Goal: Task Accomplishment & Management: Use online tool/utility

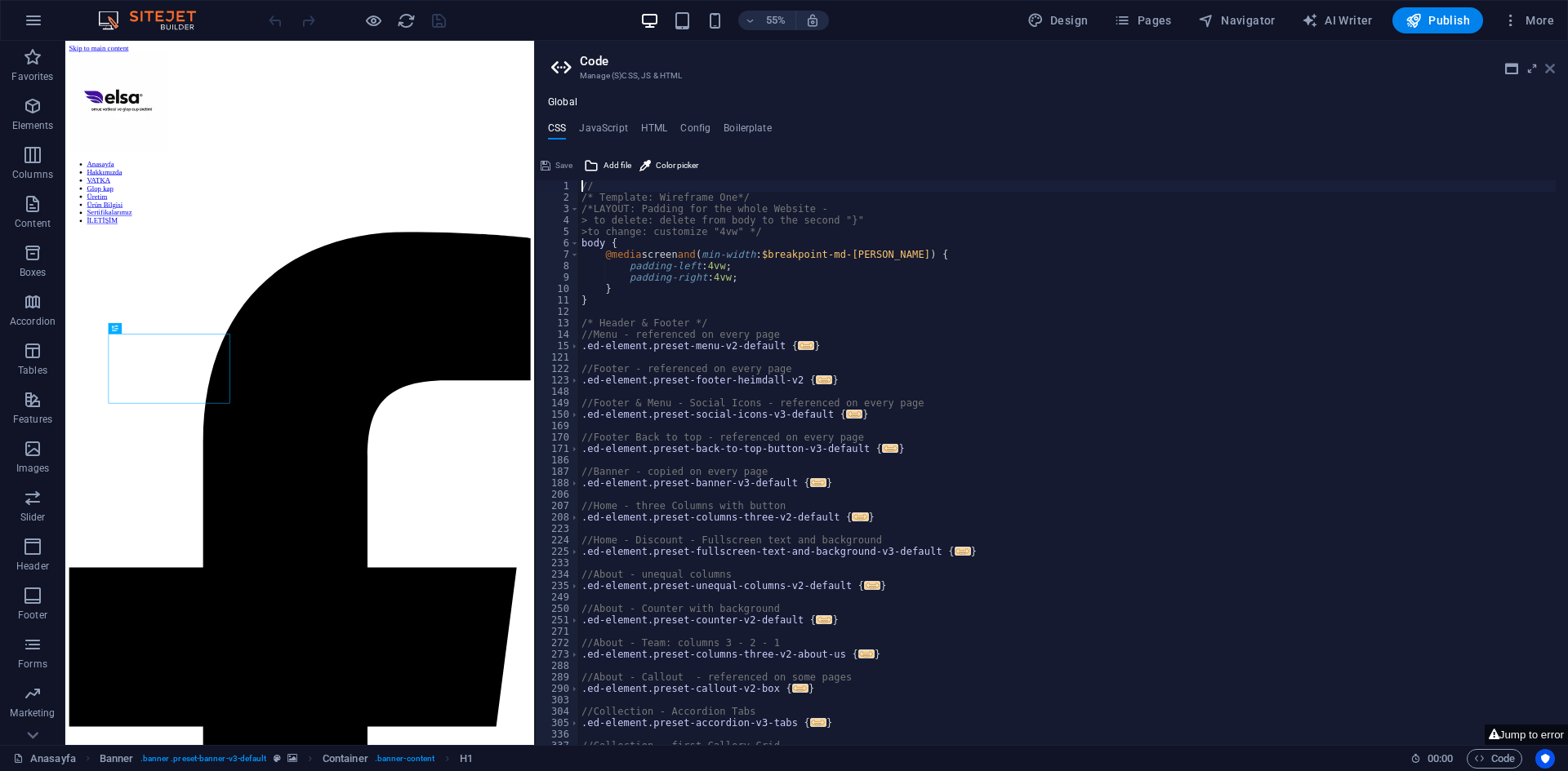
click at [1552, 67] on icon at bounding box center [1549, 68] width 10 height 13
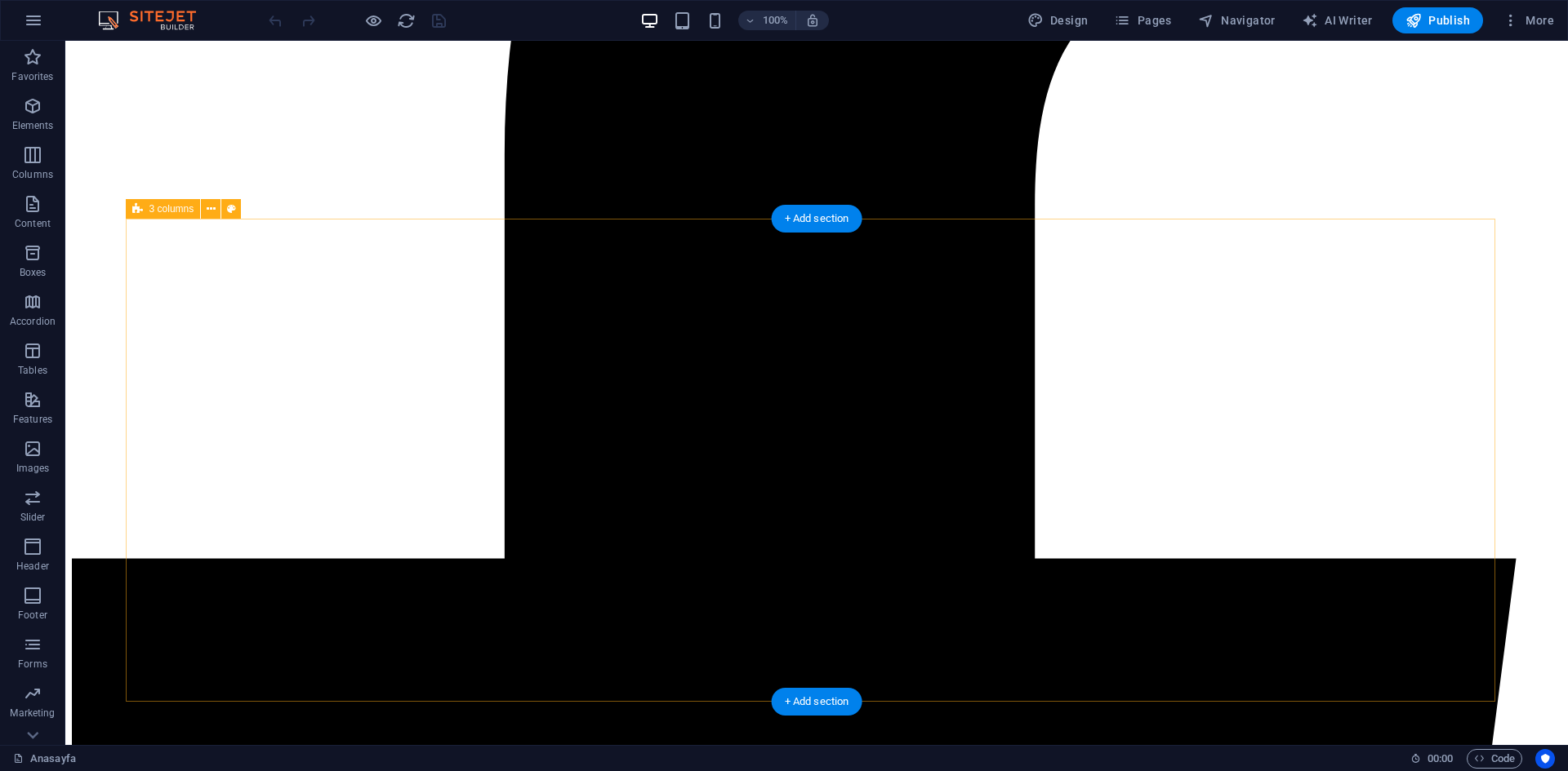
scroll to position [980, 0]
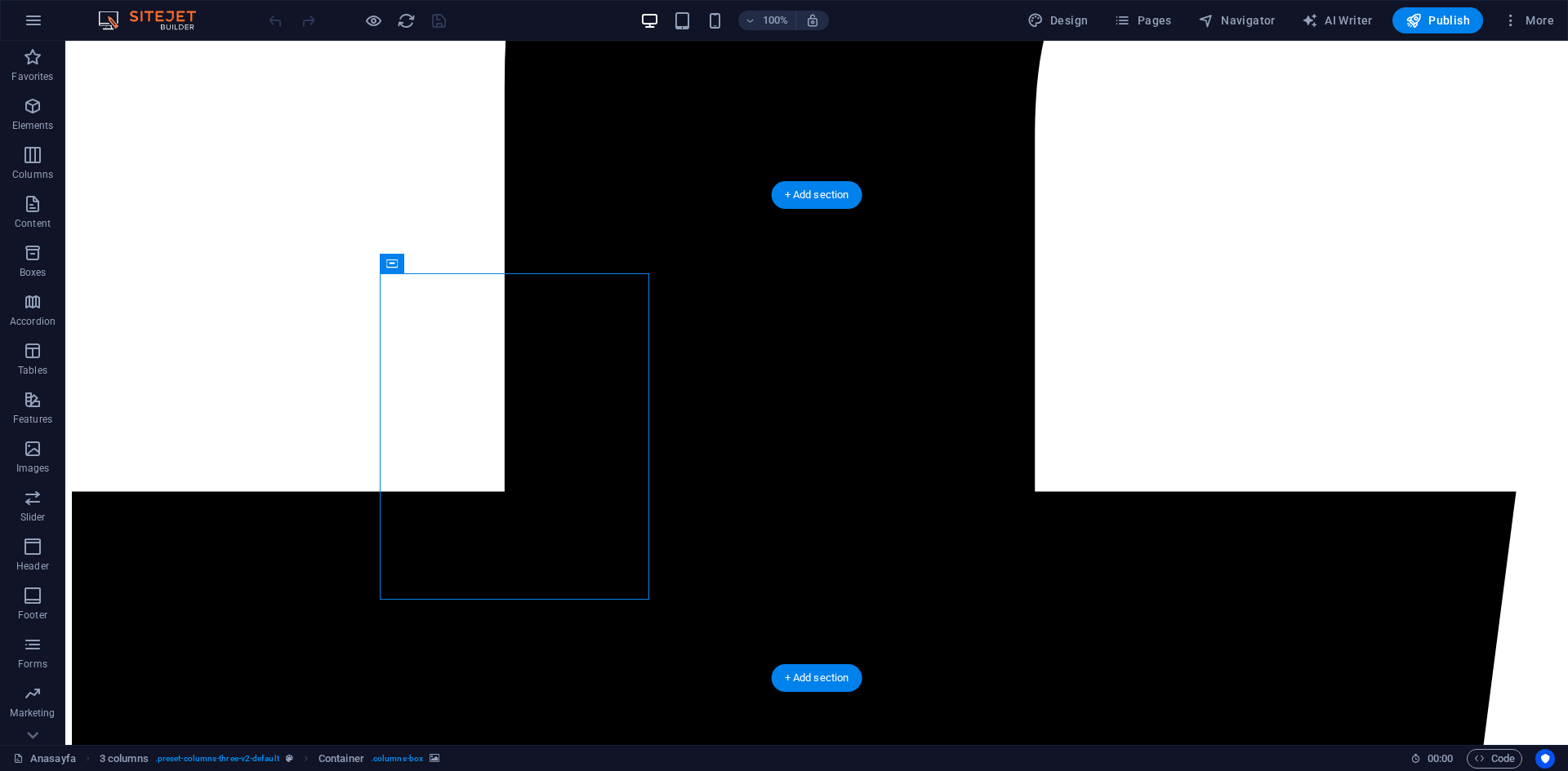
select select "px"
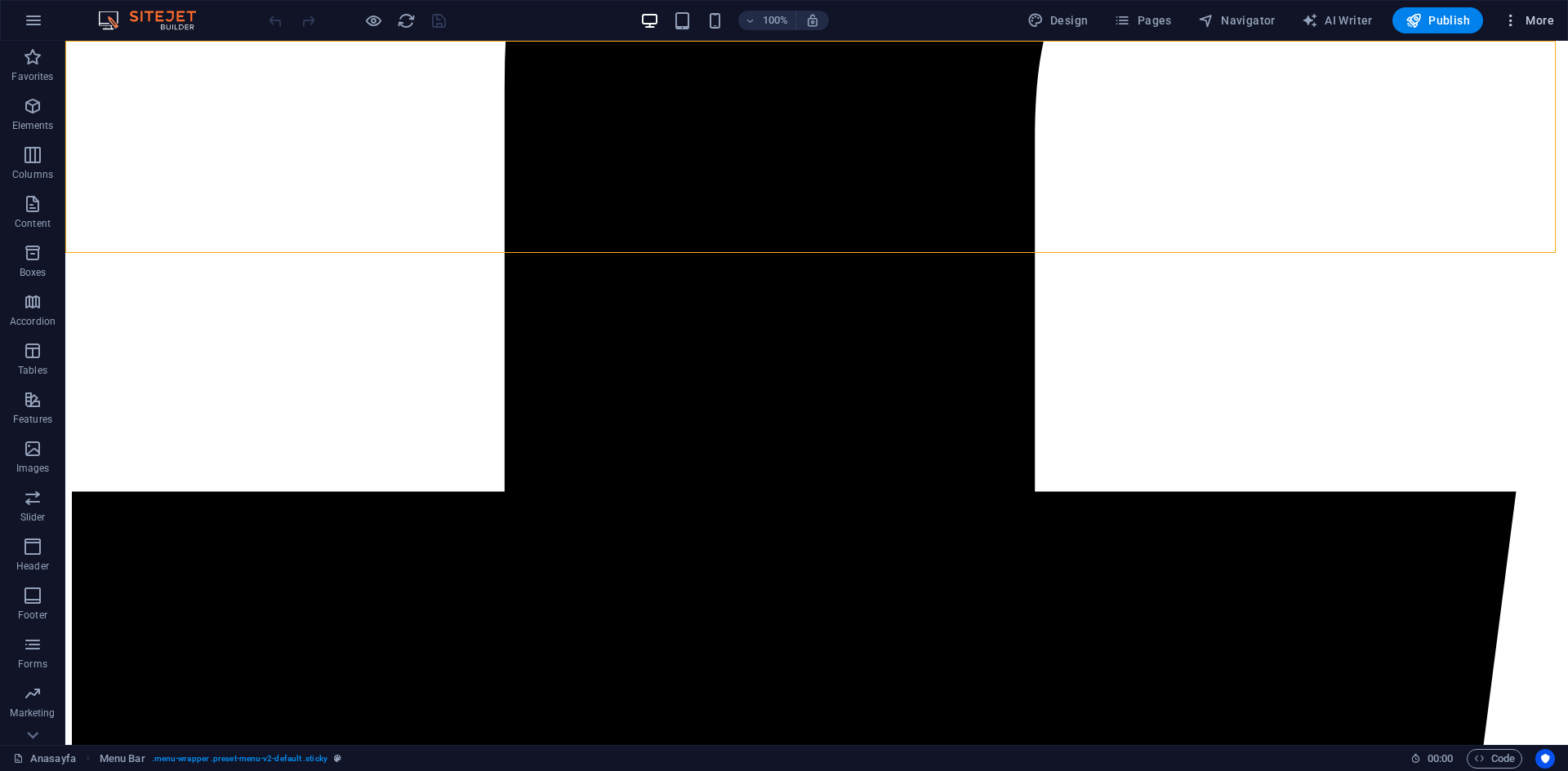
click at [1511, 16] on icon "button" at bounding box center [1510, 20] width 17 height 17
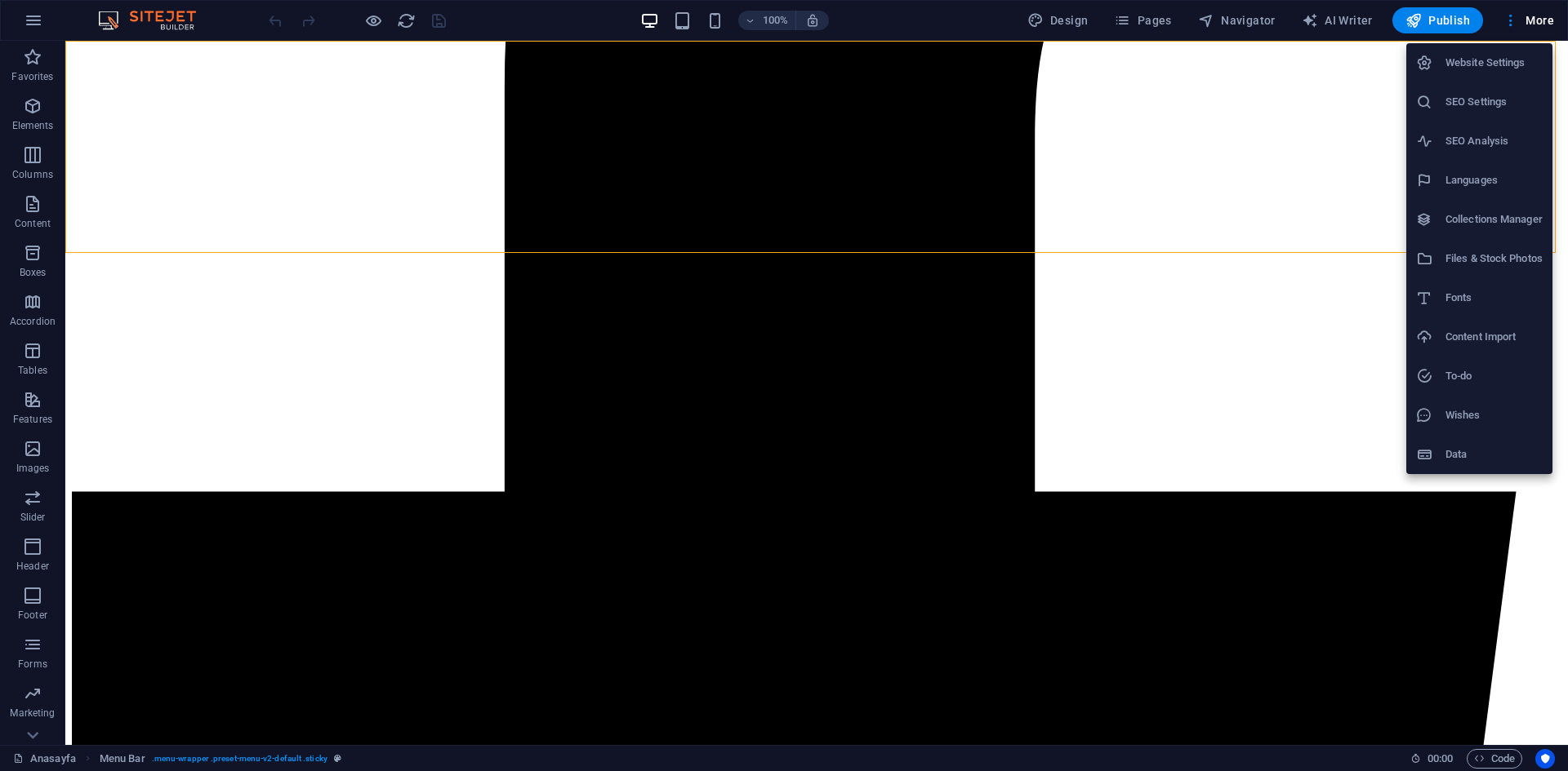
drag, startPoint x: 1487, startPoint y: 249, endPoint x: 1397, endPoint y: 276, distance: 94.0
click at [1487, 248] on li "Files & Stock Photos" at bounding box center [1479, 259] width 146 height 39
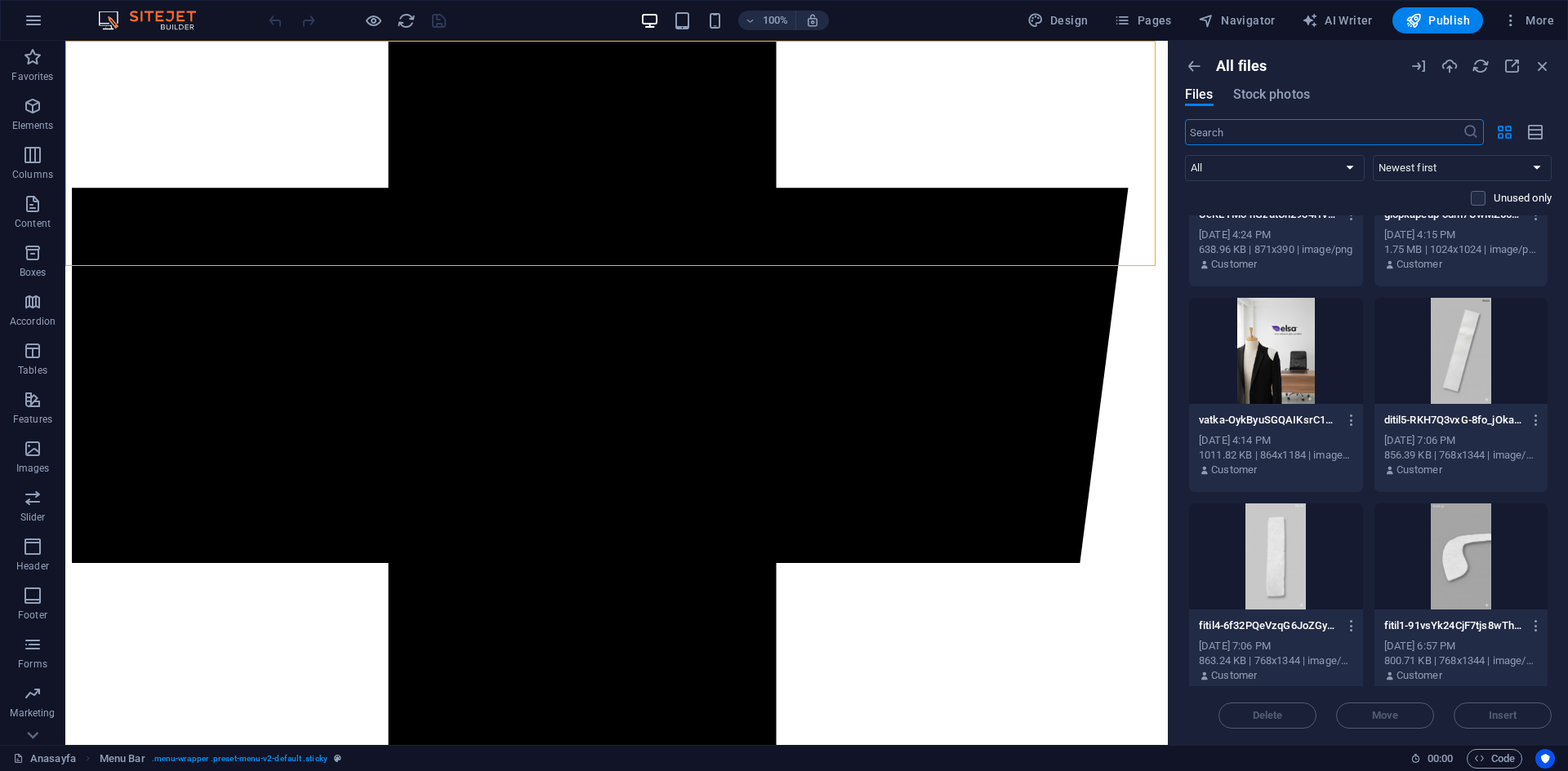
scroll to position [816, 0]
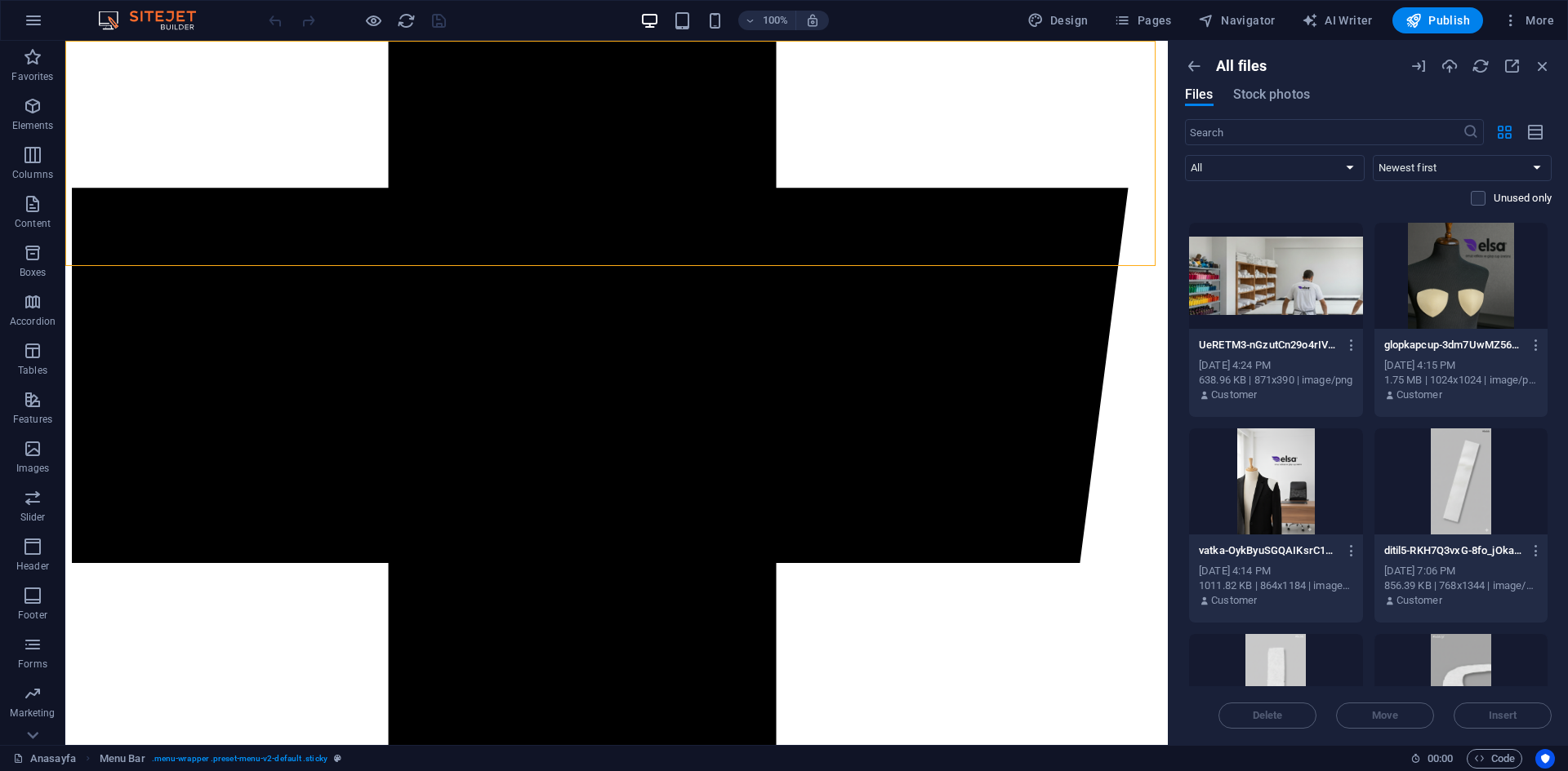
click at [1303, 283] on div at bounding box center [1275, 275] width 173 height 106
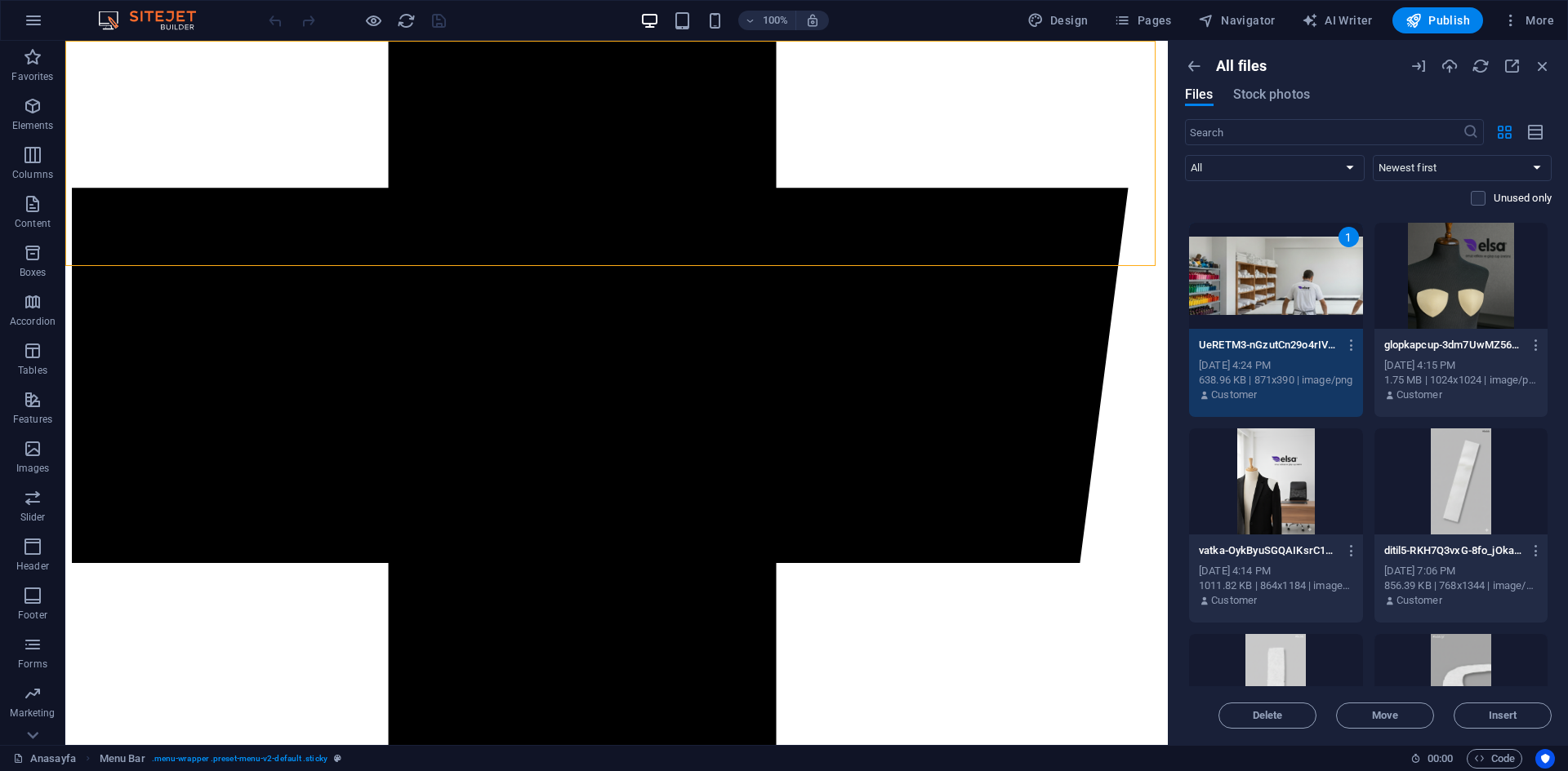
click at [1344, 241] on div "1" at bounding box center [1348, 237] width 21 height 21
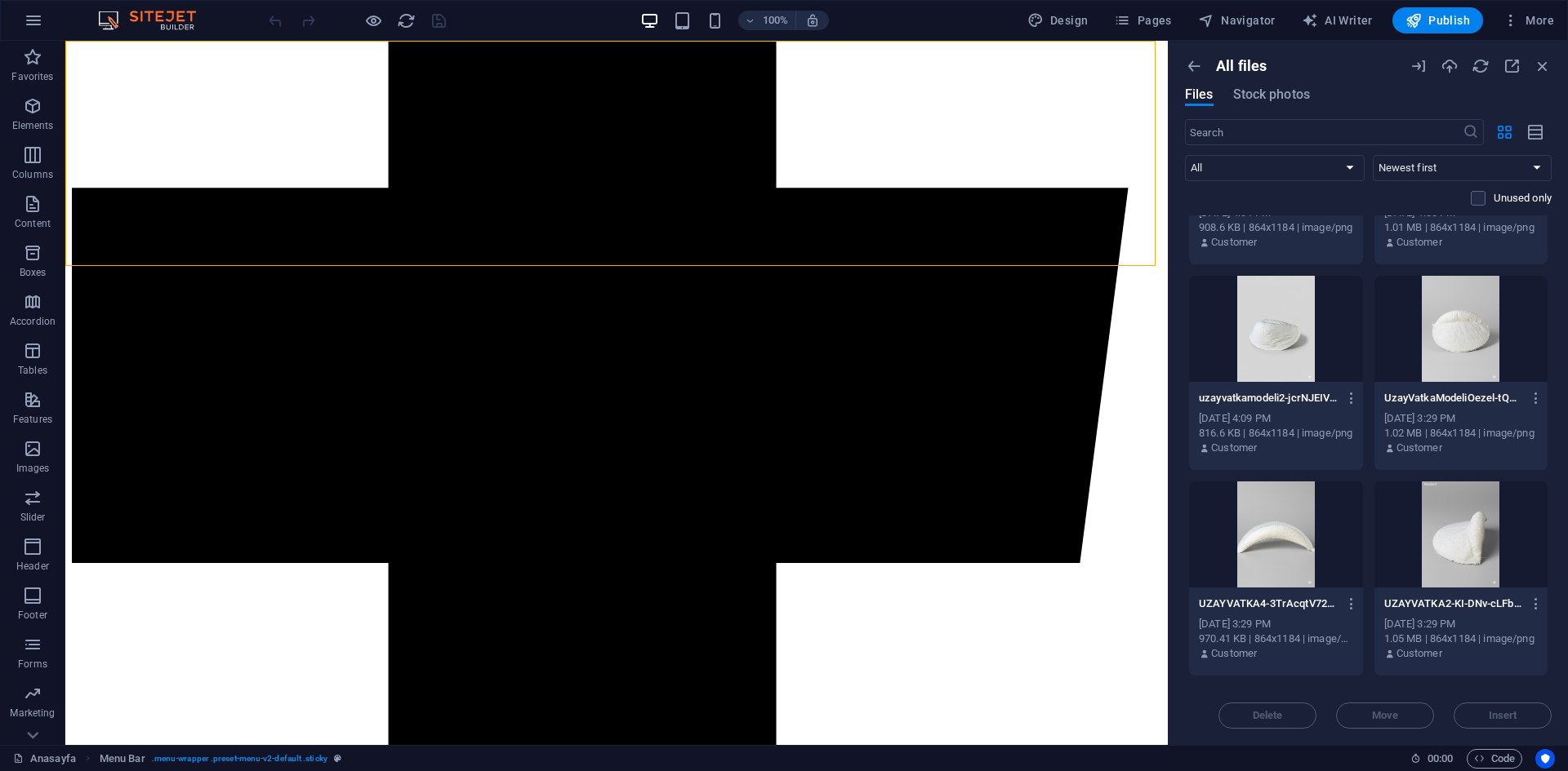
scroll to position [4080, 0]
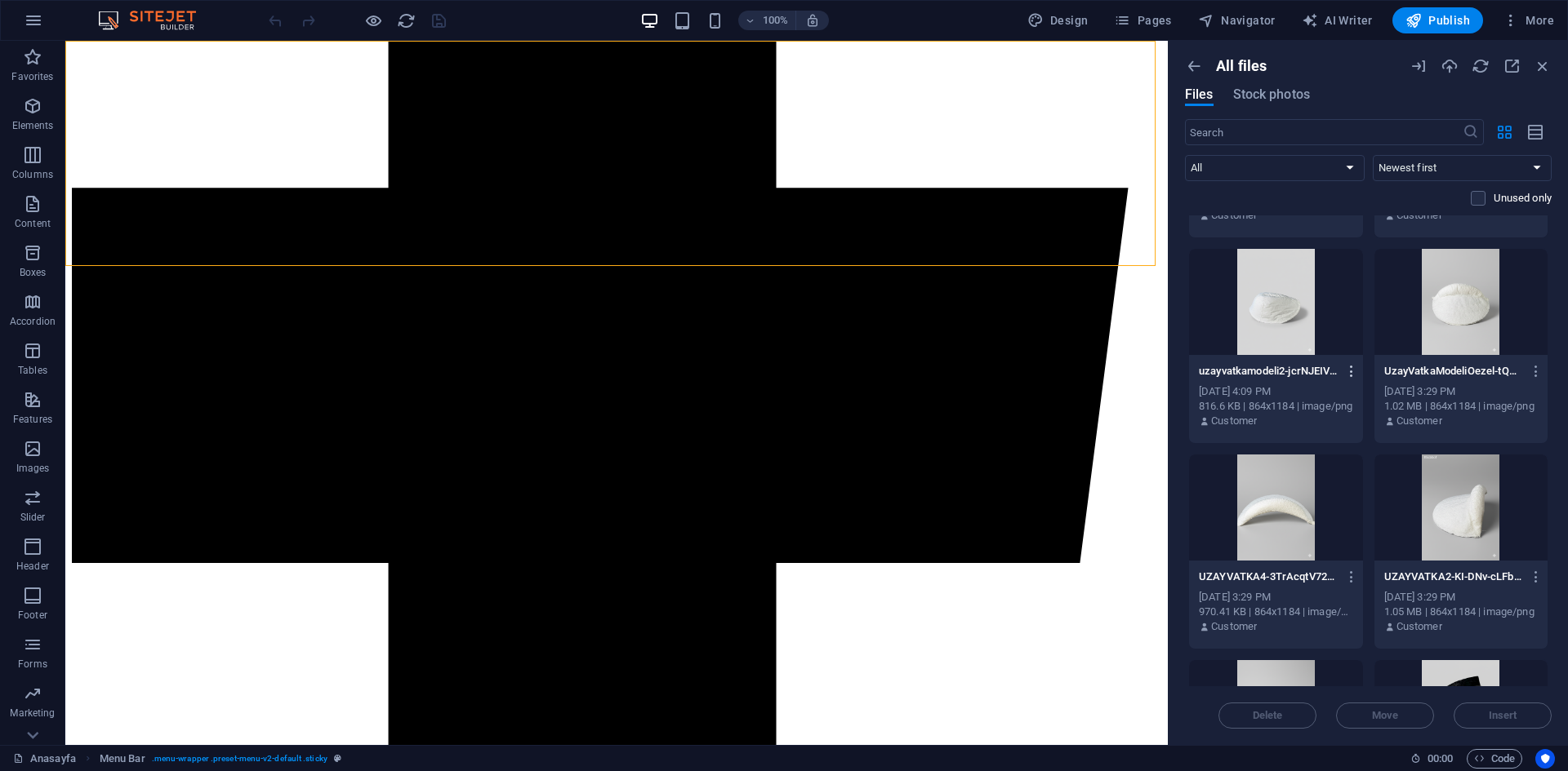
click at [1352, 361] on button "button" at bounding box center [1348, 371] width 22 height 26
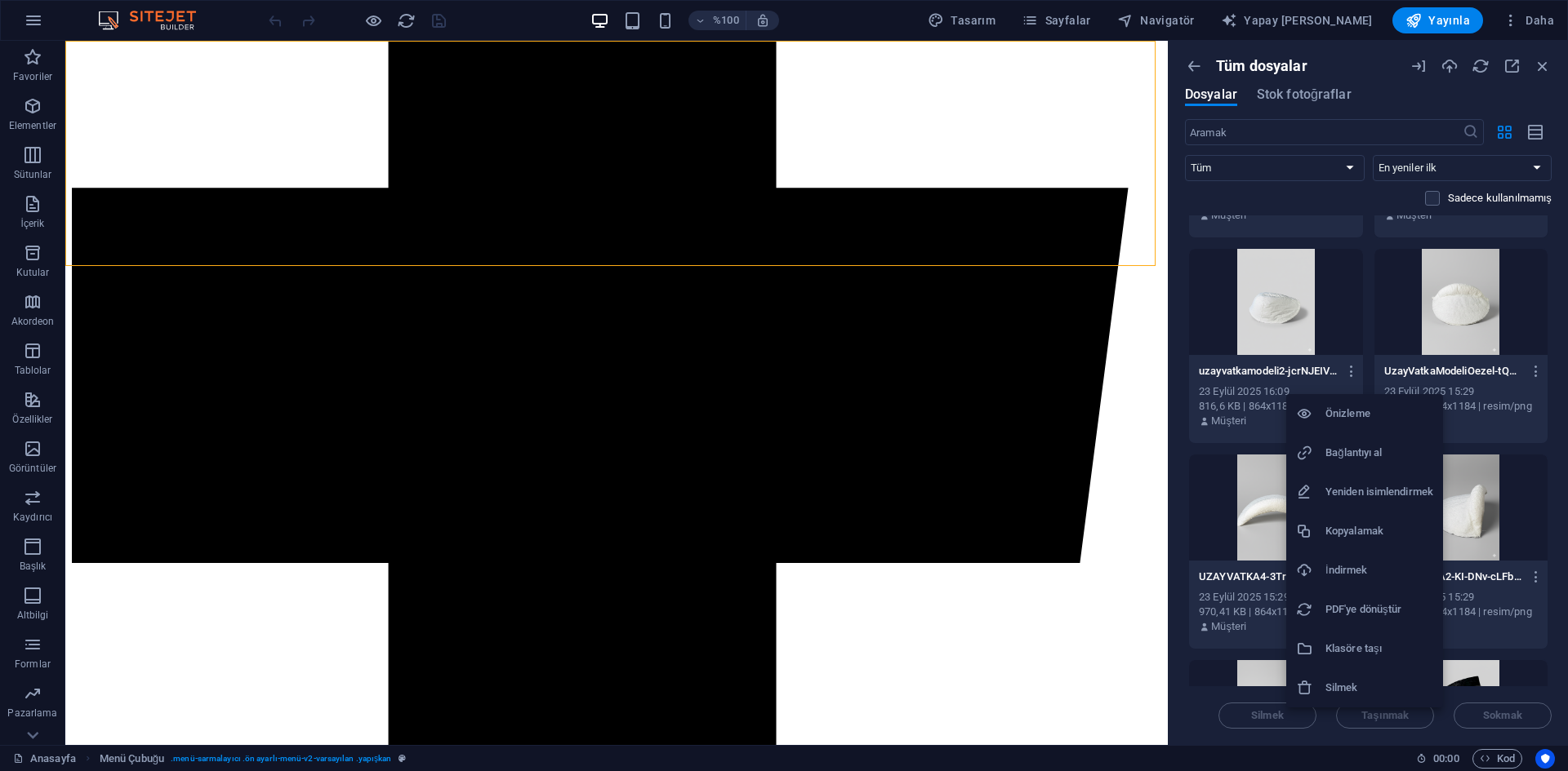
click at [1234, 516] on div at bounding box center [784, 385] width 1568 height 771
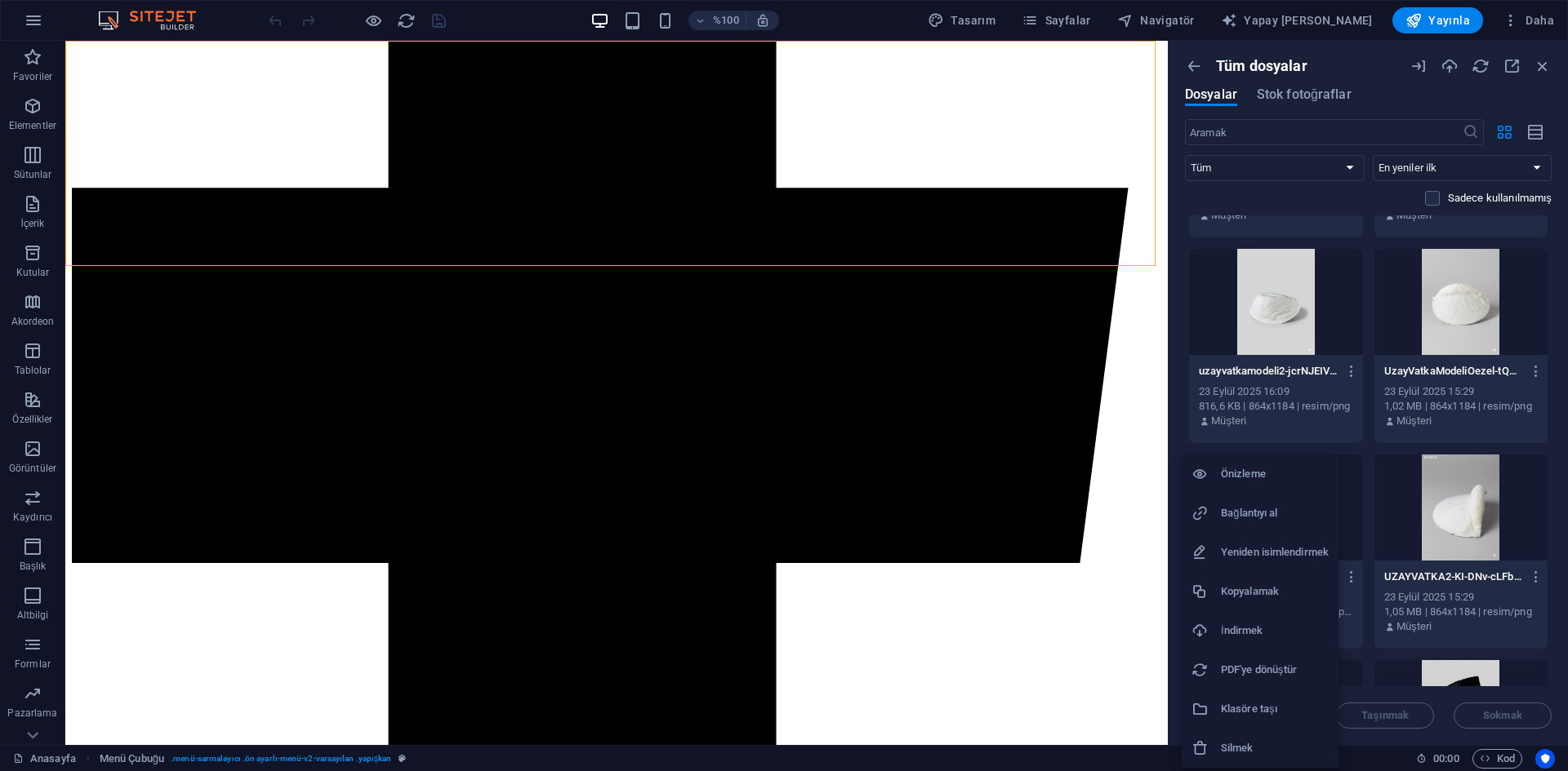
click at [1269, 465] on h6 "Önizleme" at bounding box center [1274, 474] width 108 height 20
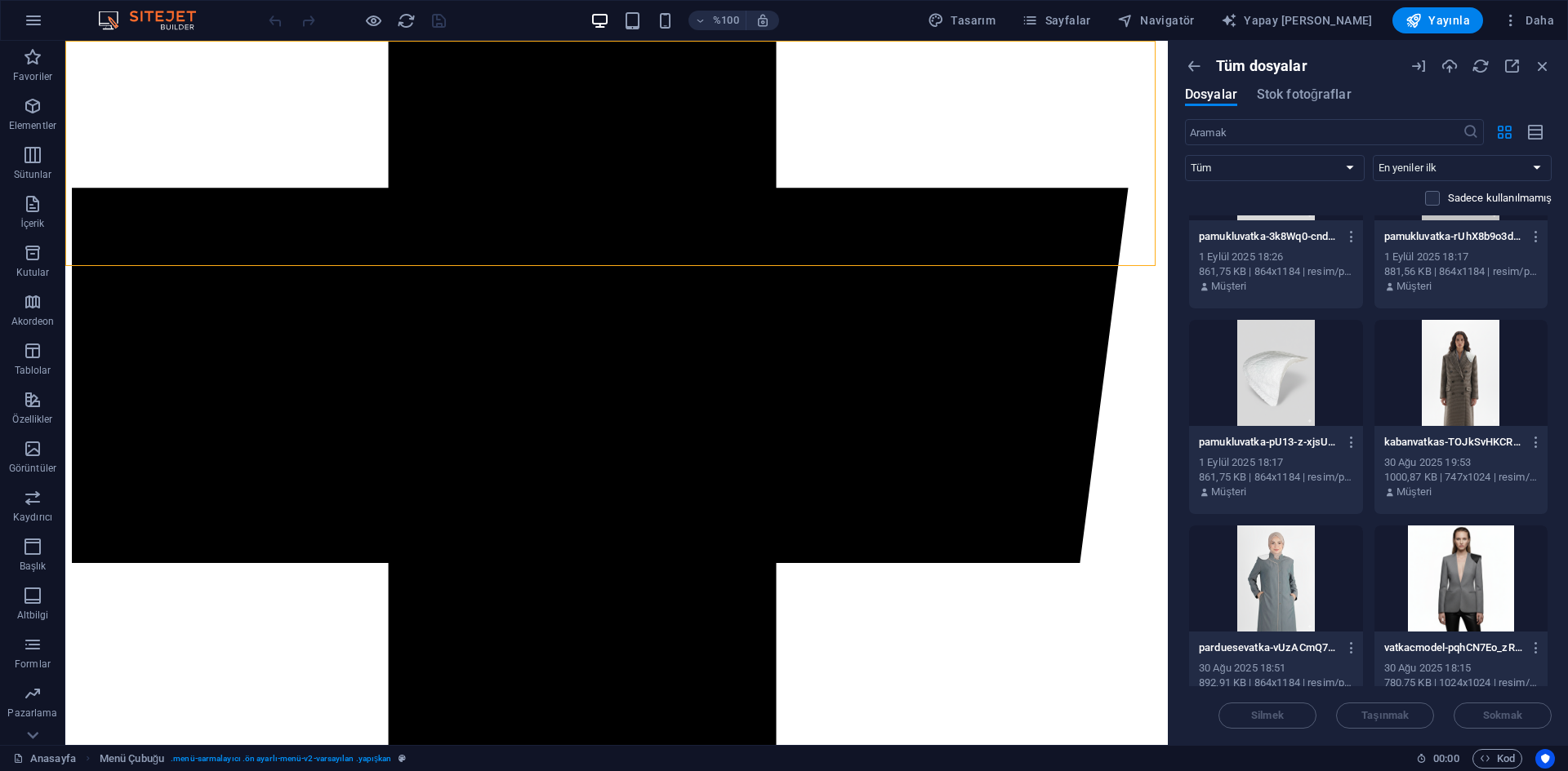
scroll to position [11549, 0]
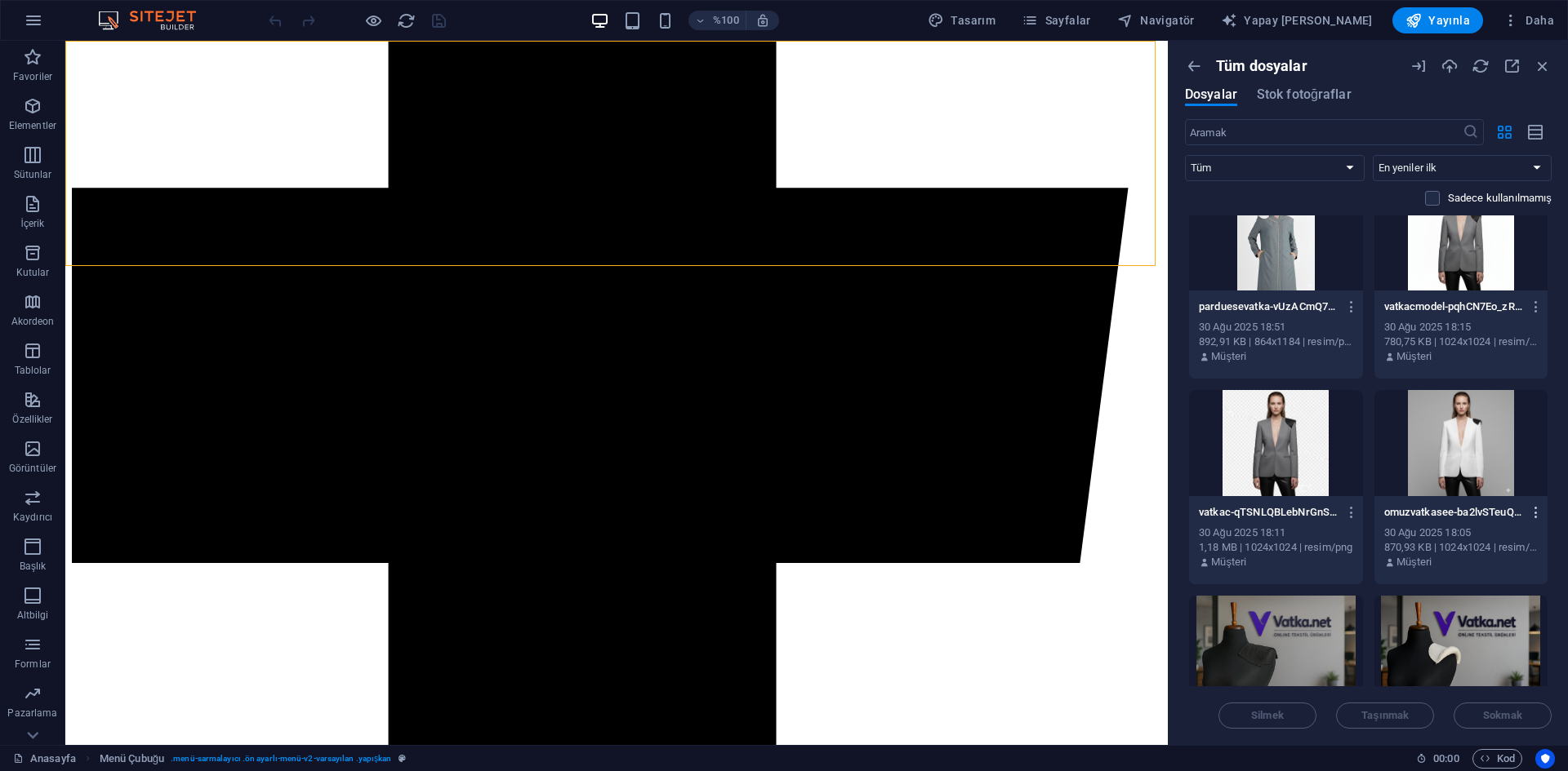
click at [1533, 516] on icon "button" at bounding box center [1537, 512] width 16 height 15
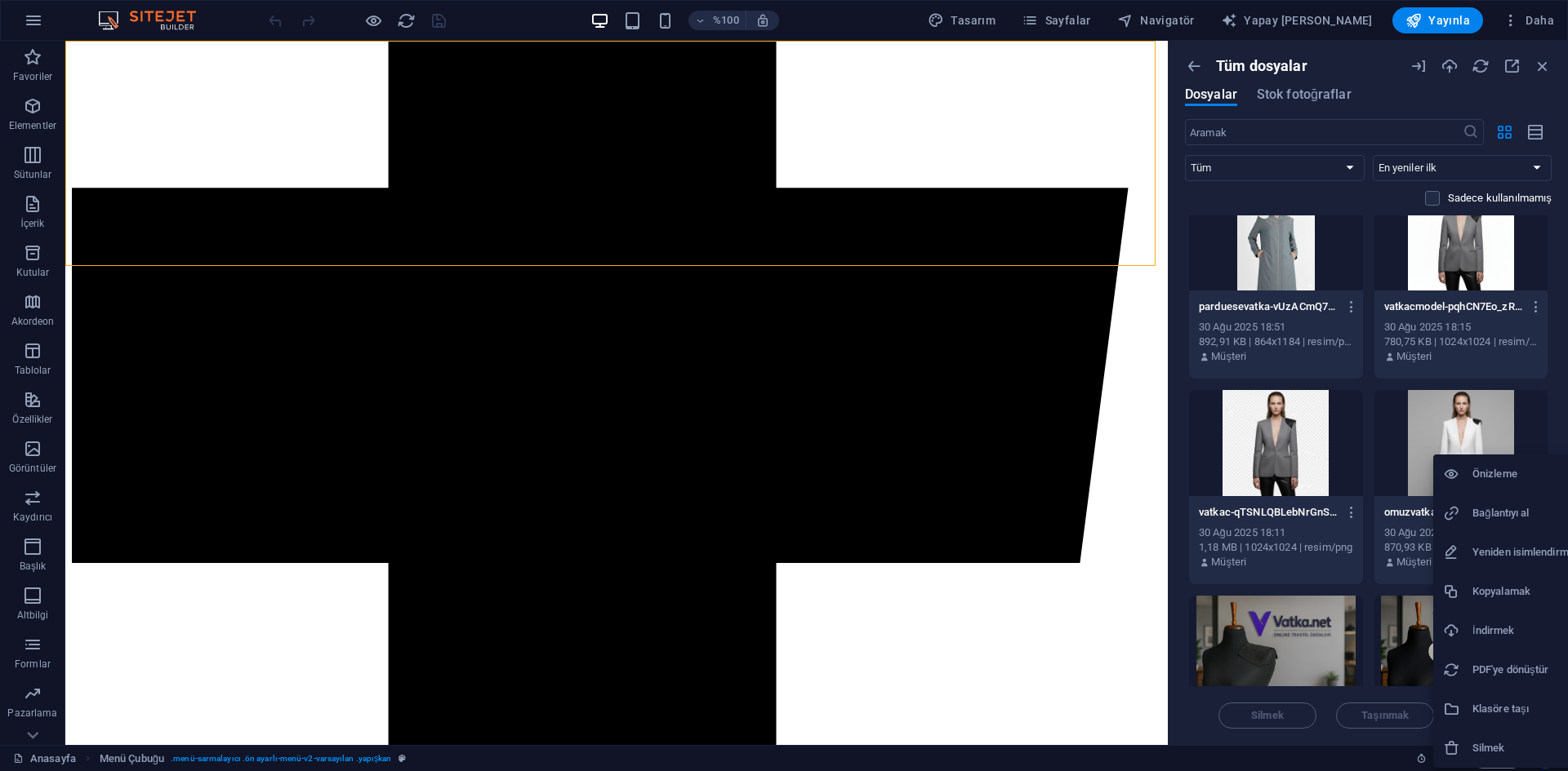
click at [1481, 746] on font "Silmek" at bounding box center [1488, 747] width 32 height 12
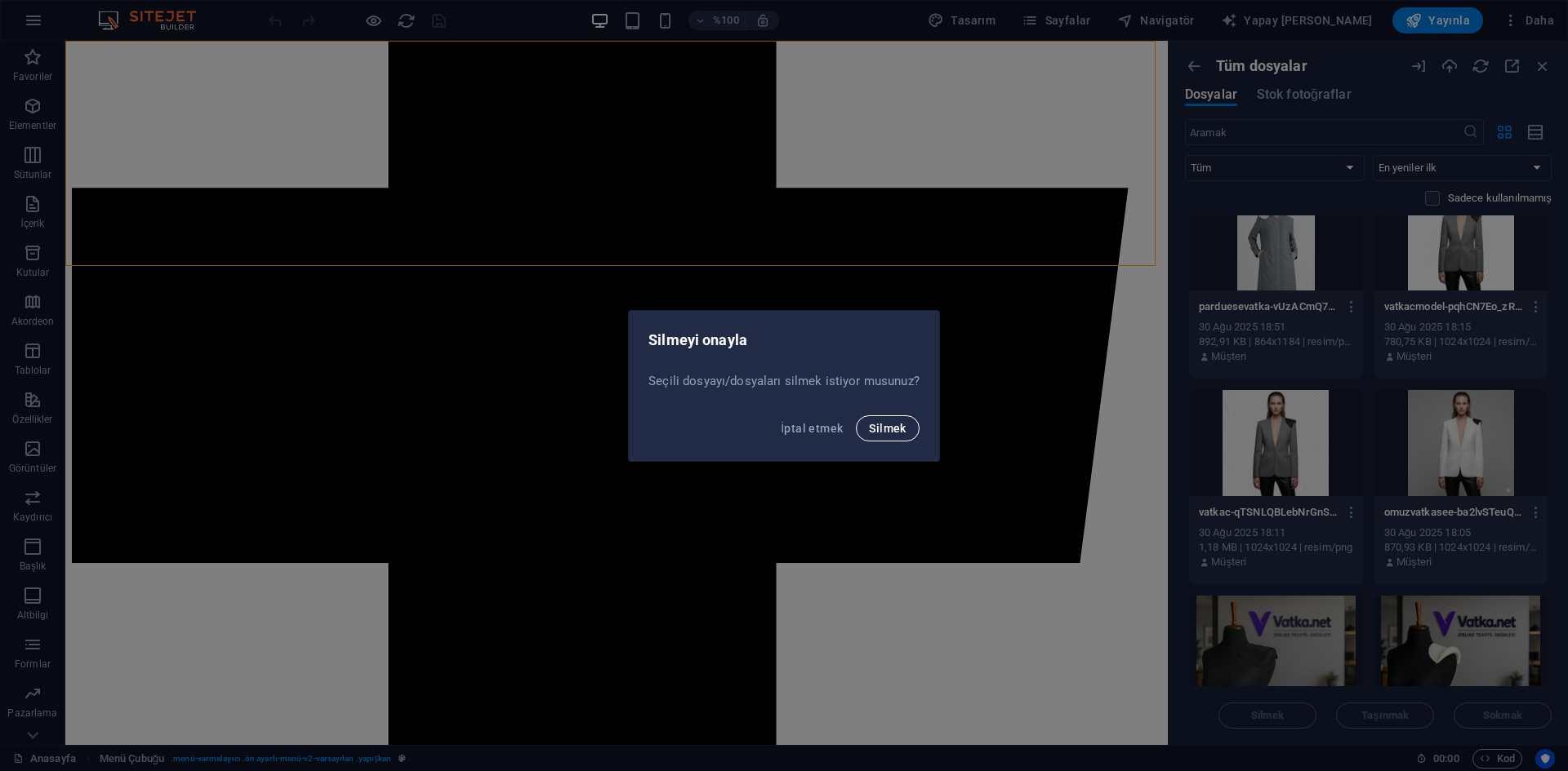
click at [895, 426] on font "Silmek" at bounding box center [886, 428] width 36 height 13
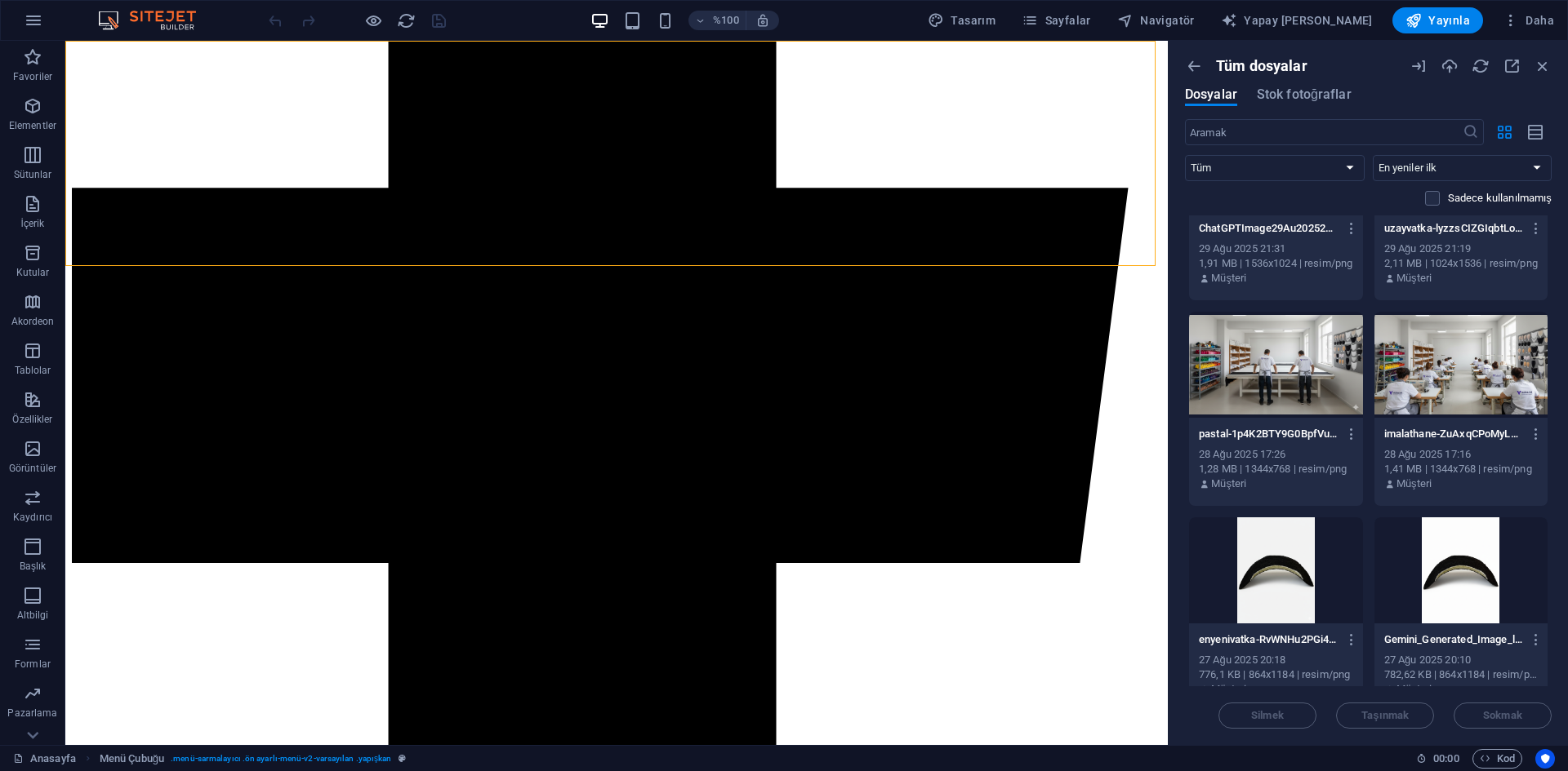
scroll to position [12476, 0]
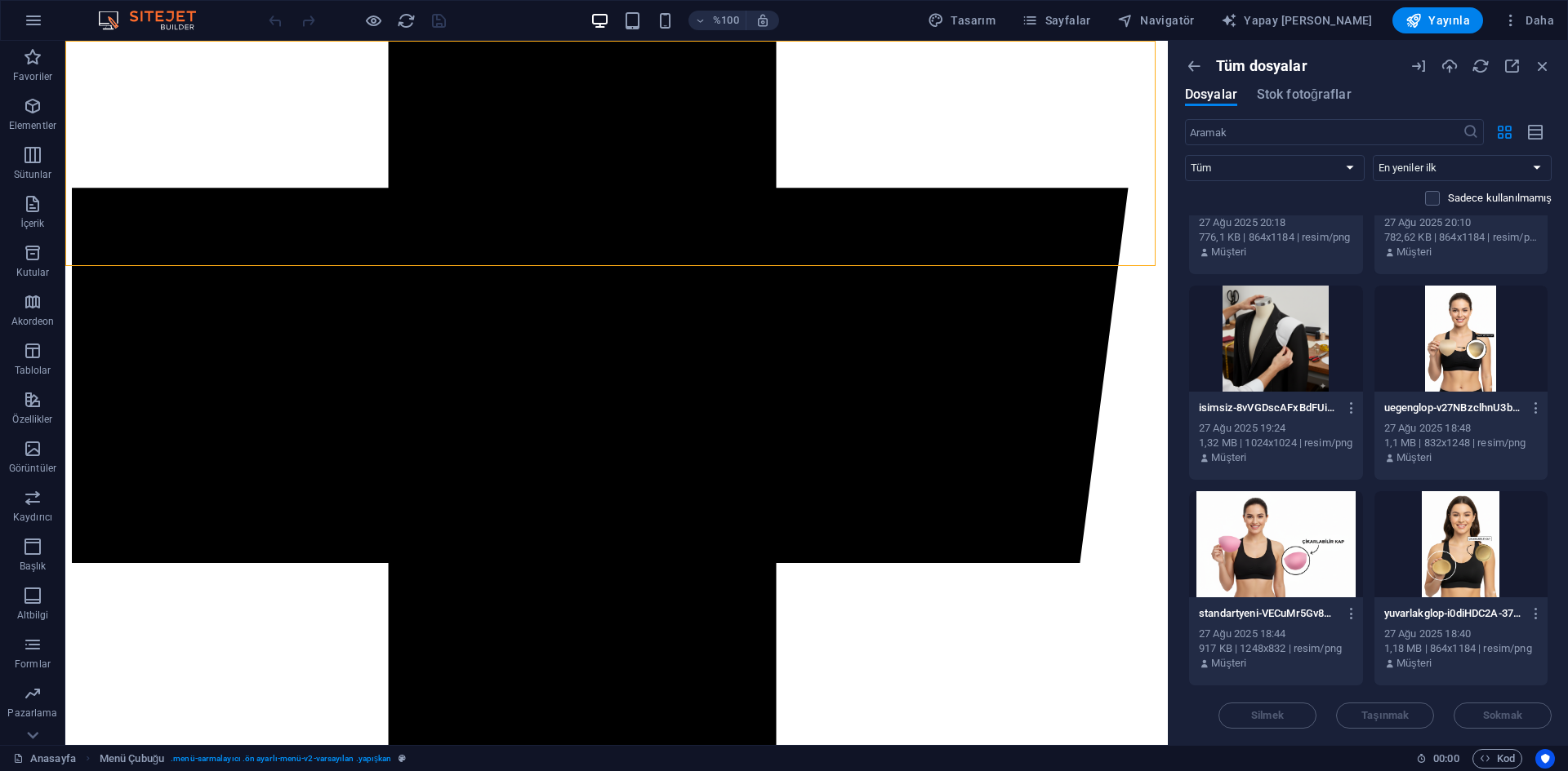
click at [1465, 374] on div at bounding box center [1460, 339] width 173 height 106
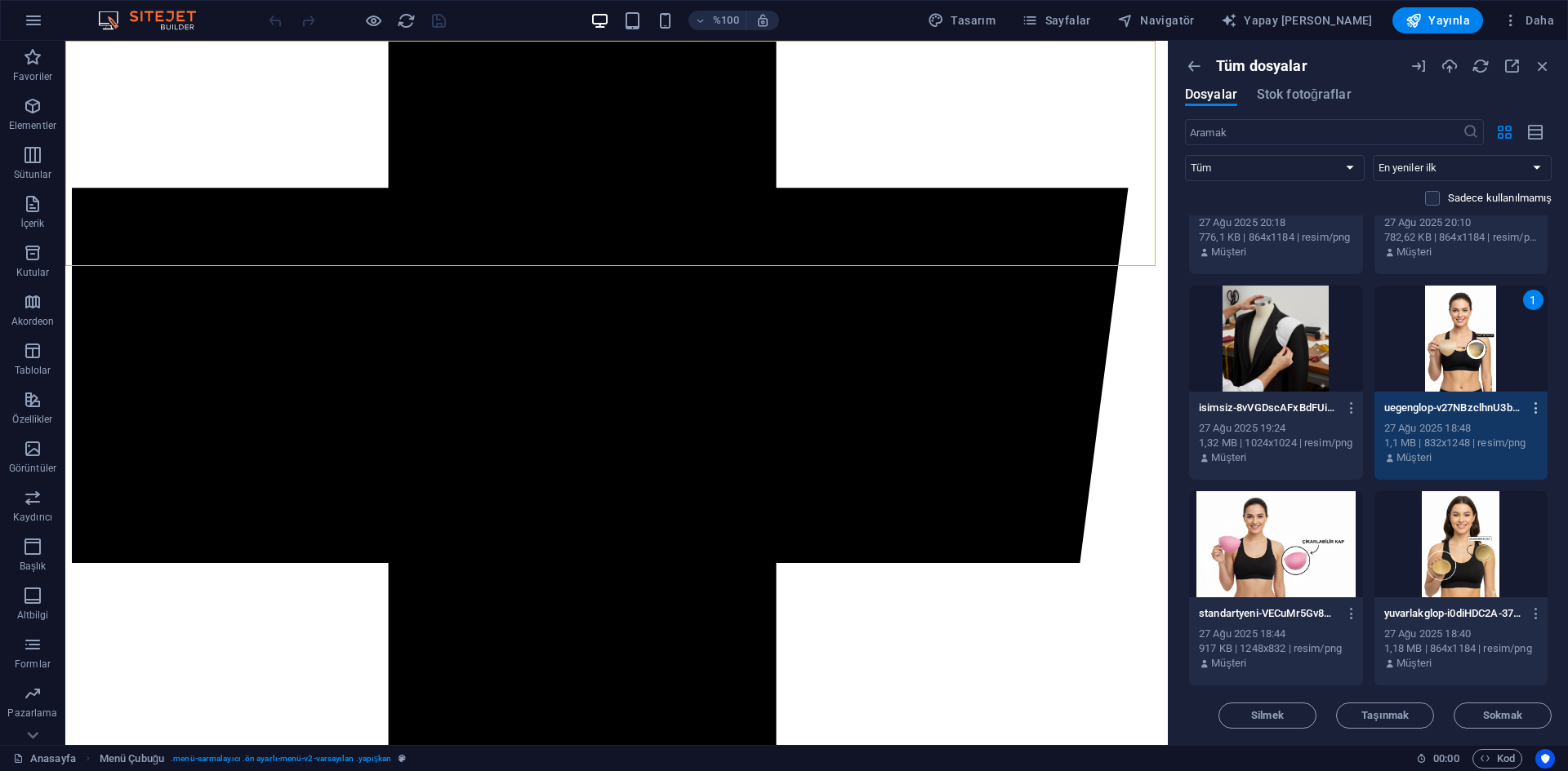
click at [1533, 404] on icon "button" at bounding box center [1537, 408] width 16 height 15
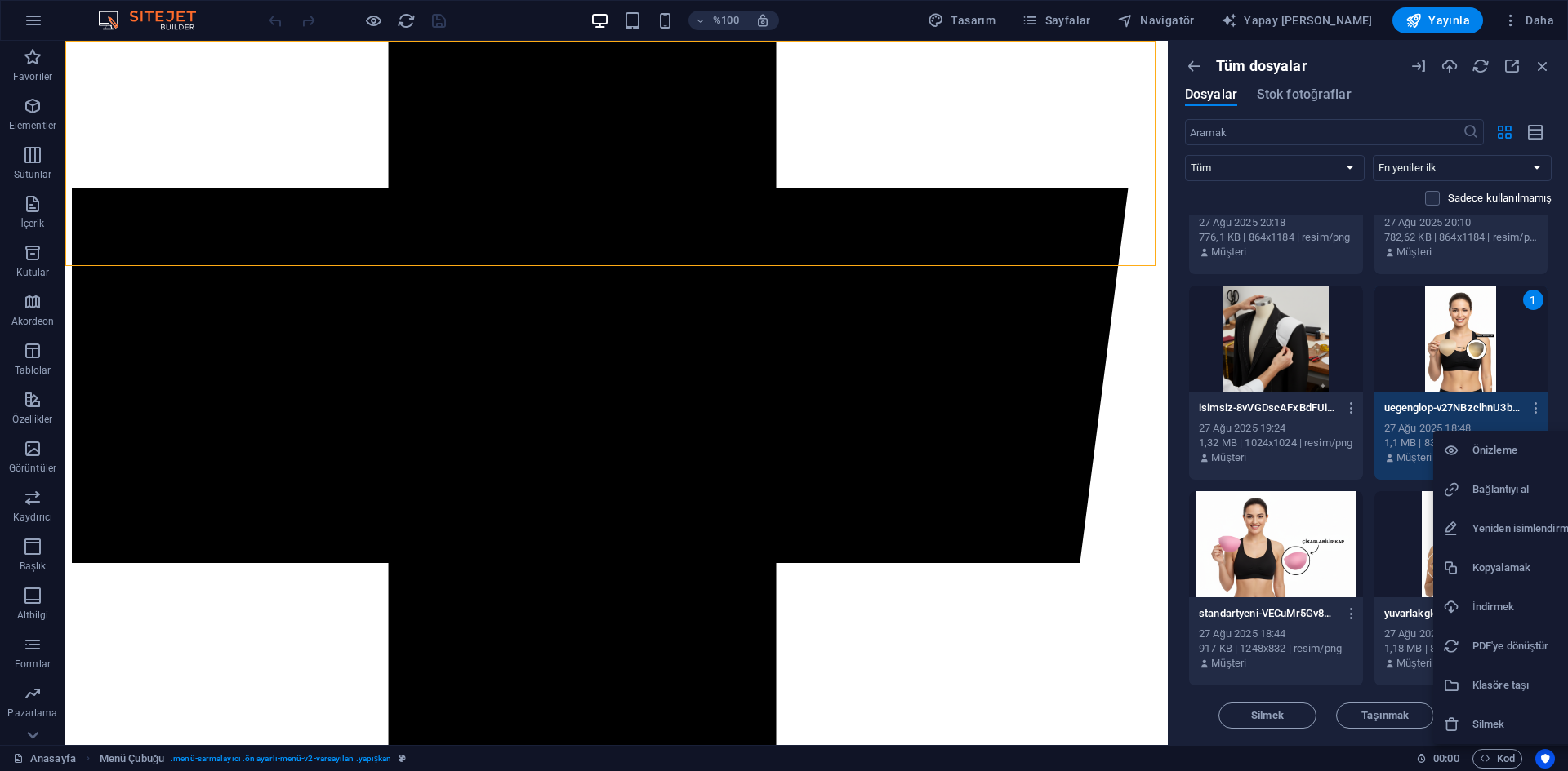
click at [1507, 604] on font "İndirmek" at bounding box center [1493, 606] width 41 height 12
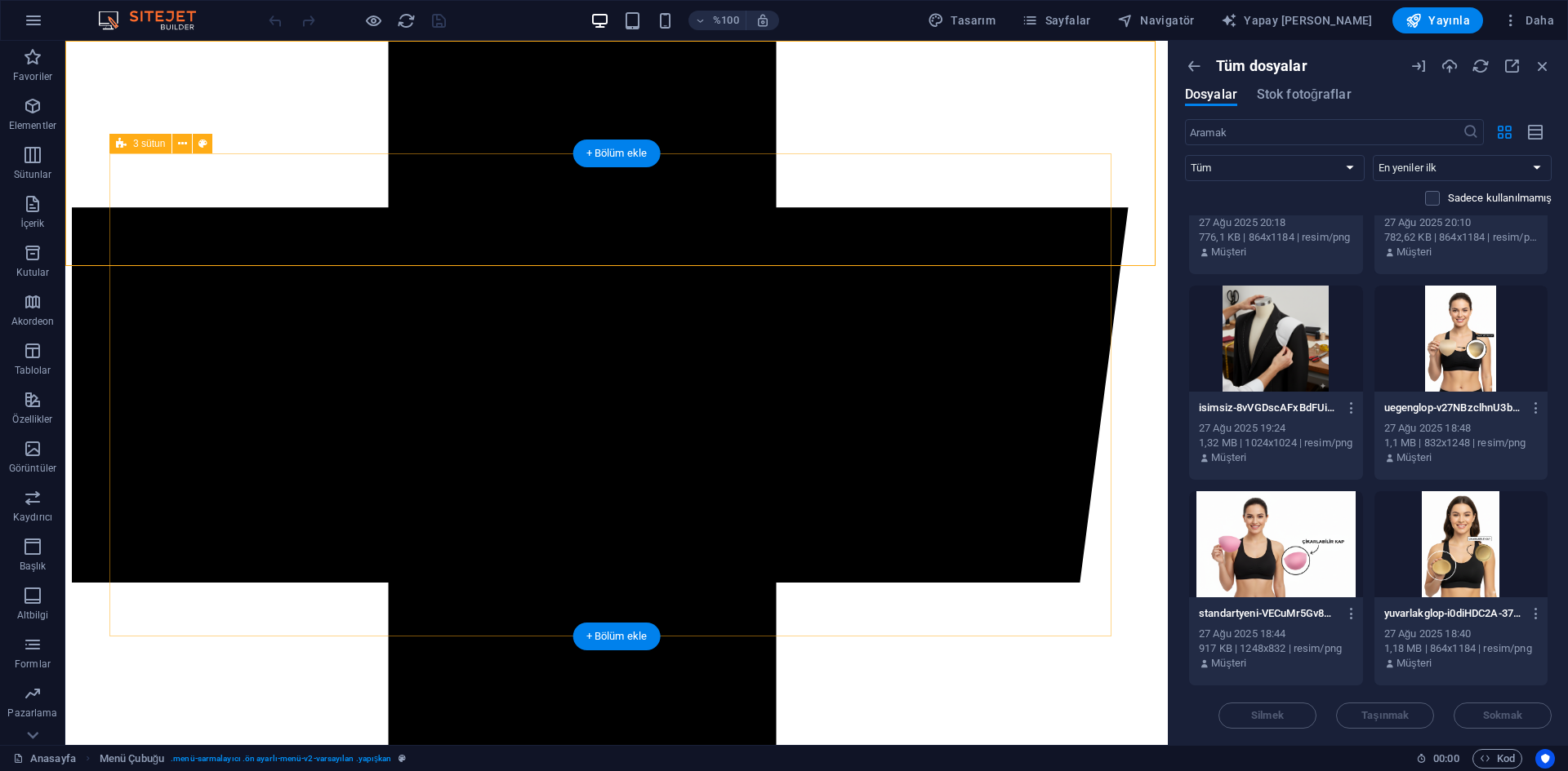
select select "px"
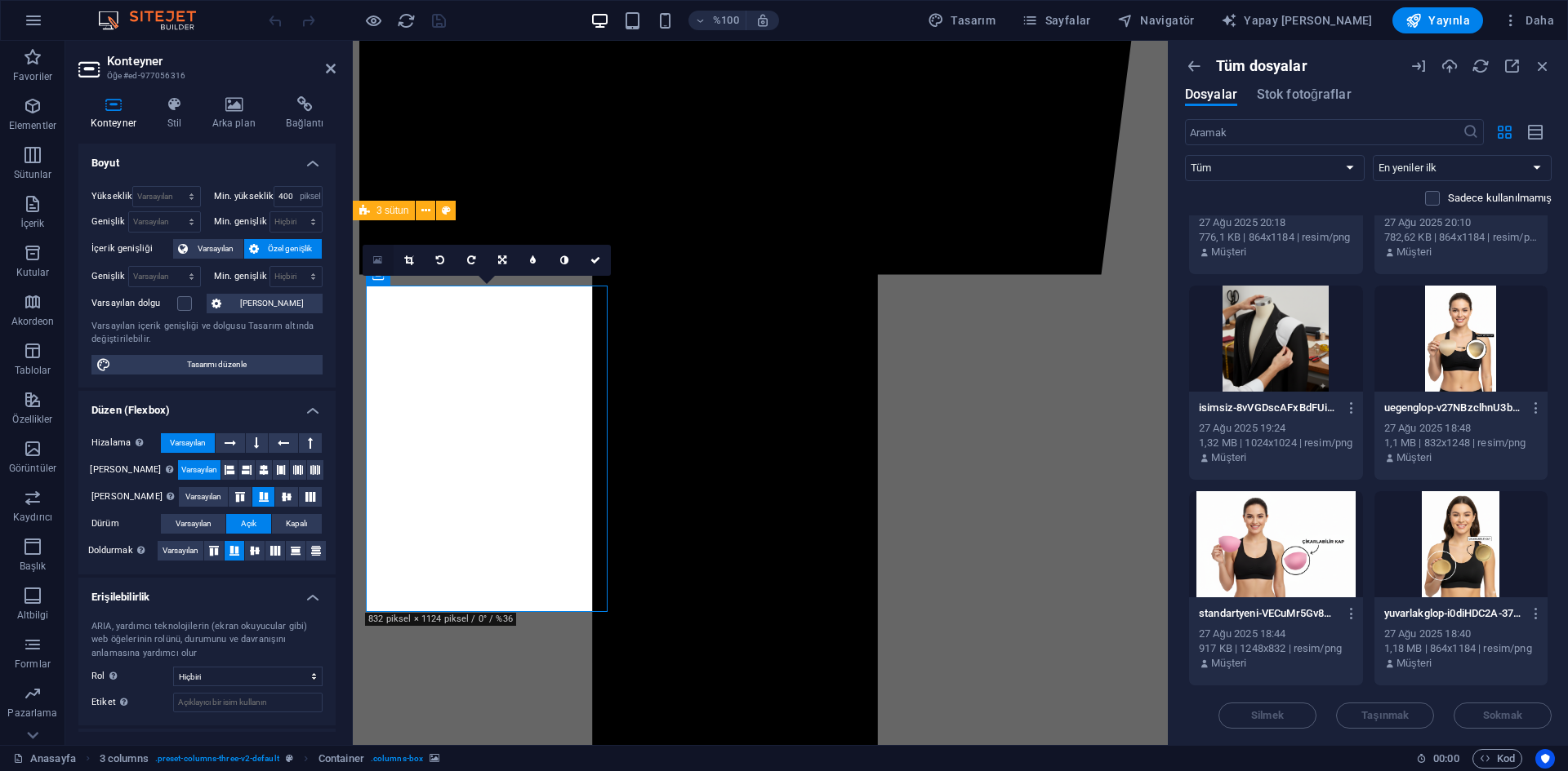
click at [377, 252] on link at bounding box center [378, 261] width 31 height 31
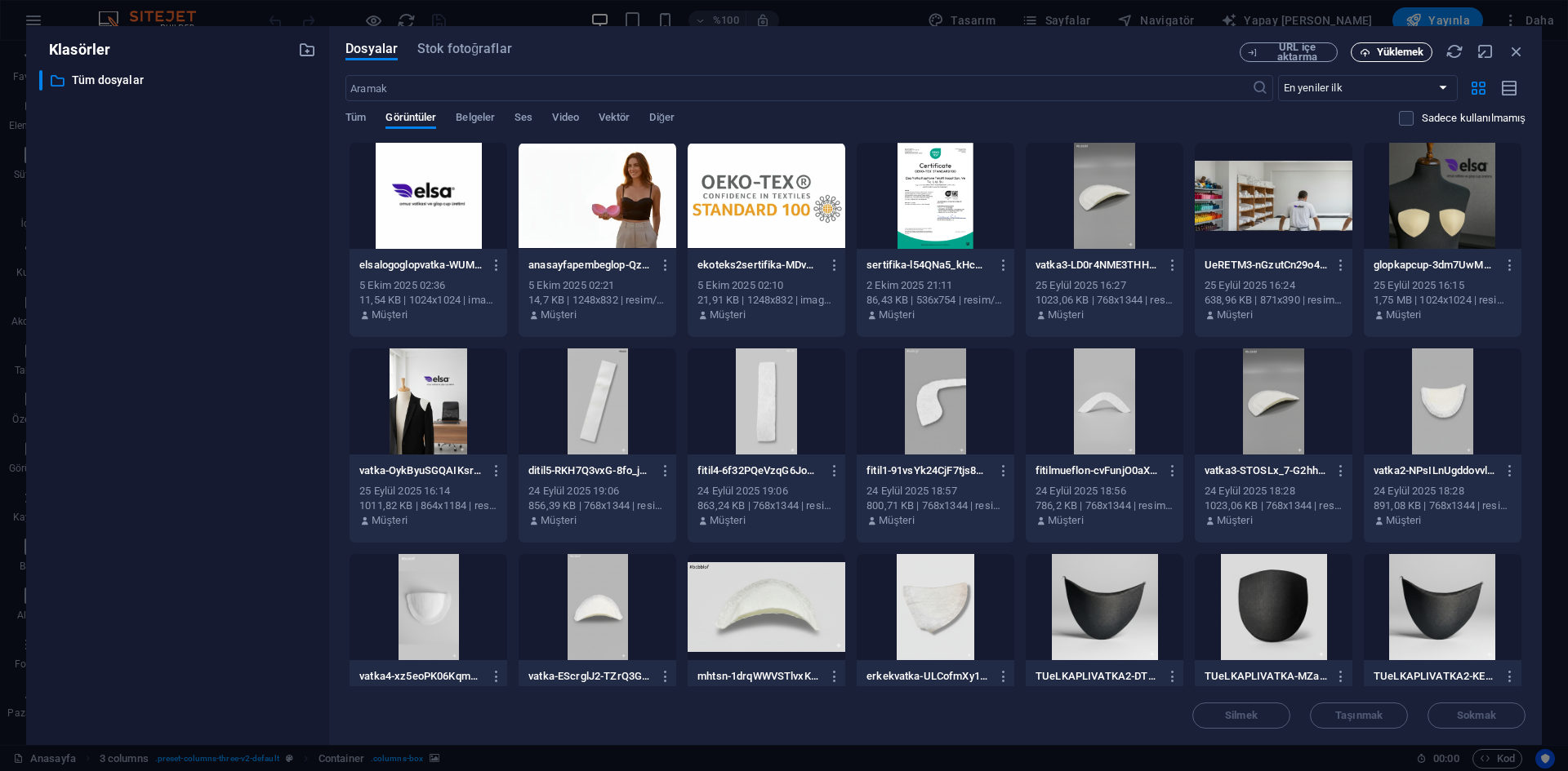
click at [1389, 46] on font "Yüklemek" at bounding box center [1400, 52] width 47 height 12
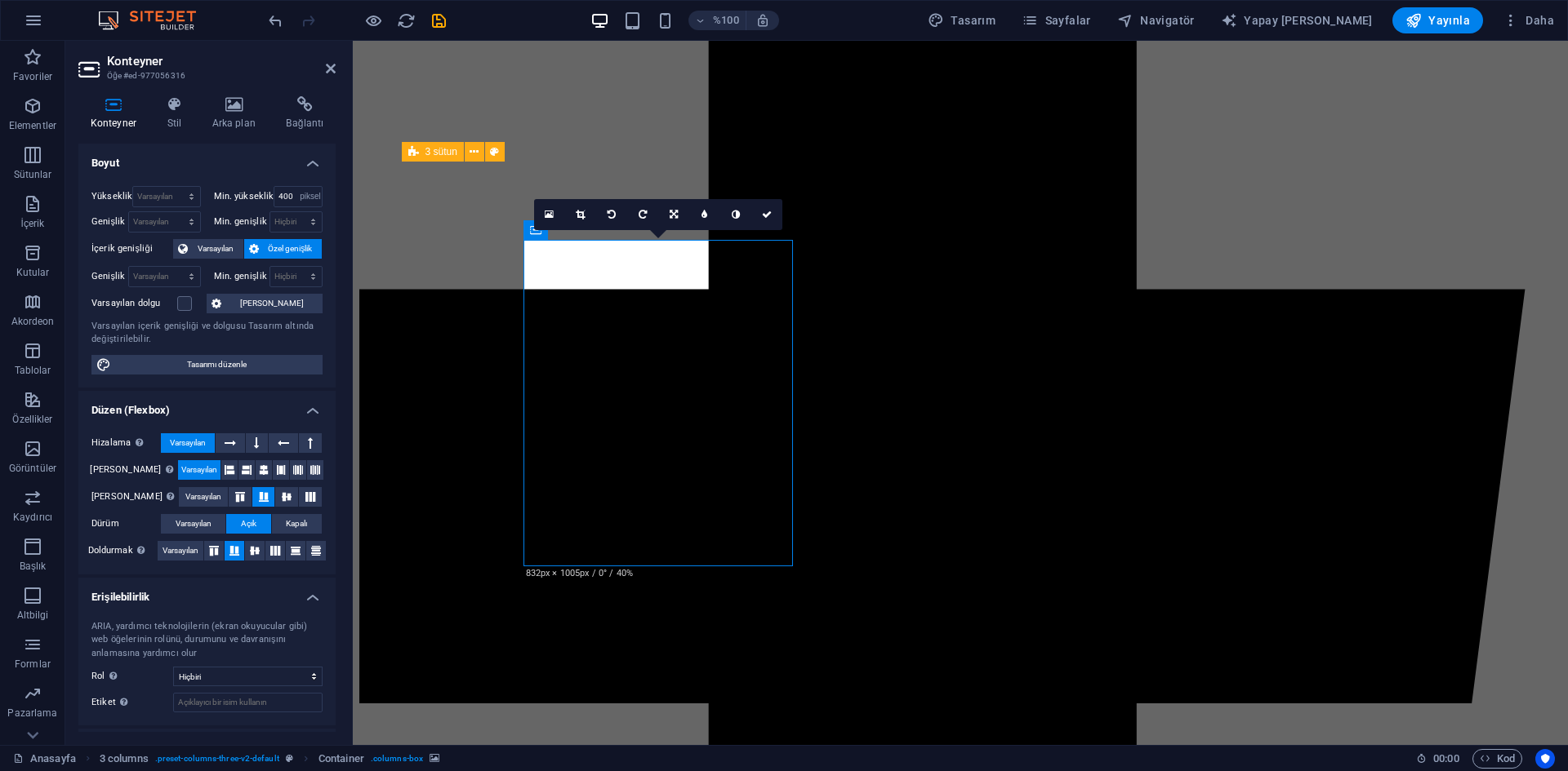
scroll to position [980, 0]
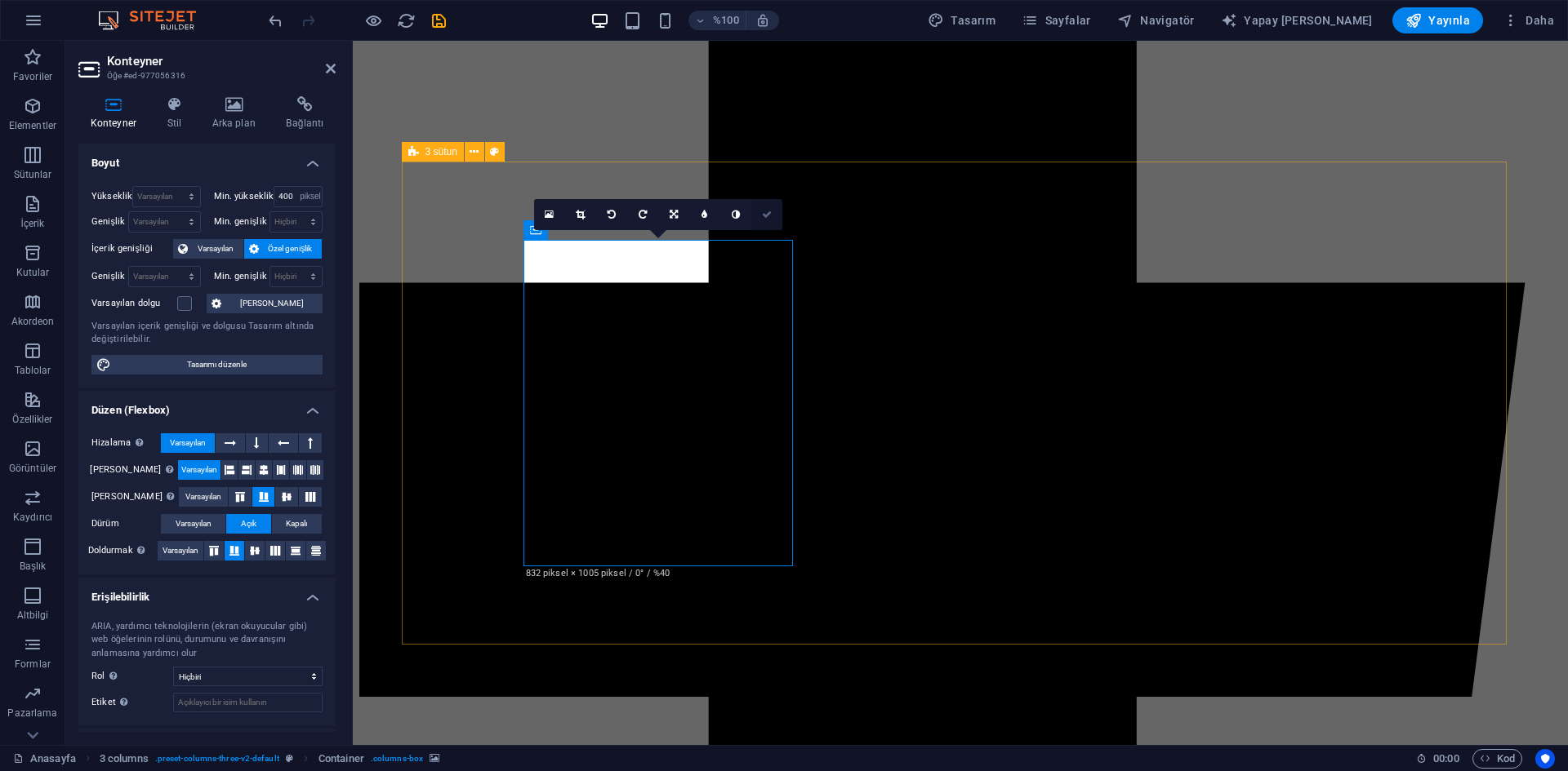
click at [771, 212] on icon at bounding box center [766, 215] width 10 height 10
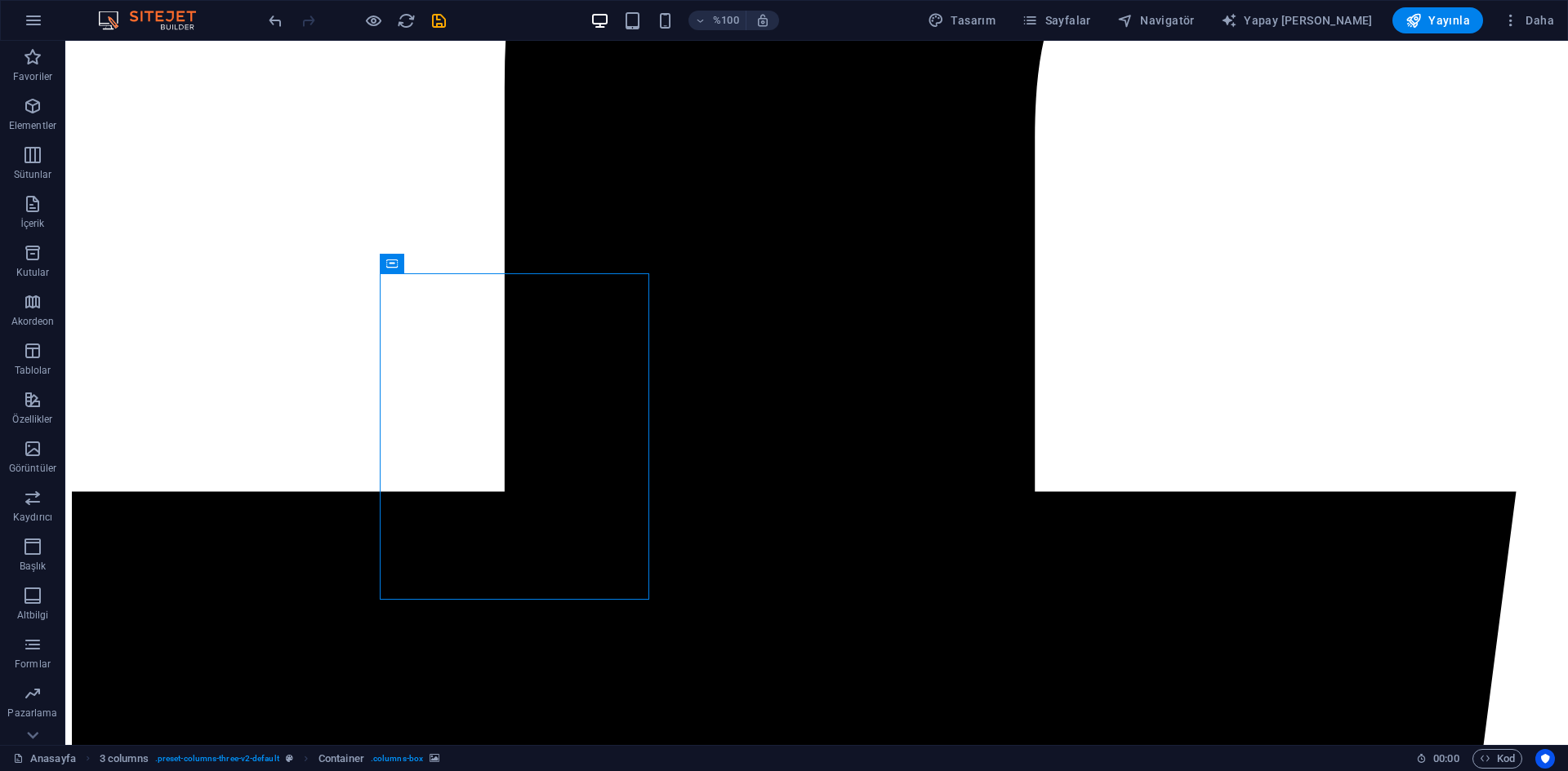
click at [439, 24] on icon "kaydetmek" at bounding box center [438, 21] width 19 height 19
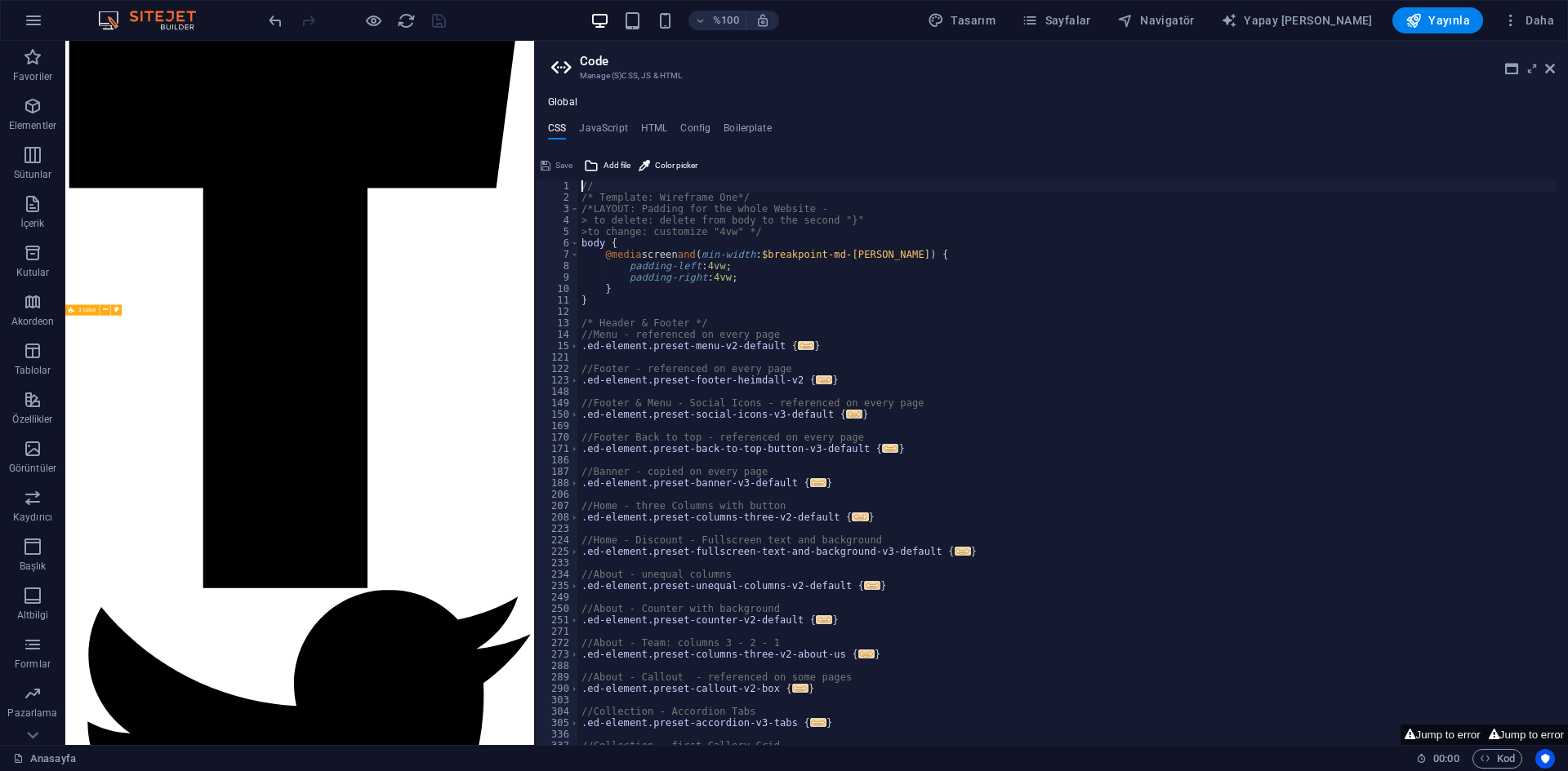
scroll to position [976, 0]
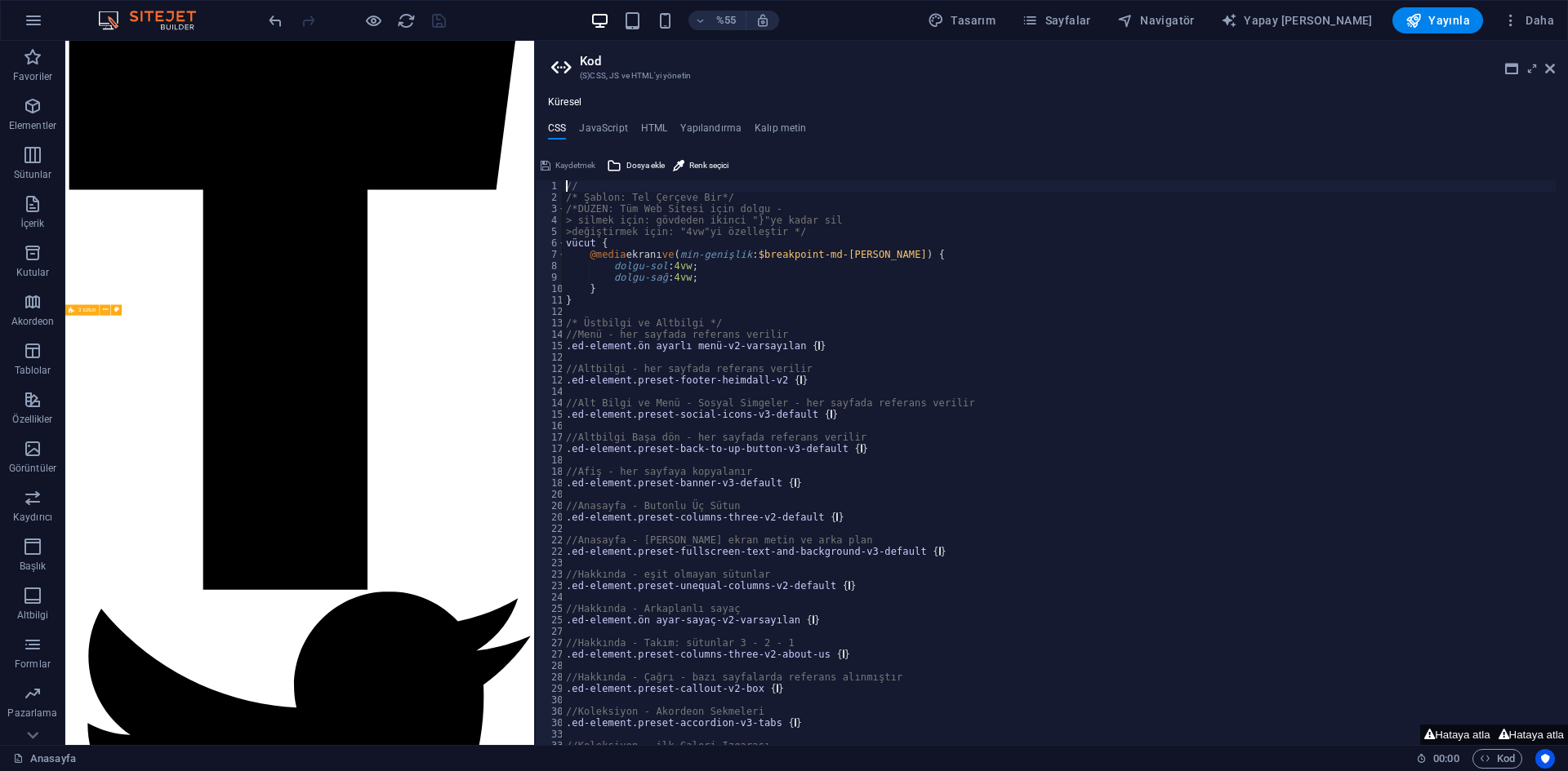
click at [1554, 68] on aside "Kod (S)CSS, JS ve HTML'yi yönetin Küresel CSS JavaScript HTML Yapılandırma Kalı…" at bounding box center [1051, 393] width 1034 height 704
click at [1543, 74] on header "Kod (S)CSS, JS ve HTML'yi yönetin" at bounding box center [1053, 62] width 1004 height 42
click at [1548, 71] on icon at bounding box center [1549, 68] width 10 height 13
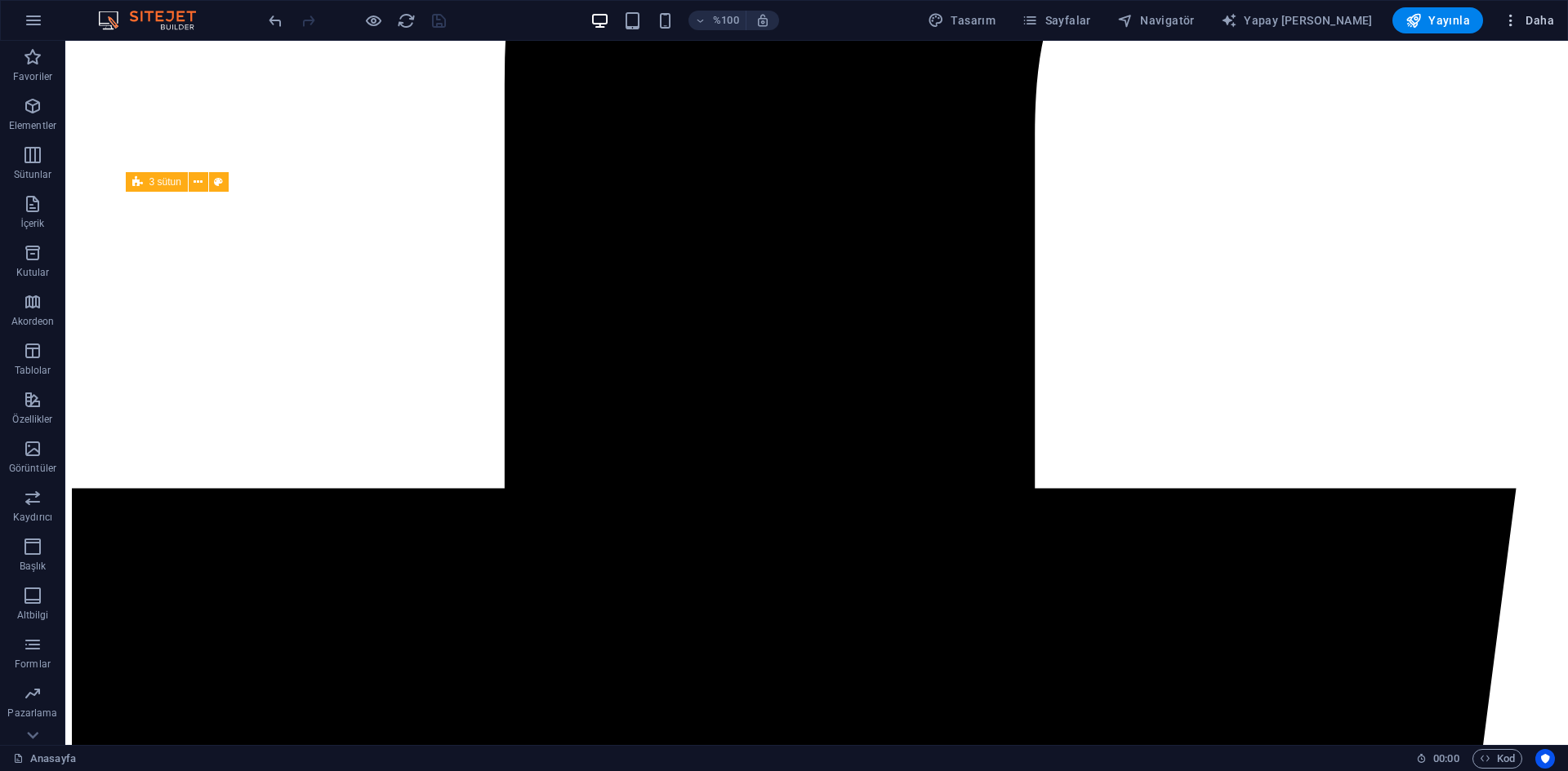
click at [1506, 11] on button "Daha" at bounding box center [1528, 20] width 65 height 26
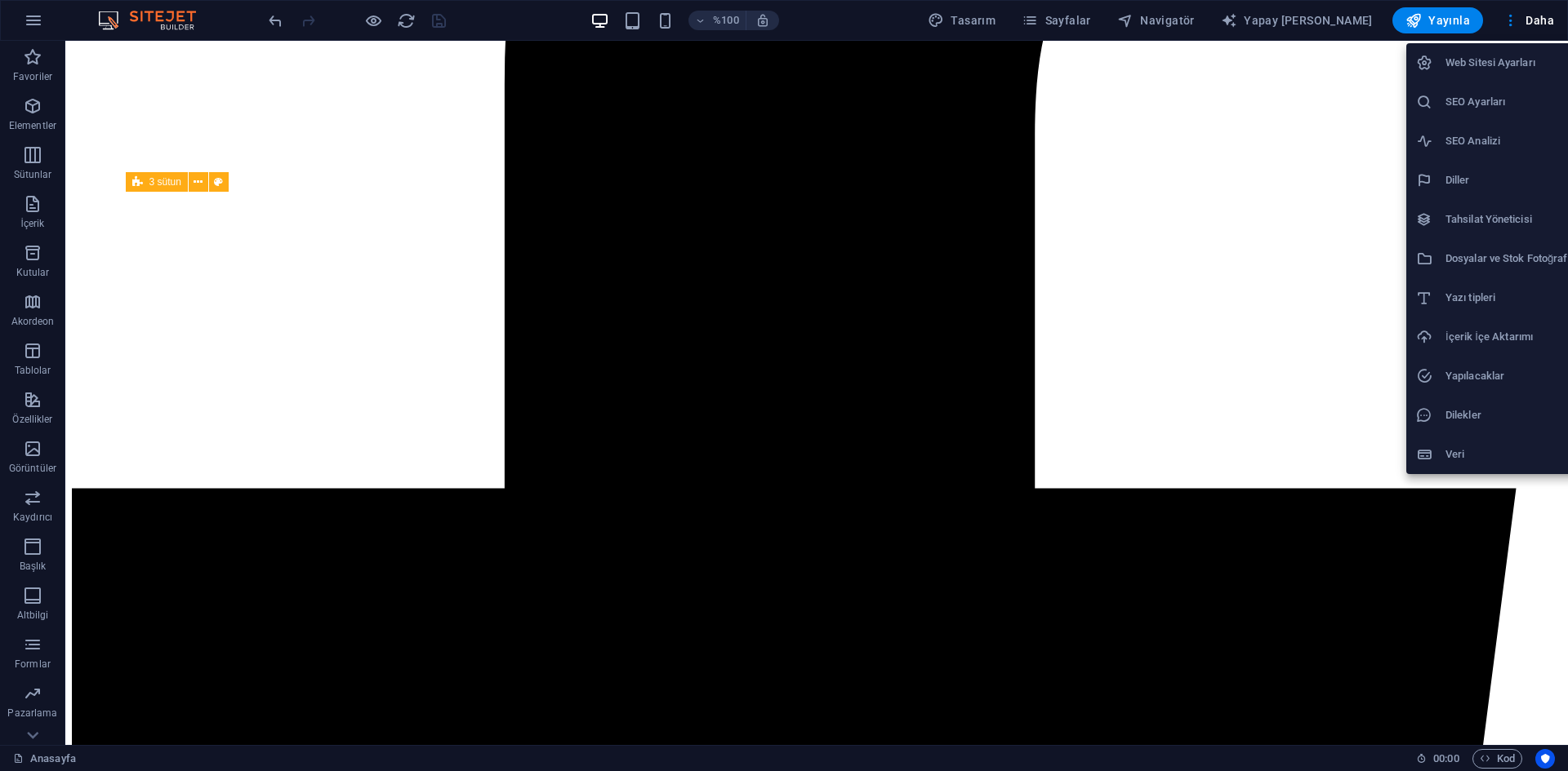
click at [1485, 263] on font "Dosyalar ve Stok Fotoğraflar" at bounding box center [1512, 258] width 134 height 12
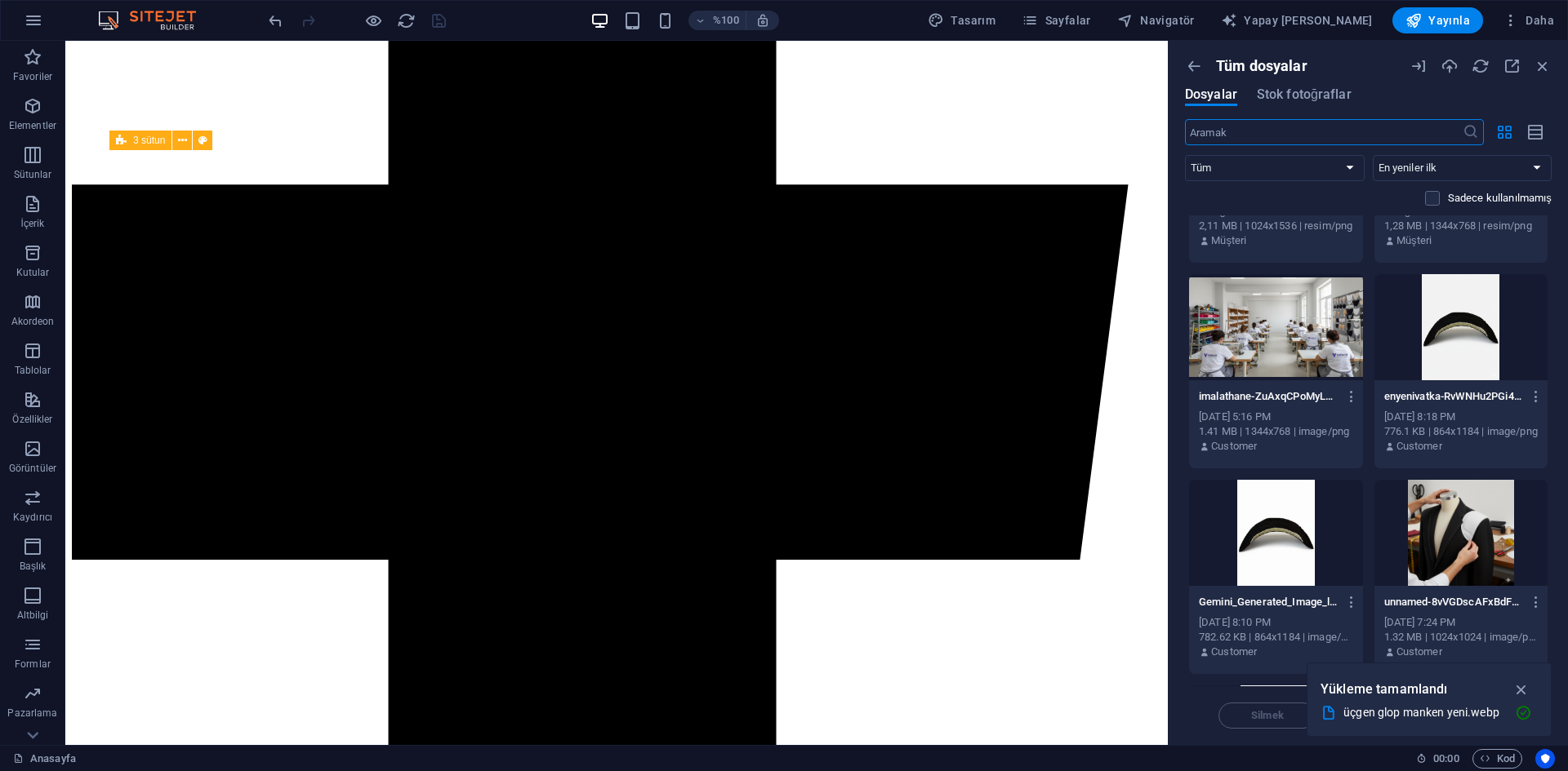
scroll to position [12529, 0]
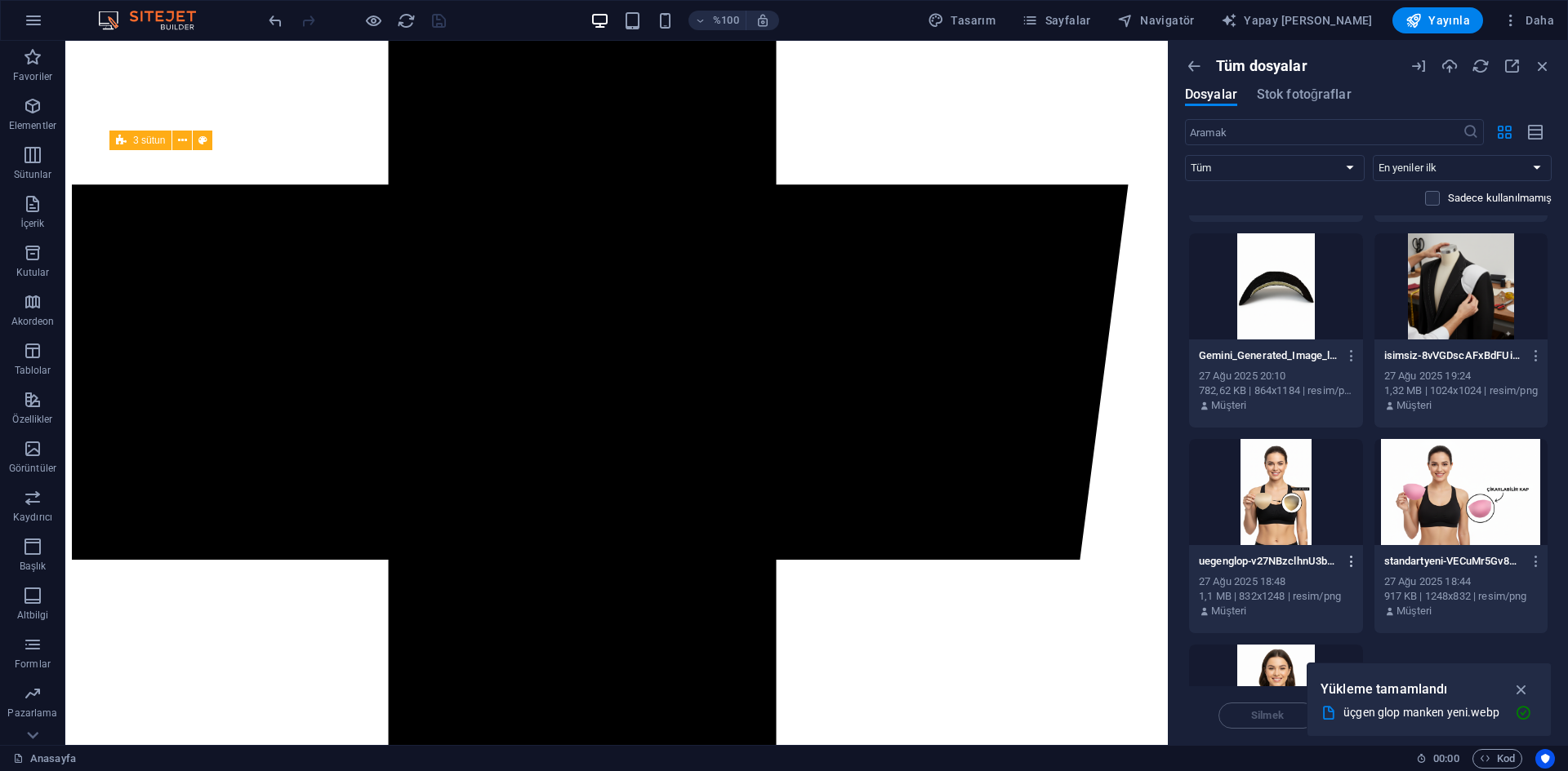
click at [1352, 559] on icon "button" at bounding box center [1351, 561] width 16 height 15
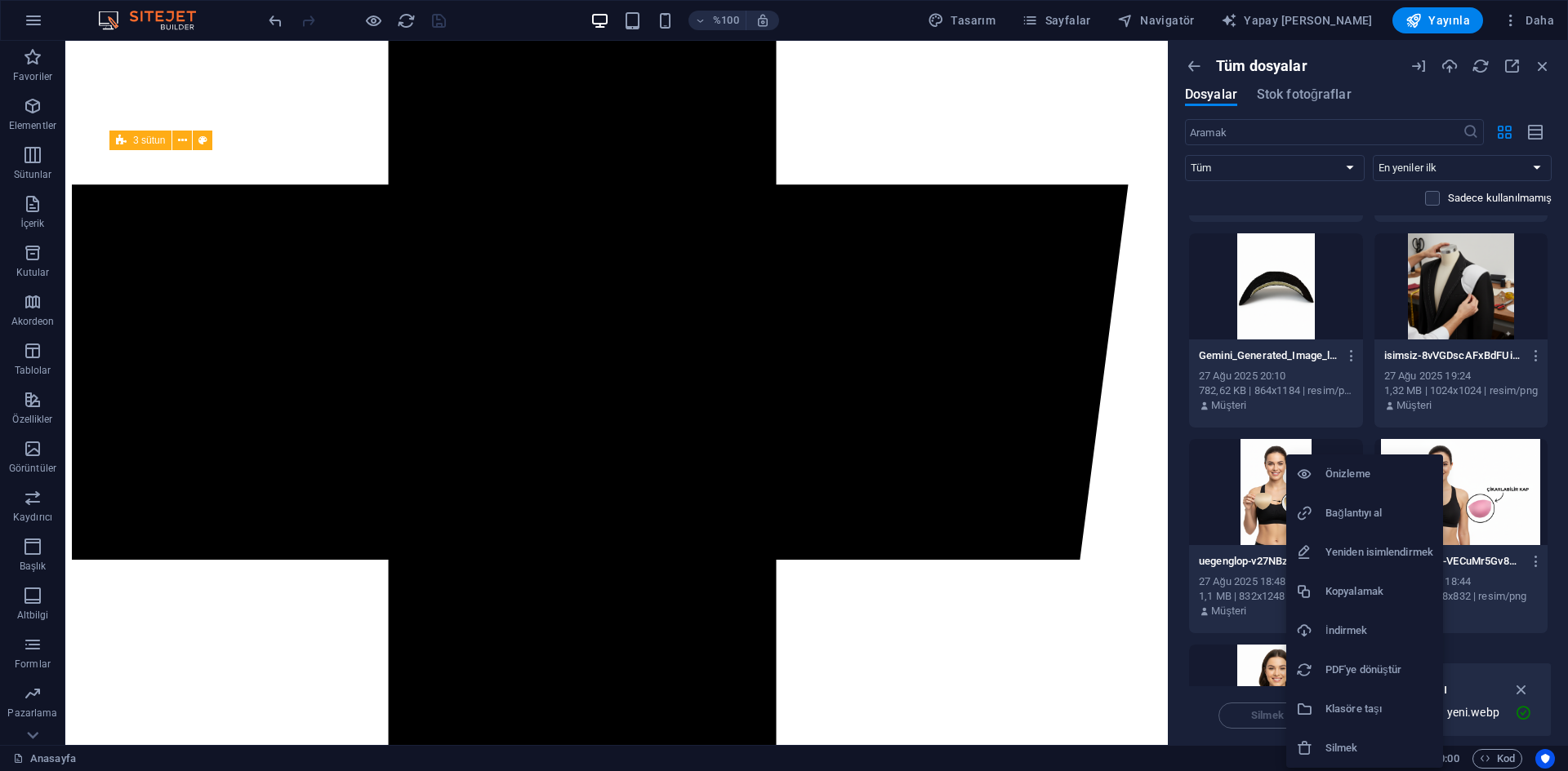
click at [1338, 746] on font "Silmek" at bounding box center [1341, 747] width 32 height 12
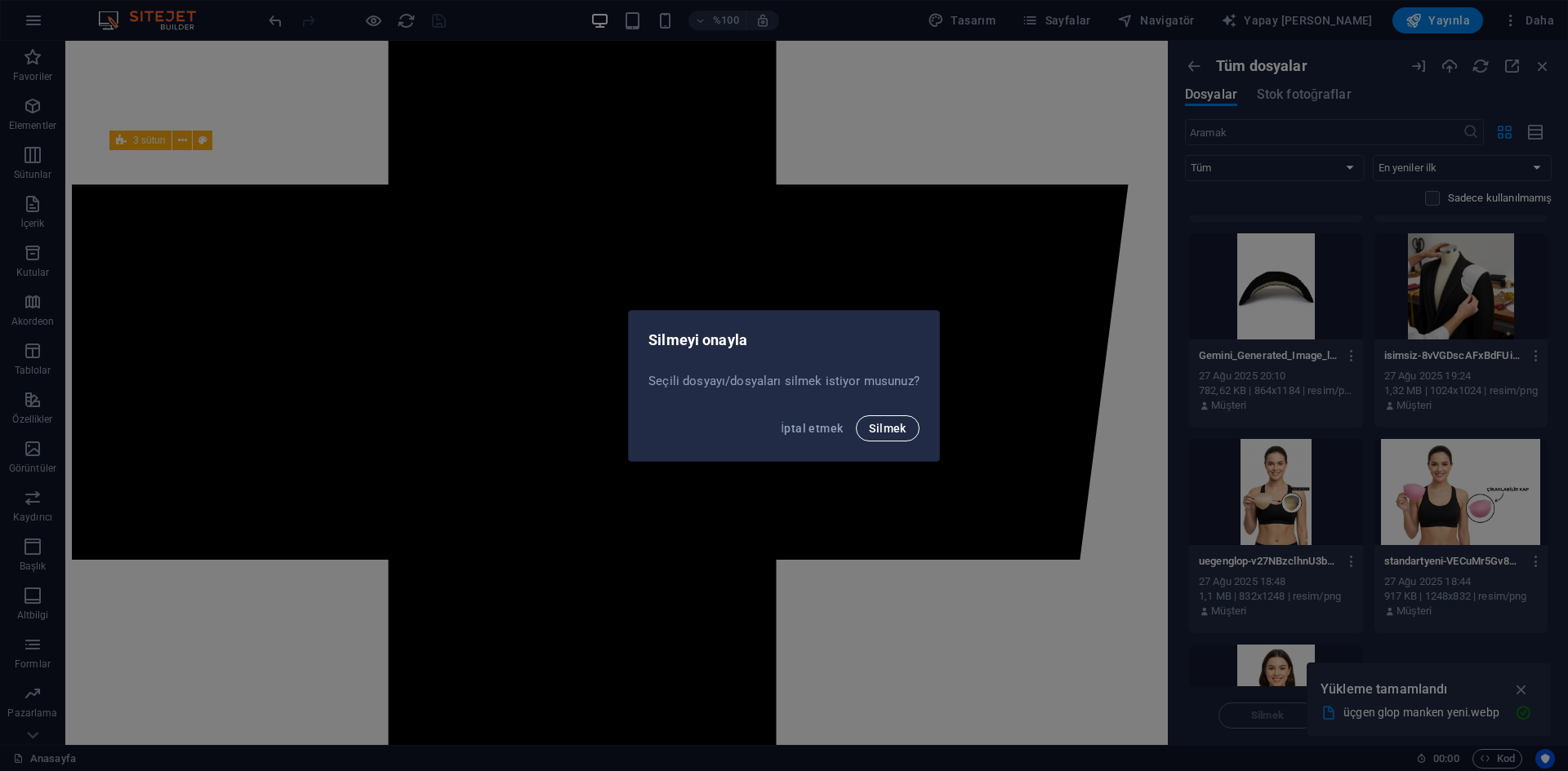
click at [884, 422] on font "Silmek" at bounding box center [886, 428] width 36 height 13
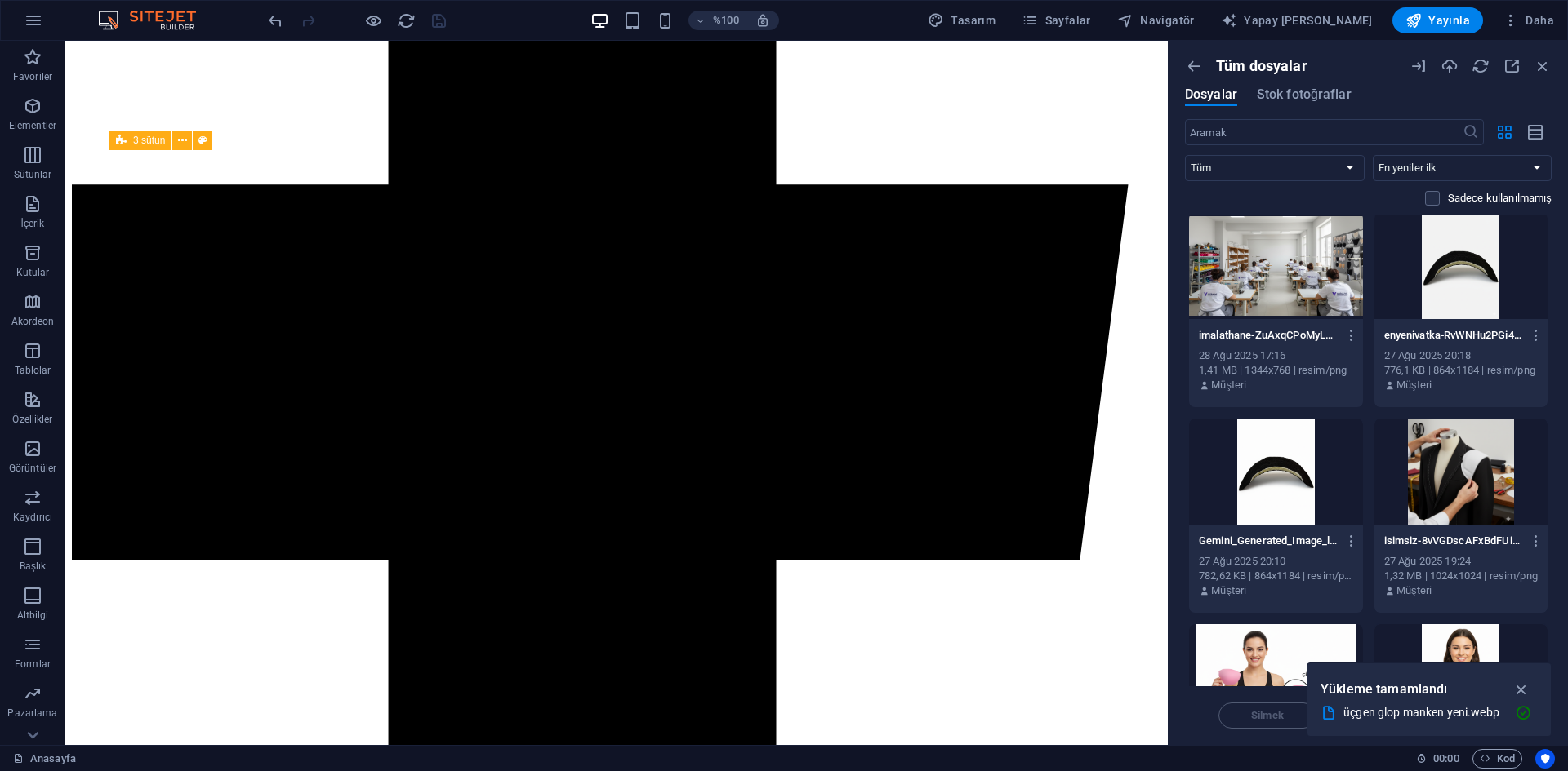
scroll to position [12476, 0]
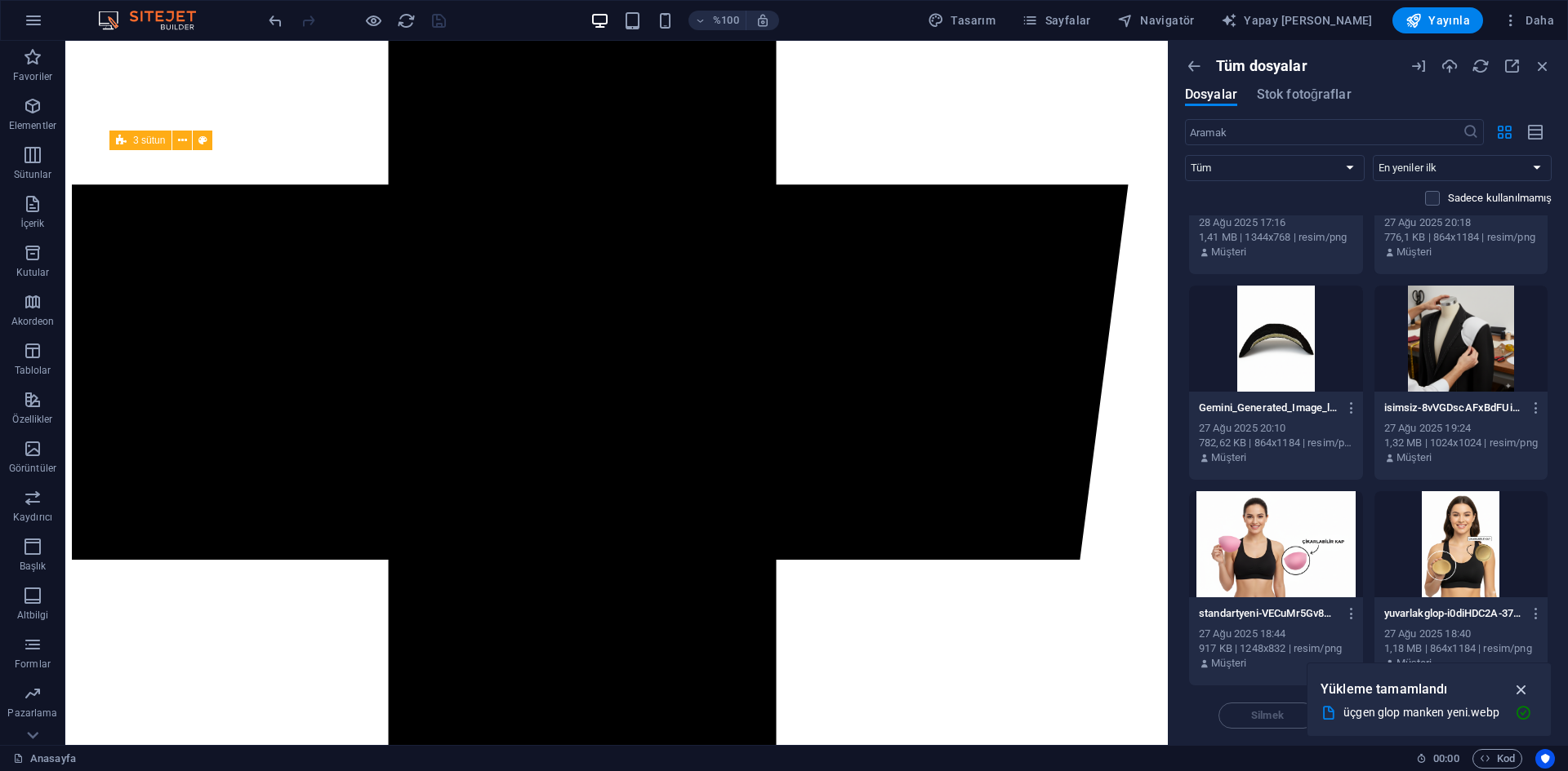
click at [1521, 681] on icon "button" at bounding box center [1521, 690] width 19 height 18
click at [1275, 546] on div at bounding box center [1275, 545] width 173 height 106
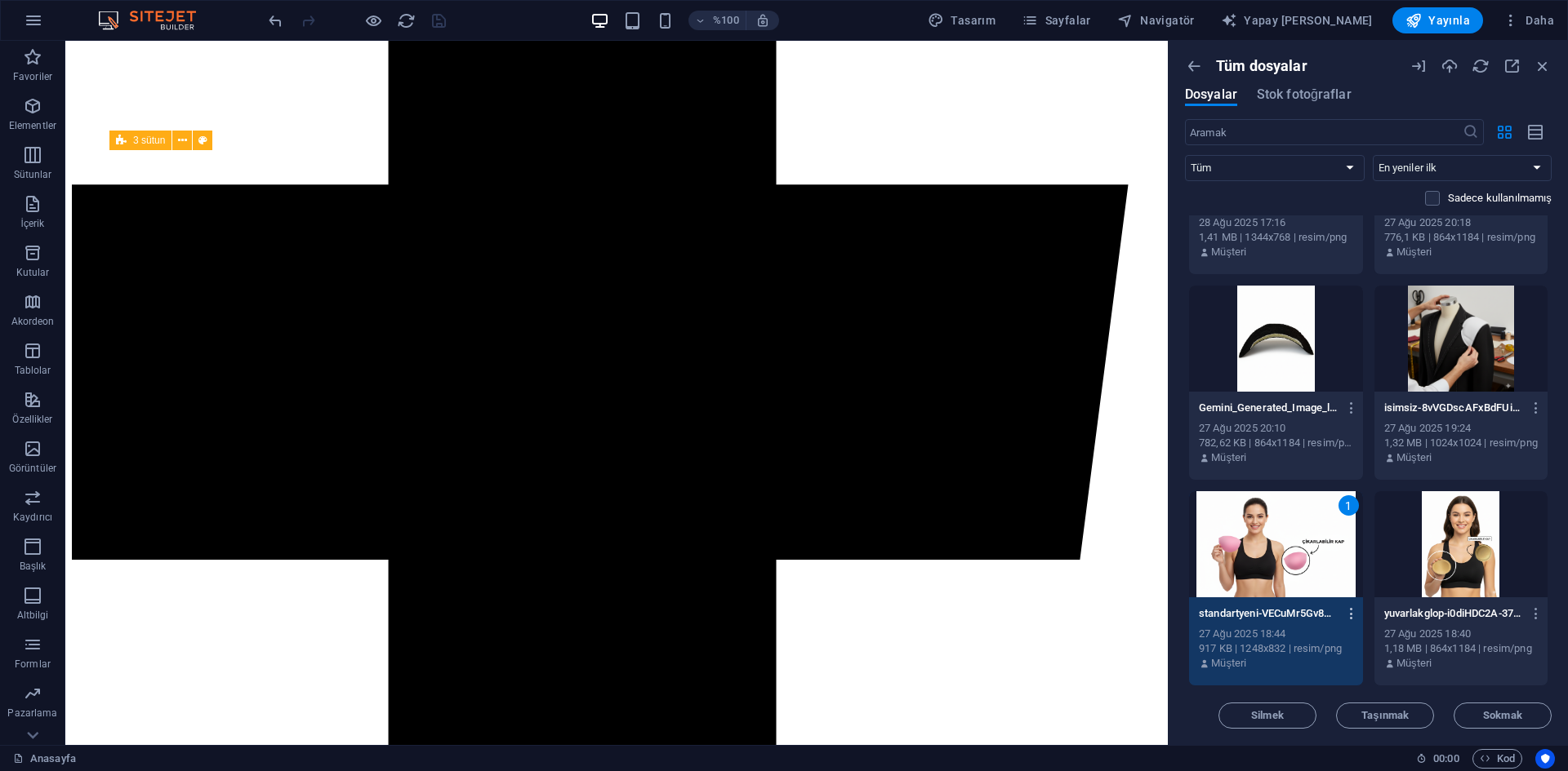
click at [1341, 619] on button "button" at bounding box center [1348, 613] width 22 height 26
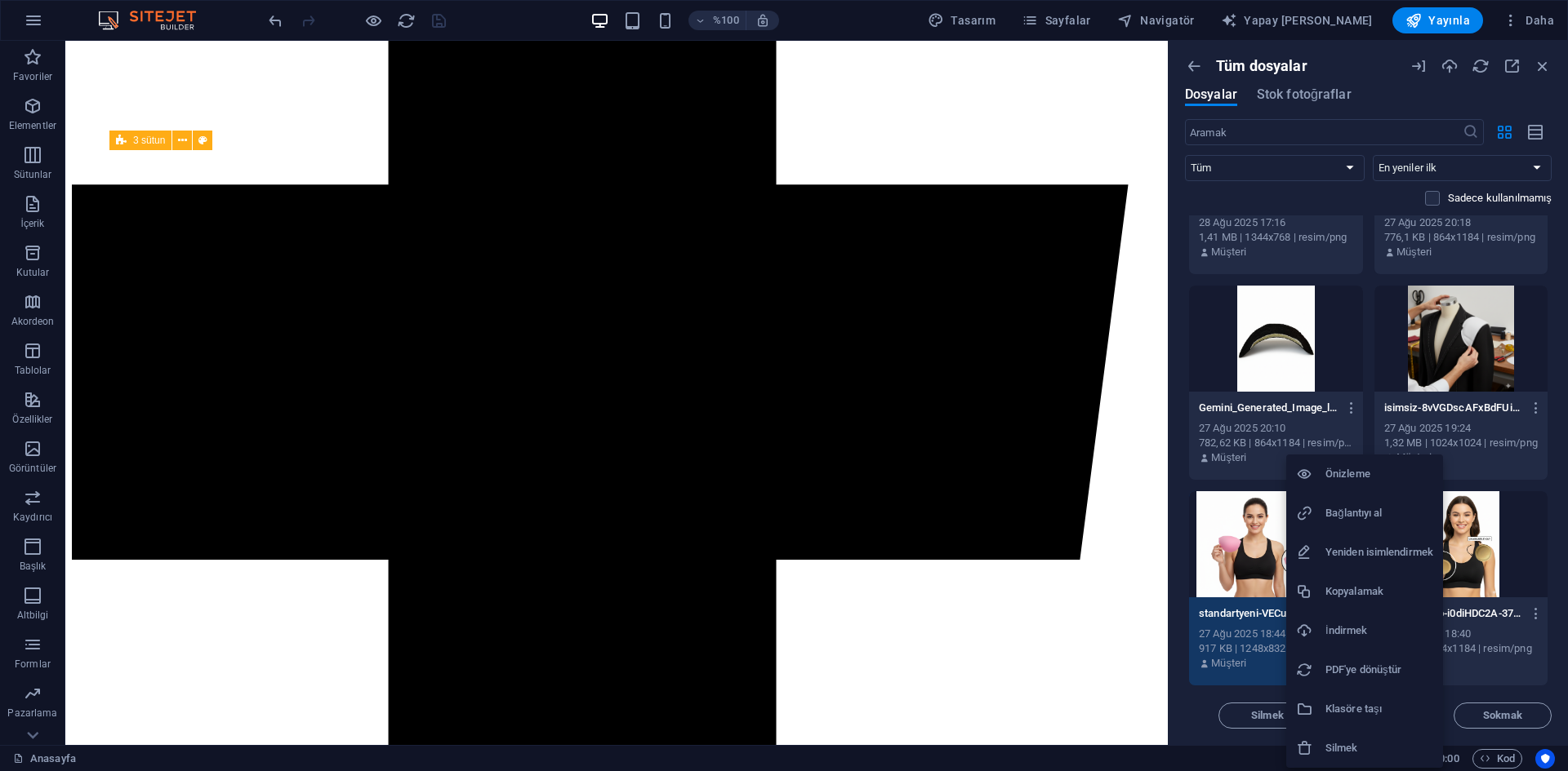
click at [1358, 628] on font "İndirmek" at bounding box center [1346, 630] width 41 height 12
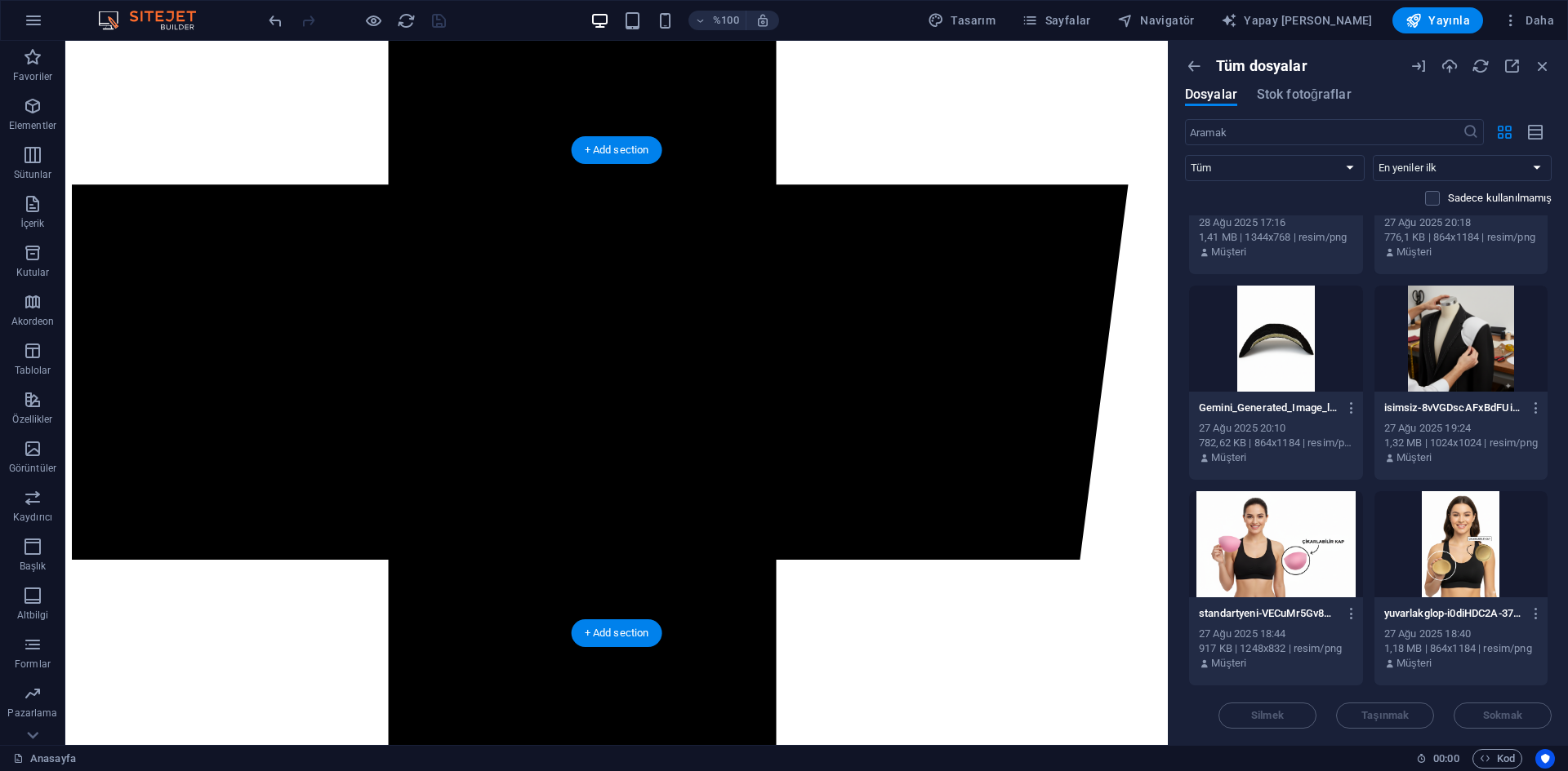
drag, startPoint x: 615, startPoint y: 404, endPoint x: 316, endPoint y: 404, distance: 299.0
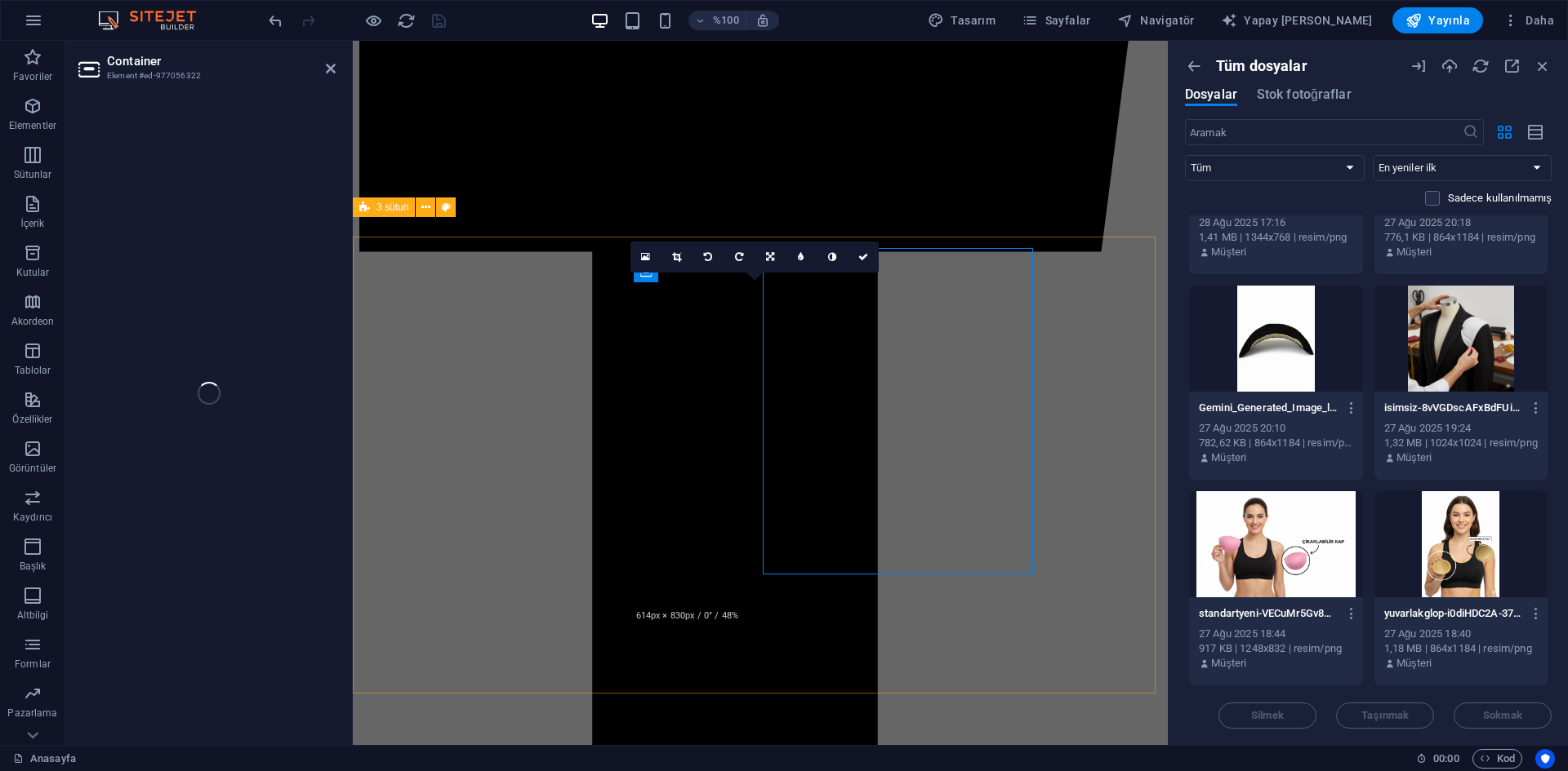
select select "px"
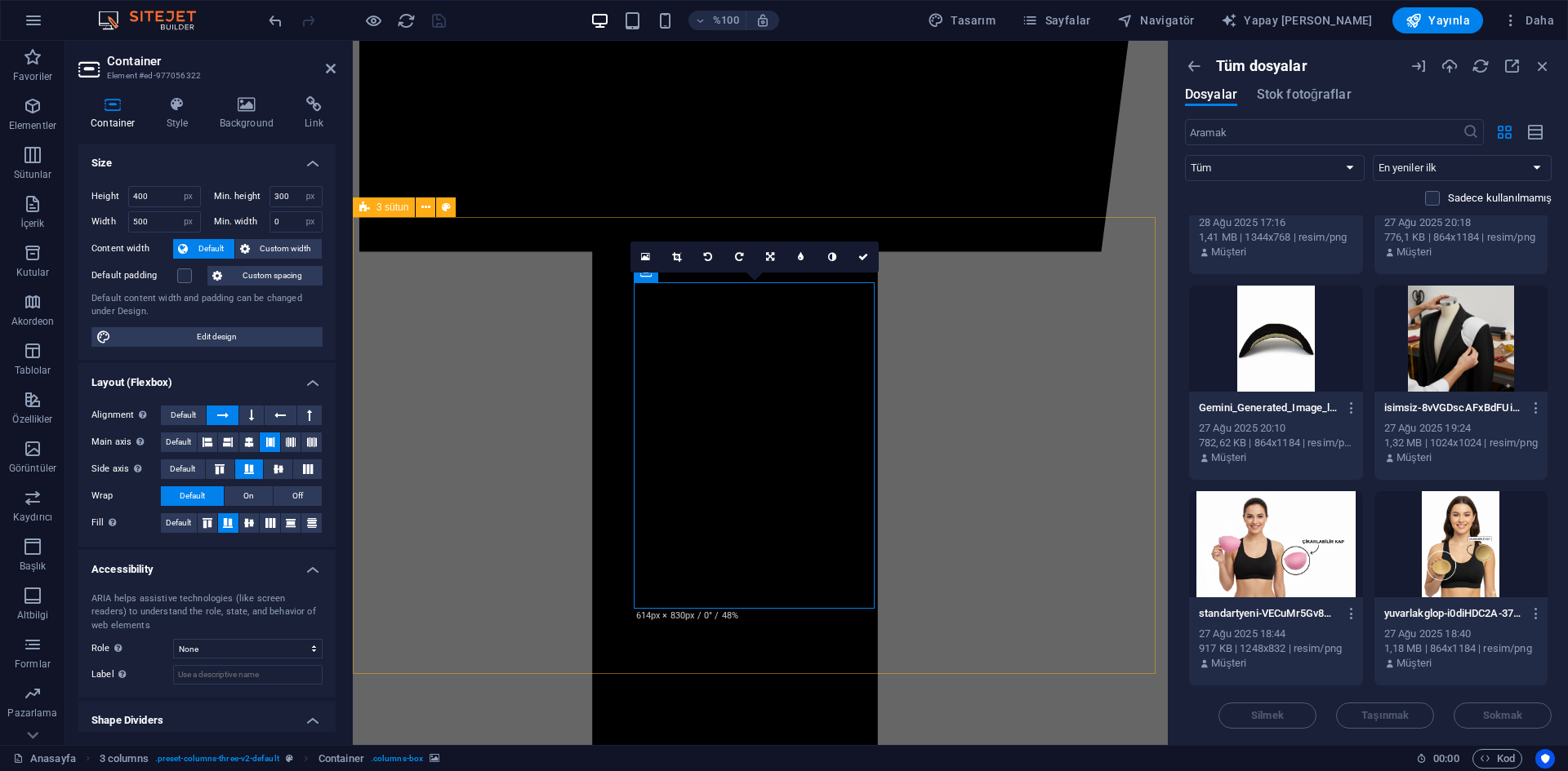
scroll to position [976, 0]
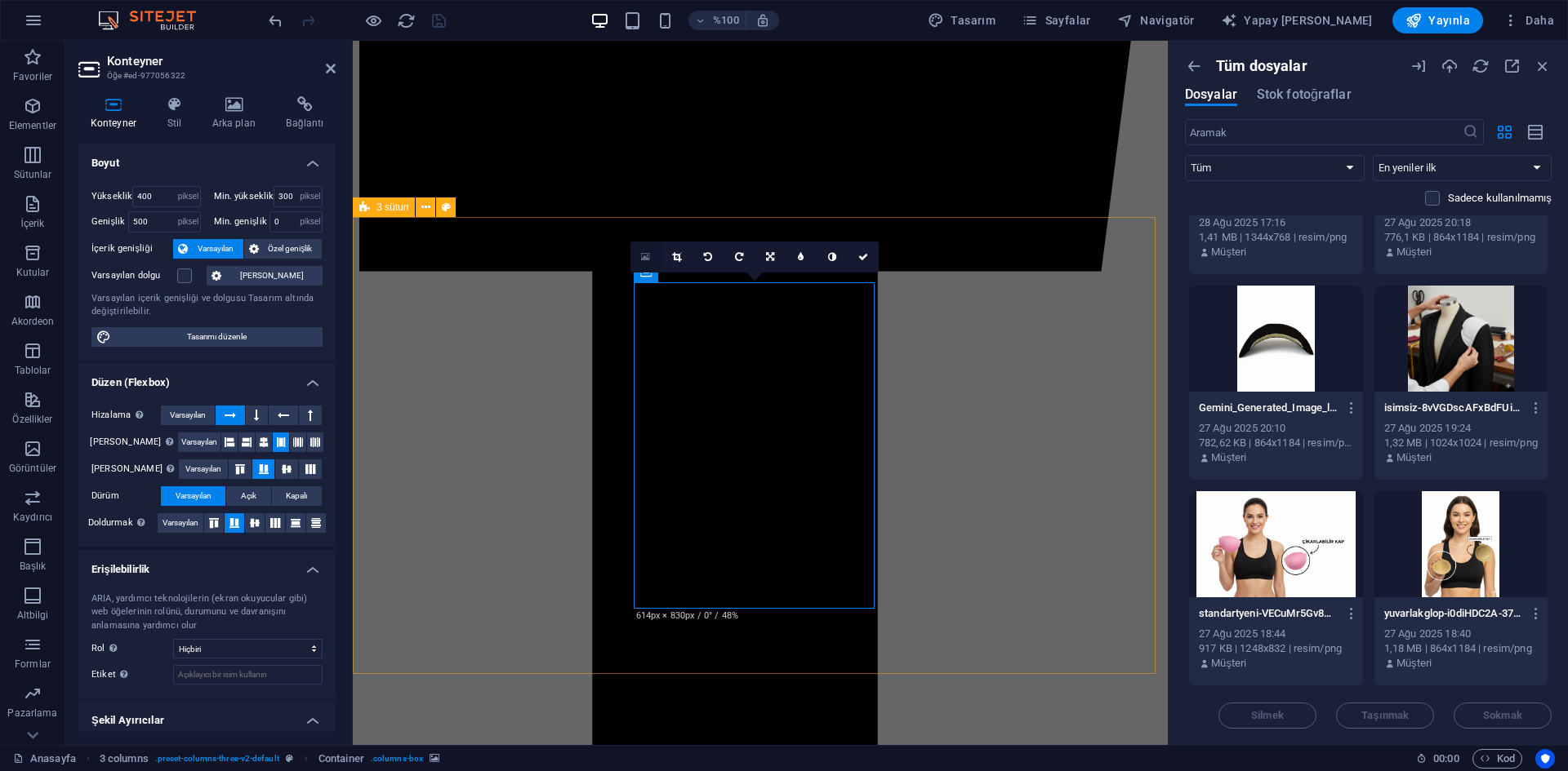
click at [642, 260] on icon at bounding box center [645, 258] width 9 height 12
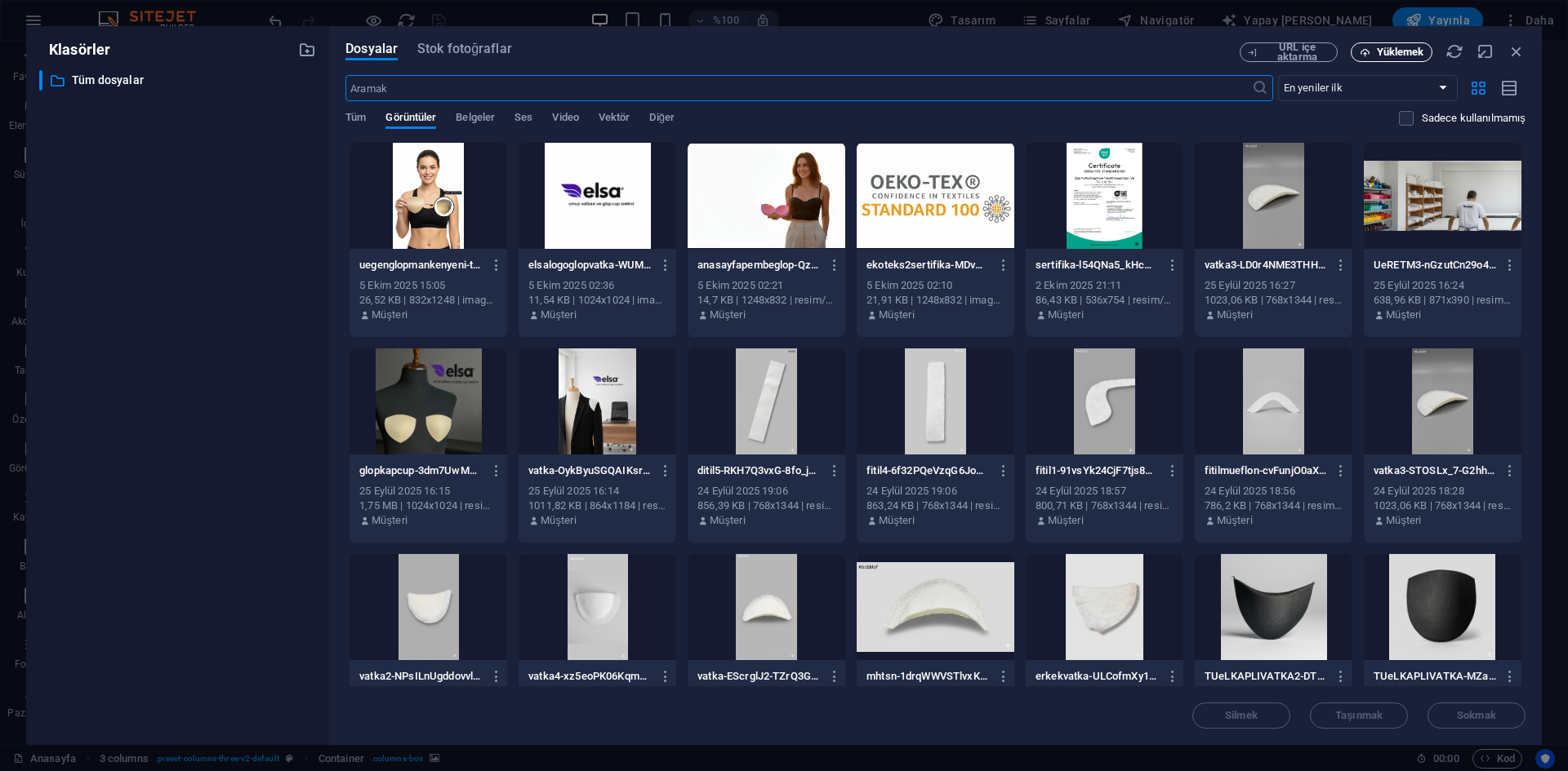
click at [1399, 57] on font "Yüklemek" at bounding box center [1400, 52] width 47 height 12
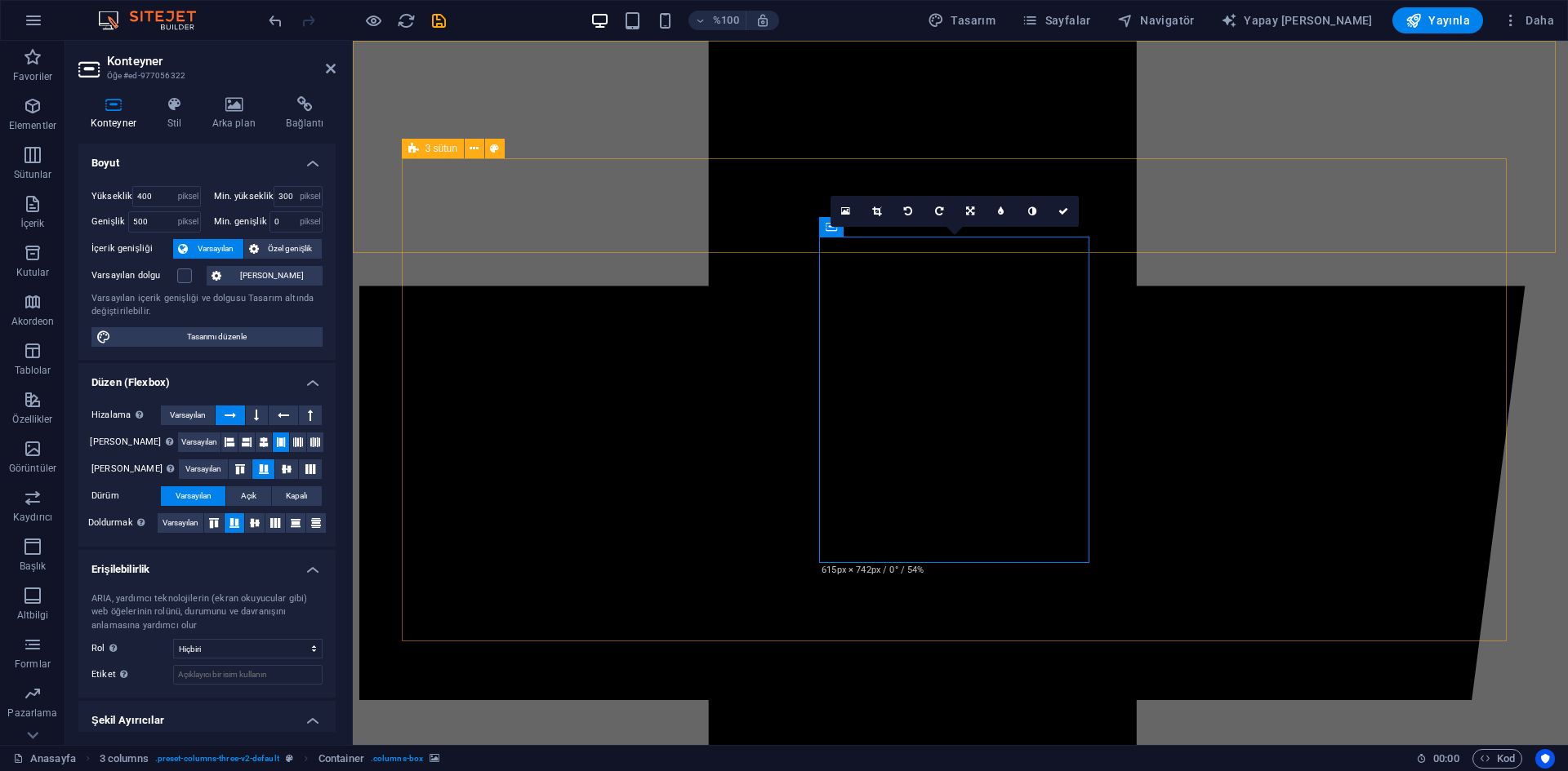
scroll to position [983, 0]
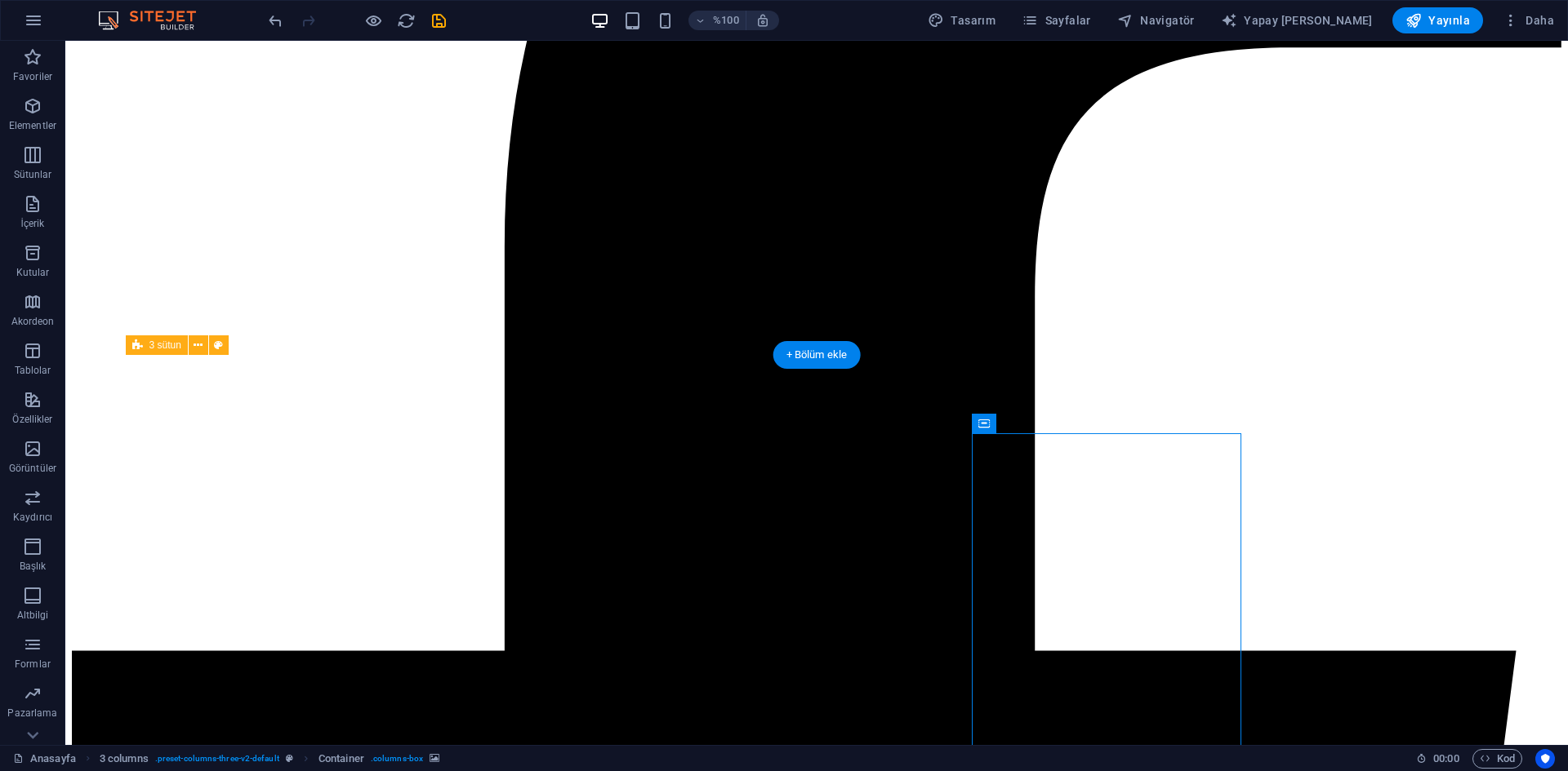
scroll to position [819, 0]
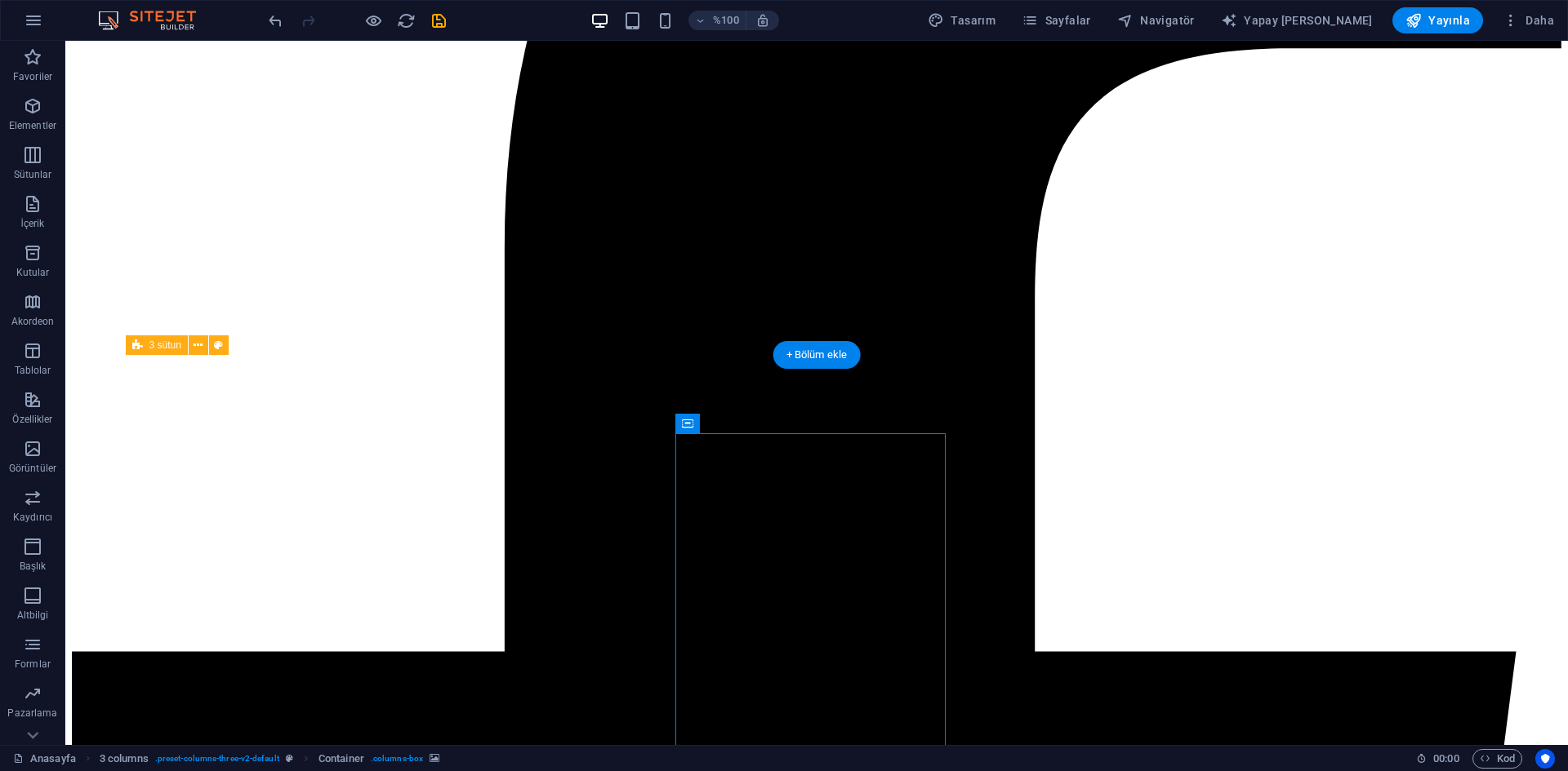
select select "px"
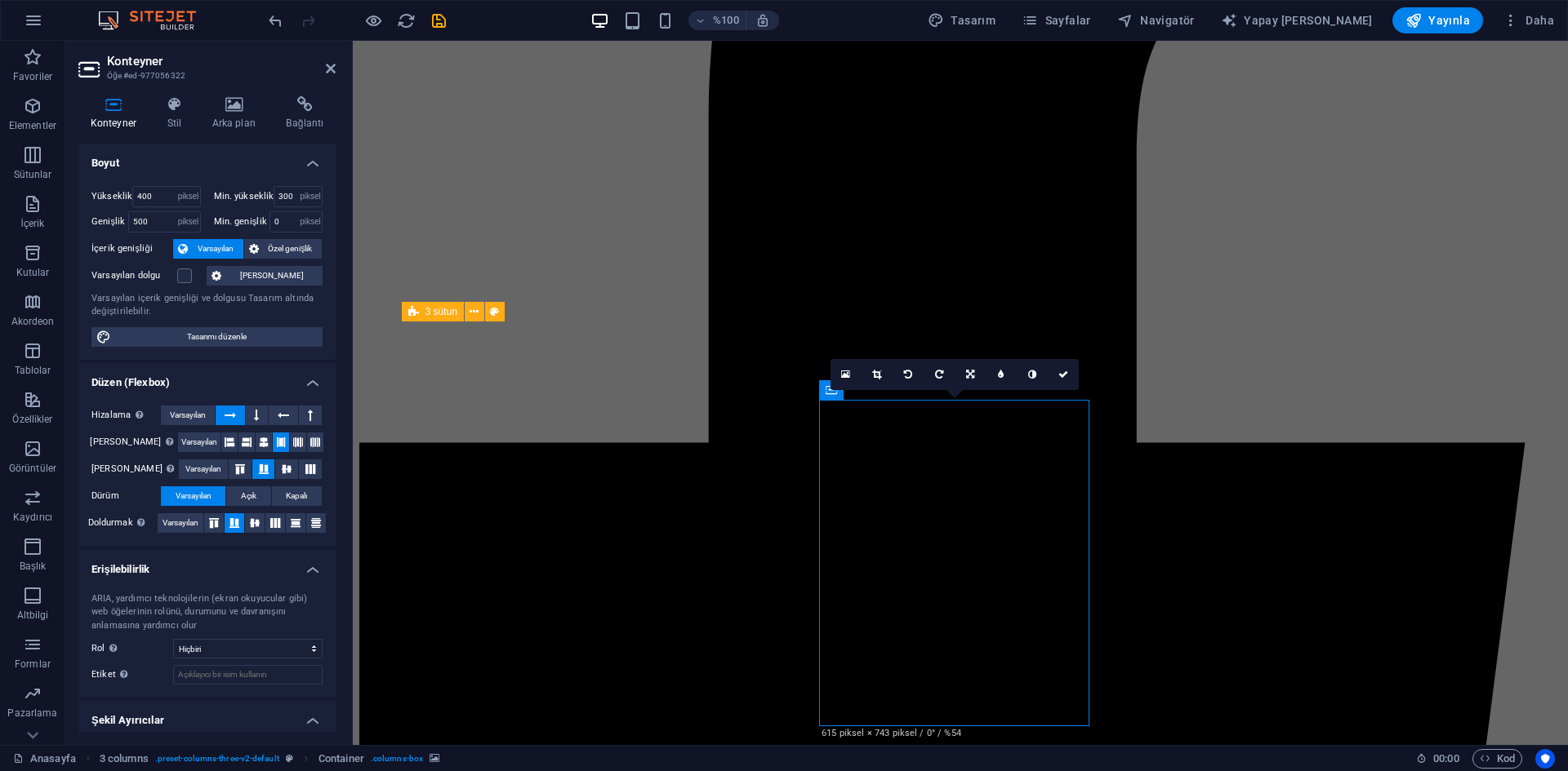
click at [876, 371] on icon at bounding box center [876, 374] width 9 height 10
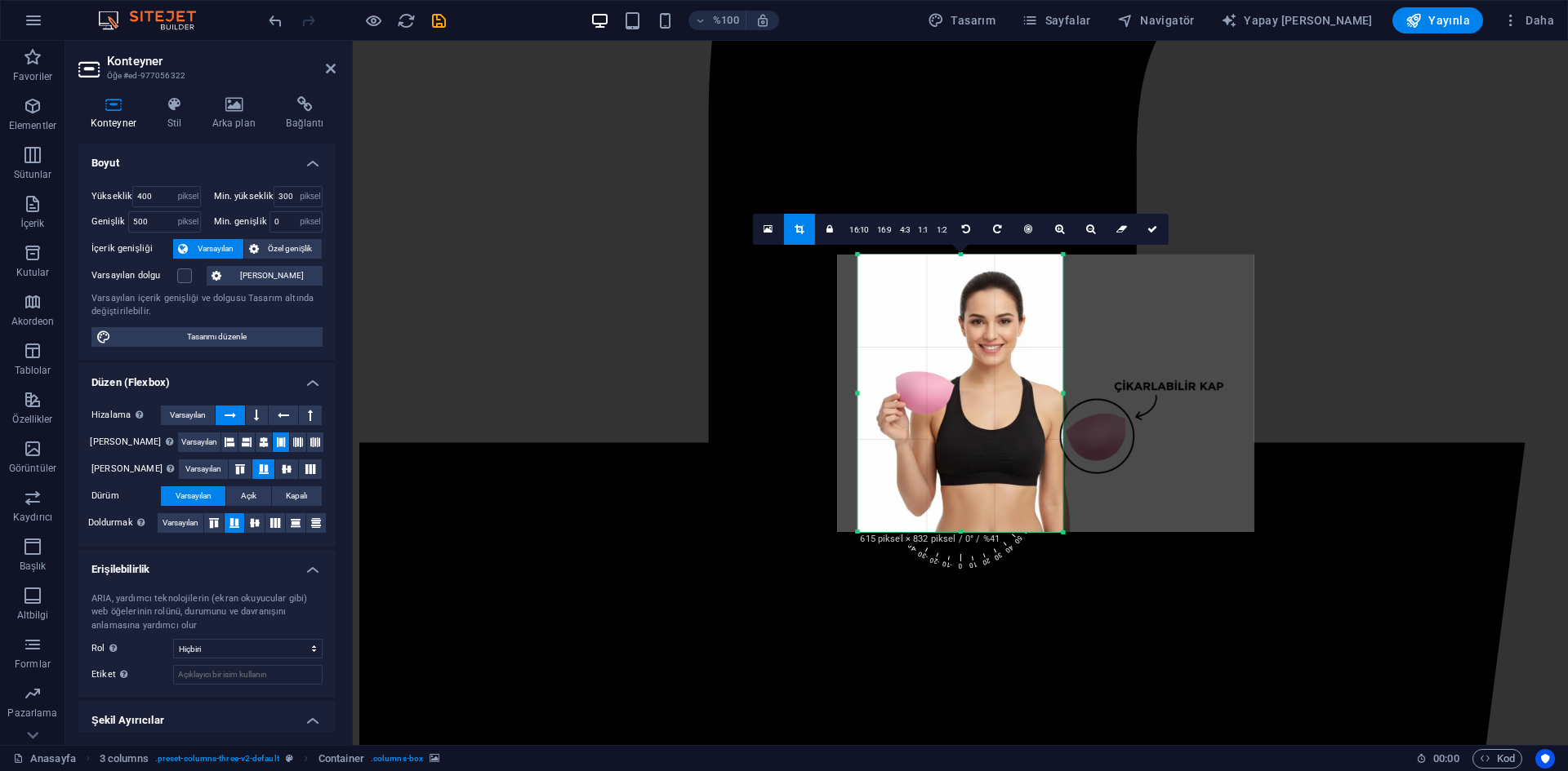
drag, startPoint x: 971, startPoint y: 410, endPoint x: 1055, endPoint y: 415, distance: 84.1
click at [1055, 415] on div at bounding box center [1045, 393] width 416 height 277
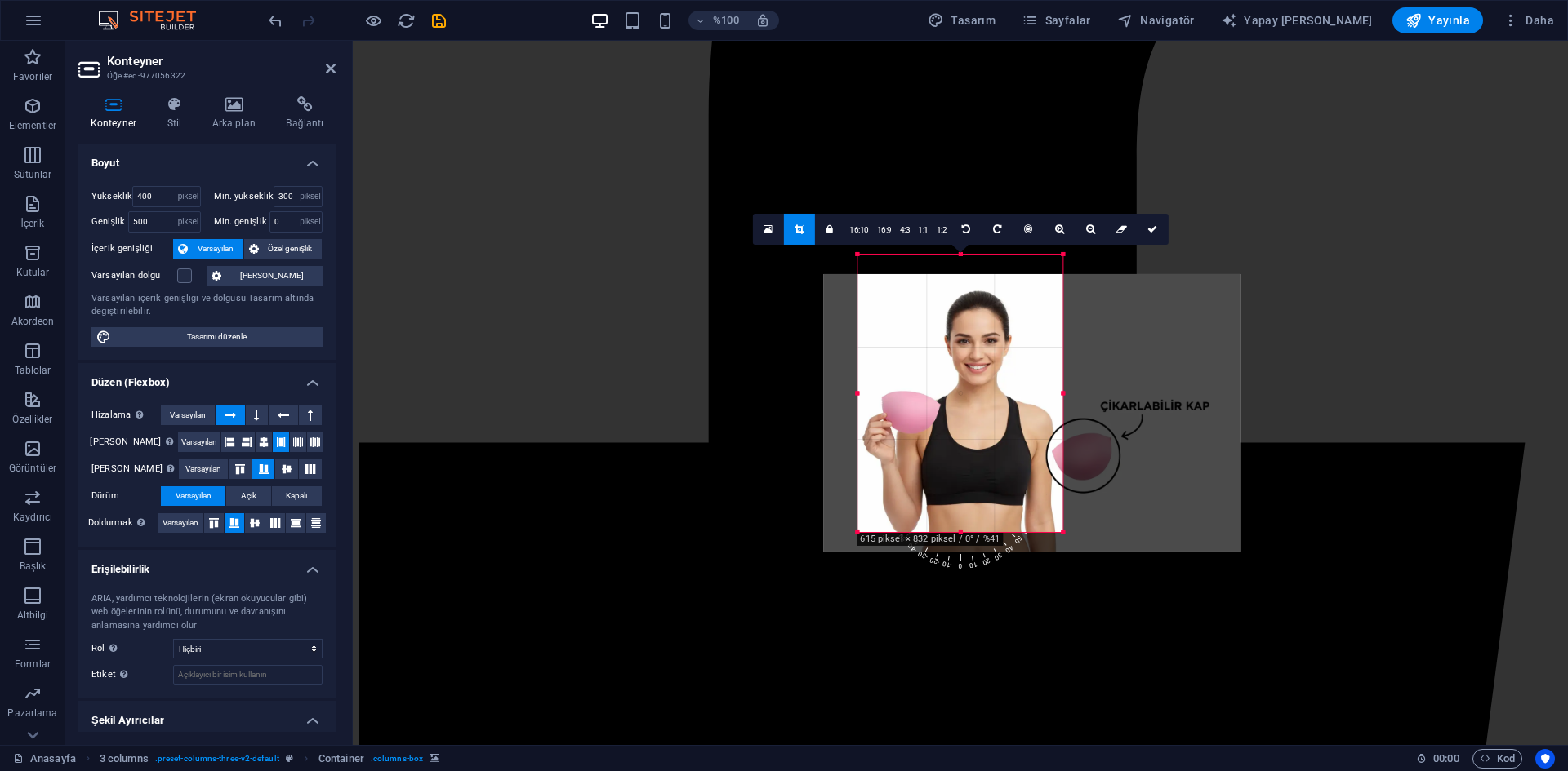
drag, startPoint x: 1009, startPoint y: 321, endPoint x: 996, endPoint y: 341, distance: 23.9
click at [996, 341] on div at bounding box center [1031, 412] width 416 height 277
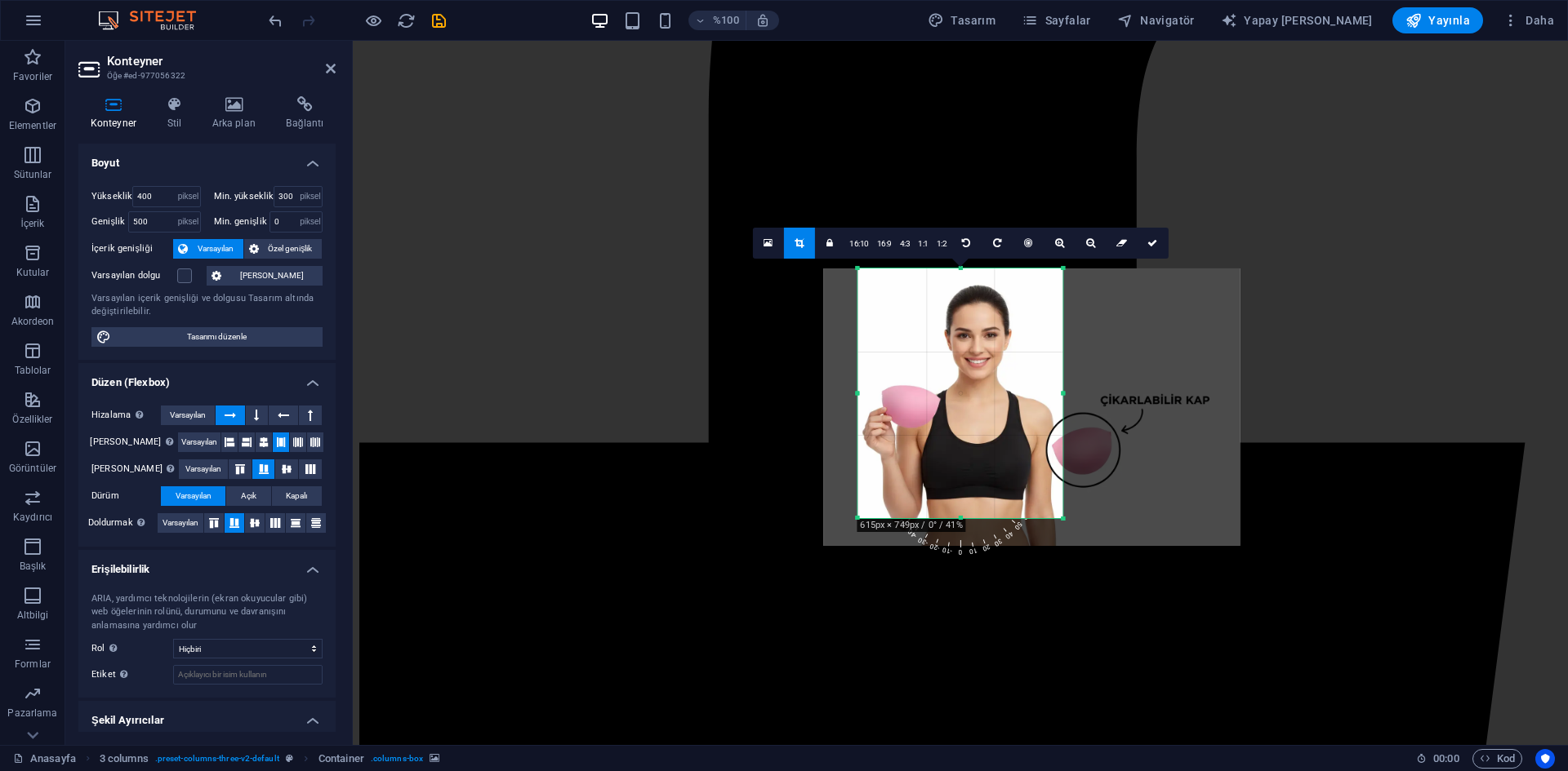
drag, startPoint x: 960, startPoint y: 531, endPoint x: 968, endPoint y: 503, distance: 29.1
click at [968, 503] on div "180 170 160 150 140 130 120 110 100 90 80 70 60 50 40 30 20 10 0 -10 -20 -30 -4…" at bounding box center [959, 392] width 205 height 250
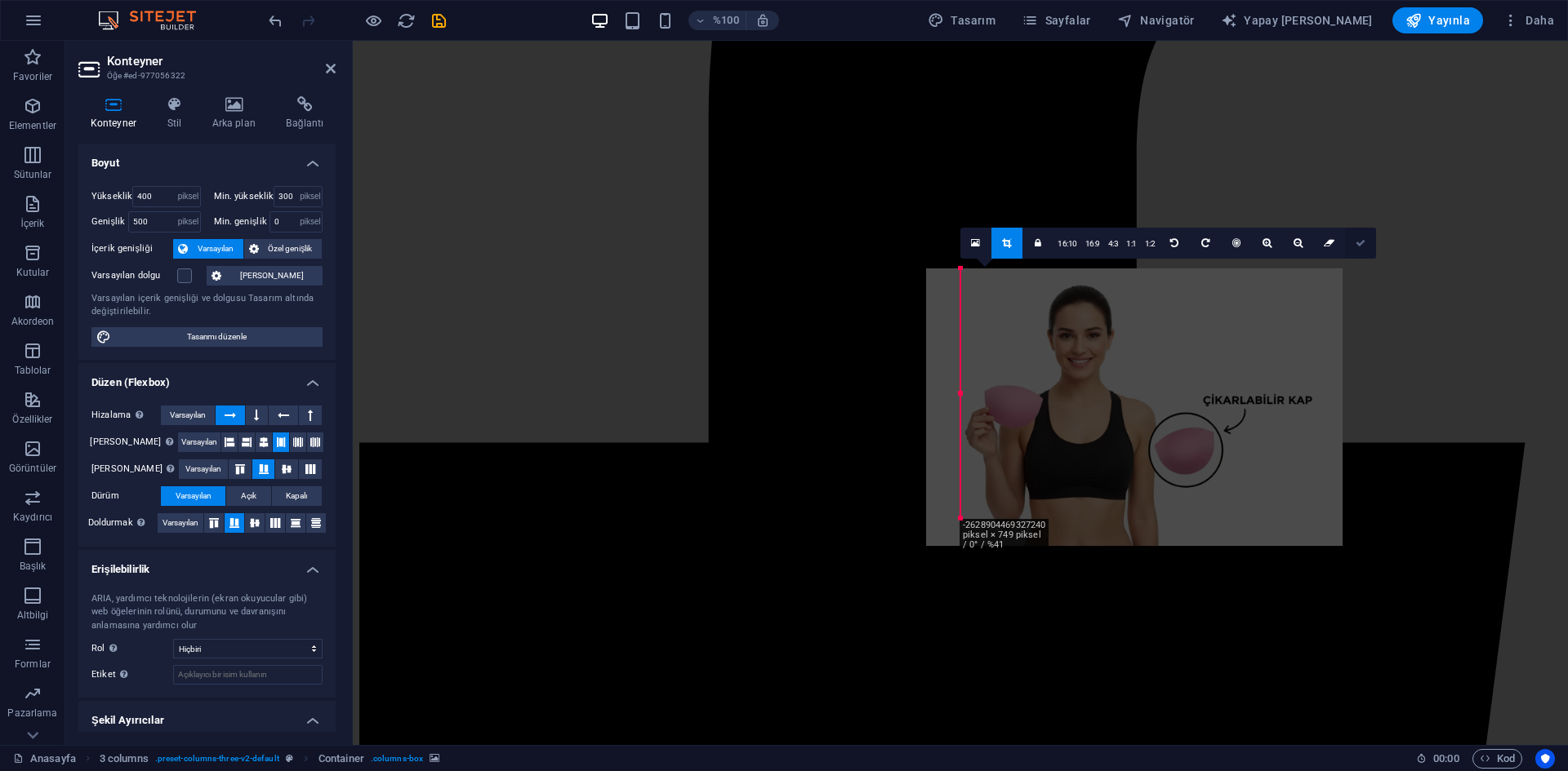
click at [1357, 245] on icon at bounding box center [1360, 242] width 10 height 10
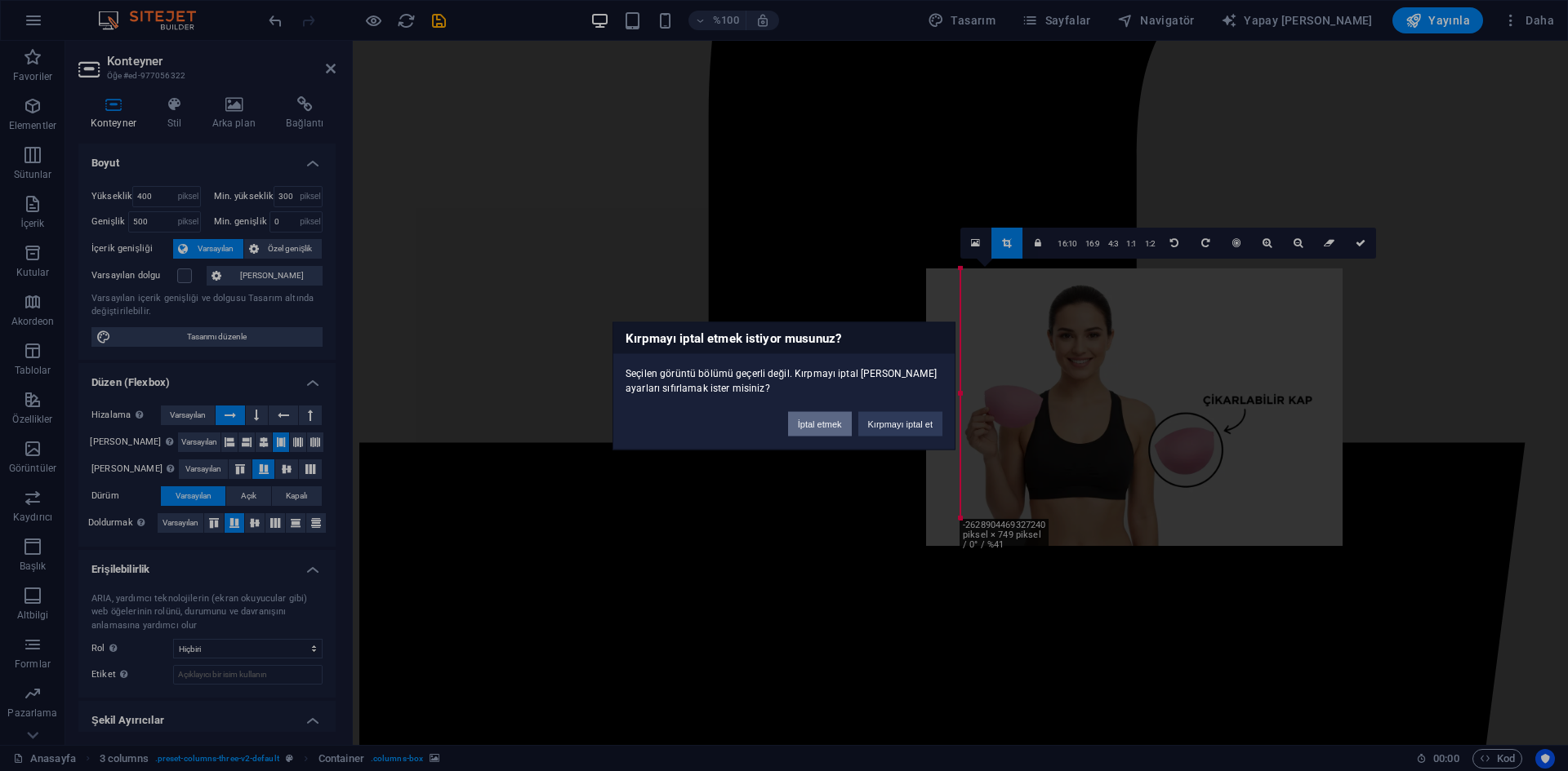
click at [811, 426] on font "İptal etmek" at bounding box center [819, 423] width 44 height 10
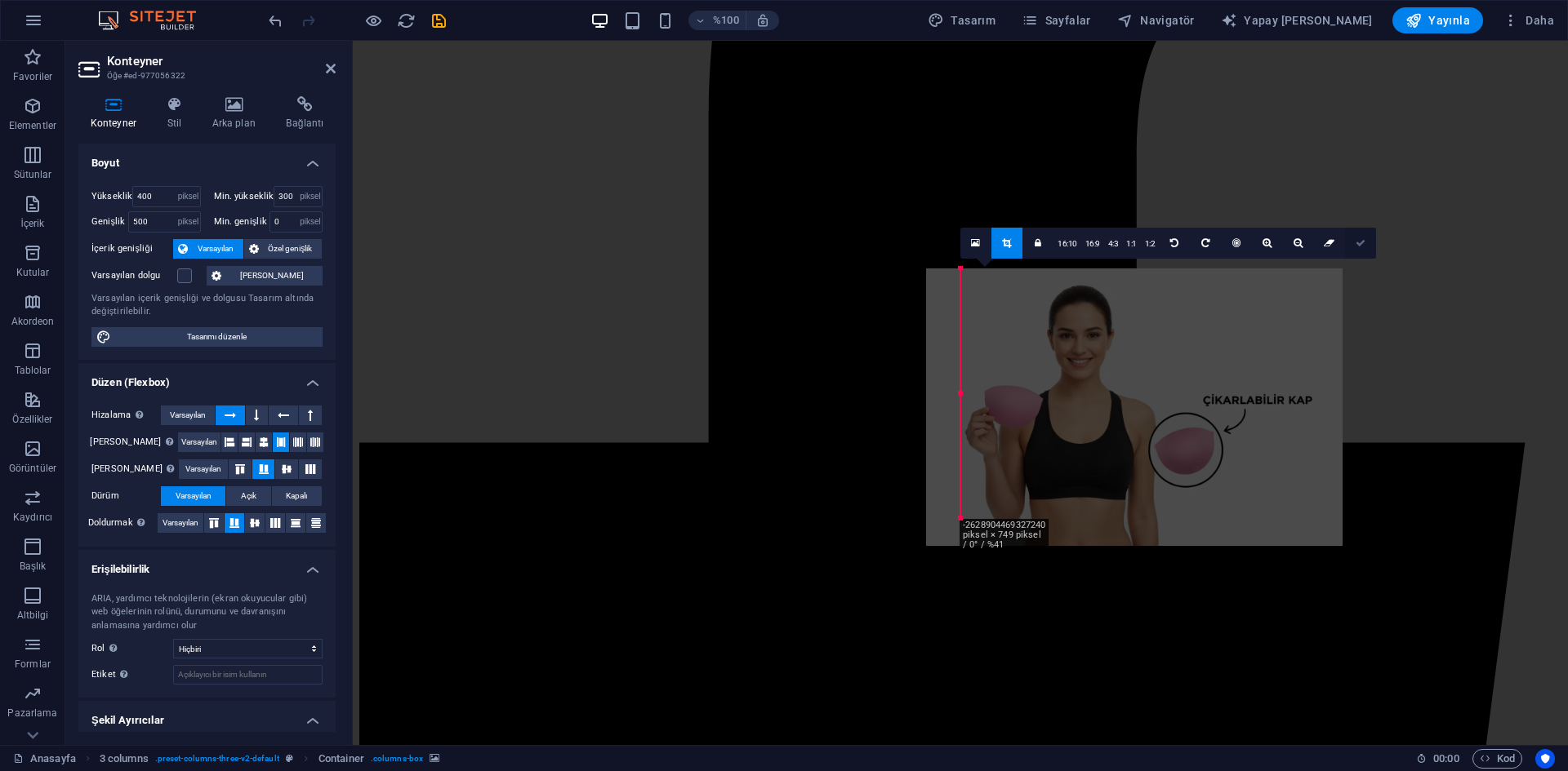
click at [1363, 246] on link at bounding box center [1360, 243] width 31 height 31
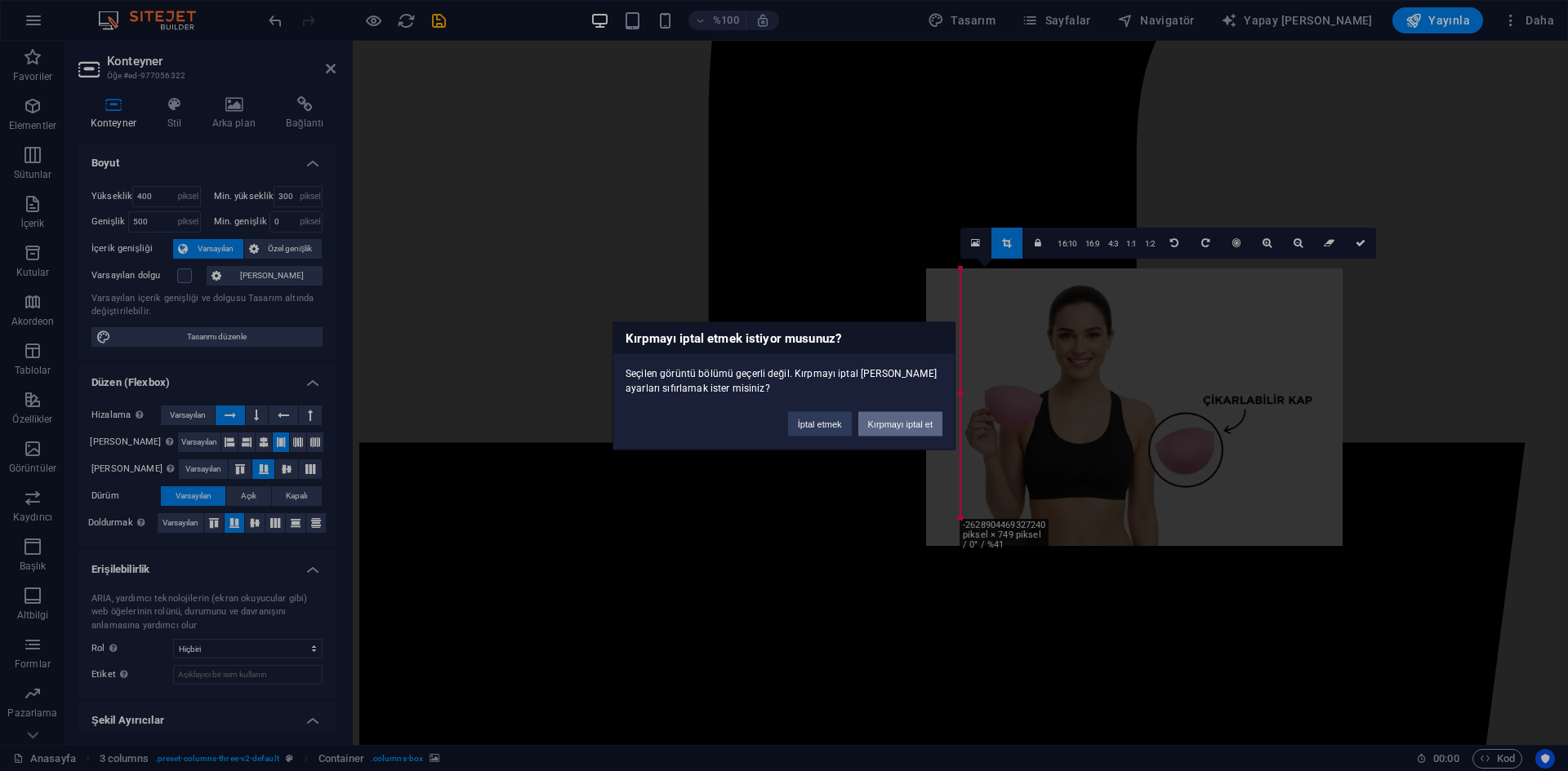
click at [893, 422] on font "Kırpmayı iptal et" at bounding box center [901, 423] width 65 height 10
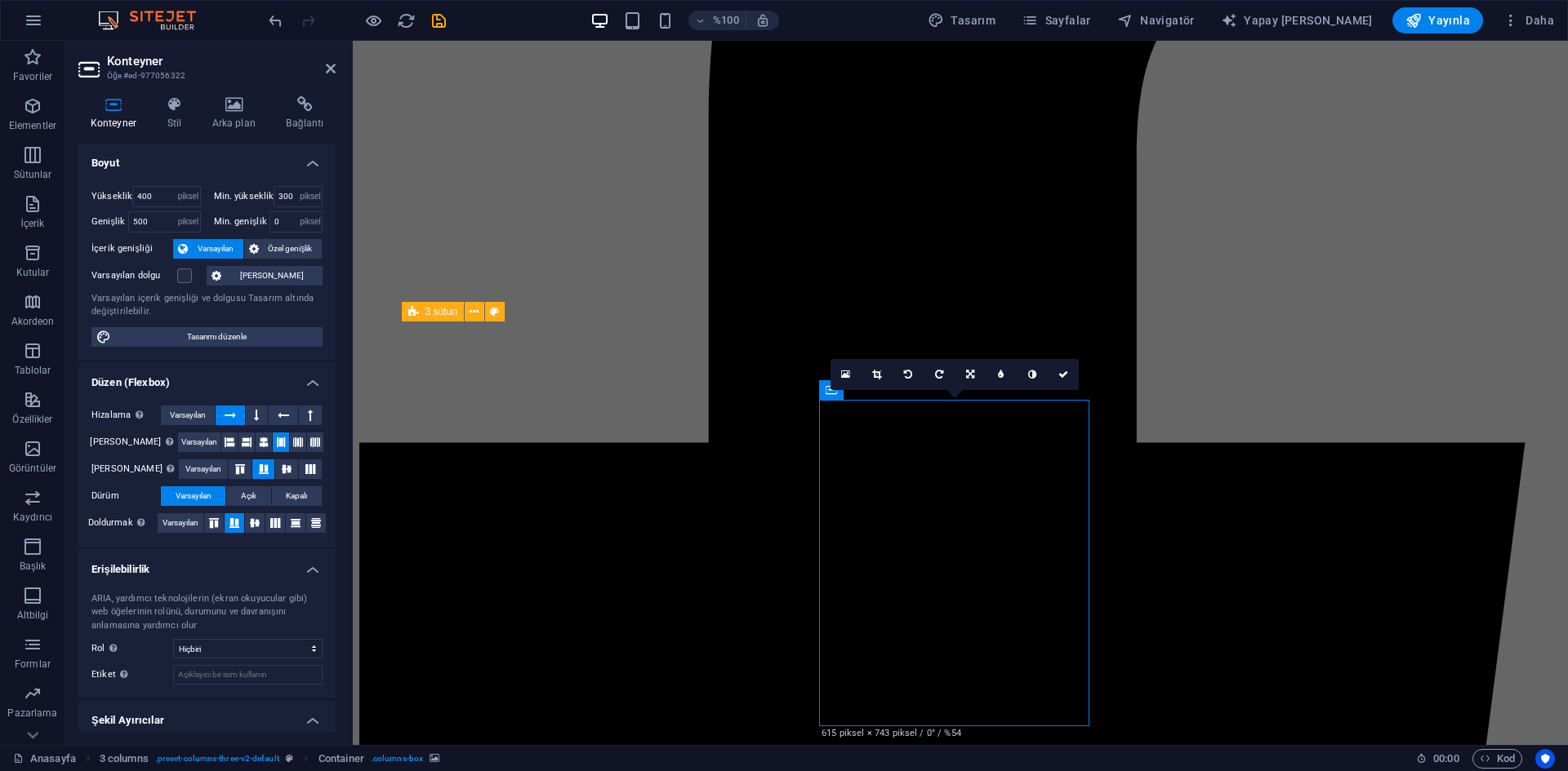
drag, startPoint x: 881, startPoint y: 522, endPoint x: 954, endPoint y: 509, distance: 74.1
click at [874, 381] on link at bounding box center [877, 375] width 31 height 31
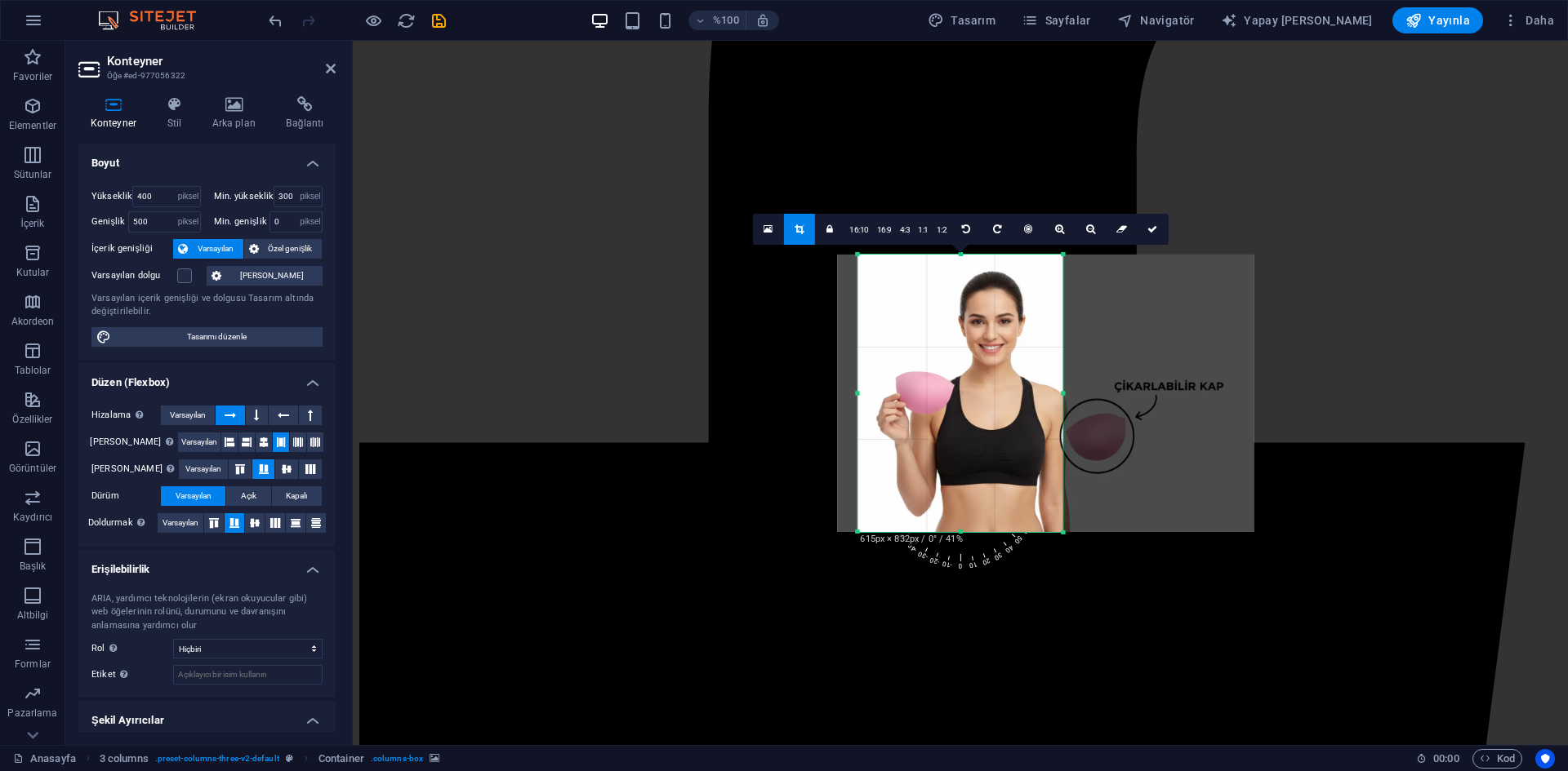
drag, startPoint x: 916, startPoint y: 427, endPoint x: 999, endPoint y: 426, distance: 83.0
click at [999, 426] on div at bounding box center [1045, 393] width 416 height 277
click at [1149, 236] on link at bounding box center [1152, 228] width 31 height 31
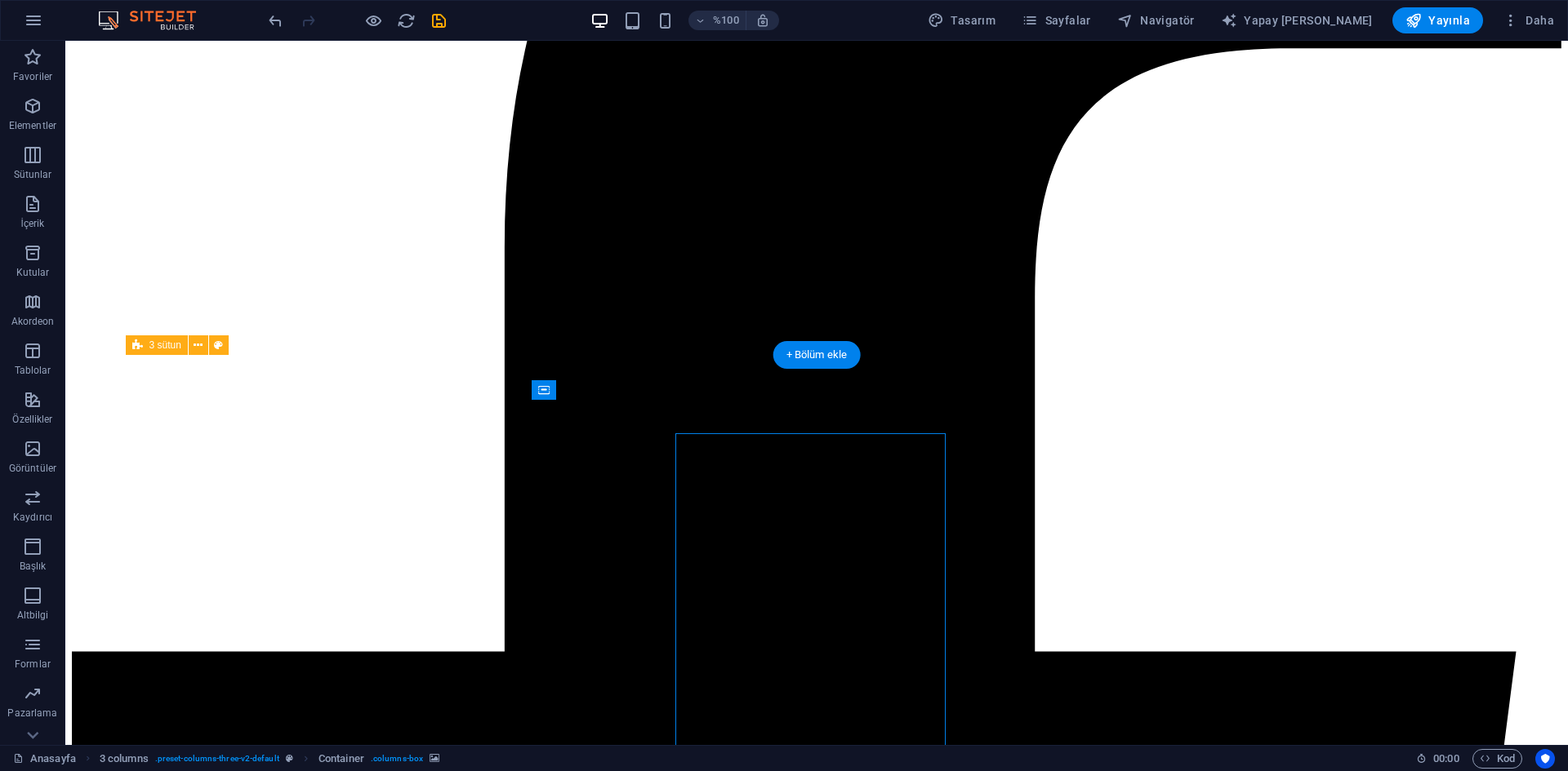
select select "px"
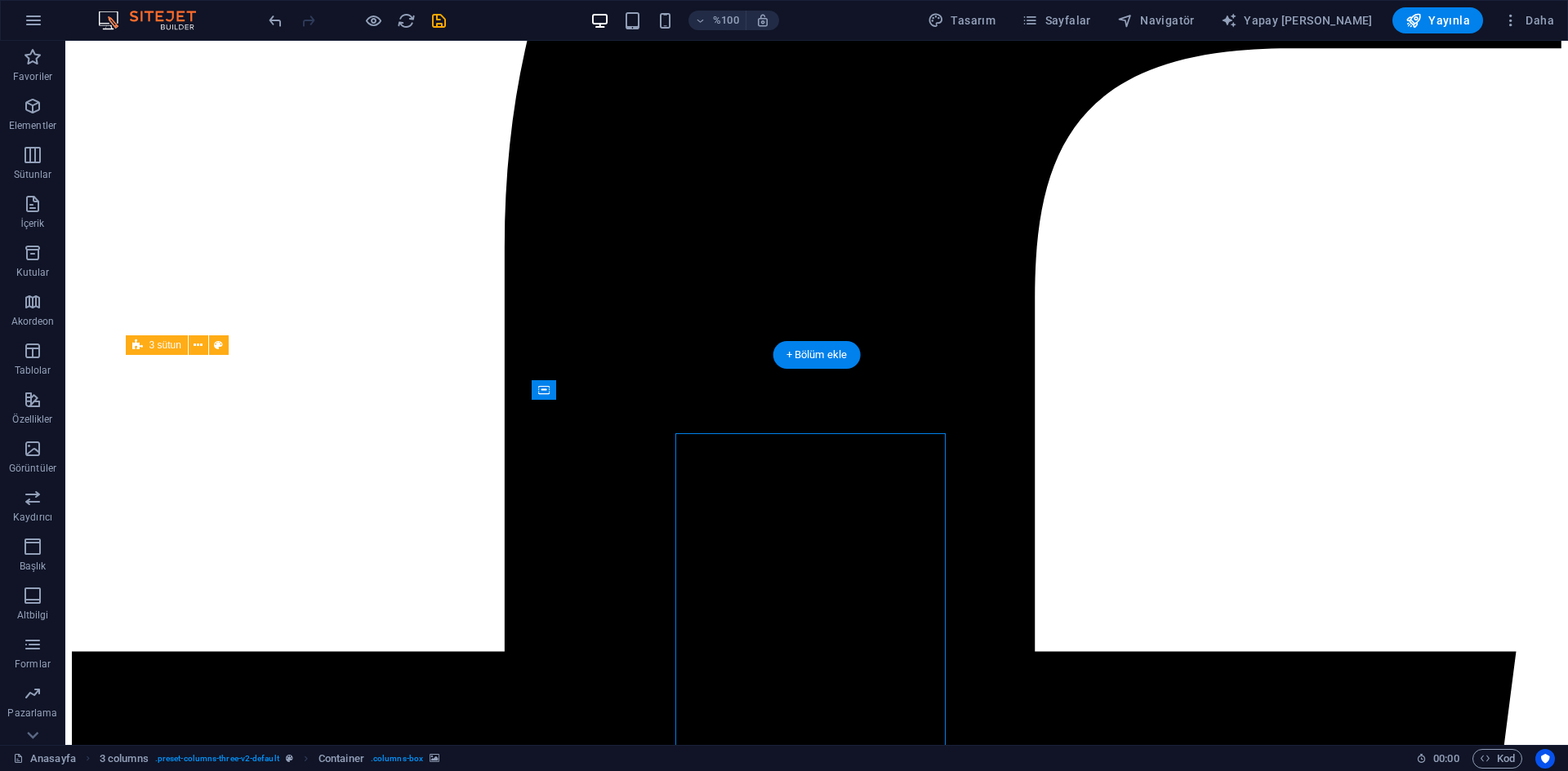
select select "px"
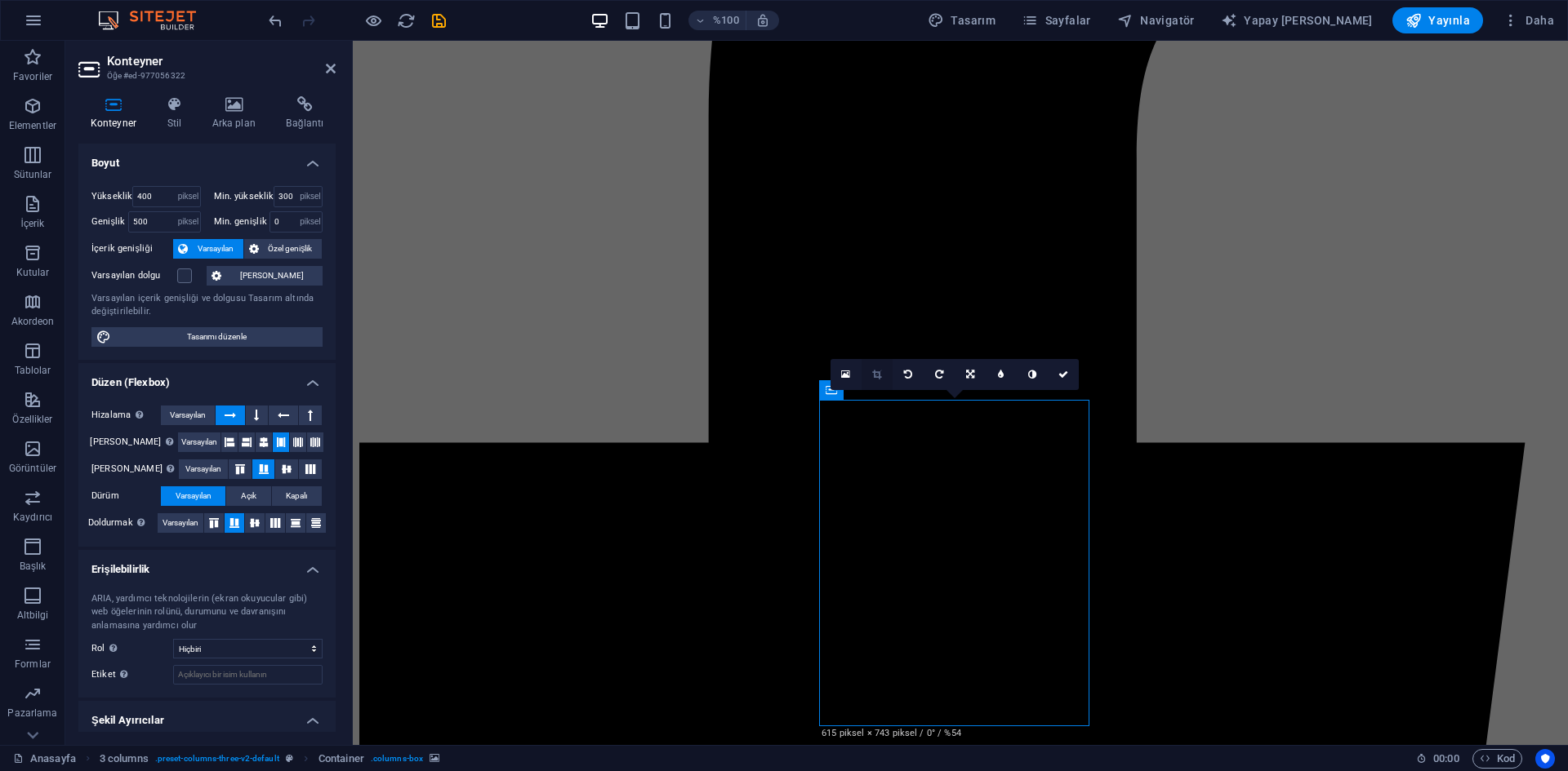
click at [873, 384] on link at bounding box center [877, 375] width 31 height 31
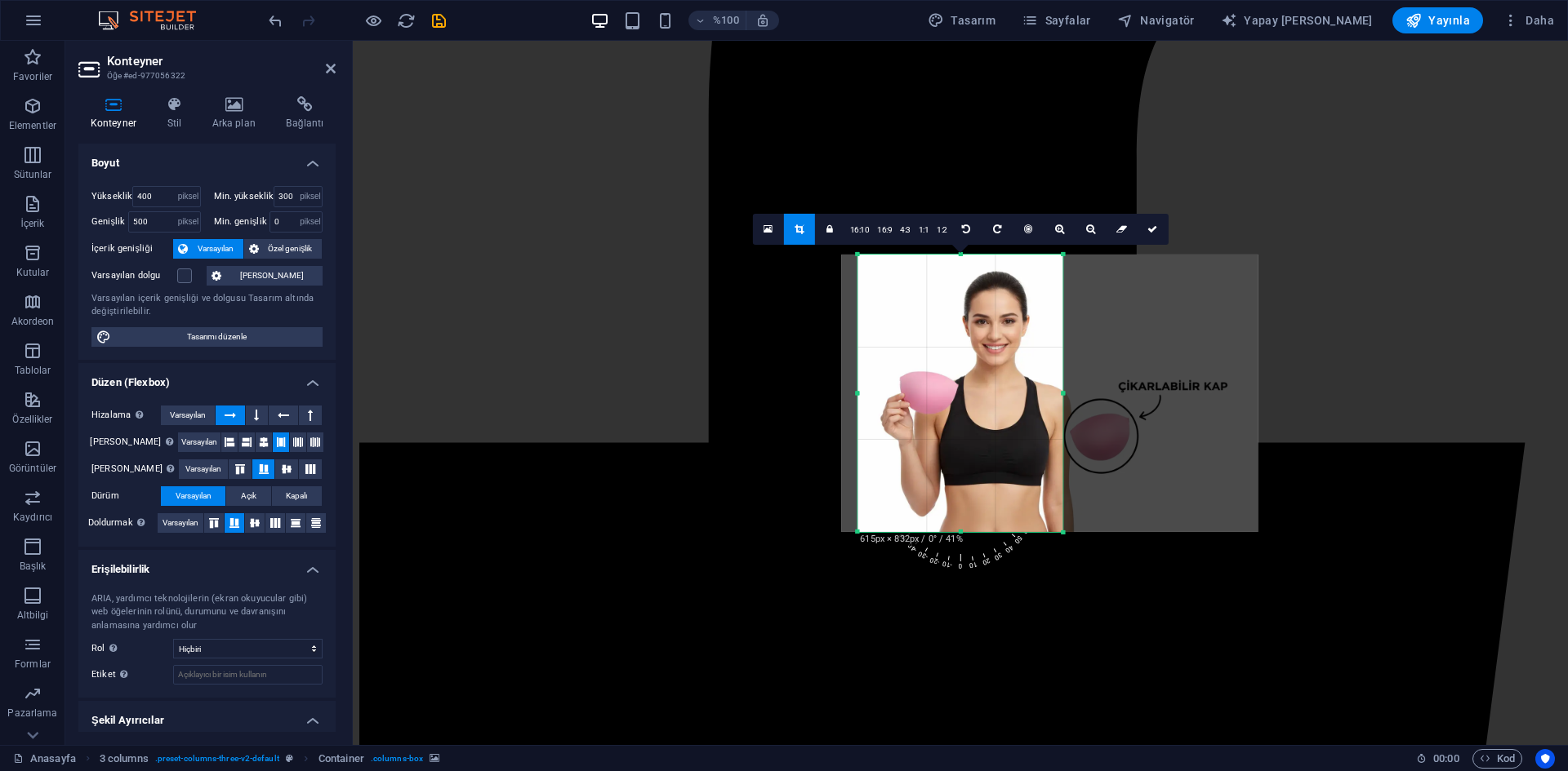
click at [927, 423] on div at bounding box center [1049, 393] width 416 height 277
click at [1156, 236] on link at bounding box center [1152, 228] width 31 height 31
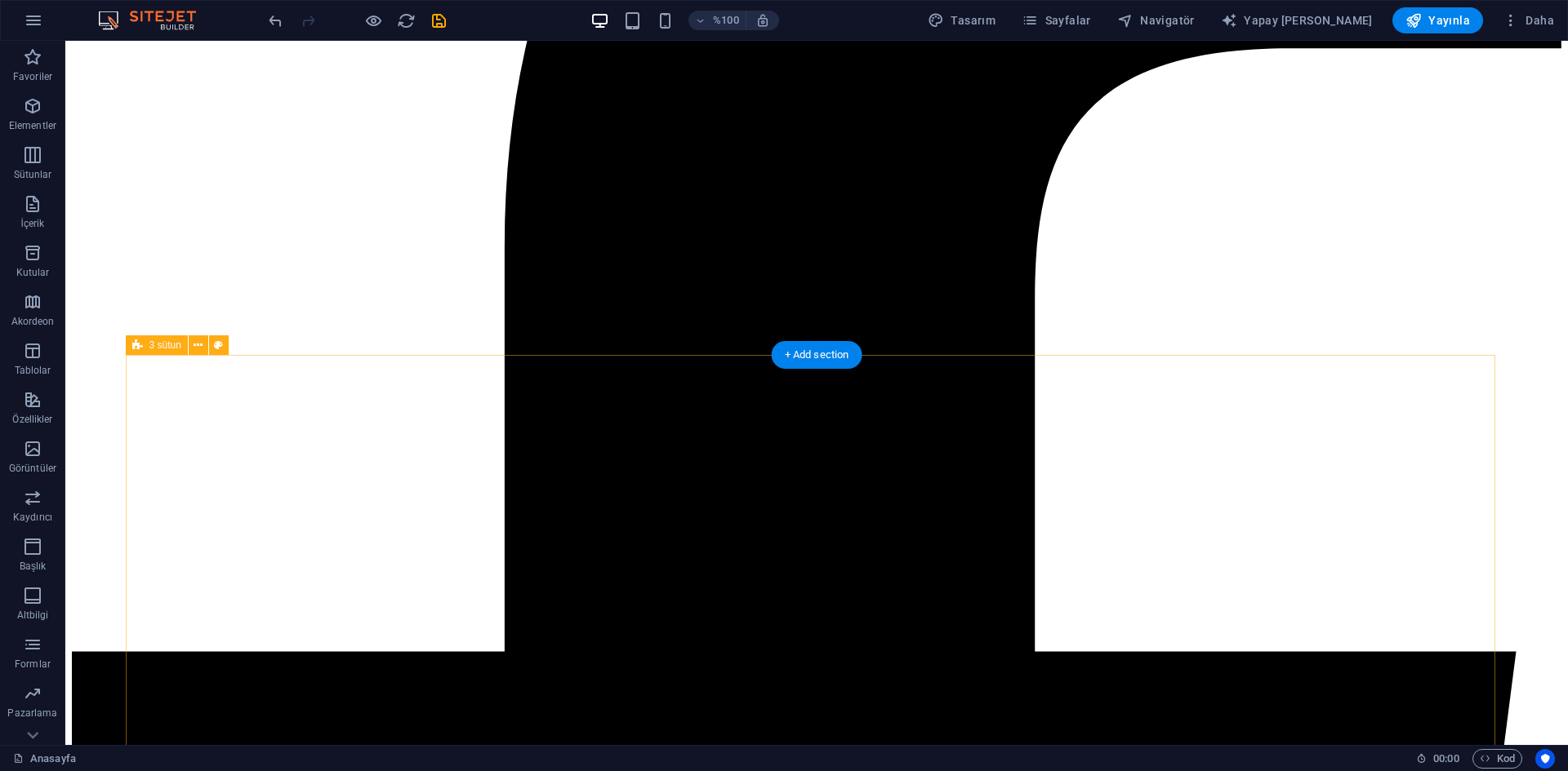
select select "px"
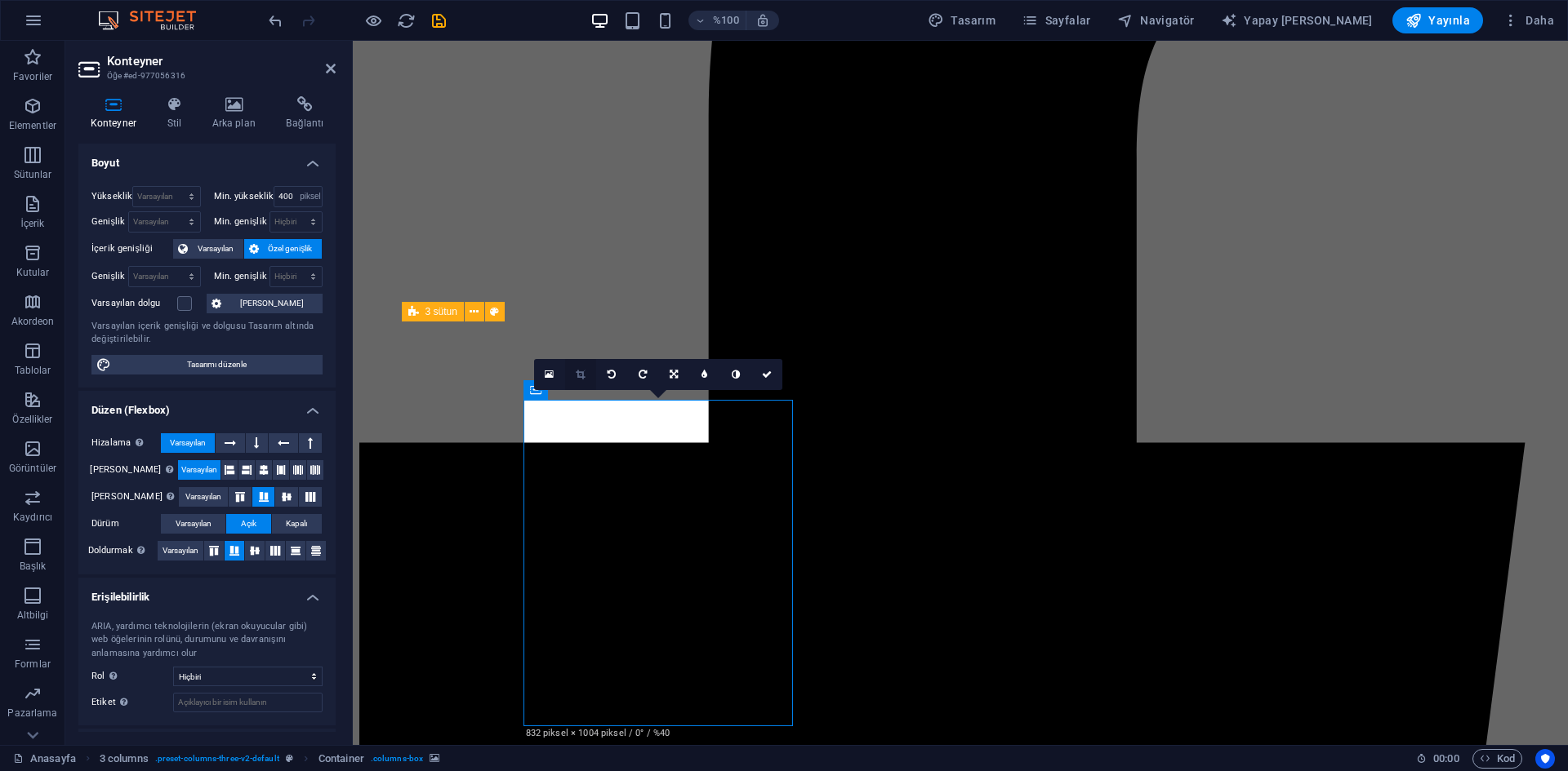
click at [579, 374] on icon at bounding box center [579, 374] width 9 height 10
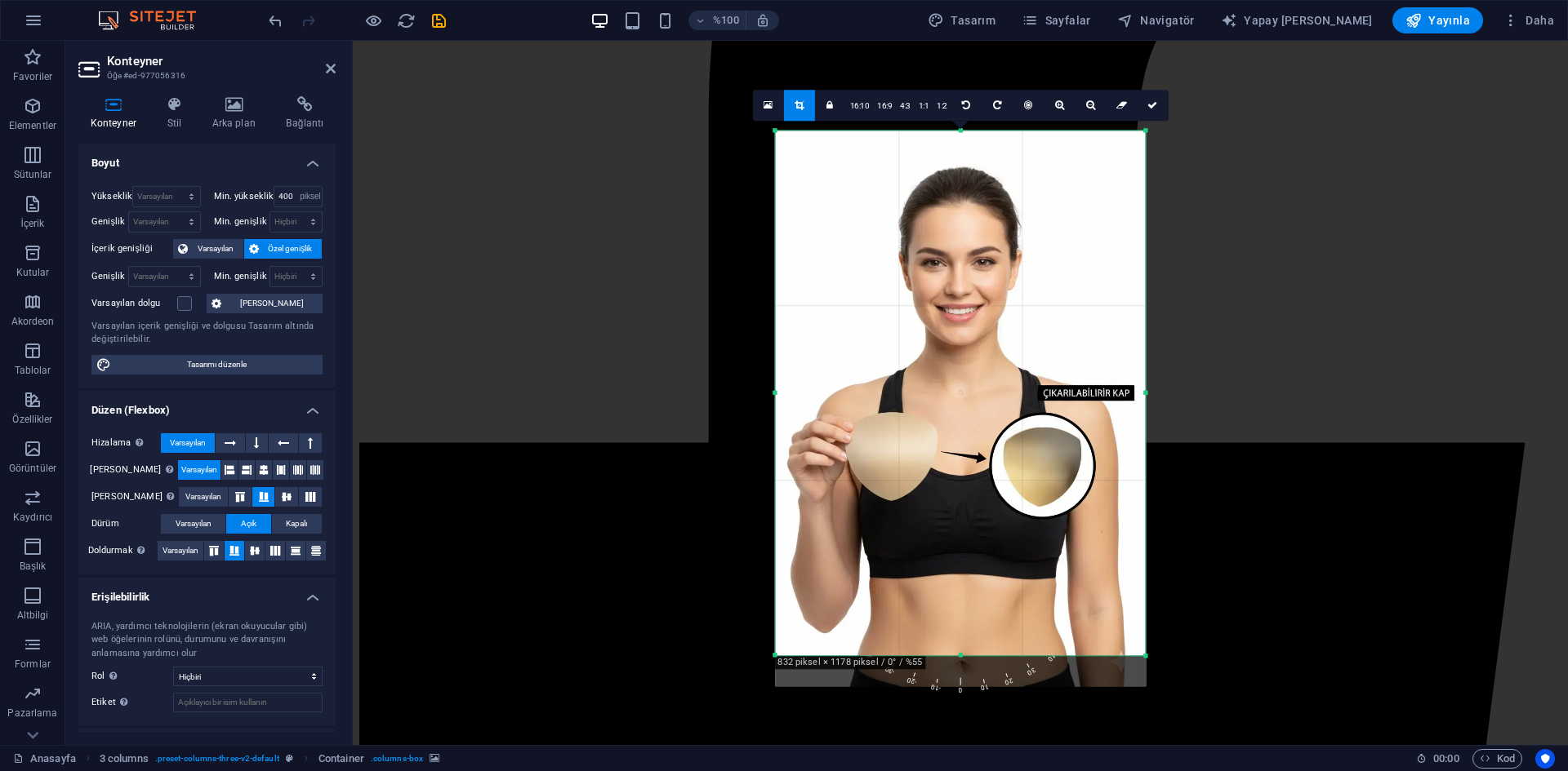
drag, startPoint x: 1147, startPoint y: 677, endPoint x: 1142, endPoint y: 639, distance: 38.3
click at [1142, 639] on div "180 170 160 150 140 130 120 110 100 90 80 70 60 50 40 30 20 10 0 -10 -20 -30 -4…" at bounding box center [959, 393] width 369 height 525
click at [1156, 120] on link at bounding box center [1152, 106] width 31 height 31
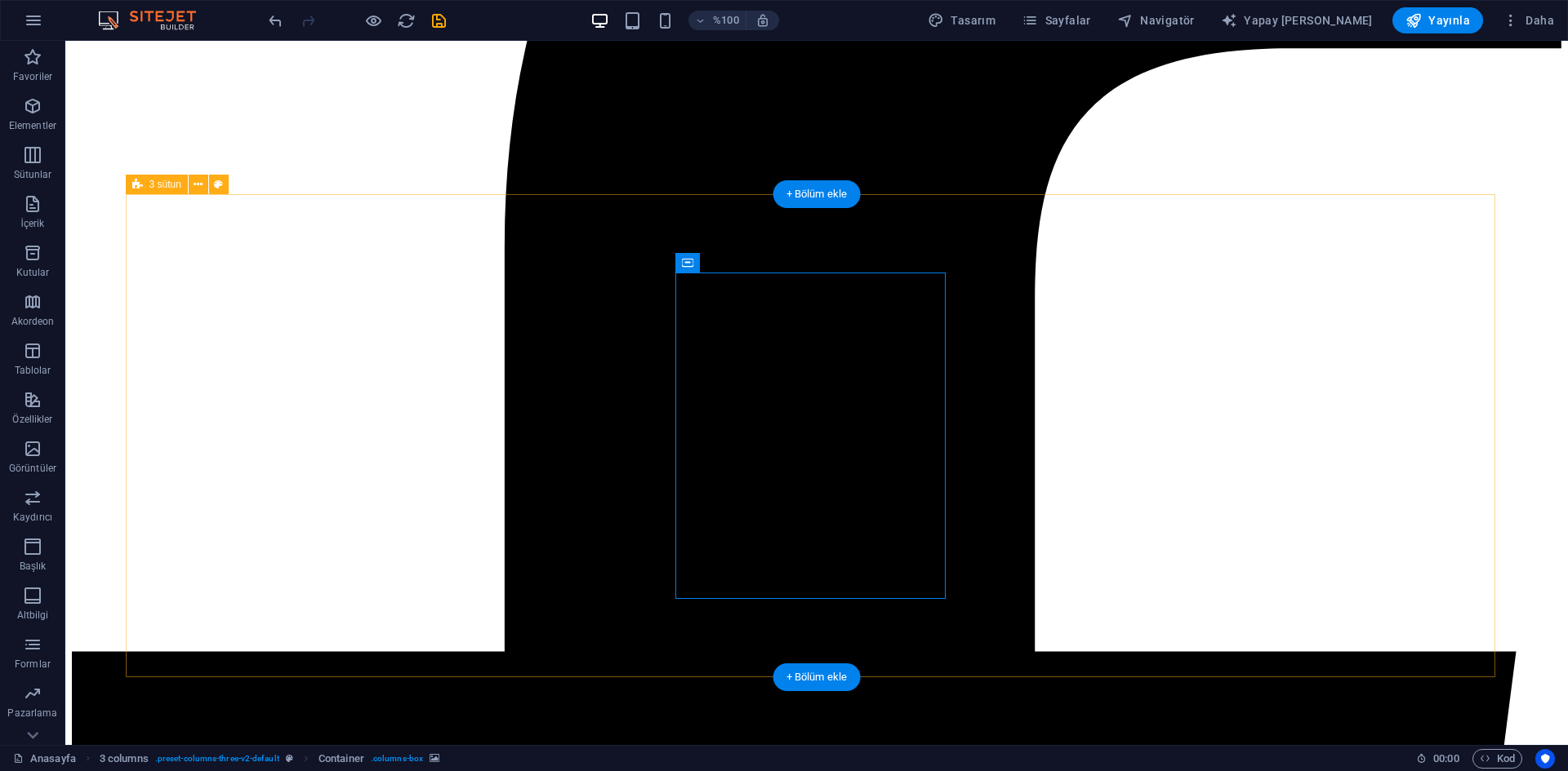
scroll to position [983, 0]
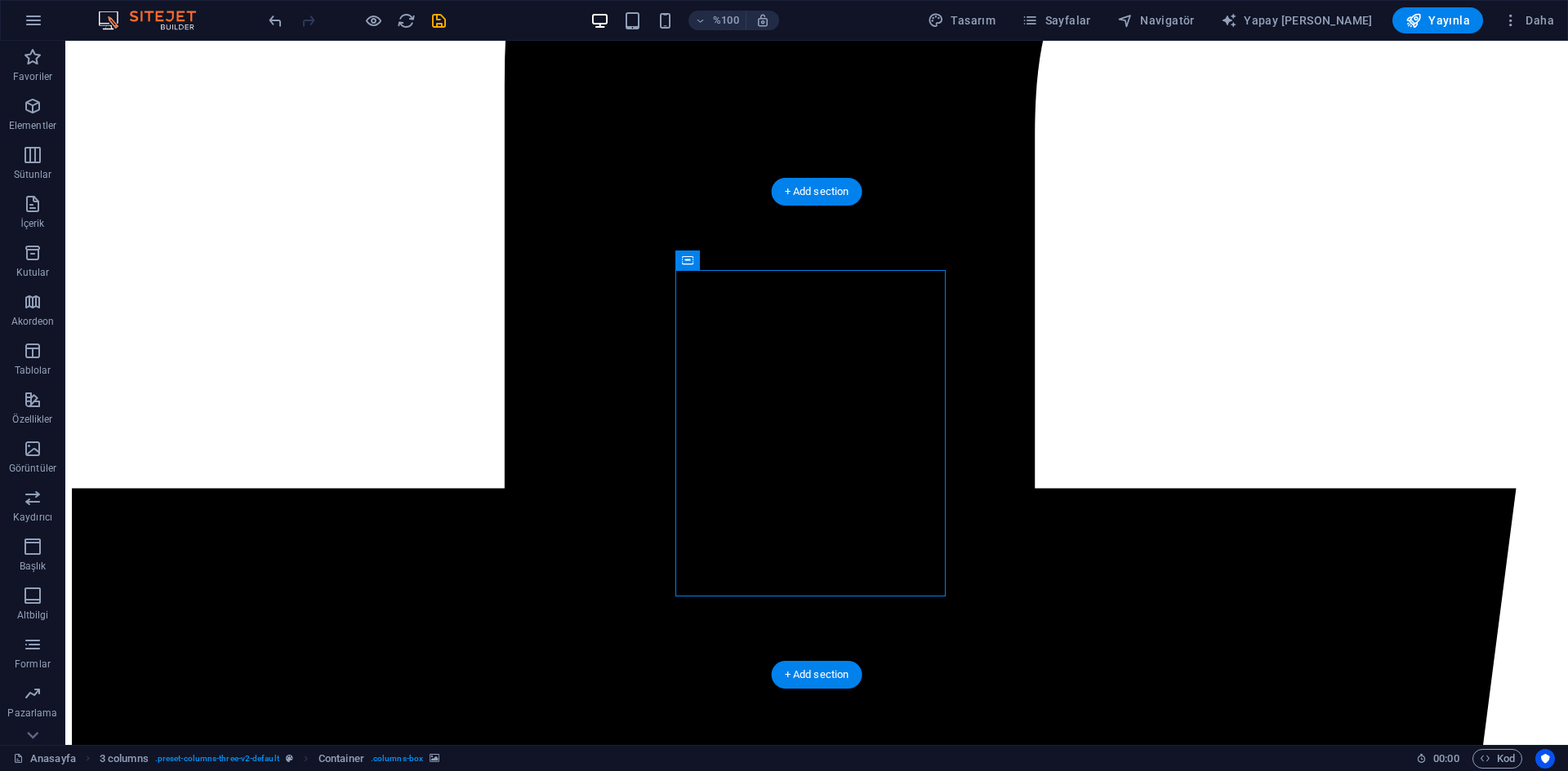
select select "px"
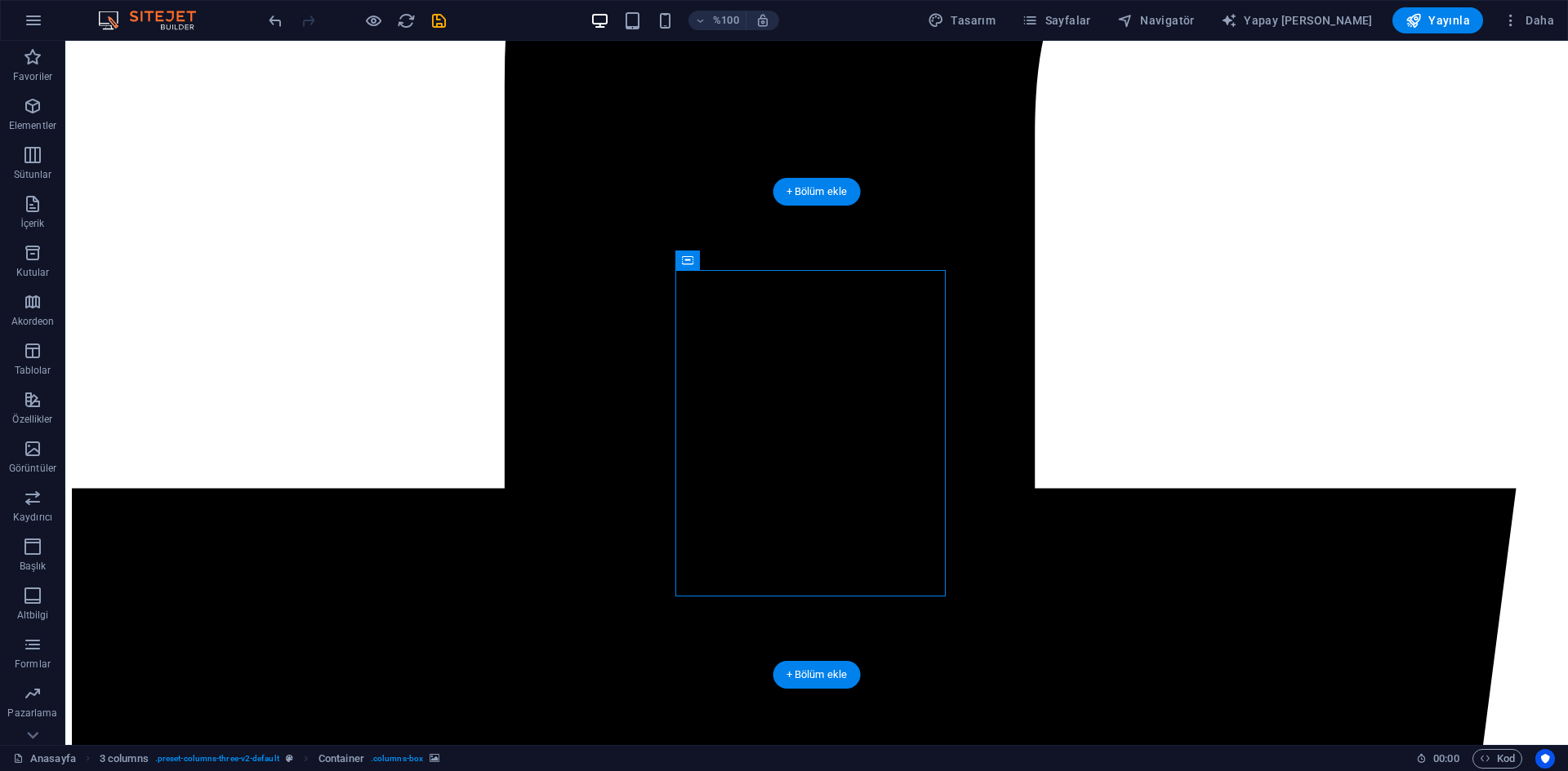
select select "px"
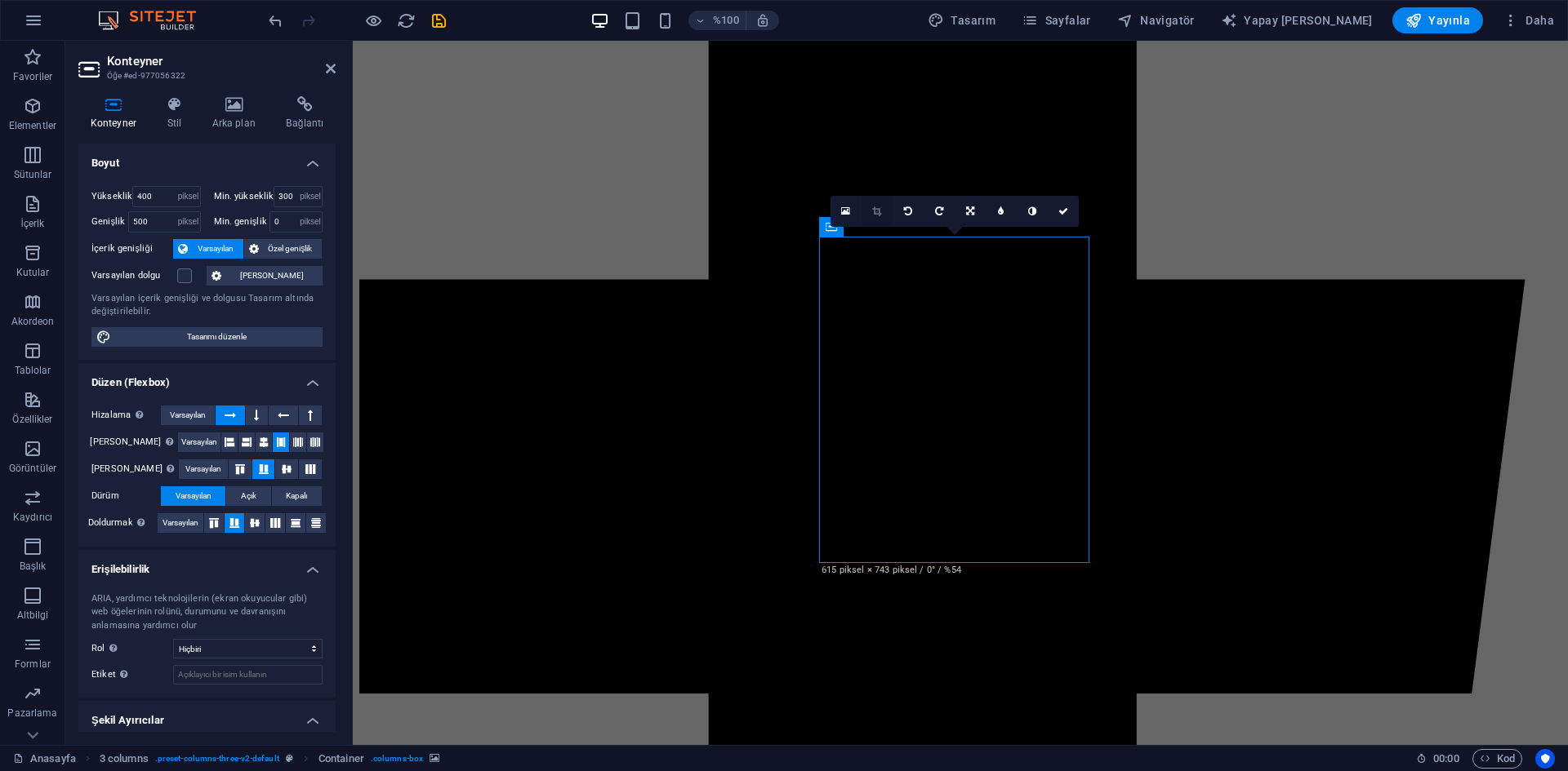
click at [883, 218] on link at bounding box center [877, 212] width 31 height 31
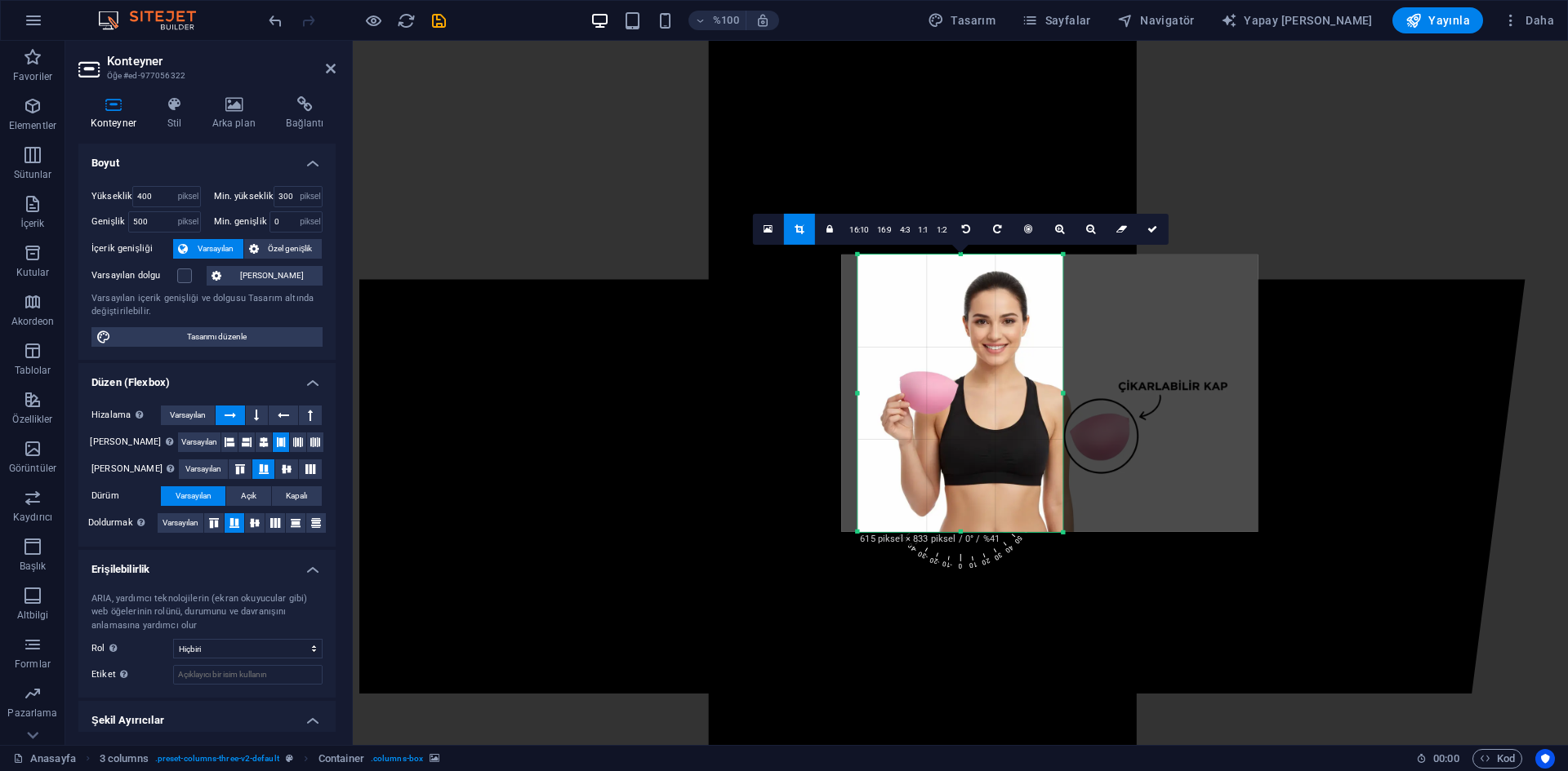
click at [1399, 447] on div at bounding box center [960, 630] width 1215 height 1179
click at [1150, 236] on link at bounding box center [1152, 228] width 31 height 31
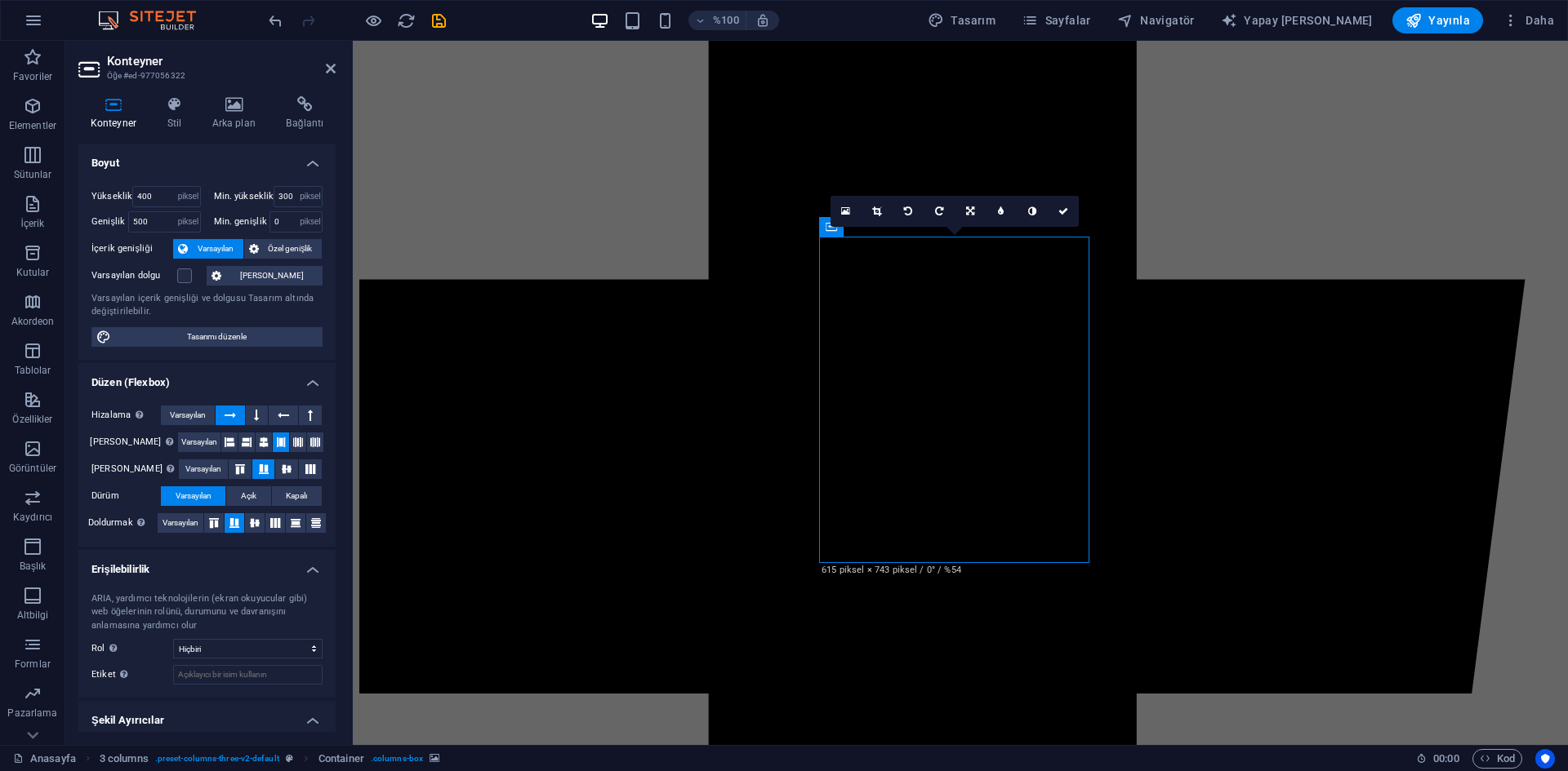
select select "px"
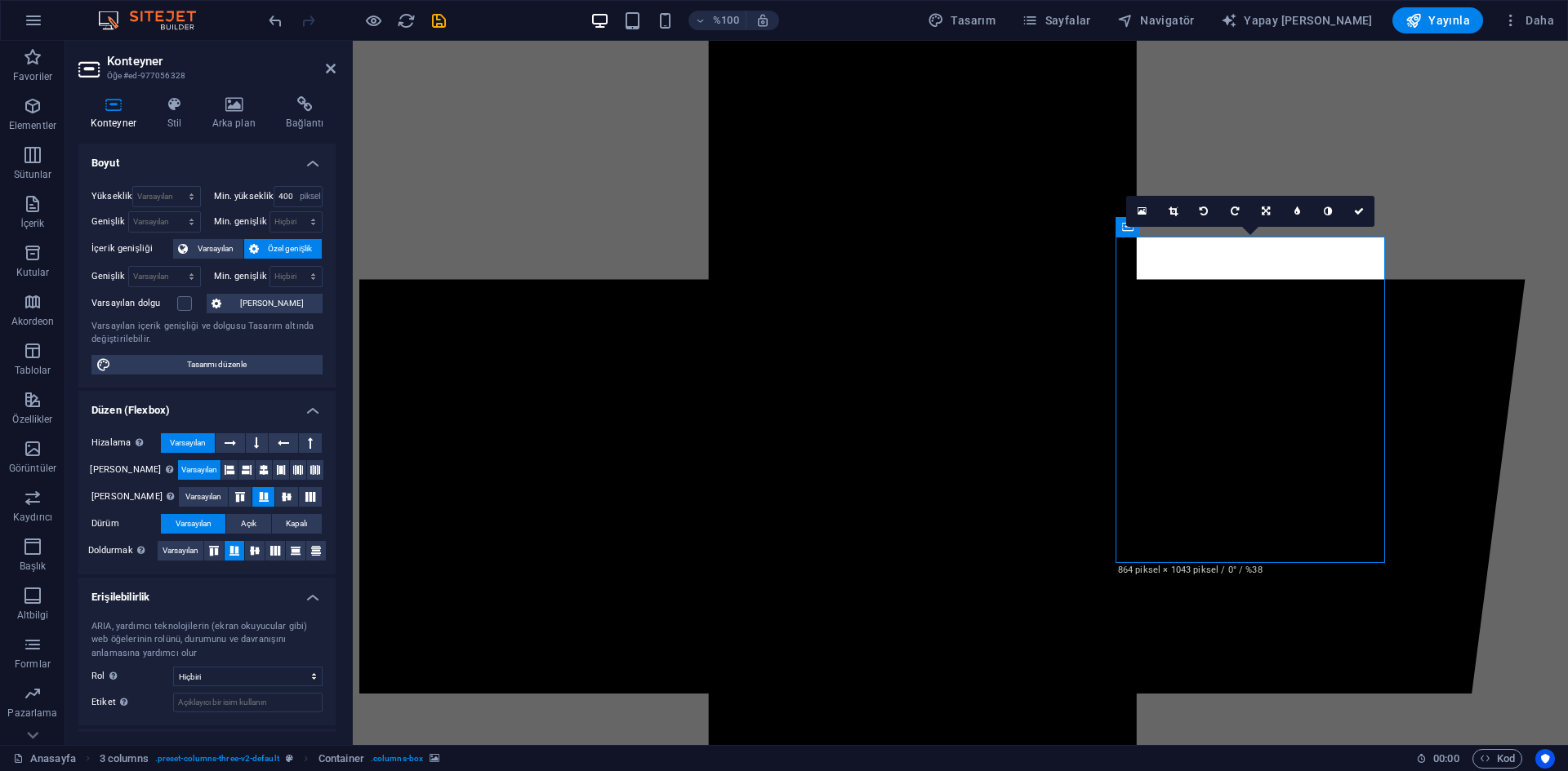
select select "px"
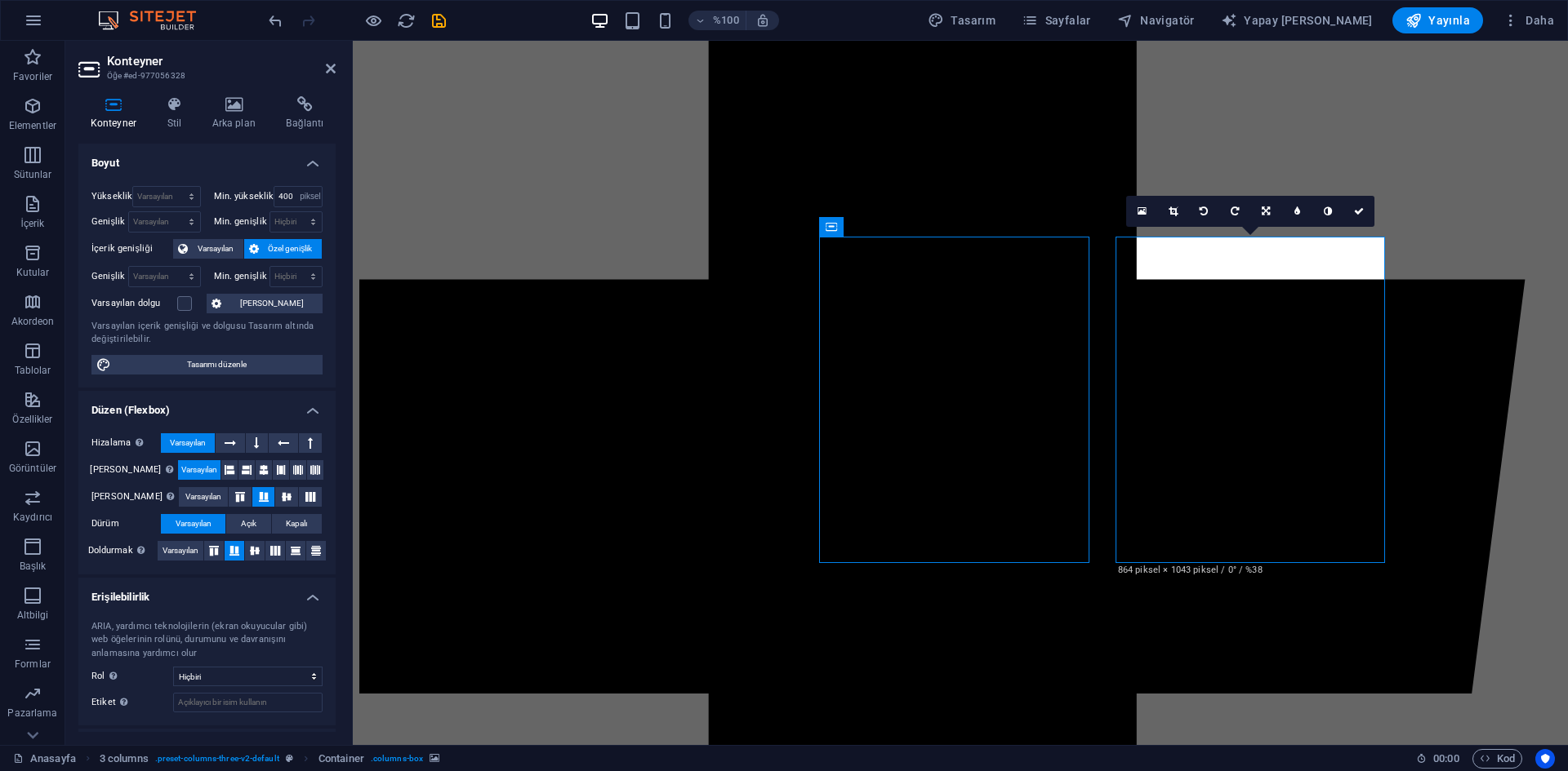
select select "px"
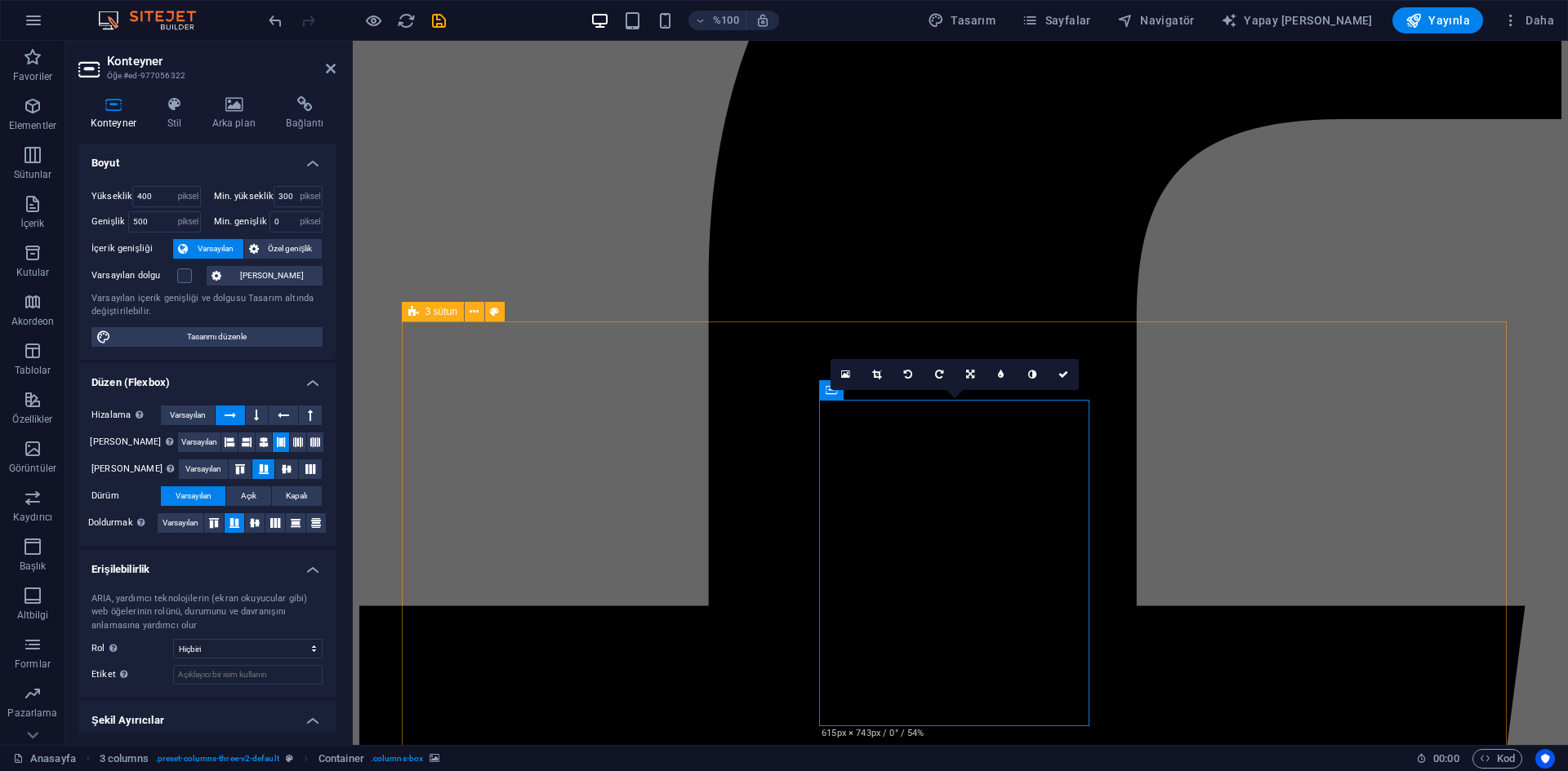
scroll to position [819, 0]
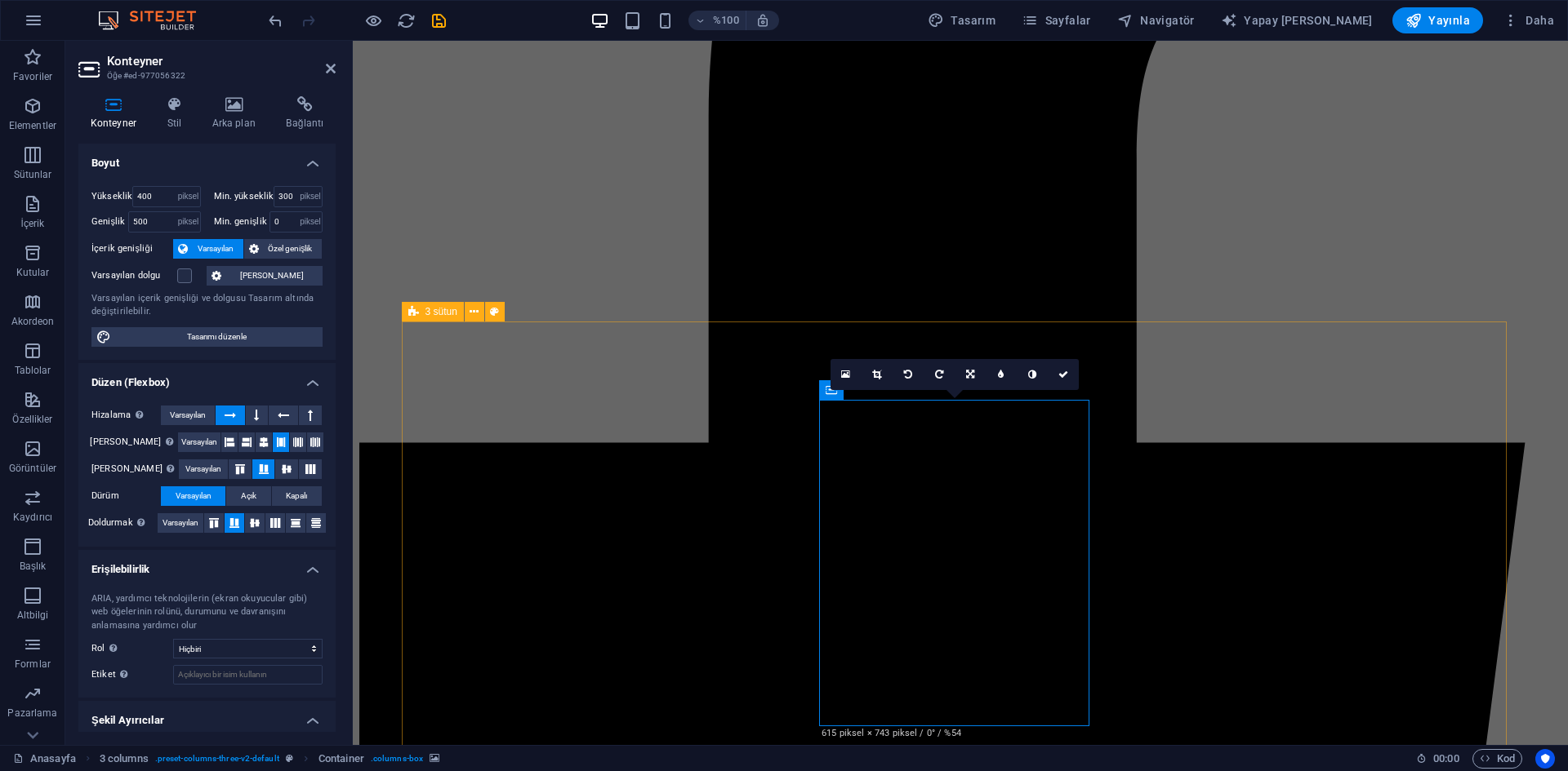
select select "px"
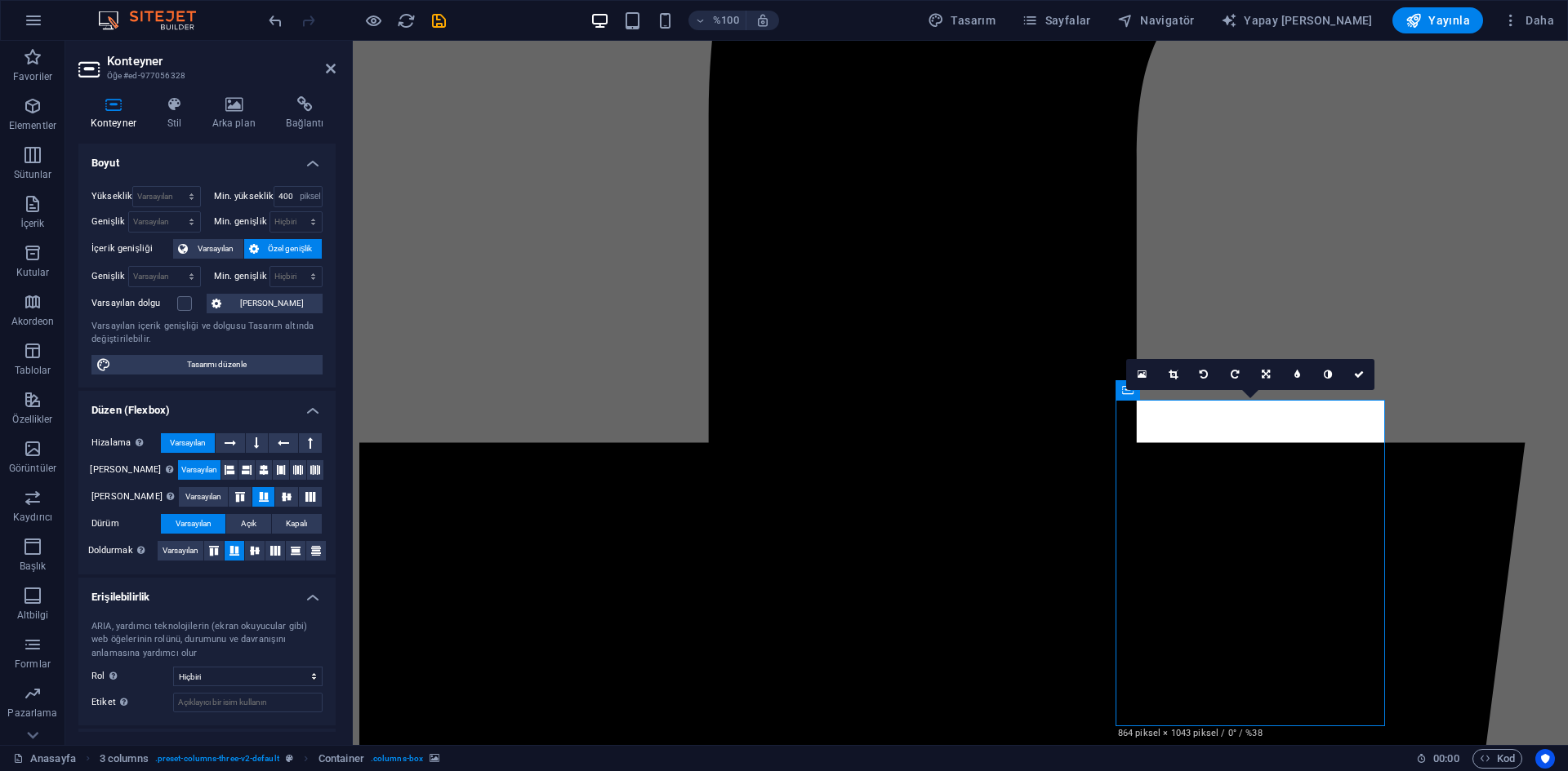
click at [440, 29] on icon "kaydetmek" at bounding box center [438, 21] width 19 height 19
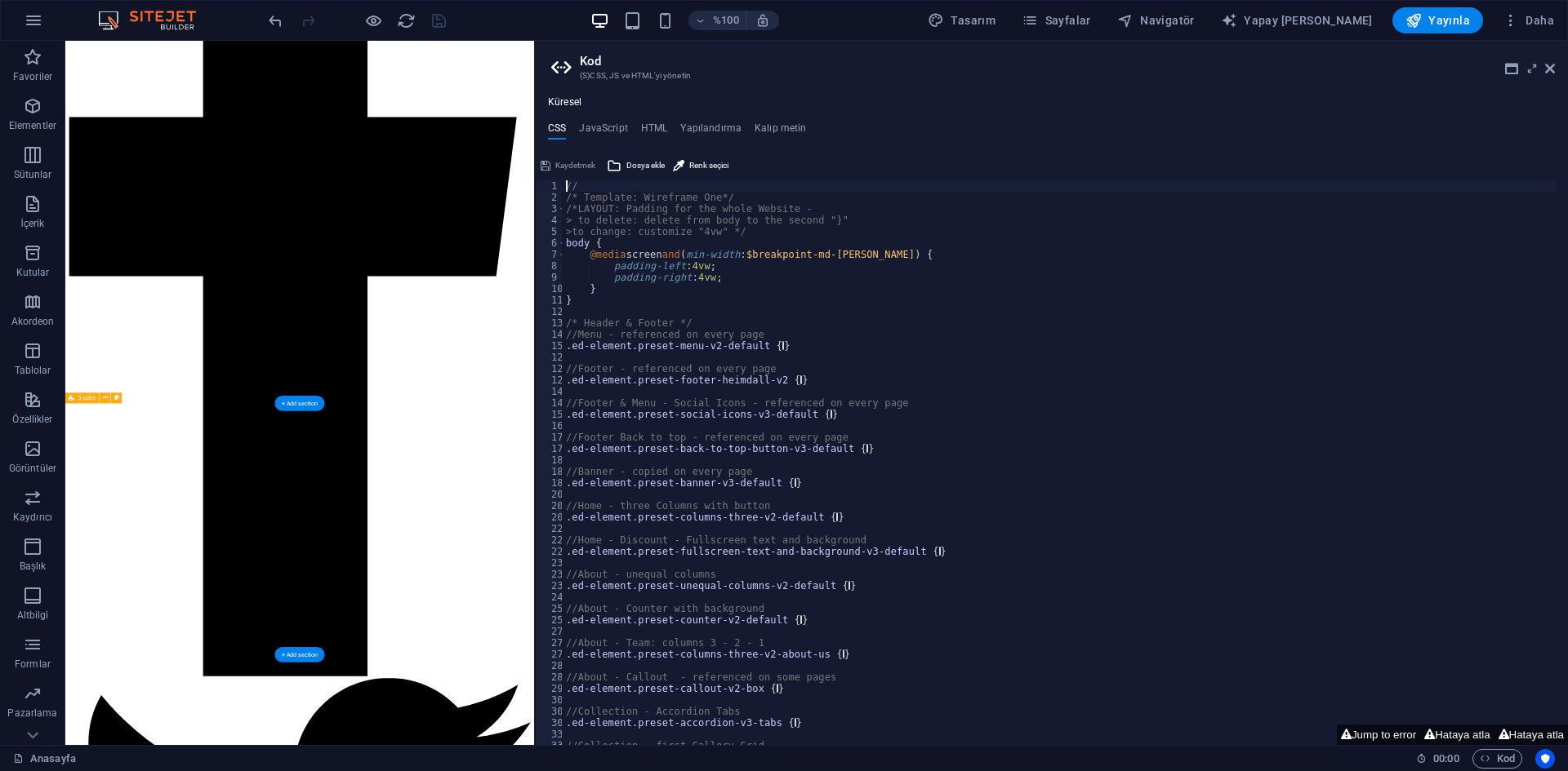
scroll to position [816, 0]
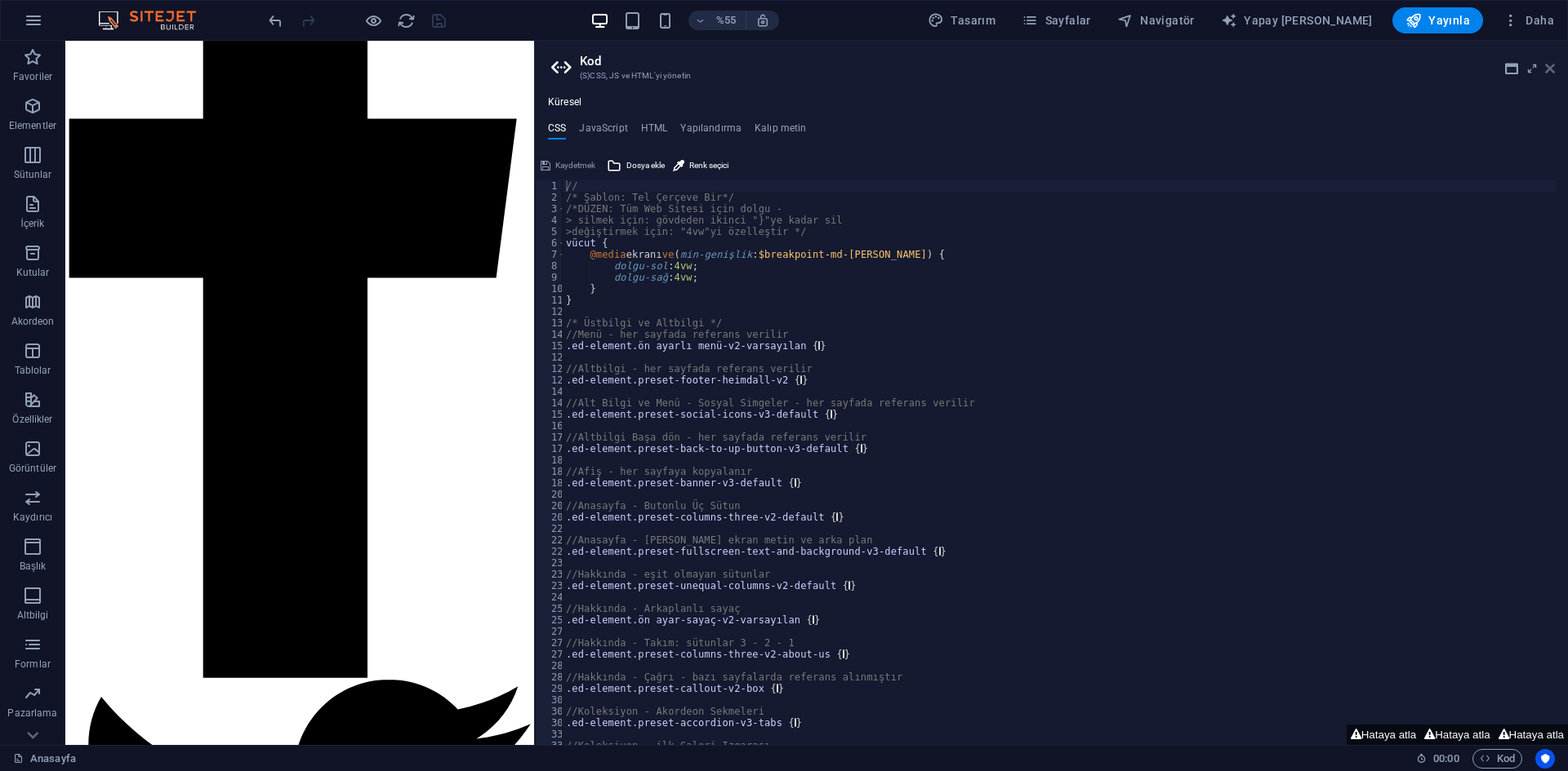
drag, startPoint x: 1546, startPoint y: 75, endPoint x: 1481, endPoint y: 35, distance: 76.3
click at [1546, 75] on link at bounding box center [1549, 69] width 10 height 14
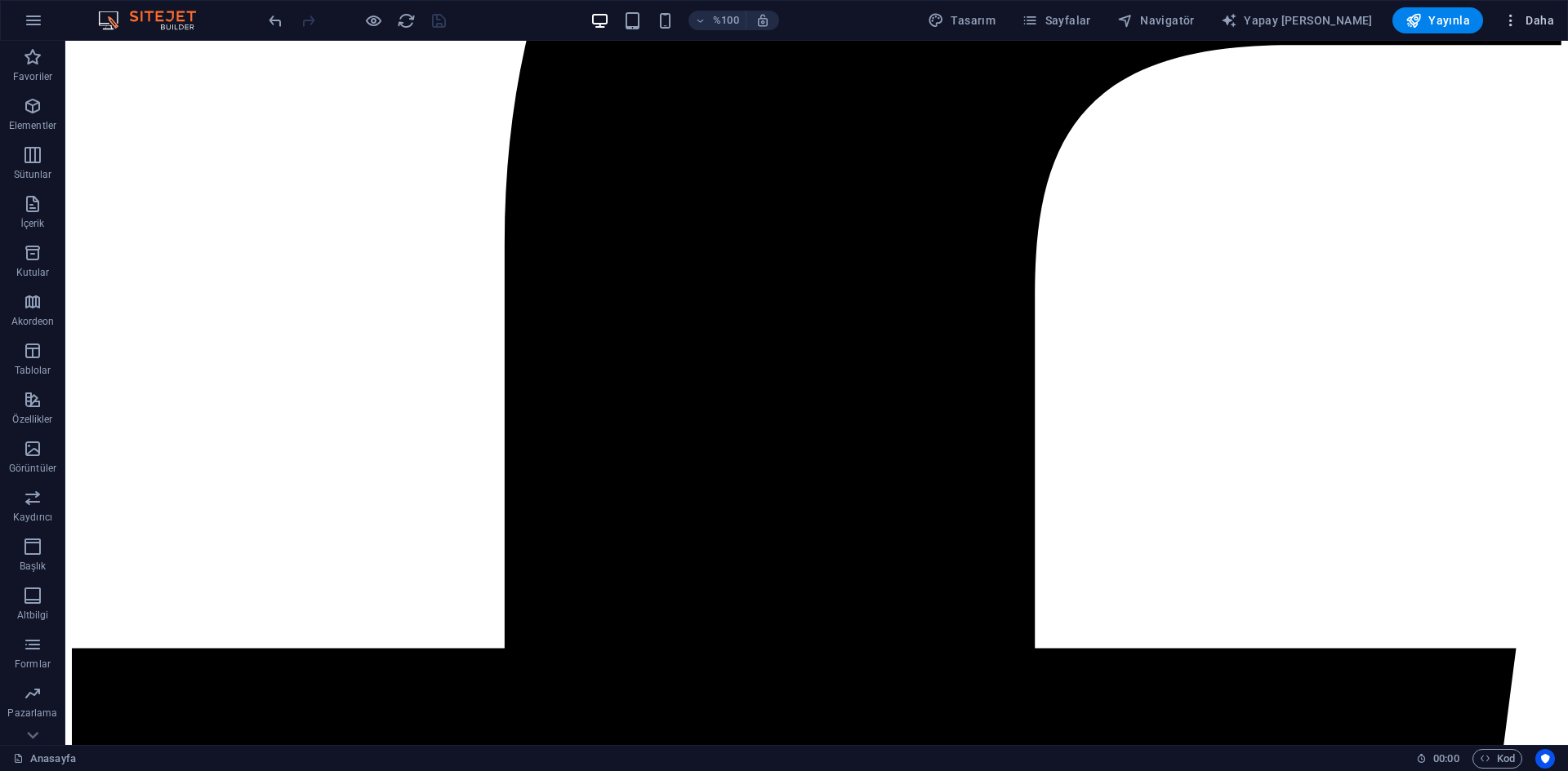
click at [1509, 20] on icon "button" at bounding box center [1510, 20] width 17 height 17
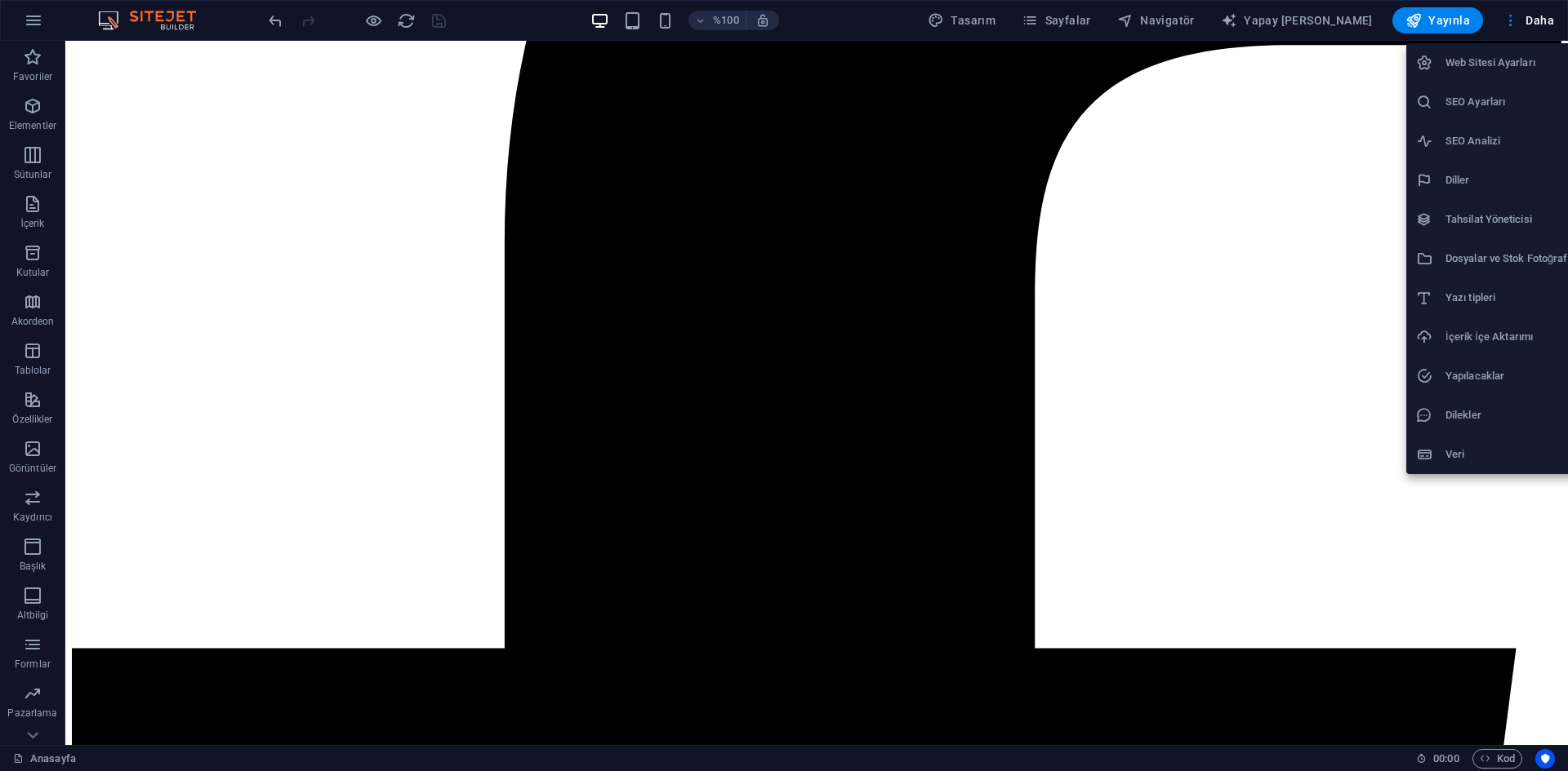
click at [1477, 257] on font "Dosyalar ve Stok Fotoğraflar" at bounding box center [1512, 258] width 134 height 12
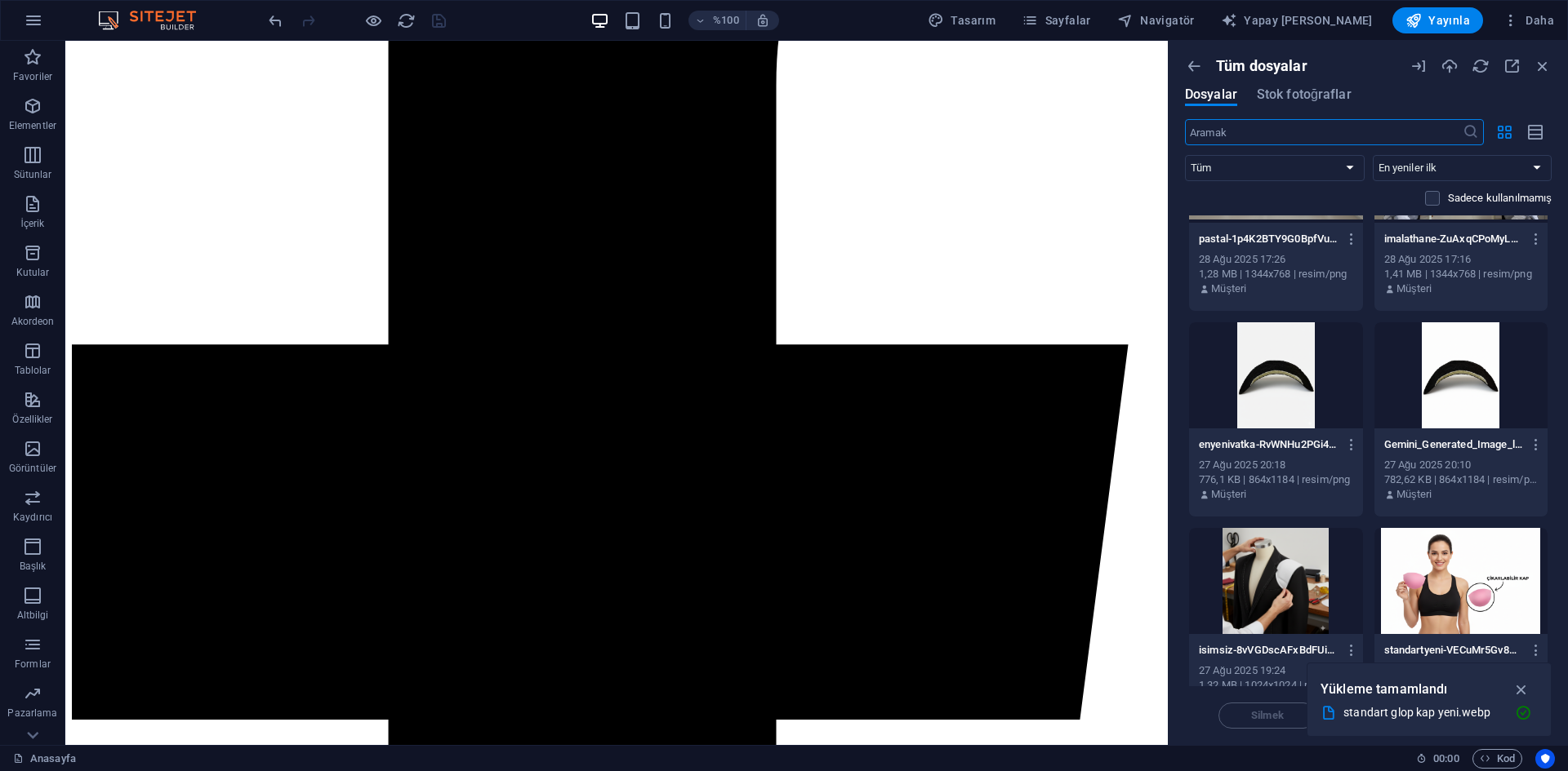
scroll to position [12682, 0]
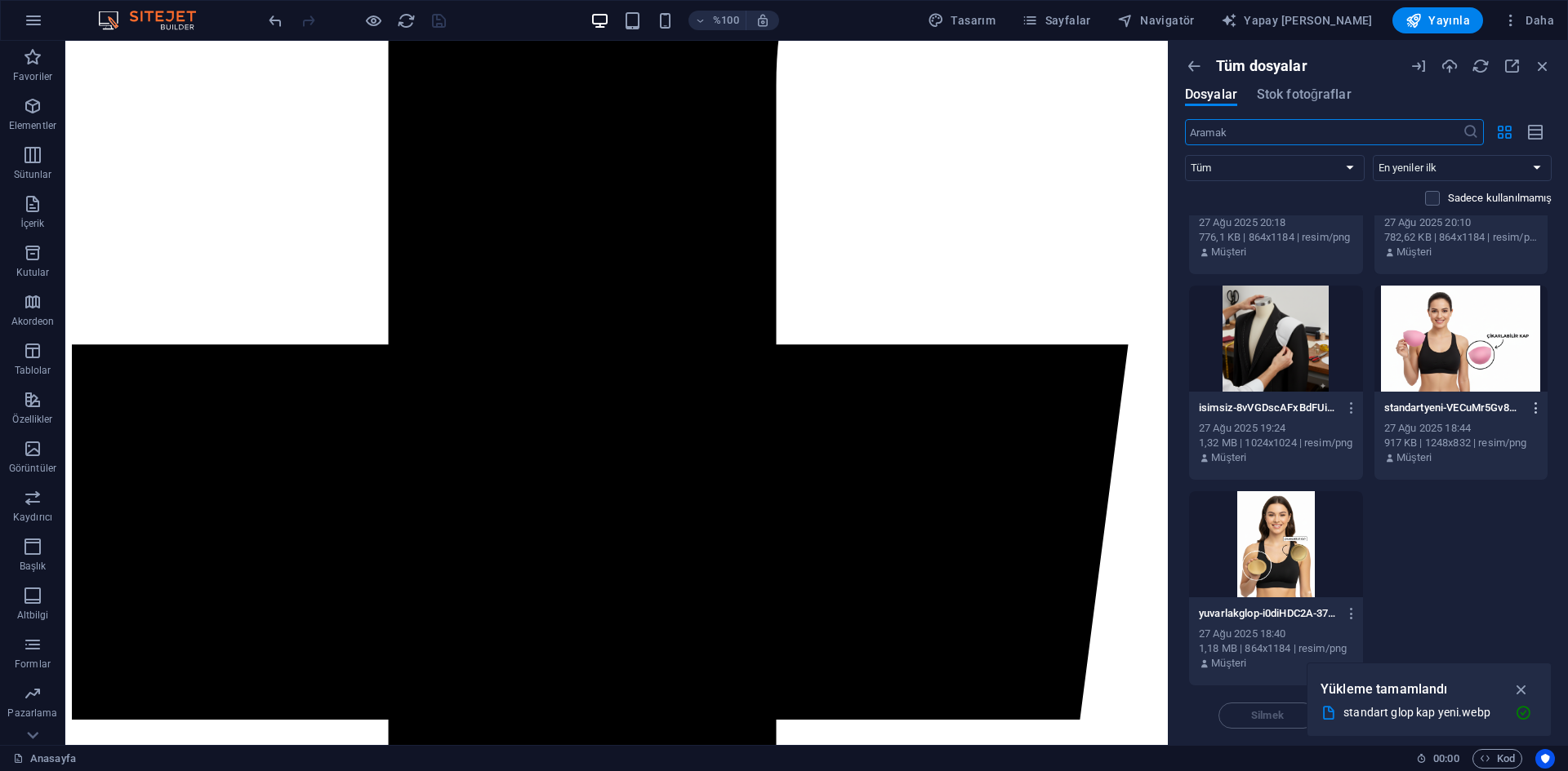
click at [1534, 405] on icon "button" at bounding box center [1537, 408] width 16 height 15
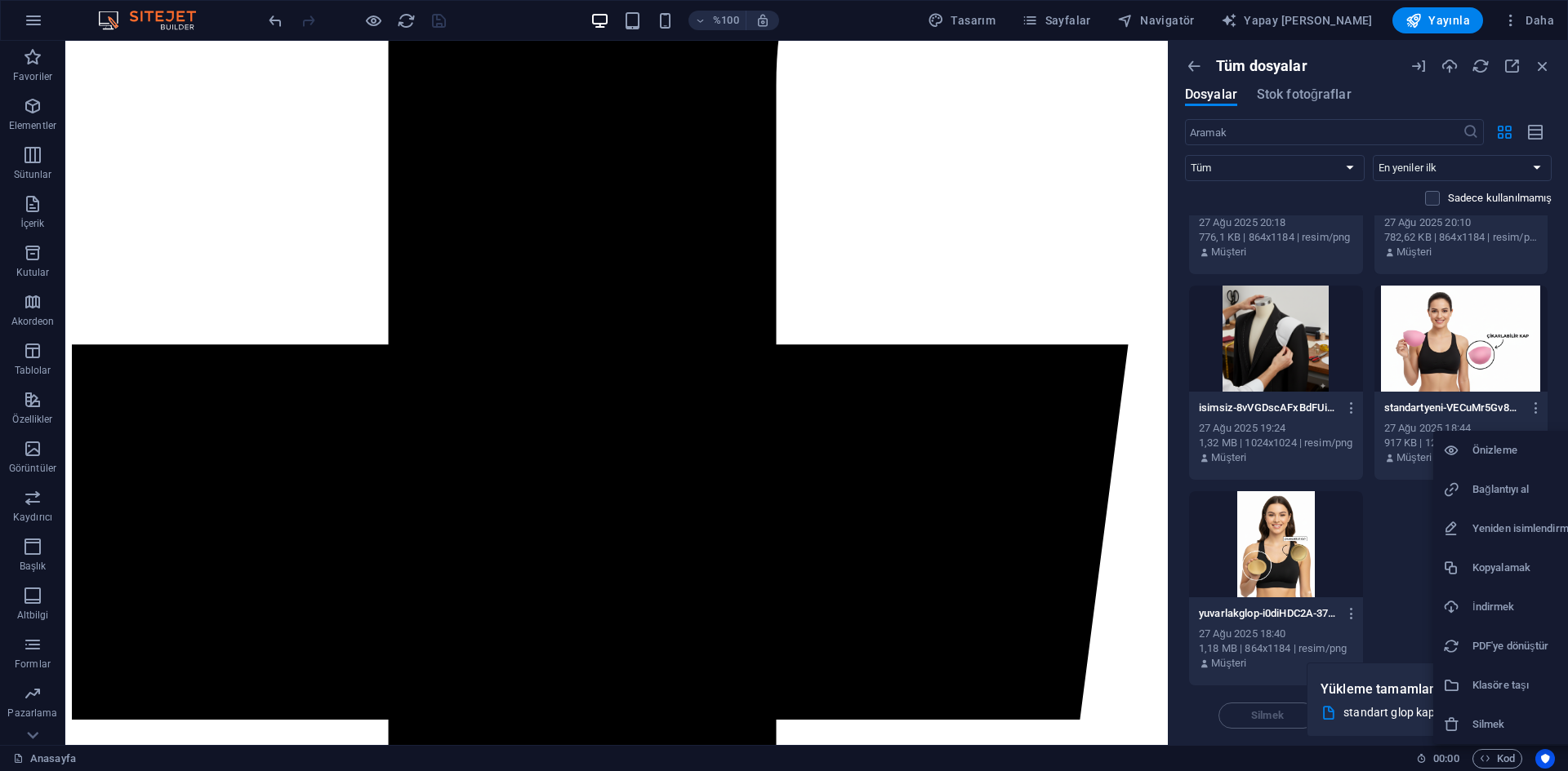
click at [1475, 716] on h6 "Silmek" at bounding box center [1526, 725] width 108 height 20
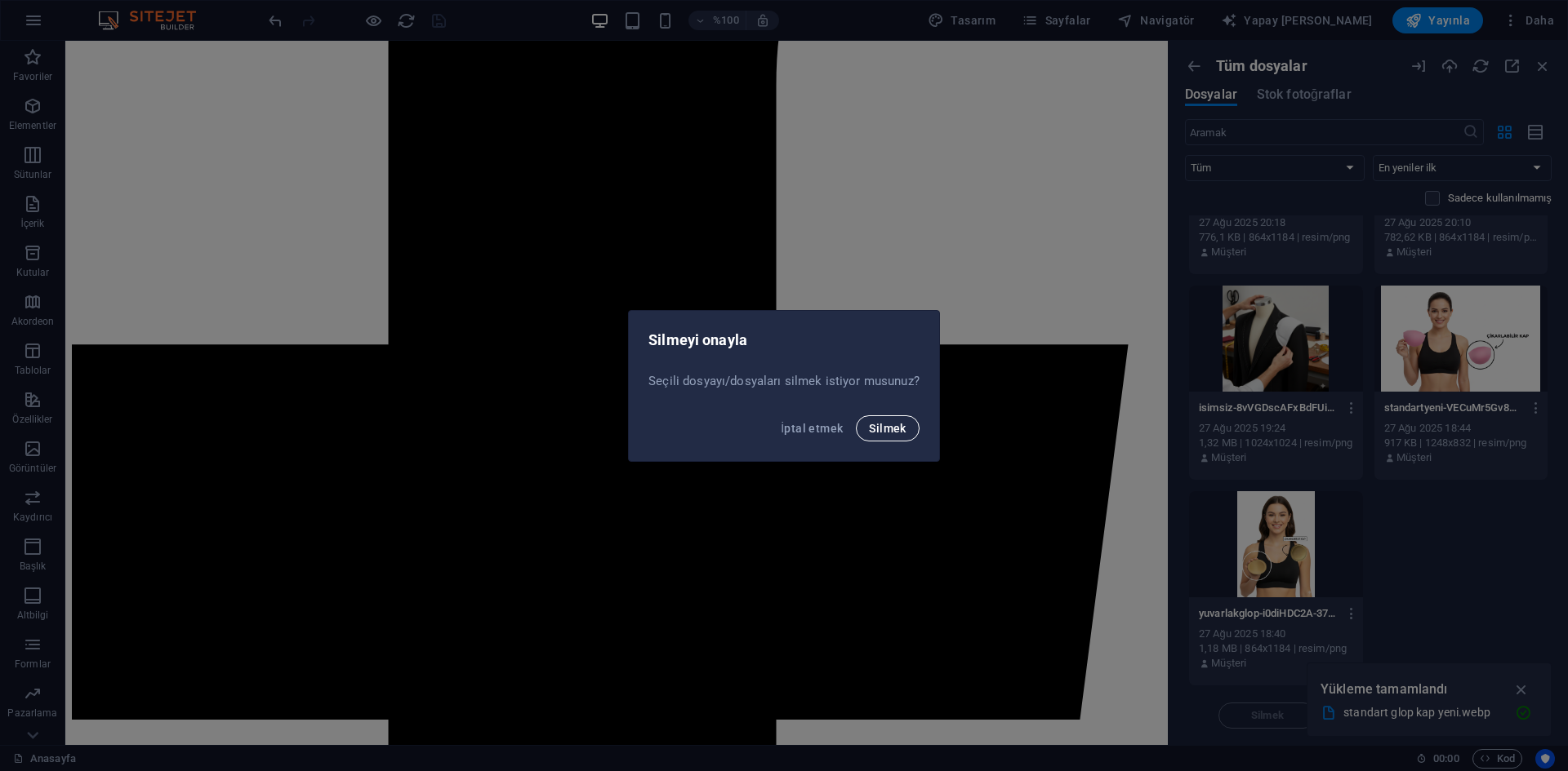
click at [889, 423] on font "Silmek" at bounding box center [886, 428] width 36 height 13
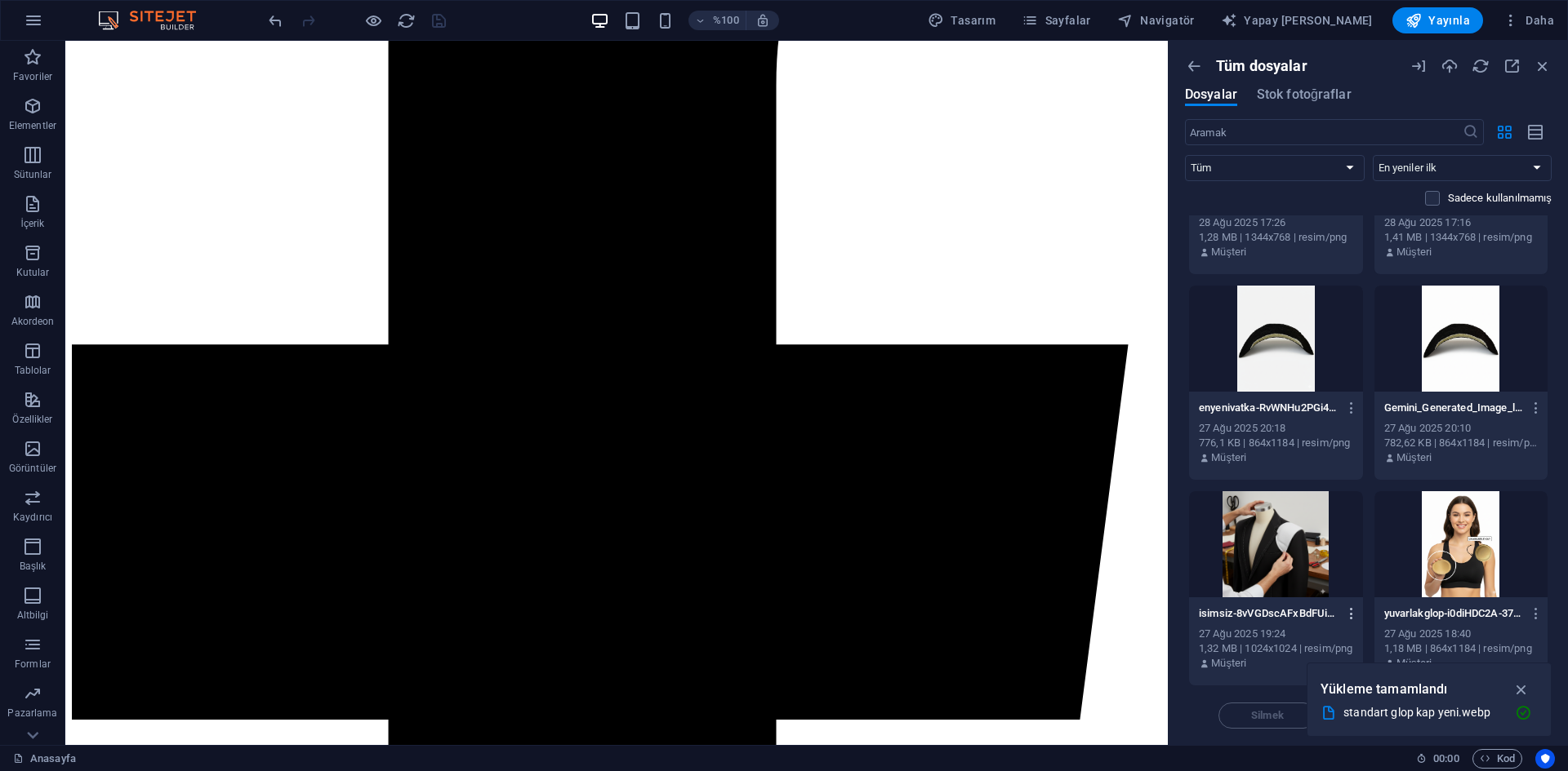
scroll to position [12476, 0]
click at [1531, 609] on icon "button" at bounding box center [1537, 613] width 16 height 15
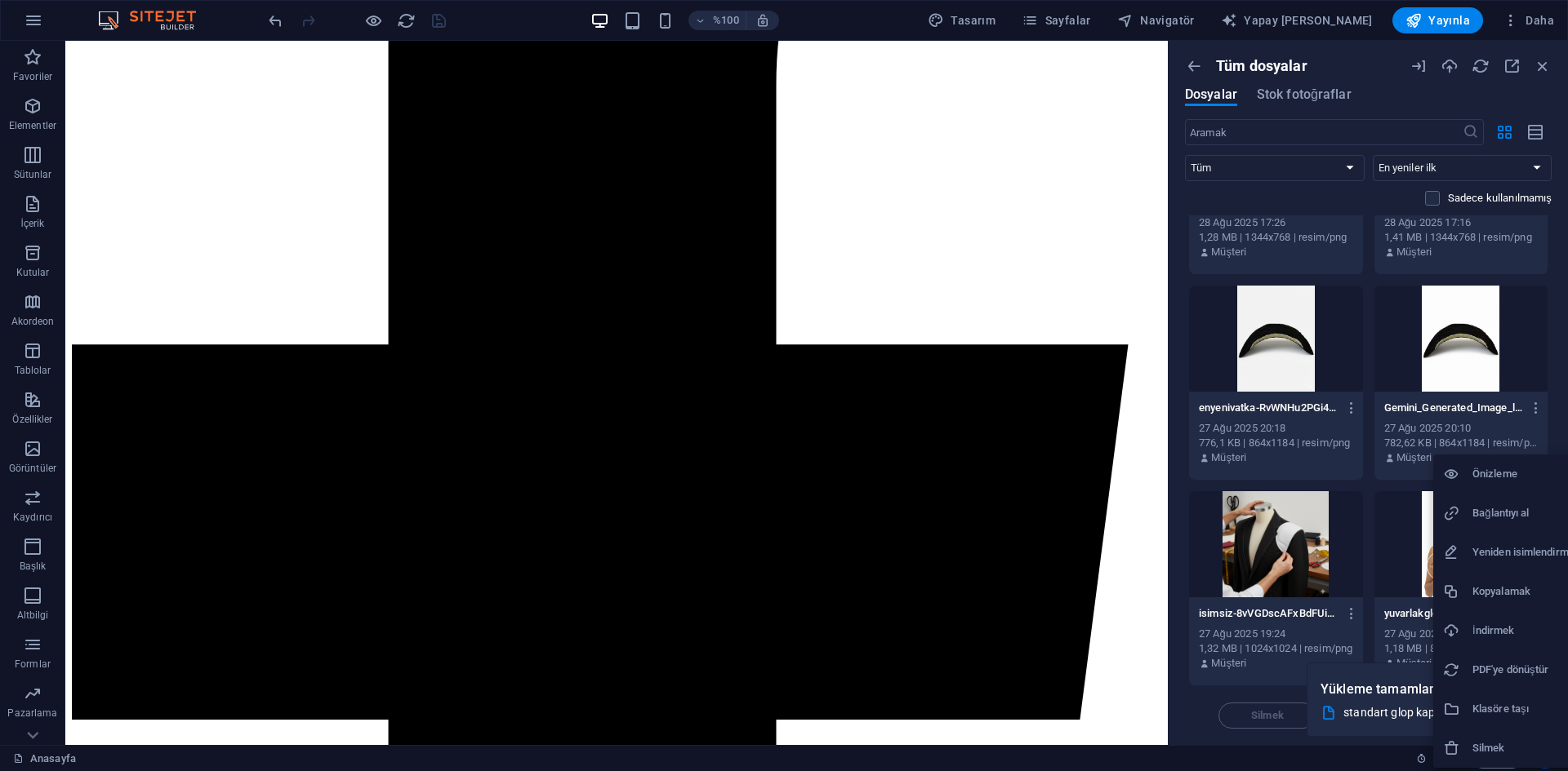
click at [1514, 628] on font "İndirmek" at bounding box center [1493, 630] width 41 height 12
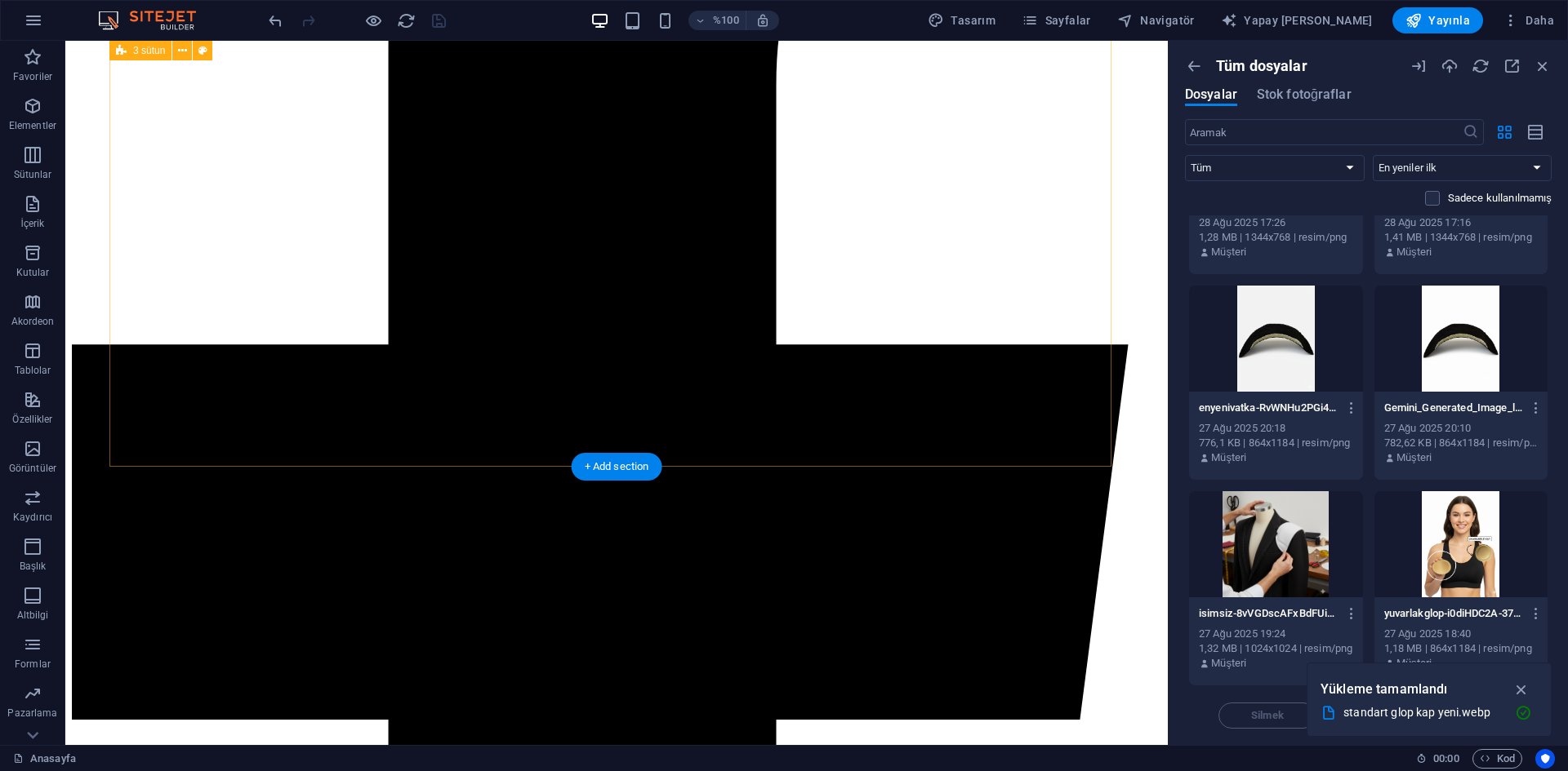
scroll to position [1162, 0]
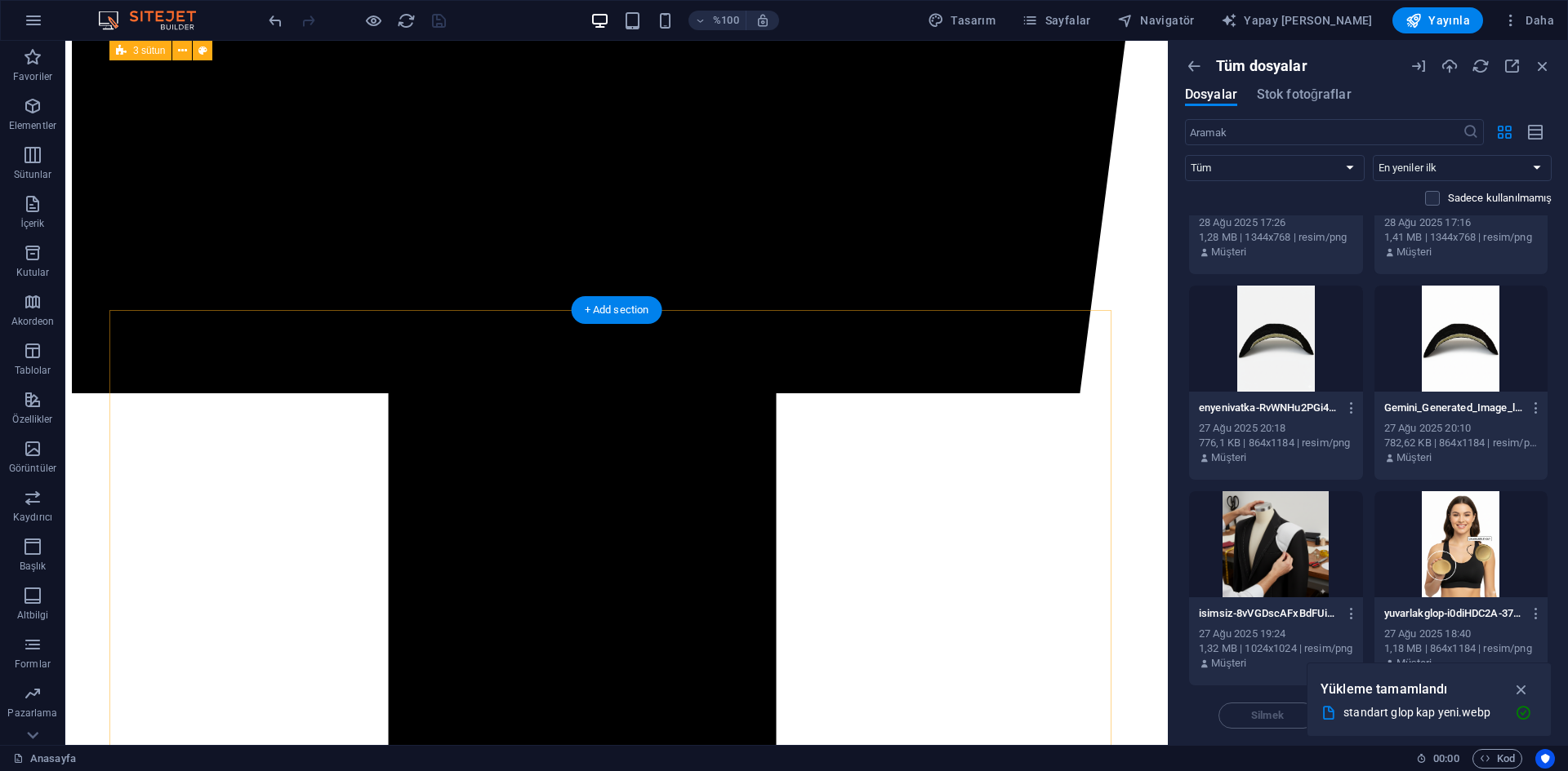
select select "px"
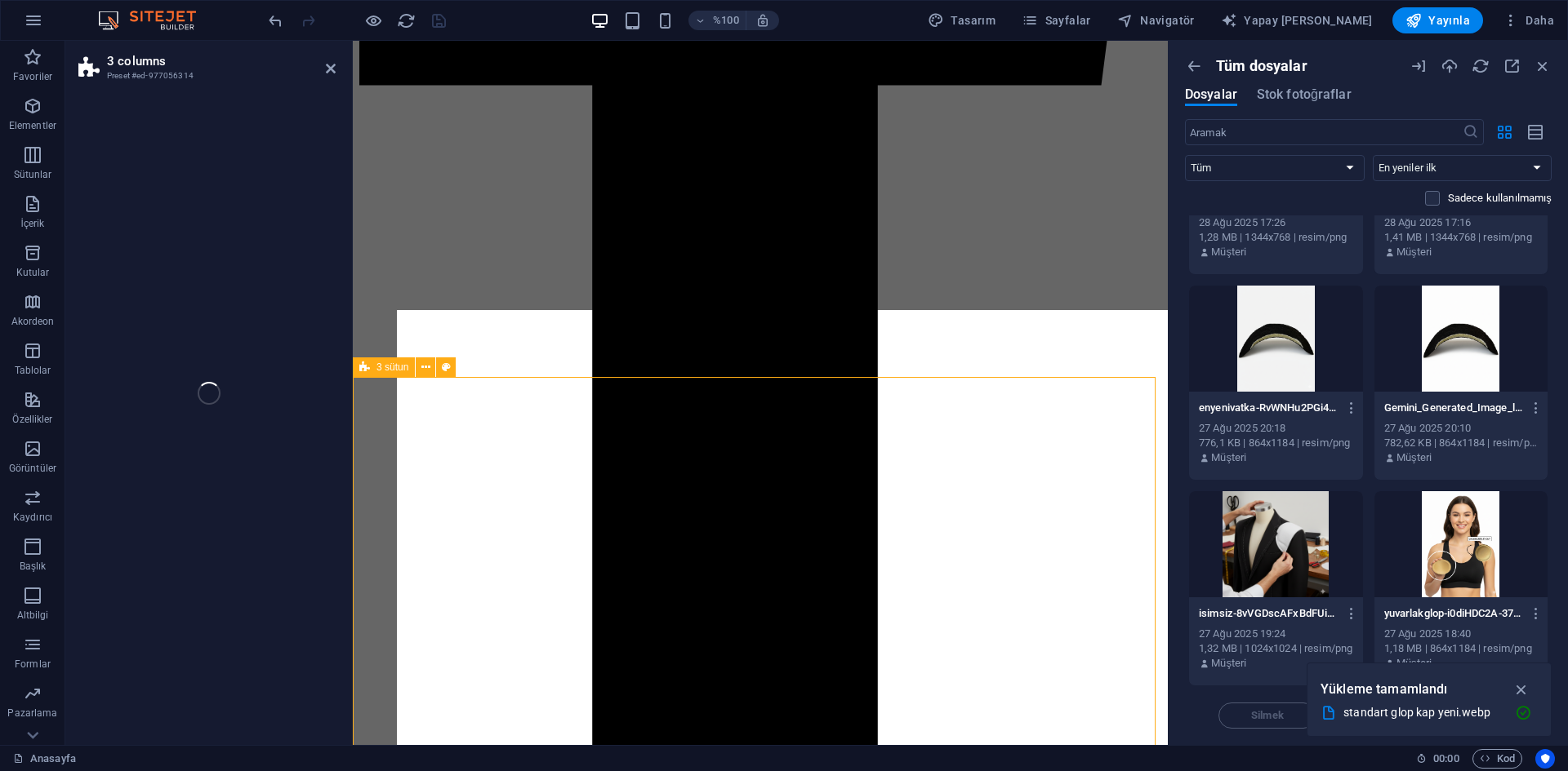
scroll to position [816, 0]
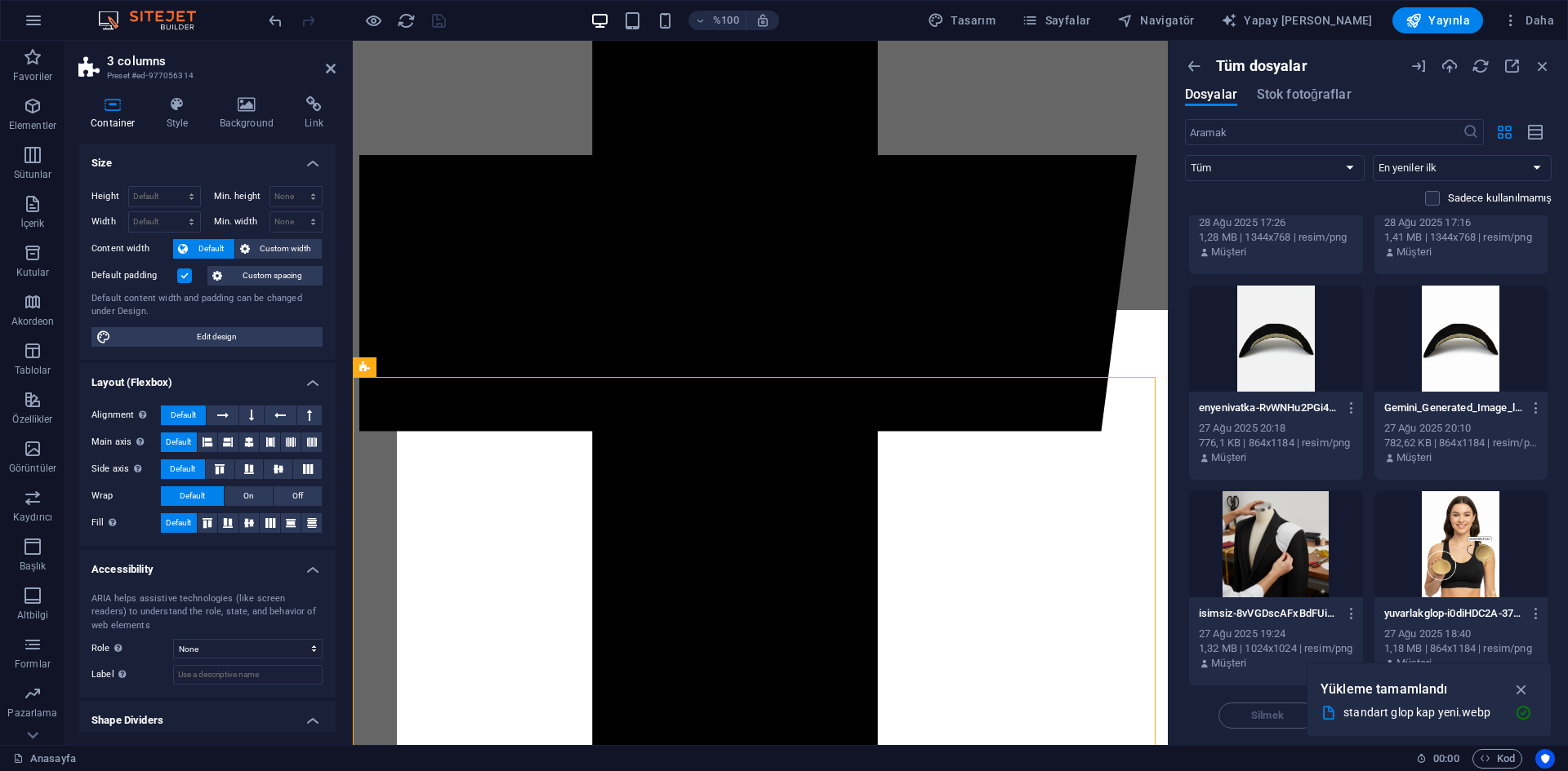
select select "px"
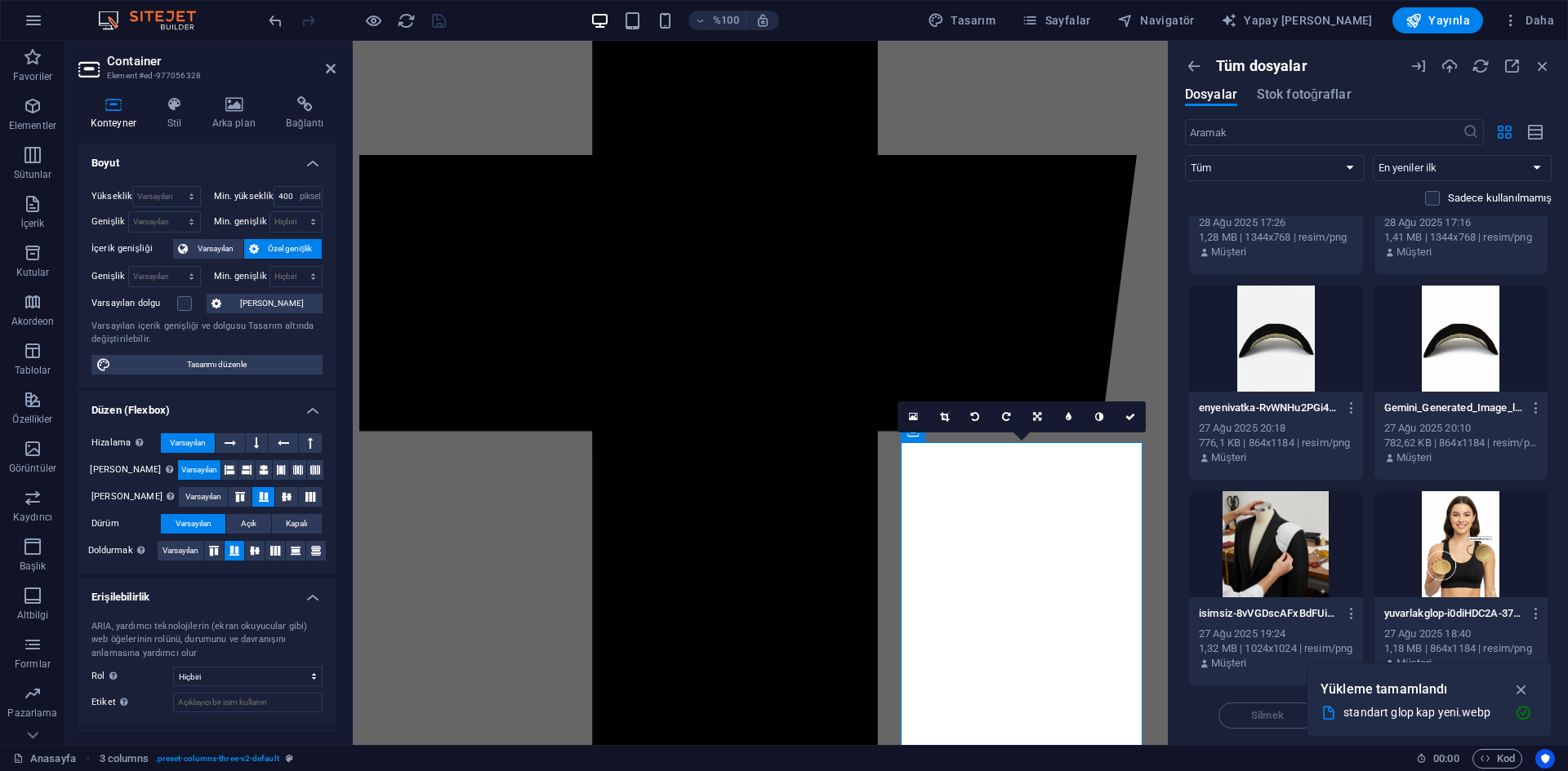
click at [910, 413] on icon at bounding box center [912, 417] width 9 height 12
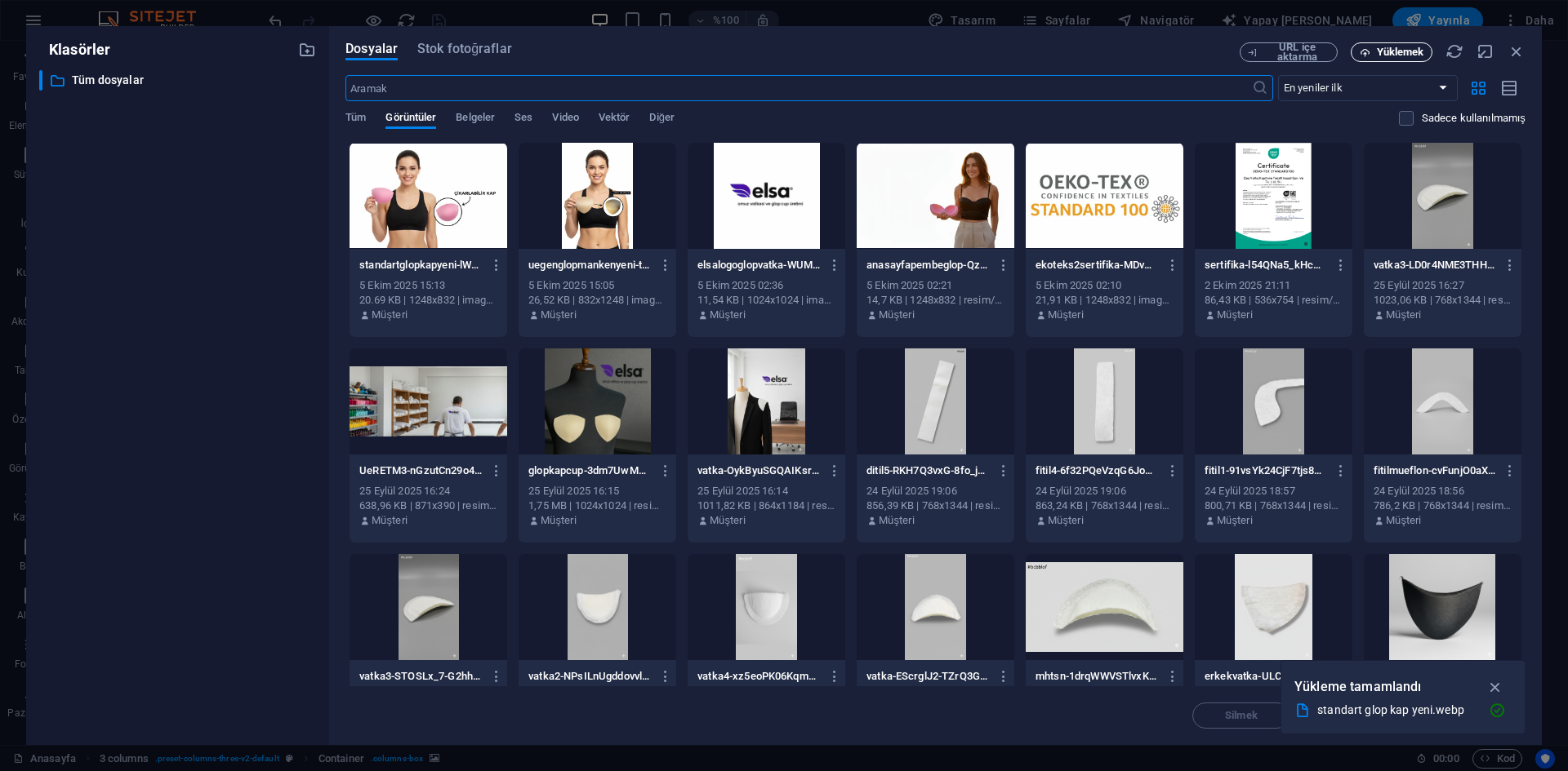
click at [1379, 51] on font "Yüklemek" at bounding box center [1400, 52] width 47 height 12
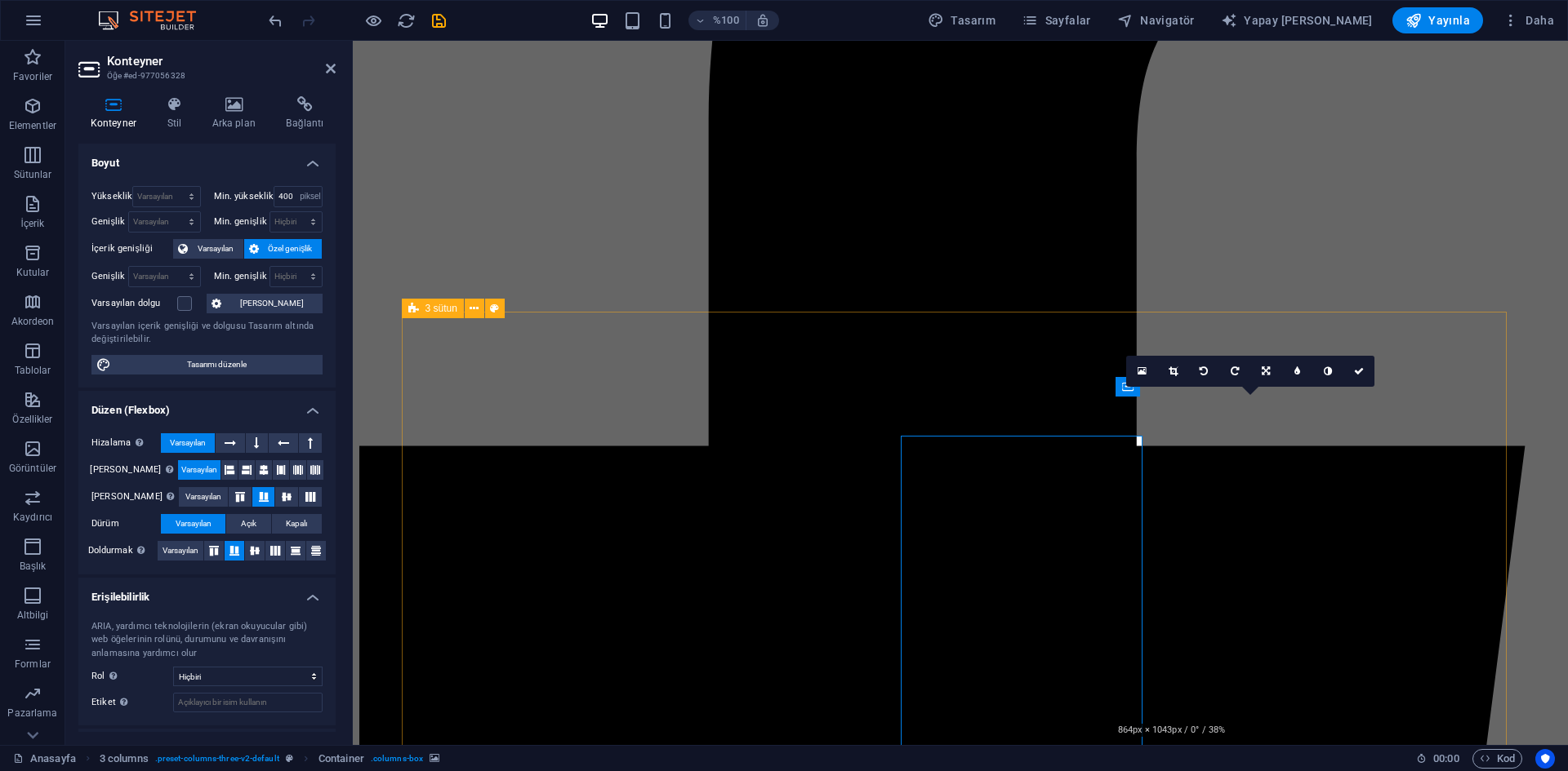
scroll to position [823, 0]
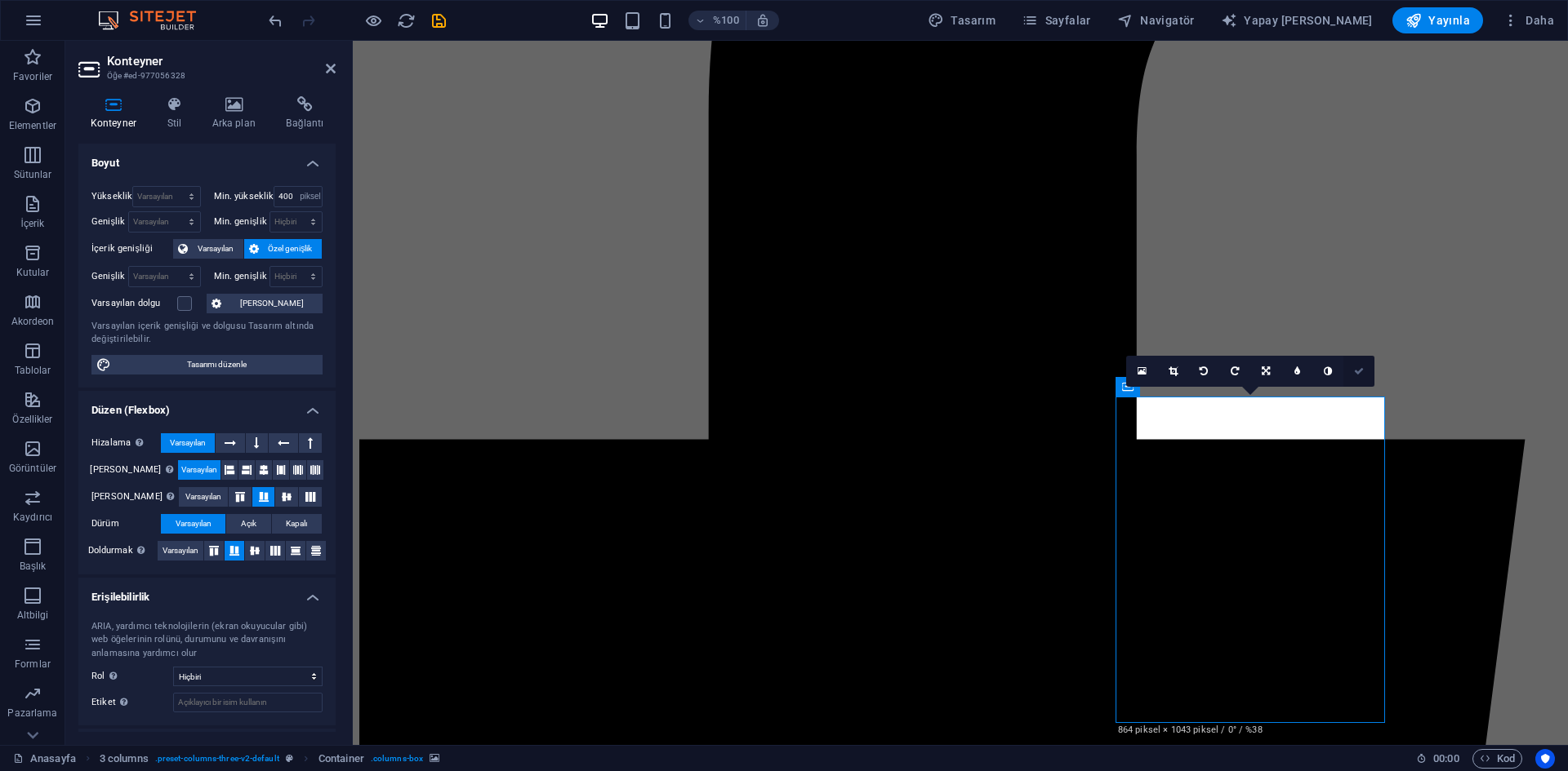
click at [1357, 369] on icon at bounding box center [1358, 371] width 10 height 10
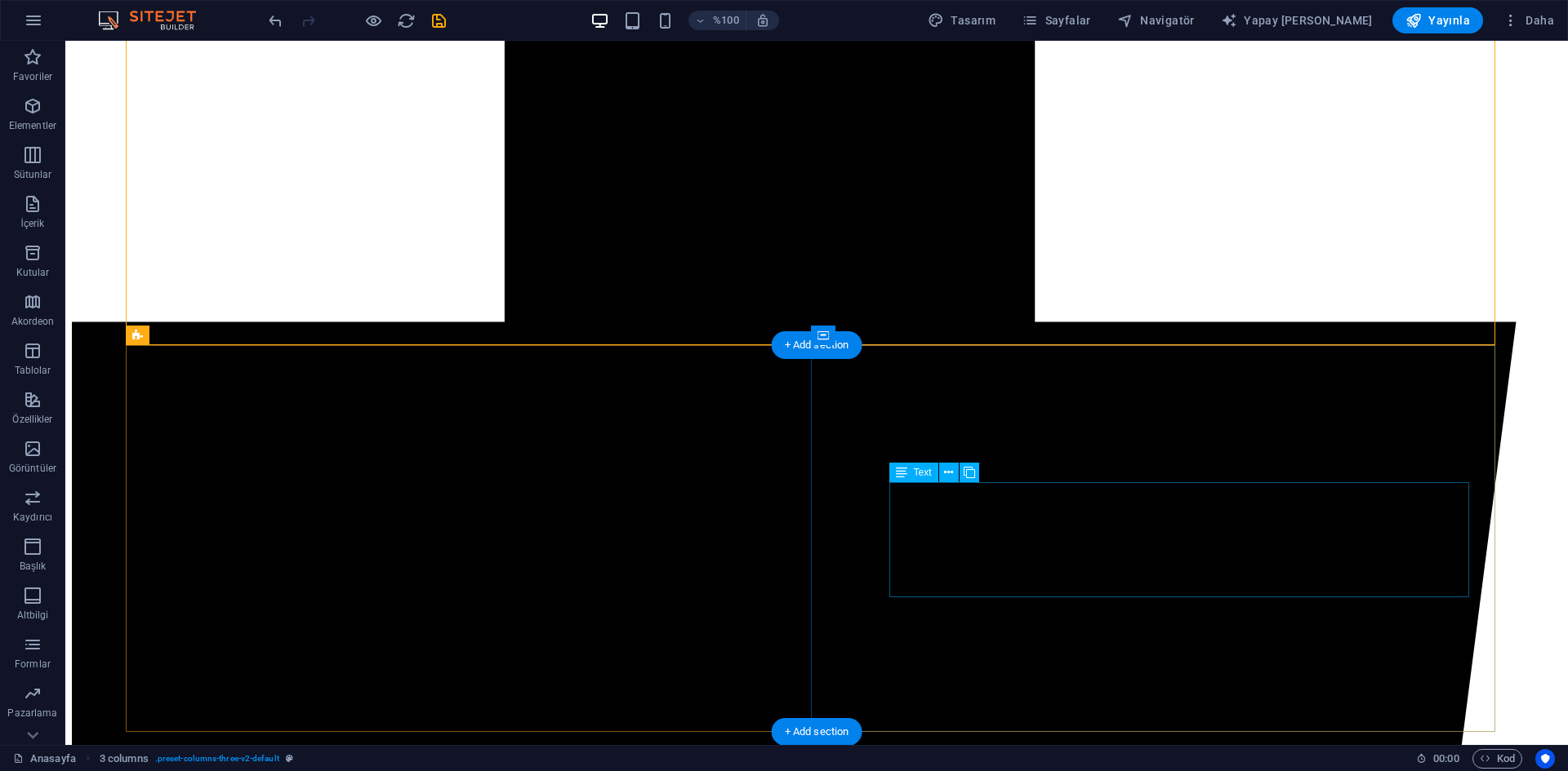
scroll to position [1313, 0]
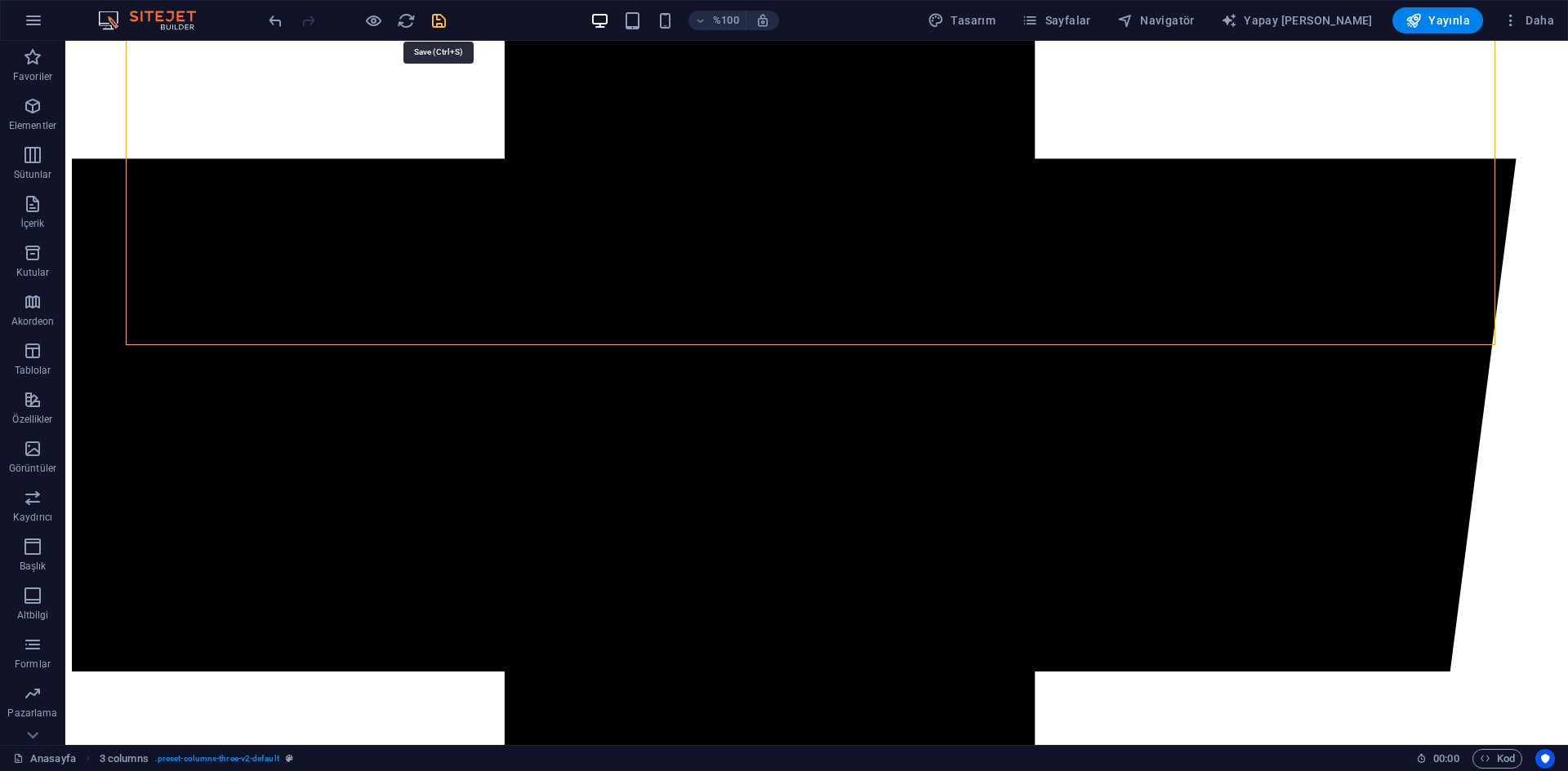
drag, startPoint x: 437, startPoint y: 14, endPoint x: 532, endPoint y: 72, distance: 111.3
click at [437, 14] on icon "kaydetmek" at bounding box center [438, 21] width 19 height 19
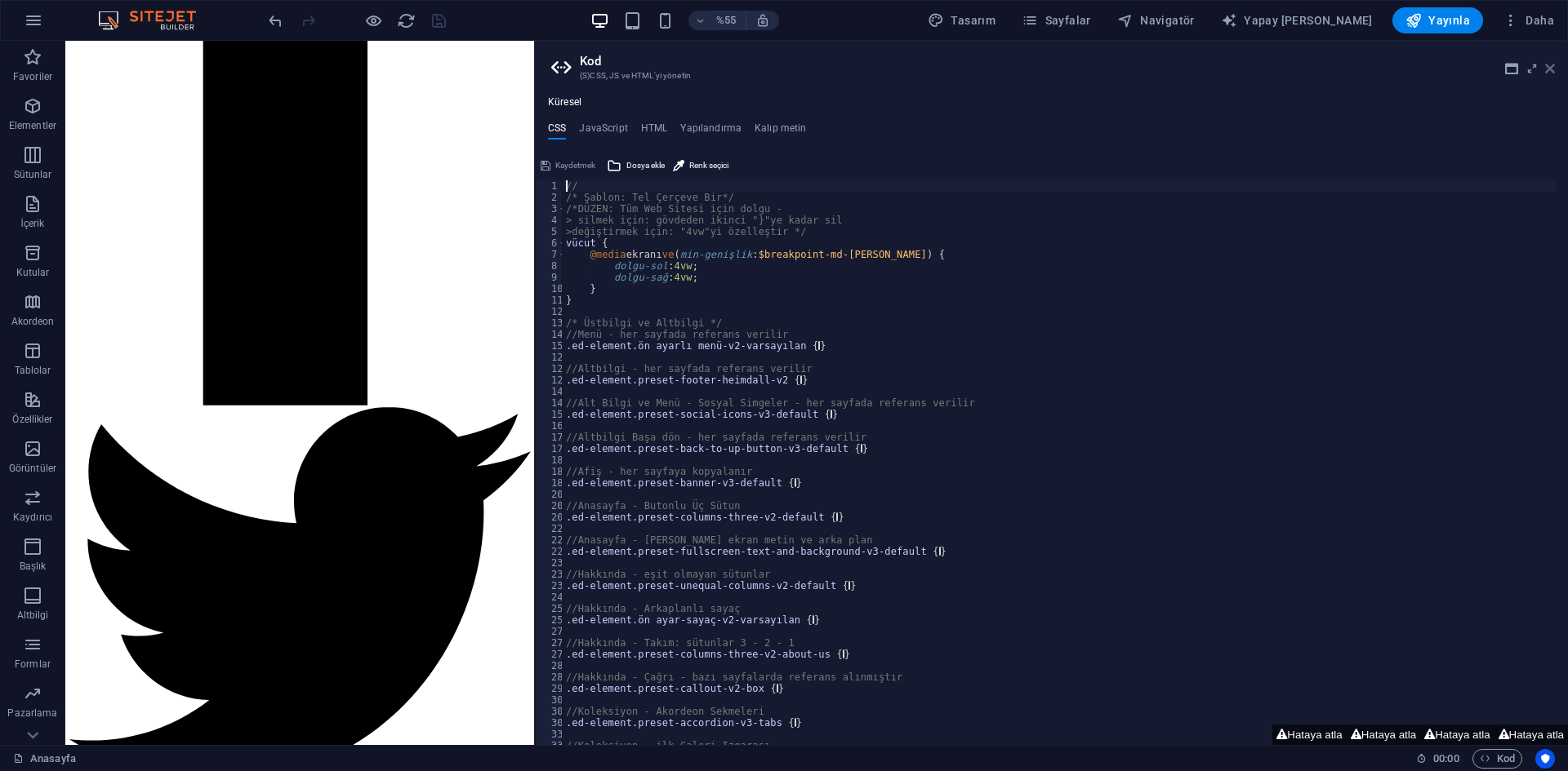
click at [1550, 74] on icon at bounding box center [1549, 68] width 10 height 13
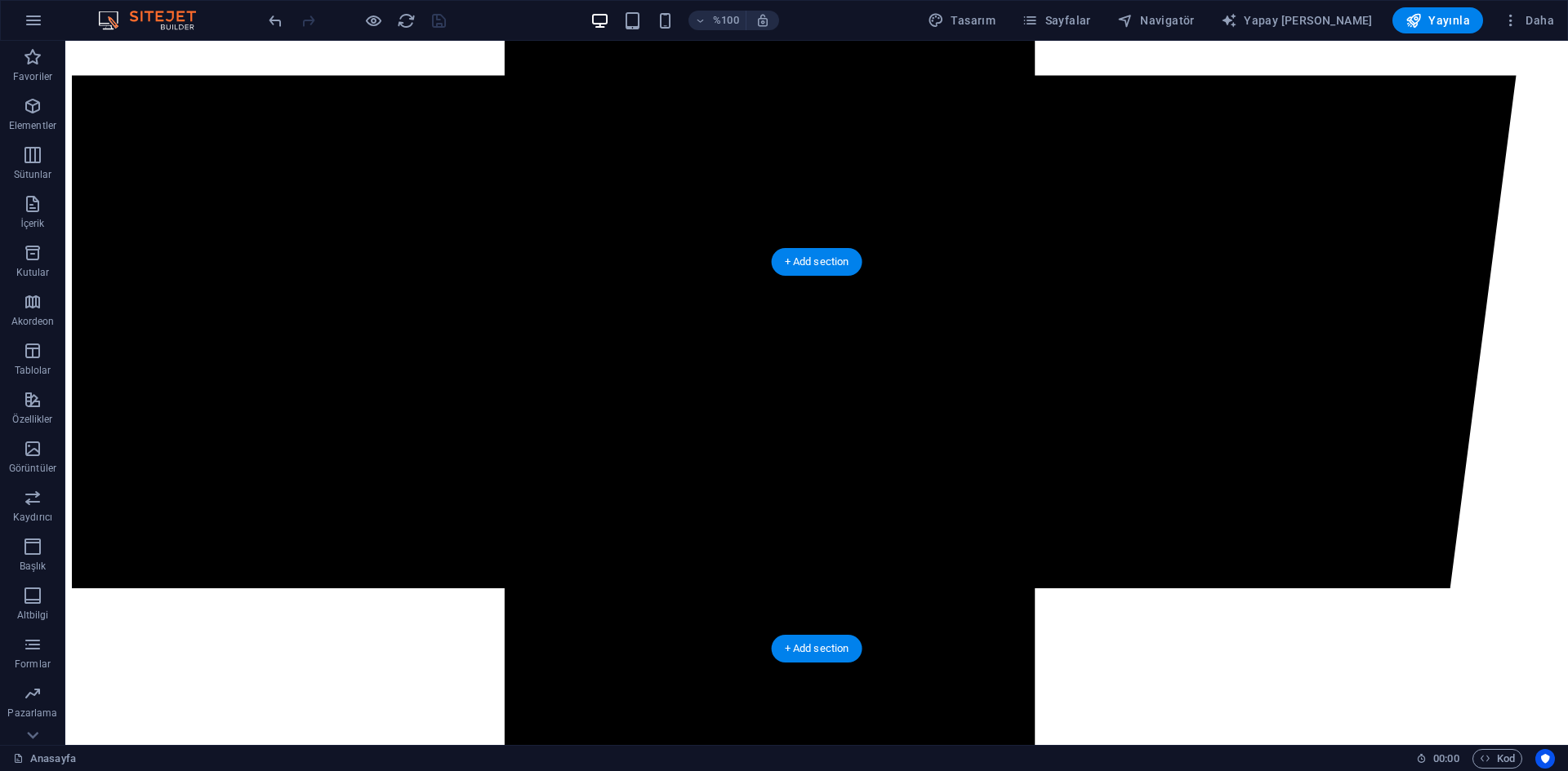
scroll to position [1319, 0]
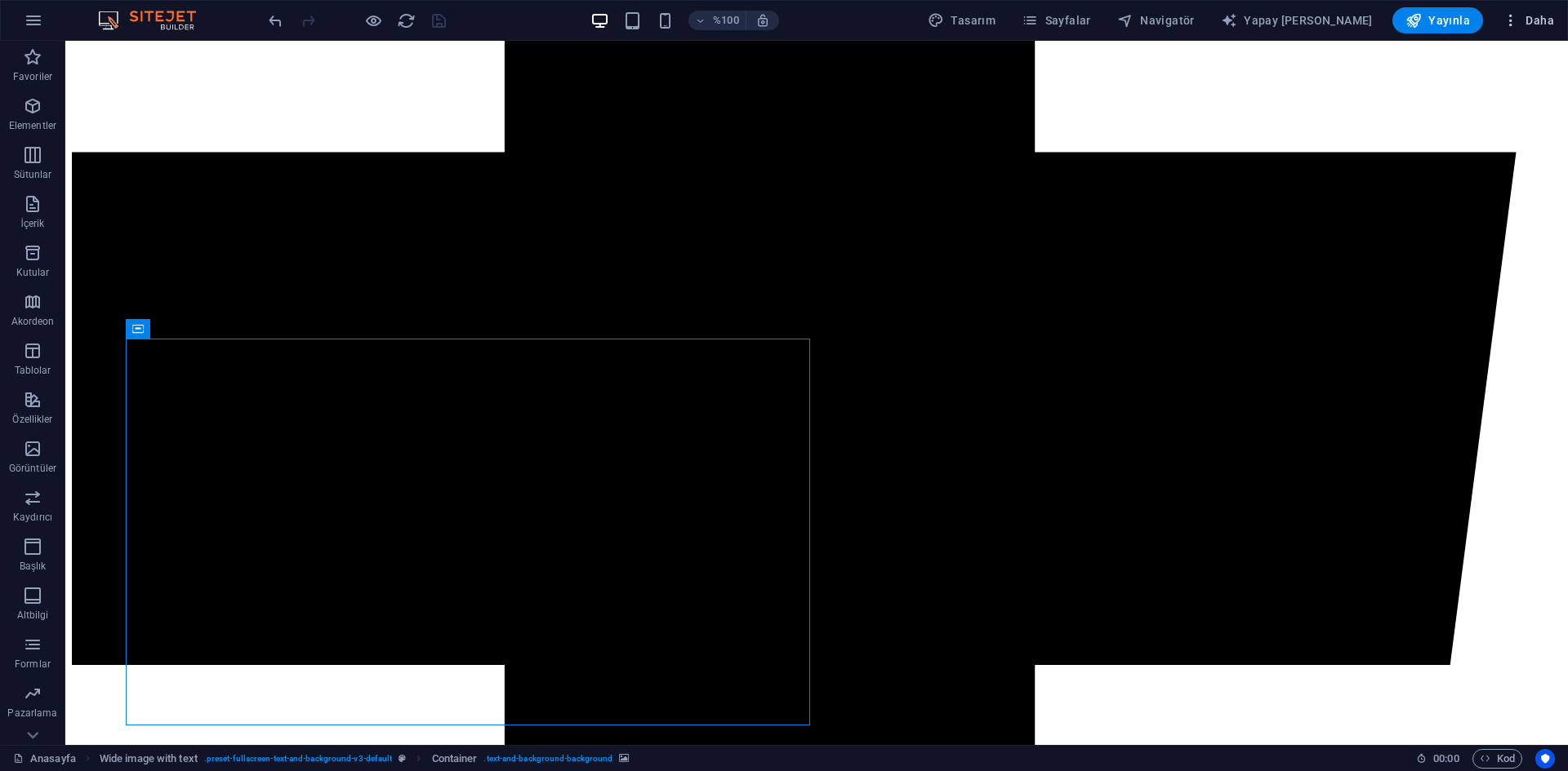
click at [1519, 25] on icon "button" at bounding box center [1510, 20] width 17 height 17
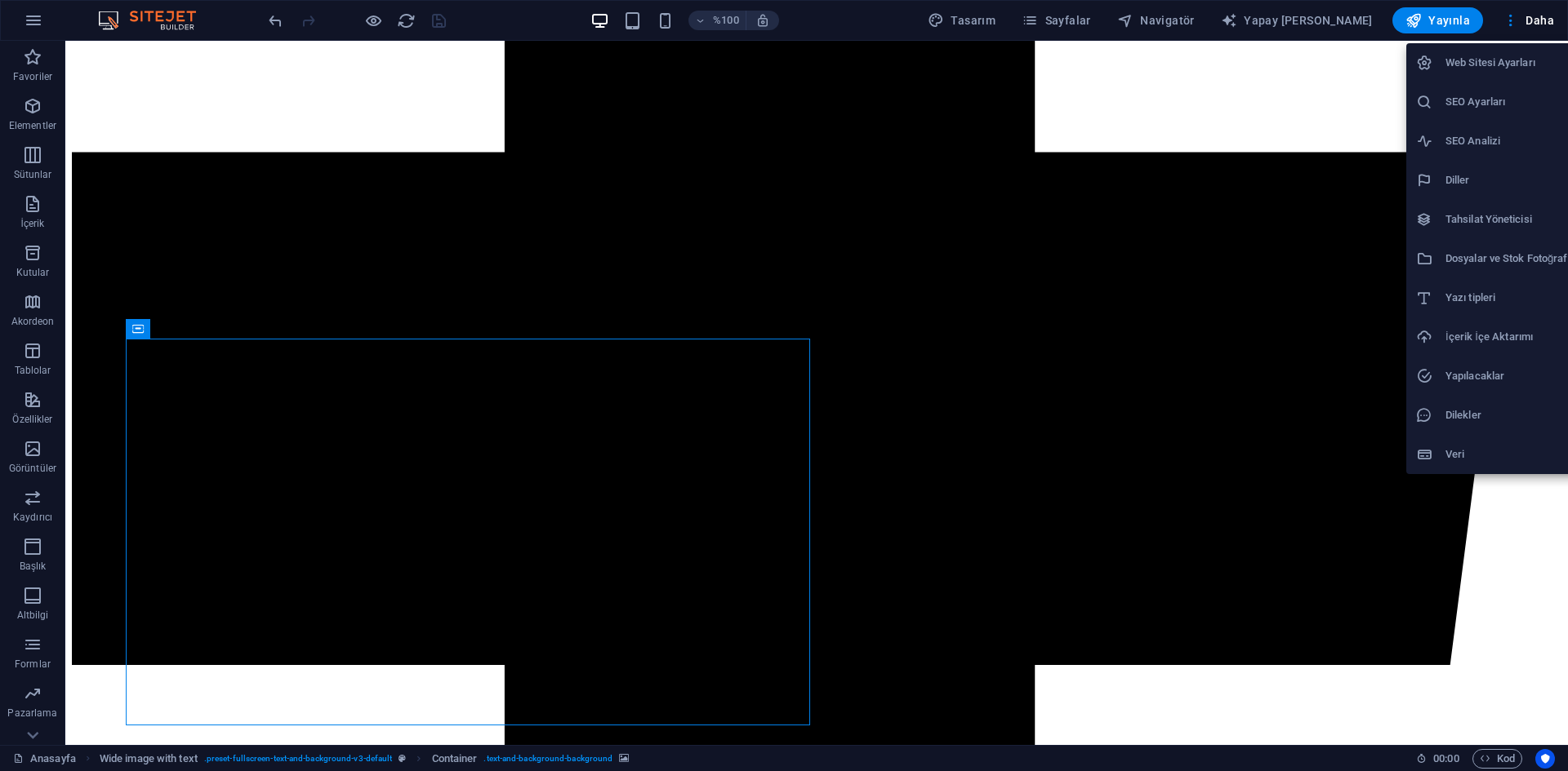
click at [1494, 262] on font "Dosyalar ve Stok Fotoğraflar" at bounding box center [1512, 258] width 134 height 12
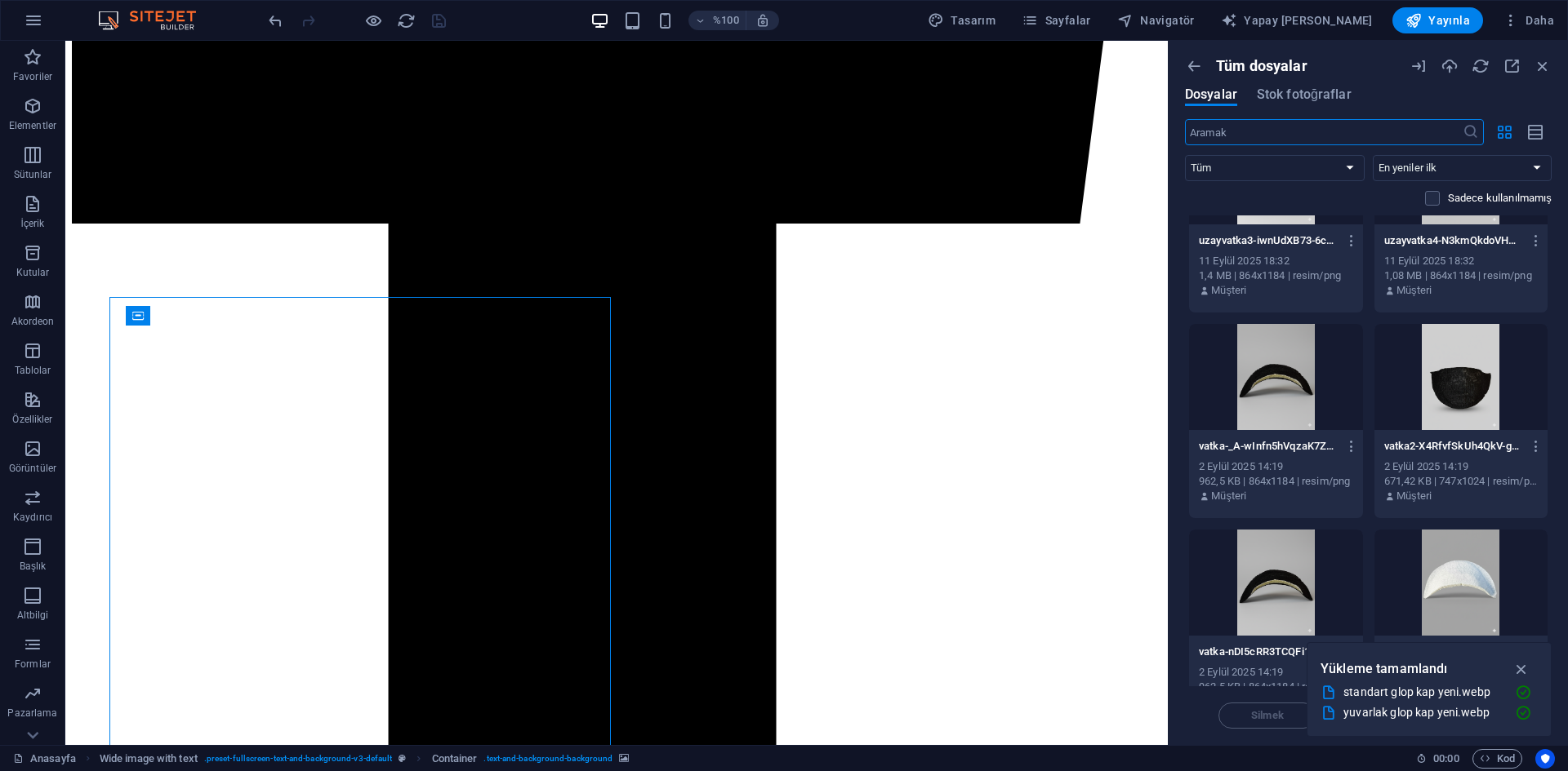
scroll to position [8488, 0]
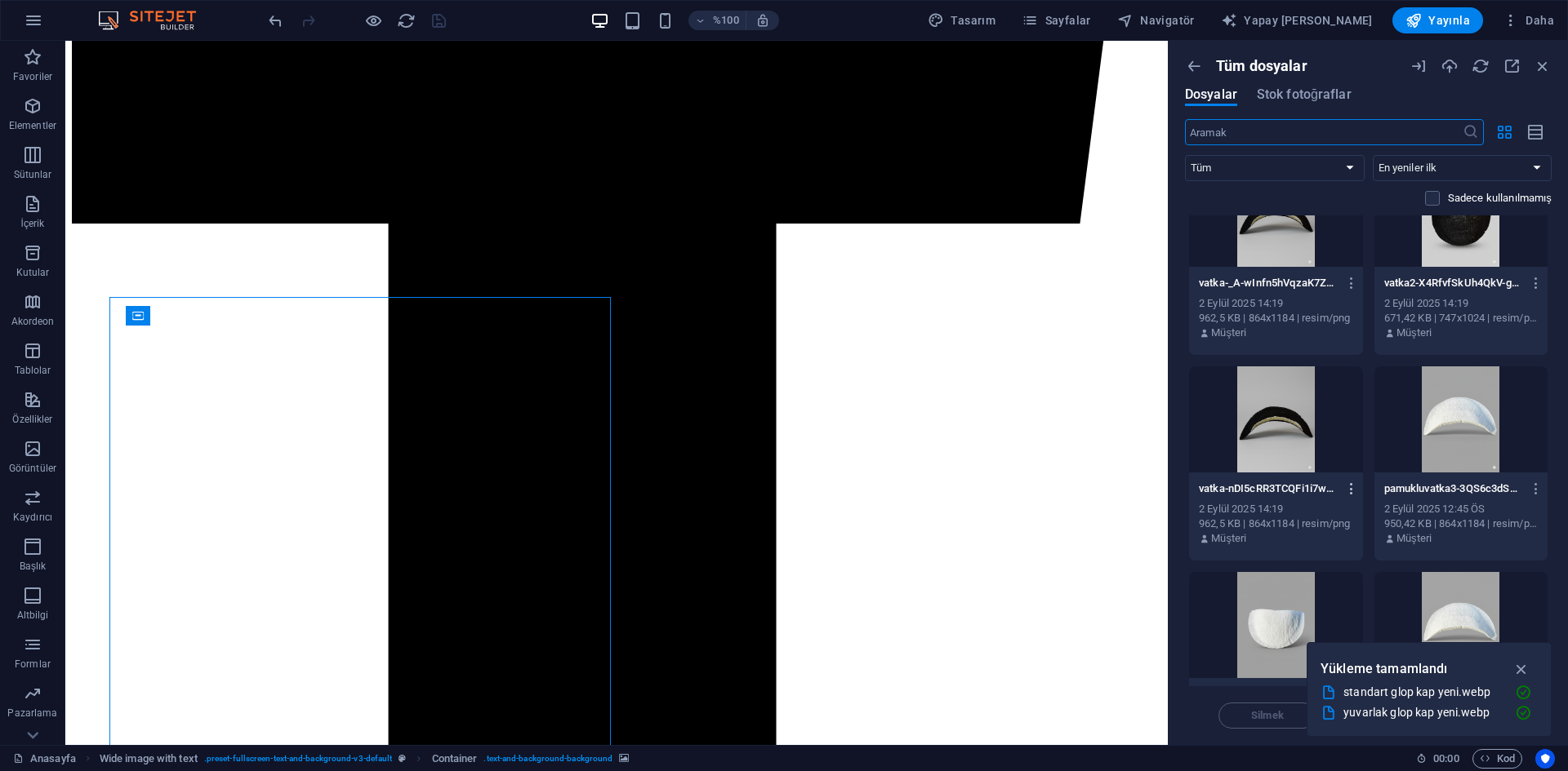
click at [1353, 487] on icon "button" at bounding box center [1351, 489] width 16 height 15
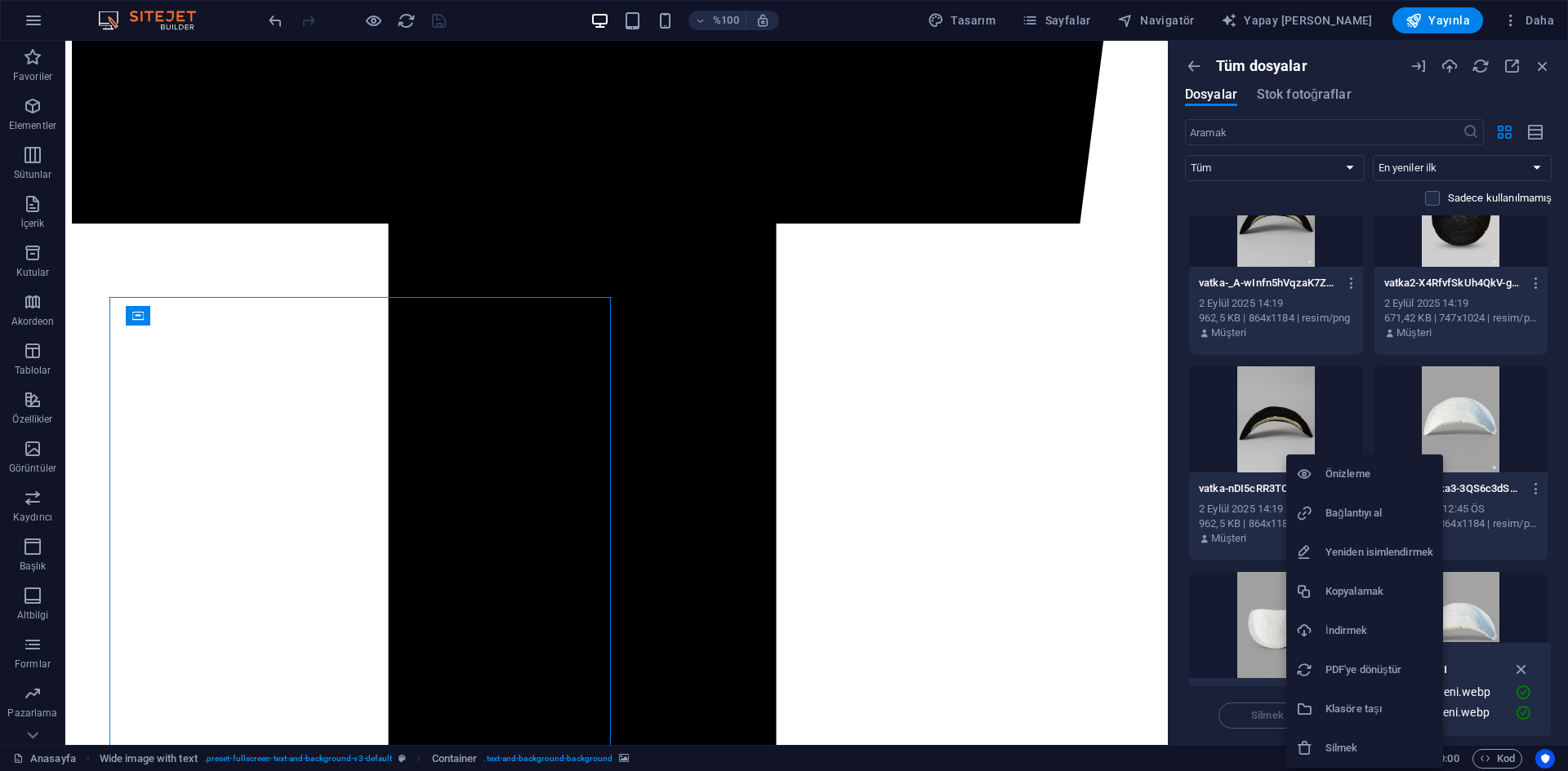
click at [1334, 746] on font "Silmek" at bounding box center [1341, 747] width 32 height 12
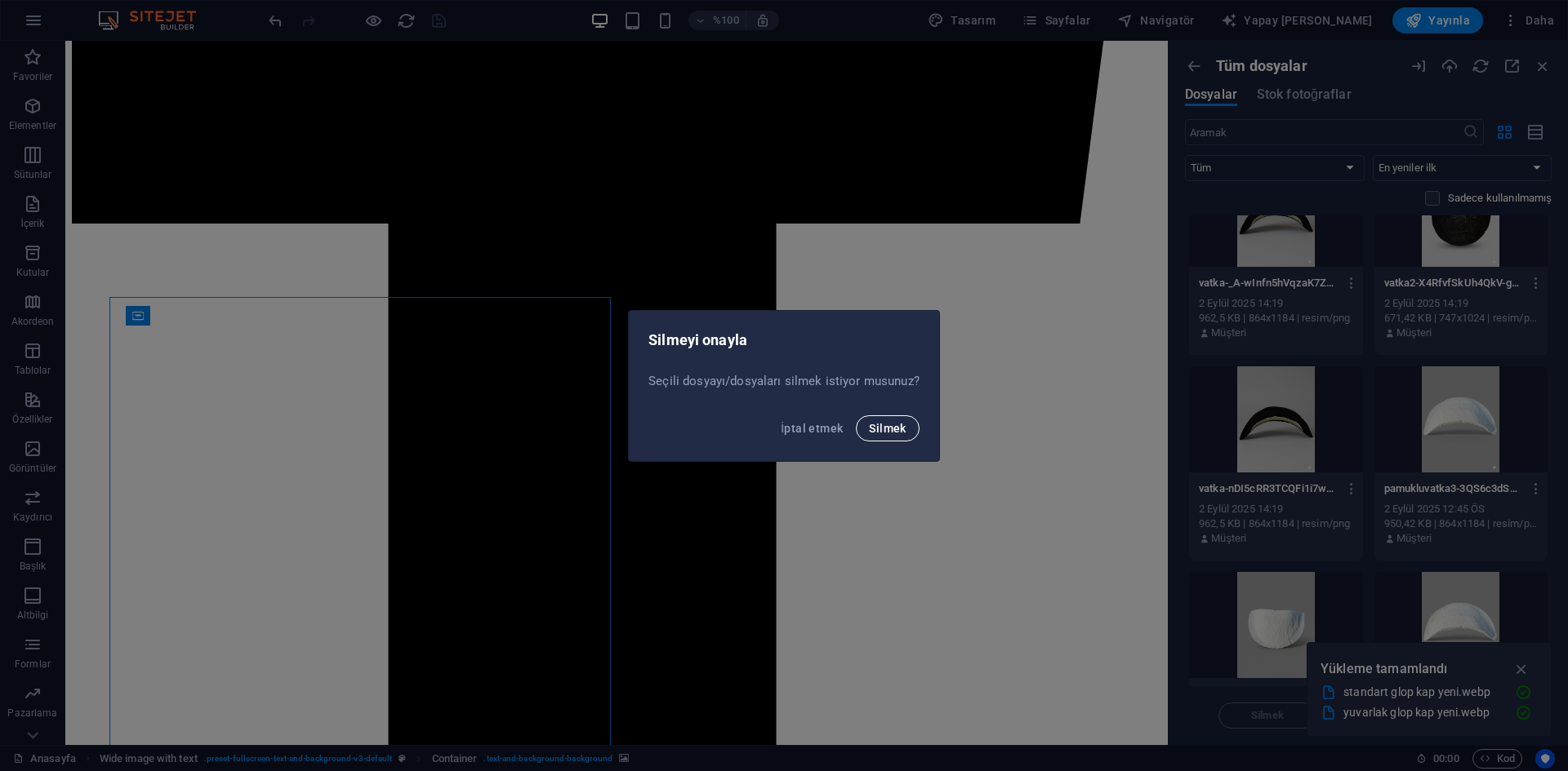
click at [883, 434] on font "Silmek" at bounding box center [886, 428] width 36 height 13
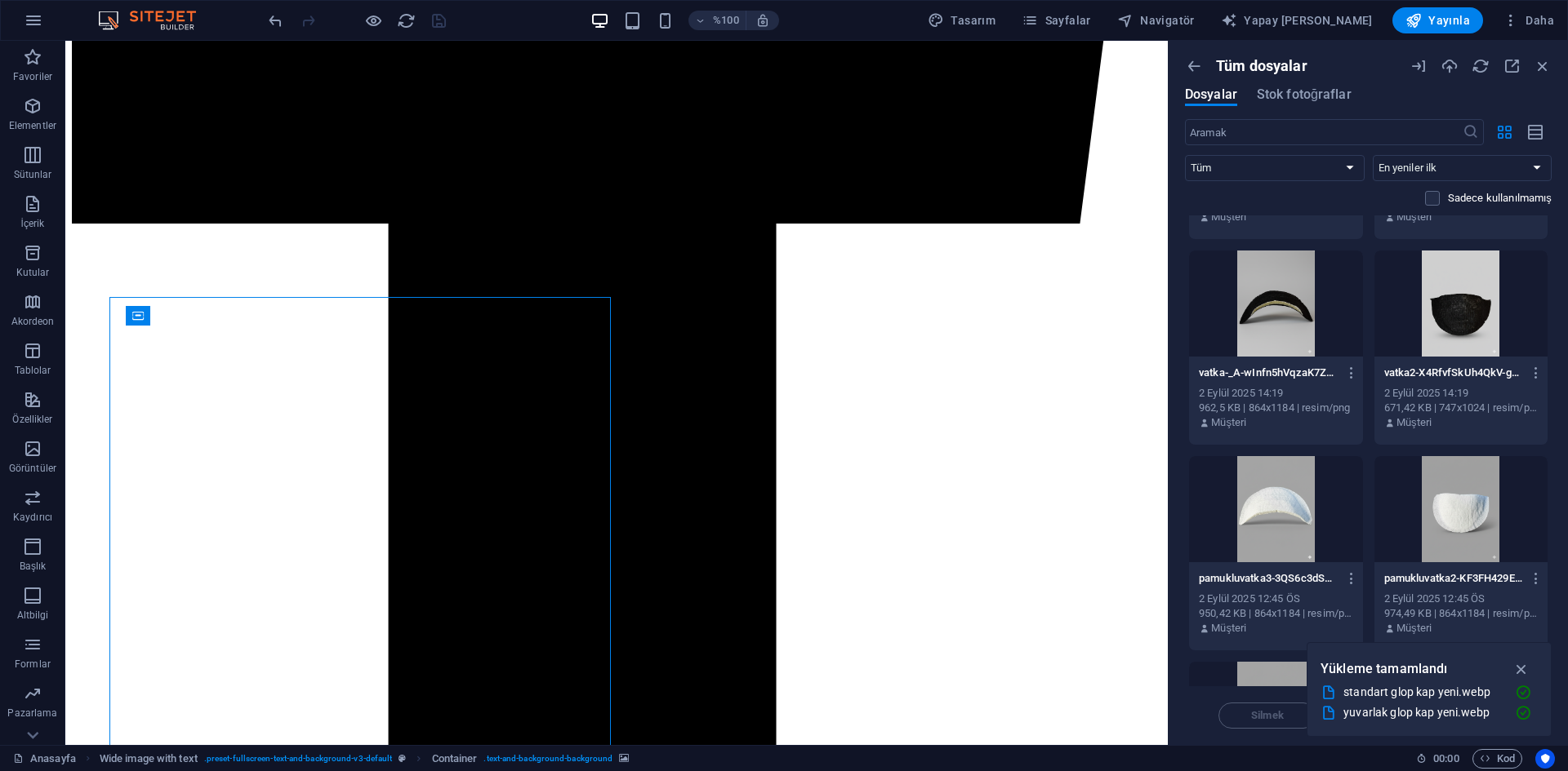
scroll to position [8324, 0]
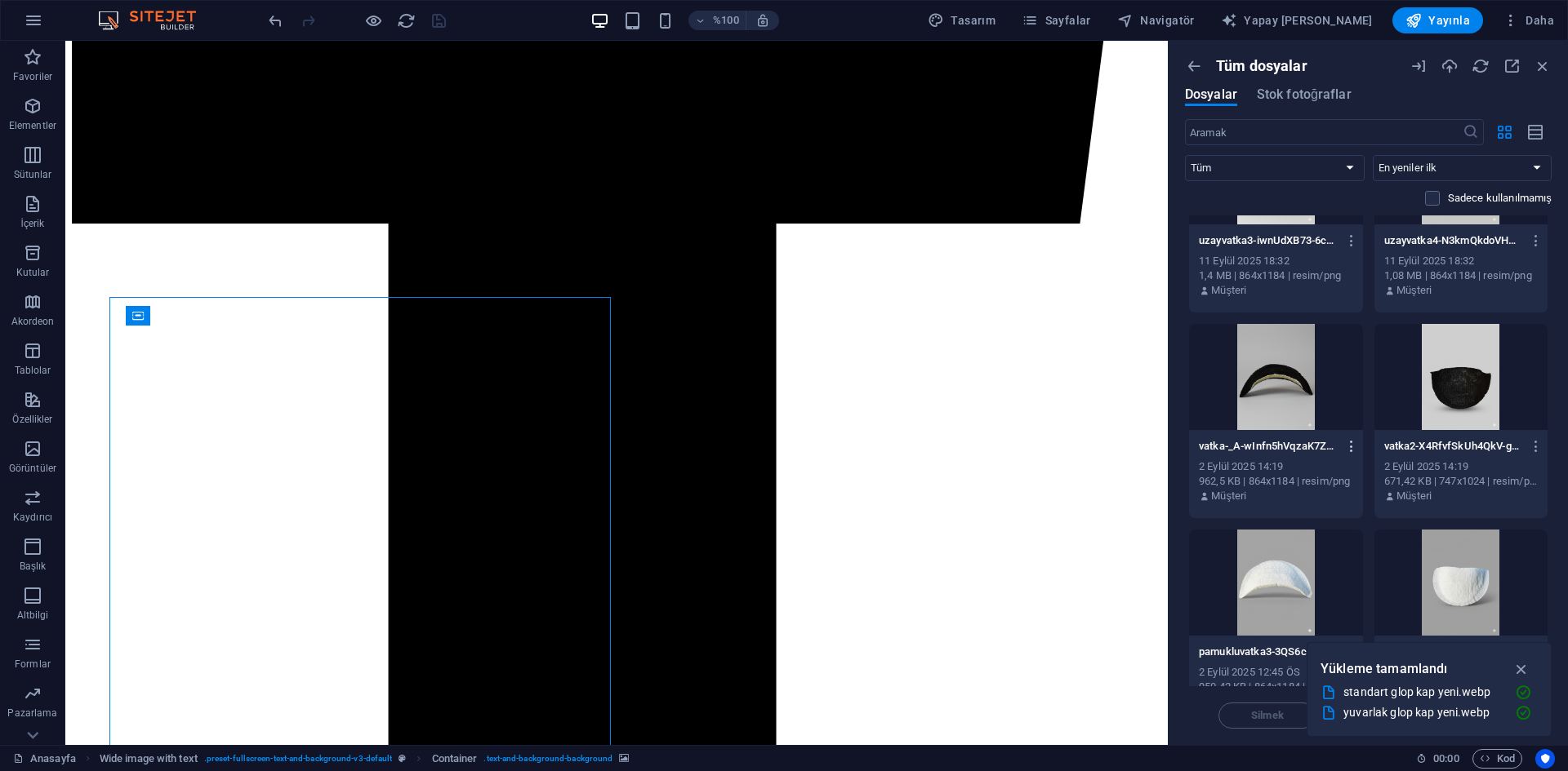
click at [1348, 448] on icon "button" at bounding box center [1351, 446] width 16 height 15
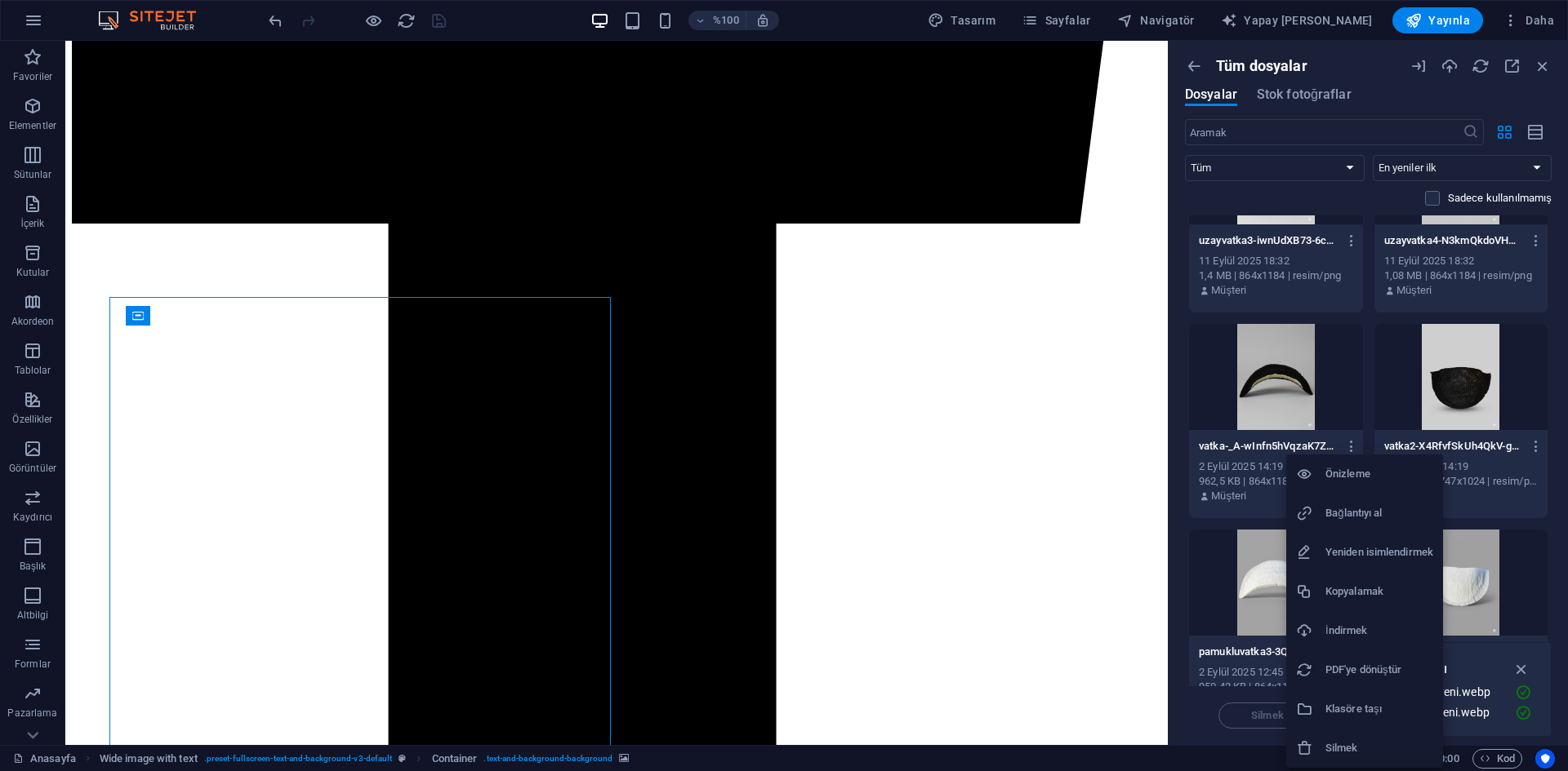
click at [1339, 630] on font "İndirmek" at bounding box center [1346, 630] width 41 height 12
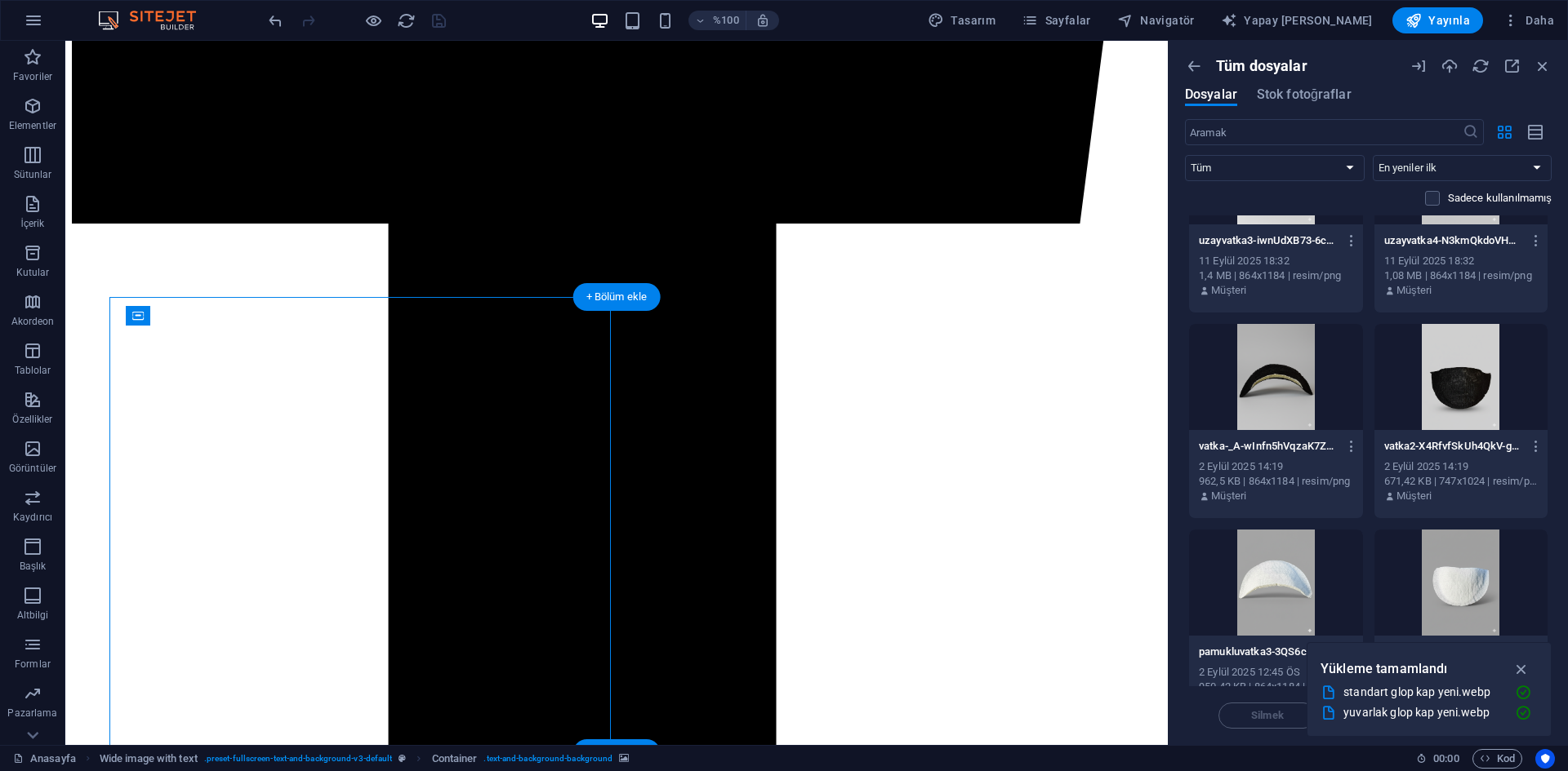
select select "px"
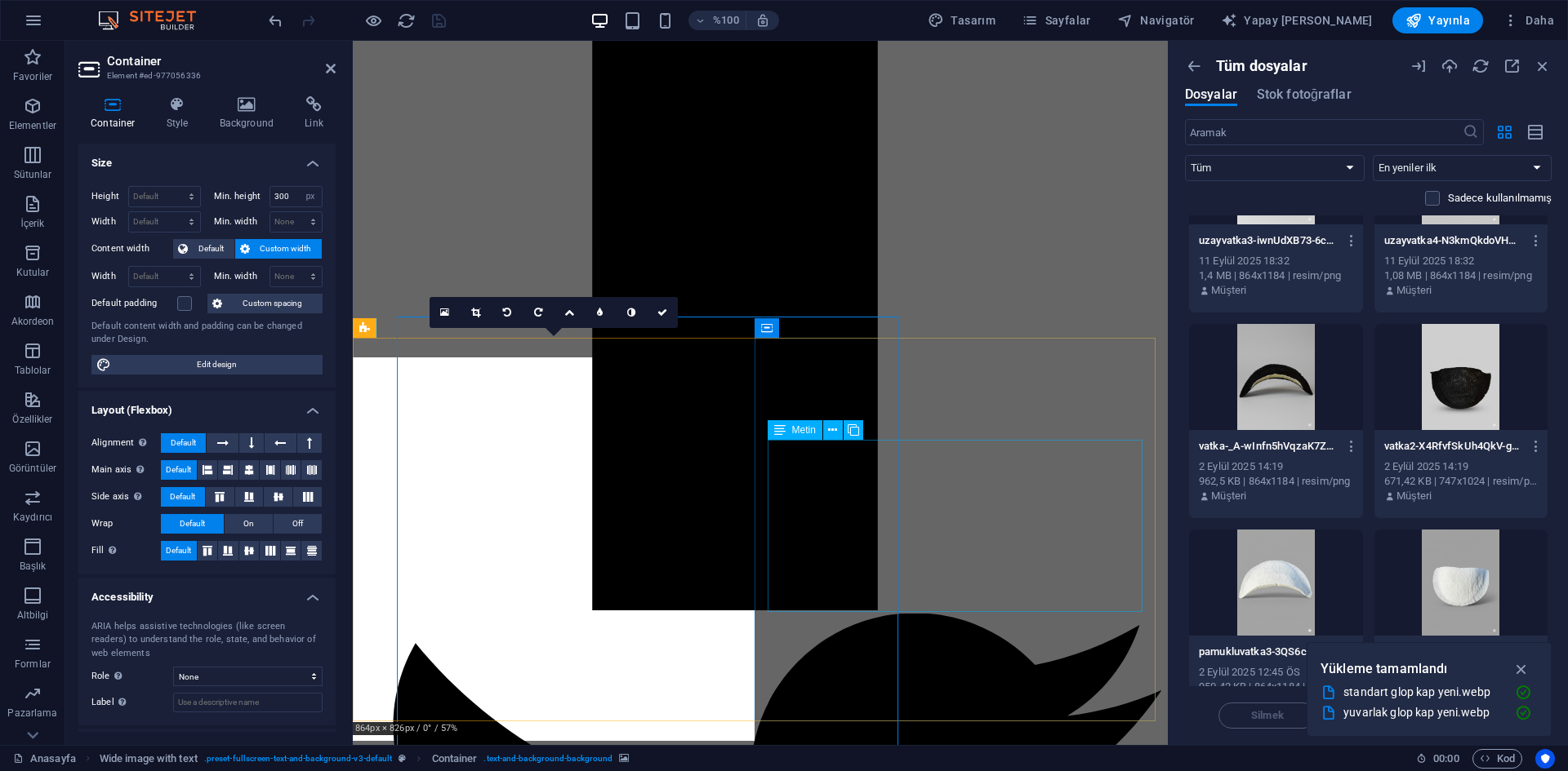
scroll to position [1313, 0]
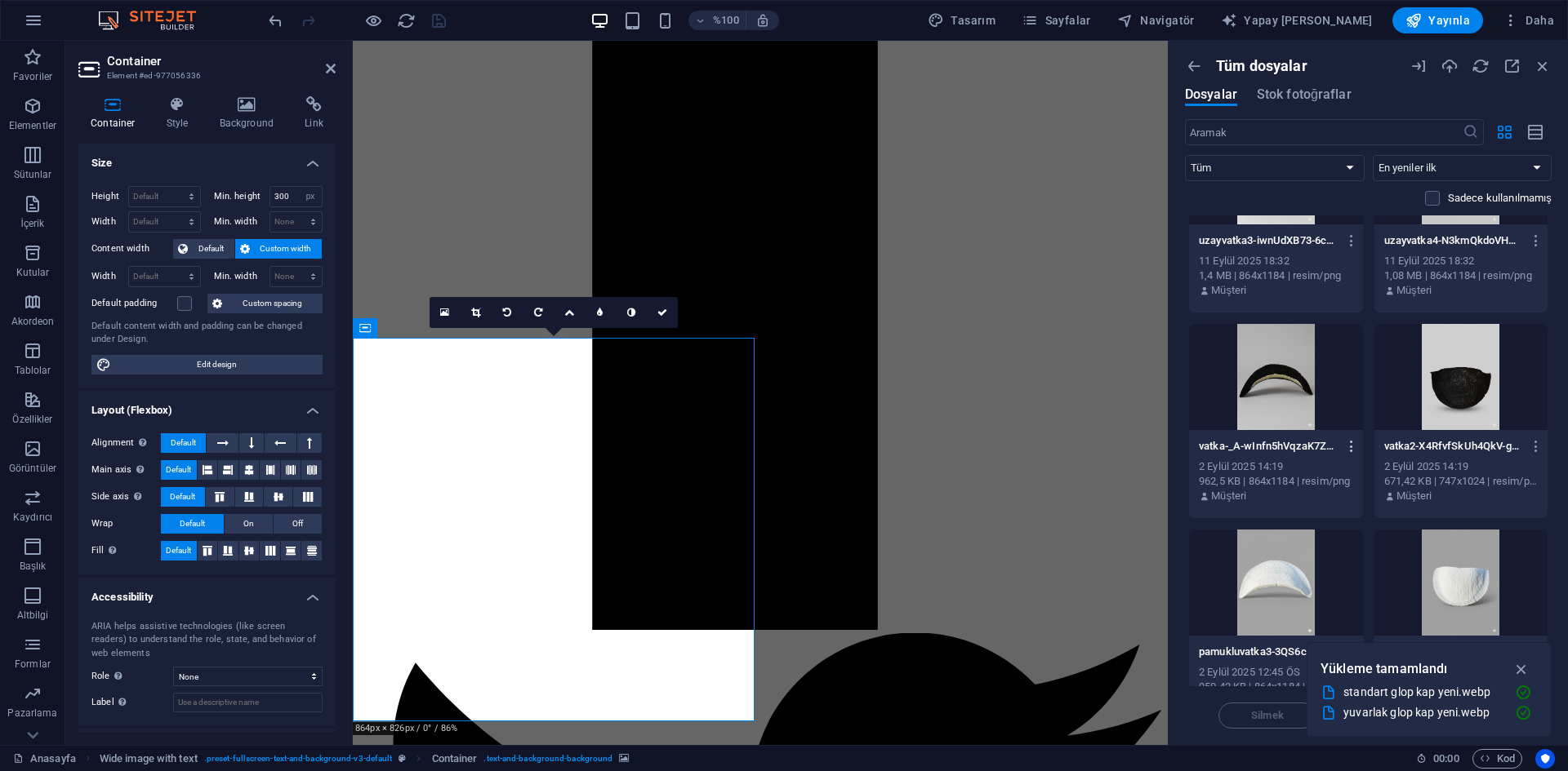
click at [1349, 446] on icon "button" at bounding box center [1351, 446] width 16 height 15
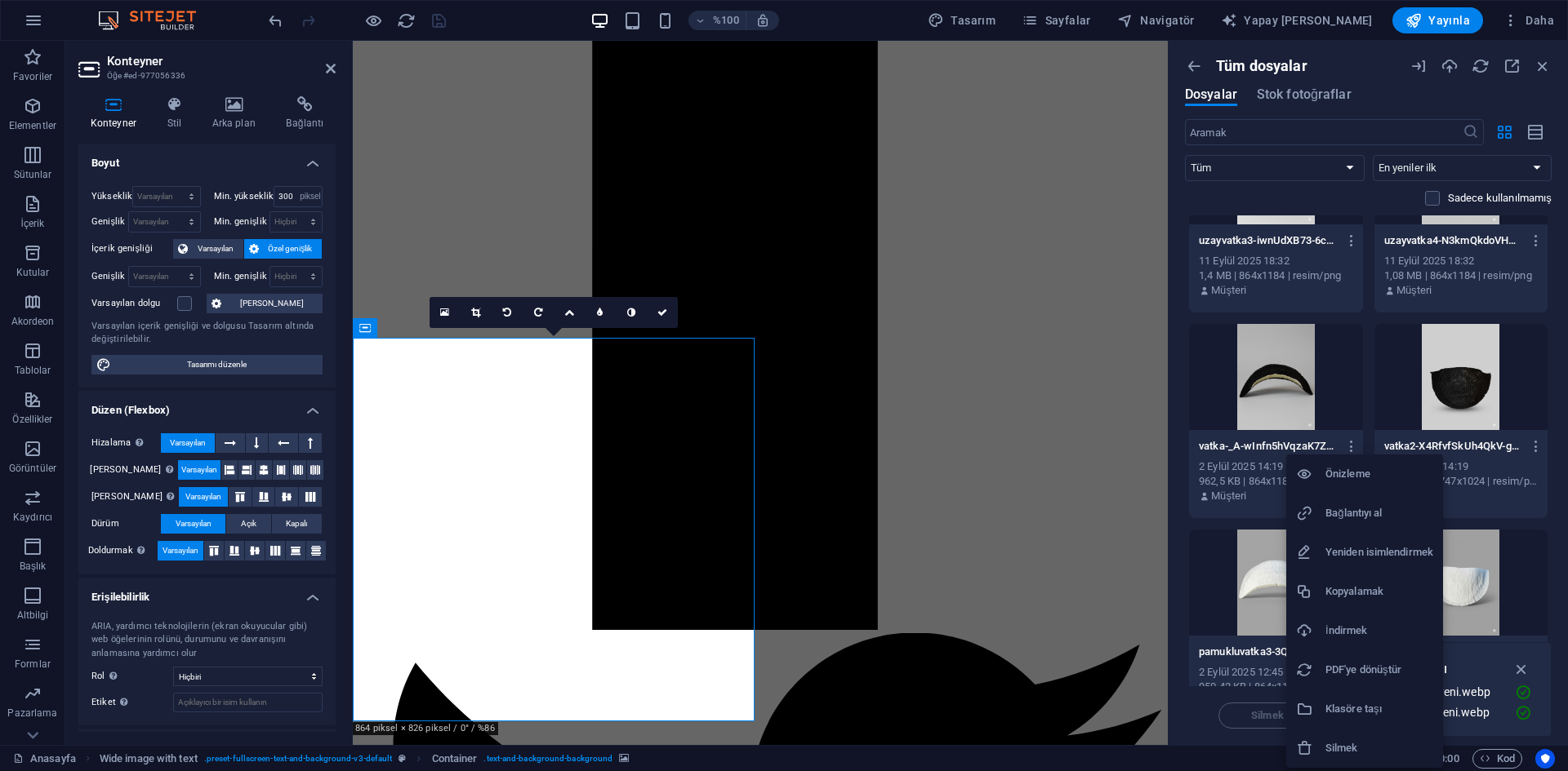
click at [444, 307] on div at bounding box center [784, 385] width 1568 height 771
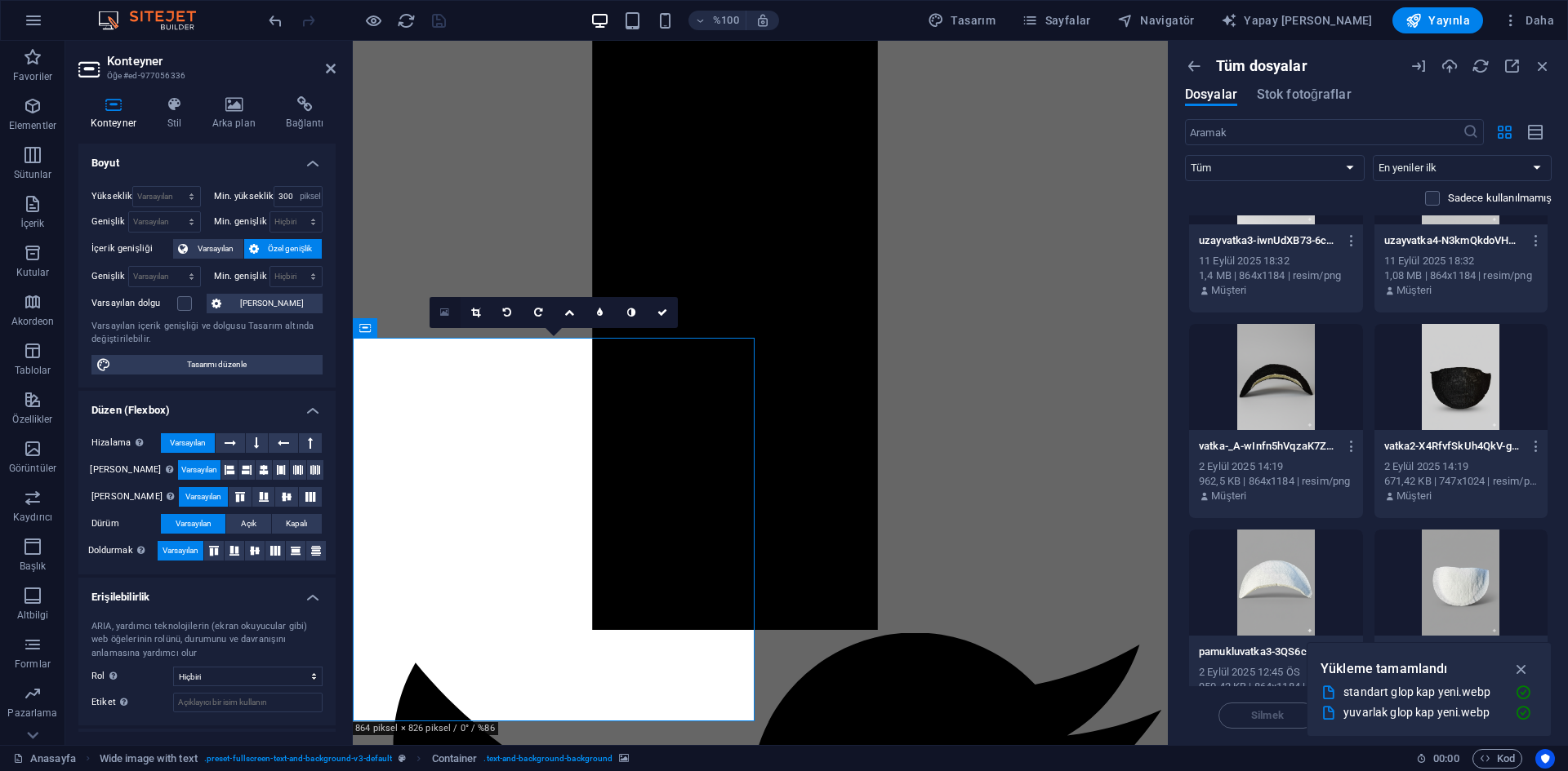
click at [443, 315] on icon at bounding box center [444, 313] width 9 height 12
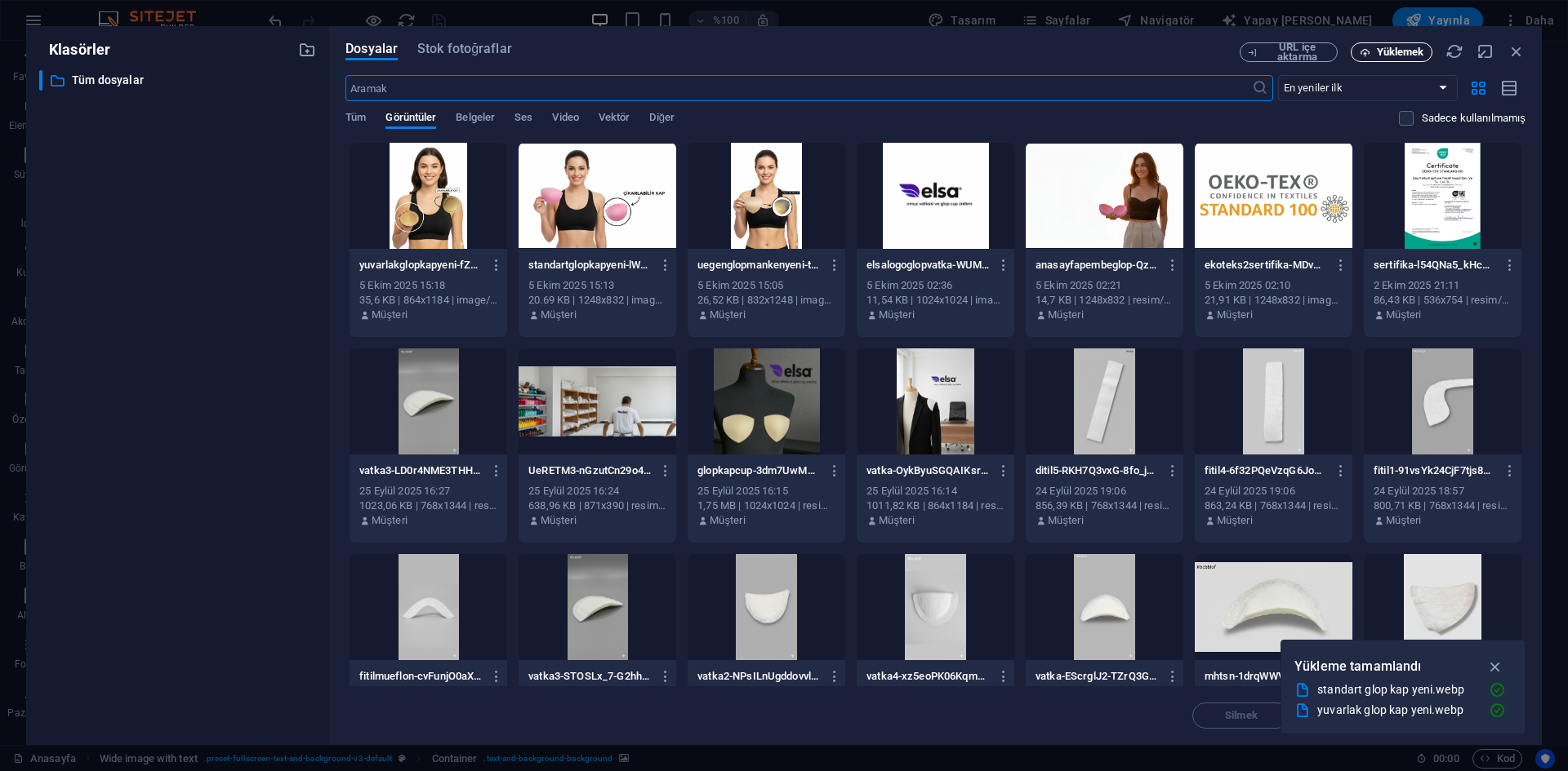
click at [1377, 51] on font "Yüklemek" at bounding box center [1400, 52] width 47 height 12
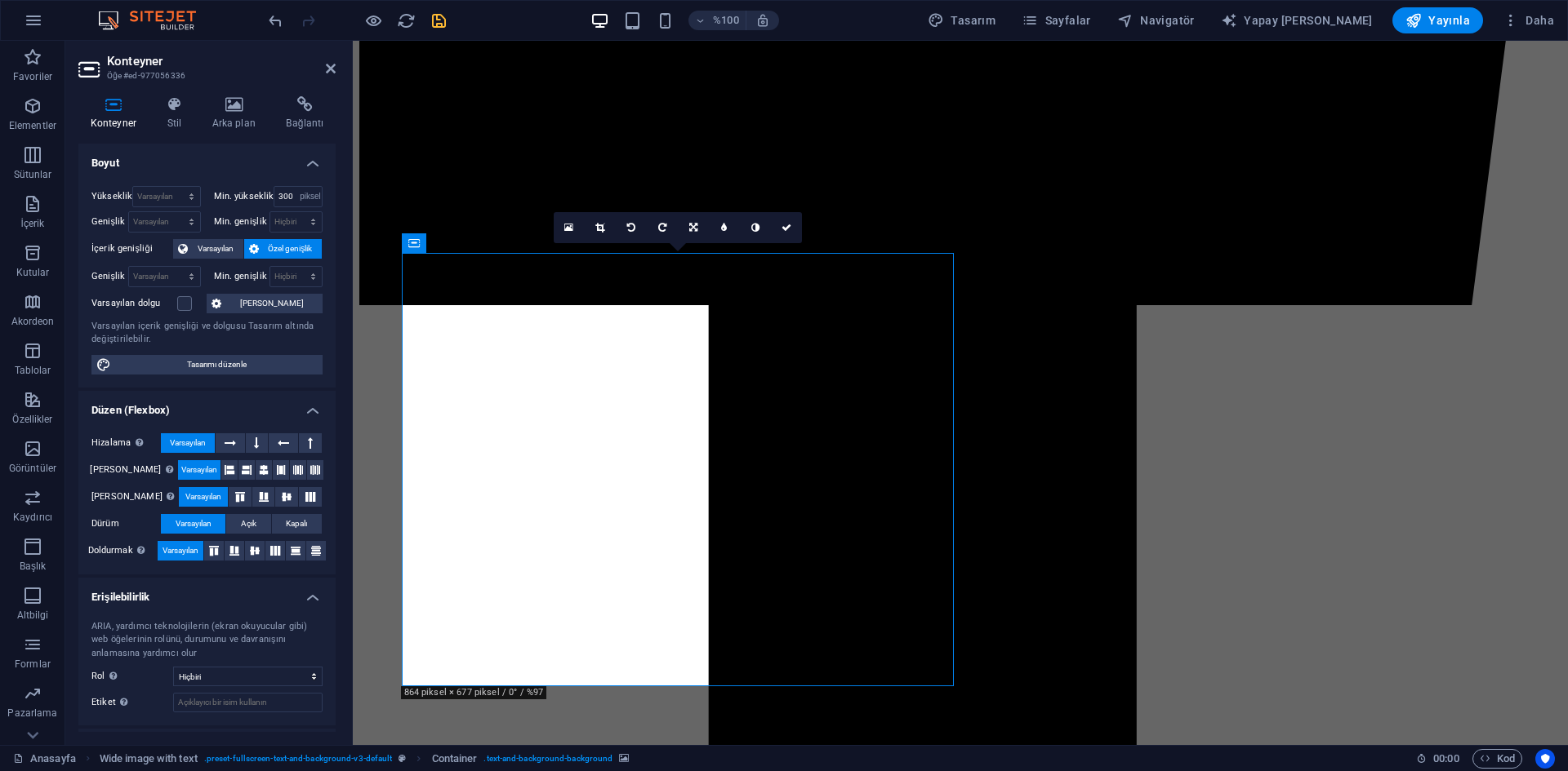
scroll to position [1319, 0]
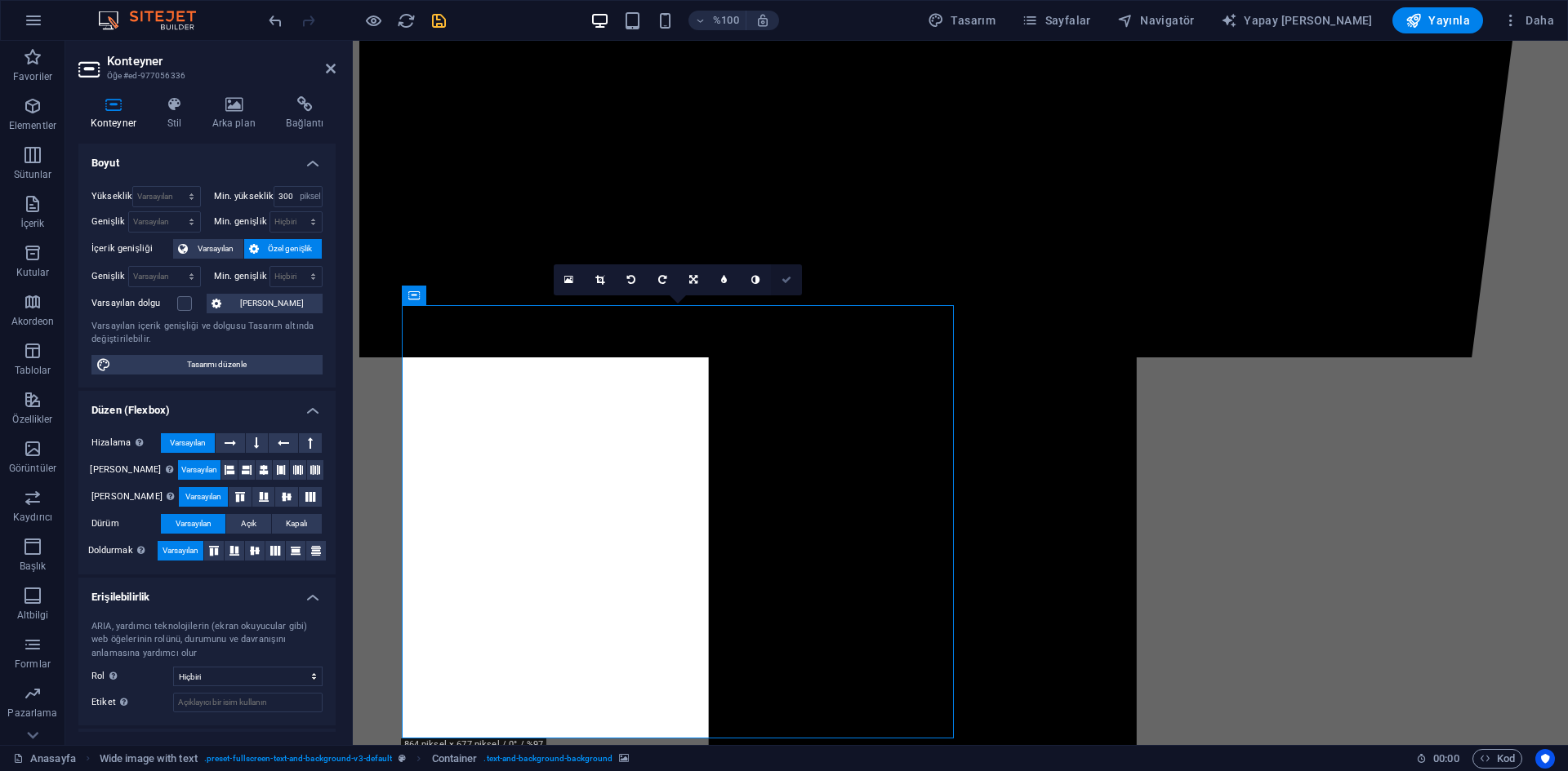
click at [790, 281] on icon at bounding box center [786, 280] width 10 height 10
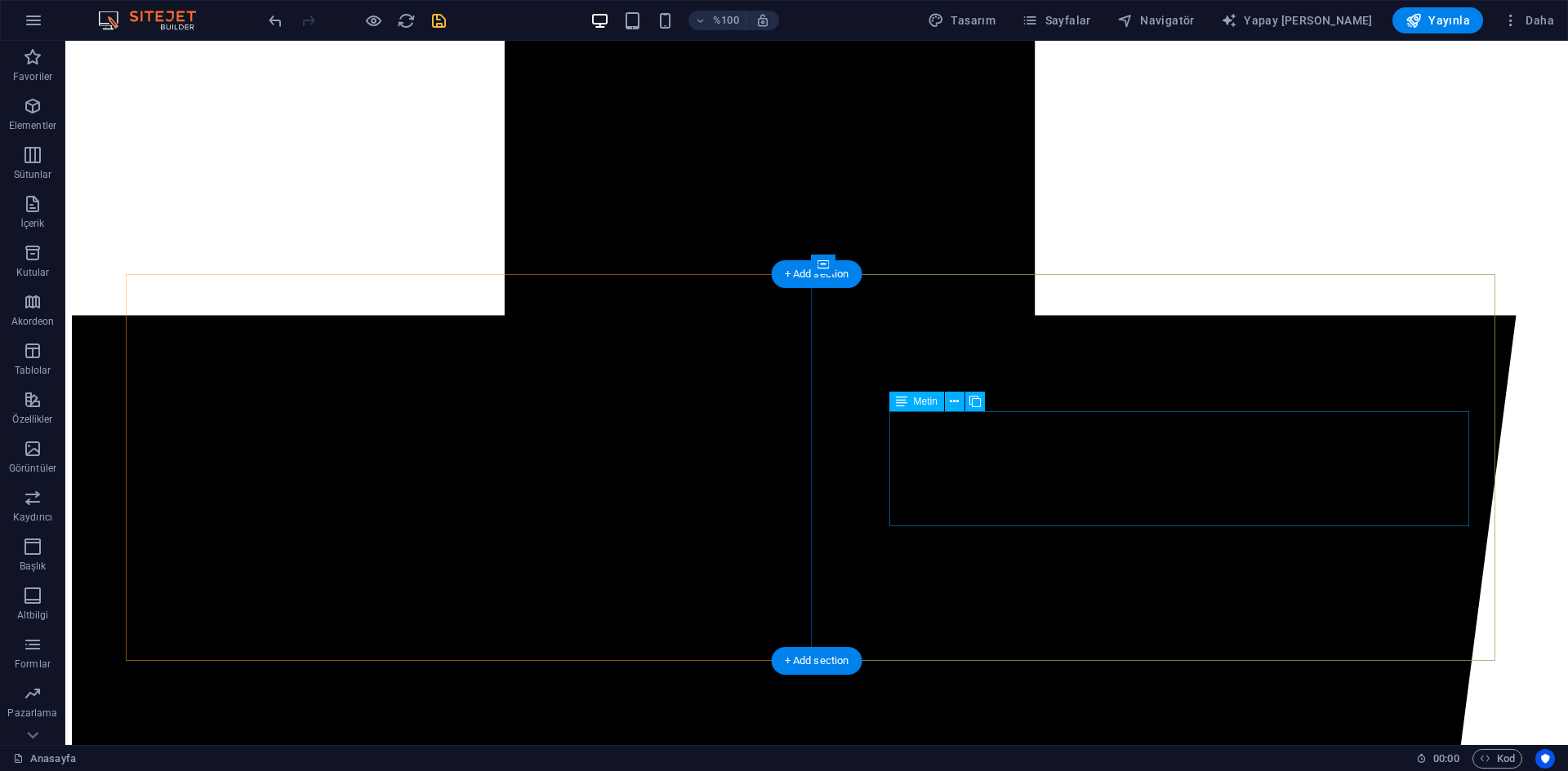
scroll to position [1482, 0]
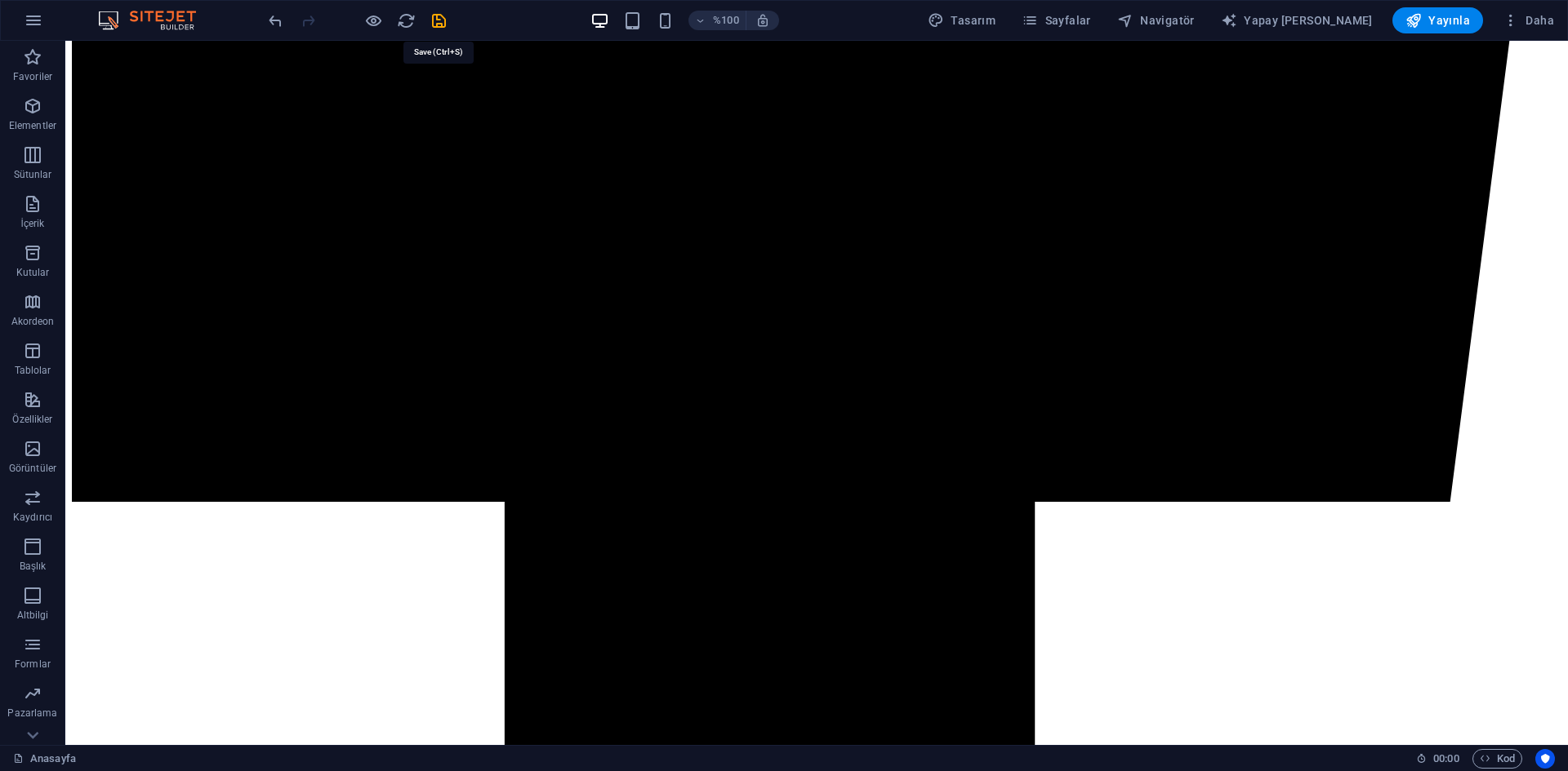
click at [442, 21] on icon "kaydetmek" at bounding box center [438, 21] width 19 height 19
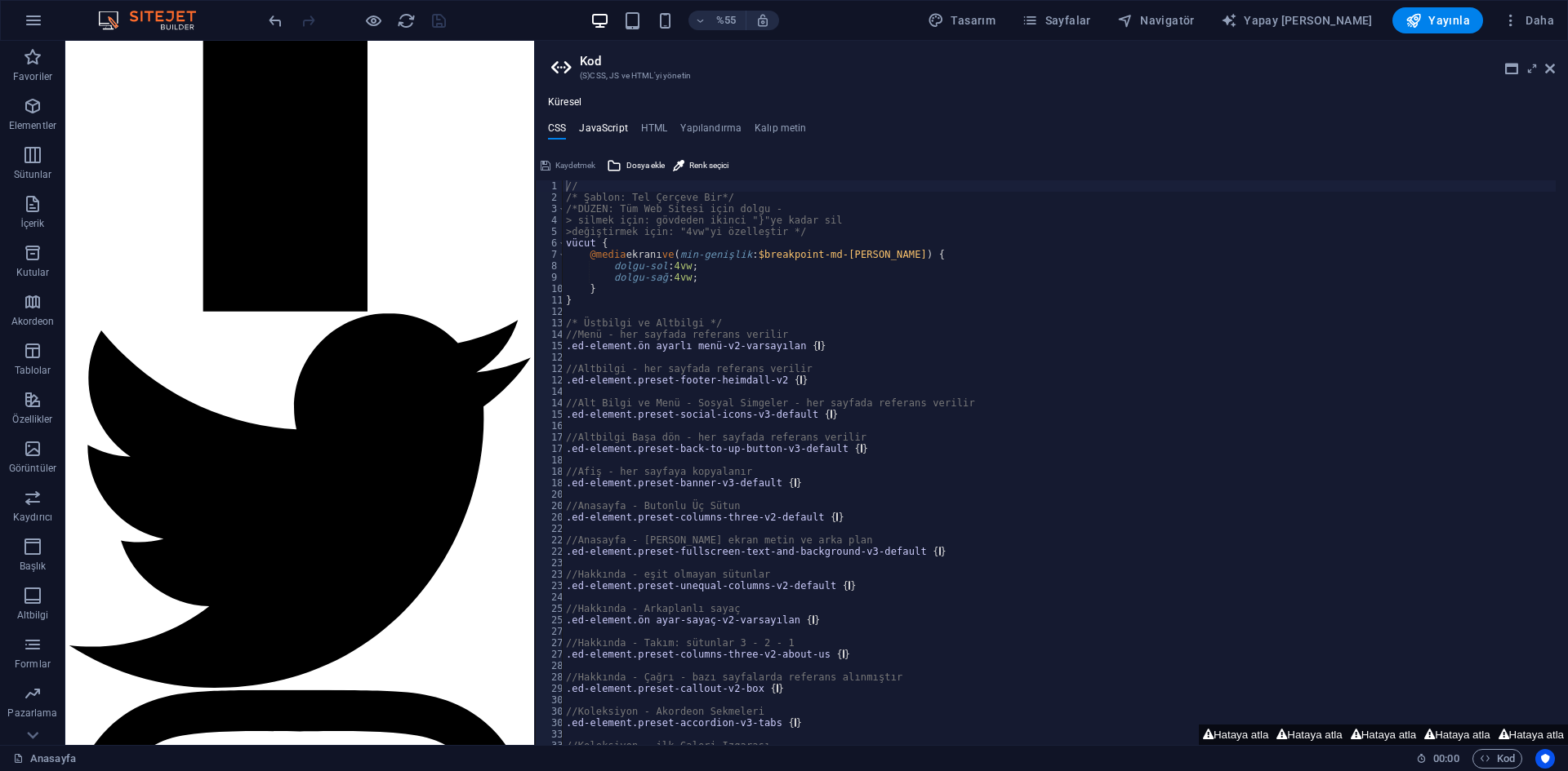
click at [589, 129] on font "JavaScript" at bounding box center [603, 128] width 48 height 12
type textarea "/* JS for preset "Menu V2" */"
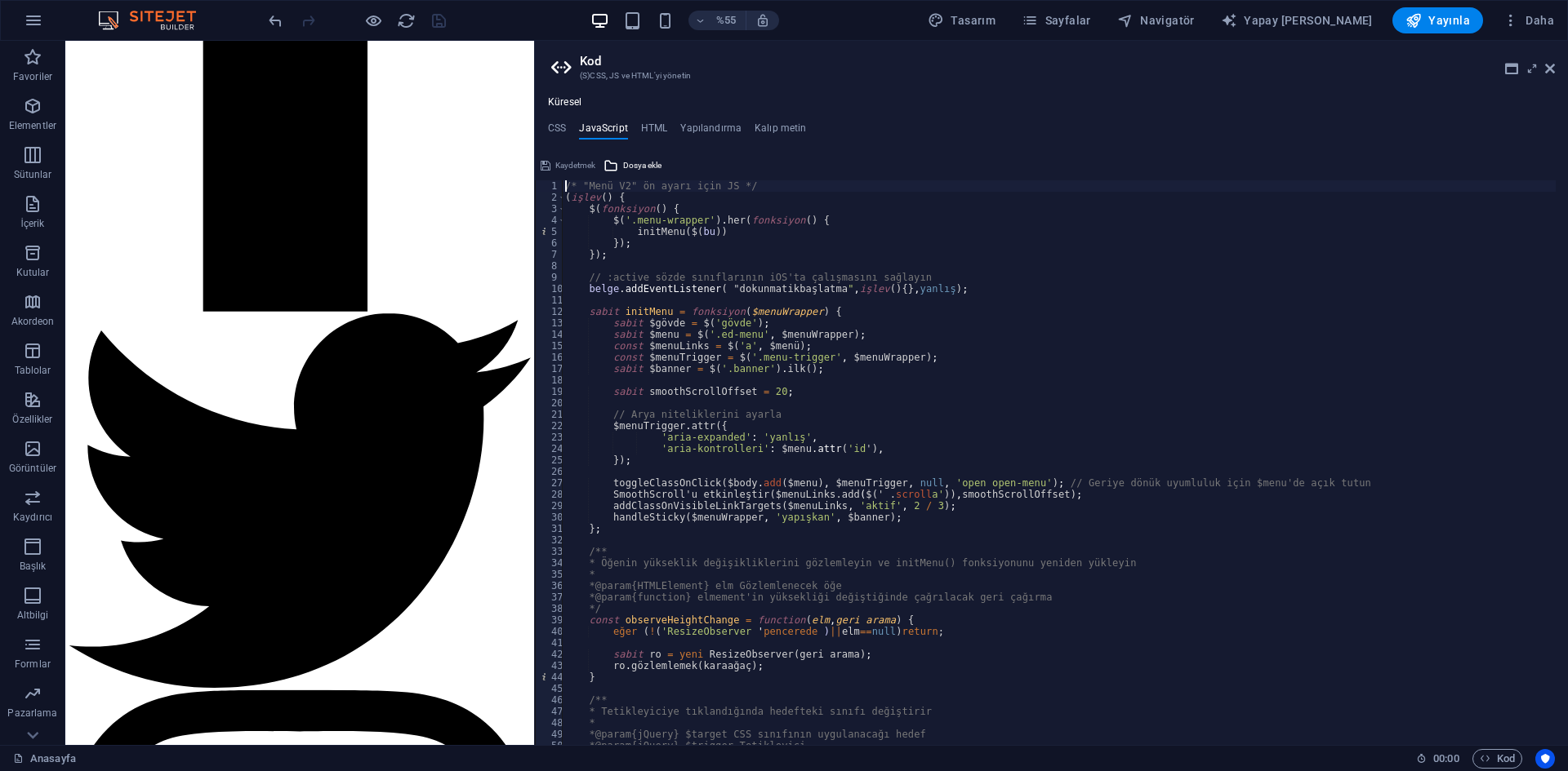
click at [560, 127] on font "CSS" at bounding box center [557, 128] width 18 height 12
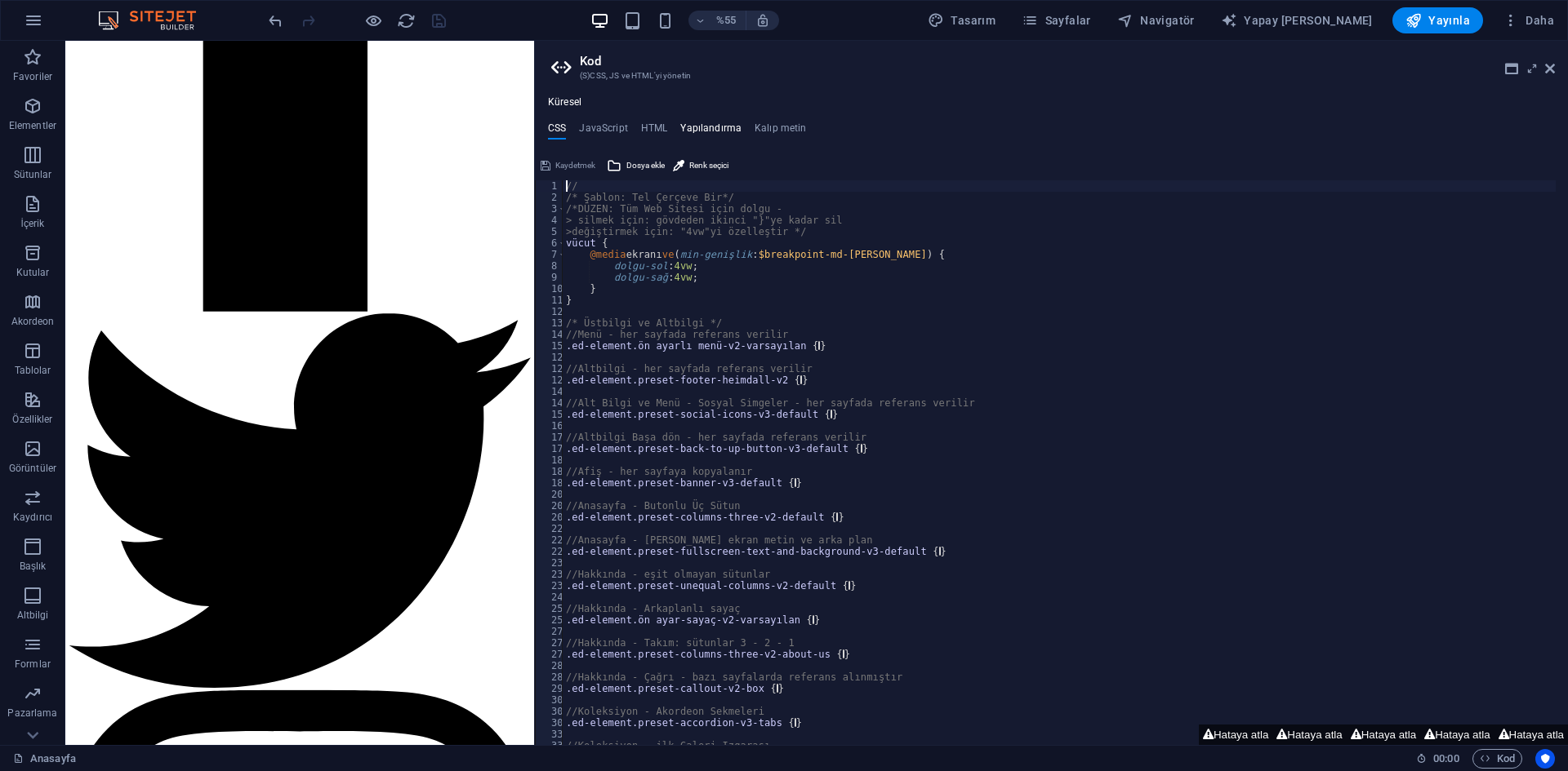
click at [715, 126] on font "Yapılandırma" at bounding box center [710, 128] width 61 height 12
type textarea "$color-background: #ffffff;"
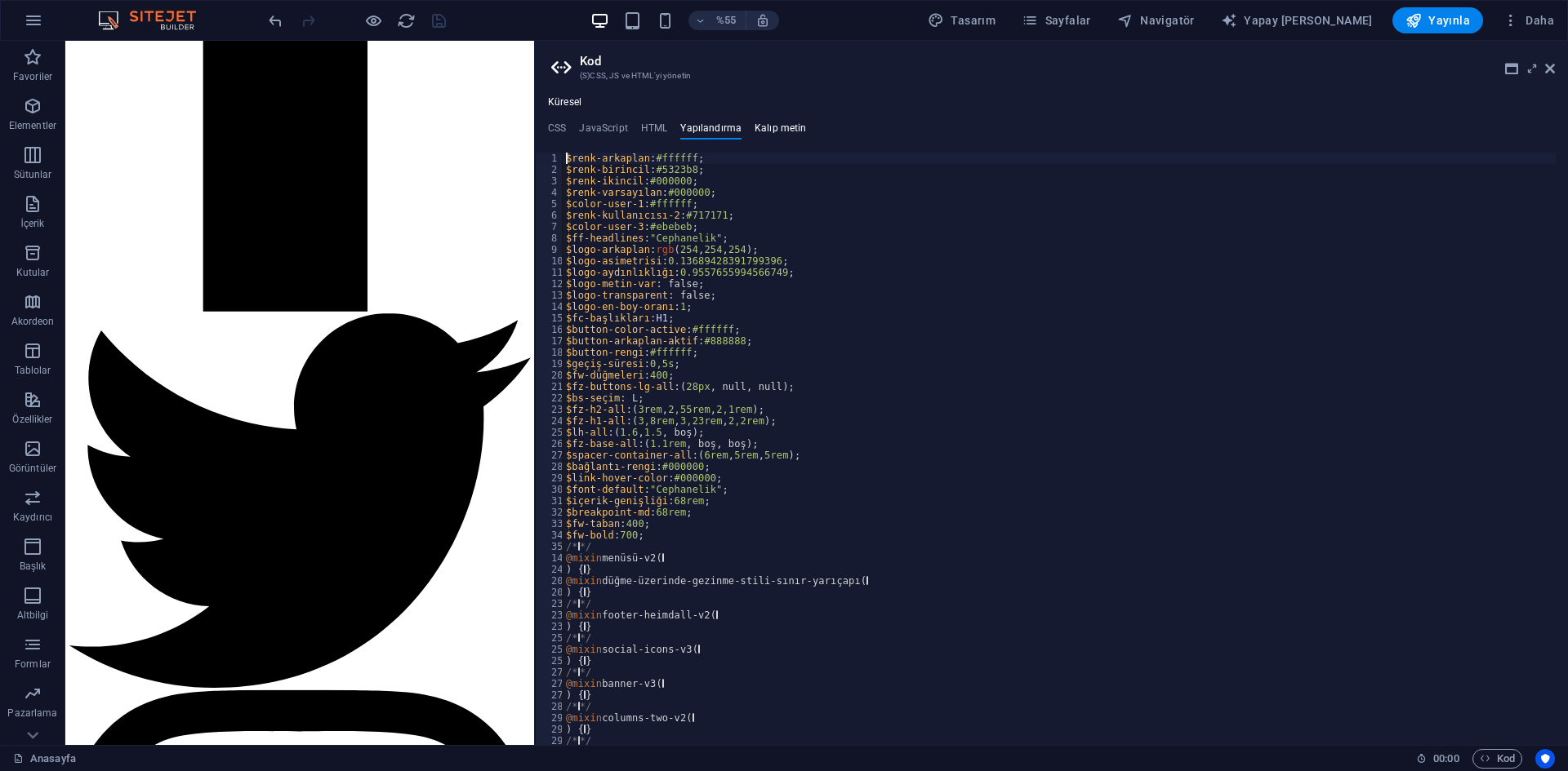
click at [789, 131] on font "Kalıp metin" at bounding box center [780, 128] width 52 height 12
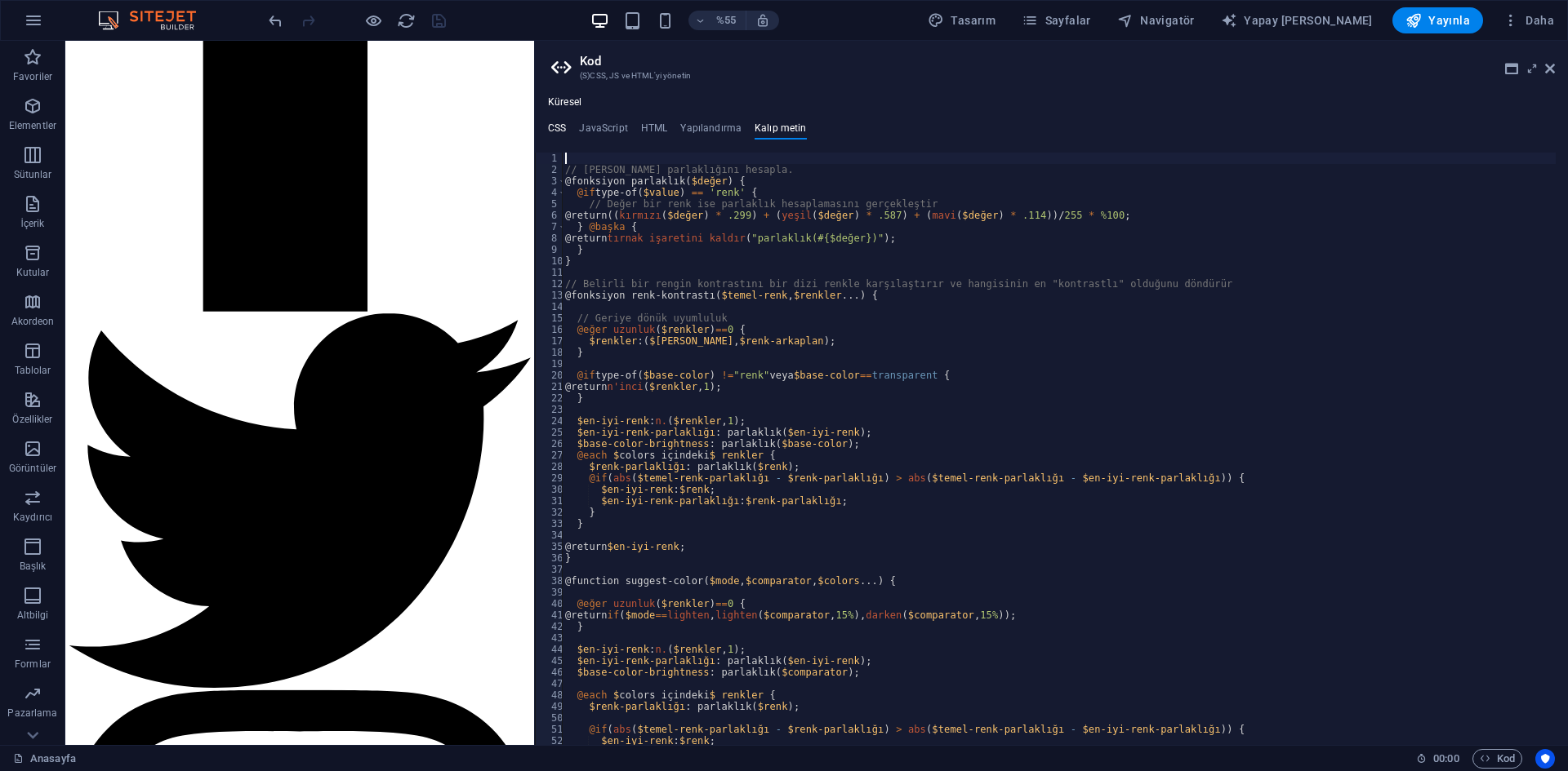
click at [557, 128] on font "CSS" at bounding box center [557, 128] width 18 height 12
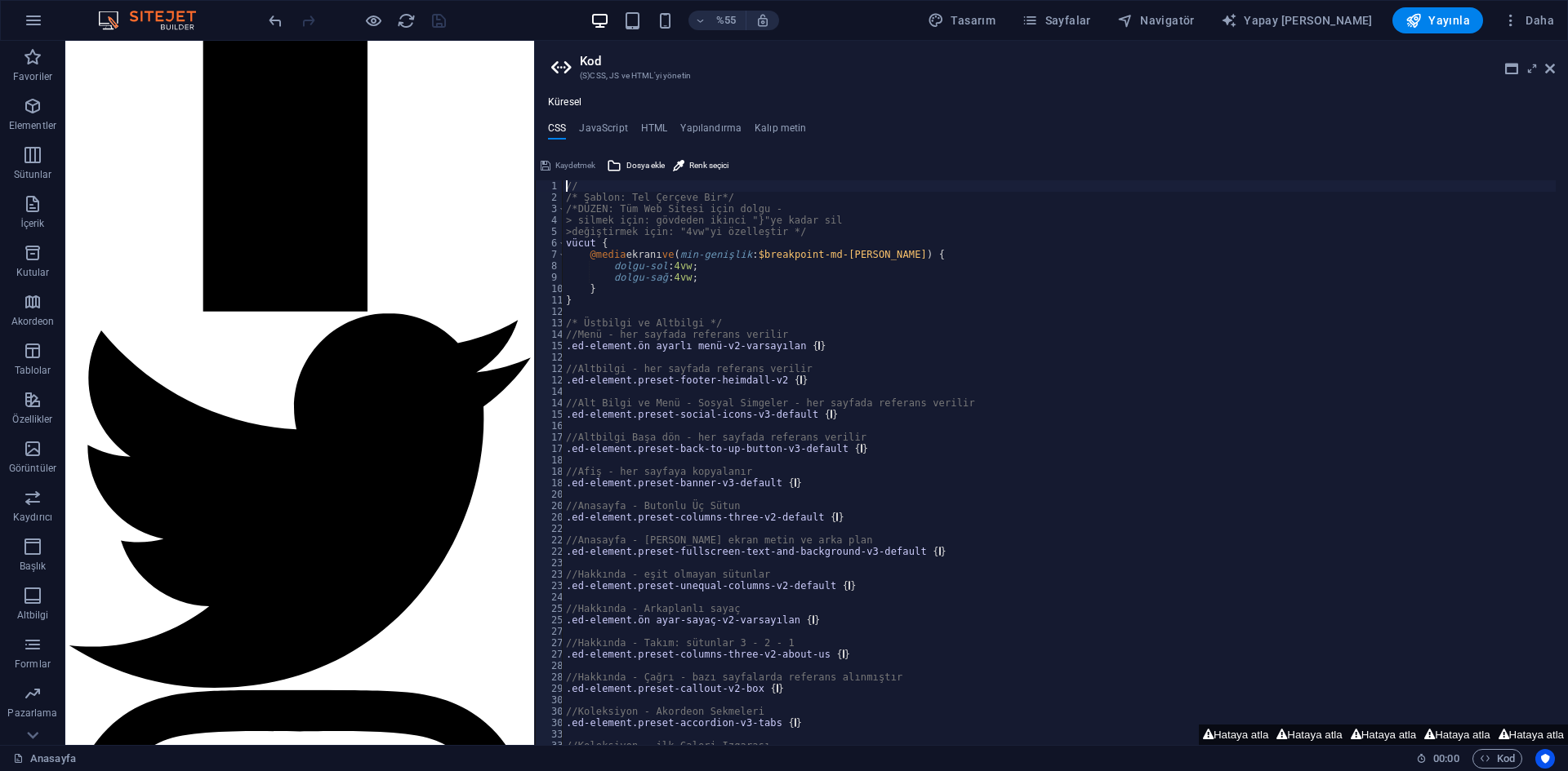
click at [550, 74] on aside "Kod (S)CSS, JS ve HTML'yi yönetin Küresel CSS JavaScript HTML Yapılandırma Kalı…" at bounding box center [1051, 393] width 1034 height 704
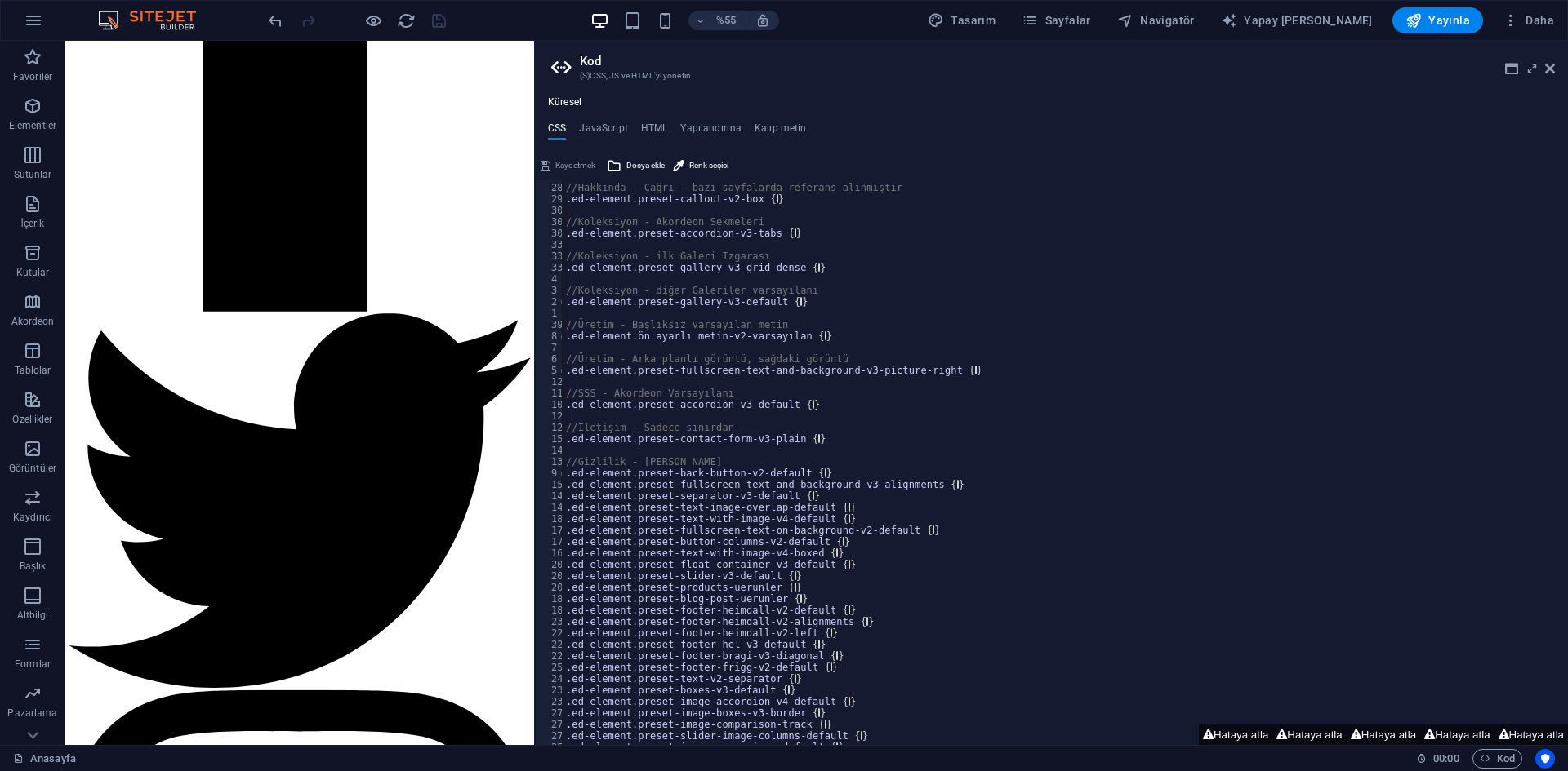
scroll to position [490, 0]
click at [1242, 735] on font "Hataya atla" at bounding box center [1241, 735] width 55 height 12
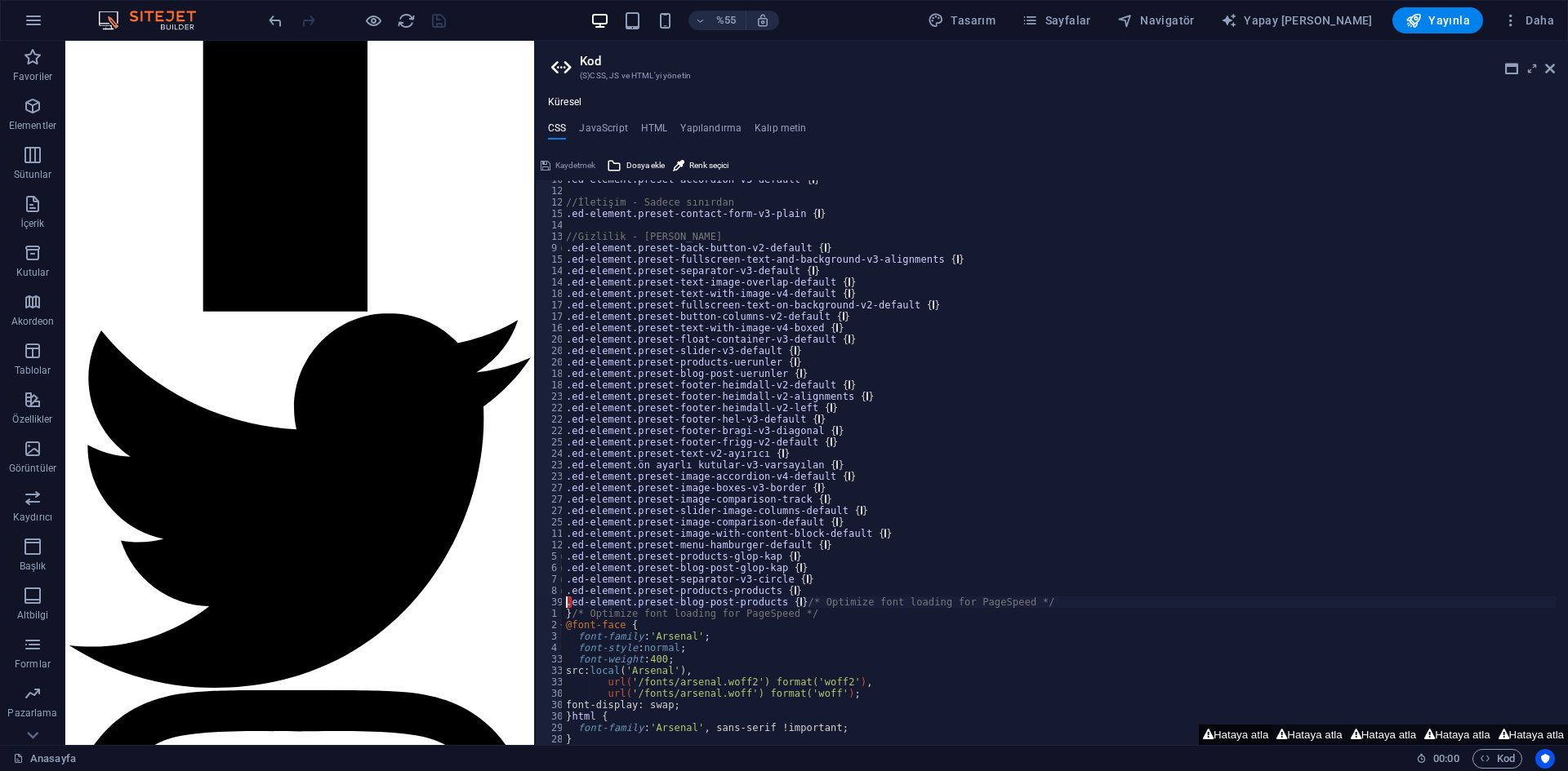
type textarea ".ed-element.preset-blog-post-products {"
click at [1300, 739] on font "Hataya atla" at bounding box center [1314, 735] width 55 height 12
click at [1375, 742] on button "Hataya atla" at bounding box center [1383, 735] width 74 height 21
click at [1448, 738] on font "Hataya atla" at bounding box center [1462, 735] width 55 height 12
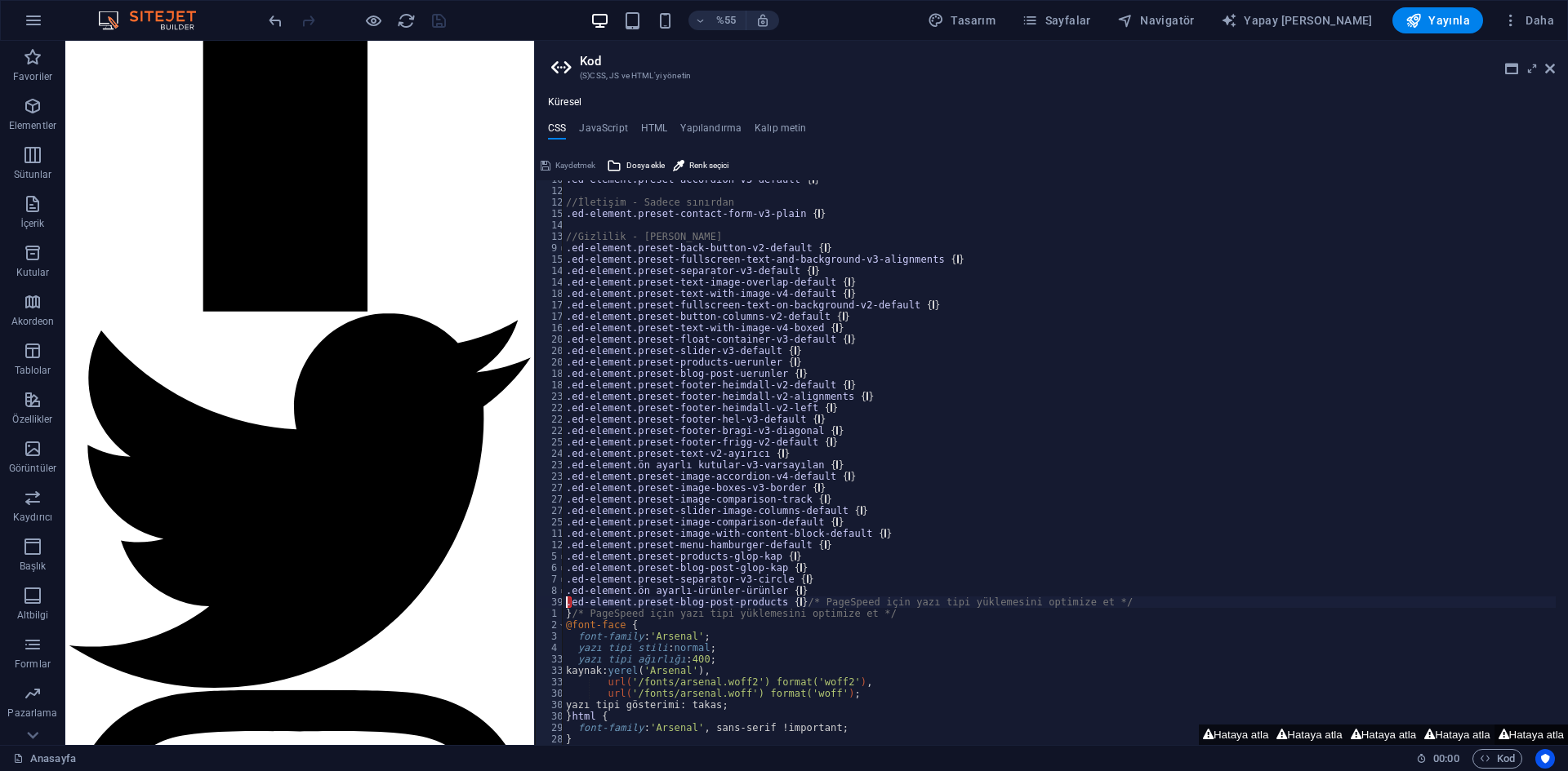
click at [1535, 736] on font "Hataya atla" at bounding box center [1537, 735] width 55 height 12
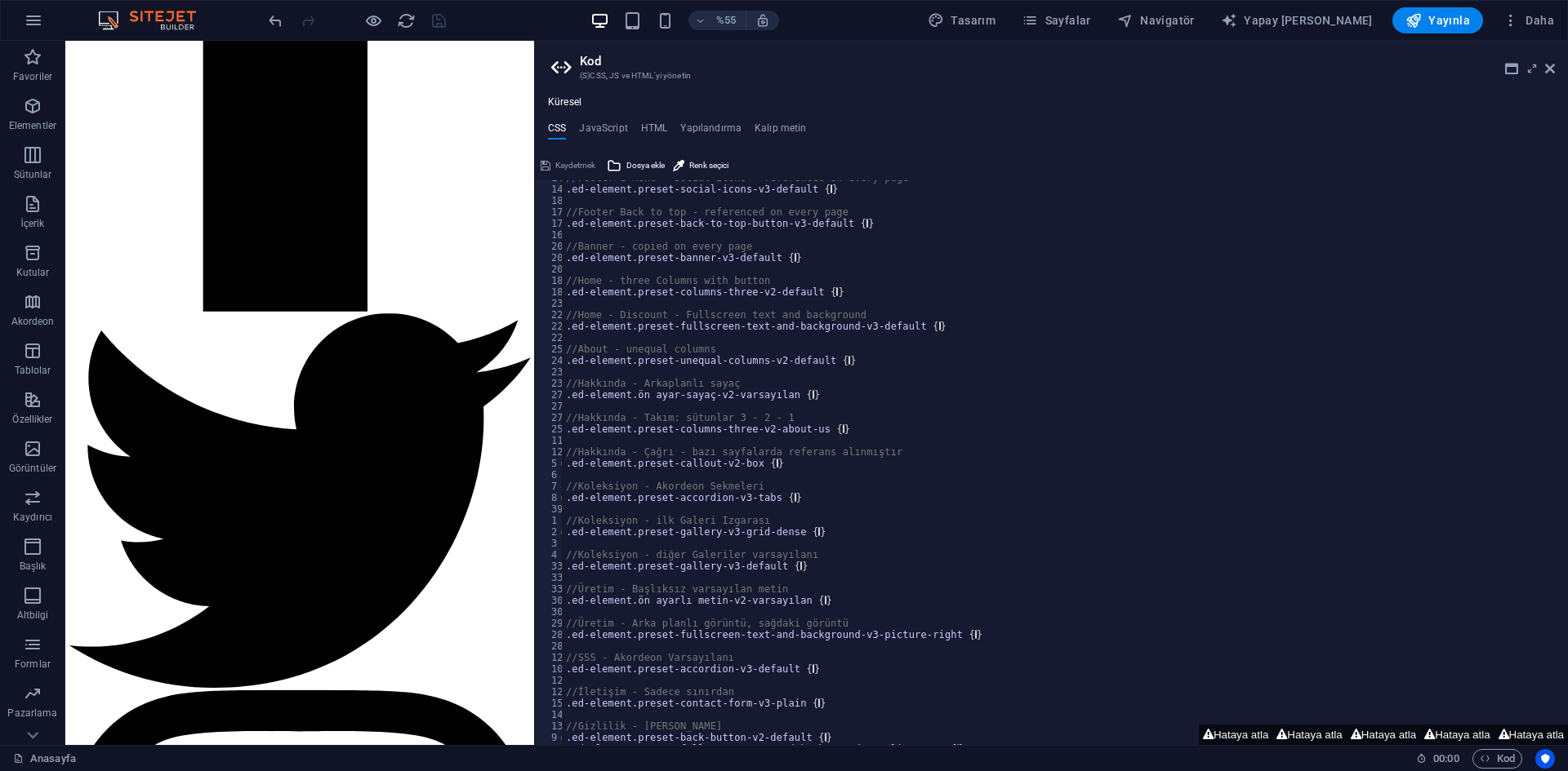
scroll to position [225, 0]
click at [1551, 62] on icon at bounding box center [1549, 68] width 10 height 13
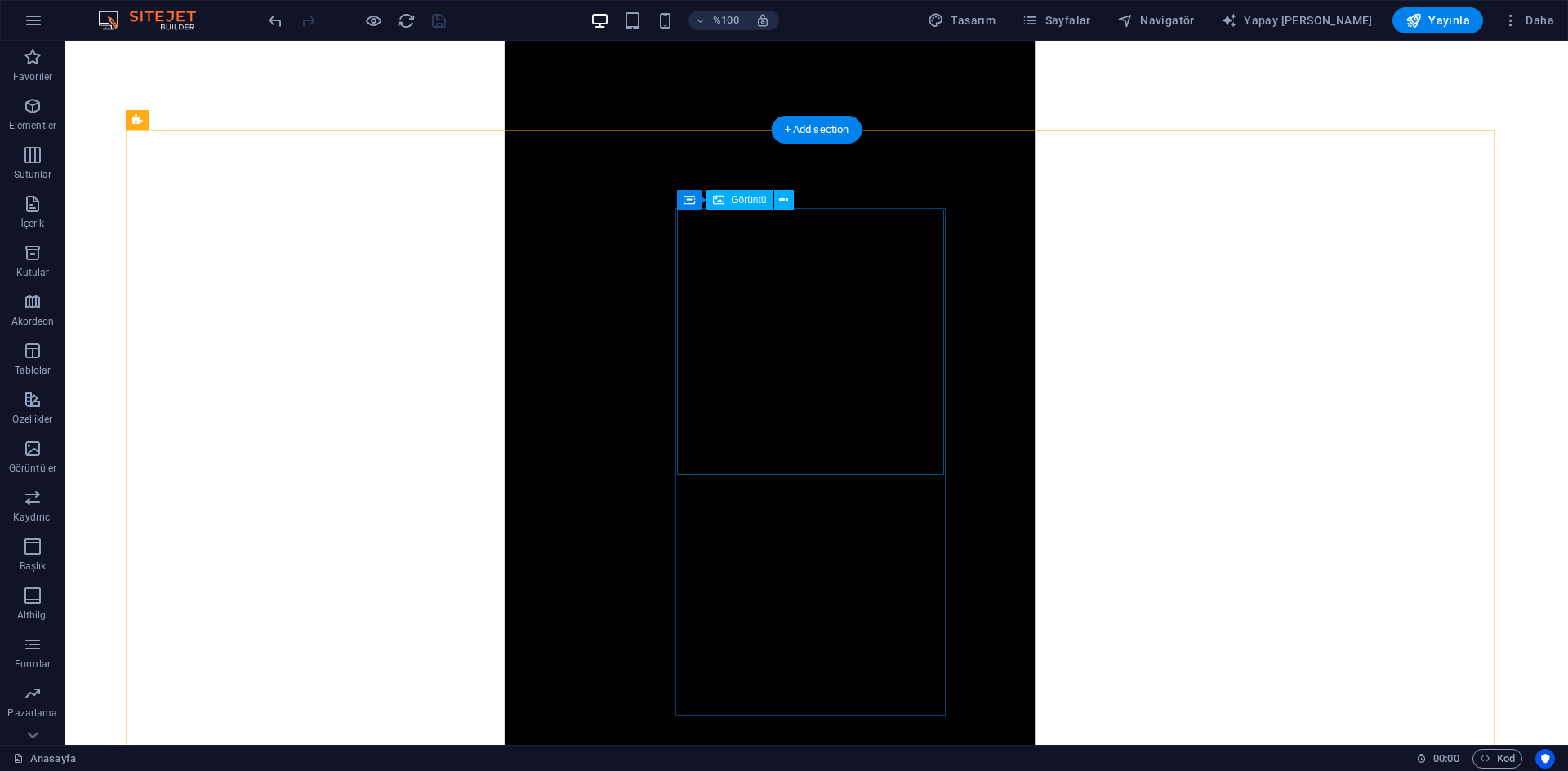
scroll to position [1796, 0]
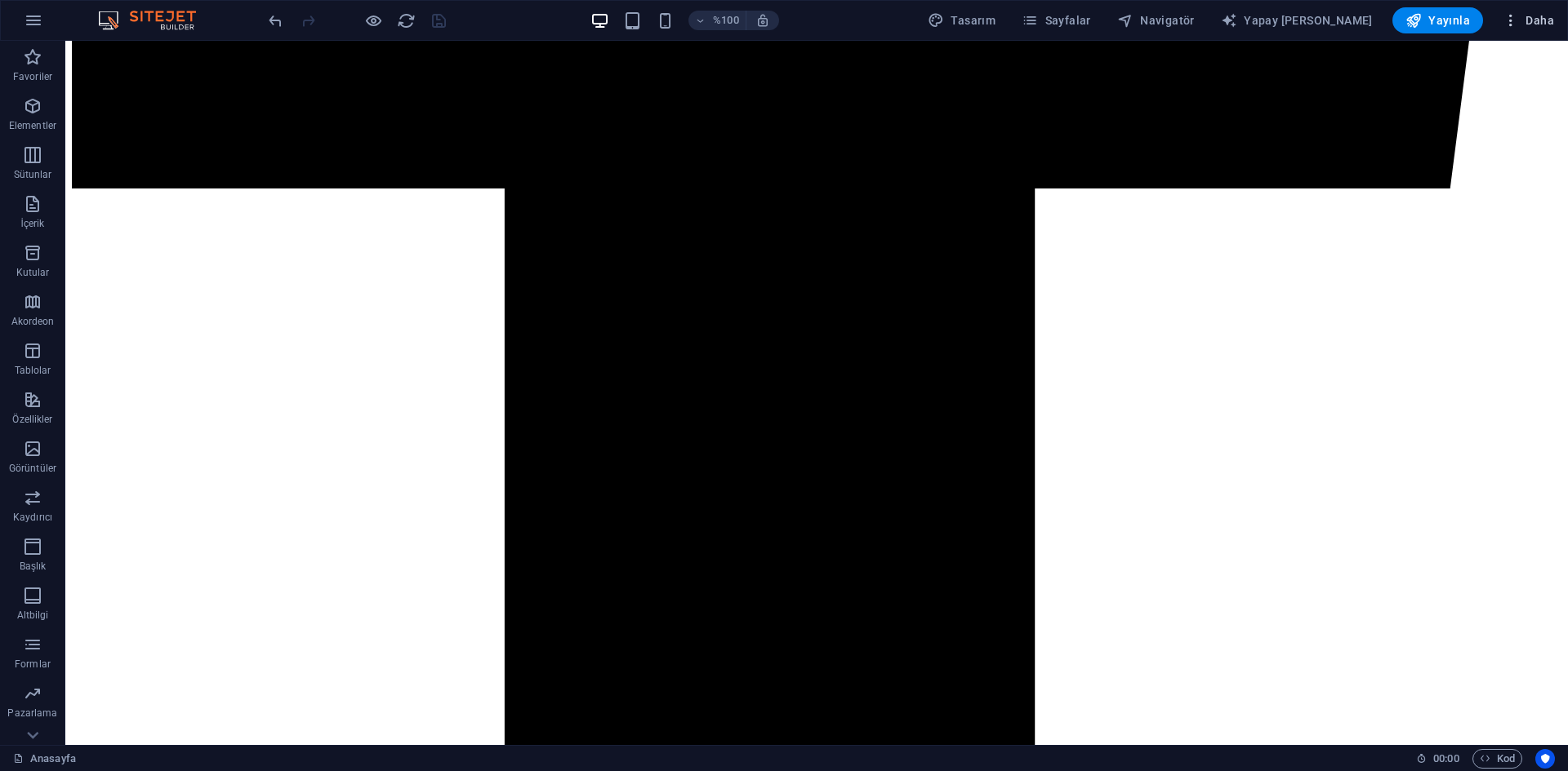
click at [1509, 24] on icon "button" at bounding box center [1510, 20] width 17 height 17
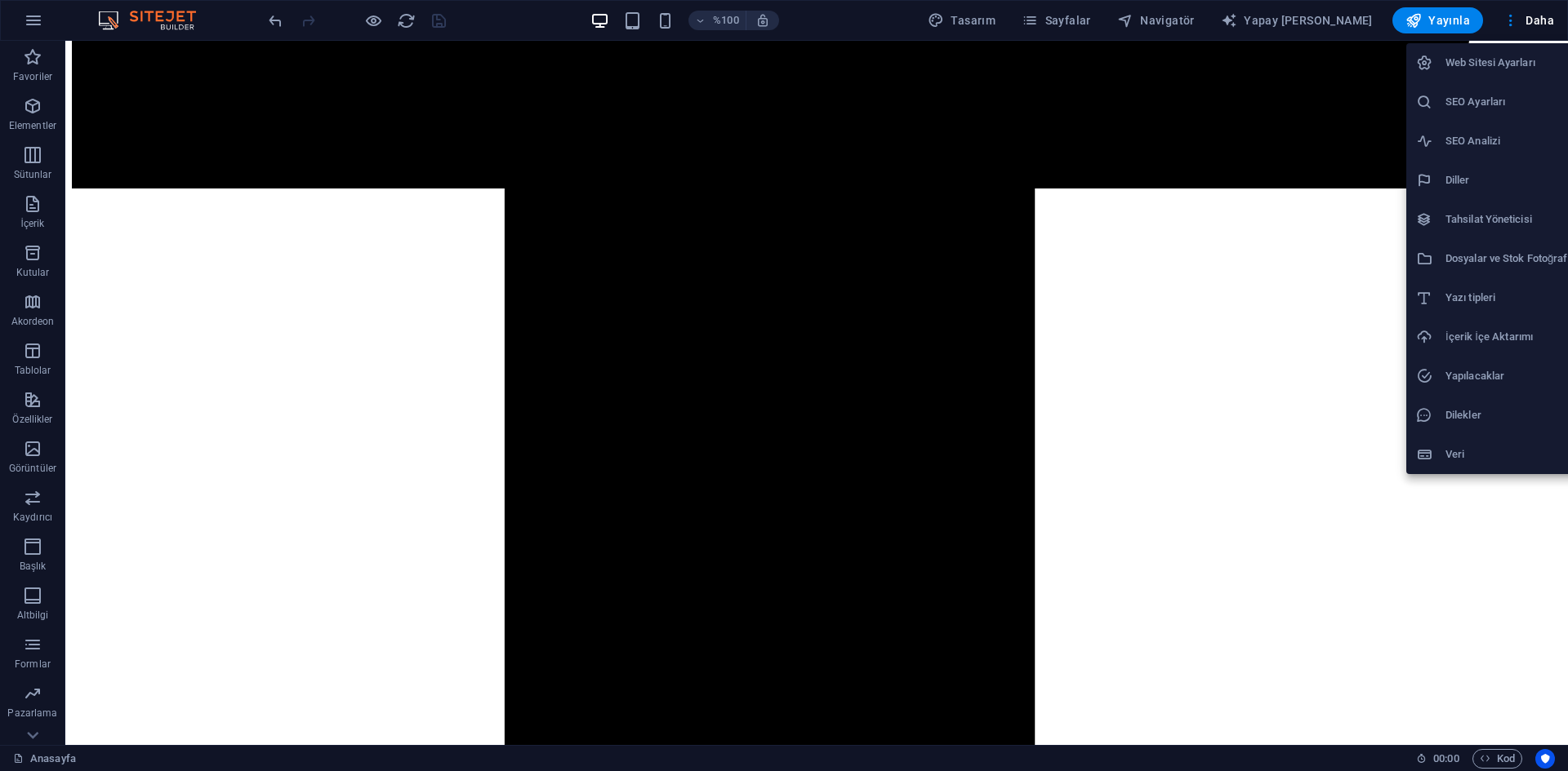
click at [1504, 255] on font "Dosyalar ve Stok Fotoğraflar" at bounding box center [1512, 258] width 134 height 12
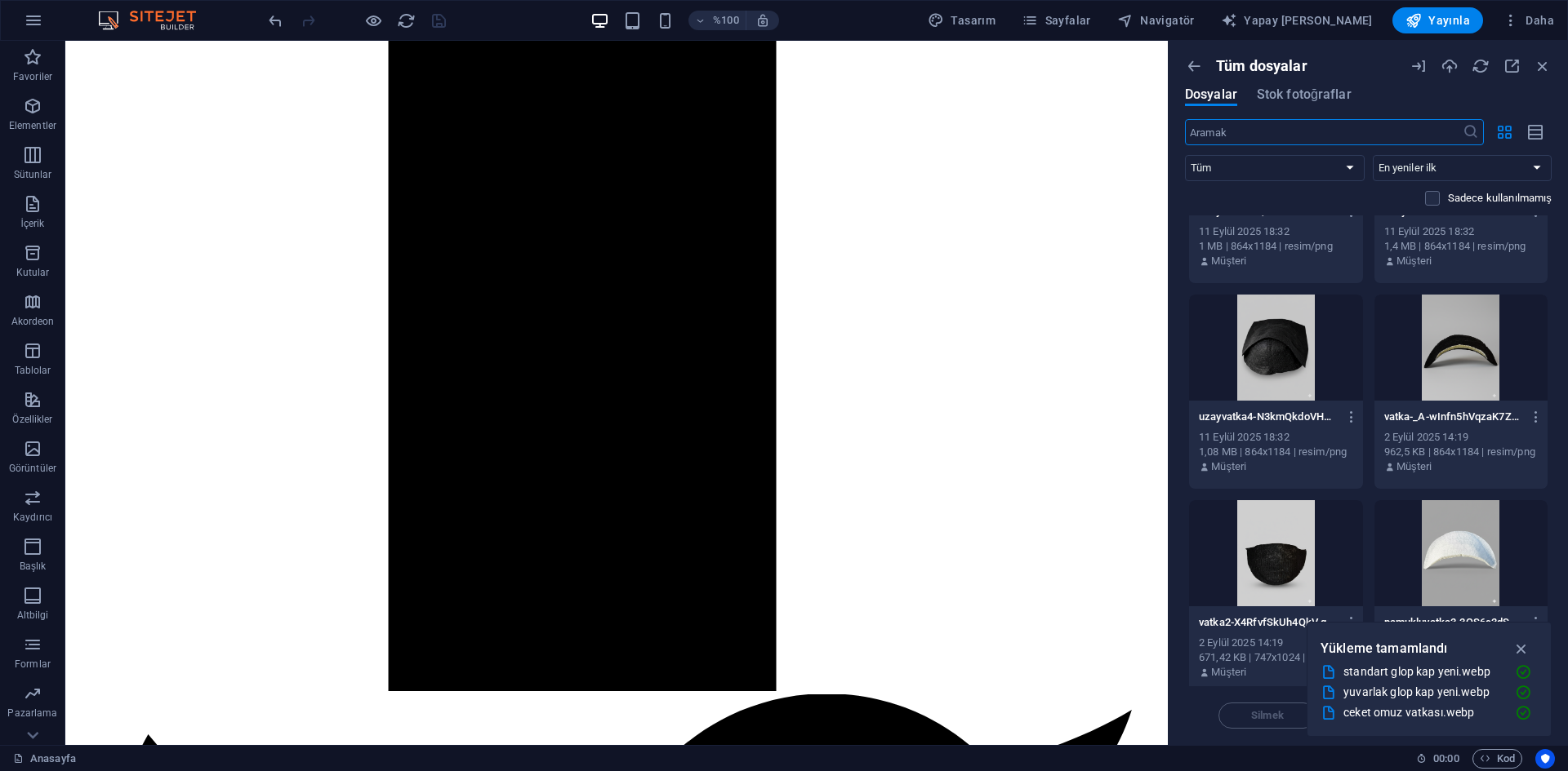
scroll to position [8317, 0]
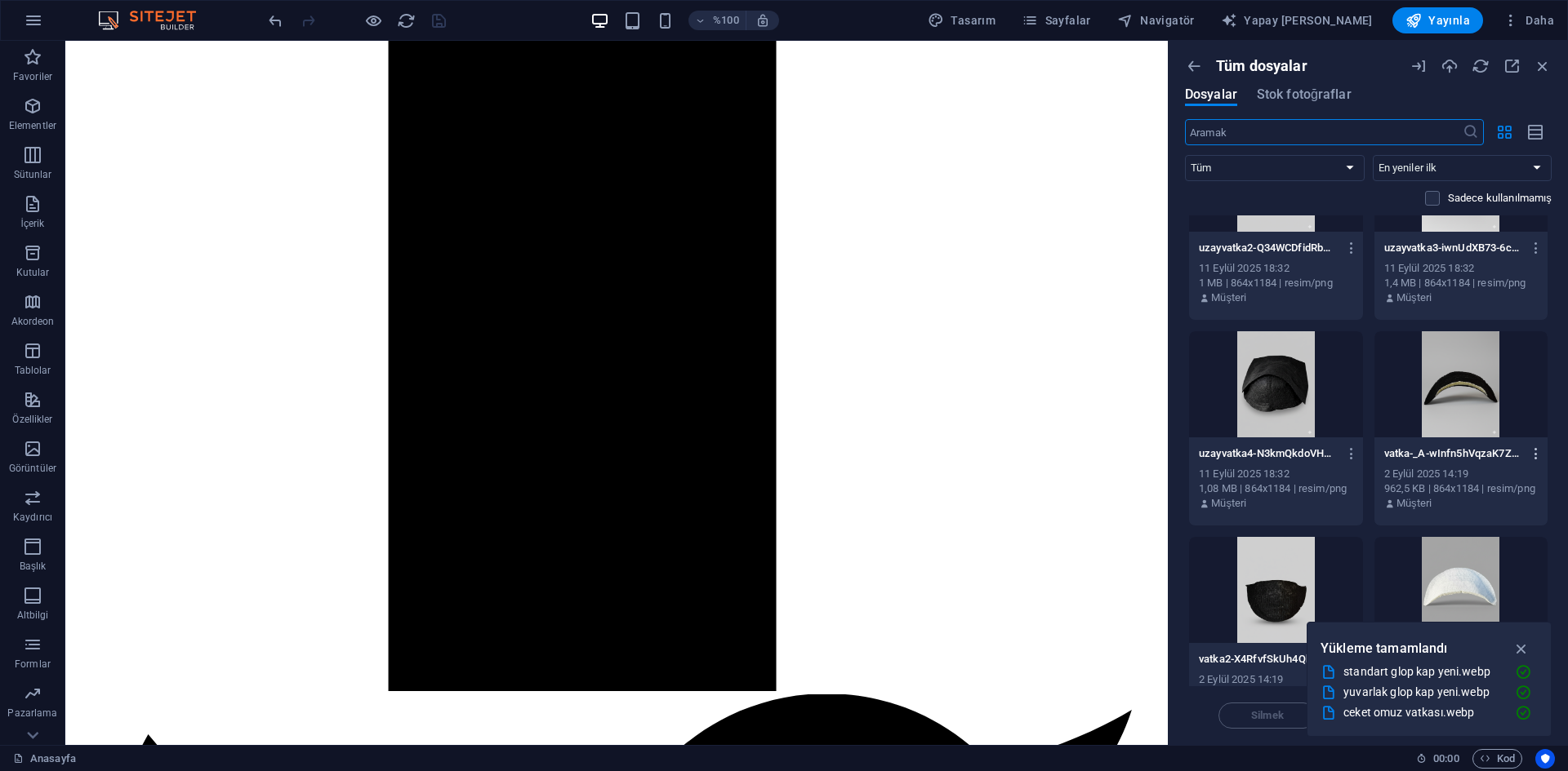
click at [1539, 454] on icon "button" at bounding box center [1537, 454] width 16 height 15
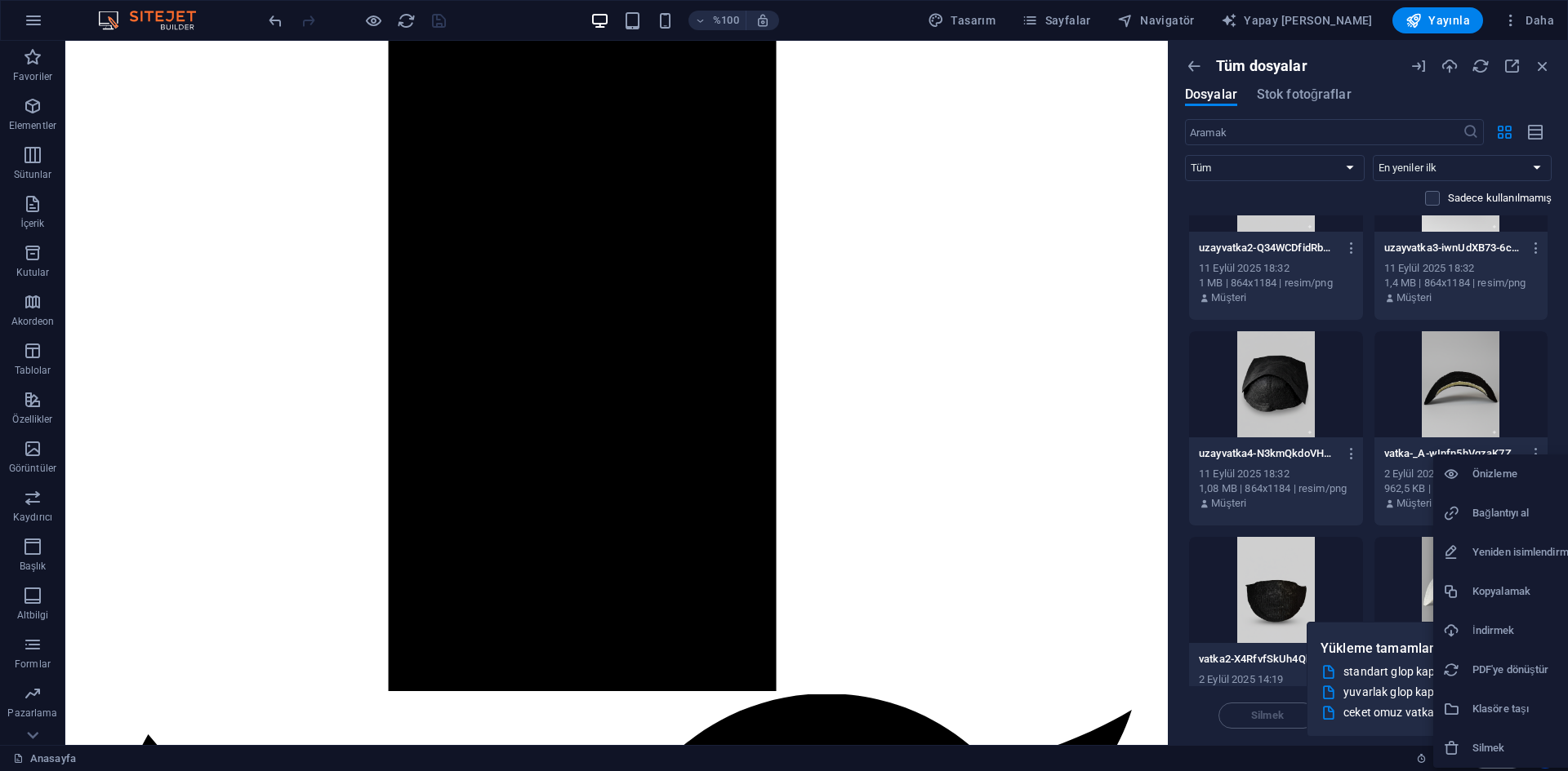
click at [1488, 745] on font "Silmek" at bounding box center [1488, 747] width 32 height 12
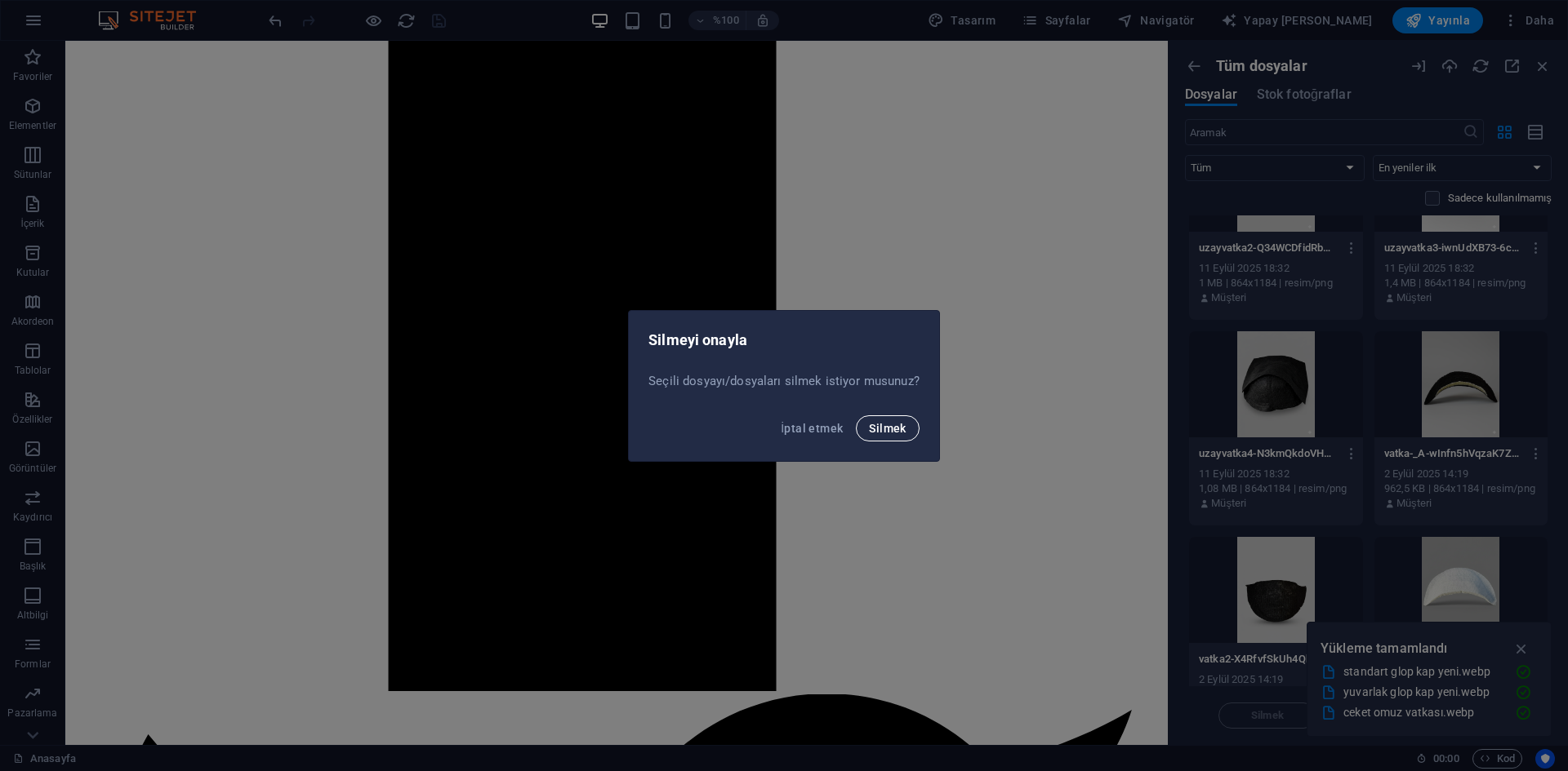
click at [891, 435] on button "Silmek" at bounding box center [887, 428] width 63 height 26
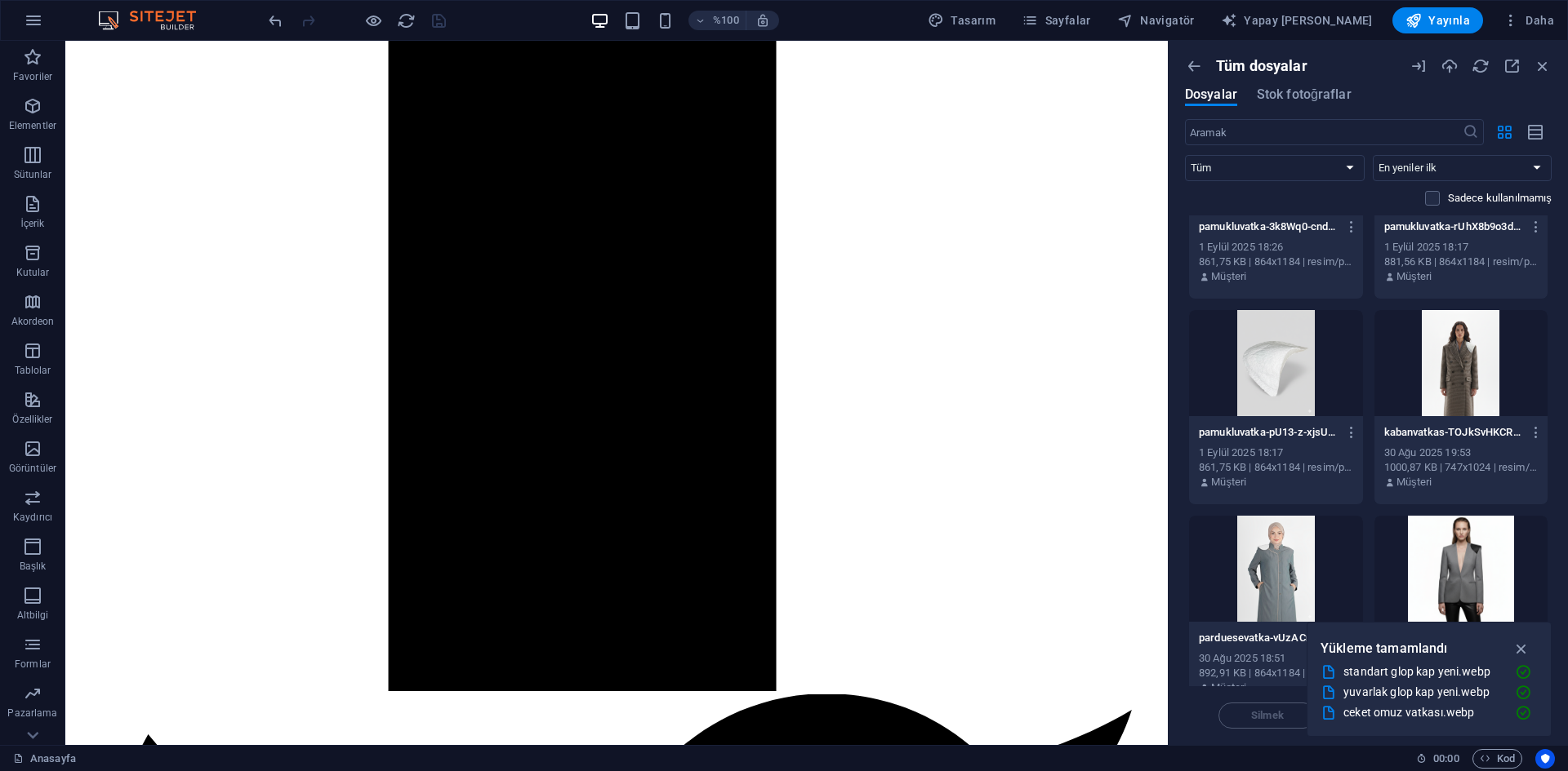
scroll to position [11255, 0]
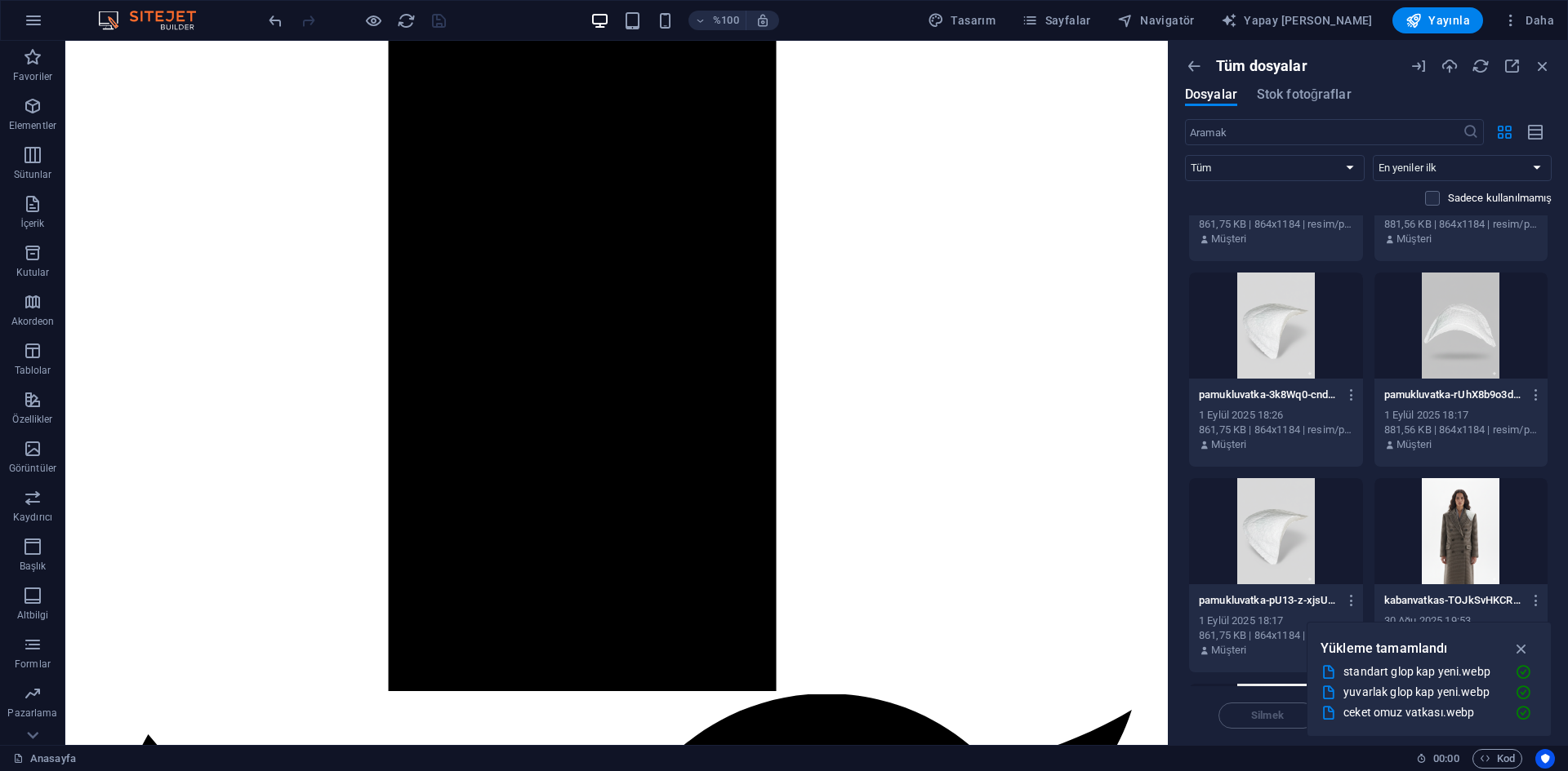
click at [1450, 512] on div at bounding box center [1460, 531] width 173 height 106
click at [1523, 650] on icon "button" at bounding box center [1521, 649] width 19 height 18
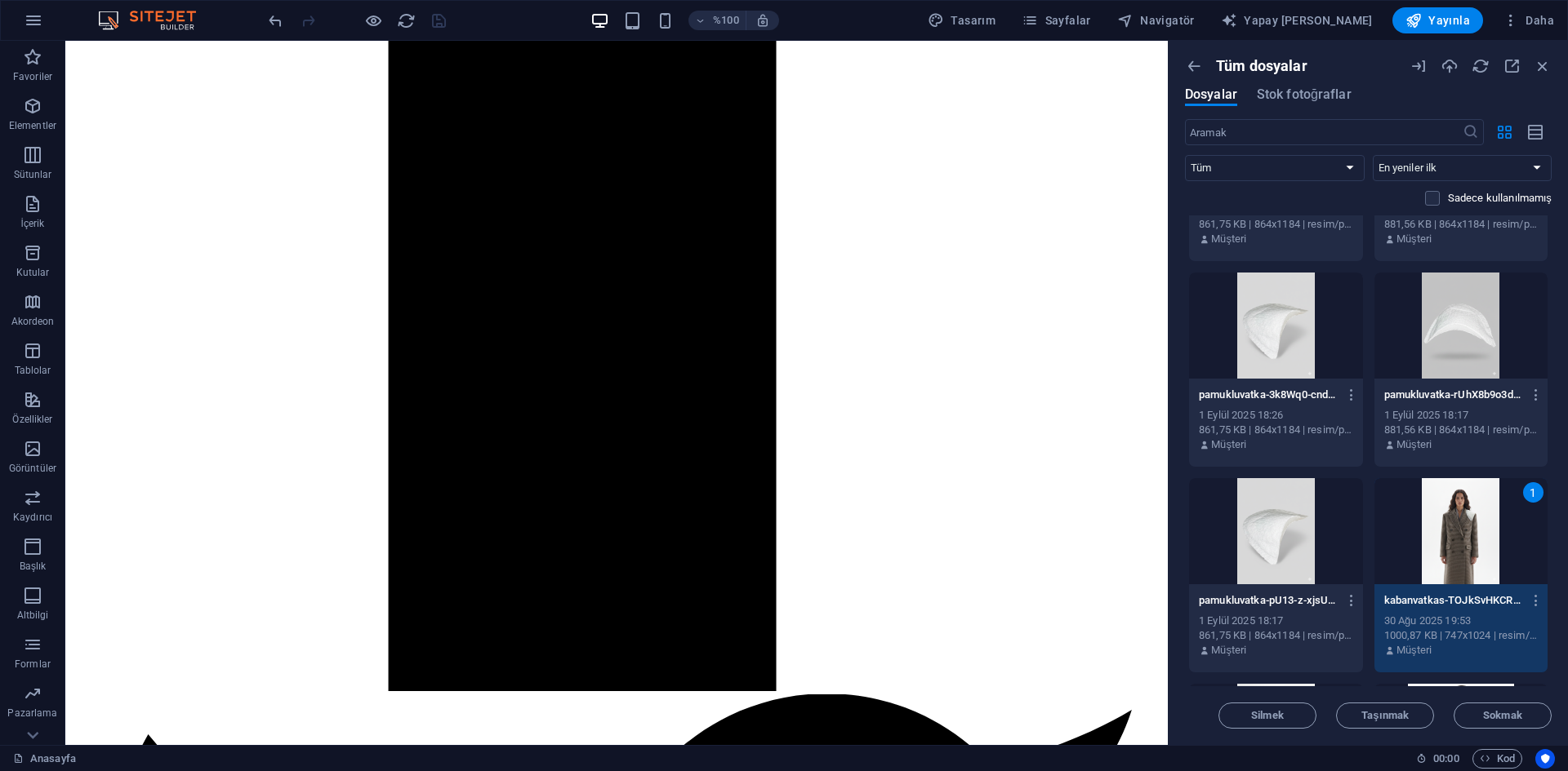
scroll to position [11419, 0]
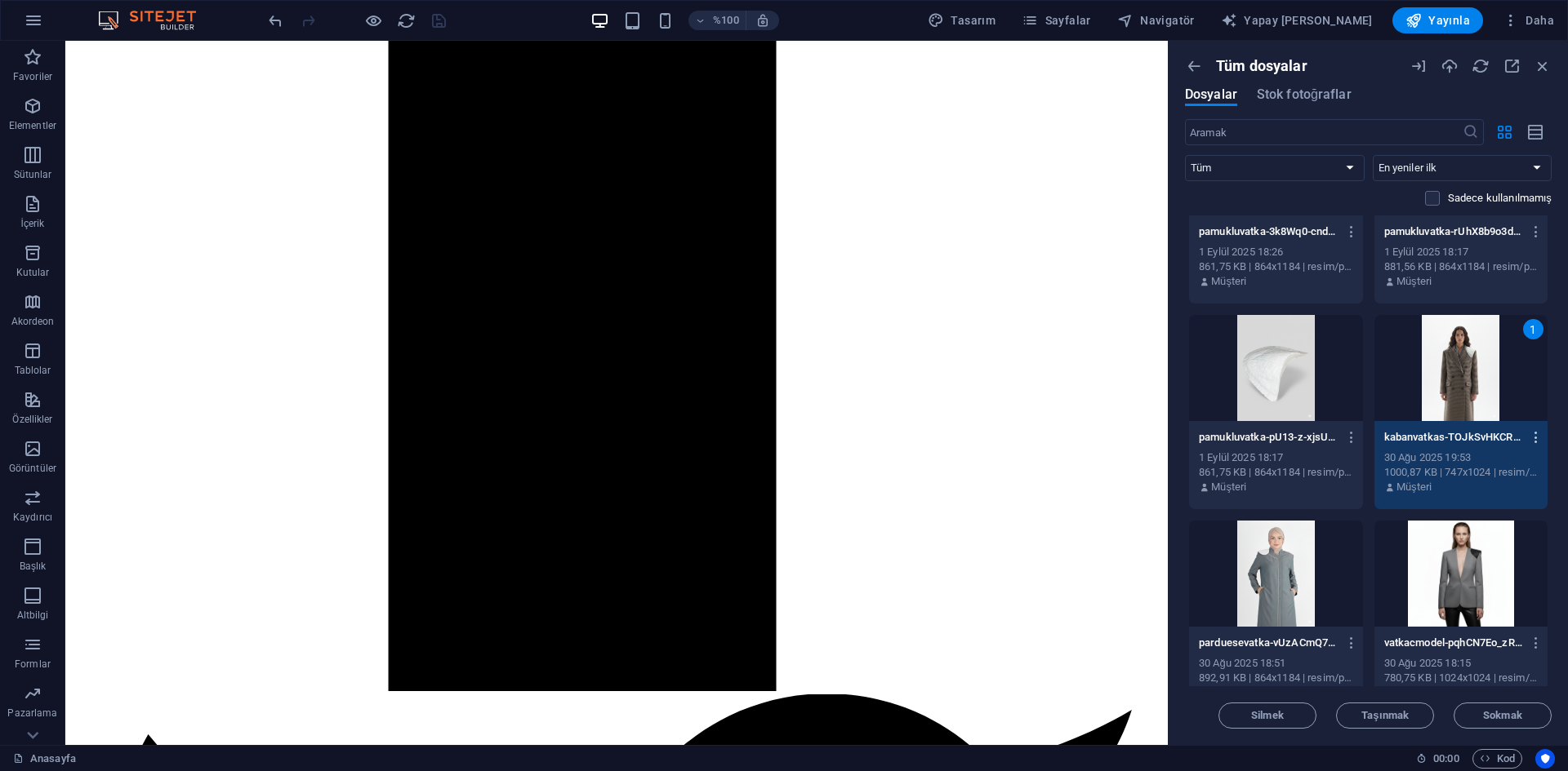
click at [1537, 436] on icon "button" at bounding box center [1537, 437] width 16 height 15
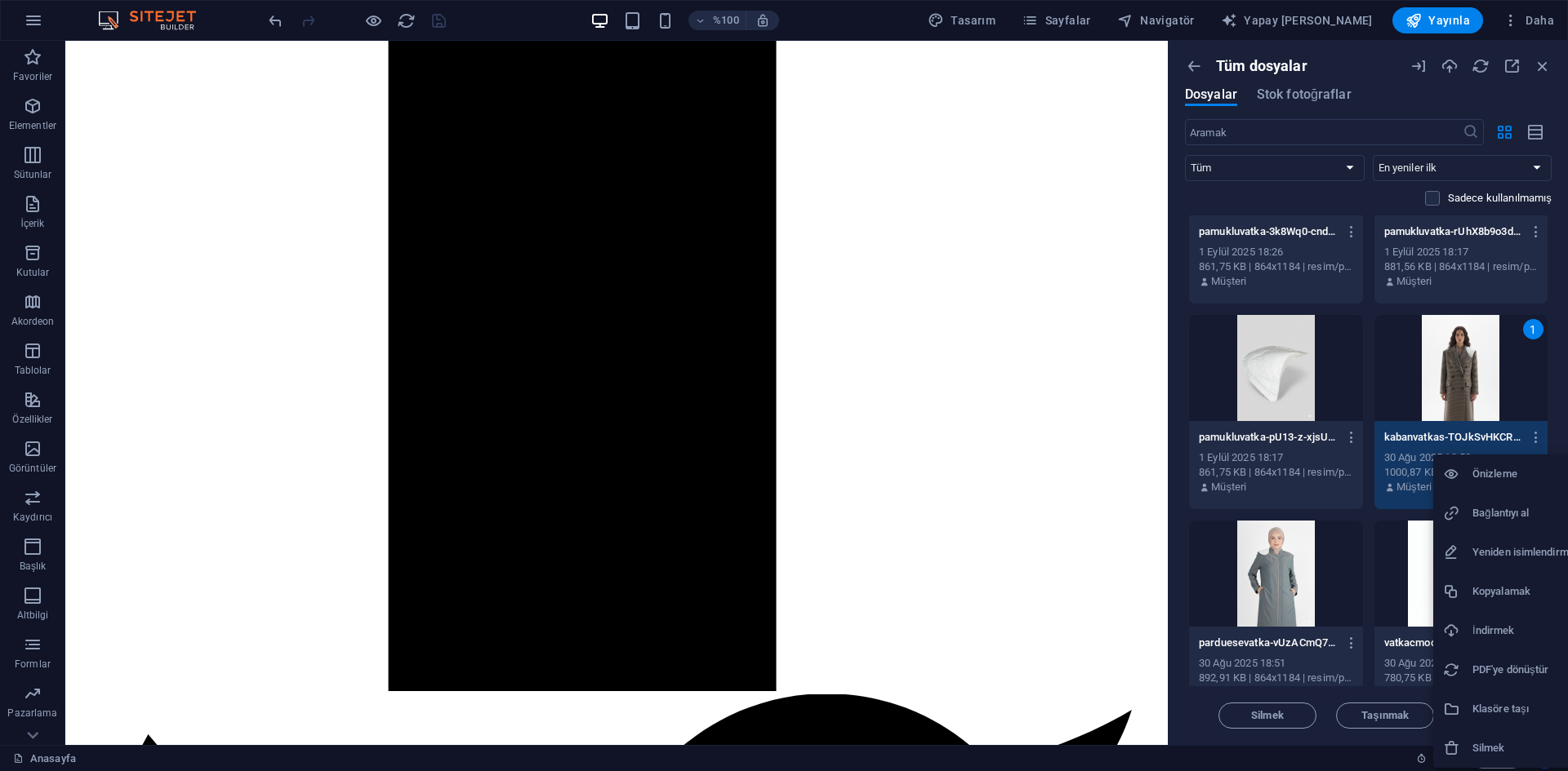
click at [1481, 627] on font "İndirmek" at bounding box center [1493, 630] width 41 height 12
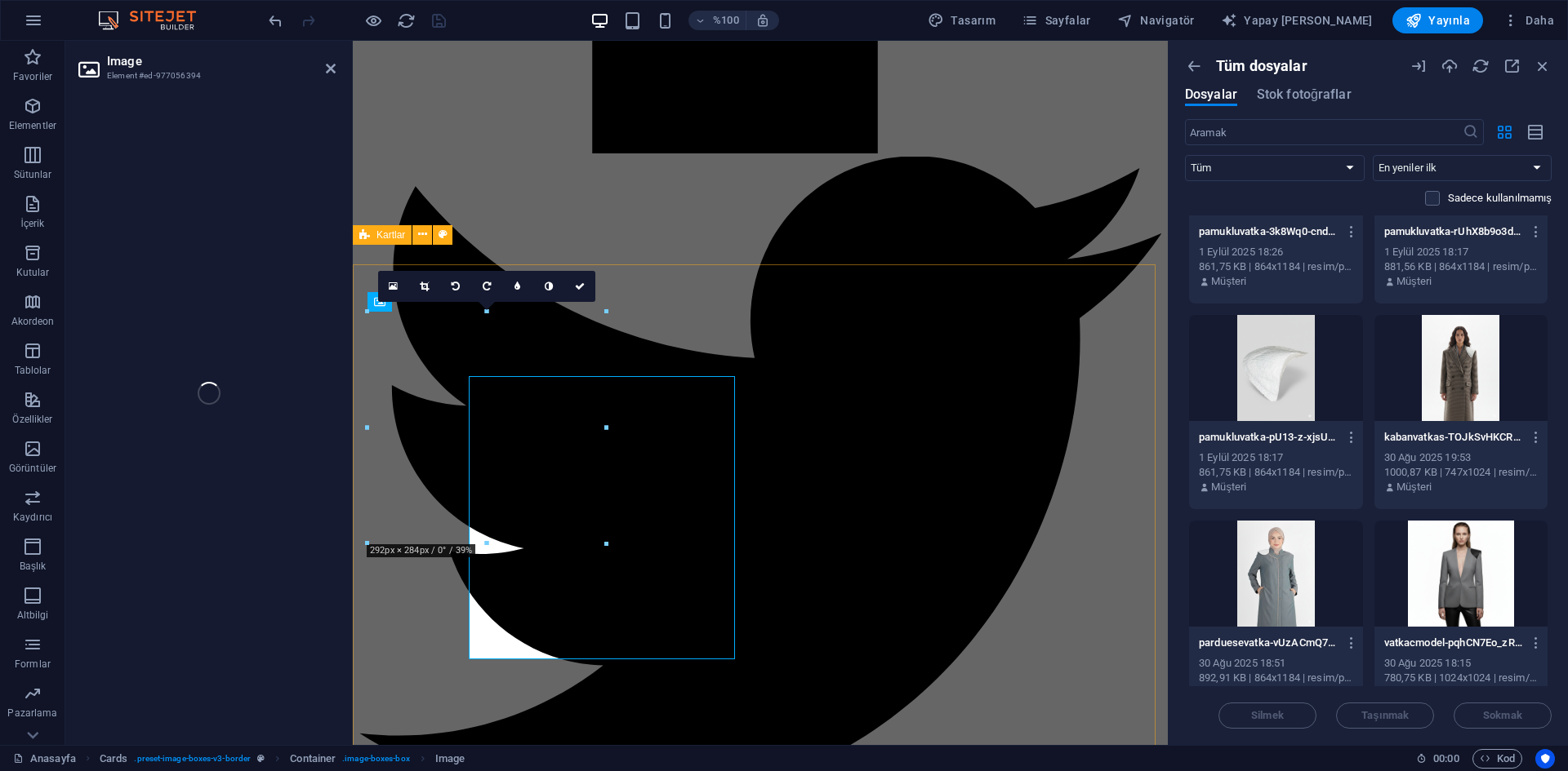
select select "px"
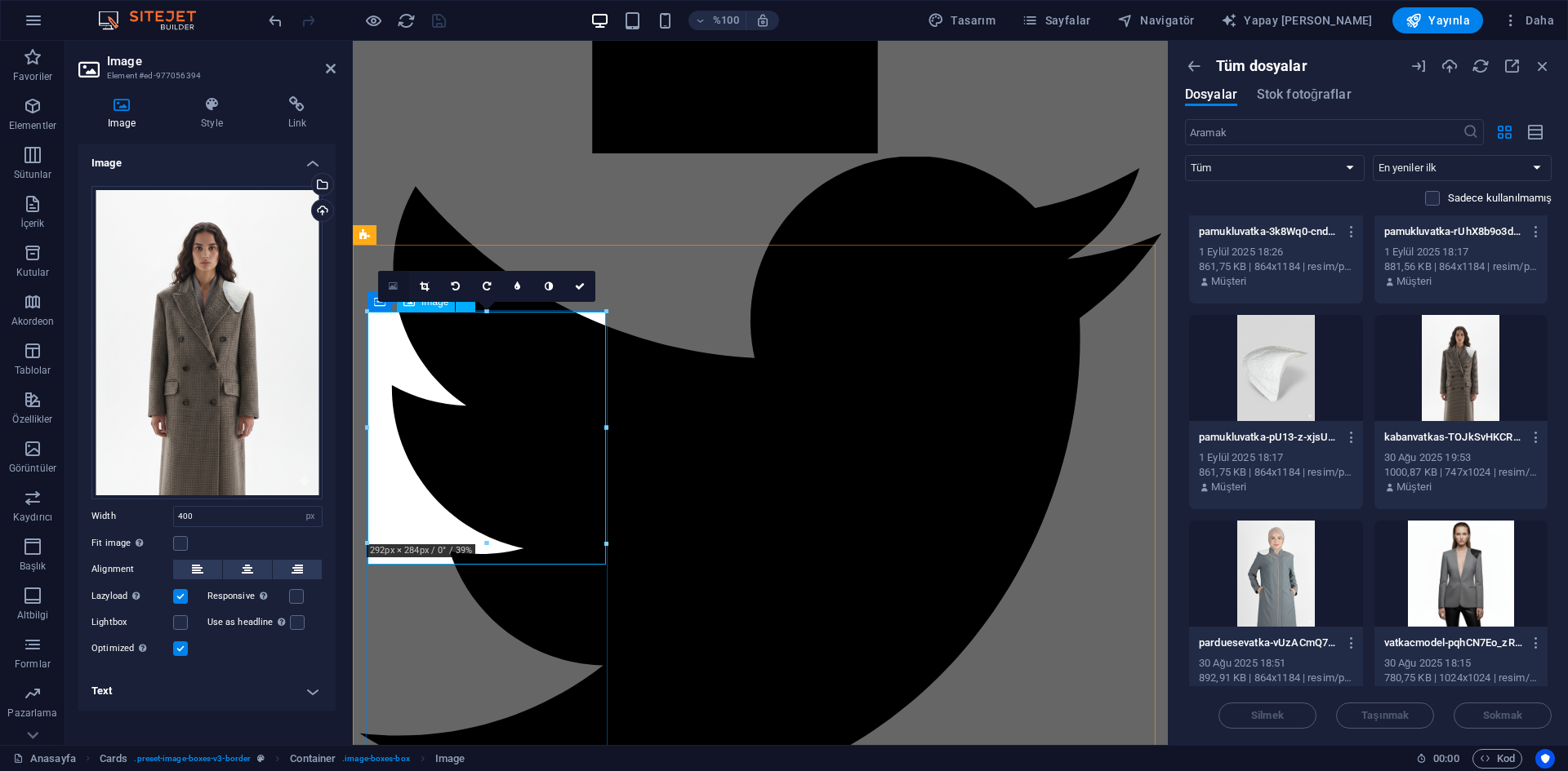
click at [384, 278] on link at bounding box center [394, 287] width 31 height 31
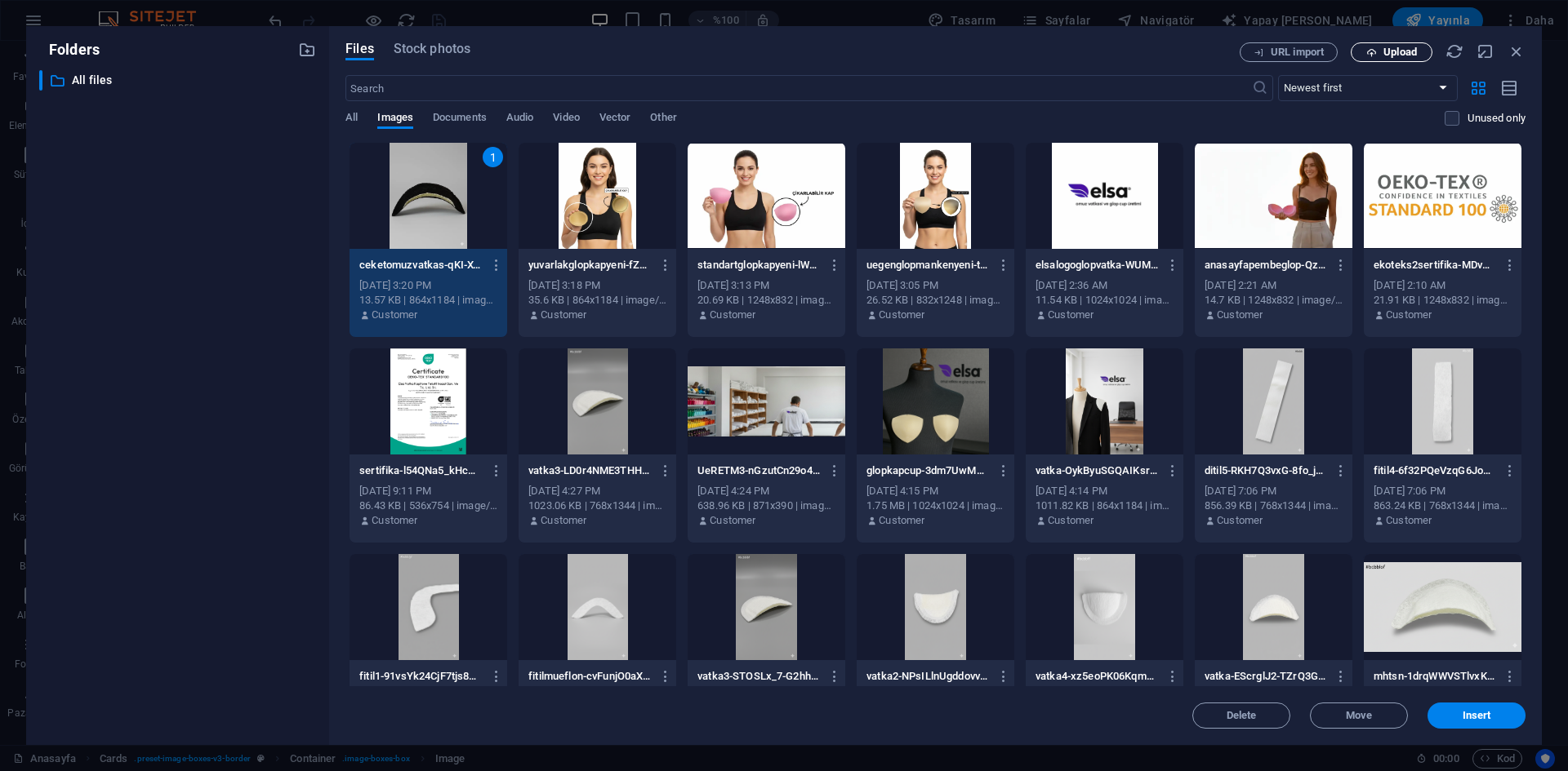
click at [1405, 49] on span "Upload" at bounding box center [1399, 52] width 33 height 10
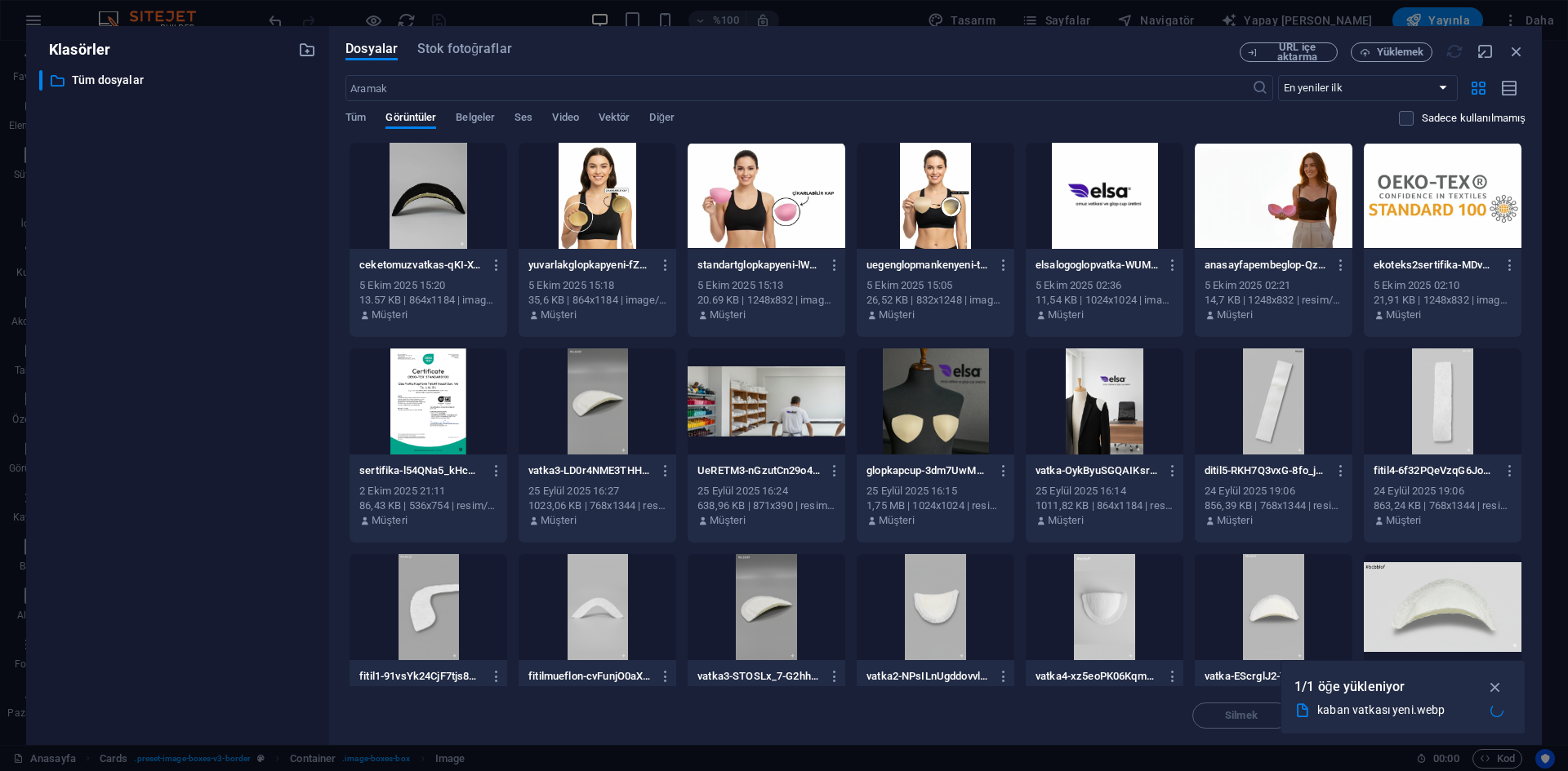
scroll to position [1796, 0]
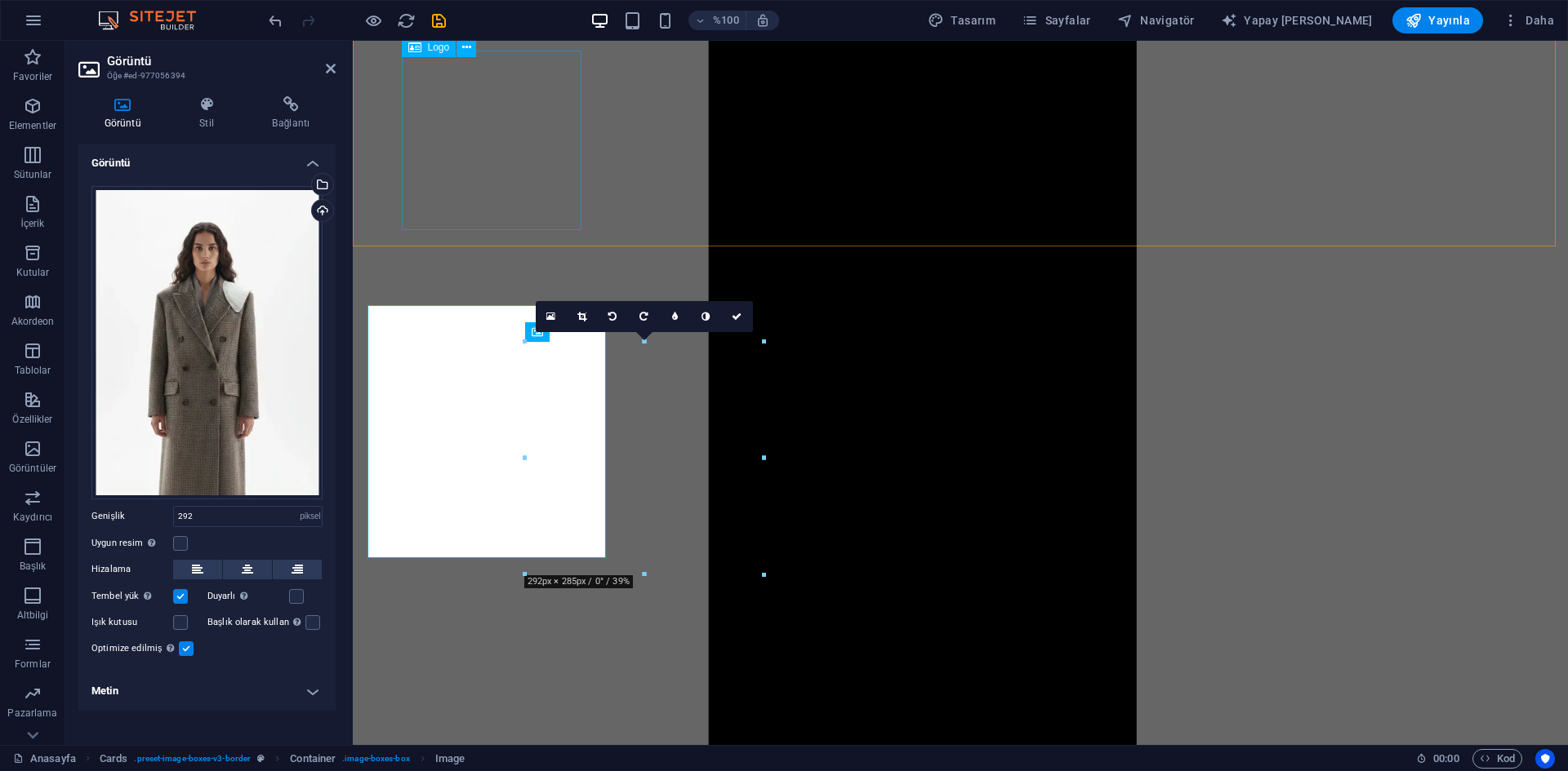
type input "292"
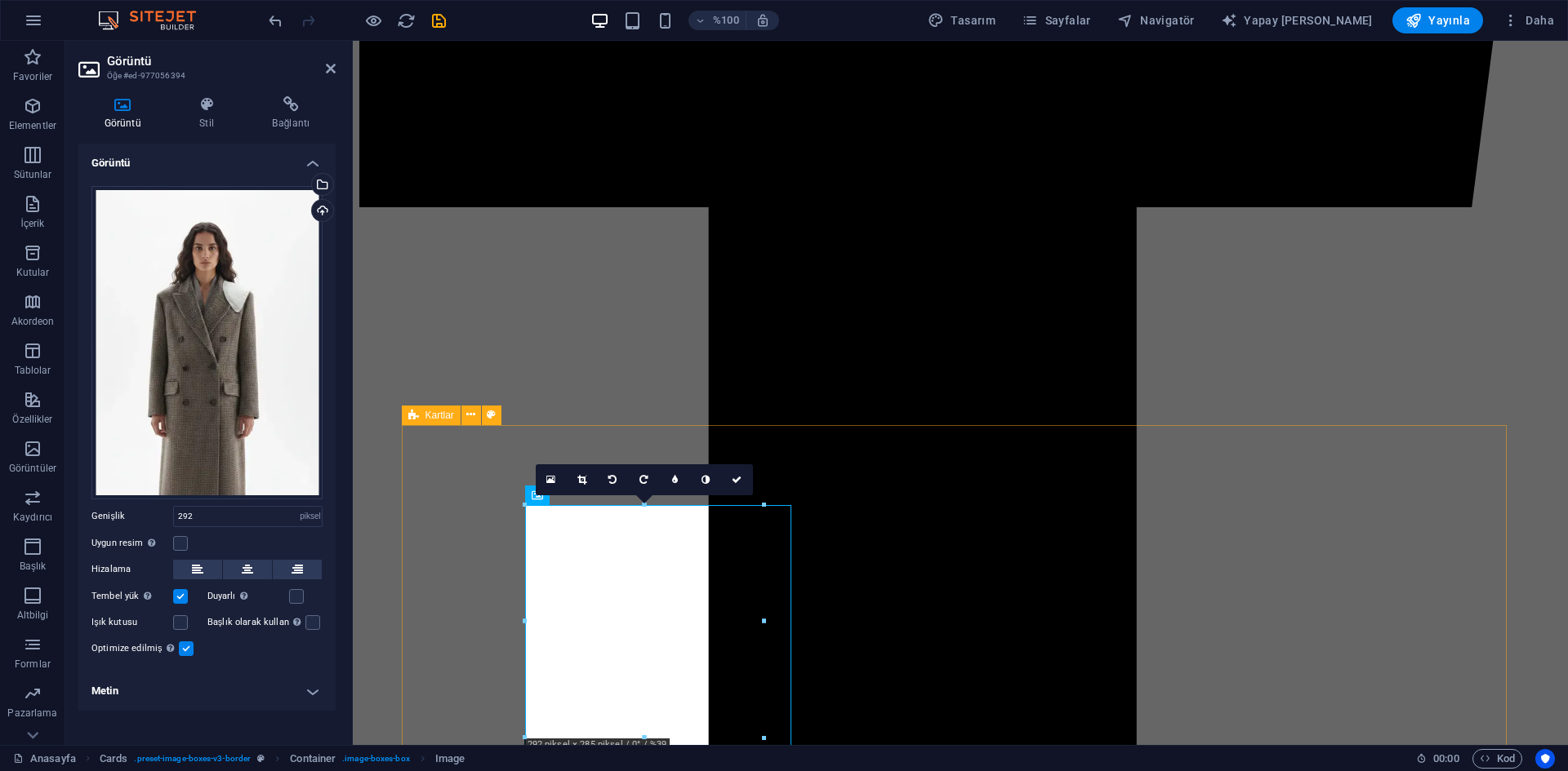
scroll to position [1632, 0]
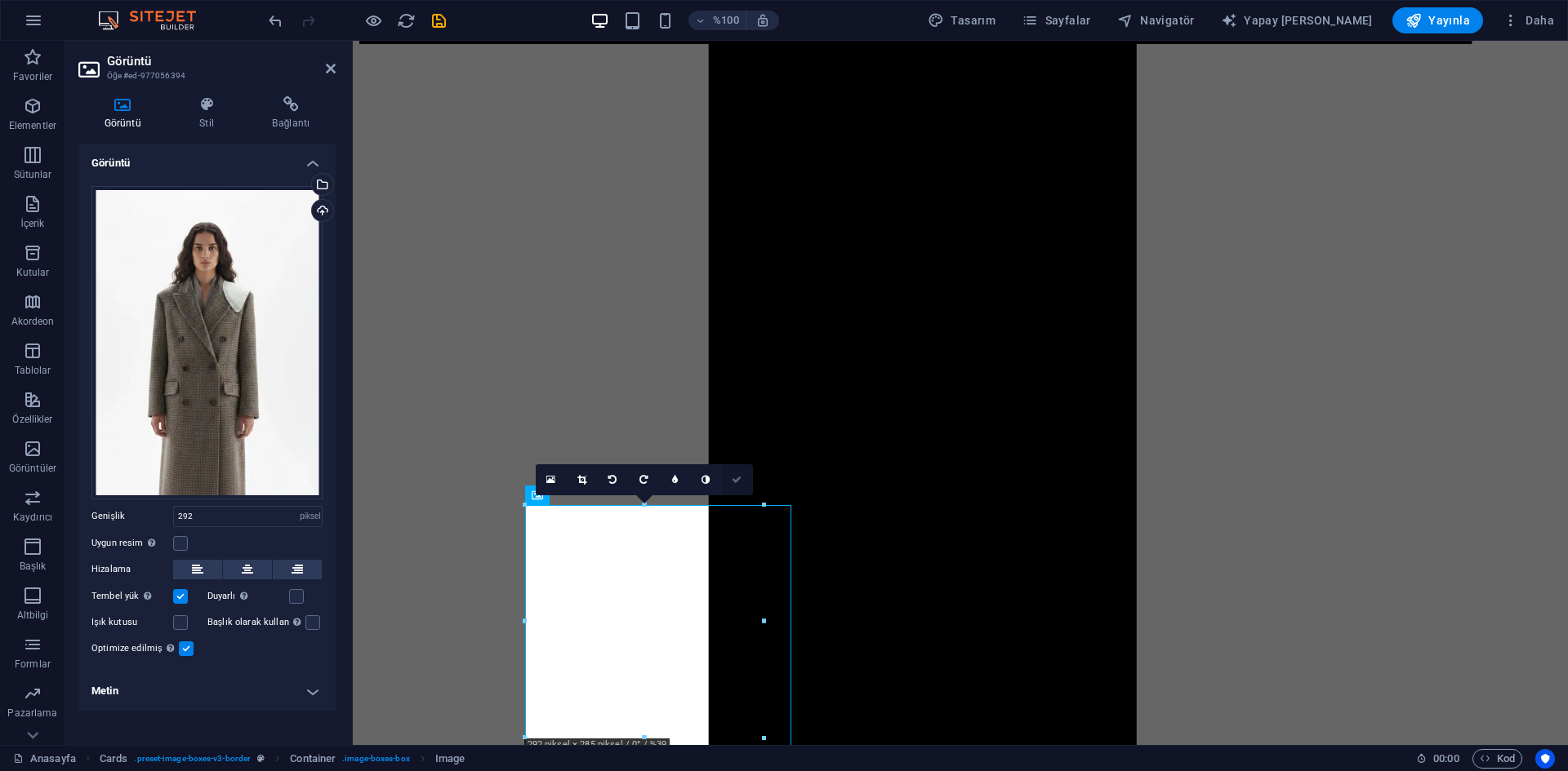
drag, startPoint x: 731, startPoint y: 480, endPoint x: 696, endPoint y: 448, distance: 47.4
click at [731, 480] on icon at bounding box center [736, 480] width 10 height 10
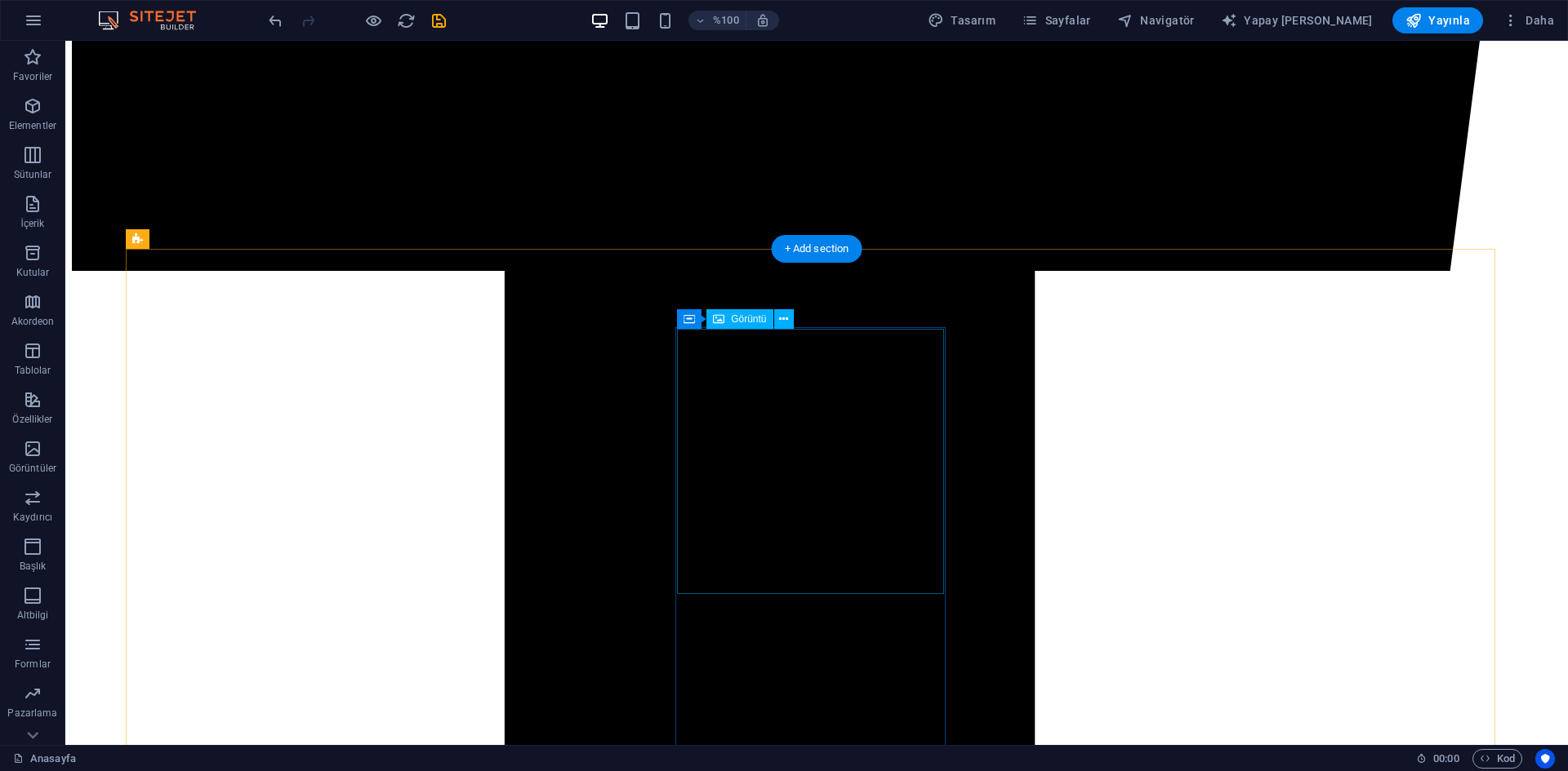
scroll to position [1796, 0]
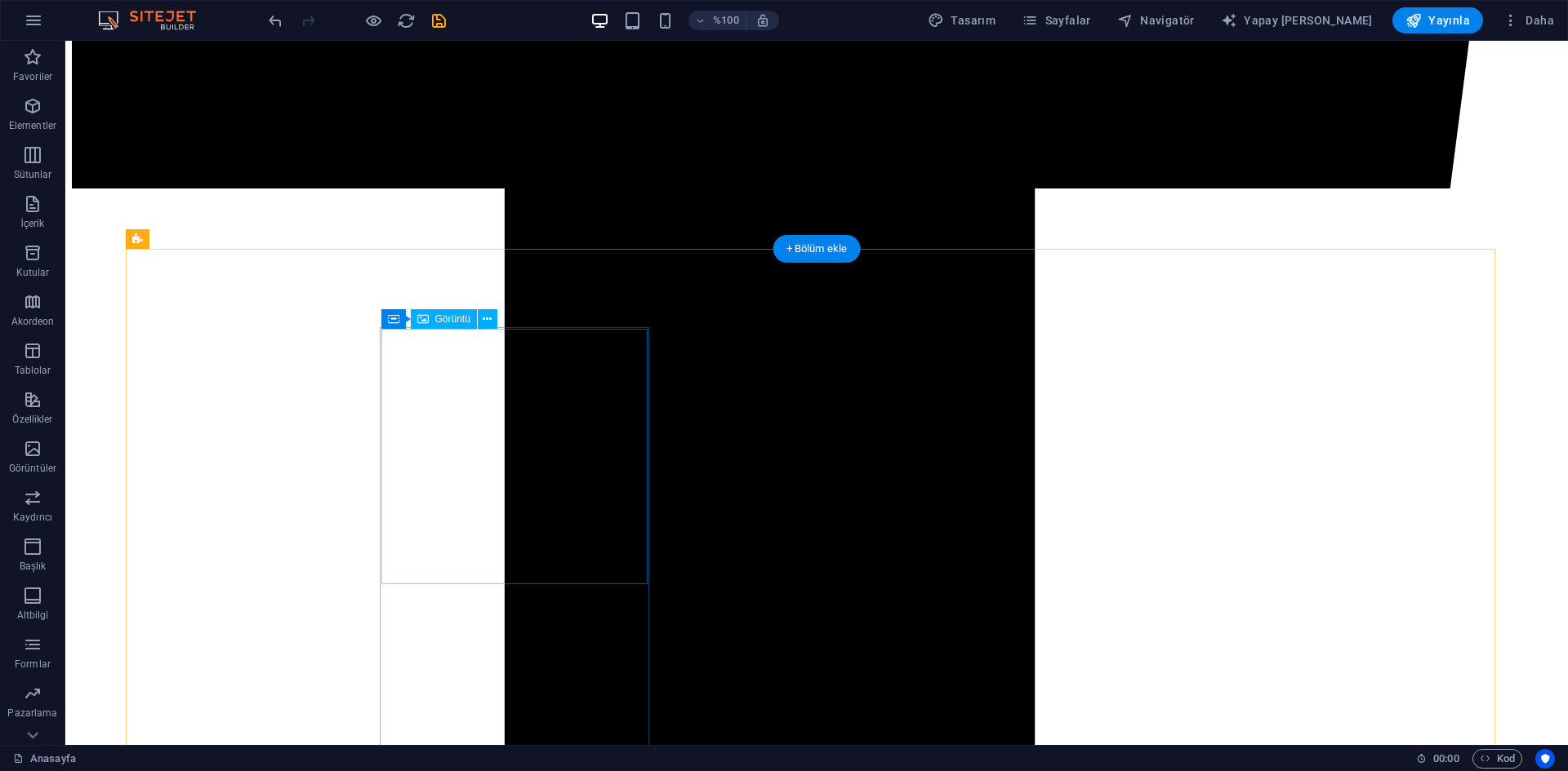
select select "px"
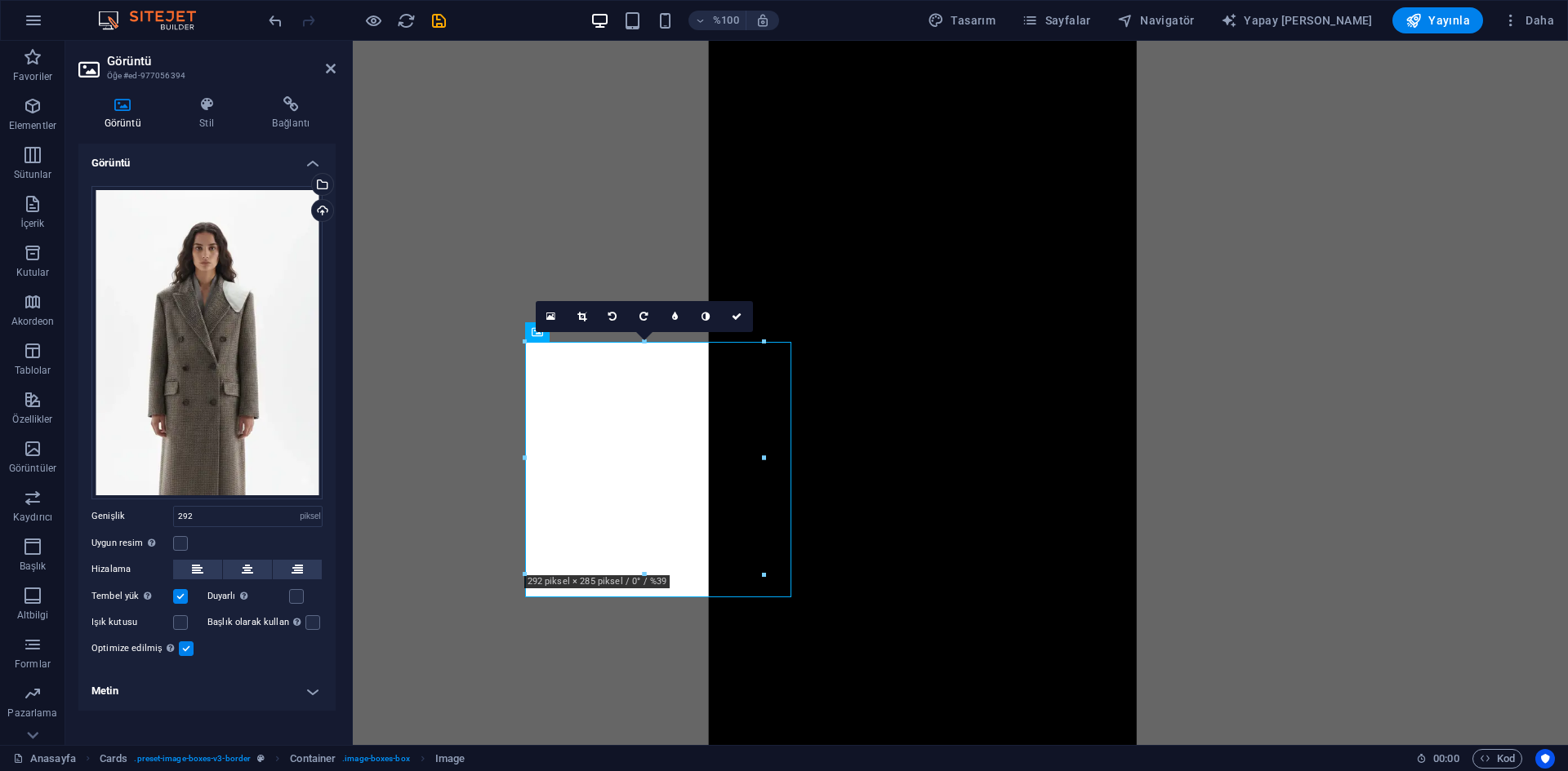
click at [577, 312] on icon at bounding box center [581, 316] width 9 height 10
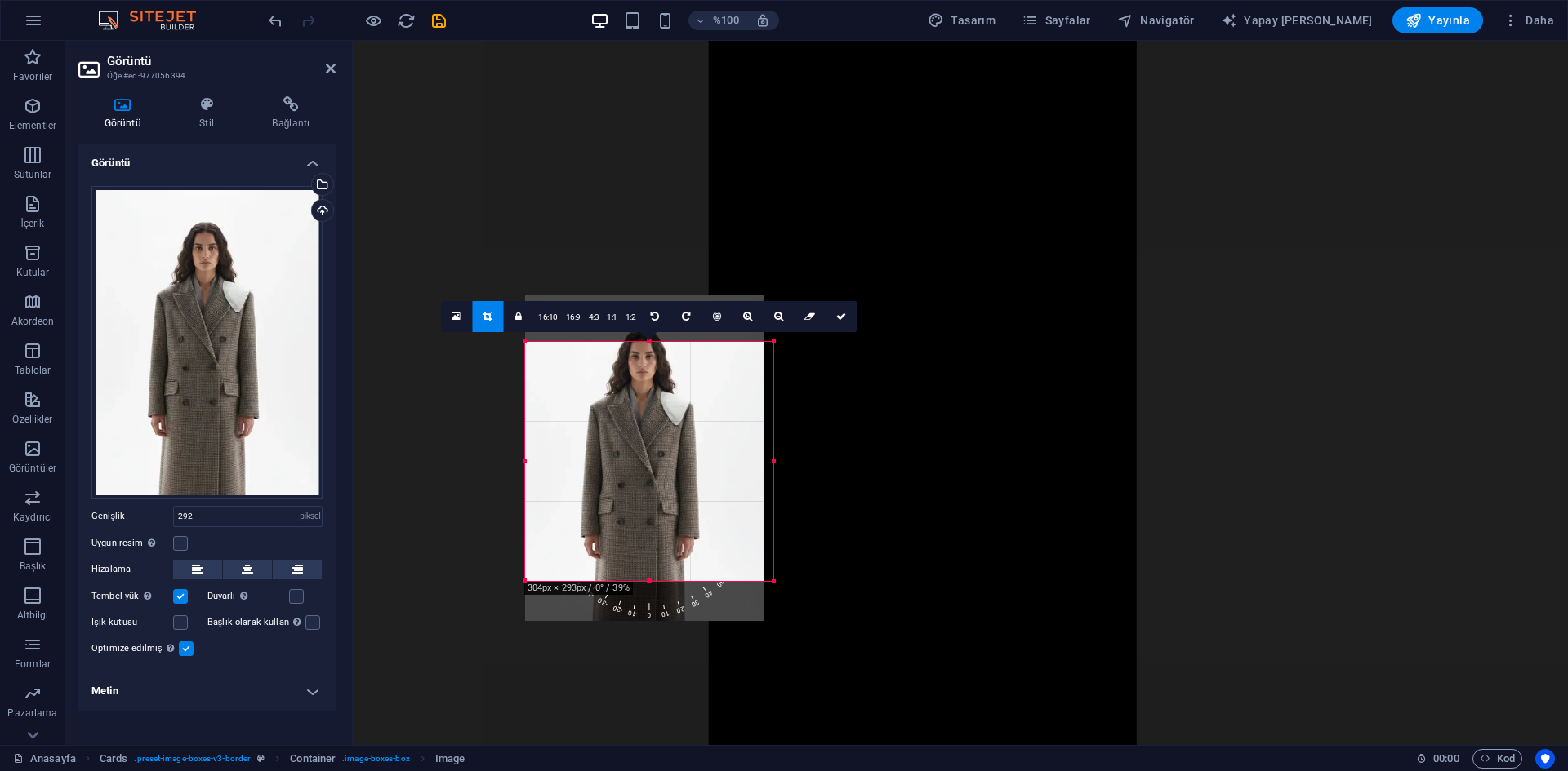
drag, startPoint x: 760, startPoint y: 574, endPoint x: 746, endPoint y: 520, distance: 55.8
click at [770, 580] on div at bounding box center [774, 582] width 10 height 10
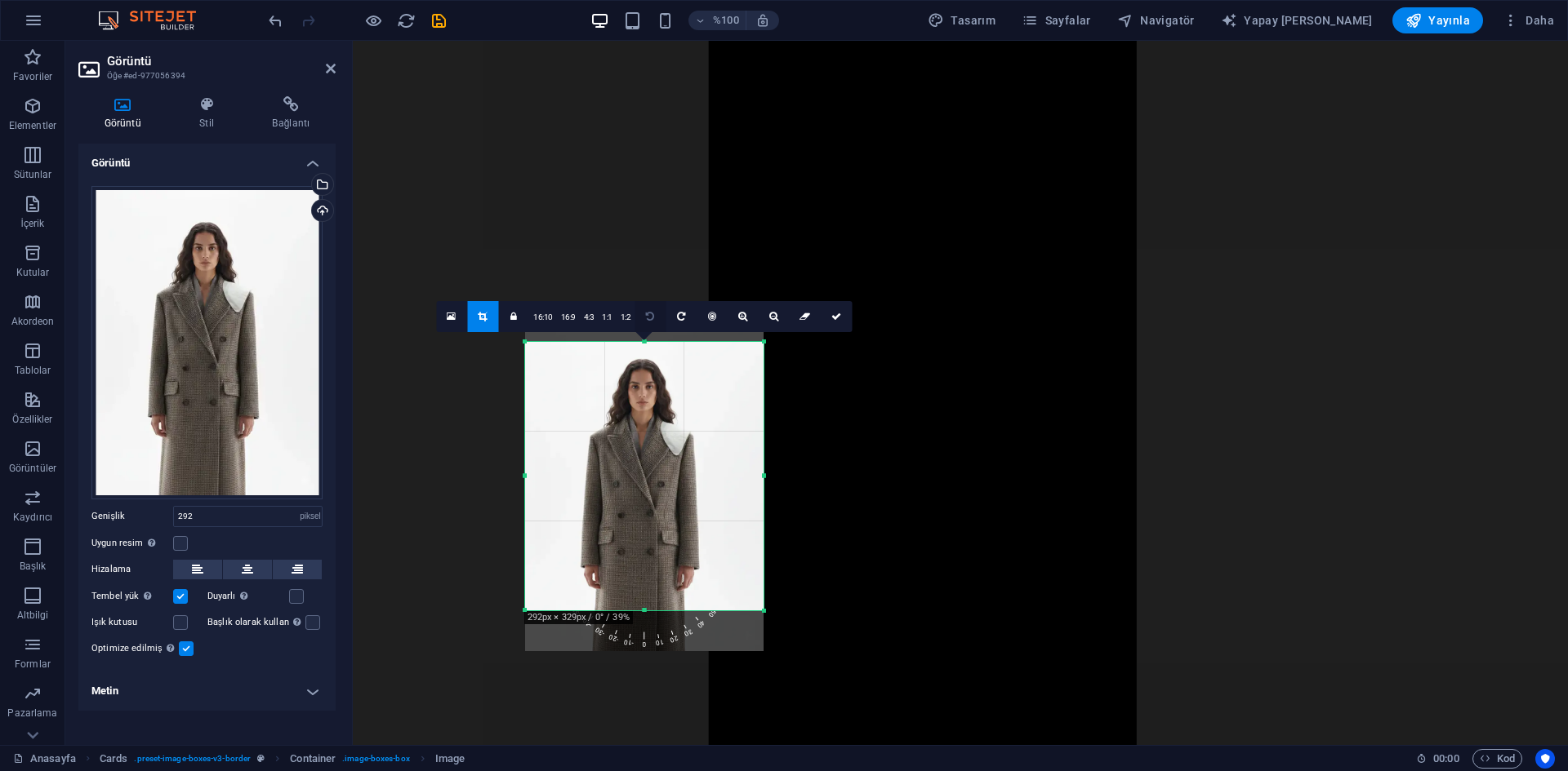
drag, startPoint x: 643, startPoint y: 338, endPoint x: 659, endPoint y: 308, distance: 34.0
click at [659, 342] on div "180 170 160 150 140 130 120 110 100 90 80 70 60 50 40 30 20 10 0 -10 -20 -30 -4…" at bounding box center [644, 476] width 238 height 268
click at [832, 317] on icon at bounding box center [836, 316] width 10 height 10
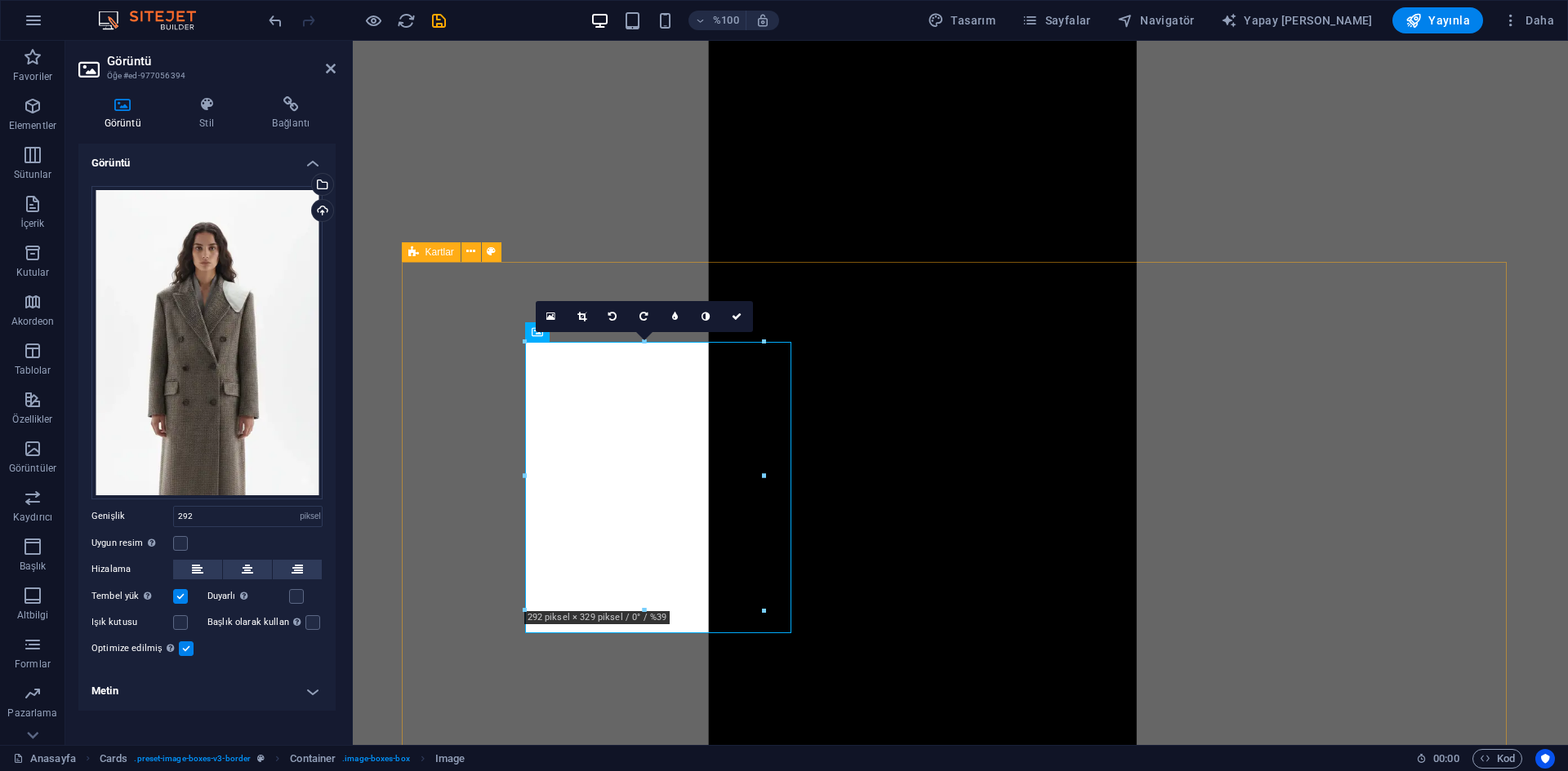
drag, startPoint x: 797, startPoint y: 473, endPoint x: 809, endPoint y: 473, distance: 12.0
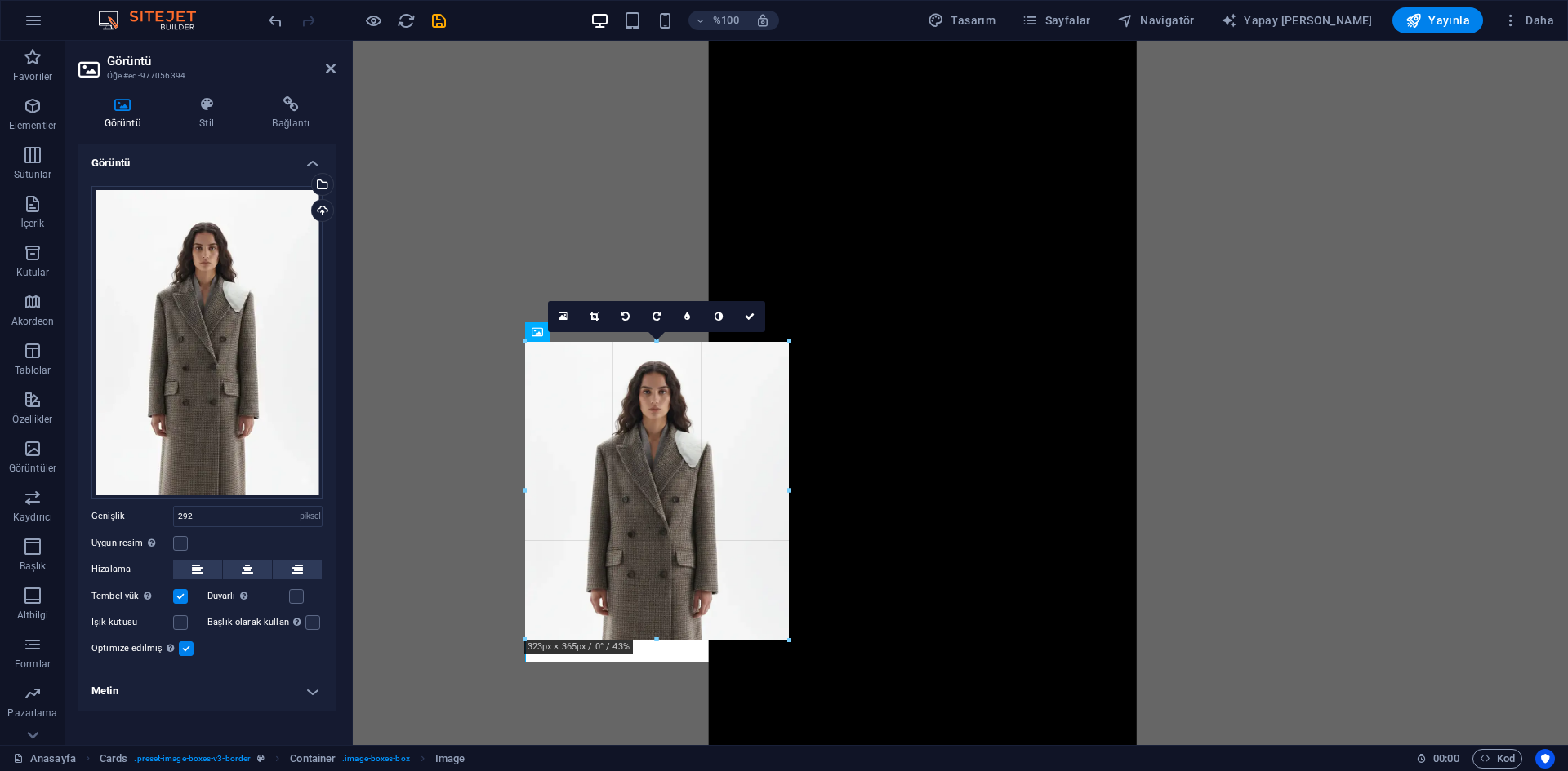
drag, startPoint x: 763, startPoint y: 477, endPoint x: 795, endPoint y: 465, distance: 34.2
type input "323"
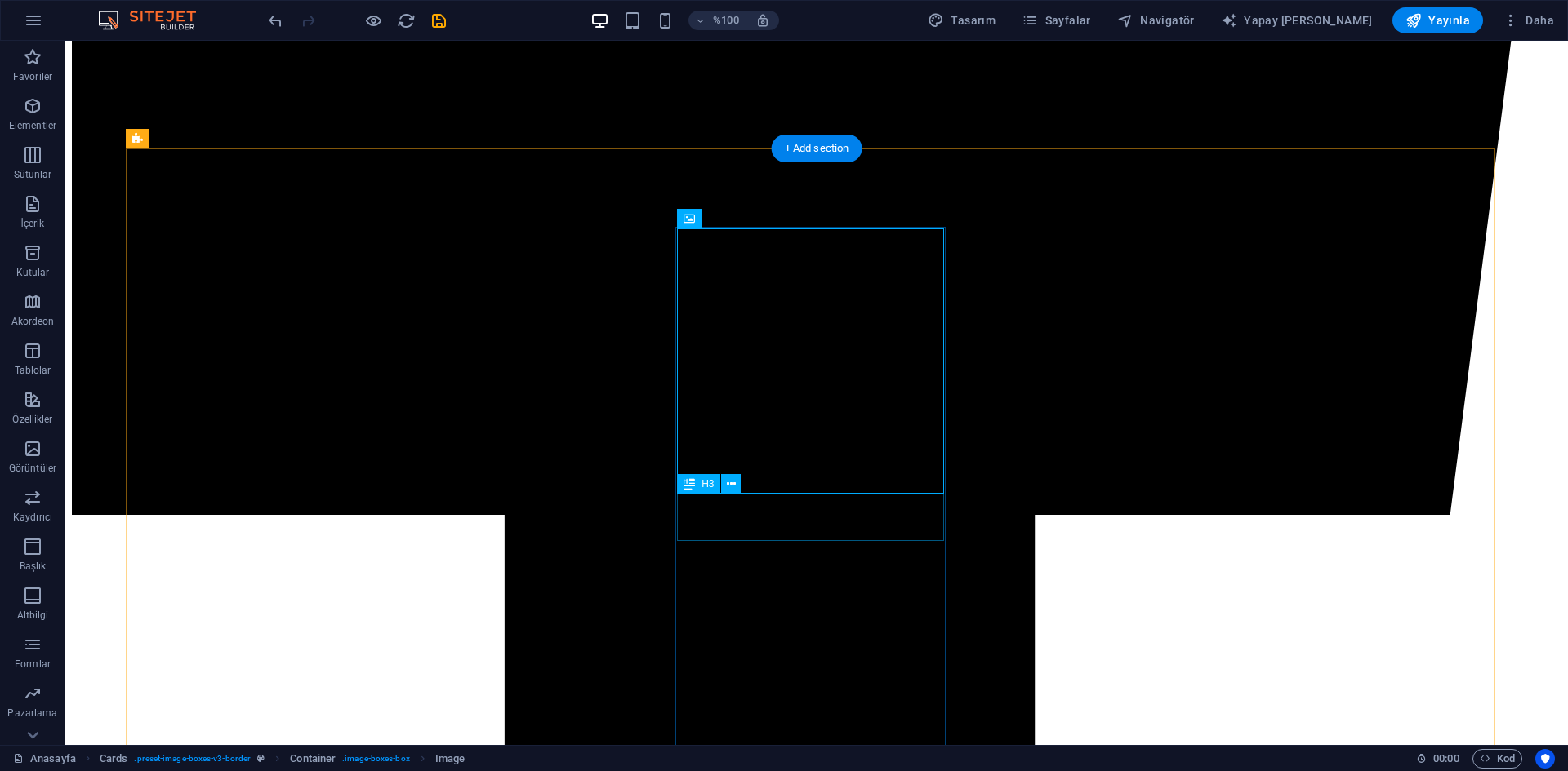
scroll to position [1958, 0]
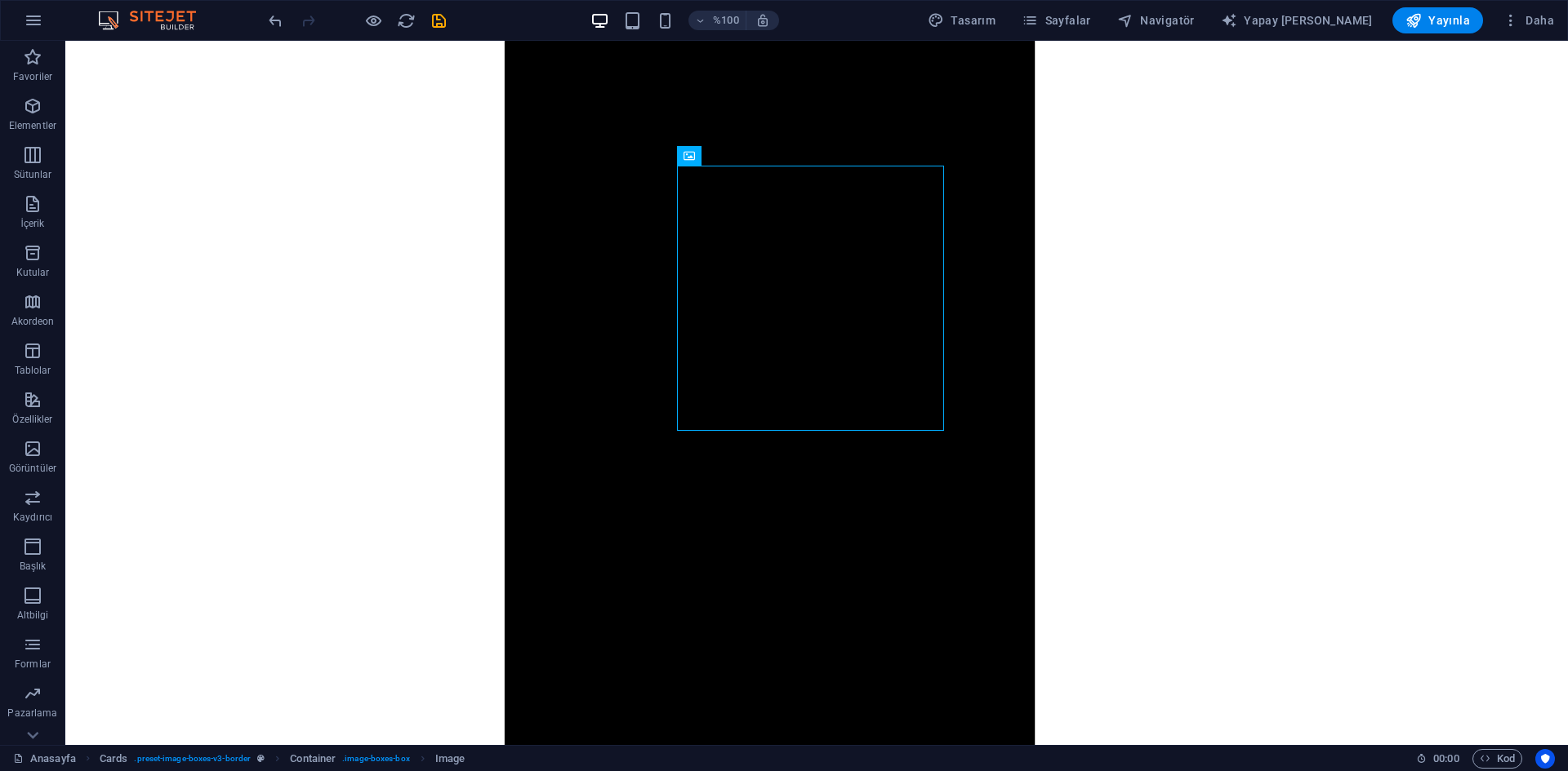
click at [447, 17] on icon "kaydetmek" at bounding box center [438, 21] width 19 height 19
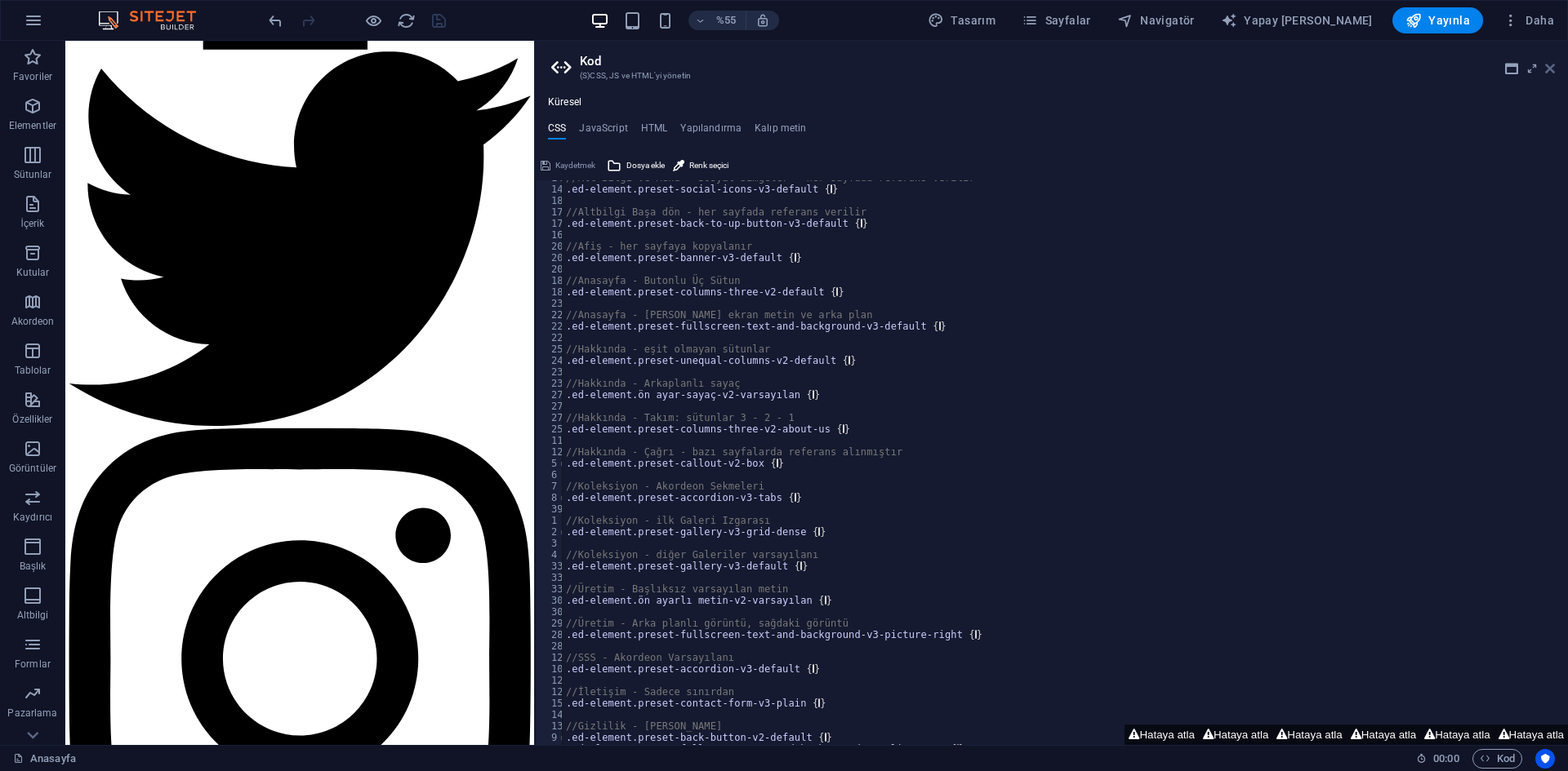
click at [1553, 73] on icon at bounding box center [1549, 68] width 10 height 13
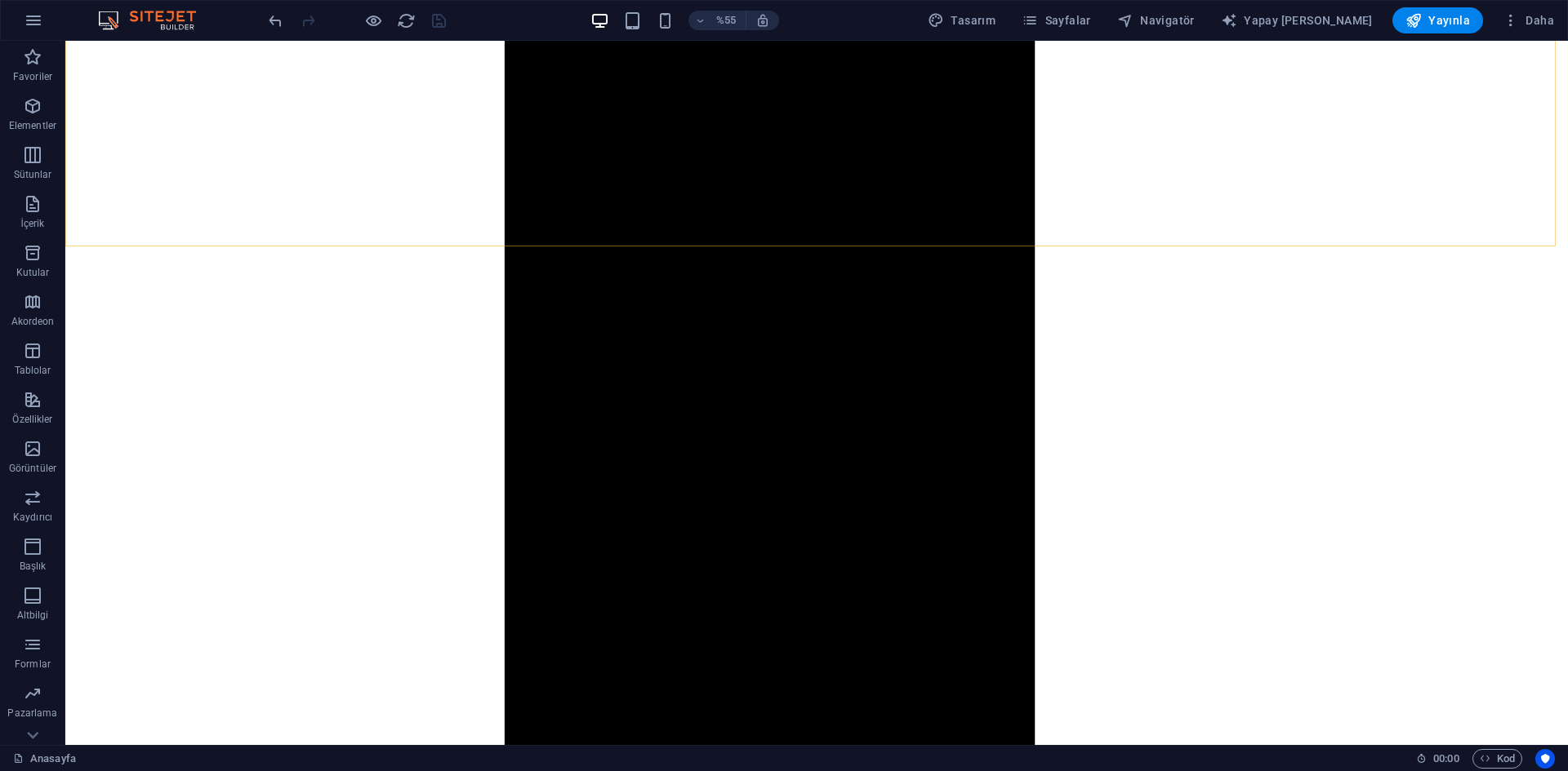
scroll to position [1965, 0]
click at [1091, 24] on font "Sayfalar" at bounding box center [1067, 20] width 46 height 13
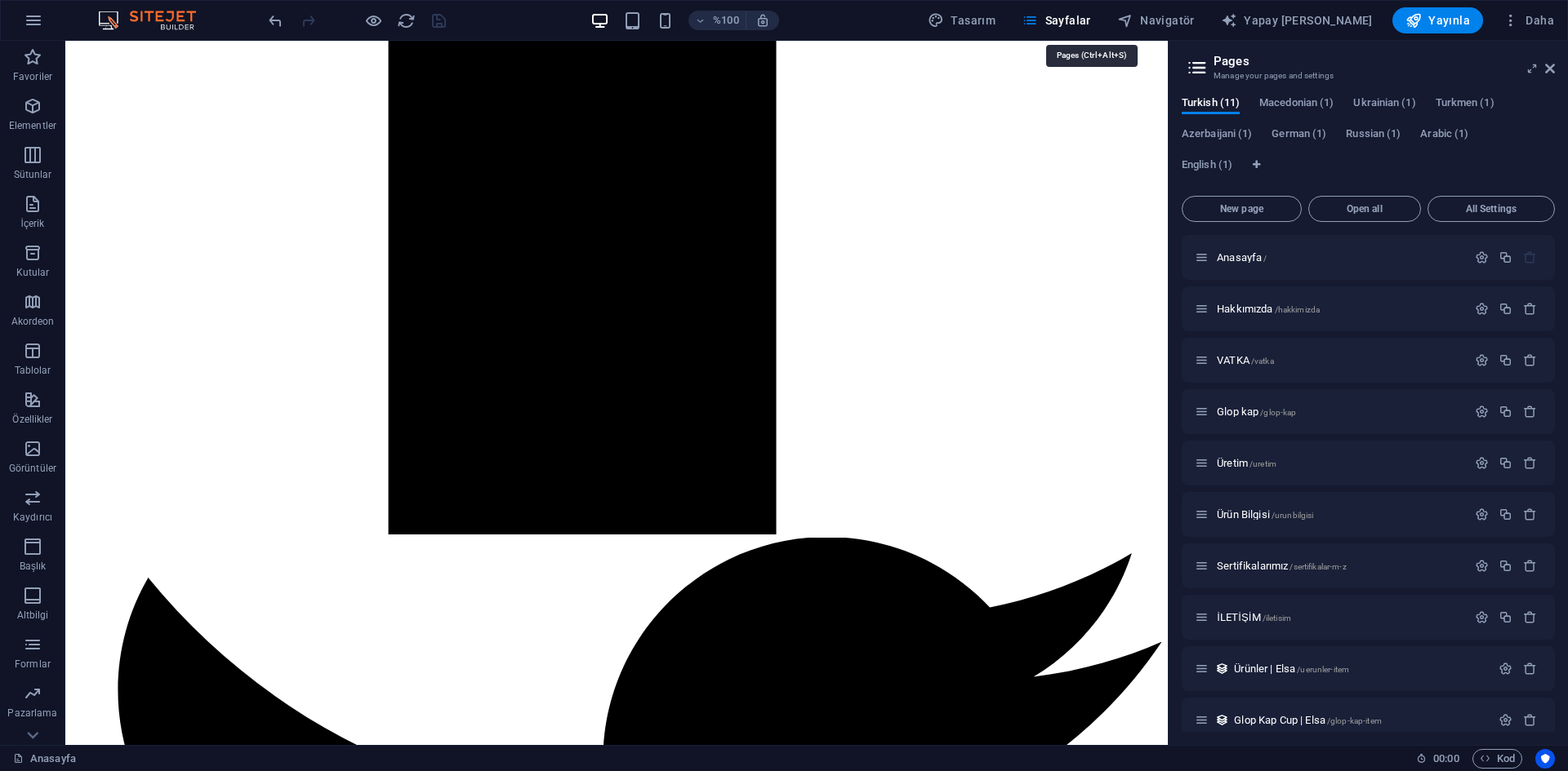
scroll to position [1978, 0]
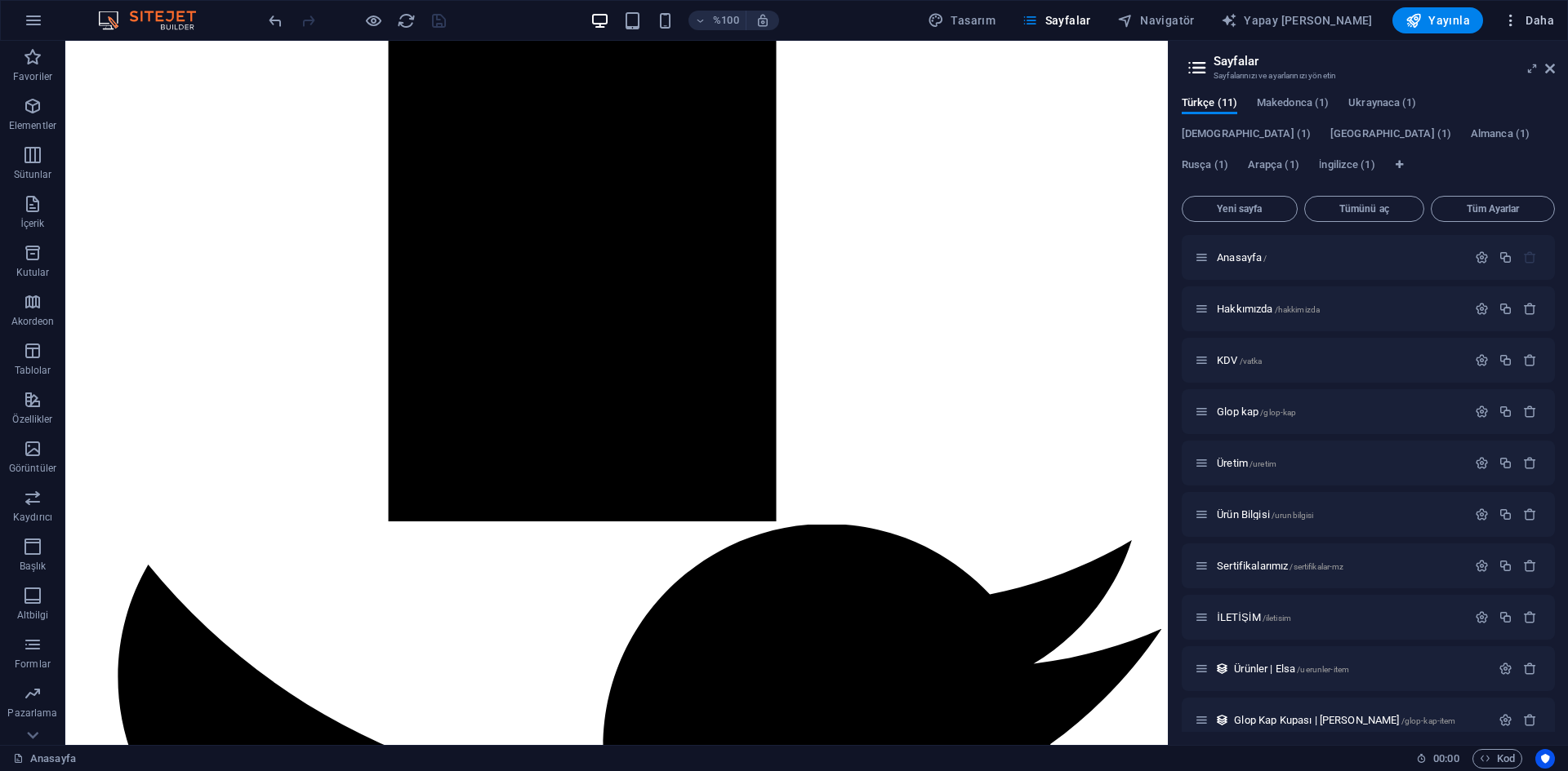
click at [1509, 24] on icon "button" at bounding box center [1510, 20] width 17 height 17
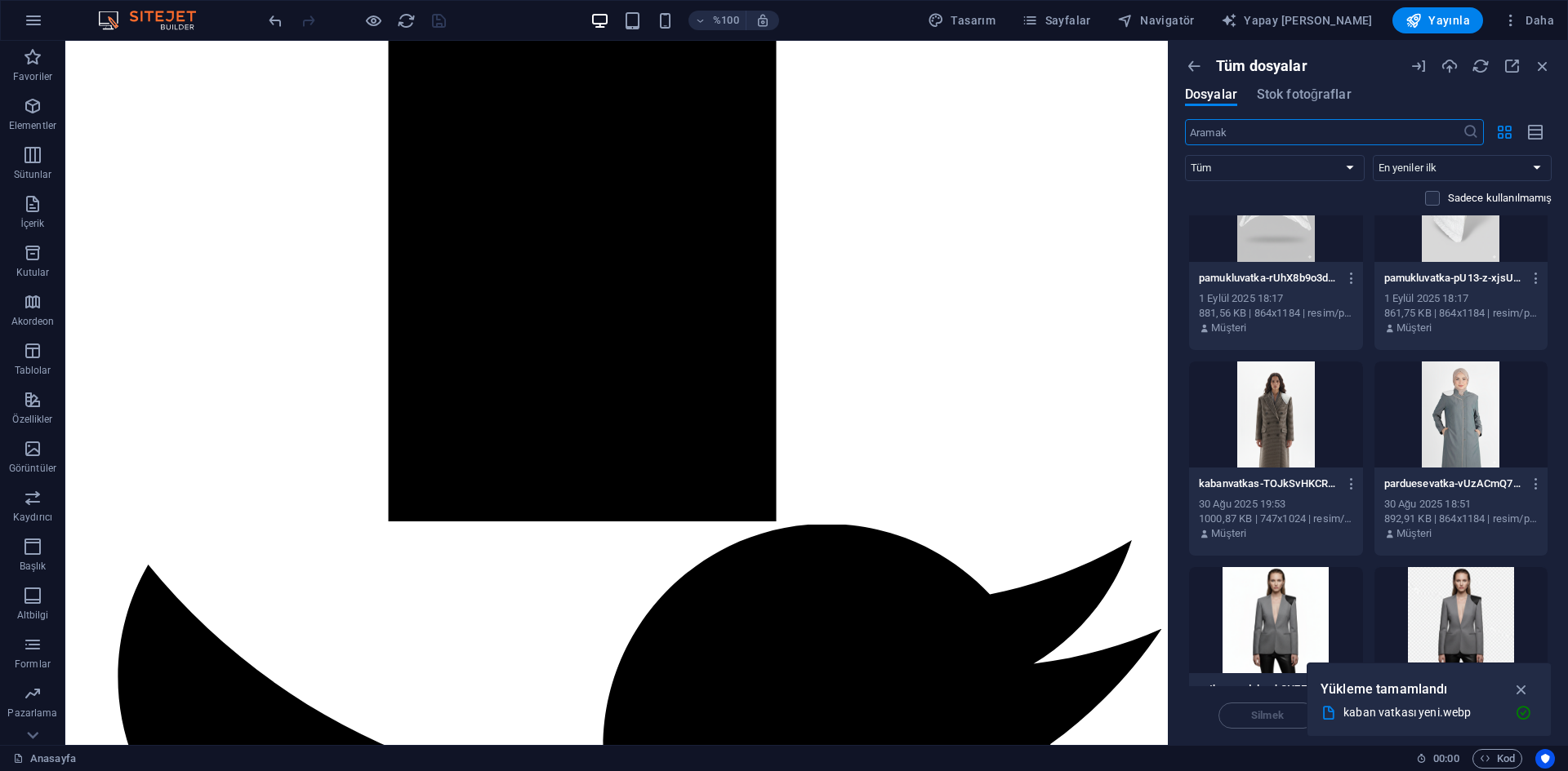
scroll to position [11533, 0]
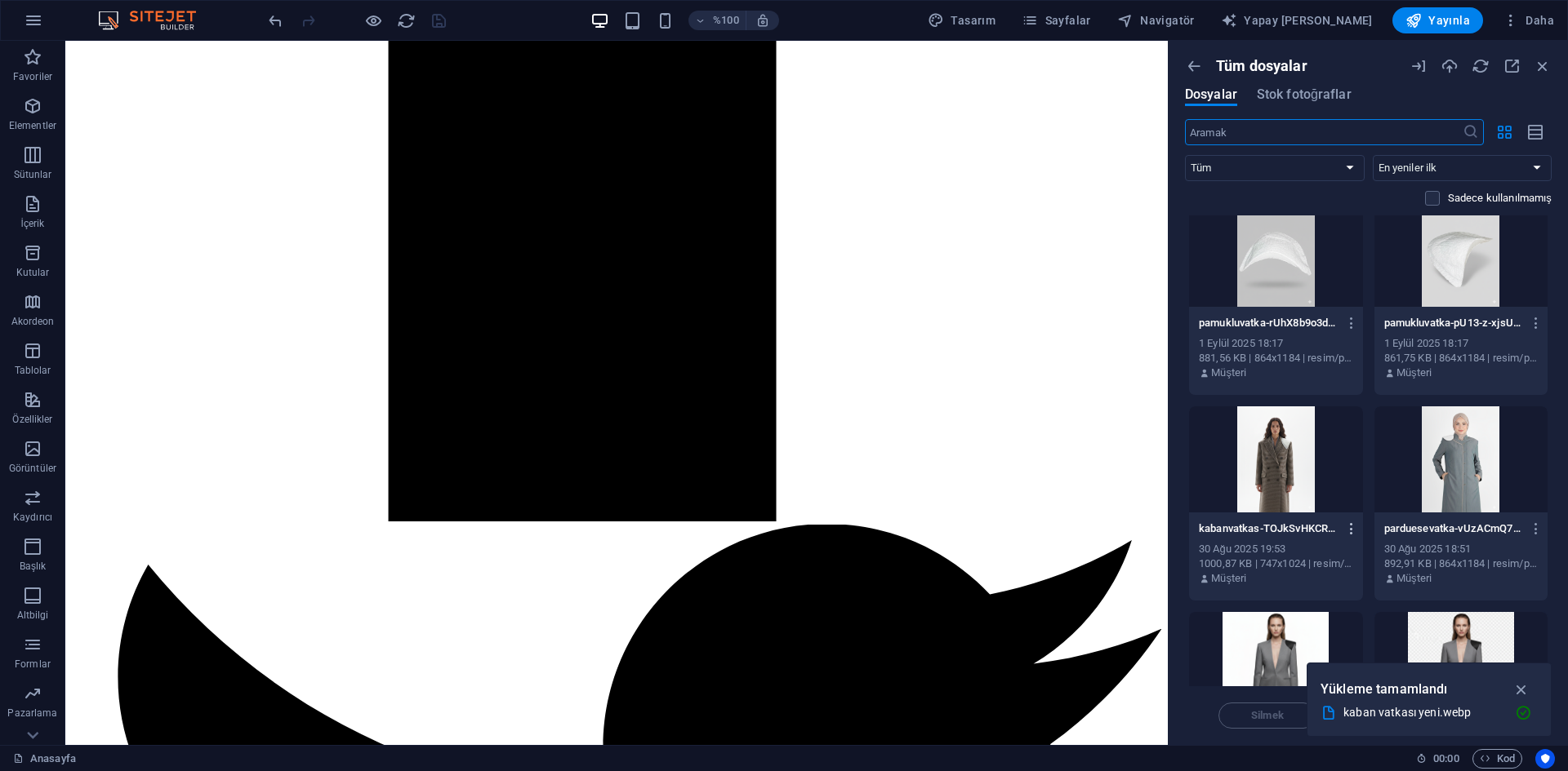
click at [1353, 531] on icon "button" at bounding box center [1351, 528] width 16 height 15
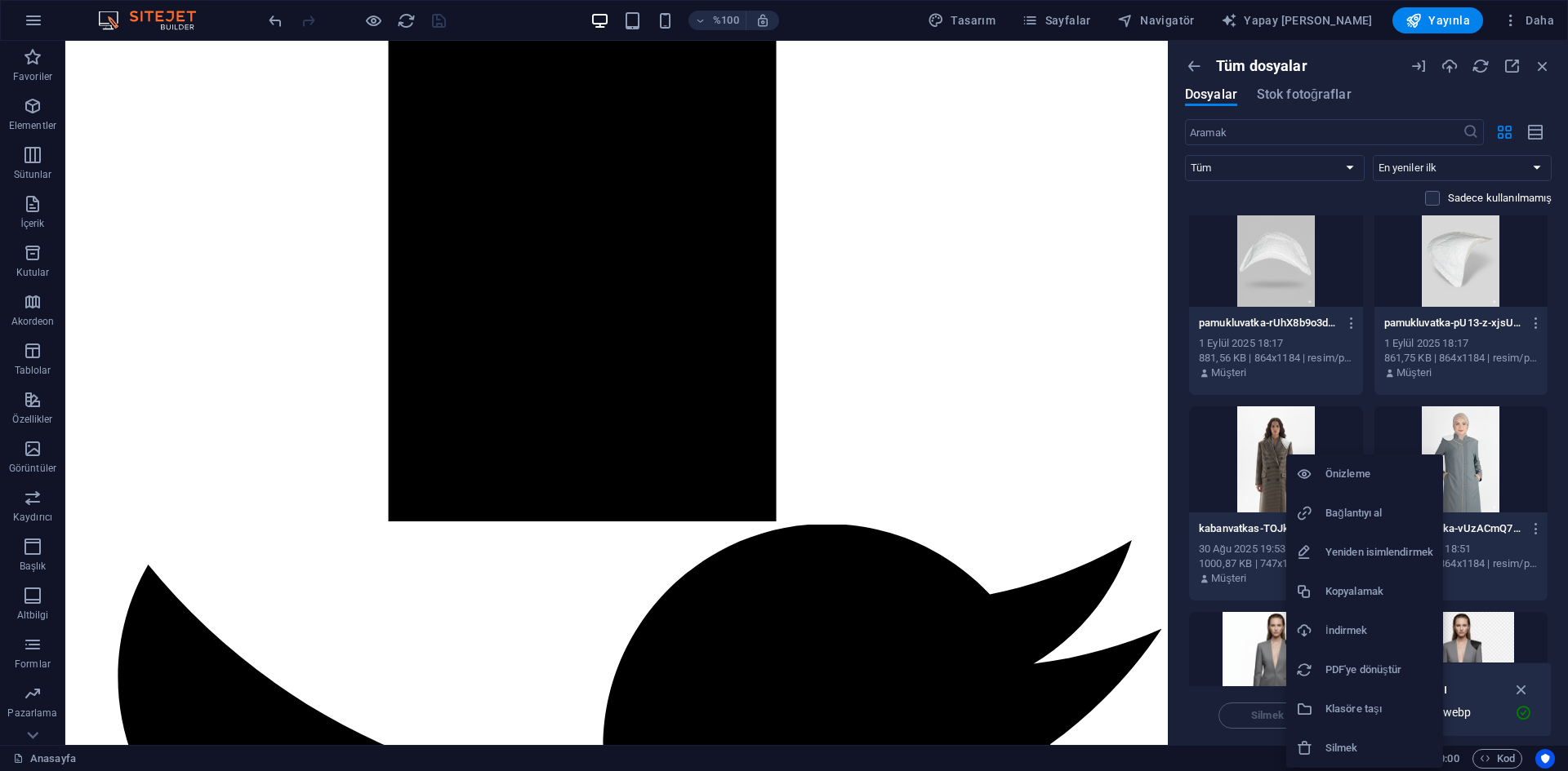
click at [1342, 746] on font "Silmek" at bounding box center [1341, 747] width 32 height 12
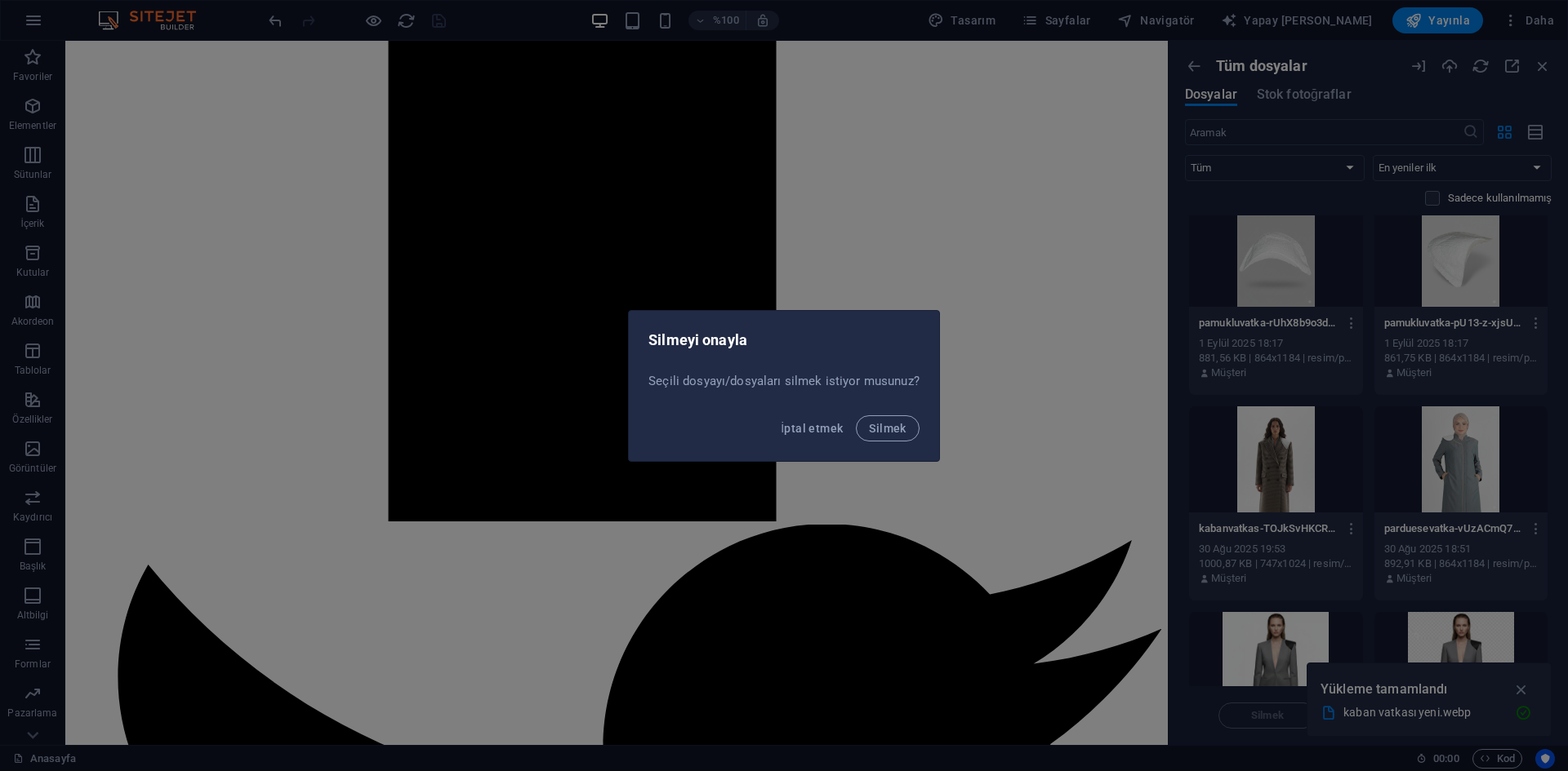
click at [888, 432] on font "Silmek" at bounding box center [886, 428] width 36 height 13
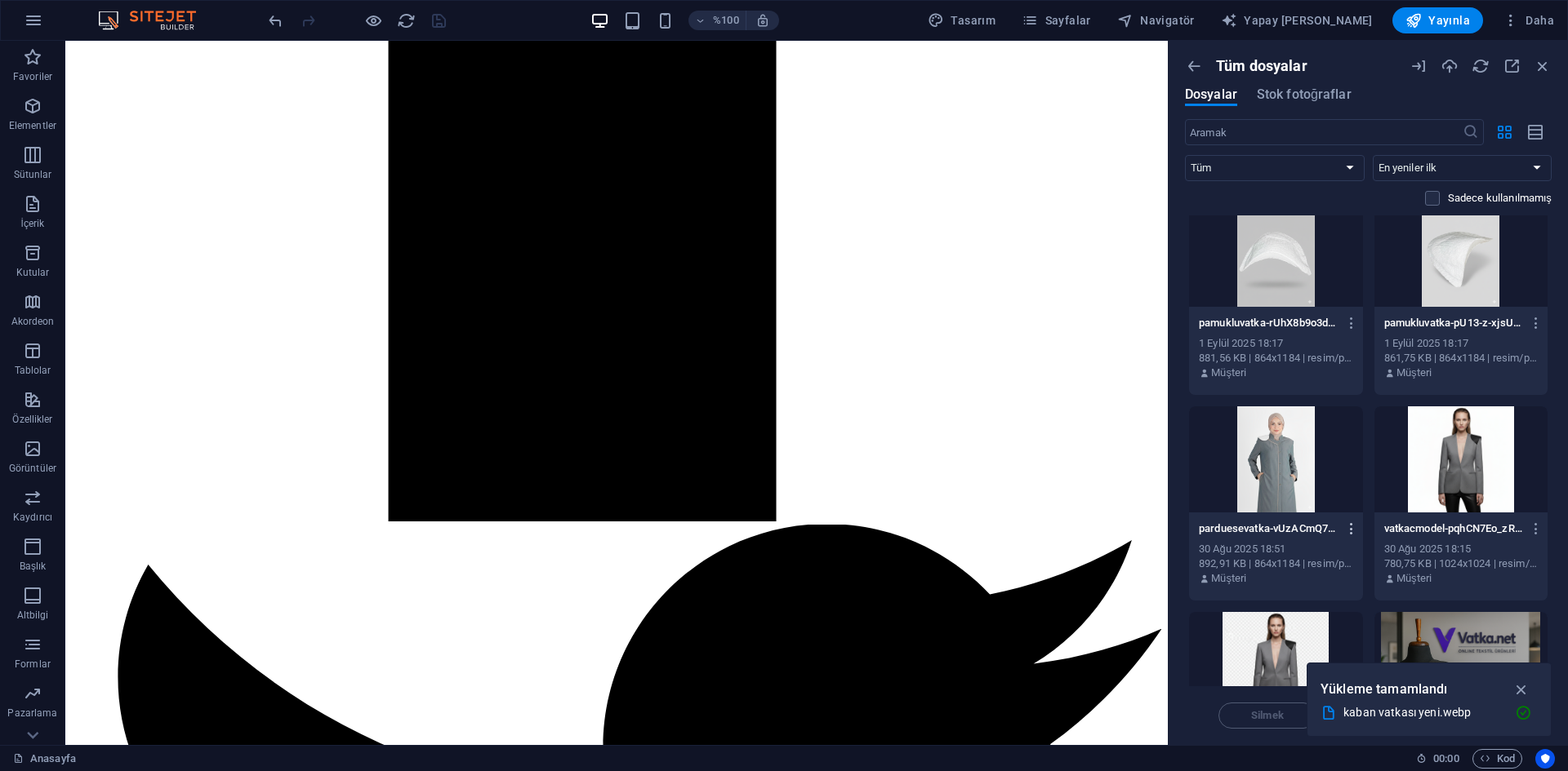
click at [1348, 526] on icon "button" at bounding box center [1351, 528] width 16 height 15
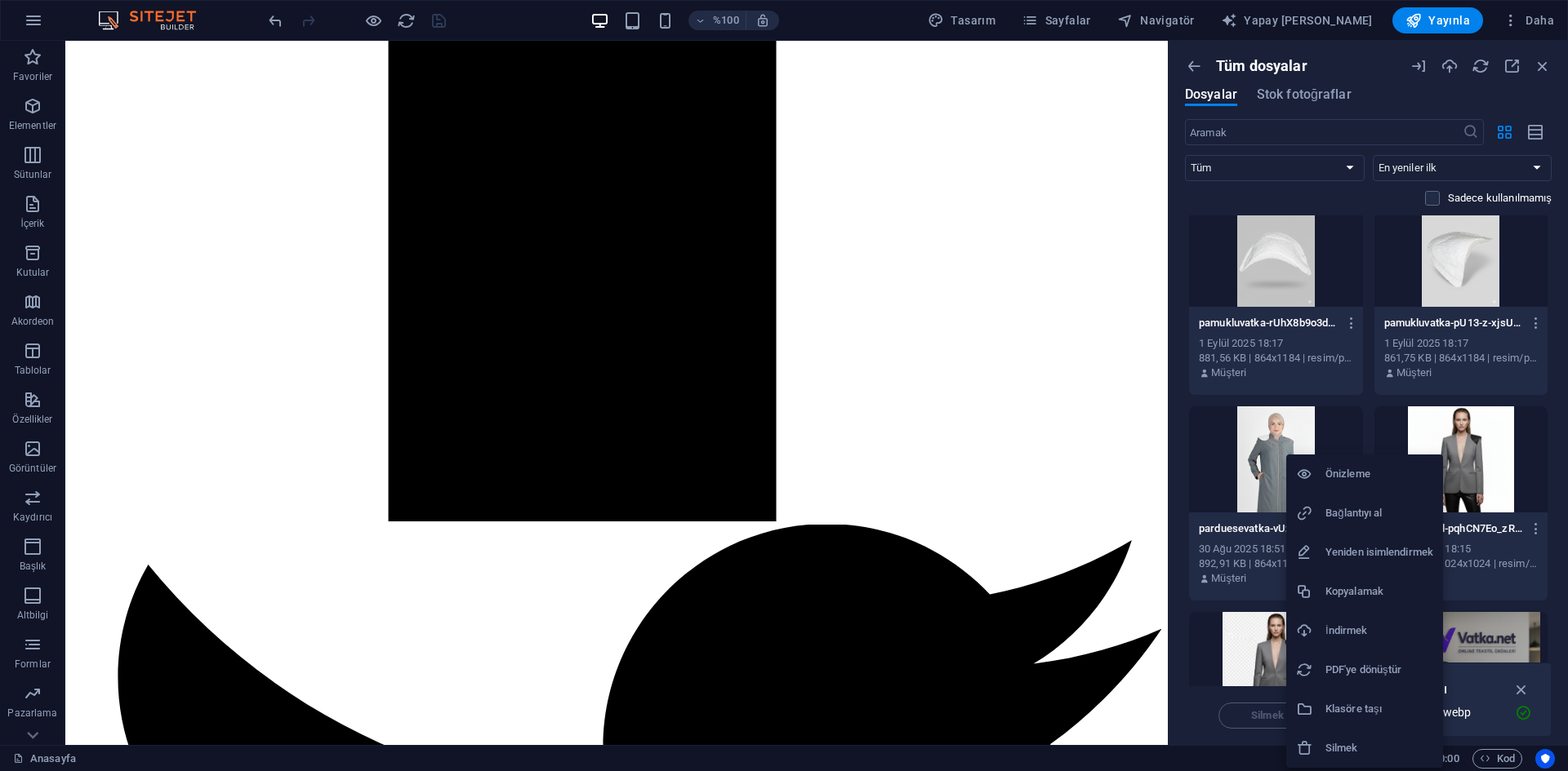
click at [1362, 627] on font "İndirmek" at bounding box center [1346, 630] width 41 height 12
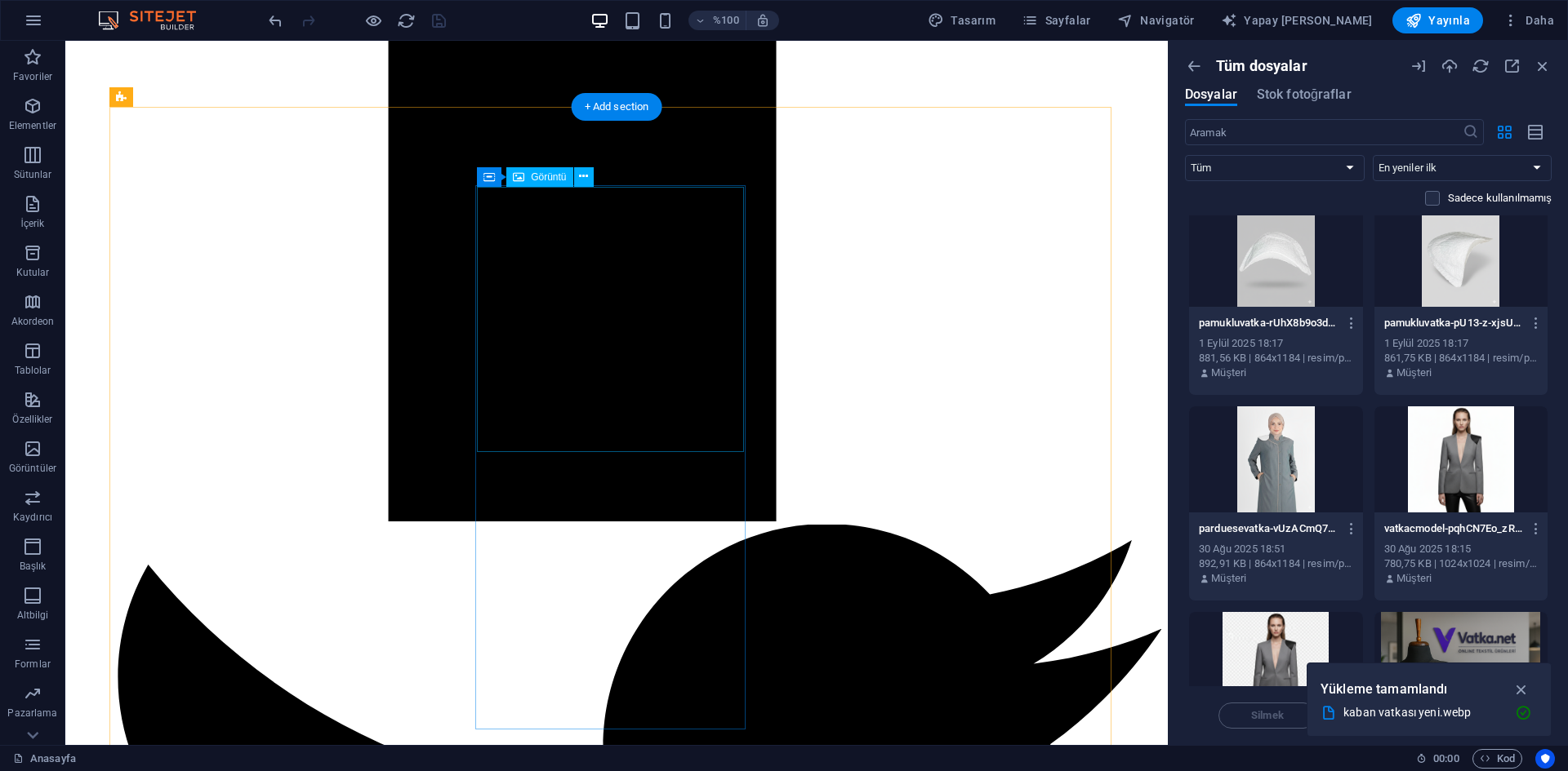
select select "%"
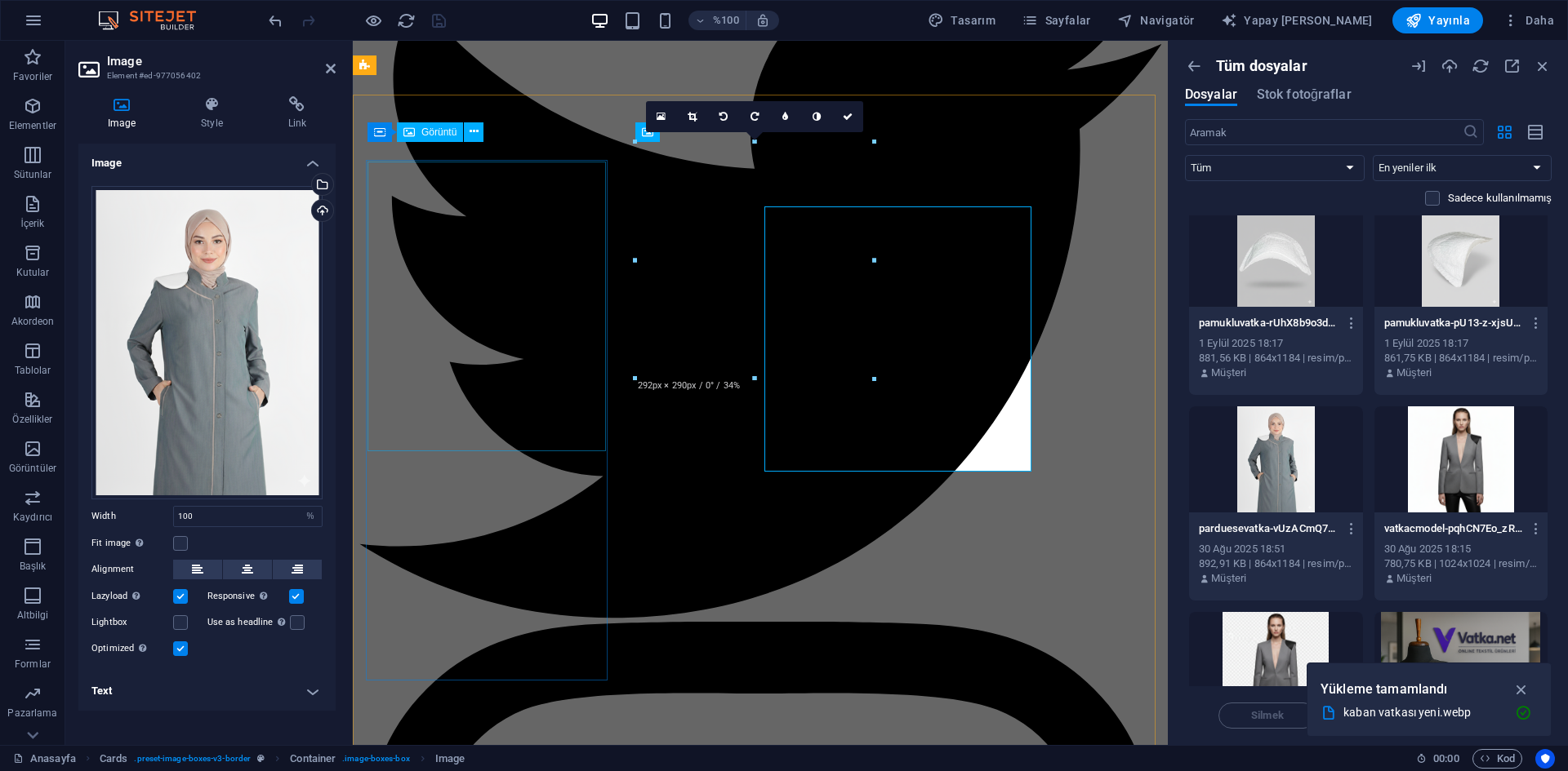
scroll to position [1958, 0]
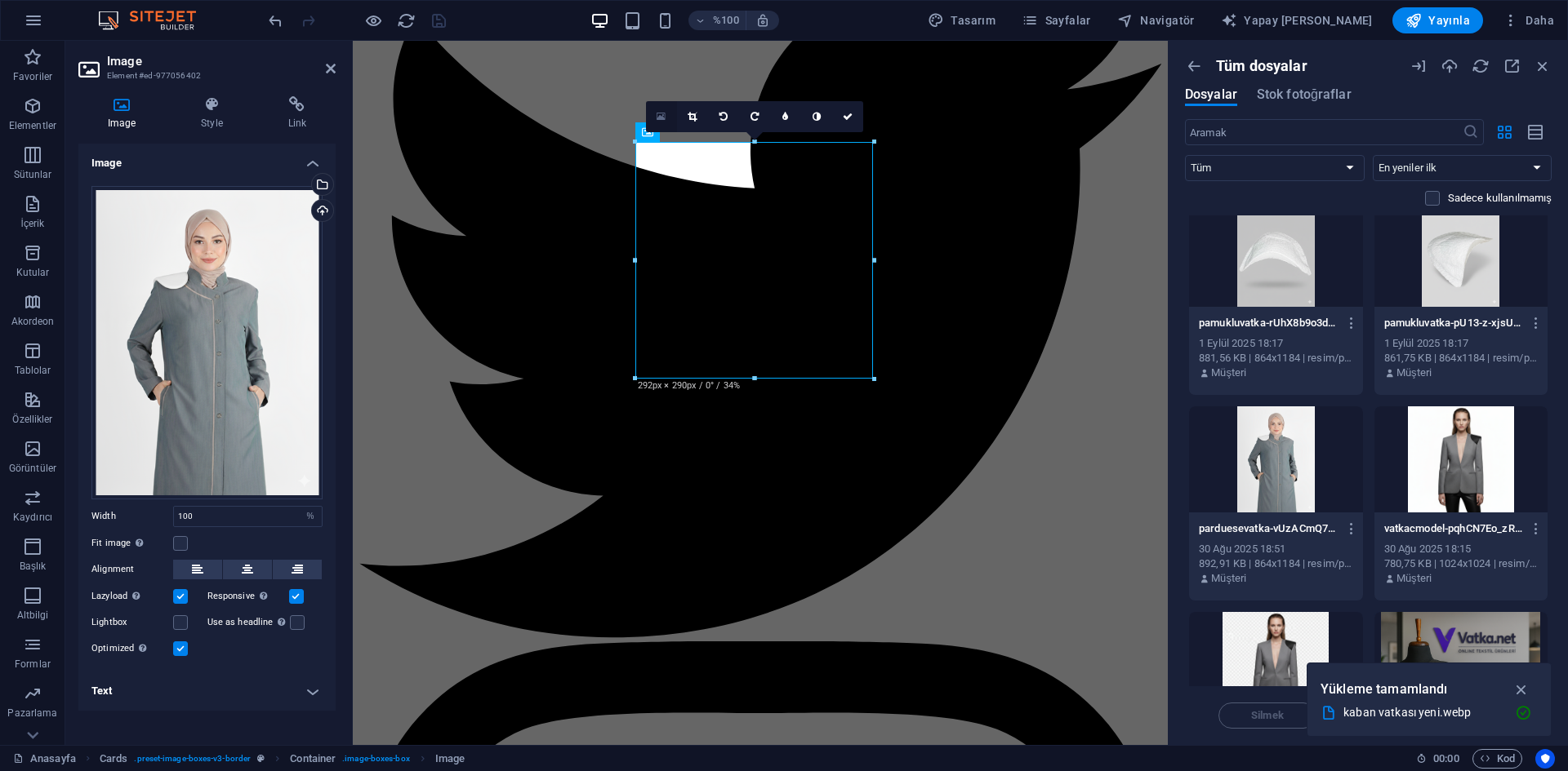
click at [660, 115] on icon at bounding box center [661, 117] width 9 height 12
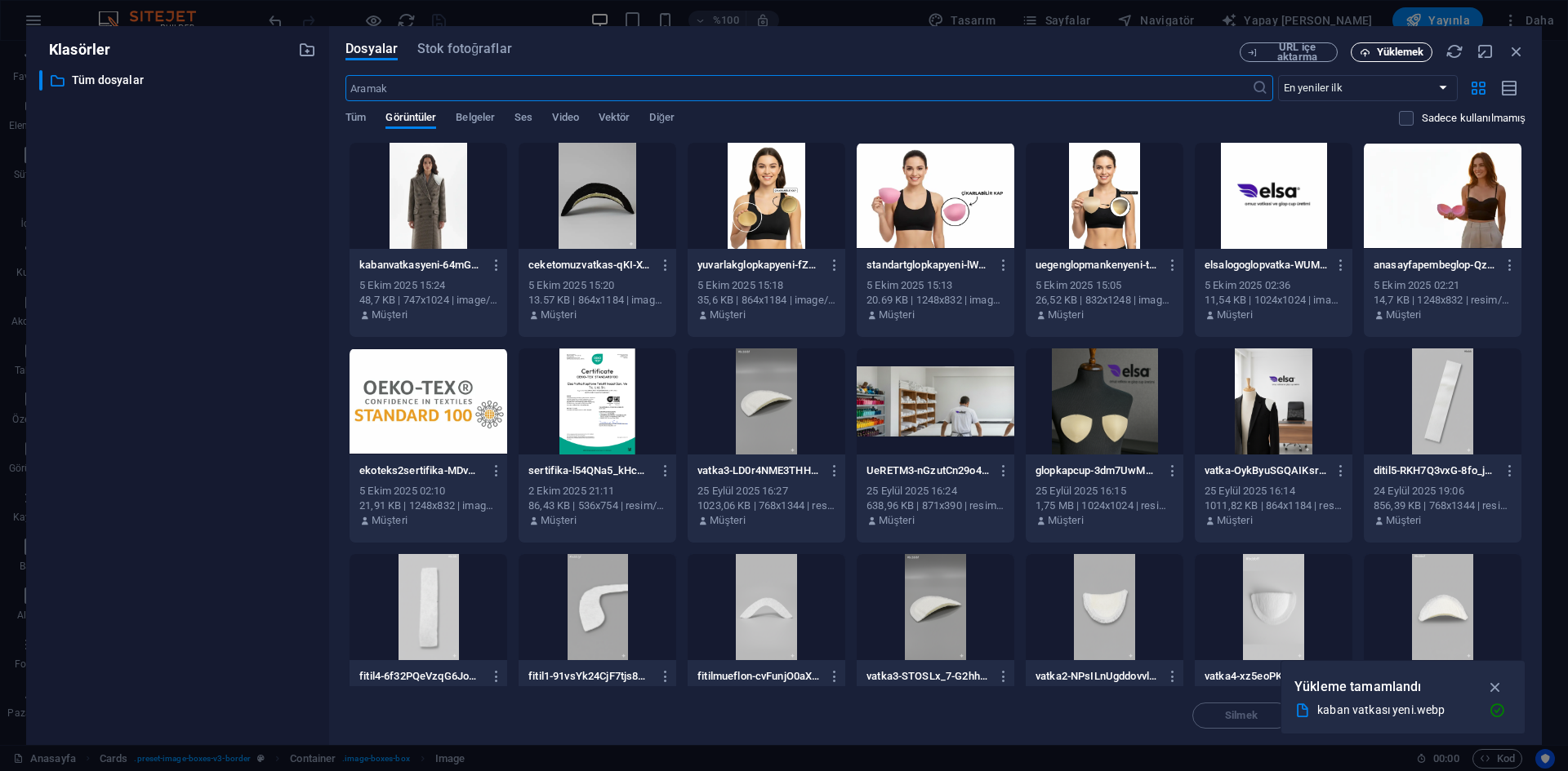
click at [1401, 57] on font "Yüklemek" at bounding box center [1400, 52] width 47 height 12
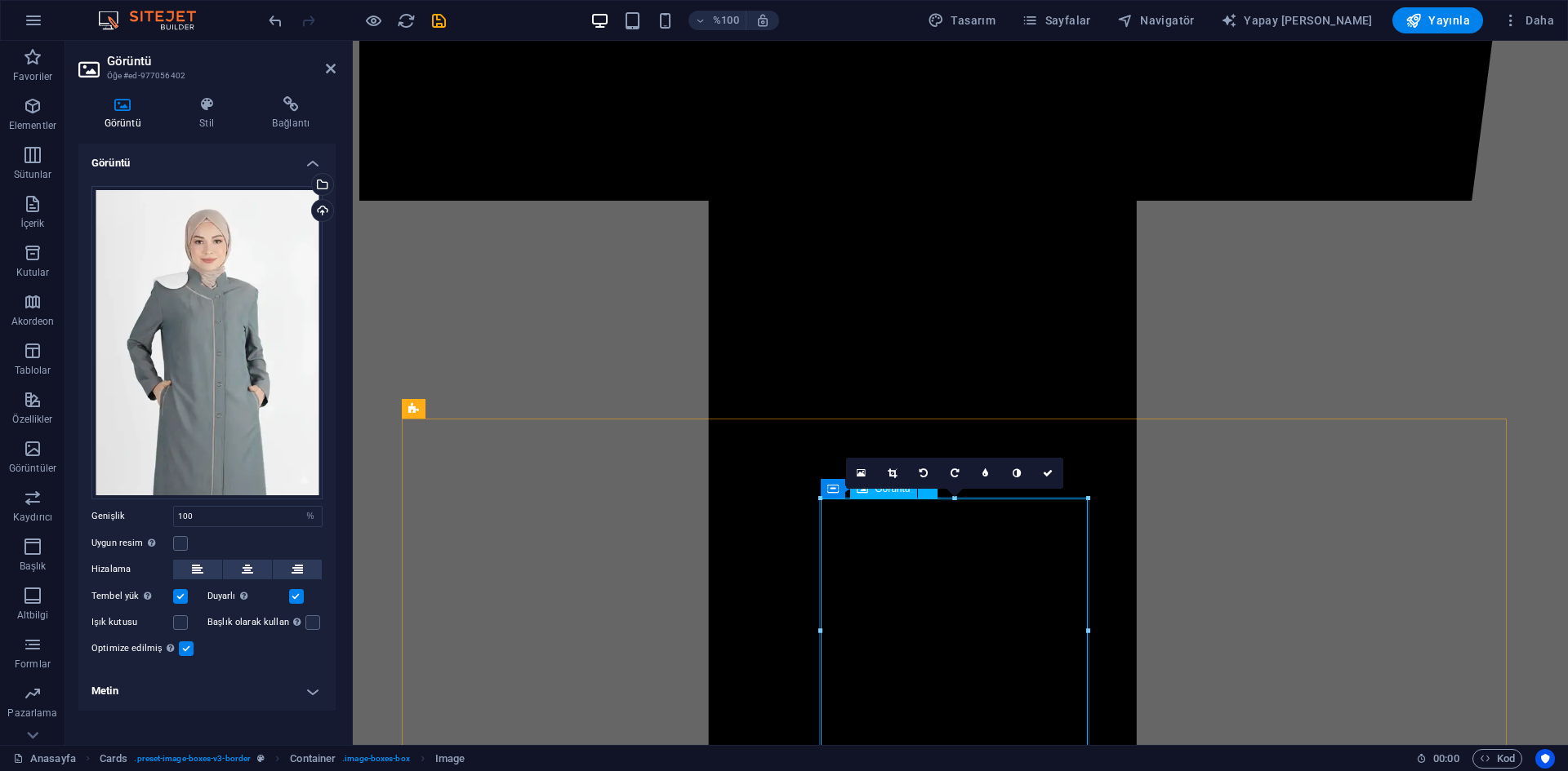
scroll to position [1639, 0]
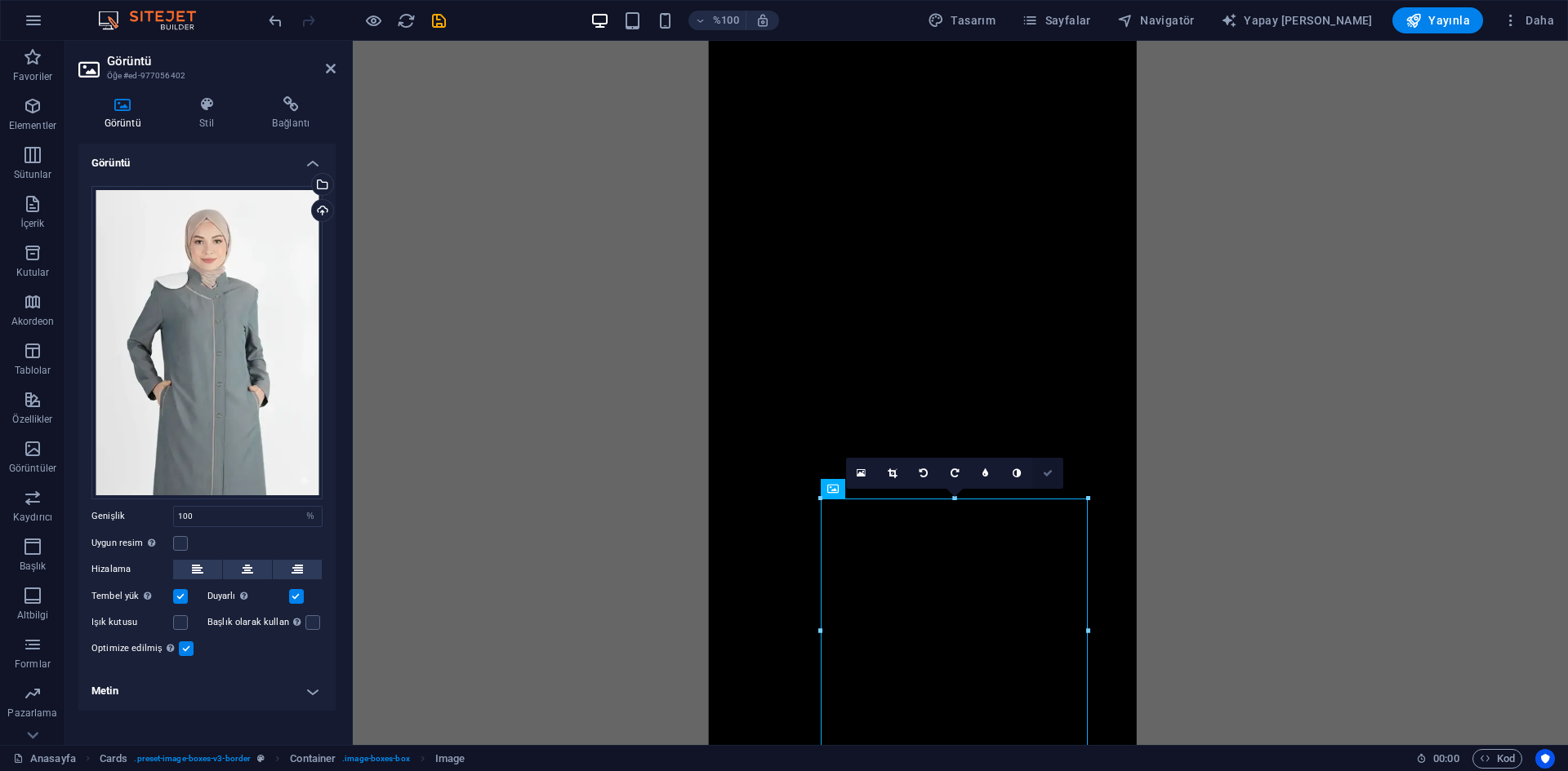
click at [1048, 481] on link at bounding box center [1048, 473] width 31 height 31
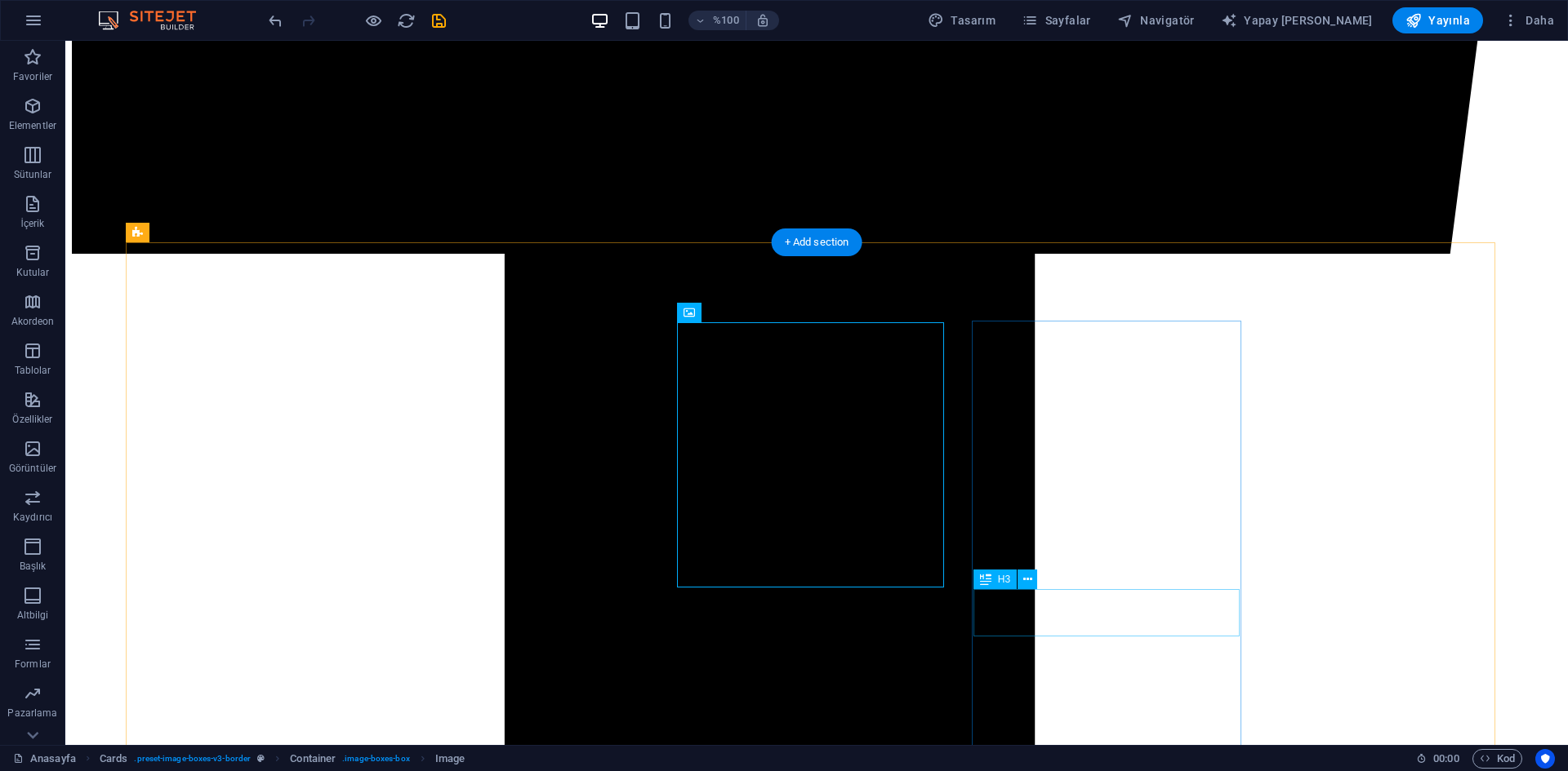
scroll to position [1802, 0]
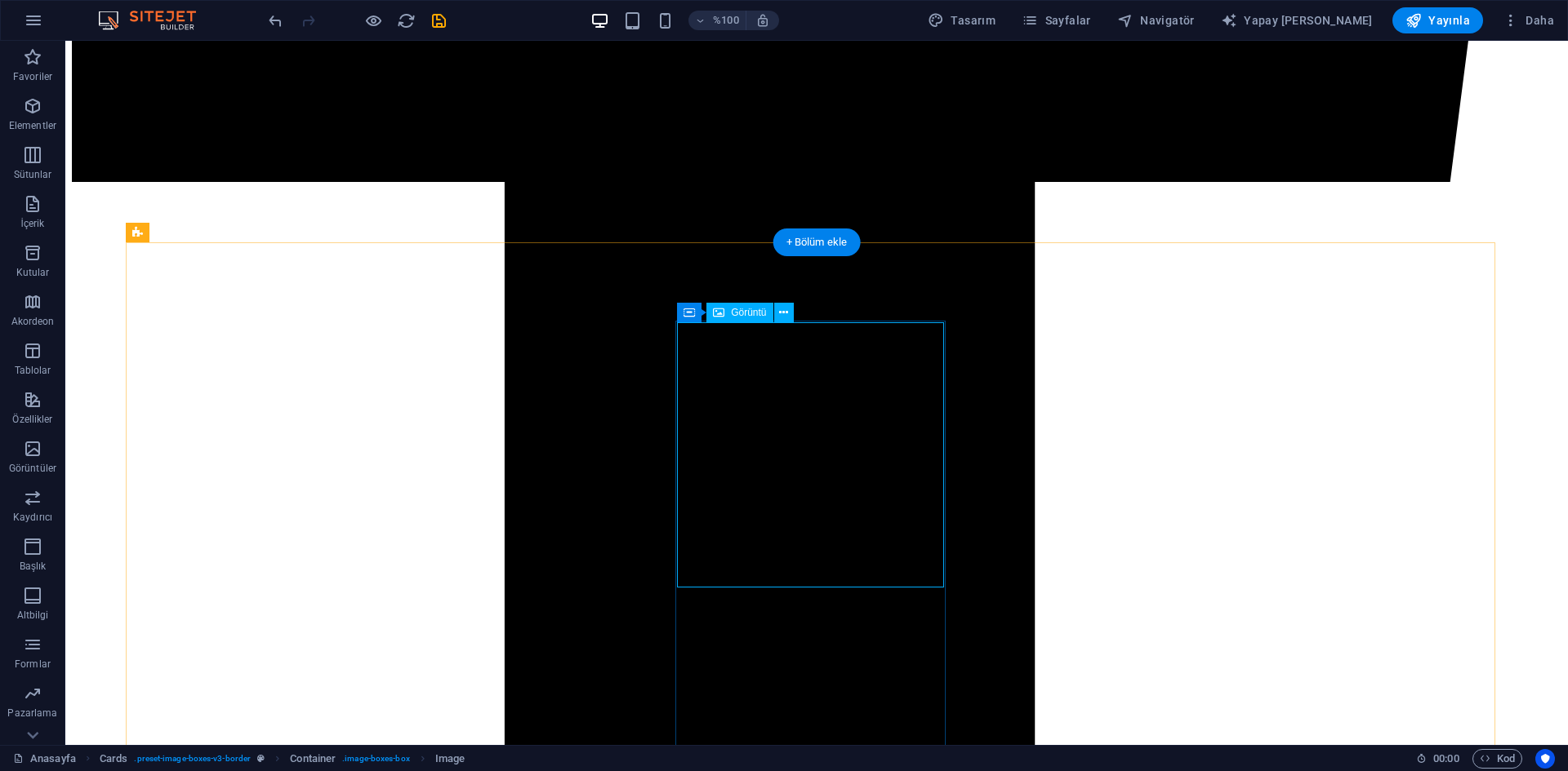
select select "%"
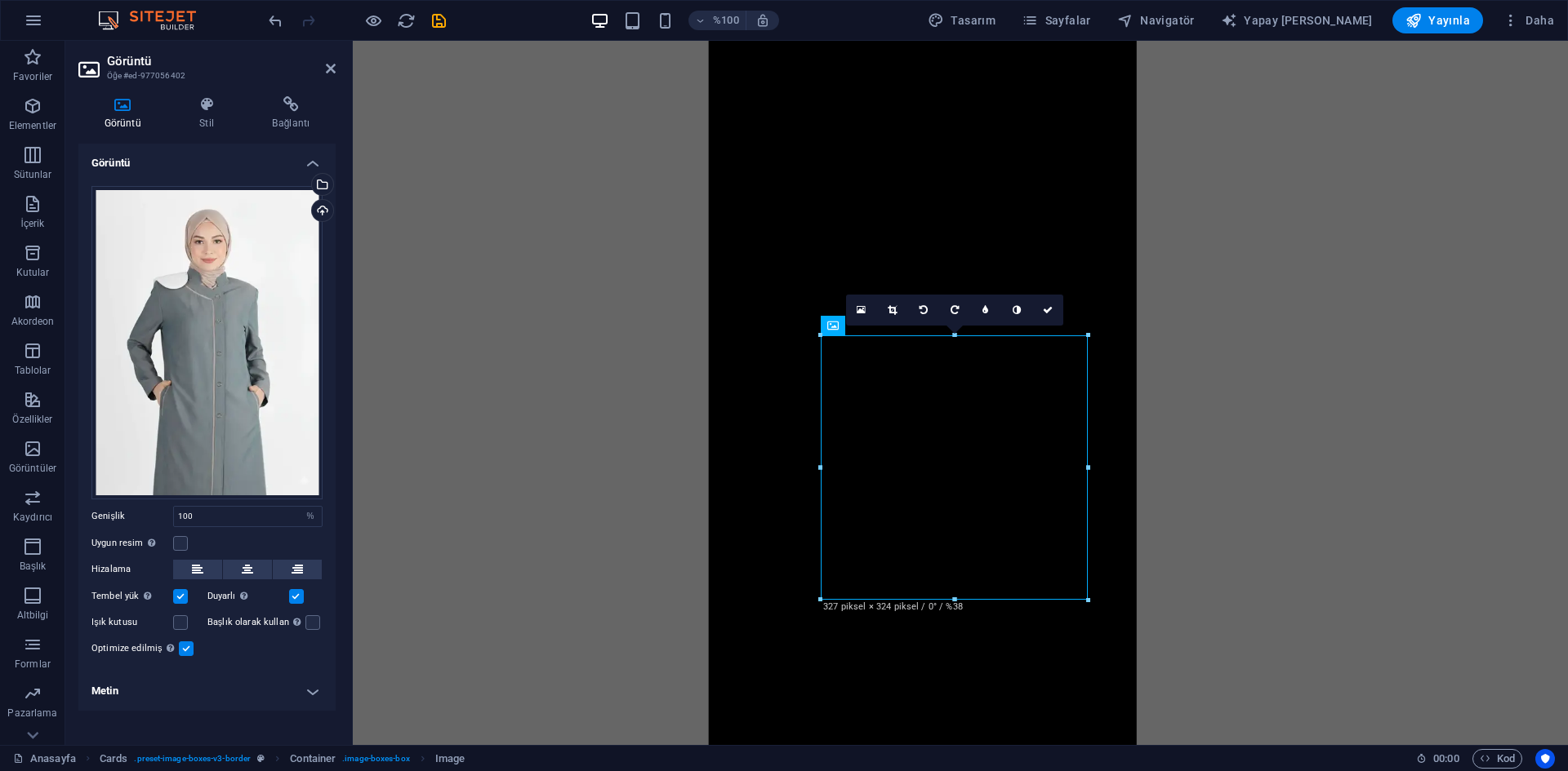
click at [893, 309] on icon at bounding box center [892, 311] width 9 height 10
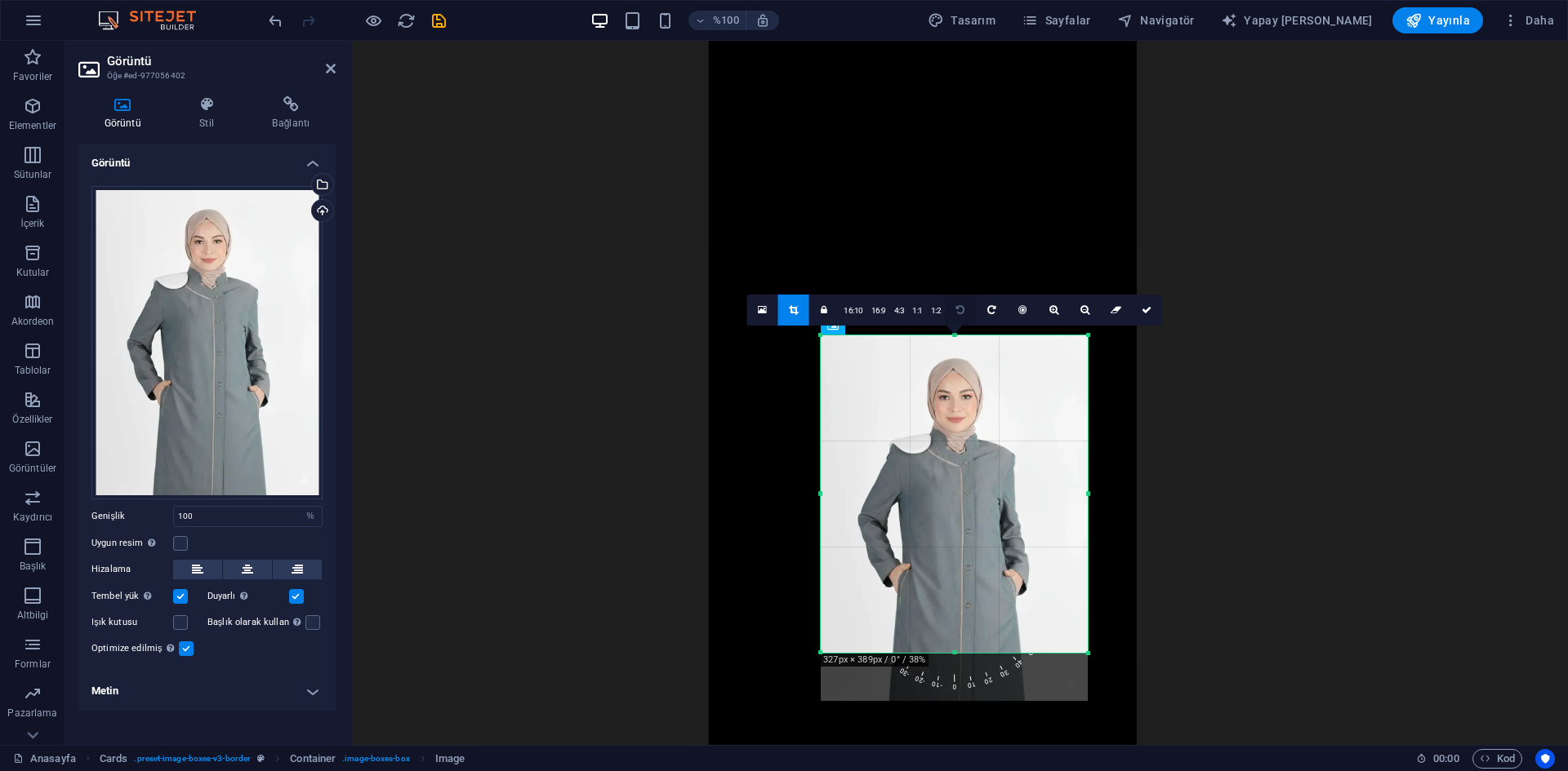
drag, startPoint x: 954, startPoint y: 335, endPoint x: 958, endPoint y: 301, distance: 34.2
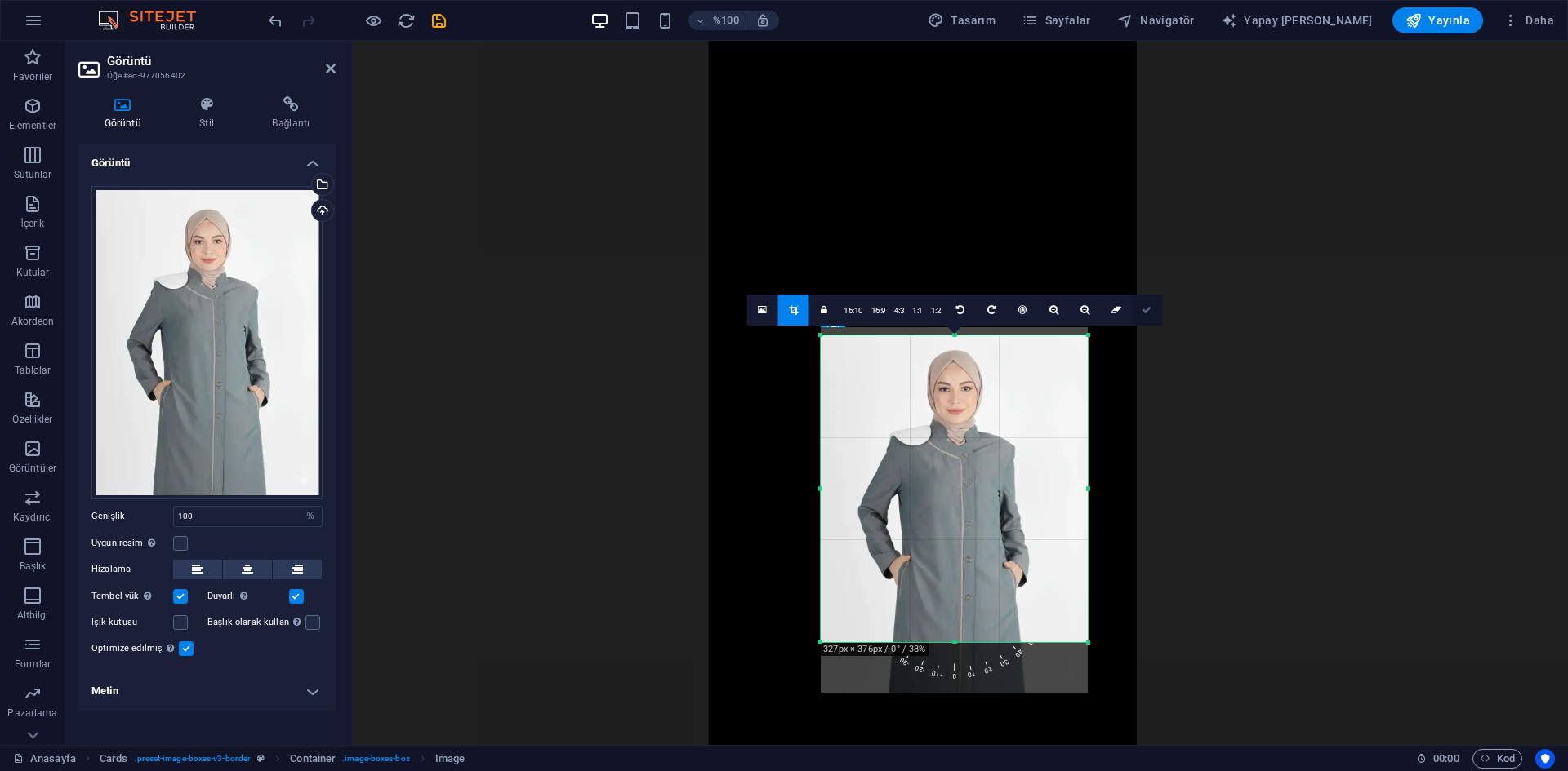
click at [1143, 308] on icon at bounding box center [1147, 311] width 10 height 10
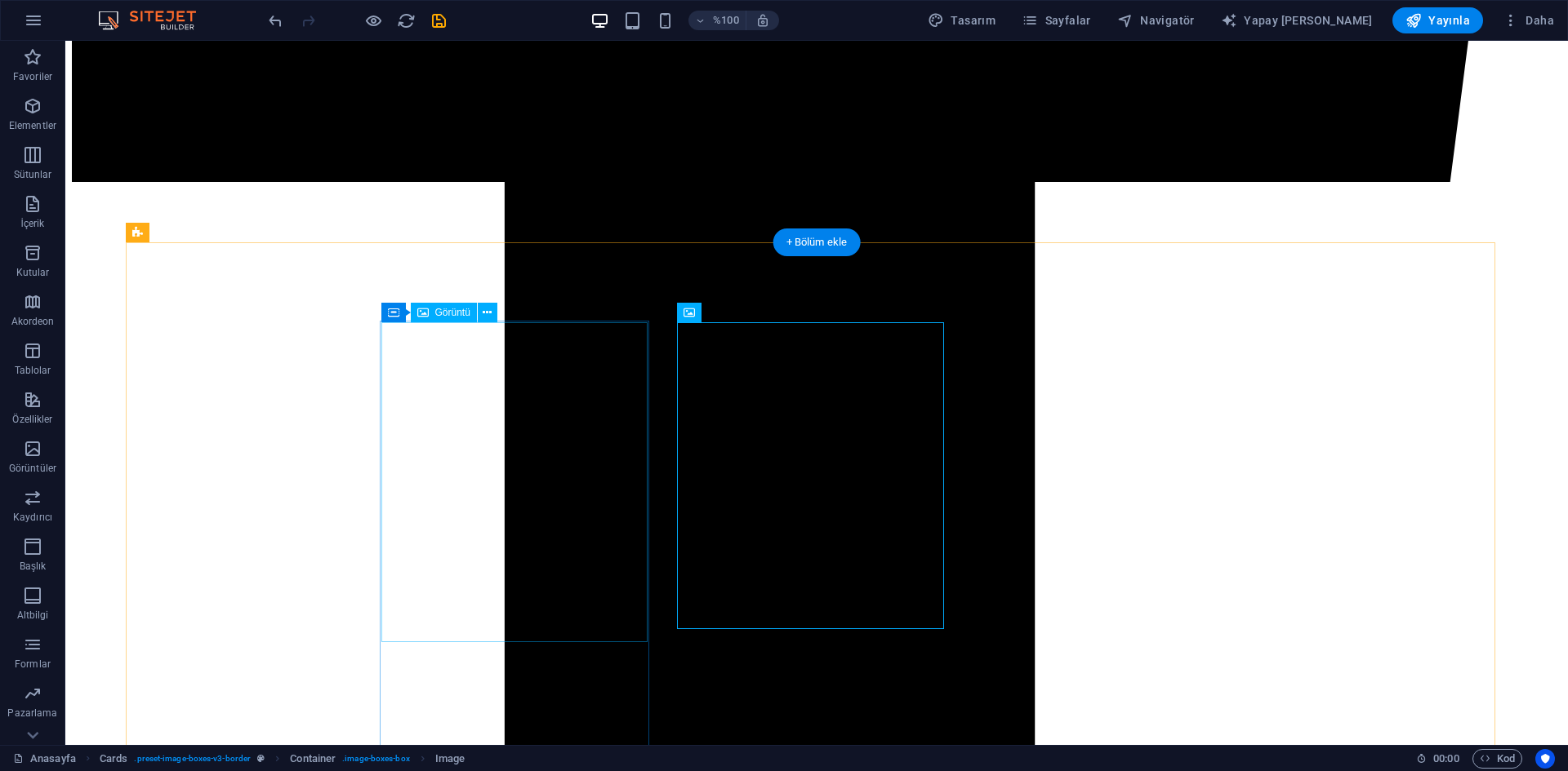
select select "px"
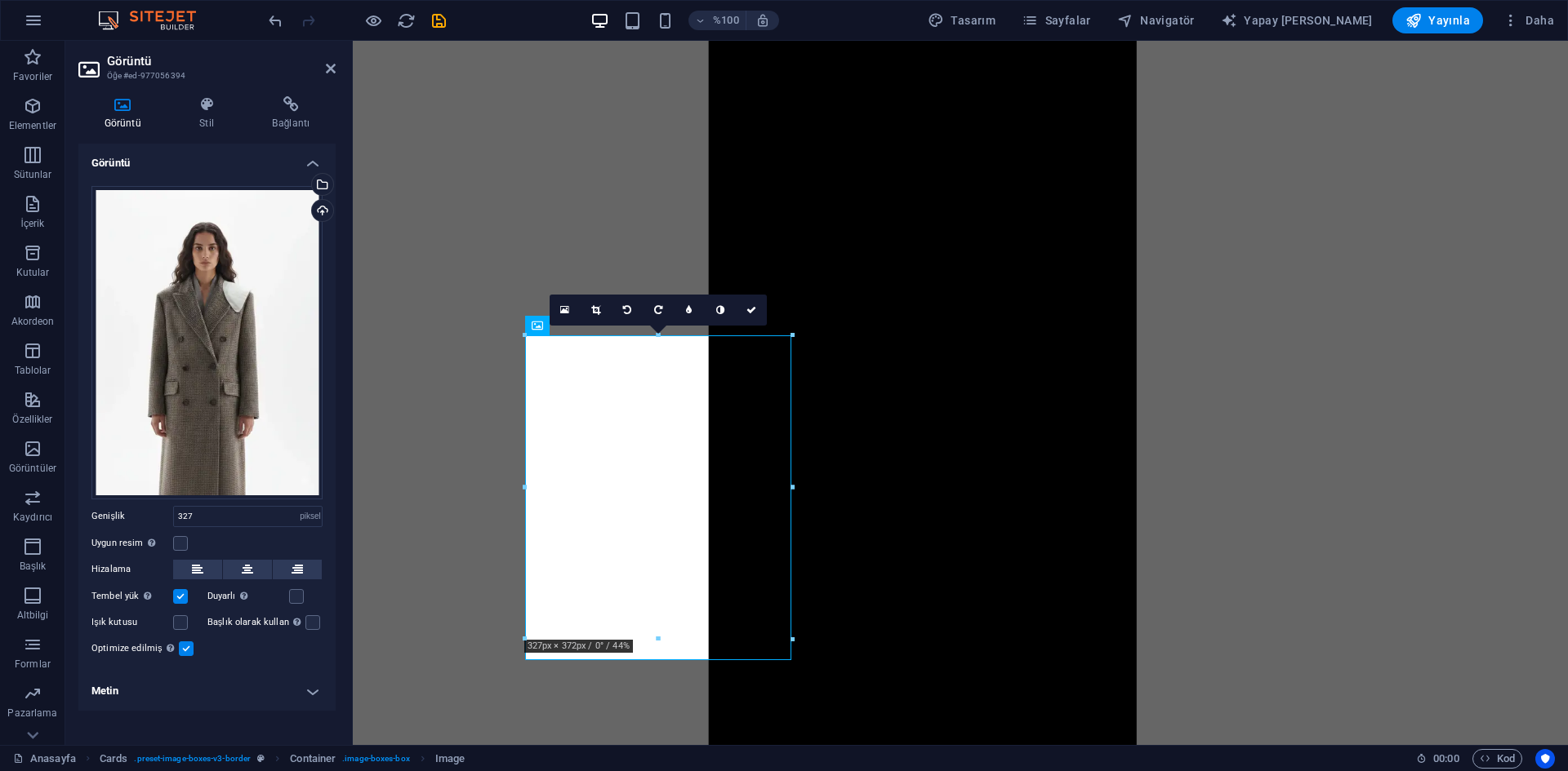
type input "327"
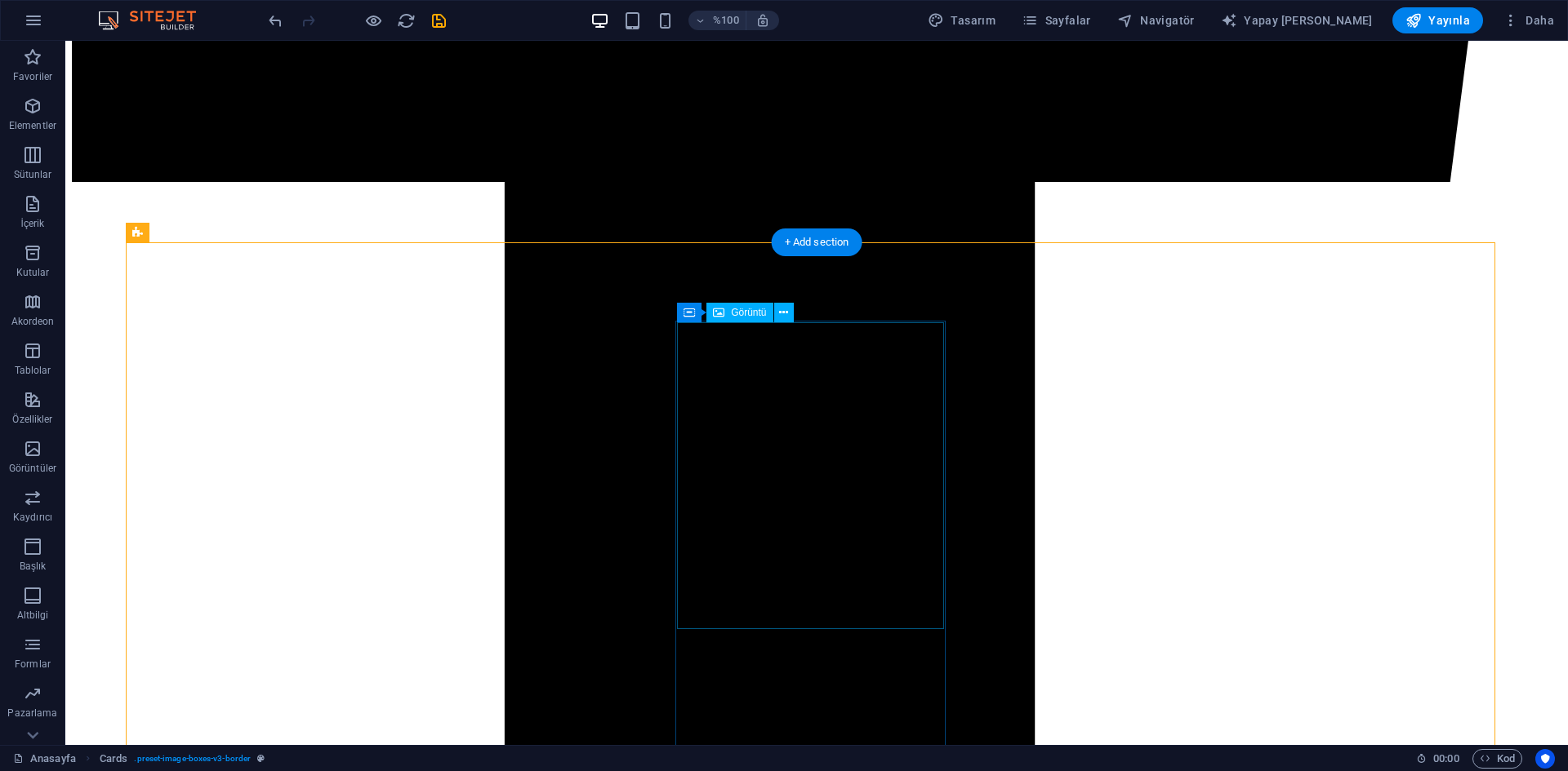
select select "%"
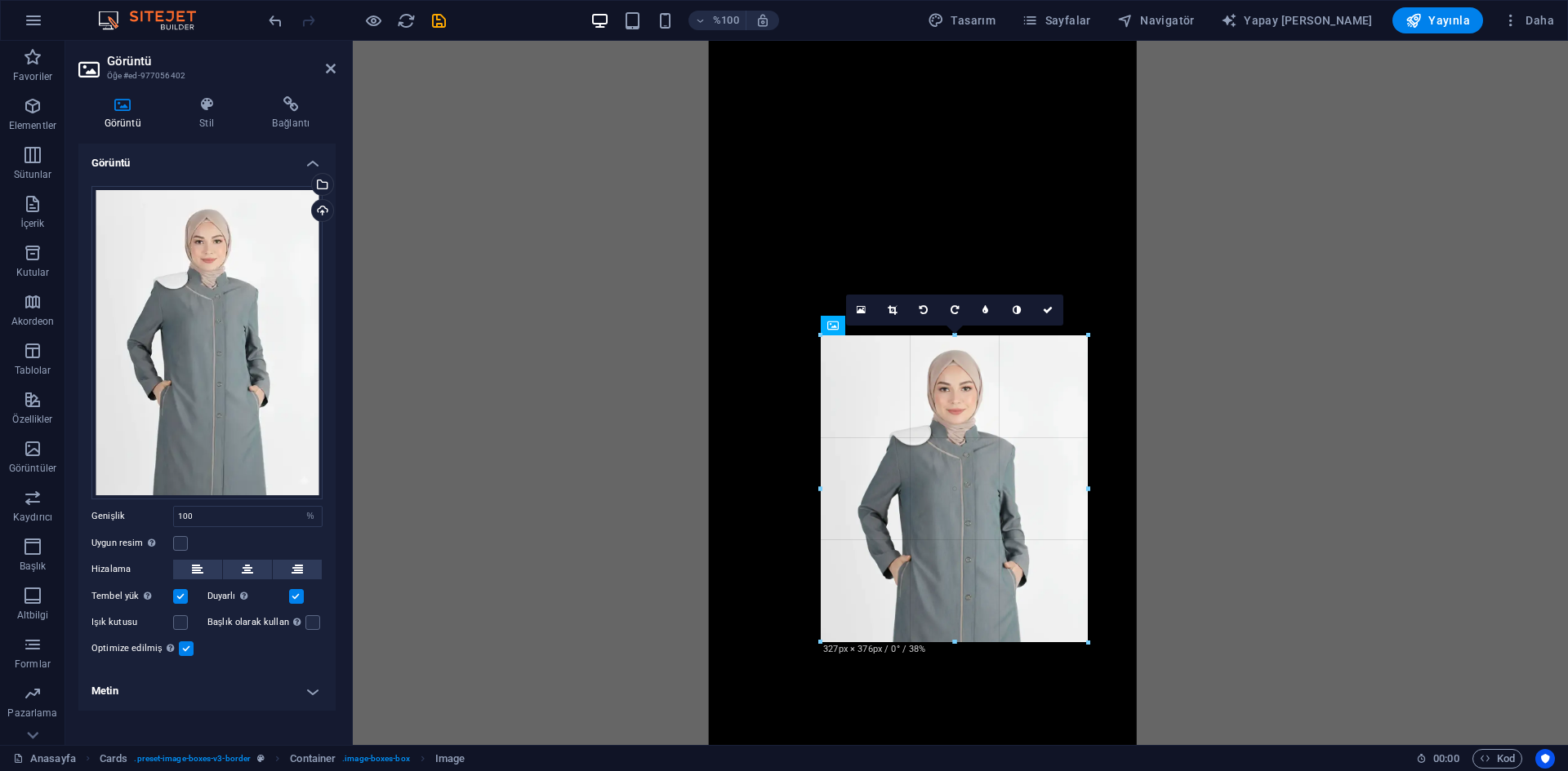
drag, startPoint x: 1085, startPoint y: 642, endPoint x: 1091, endPoint y: 627, distance: 16.2
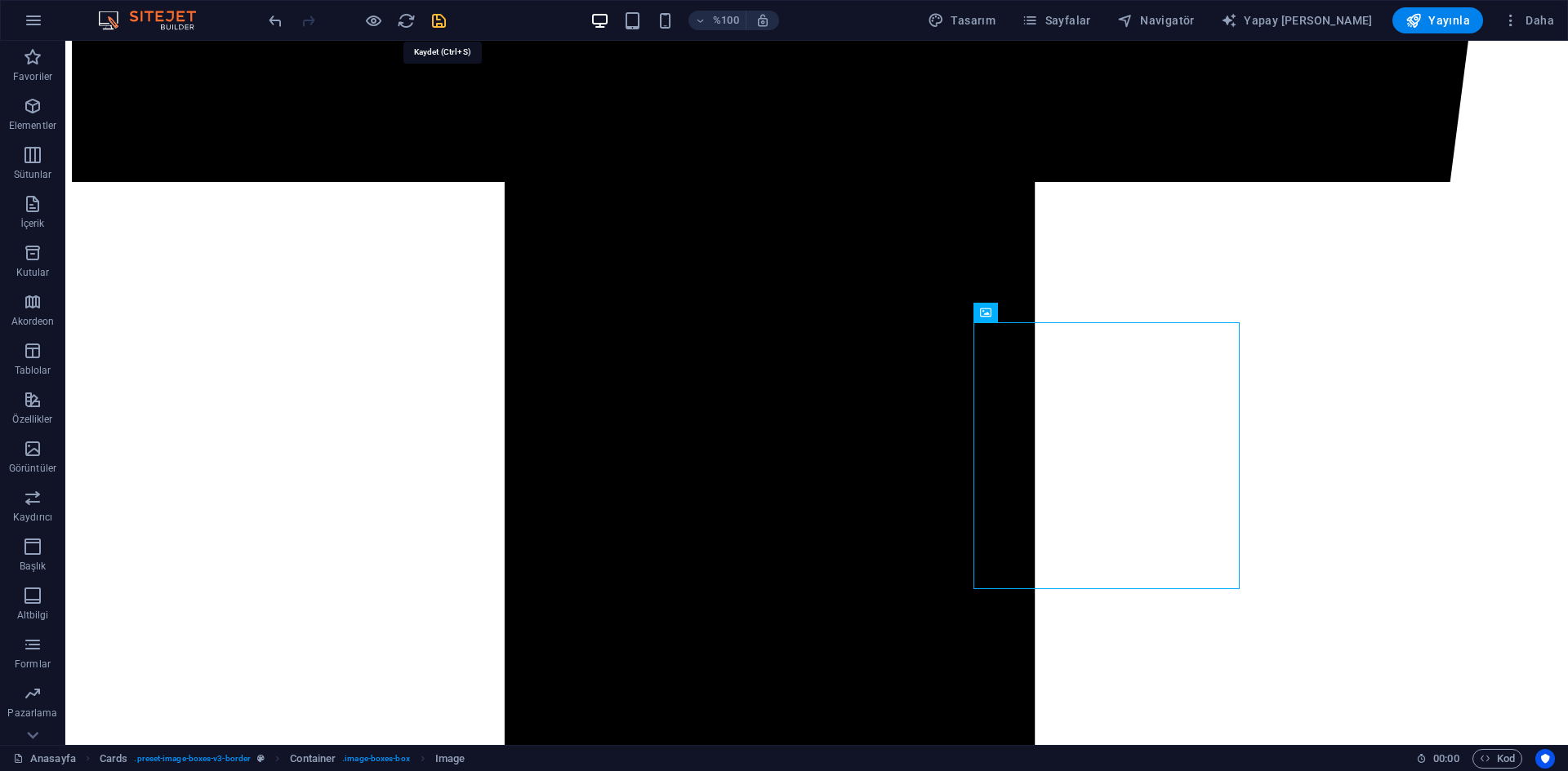
click at [437, 28] on icon "kaydetmek" at bounding box center [438, 21] width 19 height 19
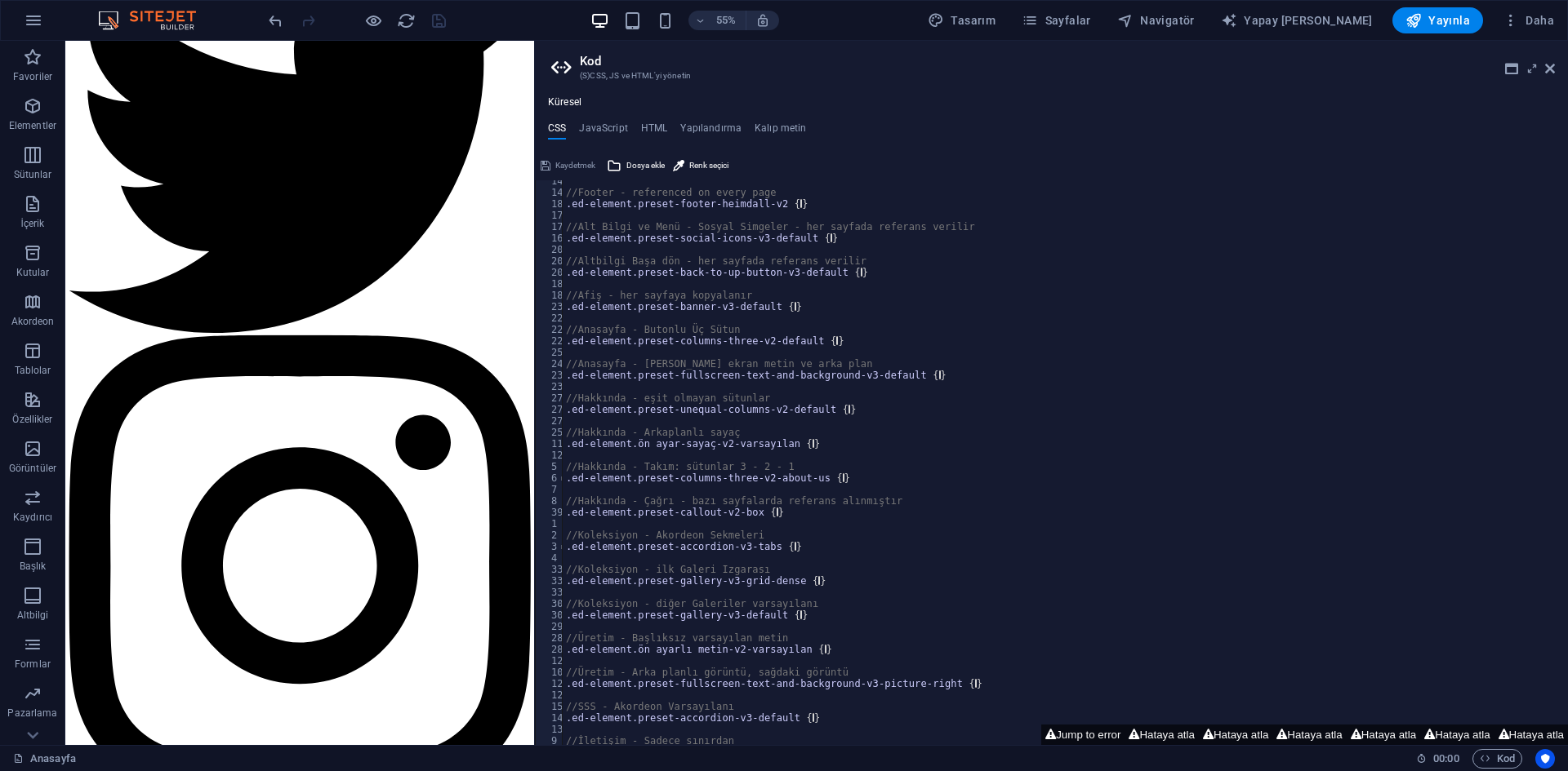
scroll to position [176, 0]
drag, startPoint x: 1461, startPoint y: 36, endPoint x: 1547, endPoint y: 68, distance: 91.8
click at [1547, 68] on icon at bounding box center [1549, 68] width 10 height 13
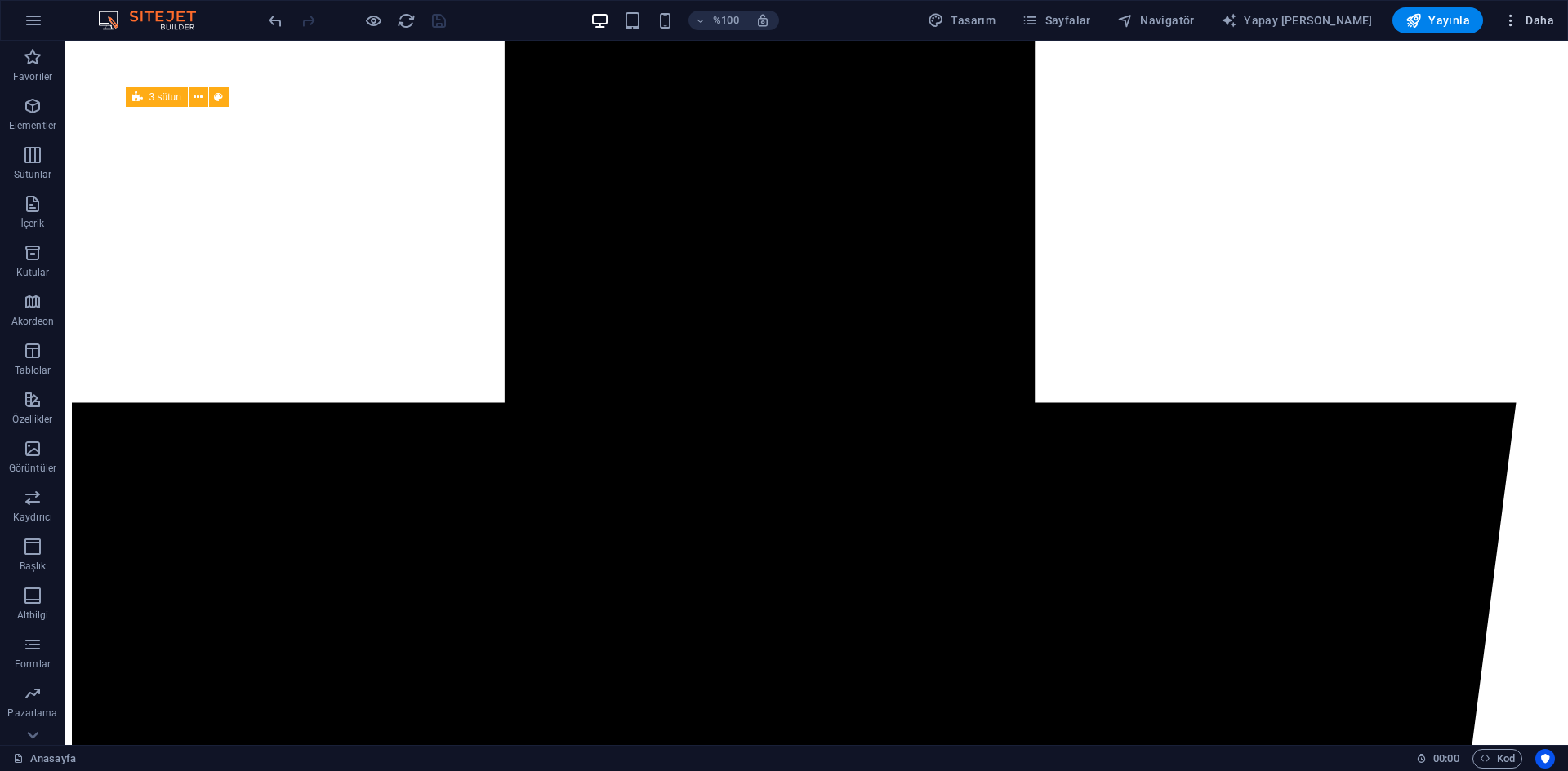
scroll to position [1068, 0]
click at [1505, 22] on icon "button" at bounding box center [1510, 20] width 17 height 17
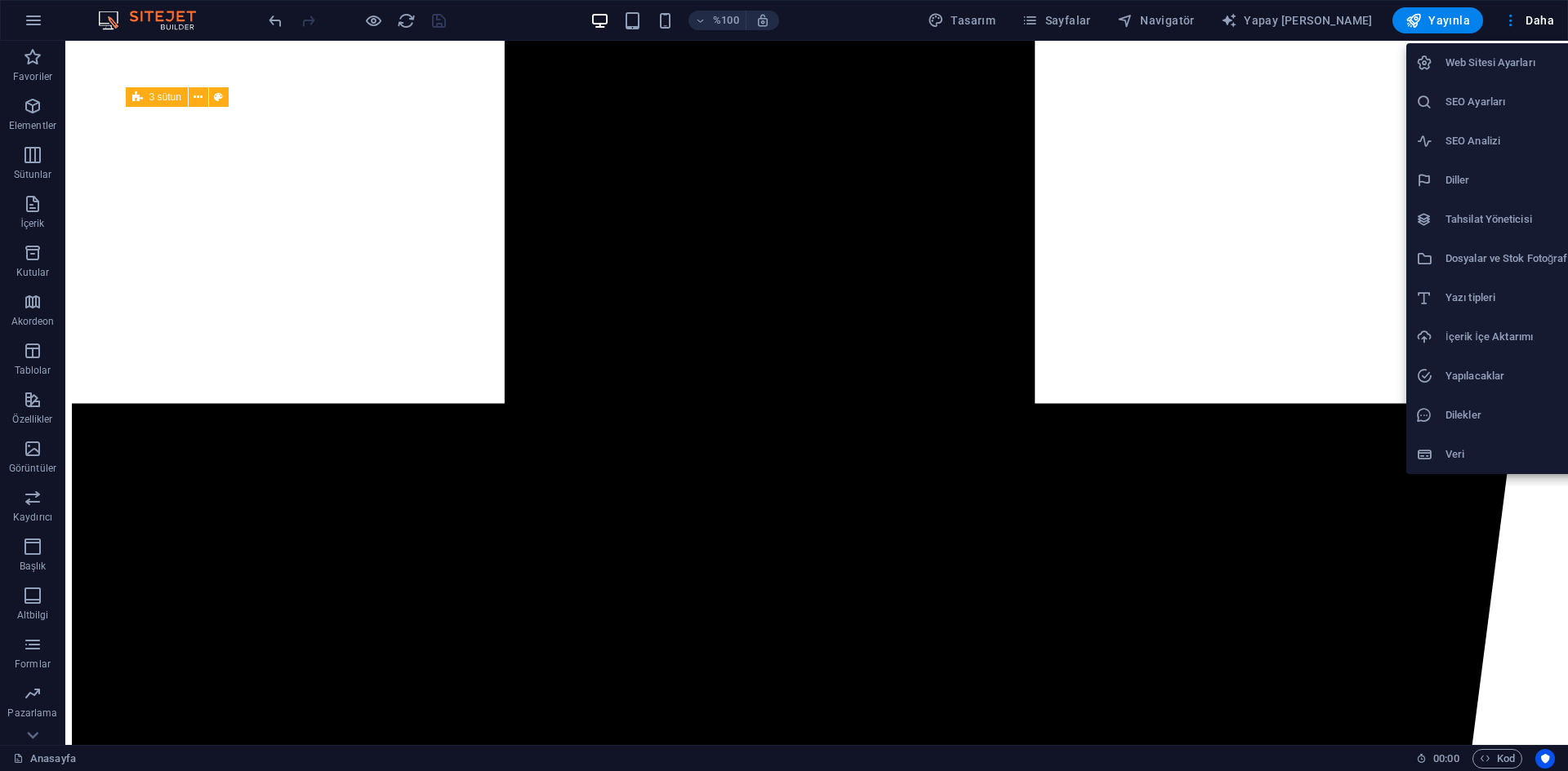
click at [1485, 261] on font "Dosyalar ve Stok Fotoğraflar" at bounding box center [1512, 258] width 134 height 12
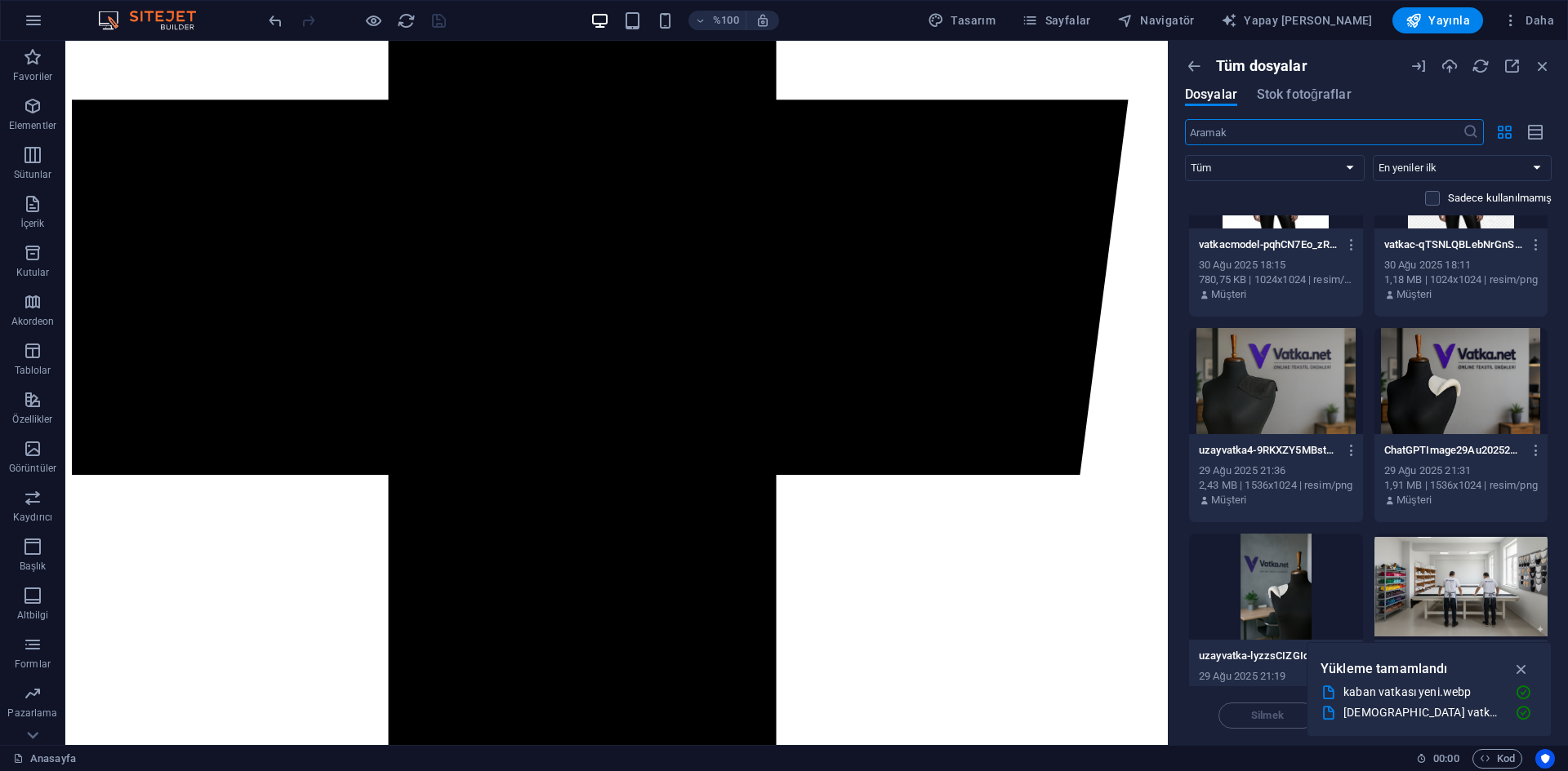
scroll to position [11696, 0]
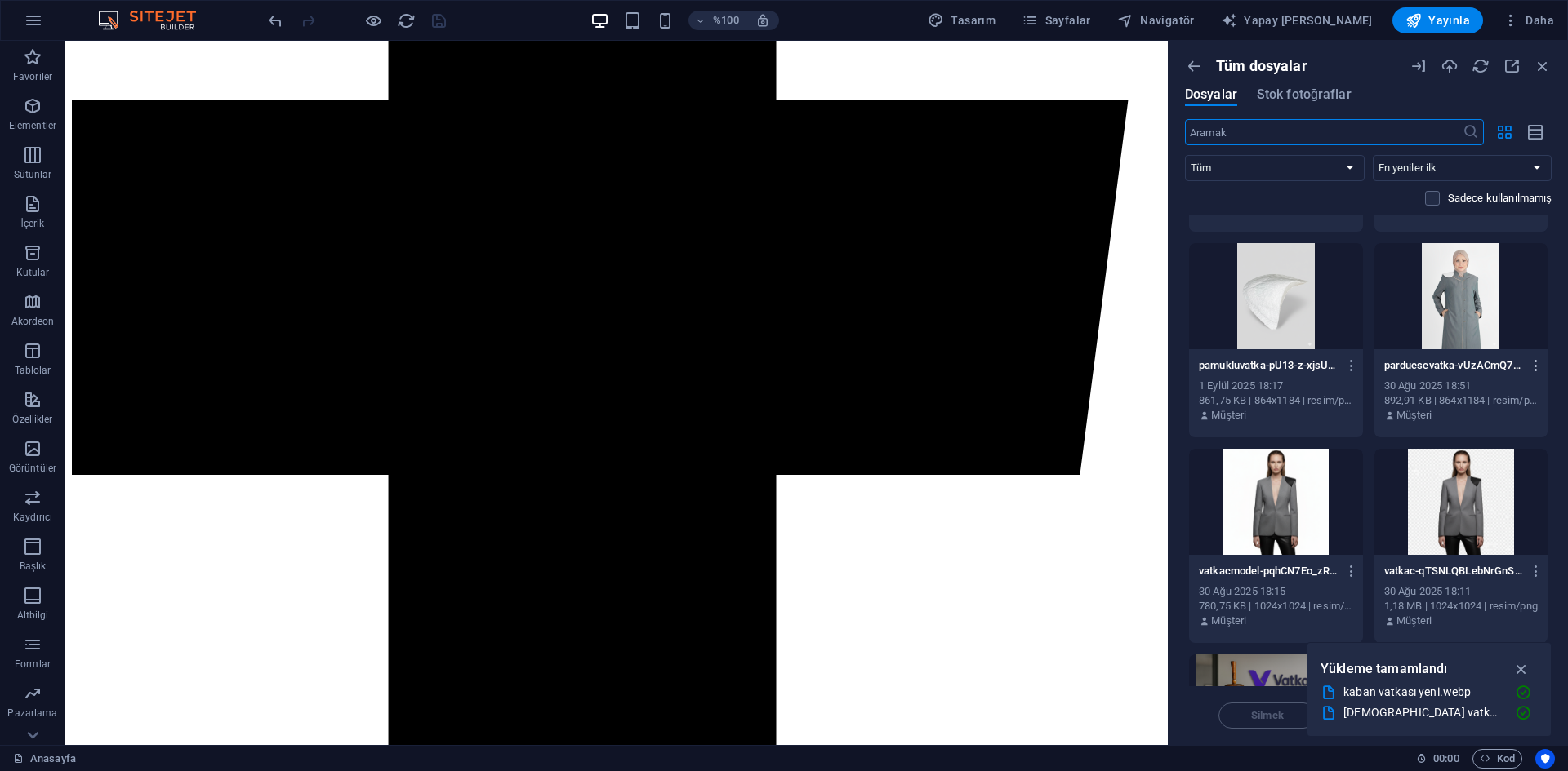
click at [1530, 362] on icon "button" at bounding box center [1537, 365] width 16 height 15
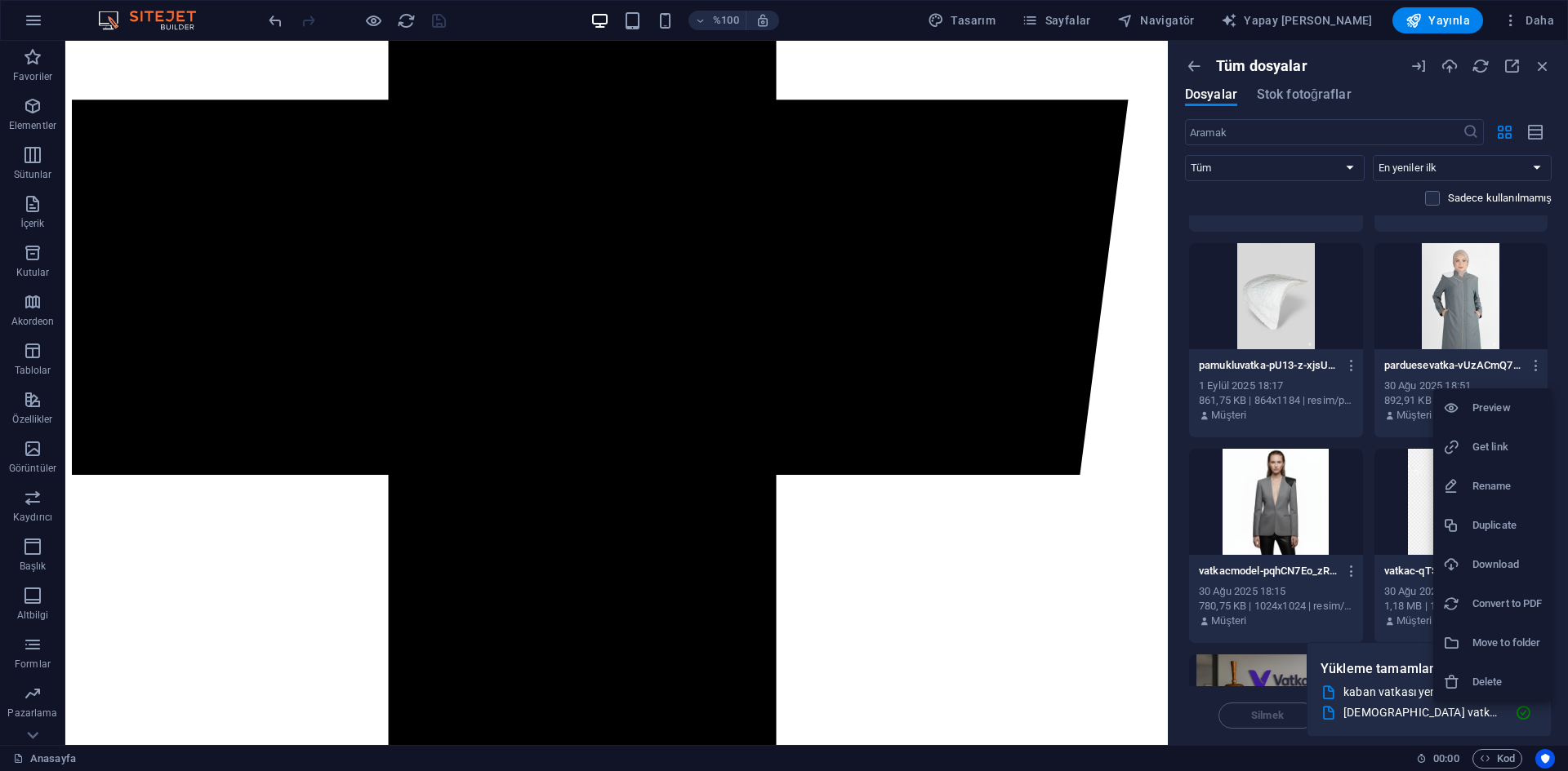
click at [1494, 685] on h6 "Delete" at bounding box center [1506, 682] width 70 height 20
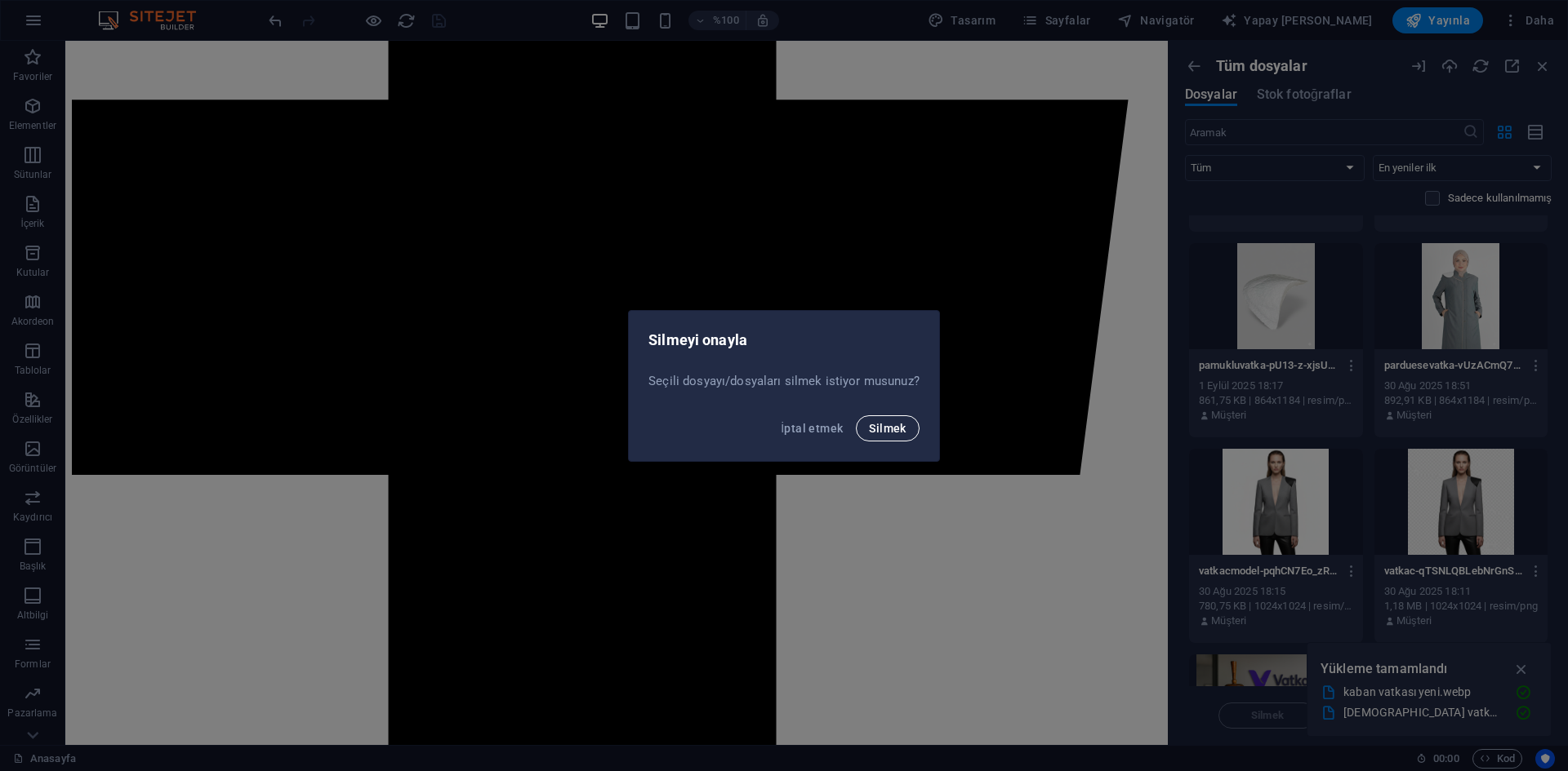
click at [879, 425] on font "Silmek" at bounding box center [886, 428] width 36 height 13
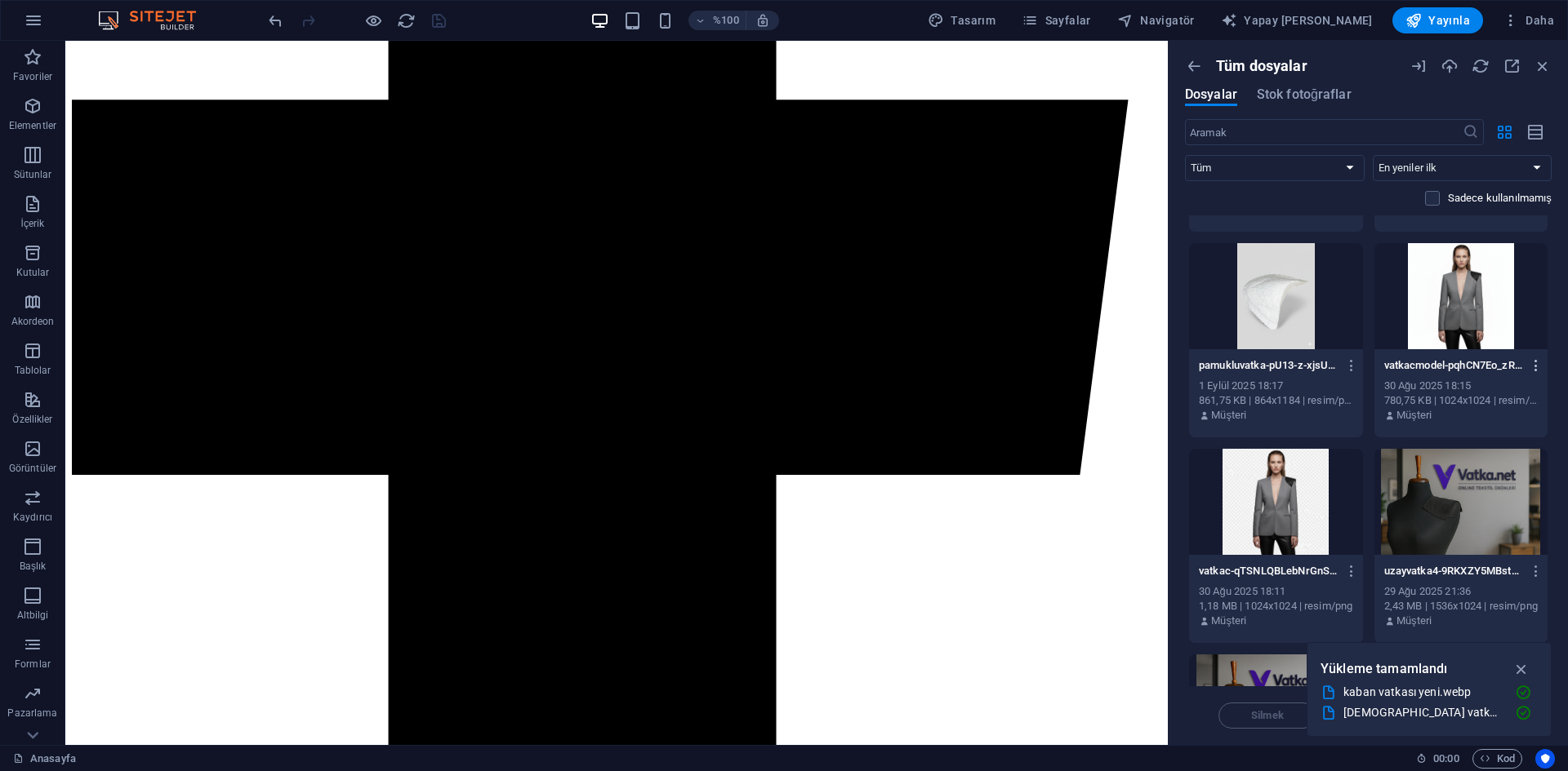
click at [1539, 369] on icon "button" at bounding box center [1537, 365] width 16 height 15
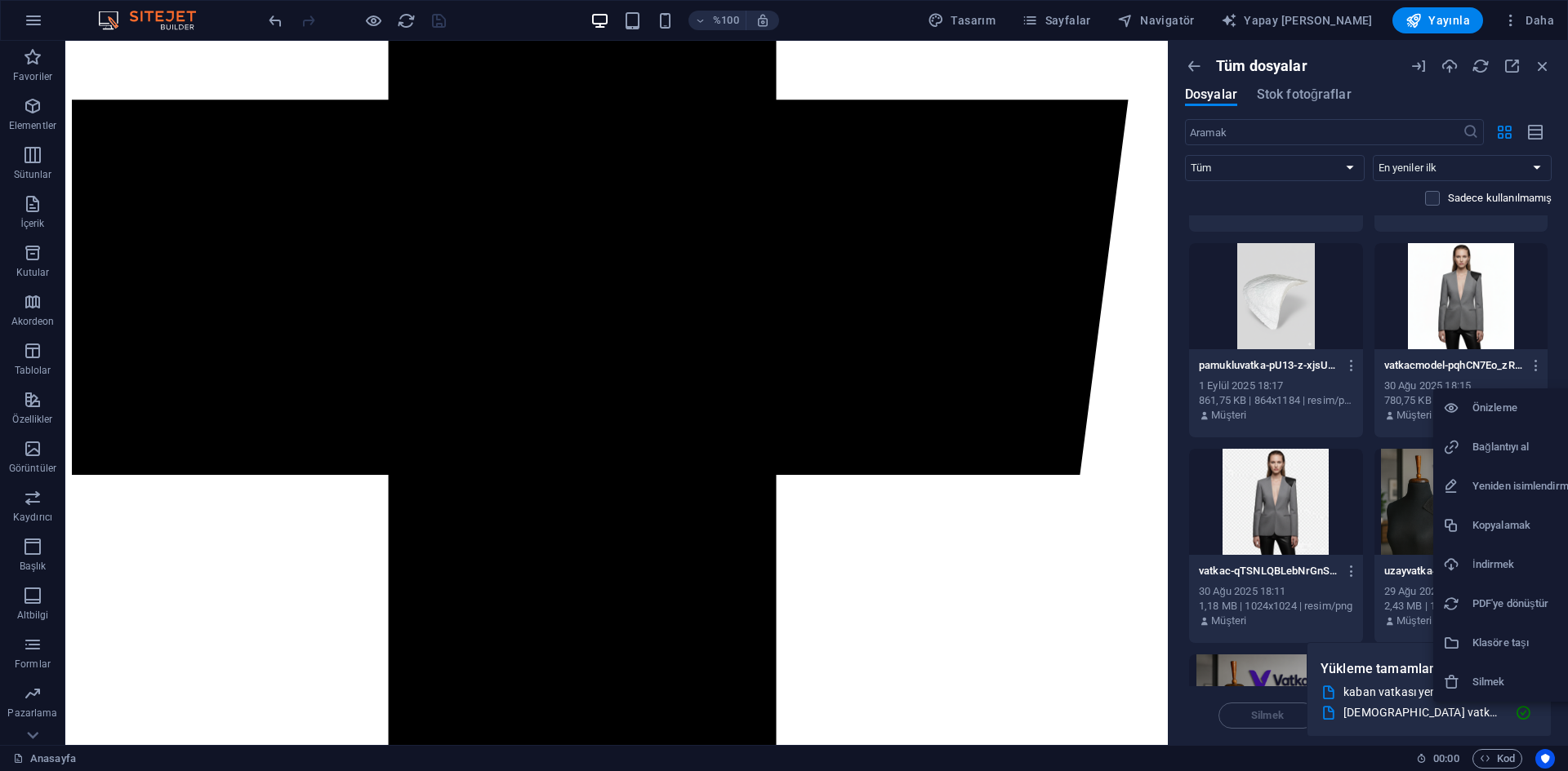
click at [1491, 564] on font "İndirmek" at bounding box center [1493, 564] width 41 height 12
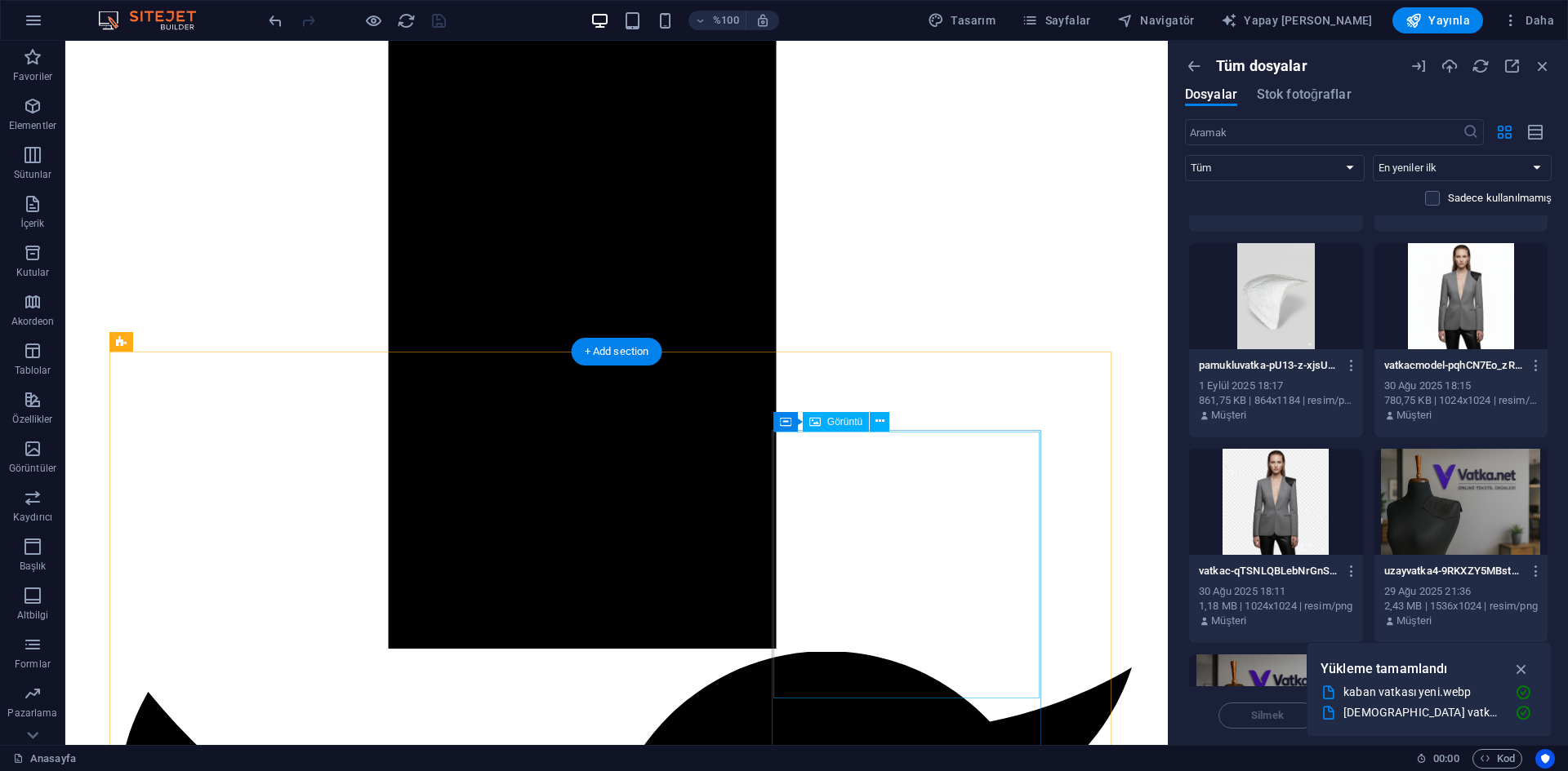
scroll to position [1733, 0]
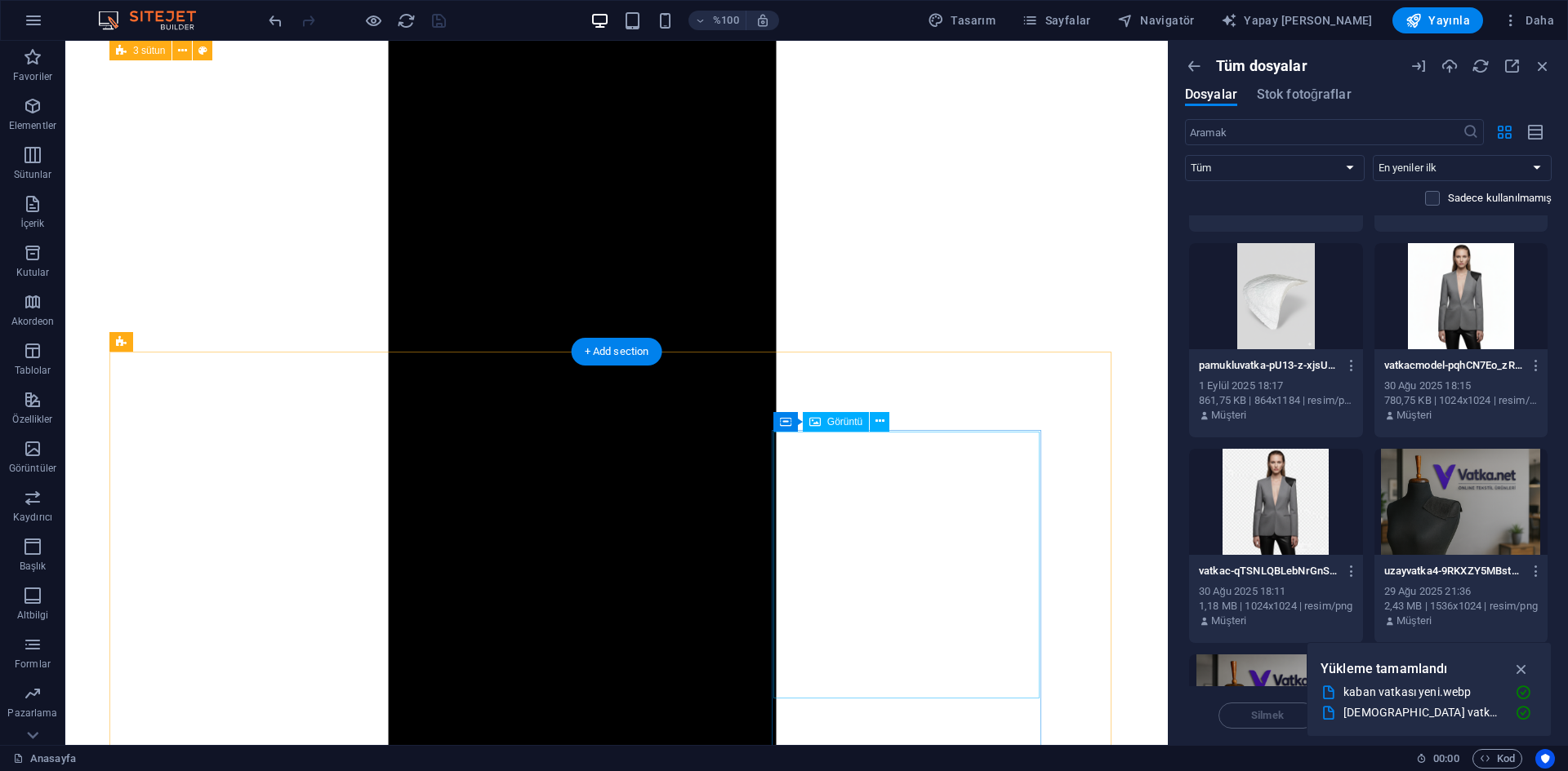
select select "px"
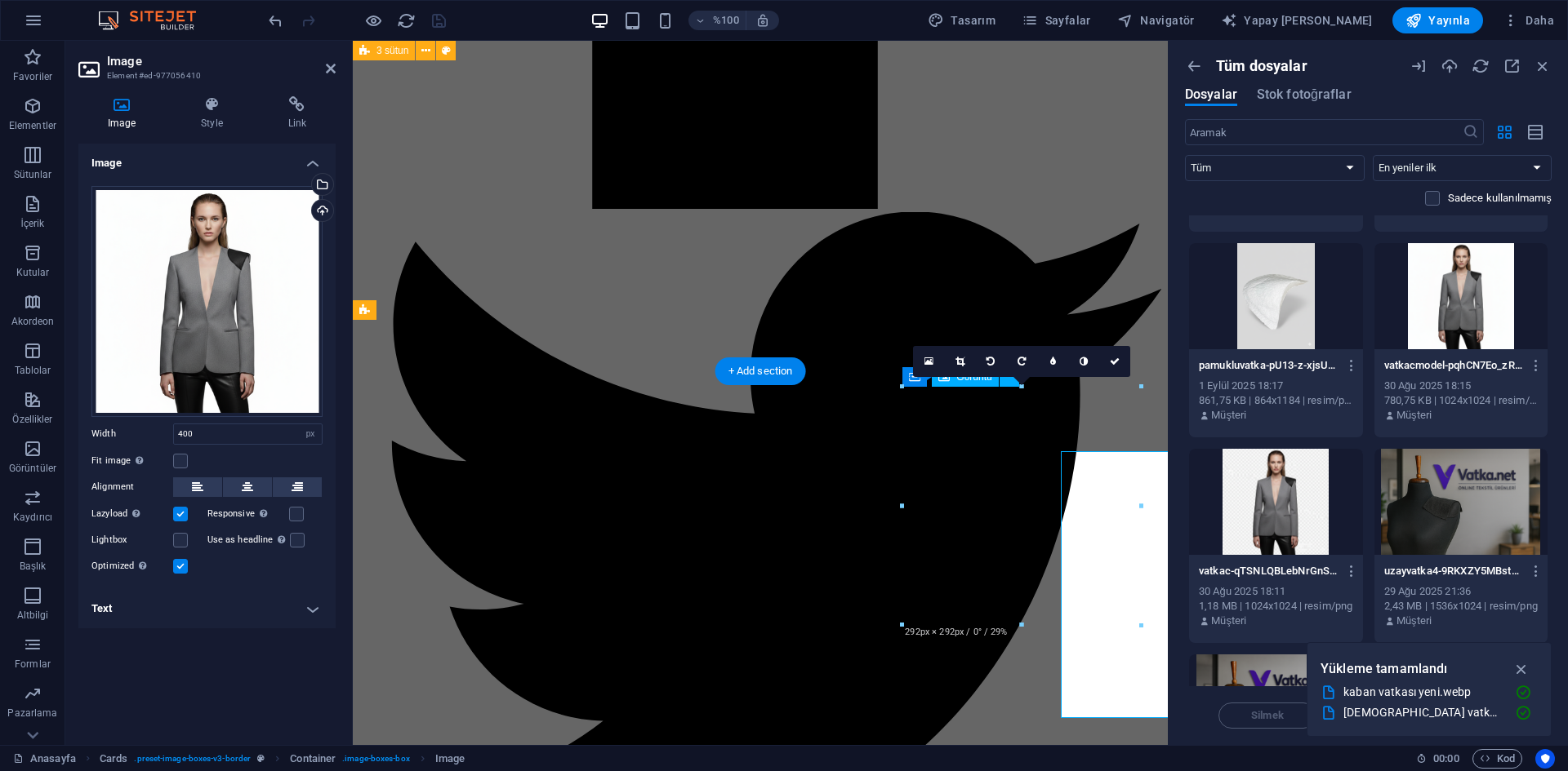
scroll to position [1713, 0]
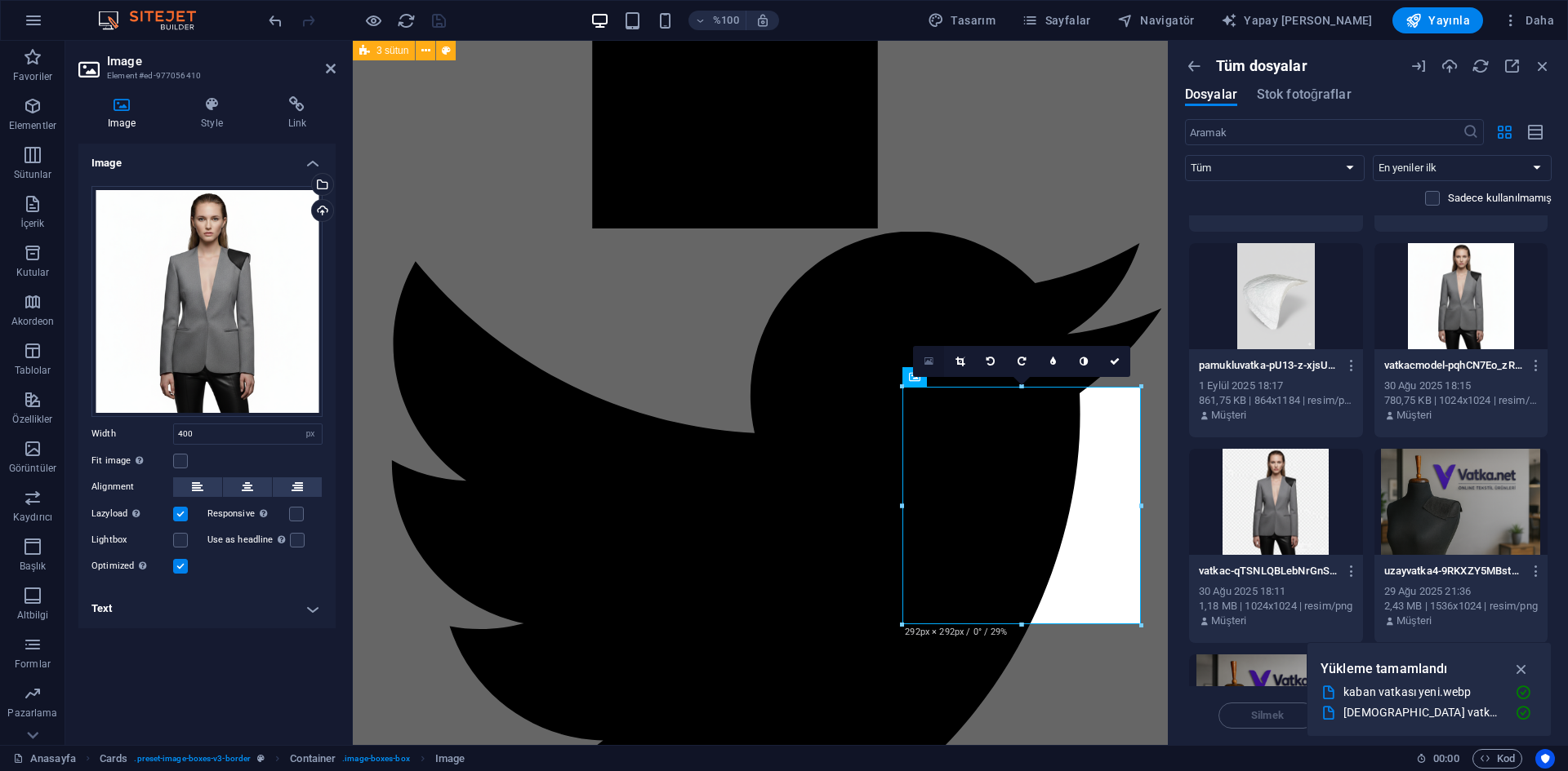
click at [929, 361] on icon at bounding box center [928, 361] width 9 height 12
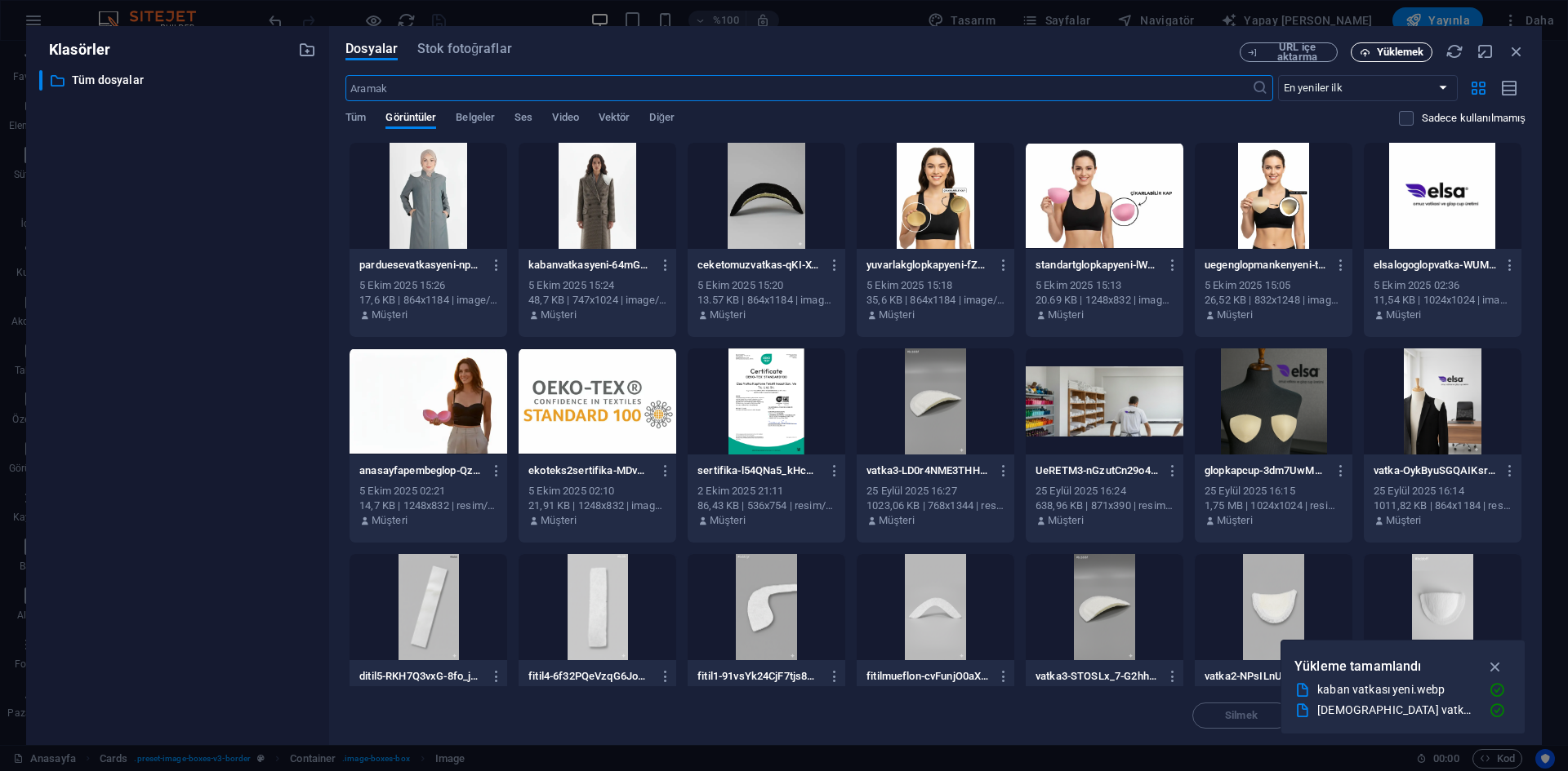
click at [1402, 47] on font "Yüklemek" at bounding box center [1400, 52] width 47 height 12
type input "292"
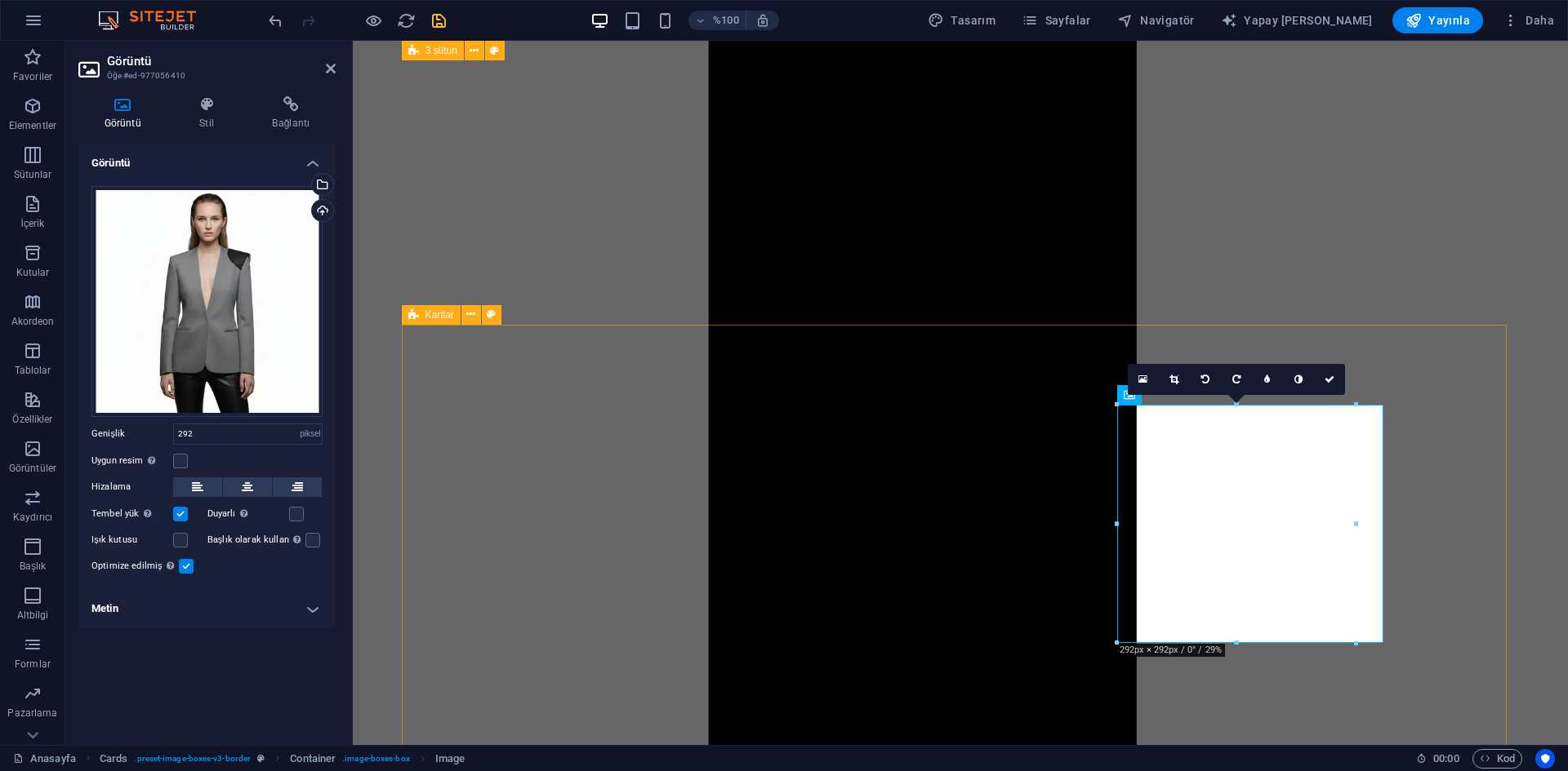
scroll to position [1884, 0]
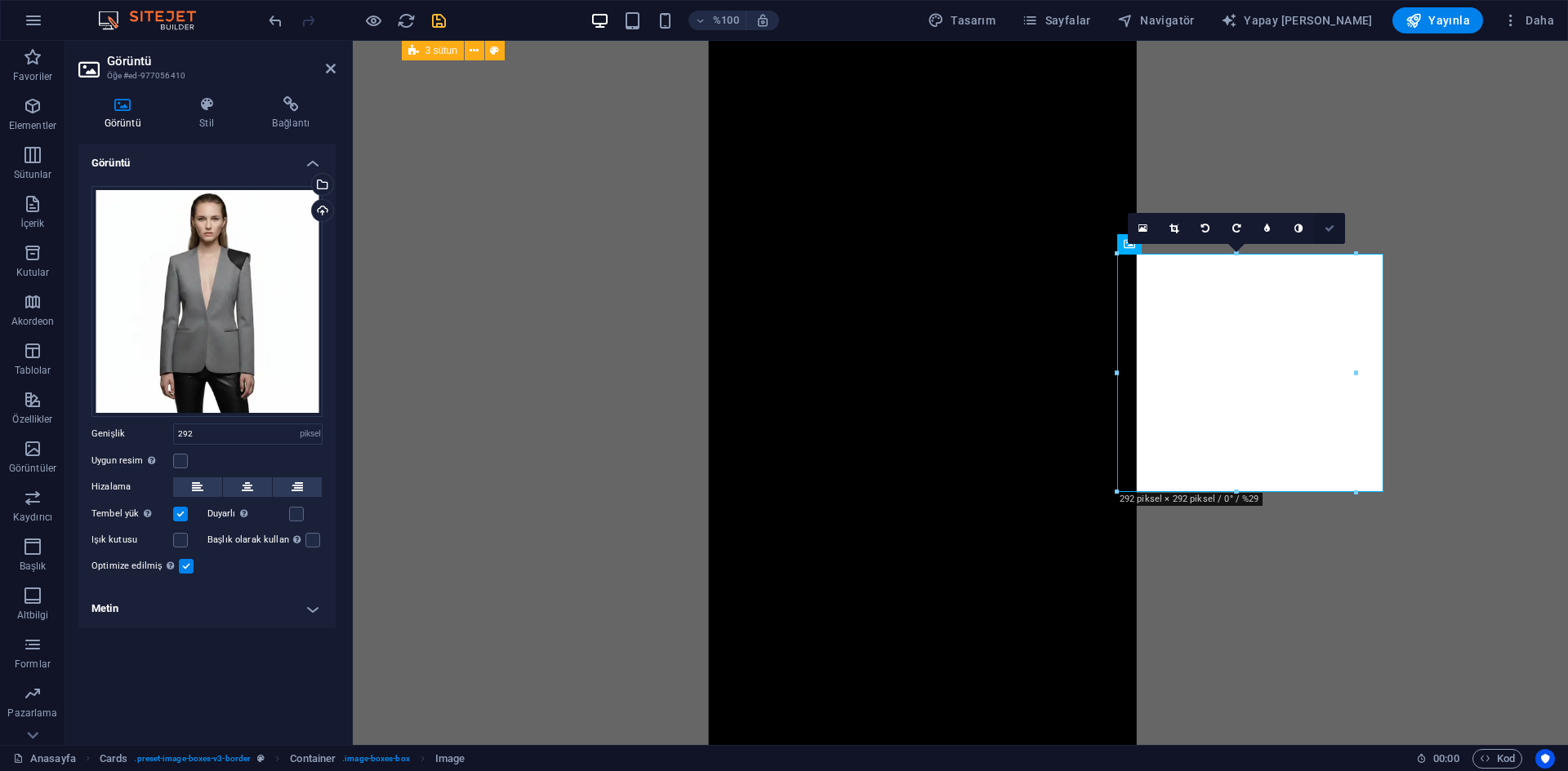
click at [1333, 231] on icon at bounding box center [1329, 228] width 10 height 10
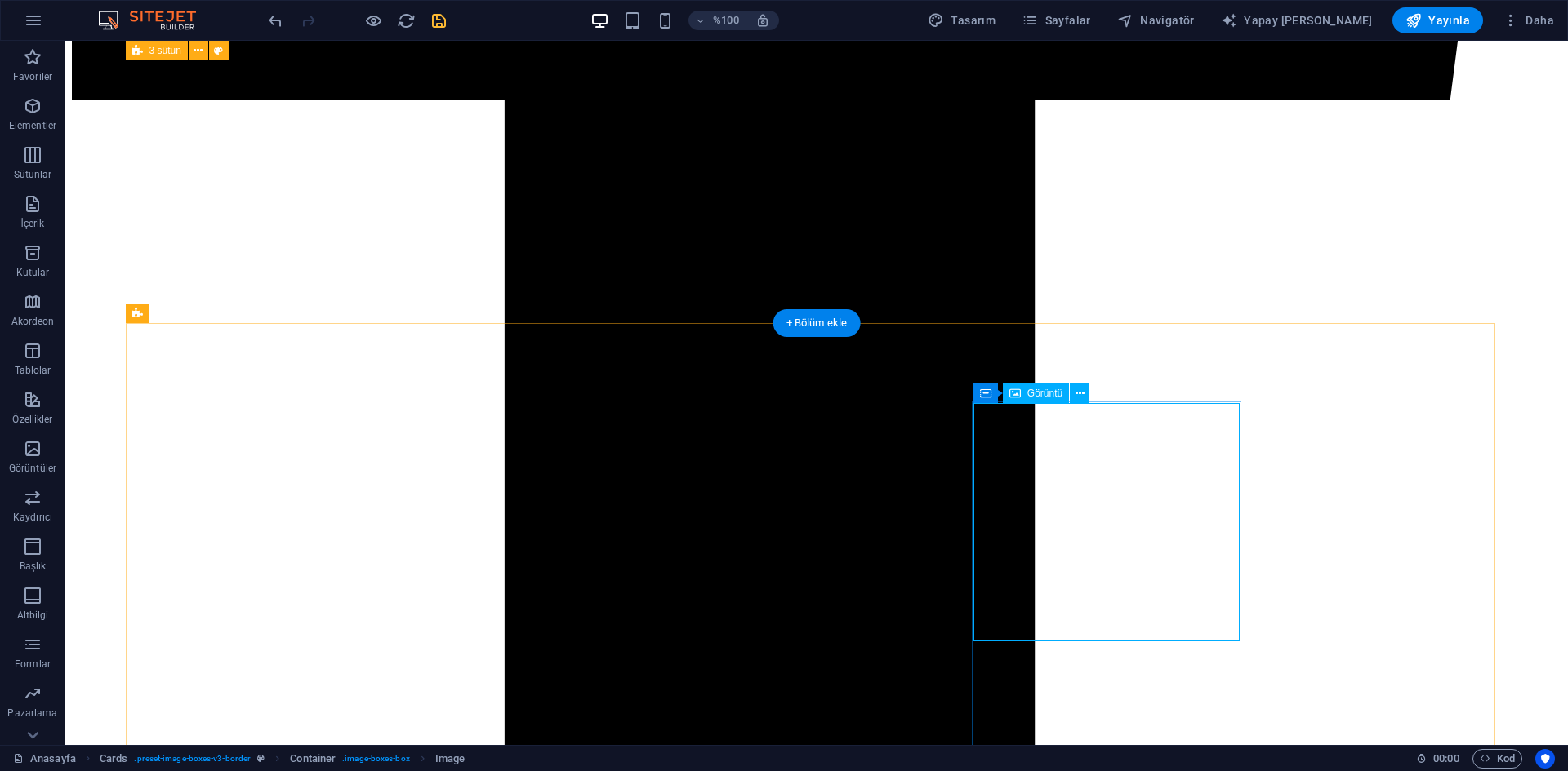
scroll to position [1720, 0]
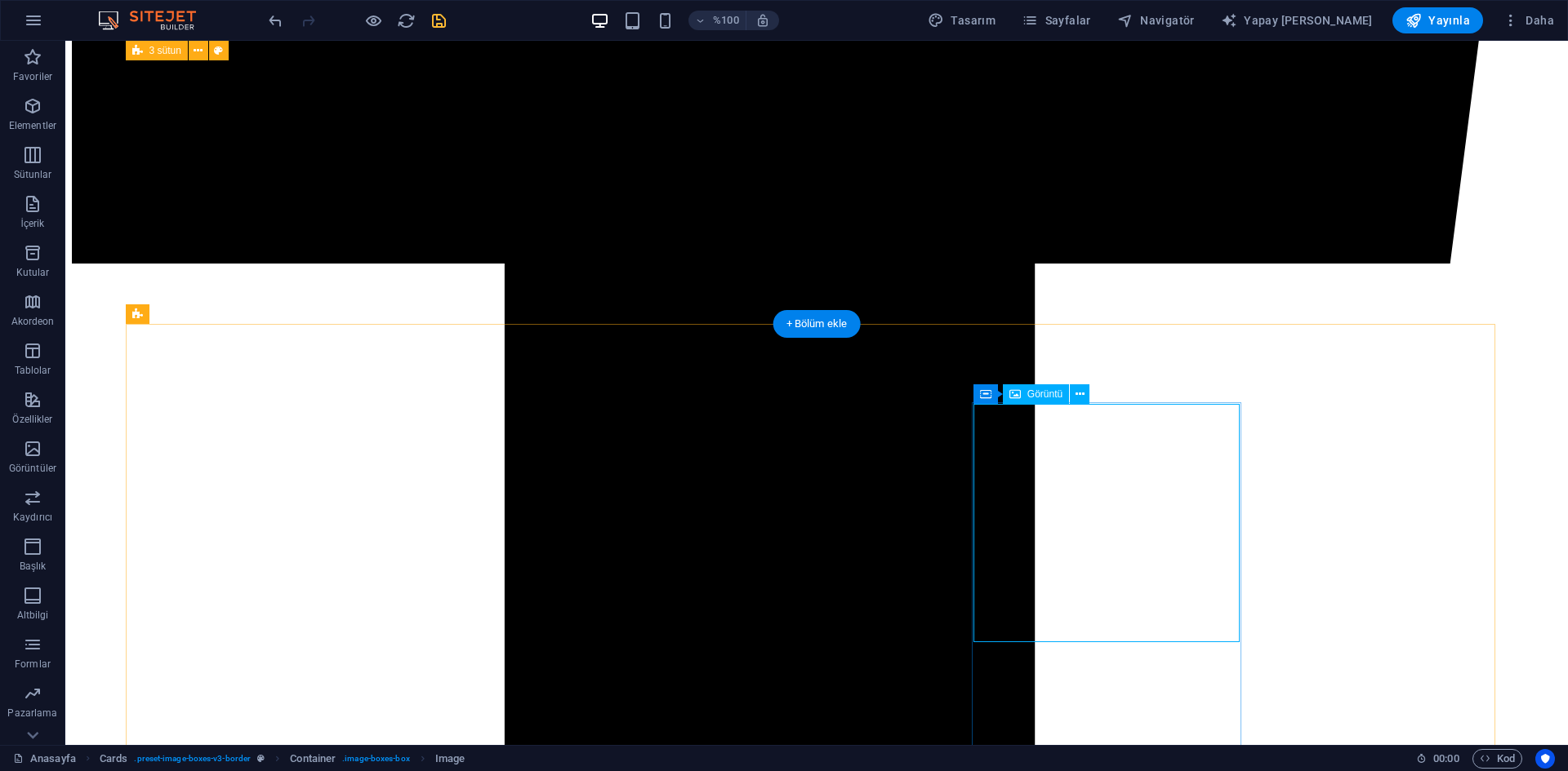
select select "px"
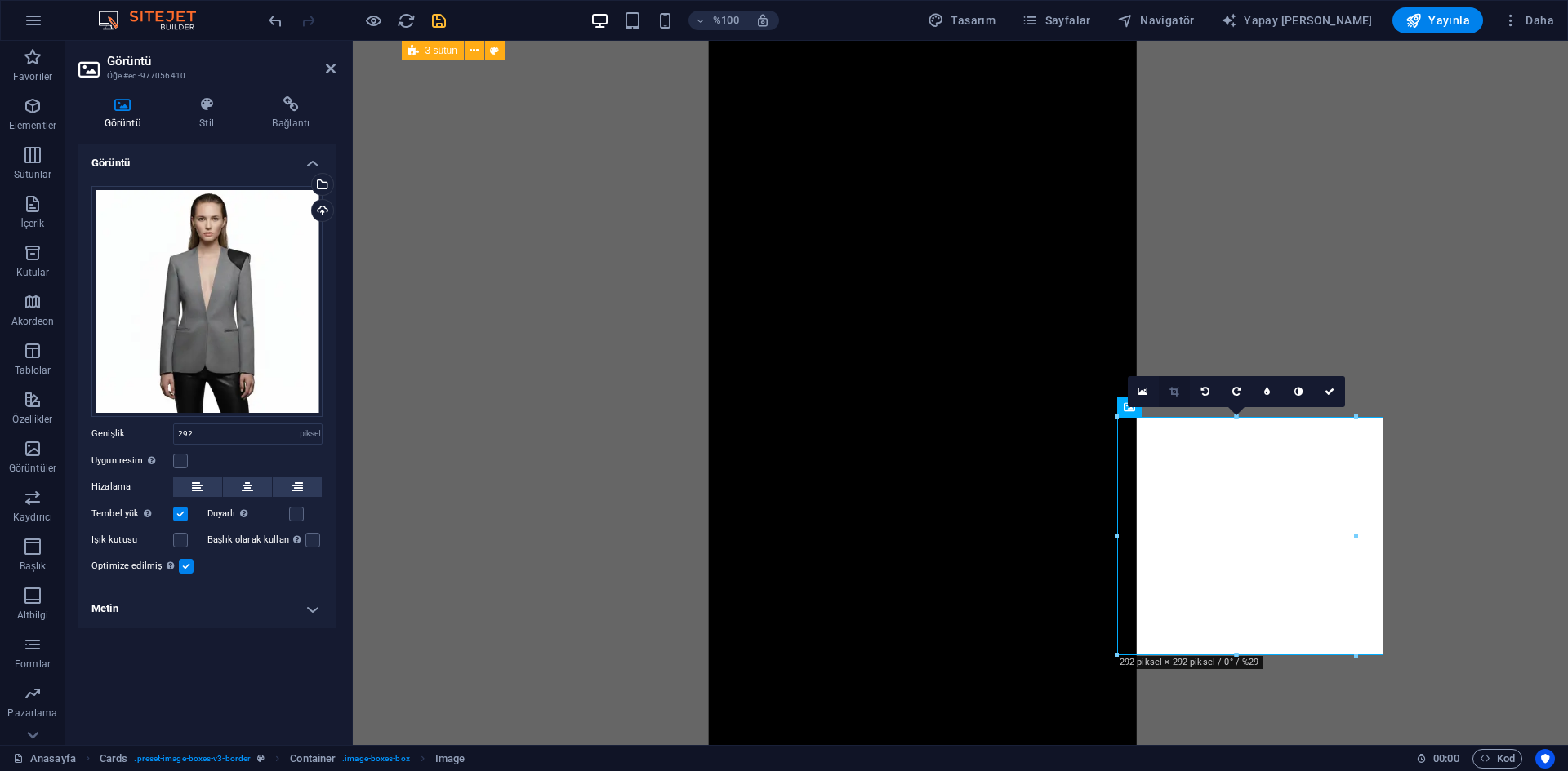
click at [1176, 384] on link at bounding box center [1174, 392] width 31 height 31
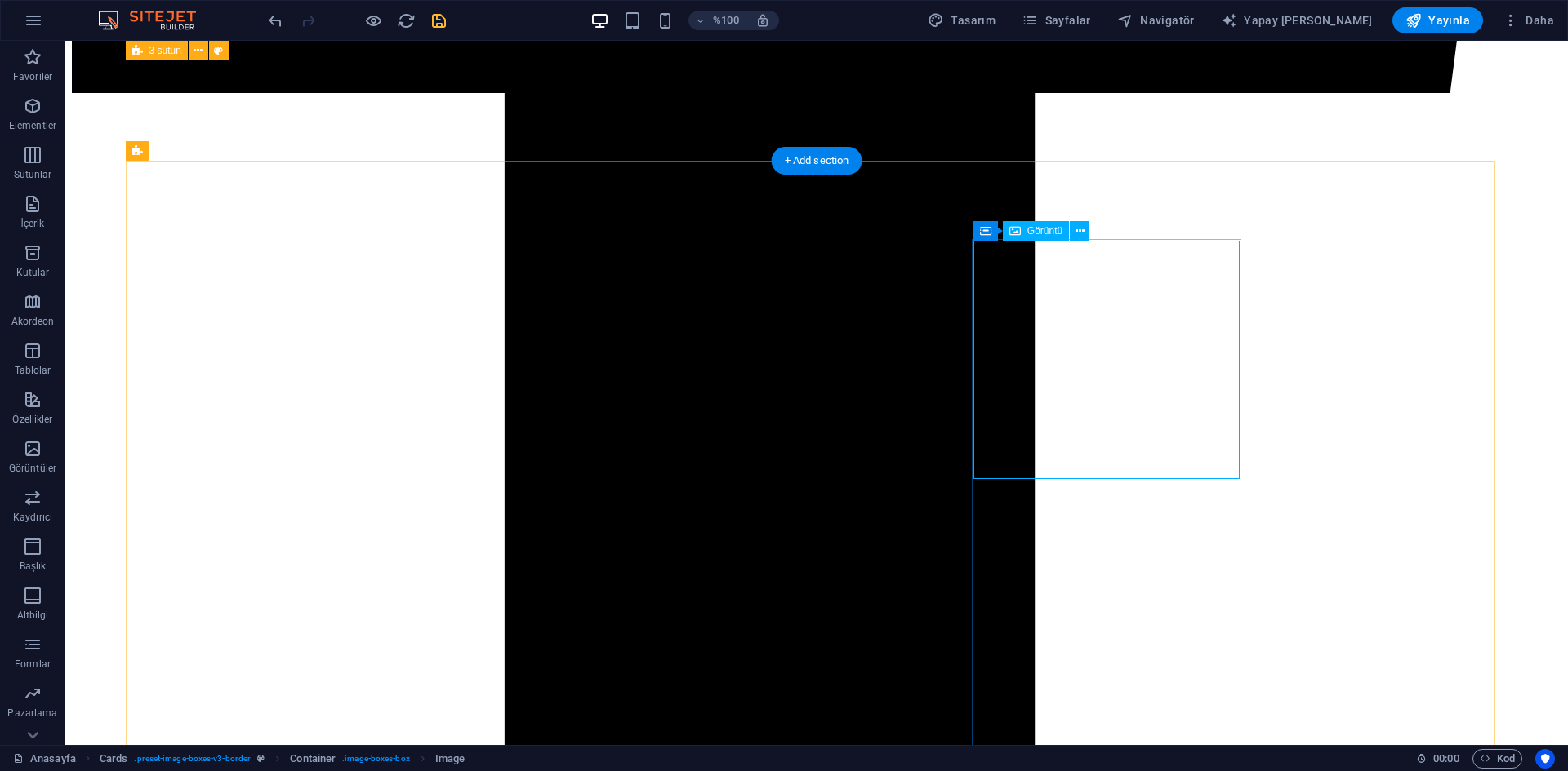
scroll to position [1884, 0]
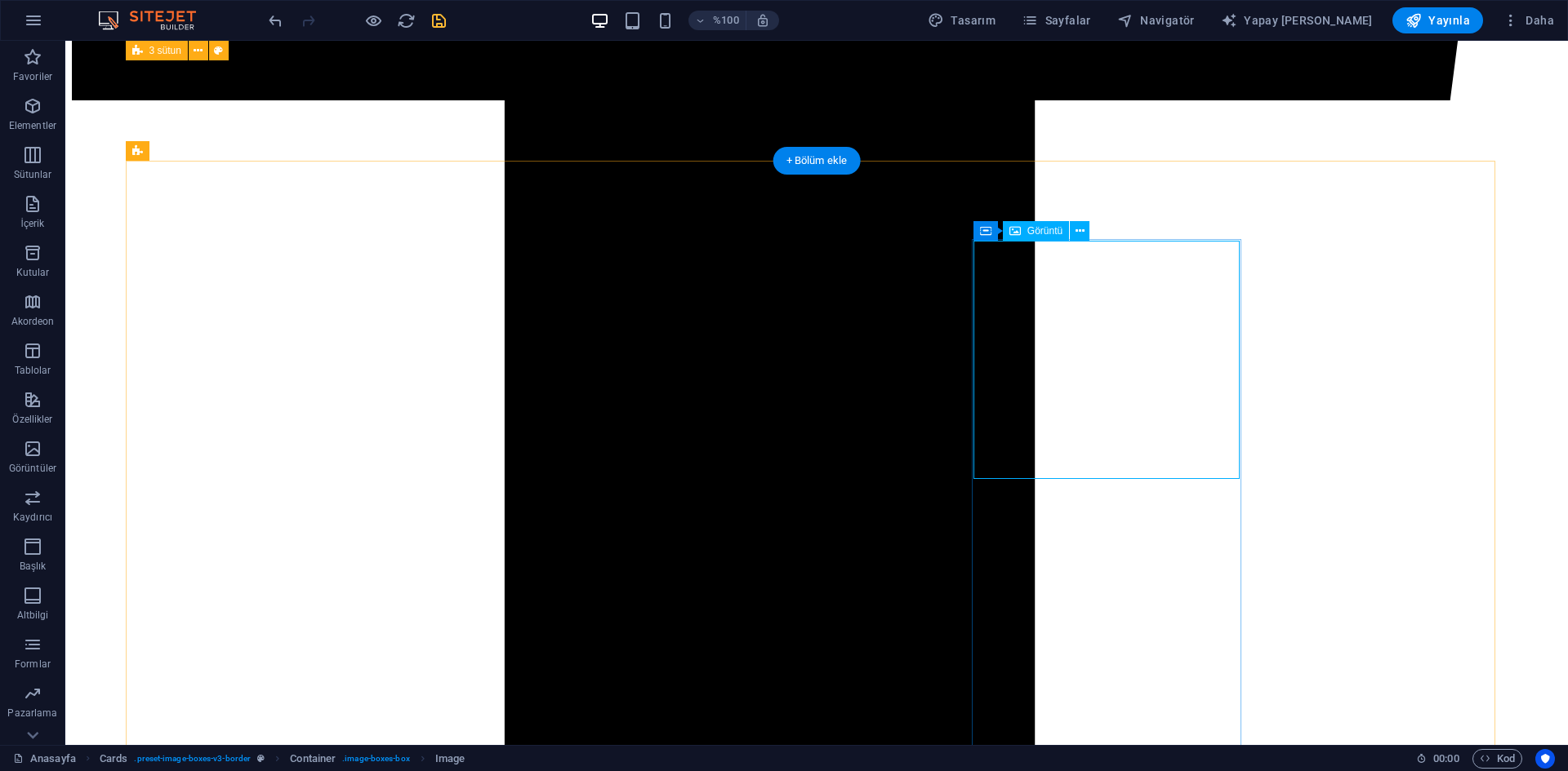
select select "px"
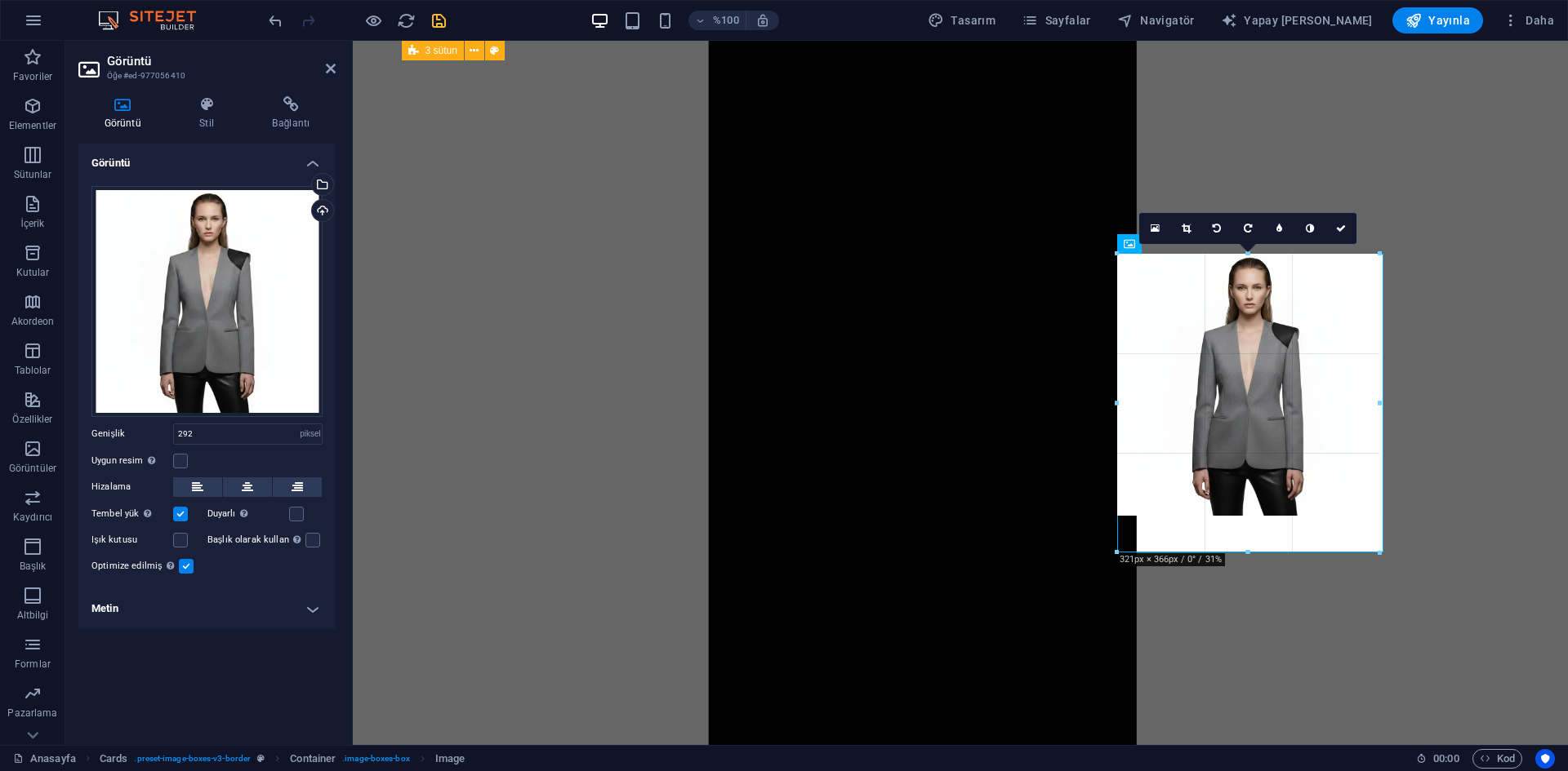
drag, startPoint x: 1235, startPoint y: 492, endPoint x: 1224, endPoint y: 553, distance: 62.0
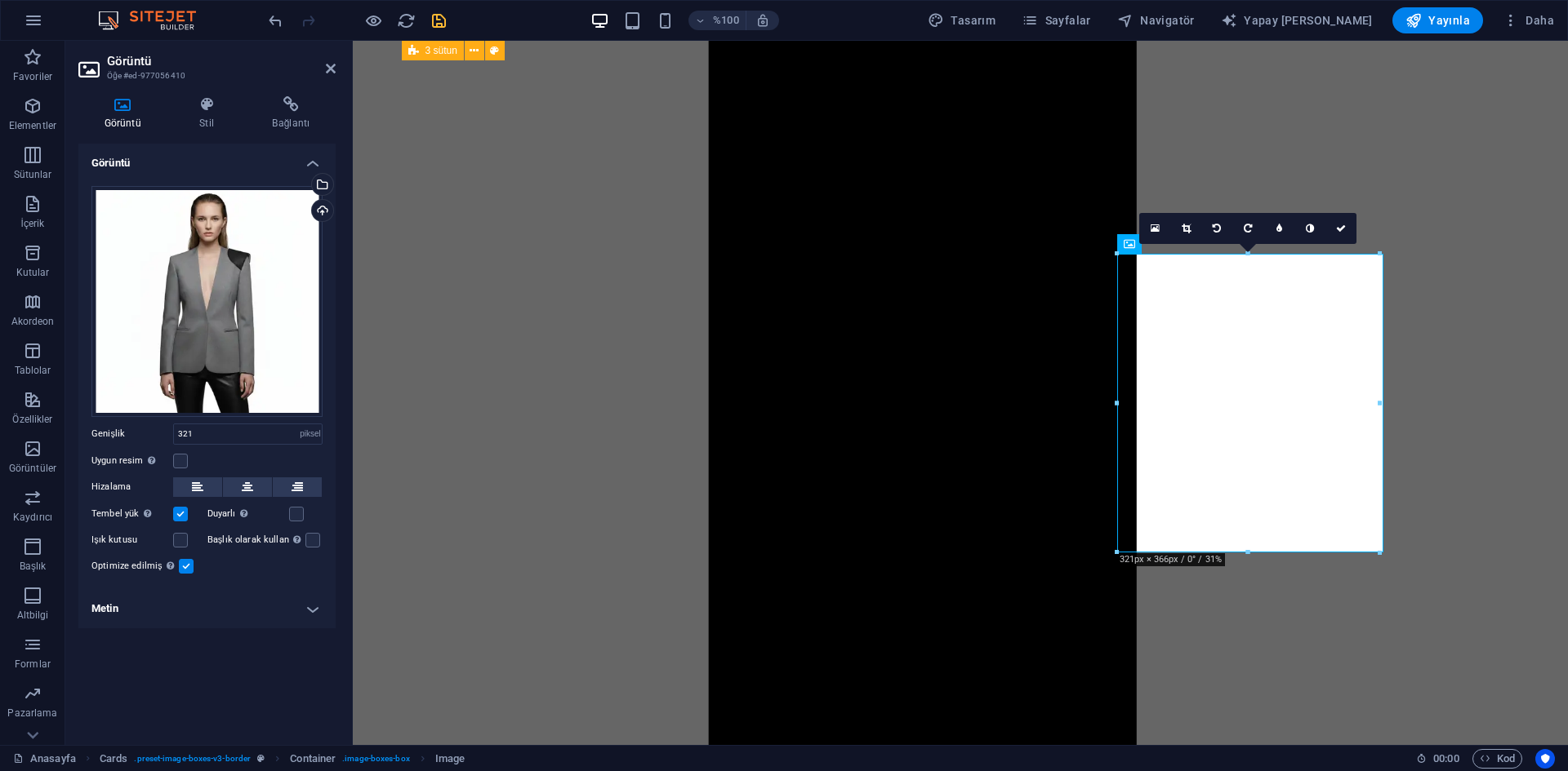
type input "321"
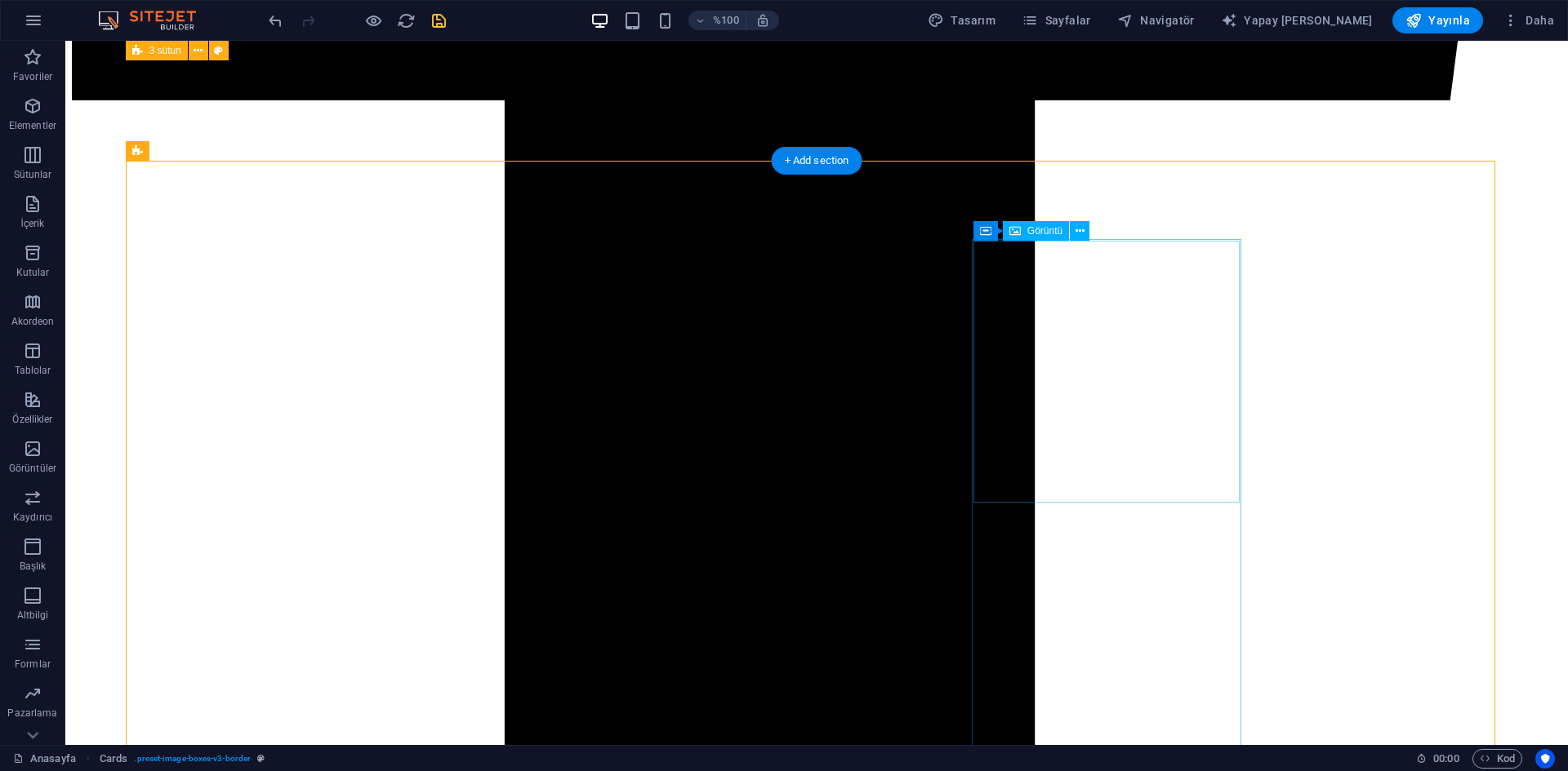
select select "px"
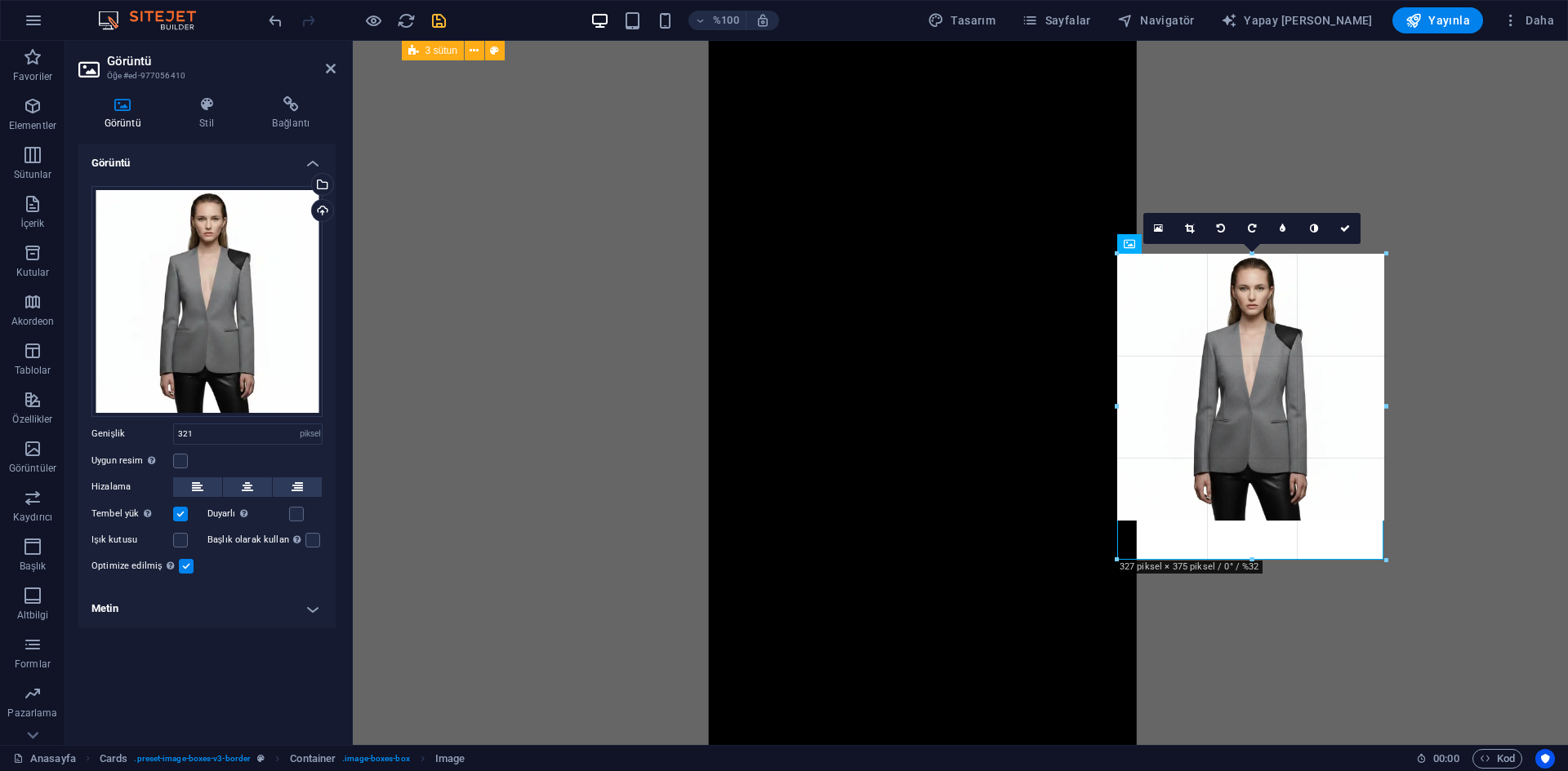
drag, startPoint x: 1249, startPoint y: 515, endPoint x: 1245, endPoint y: 559, distance: 44.2
type input "327"
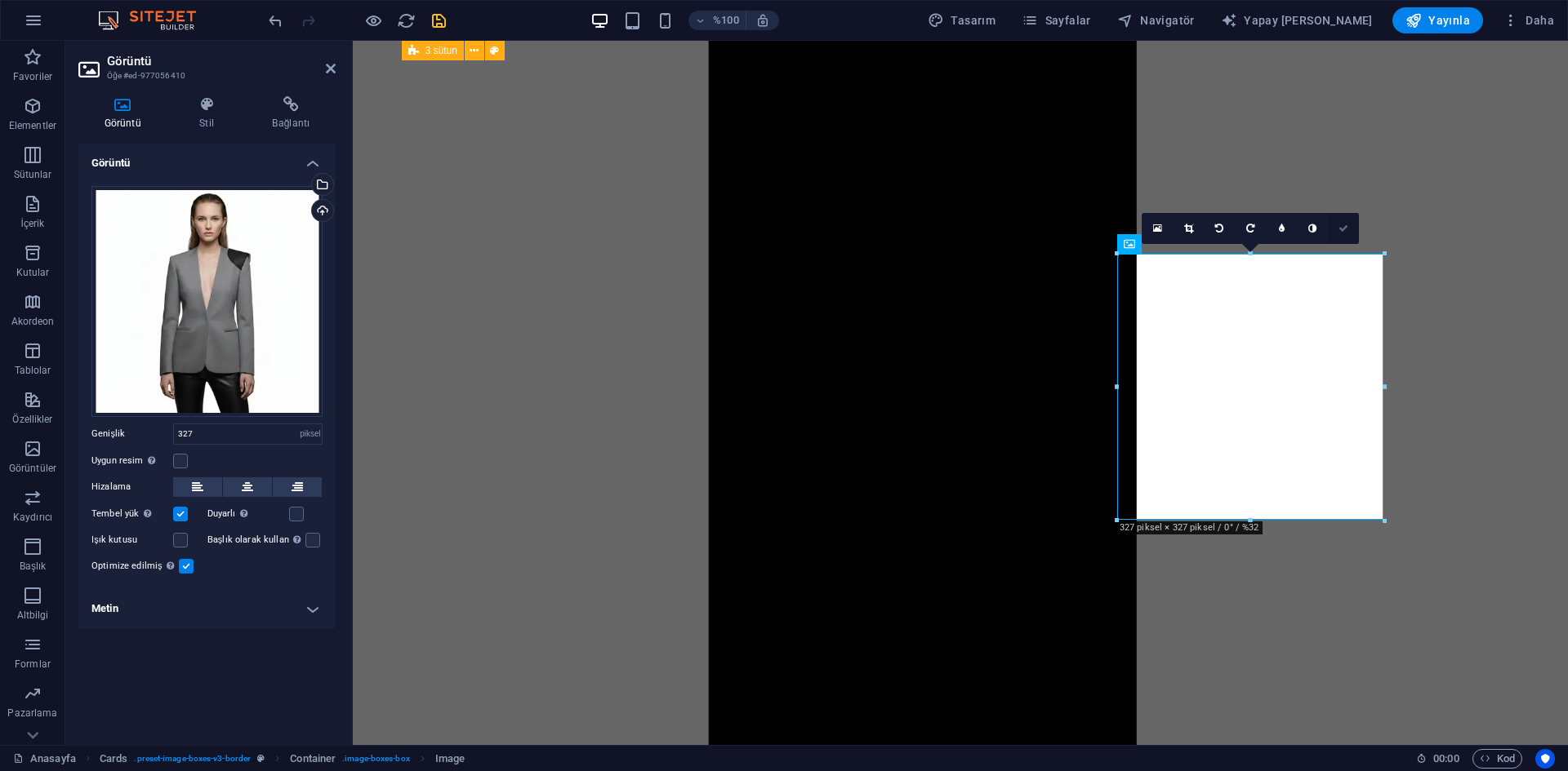
drag, startPoint x: 1344, startPoint y: 225, endPoint x: 1154, endPoint y: 305, distance: 206.2
click at [1344, 225] on icon at bounding box center [1343, 228] width 10 height 10
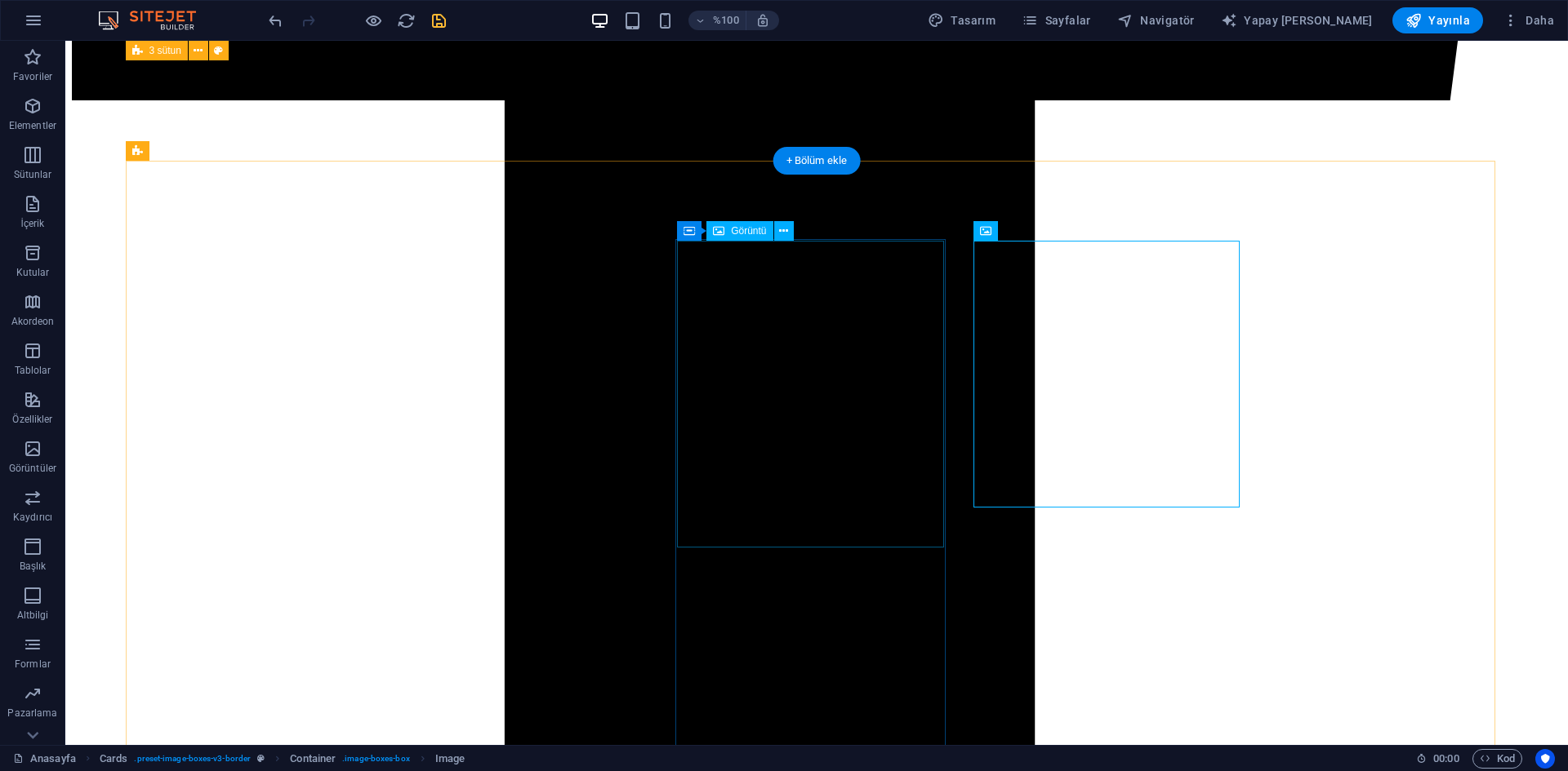
select select "%"
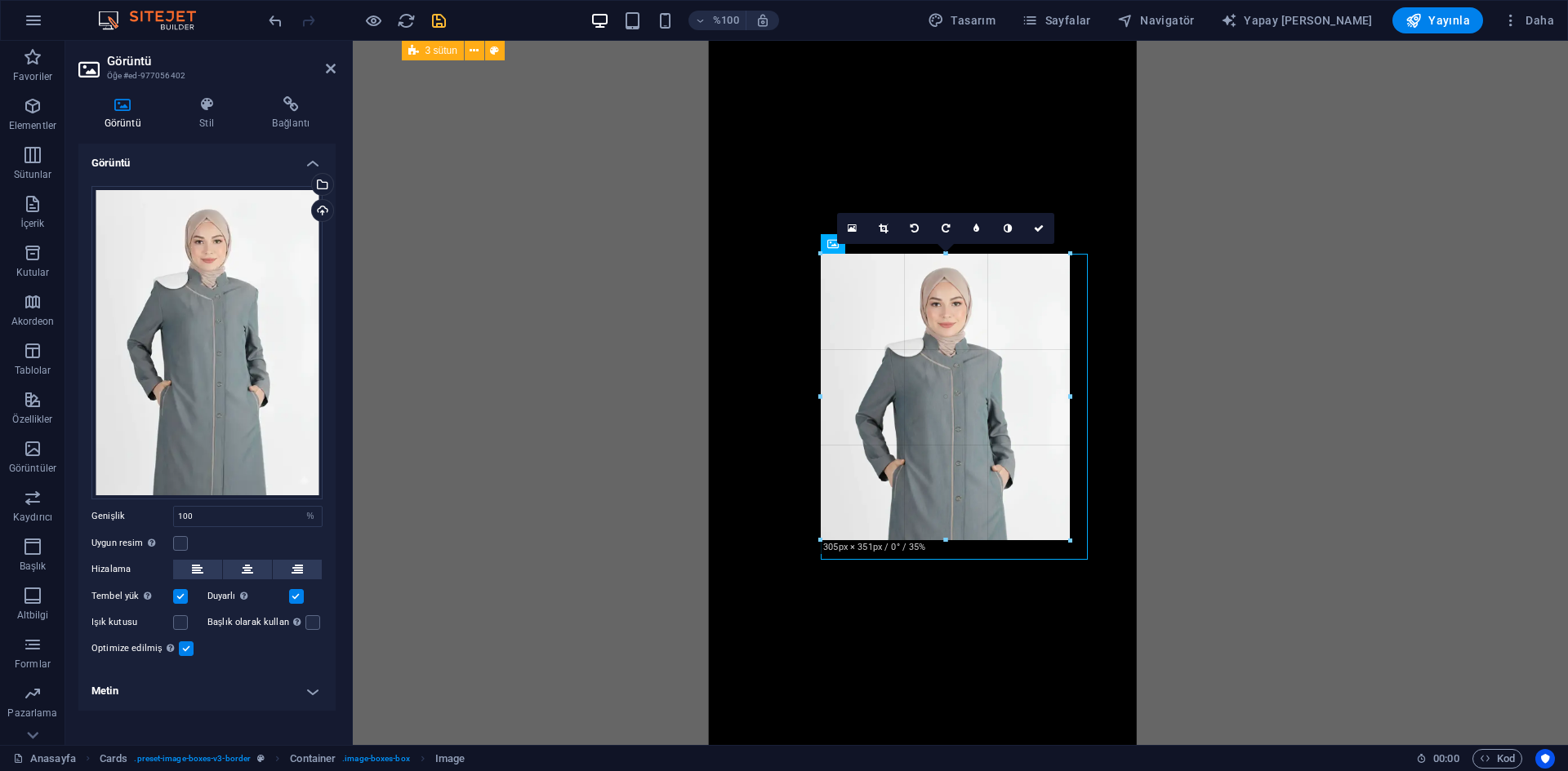
drag, startPoint x: 956, startPoint y: 559, endPoint x: 970, endPoint y: 540, distance: 23.6
type input "306"
select select "px"
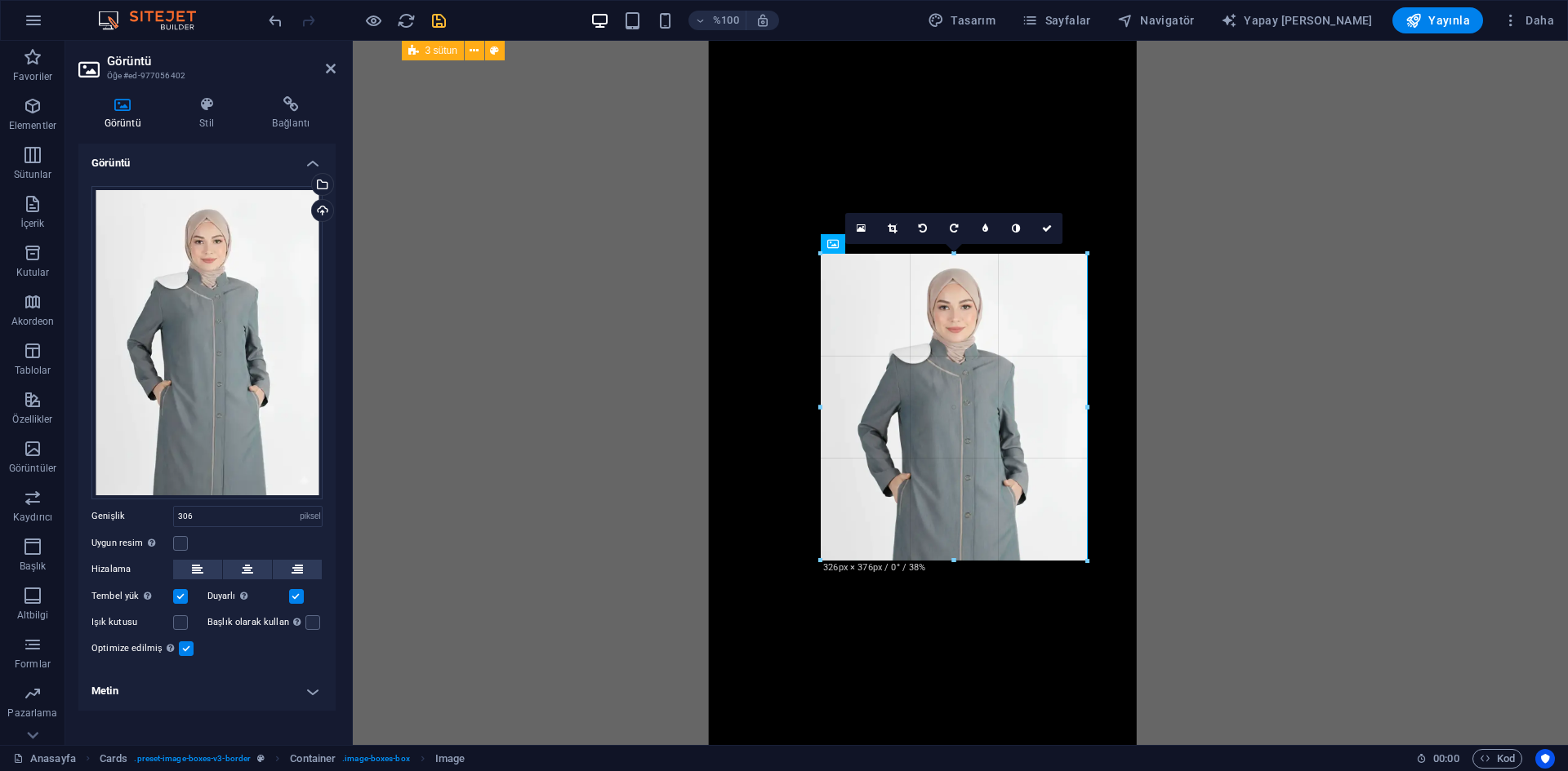
drag, startPoint x: 1068, startPoint y: 397, endPoint x: 1090, endPoint y: 397, distance: 22.0
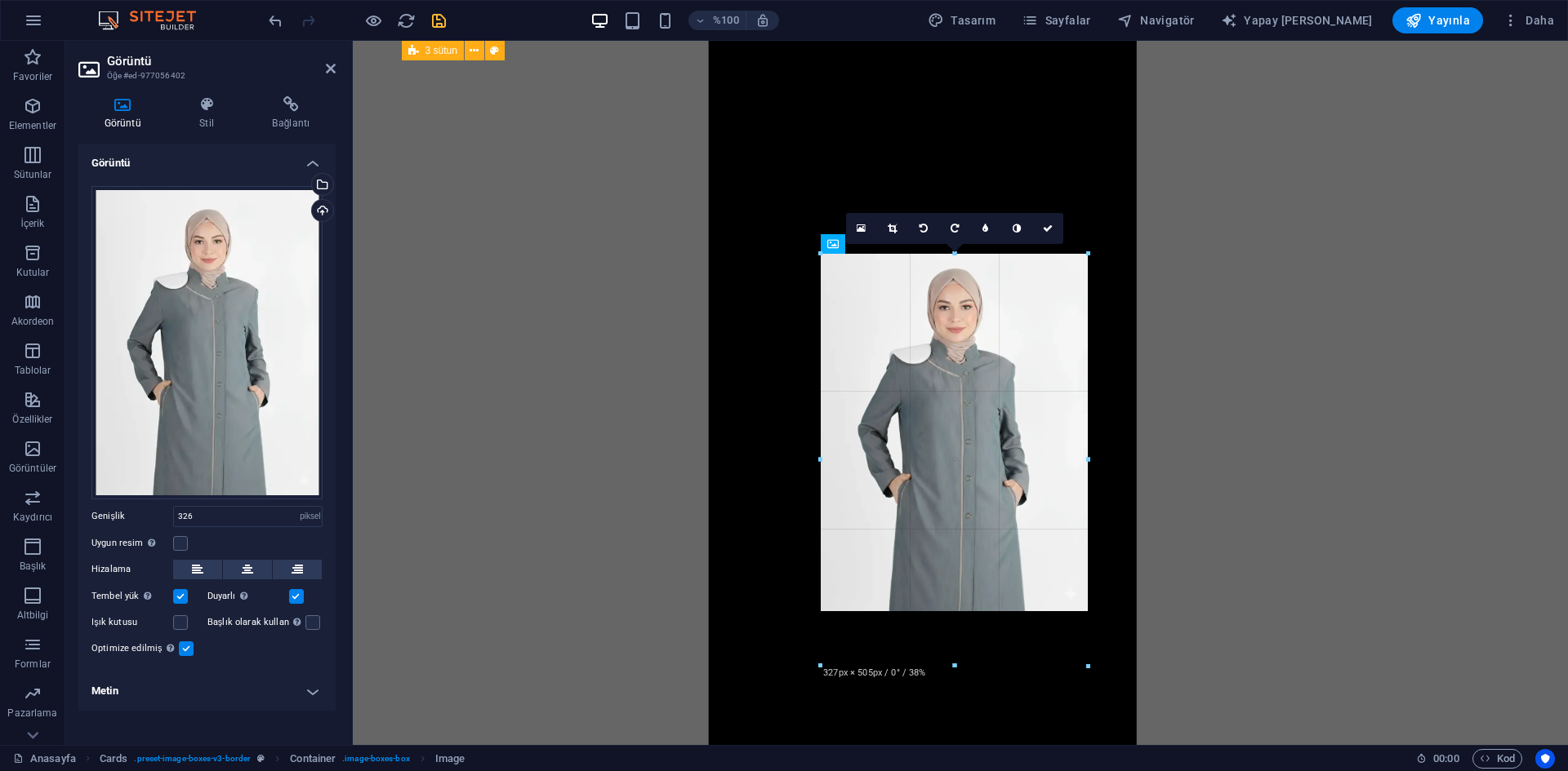
drag, startPoint x: 1087, startPoint y: 559, endPoint x: 1102, endPoint y: 480, distance: 80.4
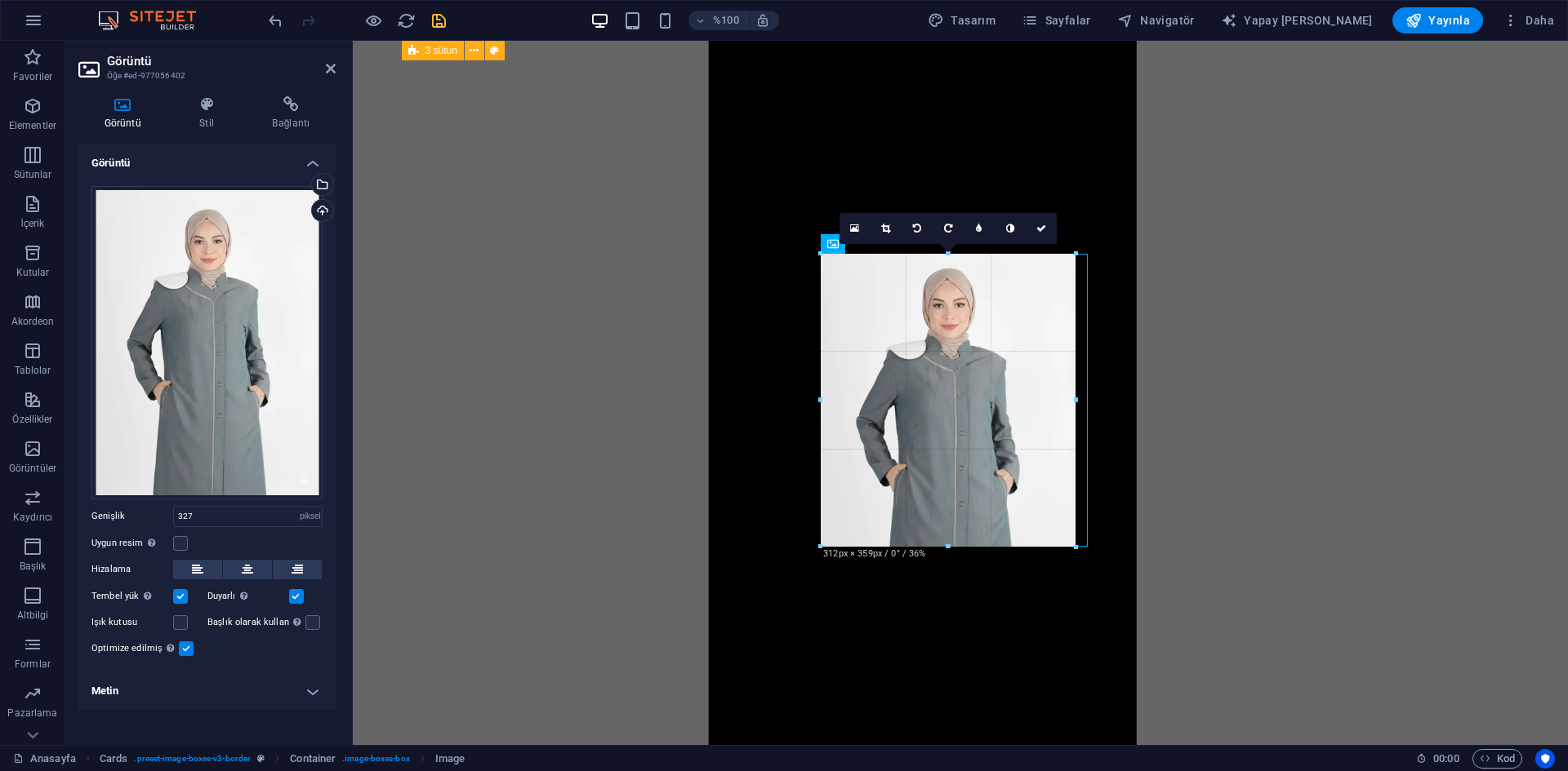
drag, startPoint x: 956, startPoint y: 560, endPoint x: 976, endPoint y: 547, distance: 23.9
type input "312"
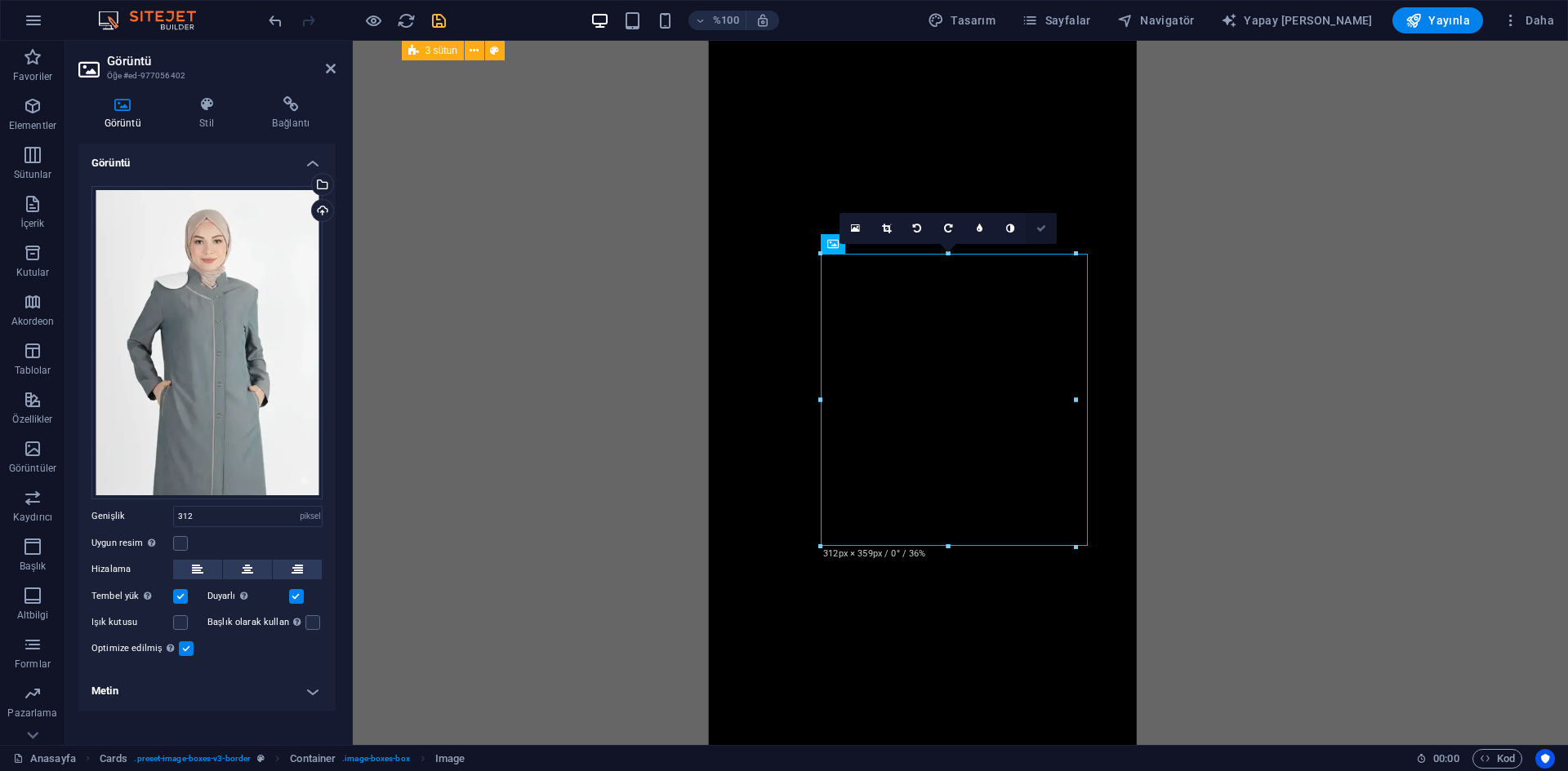
click at [1044, 227] on icon at bounding box center [1041, 228] width 10 height 10
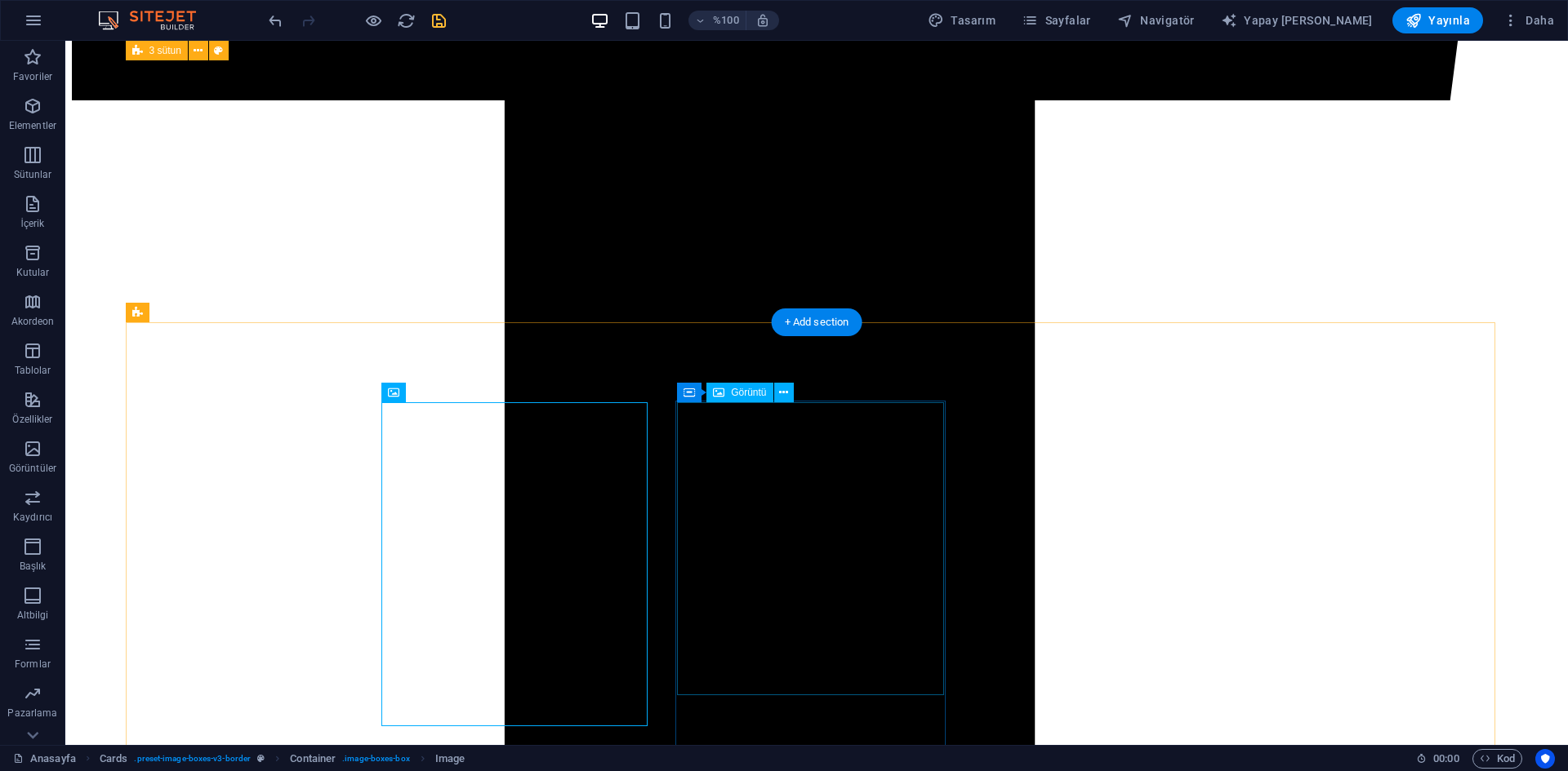
scroll to position [1720, 0]
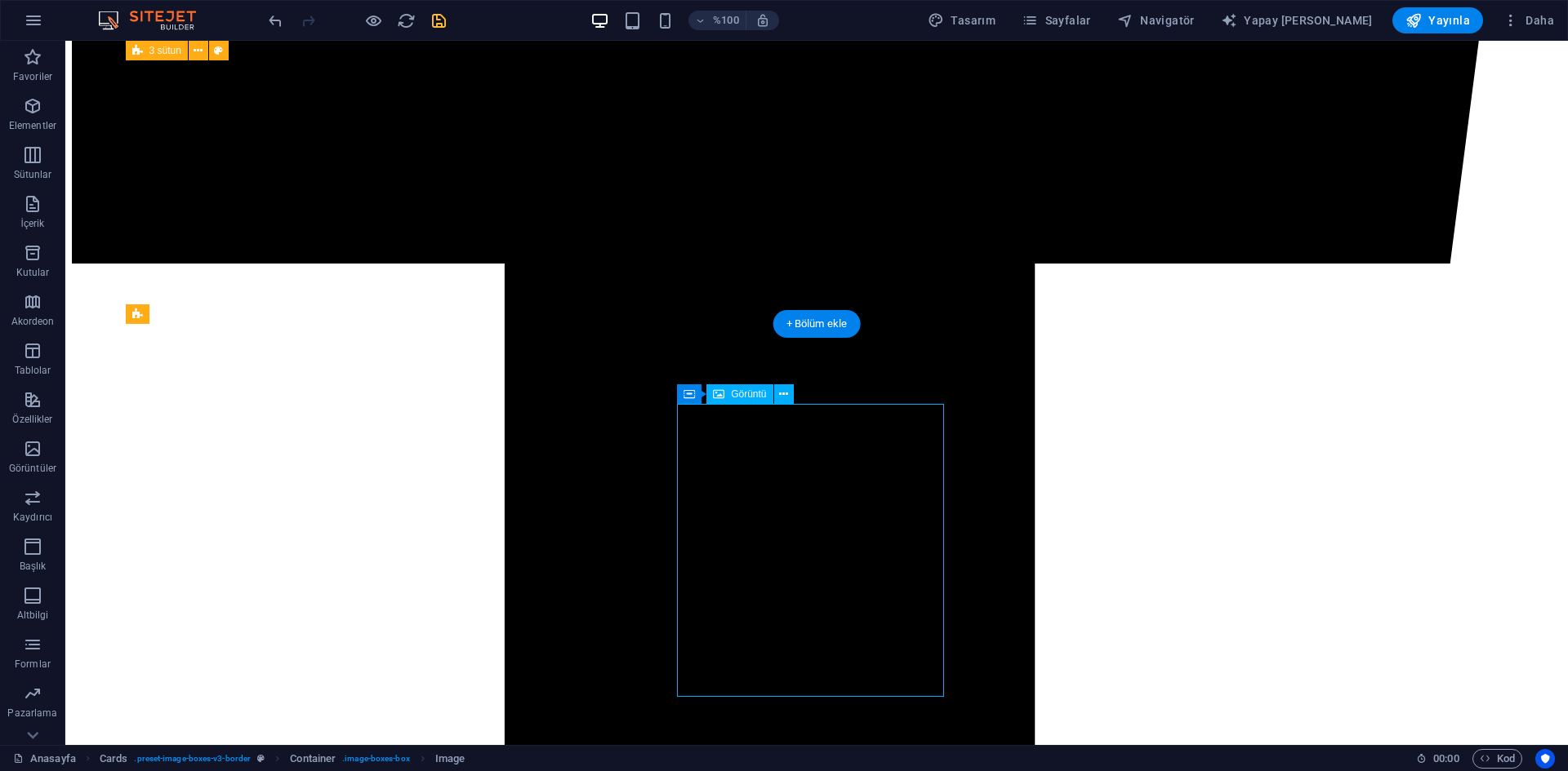
select select "px"
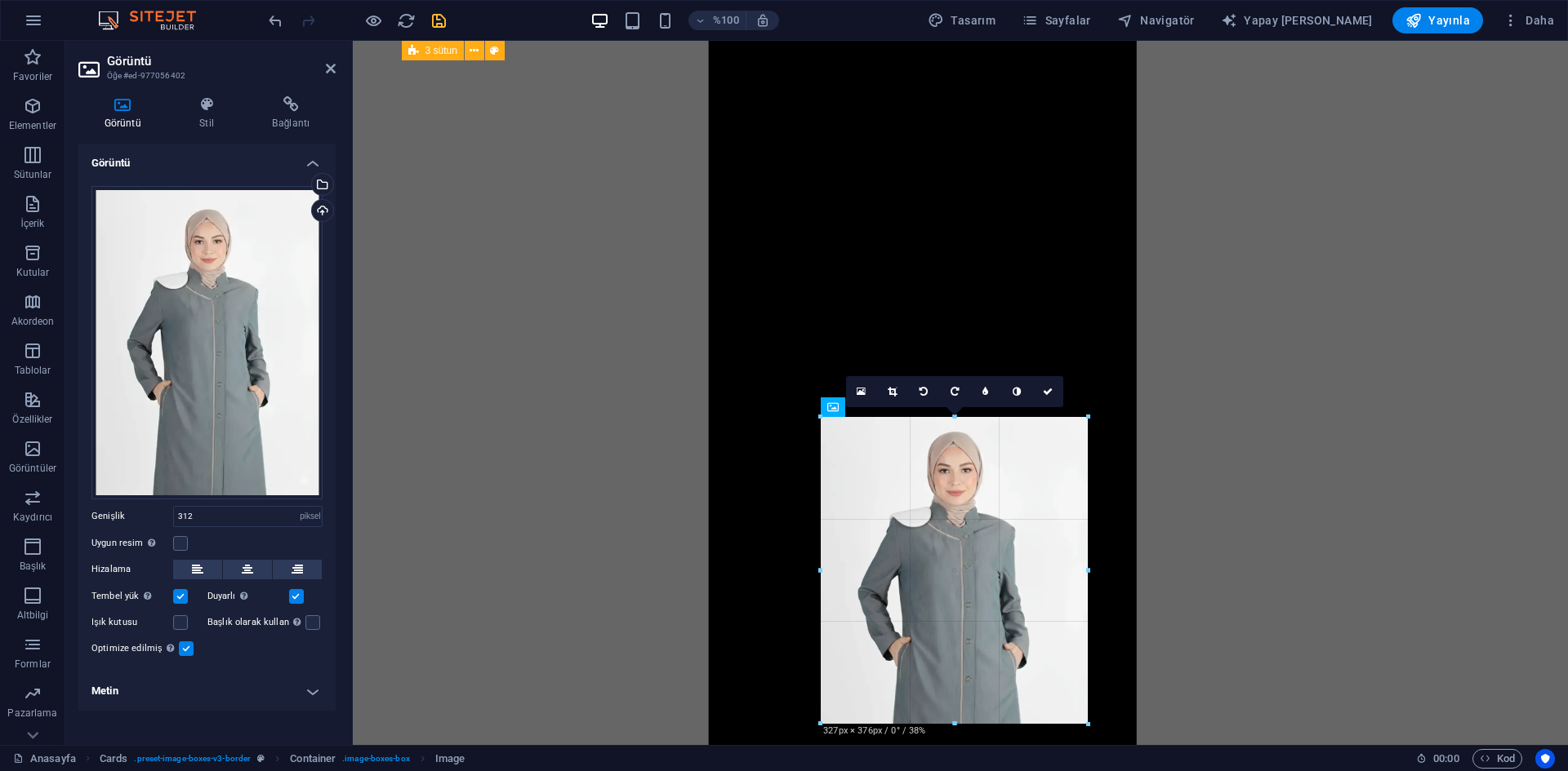
drag, startPoint x: 1073, startPoint y: 563, endPoint x: 770, endPoint y: 527, distance: 305.1
type input "327"
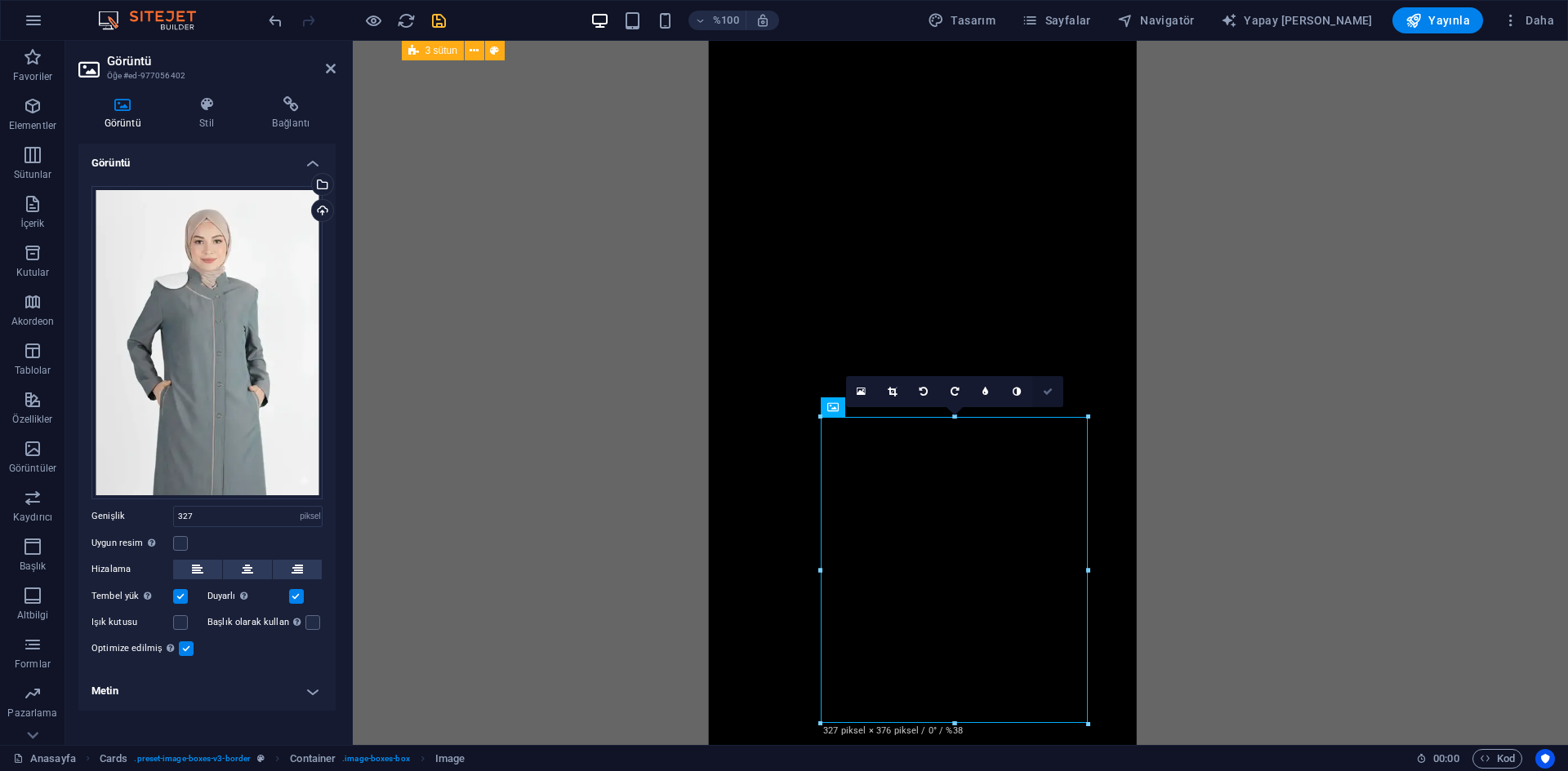
click at [1045, 389] on icon at bounding box center [1048, 392] width 10 height 10
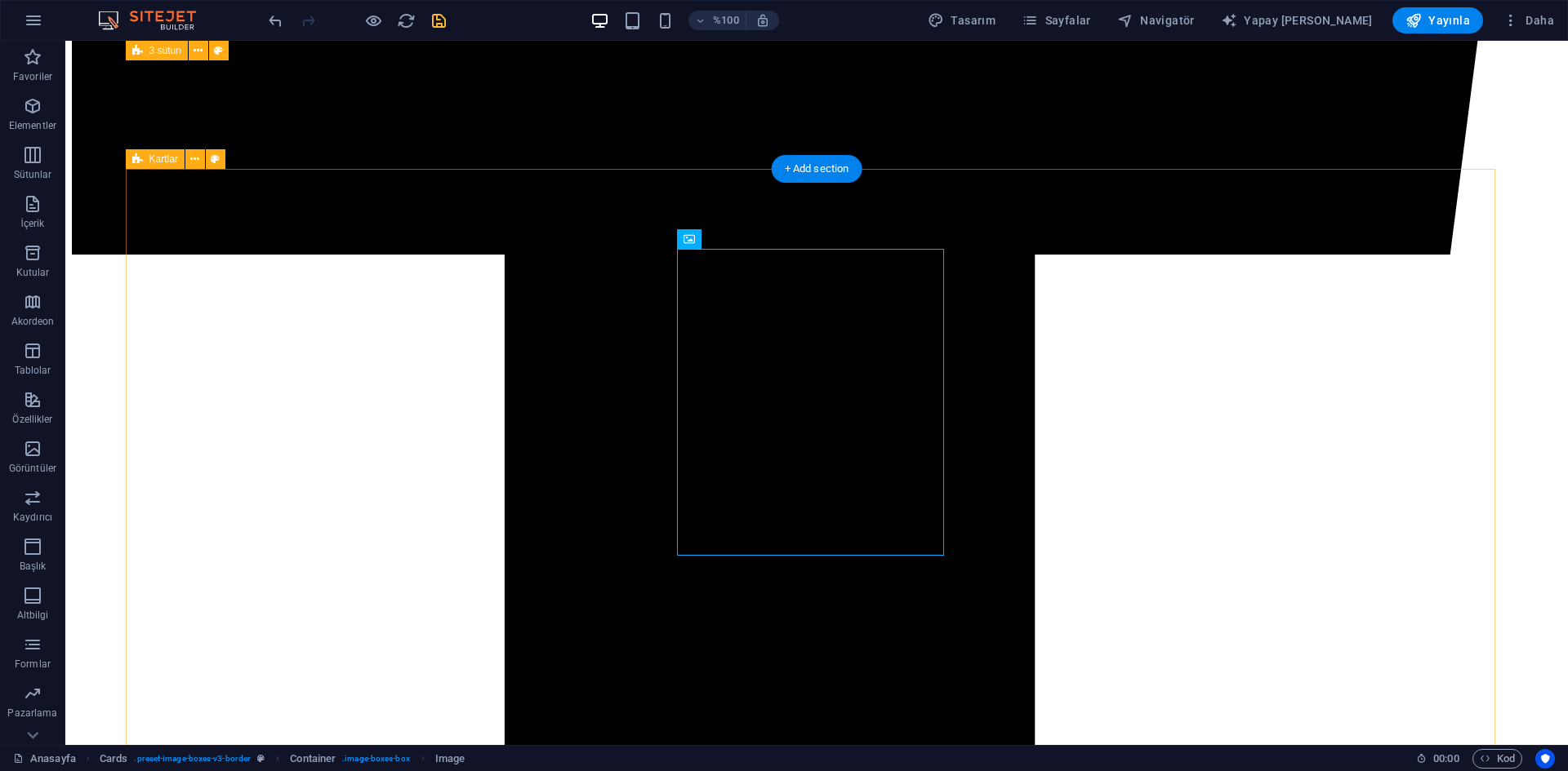
scroll to position [1884, 0]
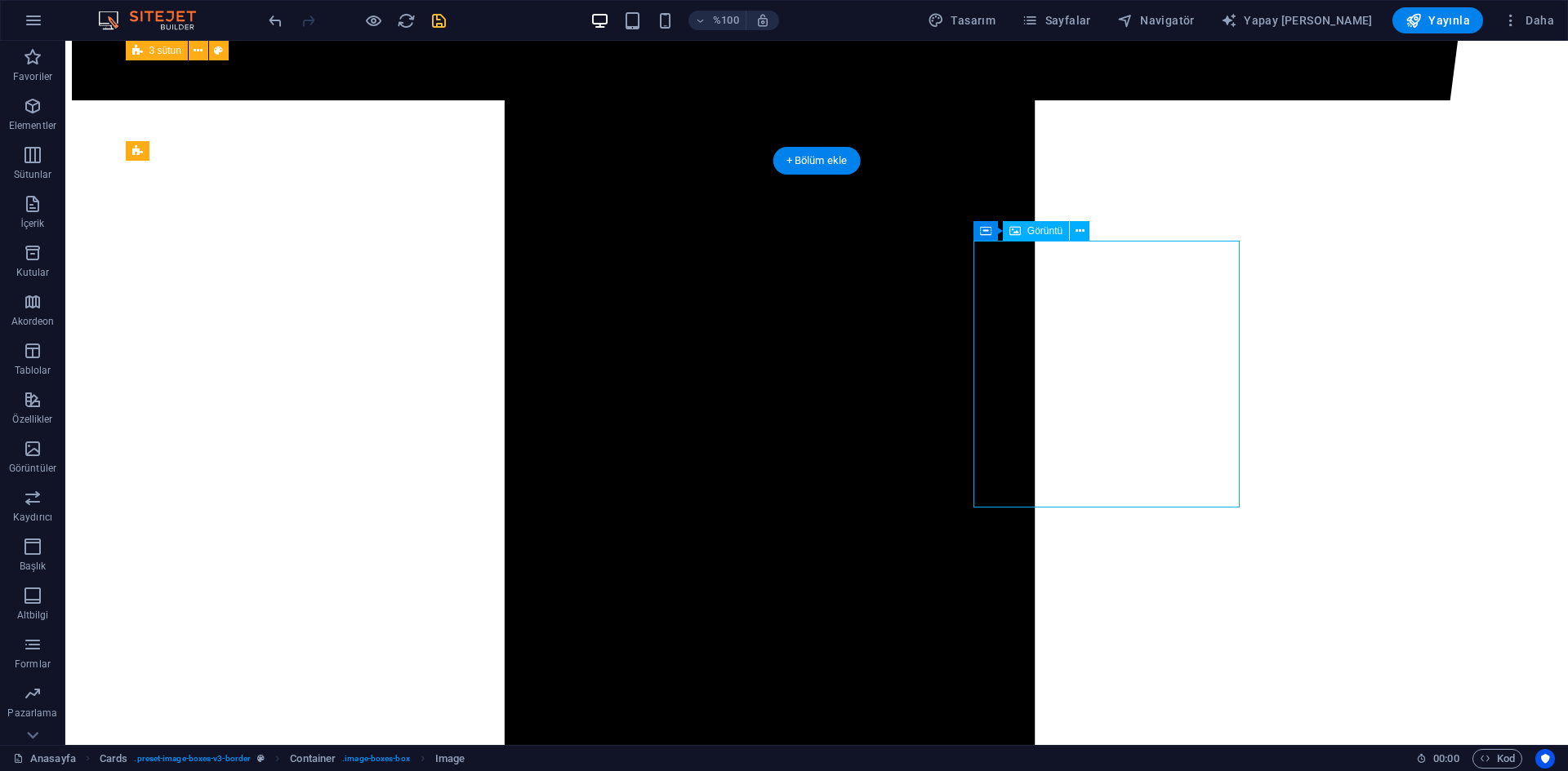
scroll to position [1720, 0]
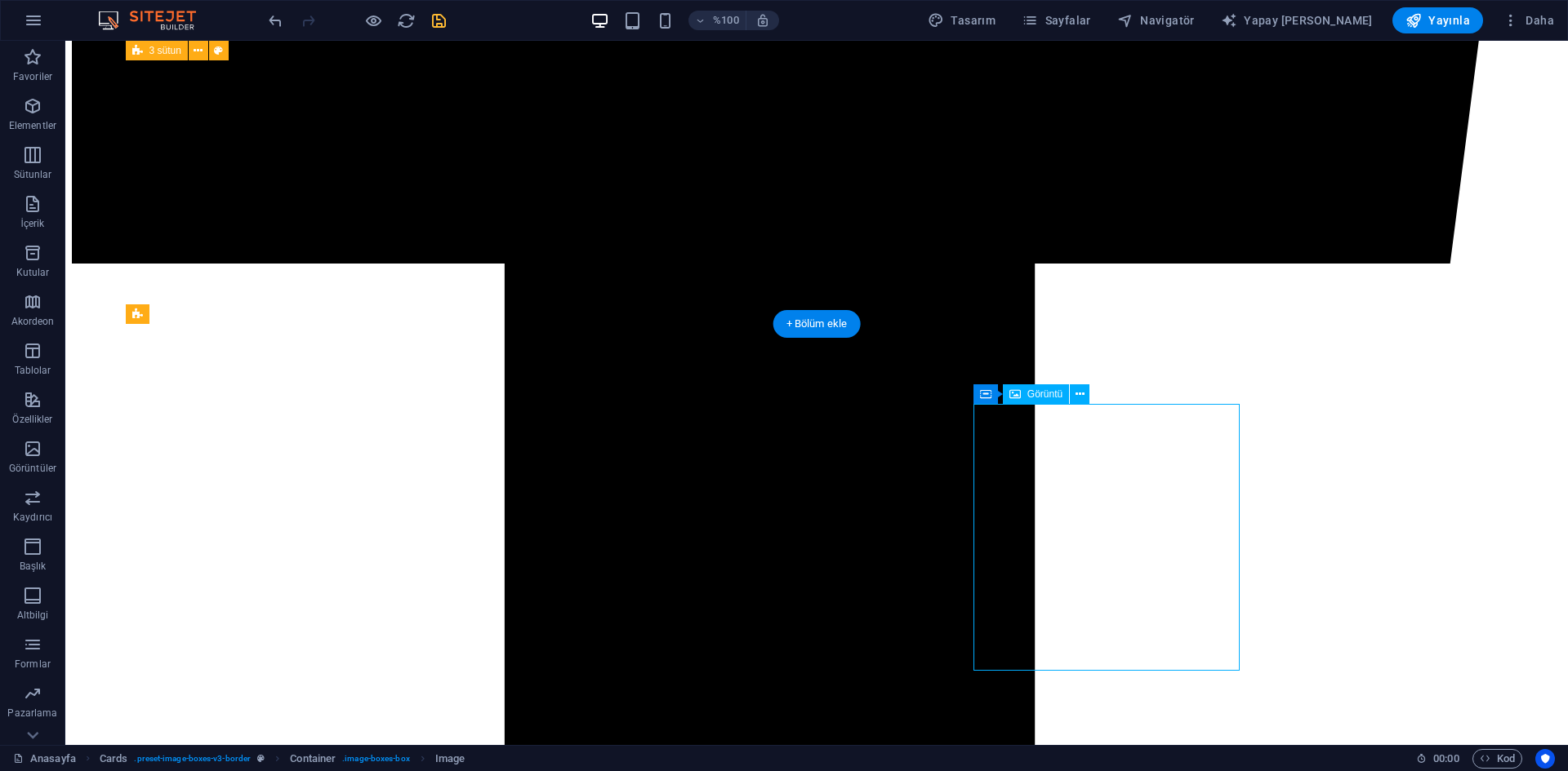
select select "px"
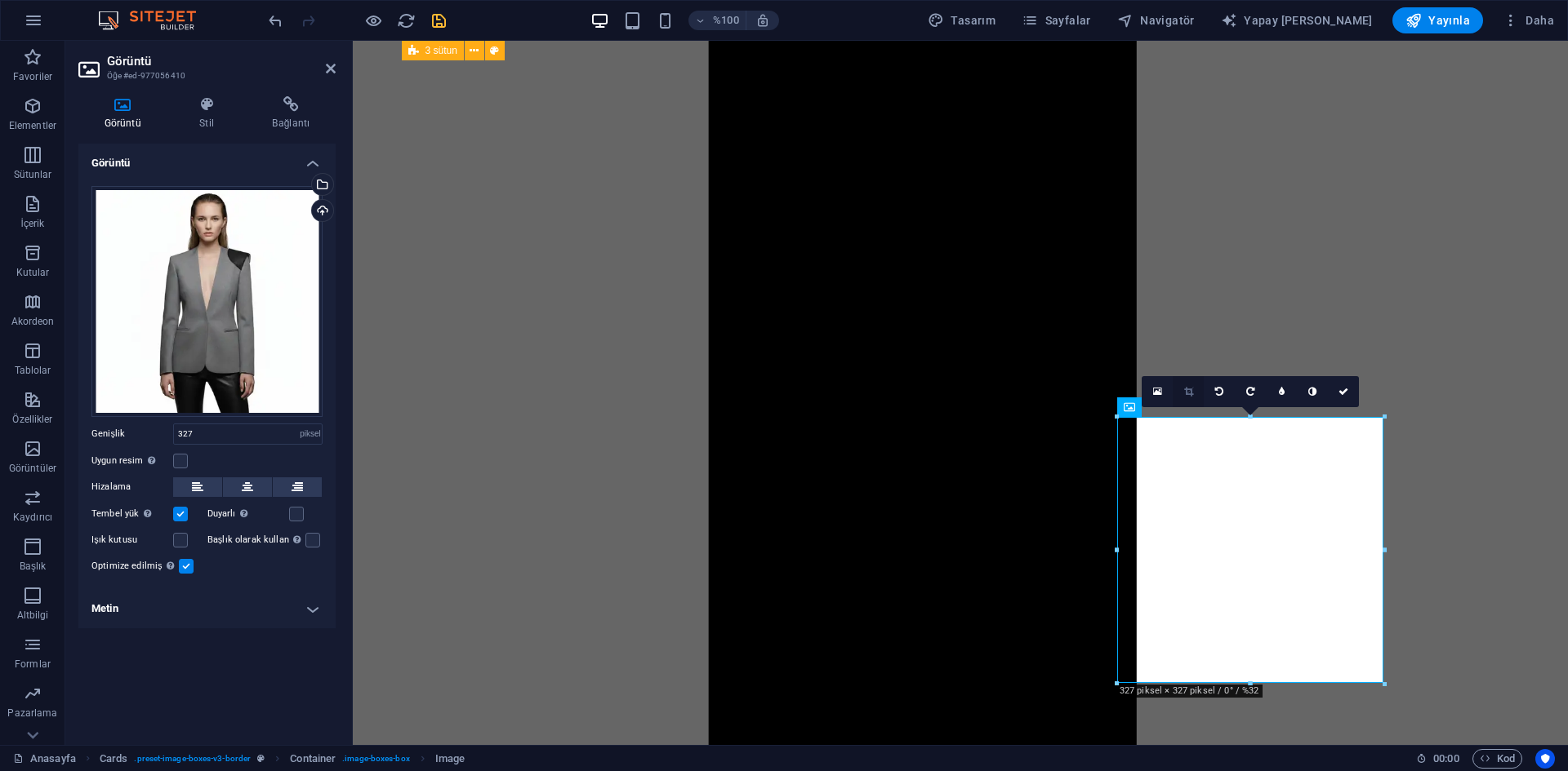
click at [1187, 391] on icon at bounding box center [1188, 392] width 9 height 10
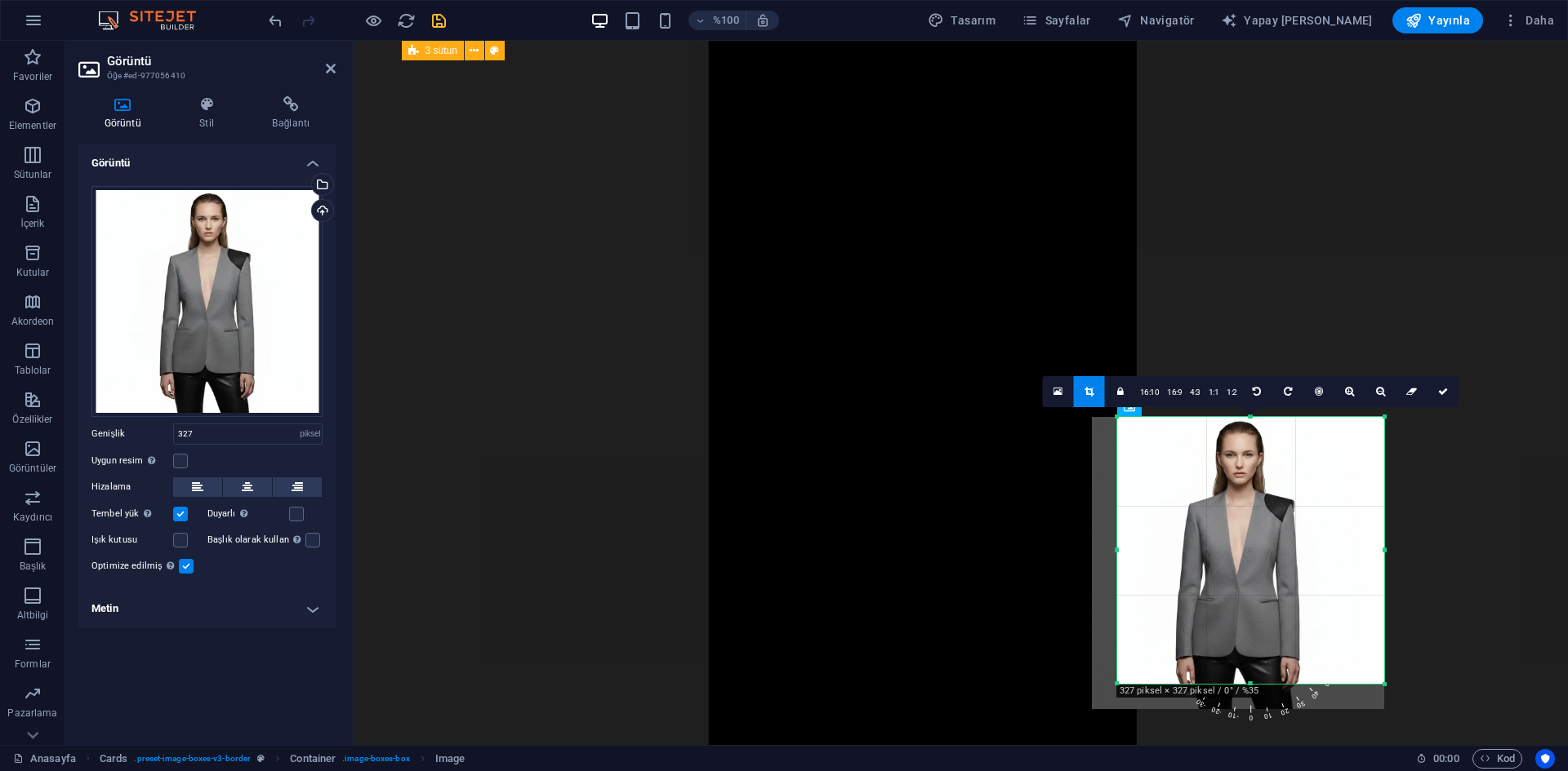
drag, startPoint x: 1326, startPoint y: 500, endPoint x: 1305, endPoint y: 511, distance: 23.7
click at [1305, 511] on div at bounding box center [1238, 563] width 292 height 292
drag, startPoint x: 1442, startPoint y: 395, endPoint x: 1078, endPoint y: 364, distance: 365.3
click at [1442, 395] on icon at bounding box center [1443, 392] width 10 height 10
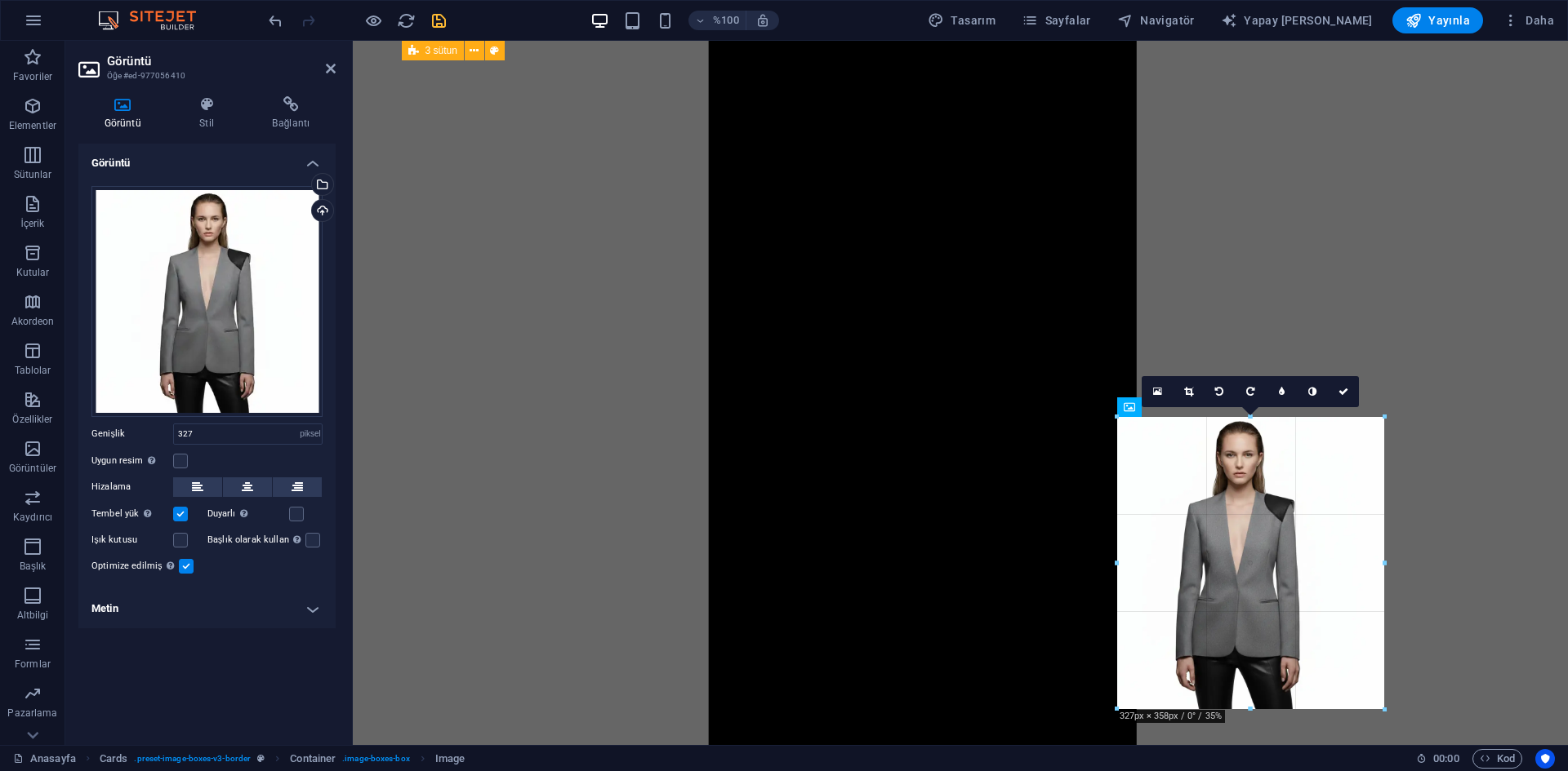
drag, startPoint x: 1378, startPoint y: 699, endPoint x: 1382, endPoint y: 714, distance: 15.5
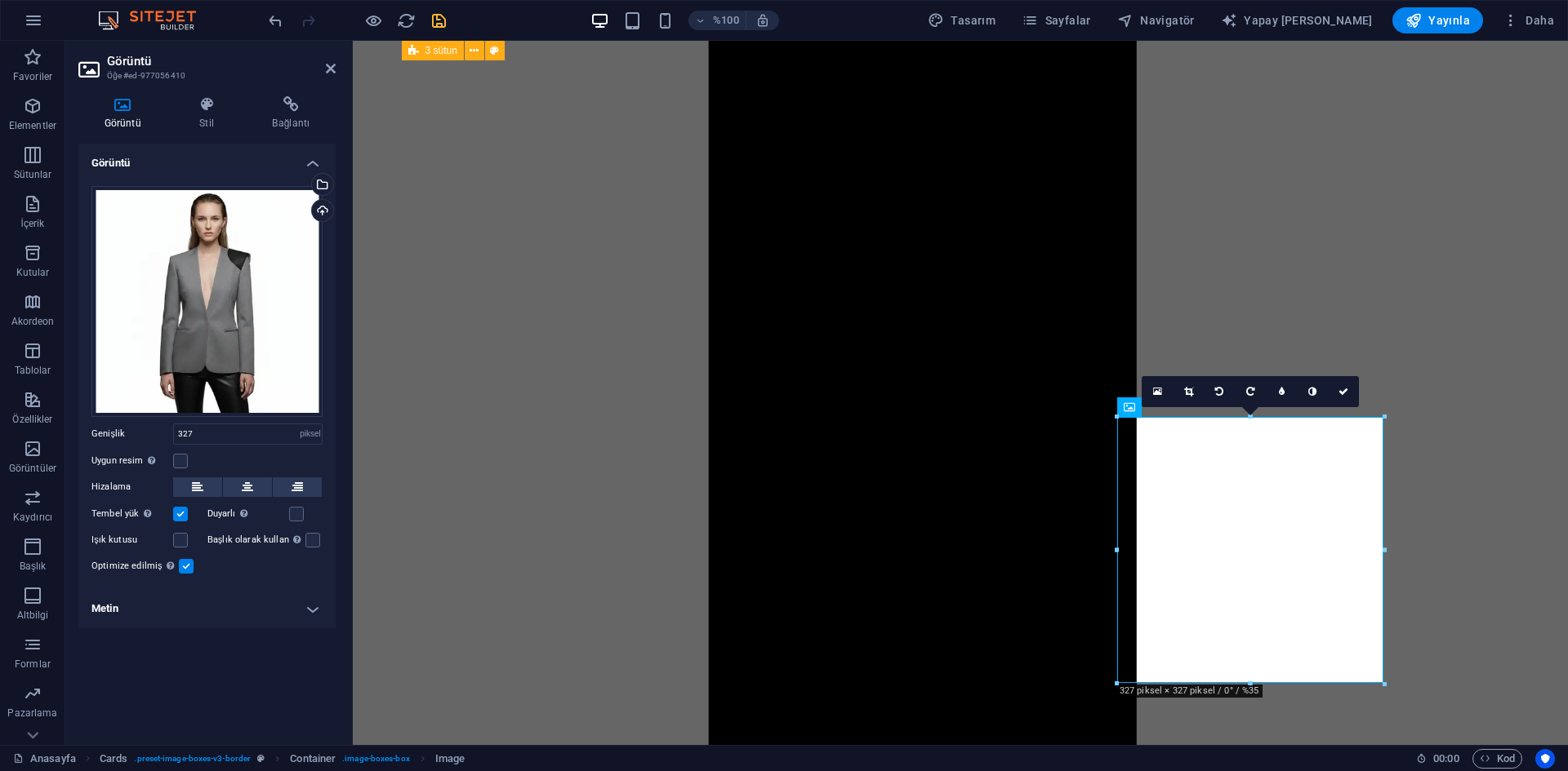
drag, startPoint x: 1256, startPoint y: 683, endPoint x: 1256, endPoint y: 701, distance: 18.0
click at [1248, 683] on div at bounding box center [1250, 685] width 267 height 6
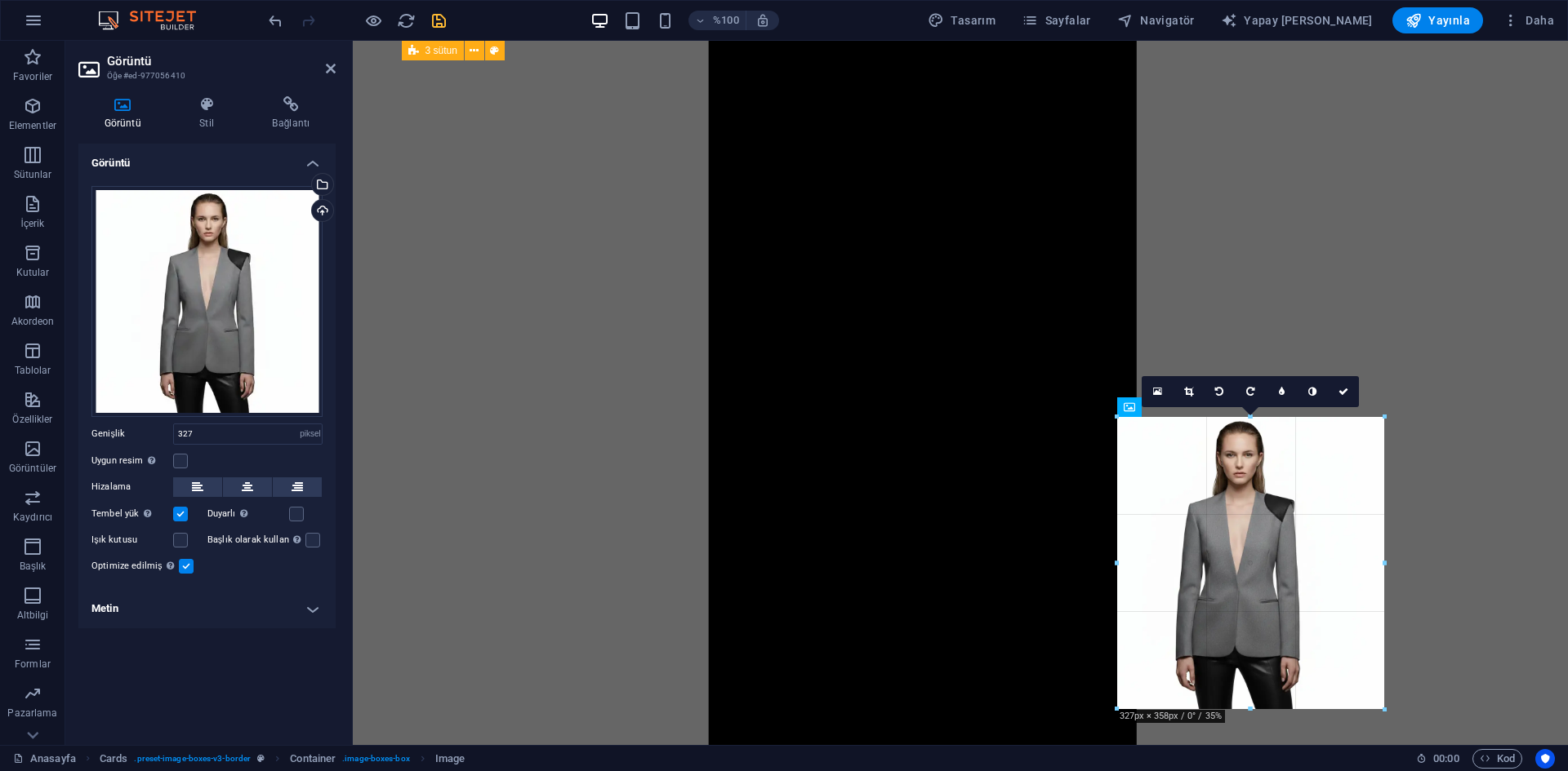
drag, startPoint x: 1250, startPoint y: 683, endPoint x: 1245, endPoint y: 711, distance: 28.4
drag, startPoint x: 1248, startPoint y: 684, endPoint x: 1250, endPoint y: 719, distance: 35.1
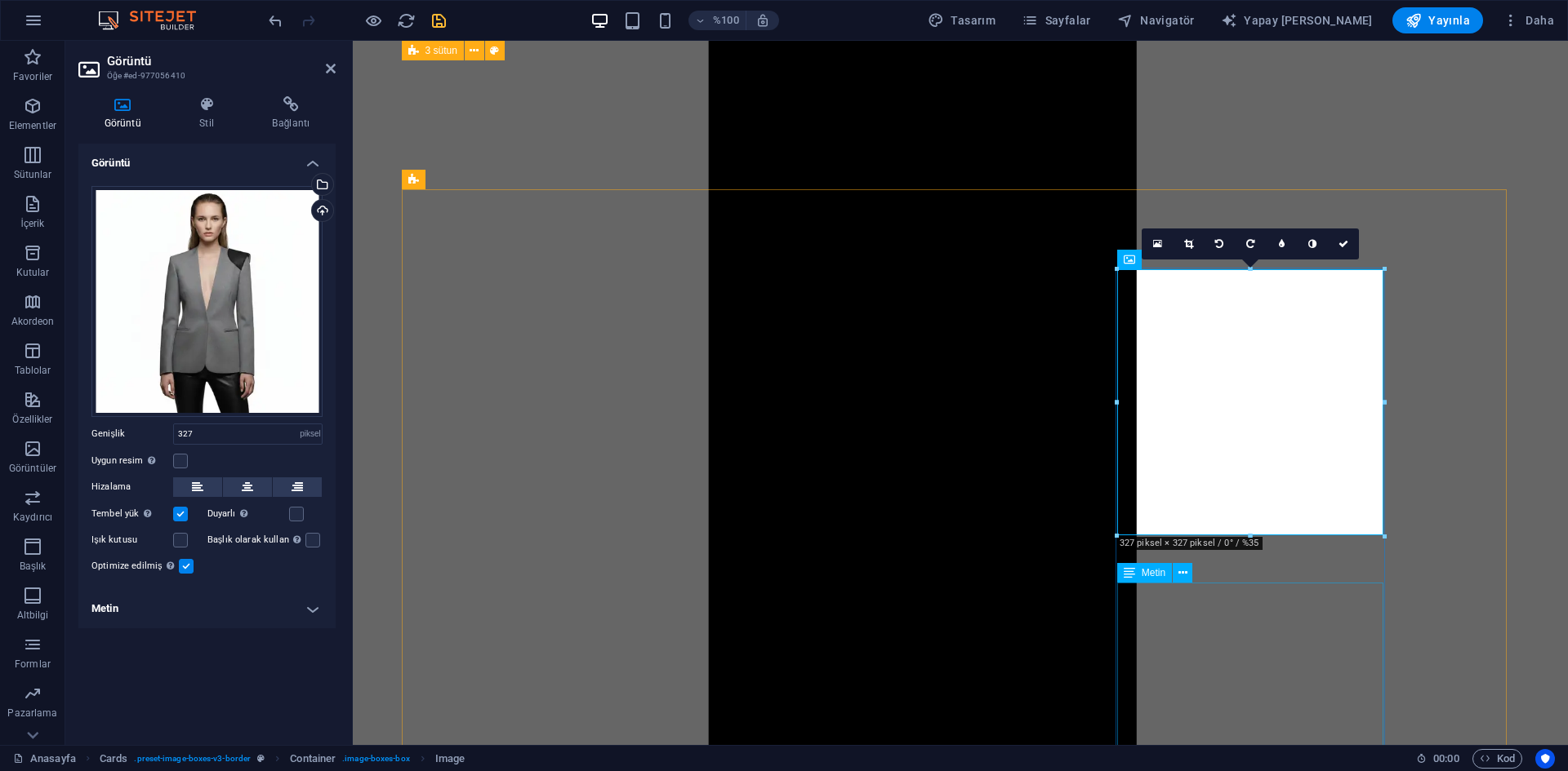
scroll to position [1884, 0]
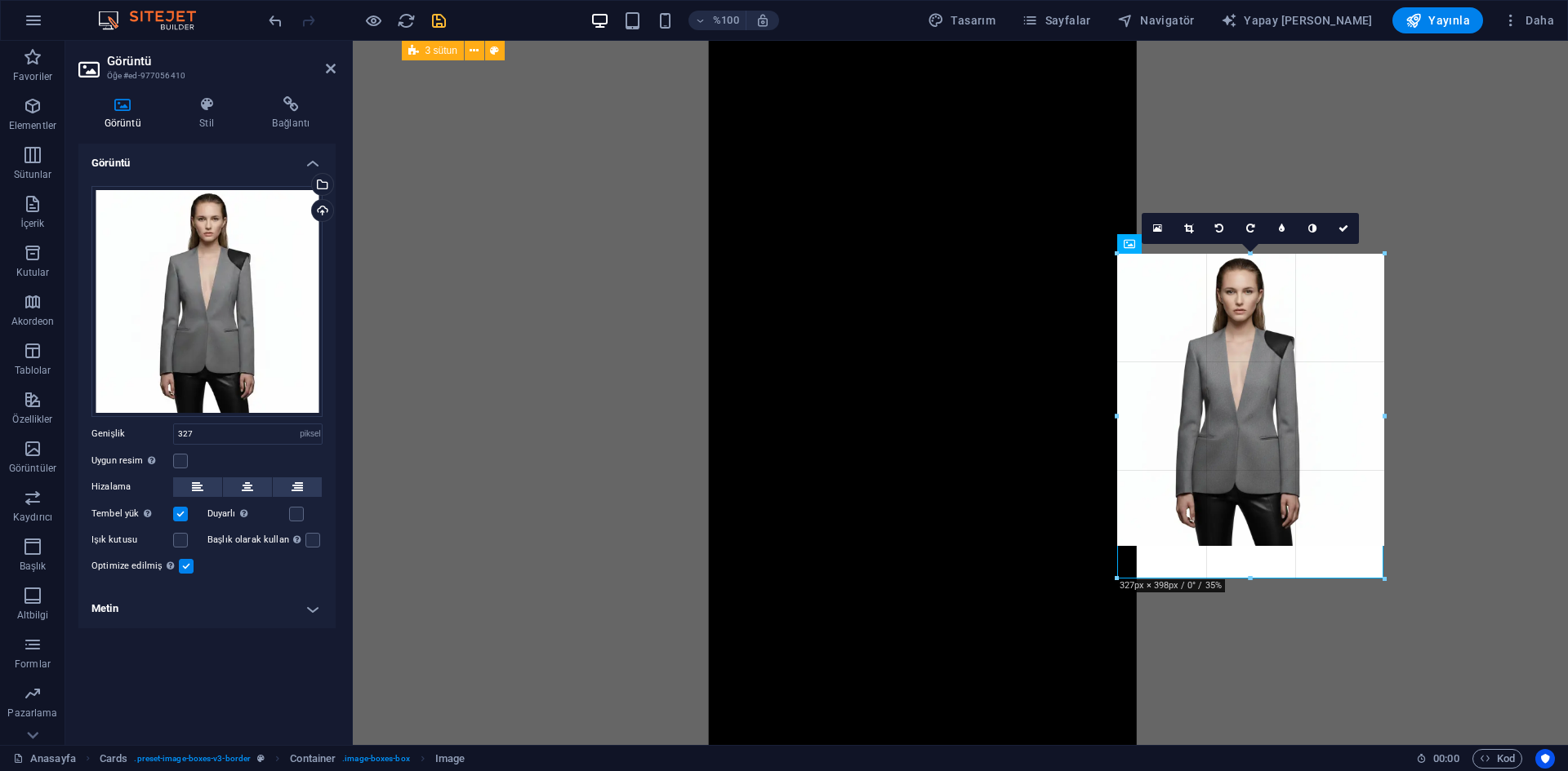
drag, startPoint x: 1387, startPoint y: 521, endPoint x: 1382, endPoint y: 574, distance: 53.2
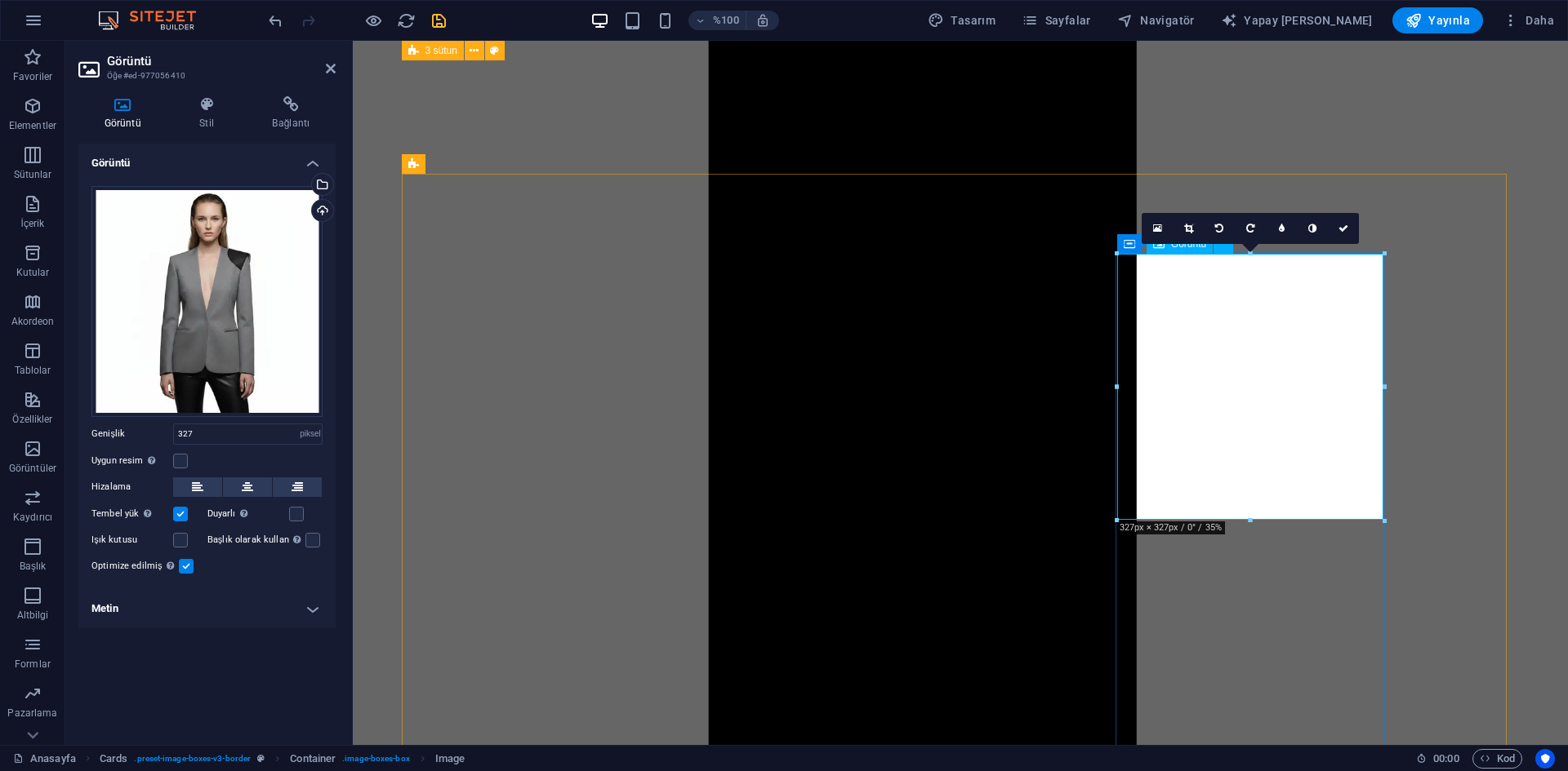
click at [1511, 15] on icon "button" at bounding box center [1510, 20] width 17 height 17
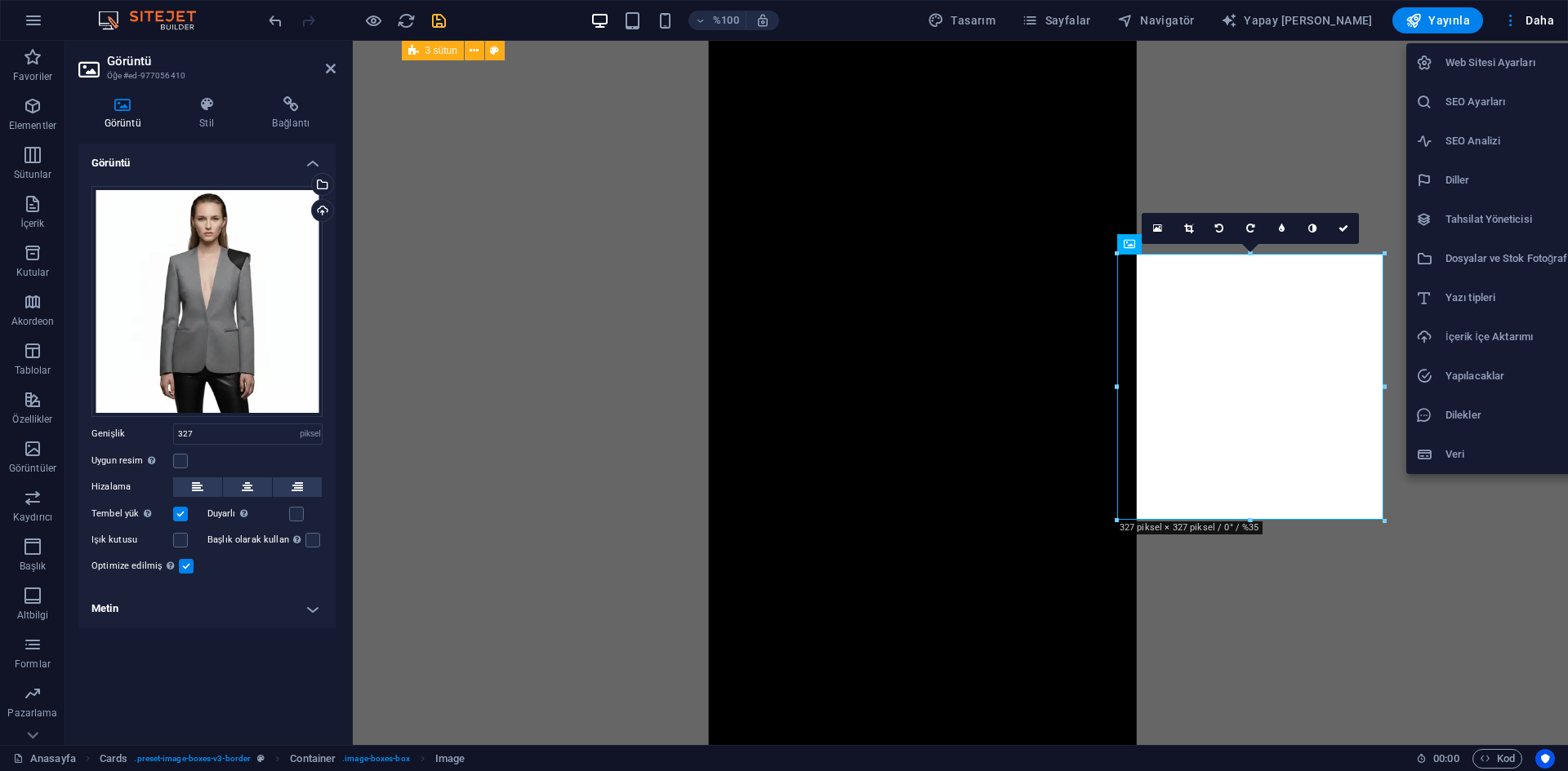
click at [1496, 258] on font "Dosyalar ve Stok Fotoğraflar" at bounding box center [1512, 258] width 134 height 12
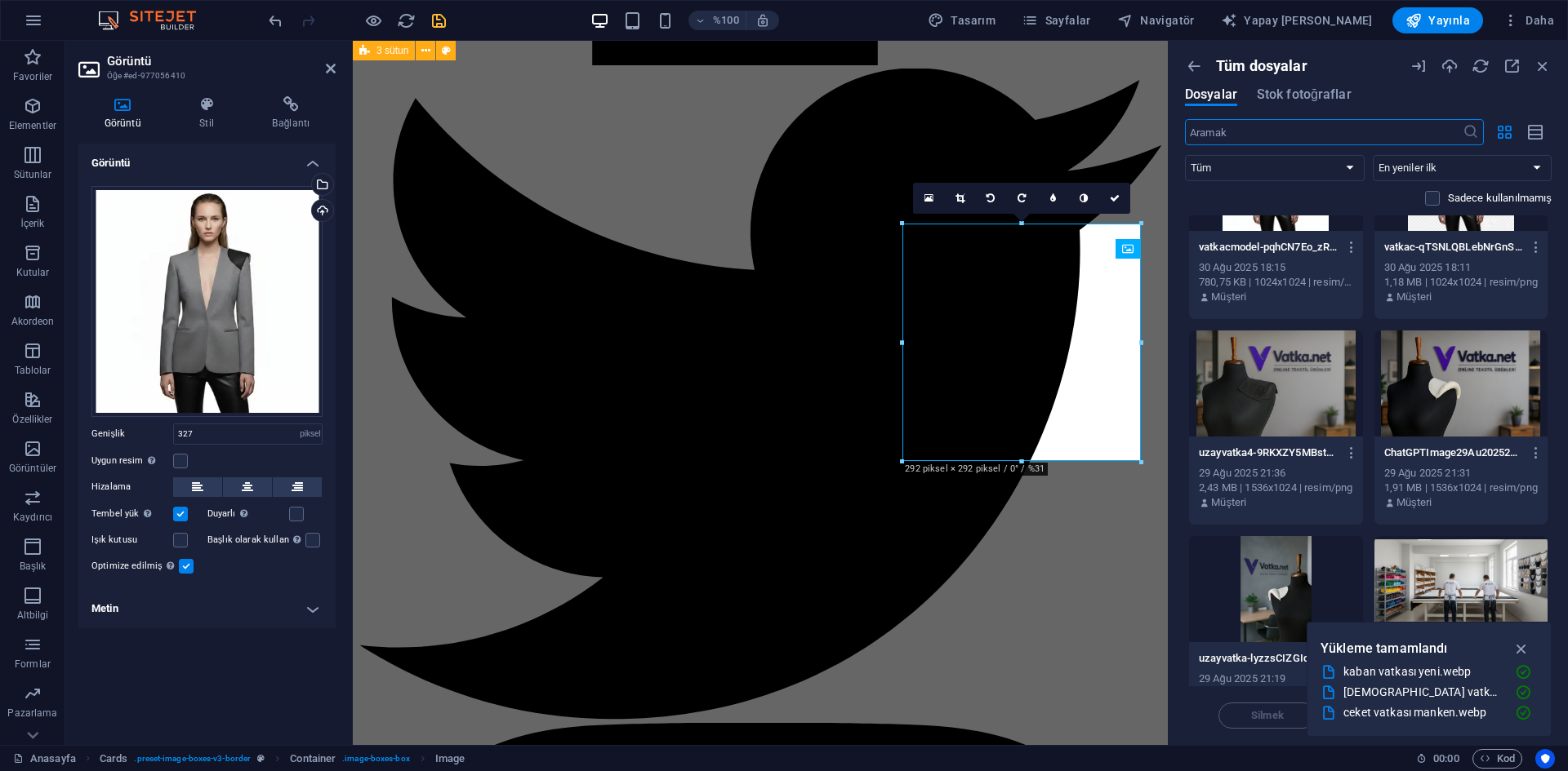
scroll to position [11866, 0]
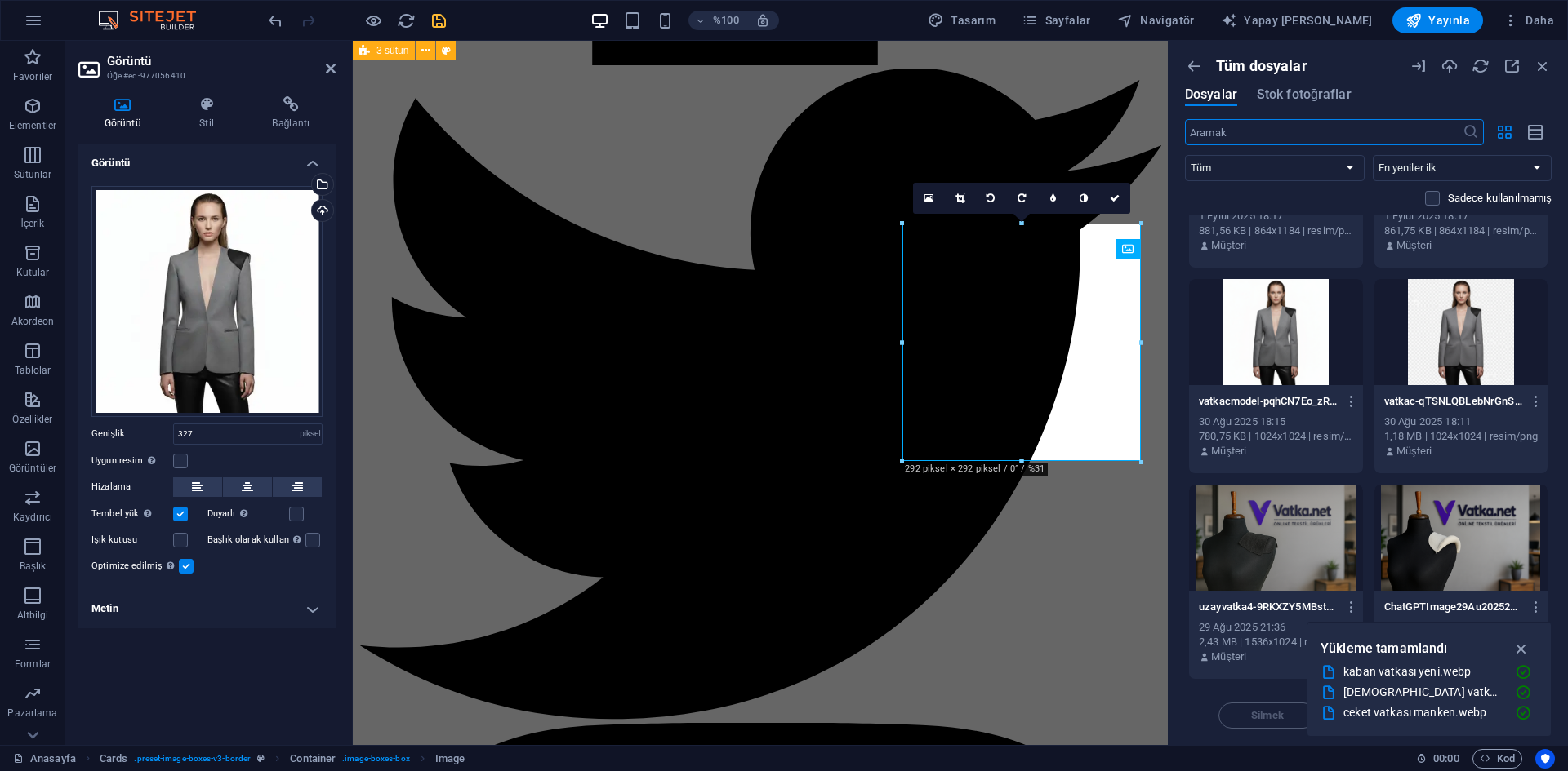
click at [1283, 335] on div at bounding box center [1275, 332] width 173 height 106
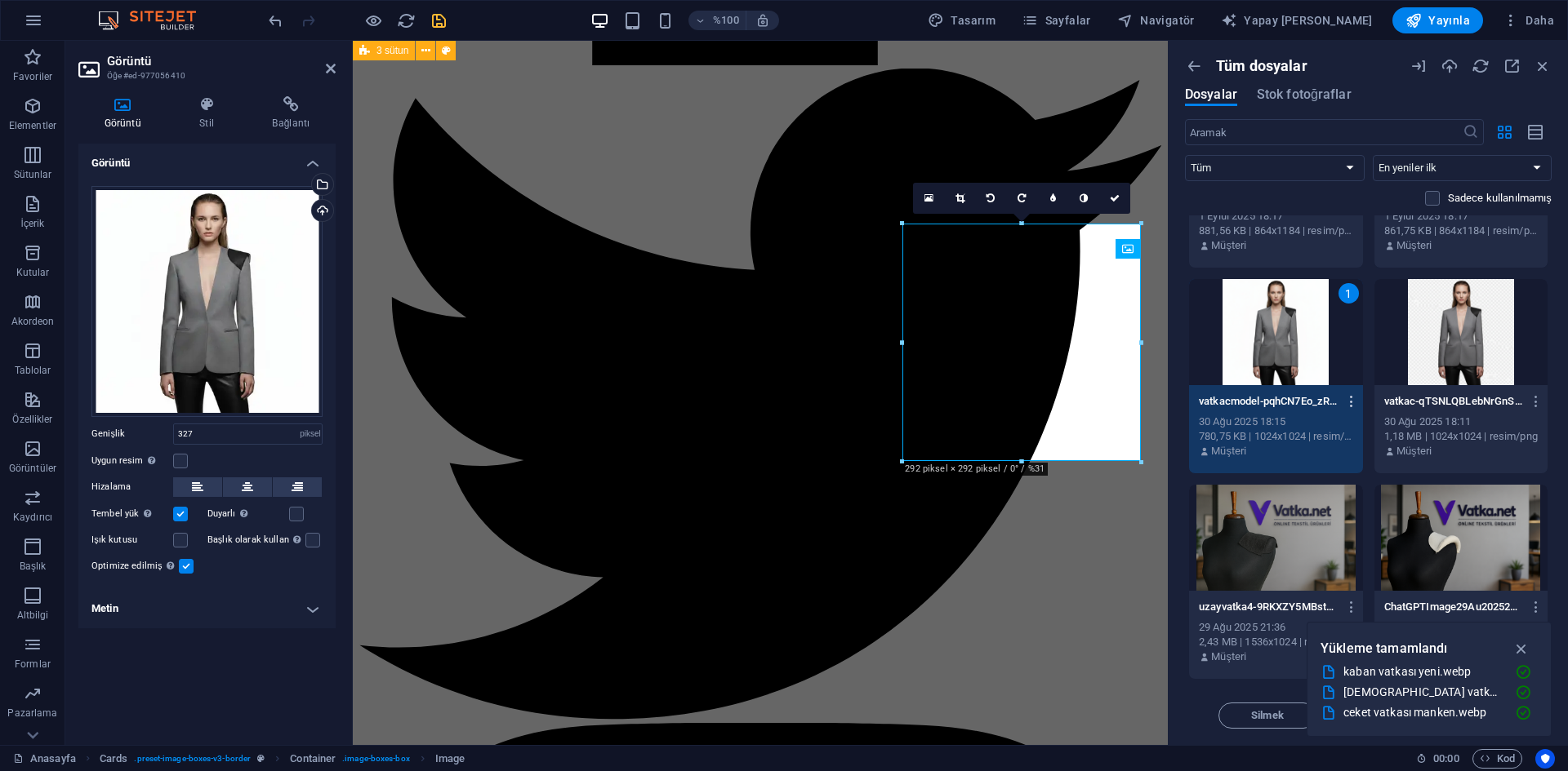
click at [1351, 400] on icon "button" at bounding box center [1351, 401] width 16 height 15
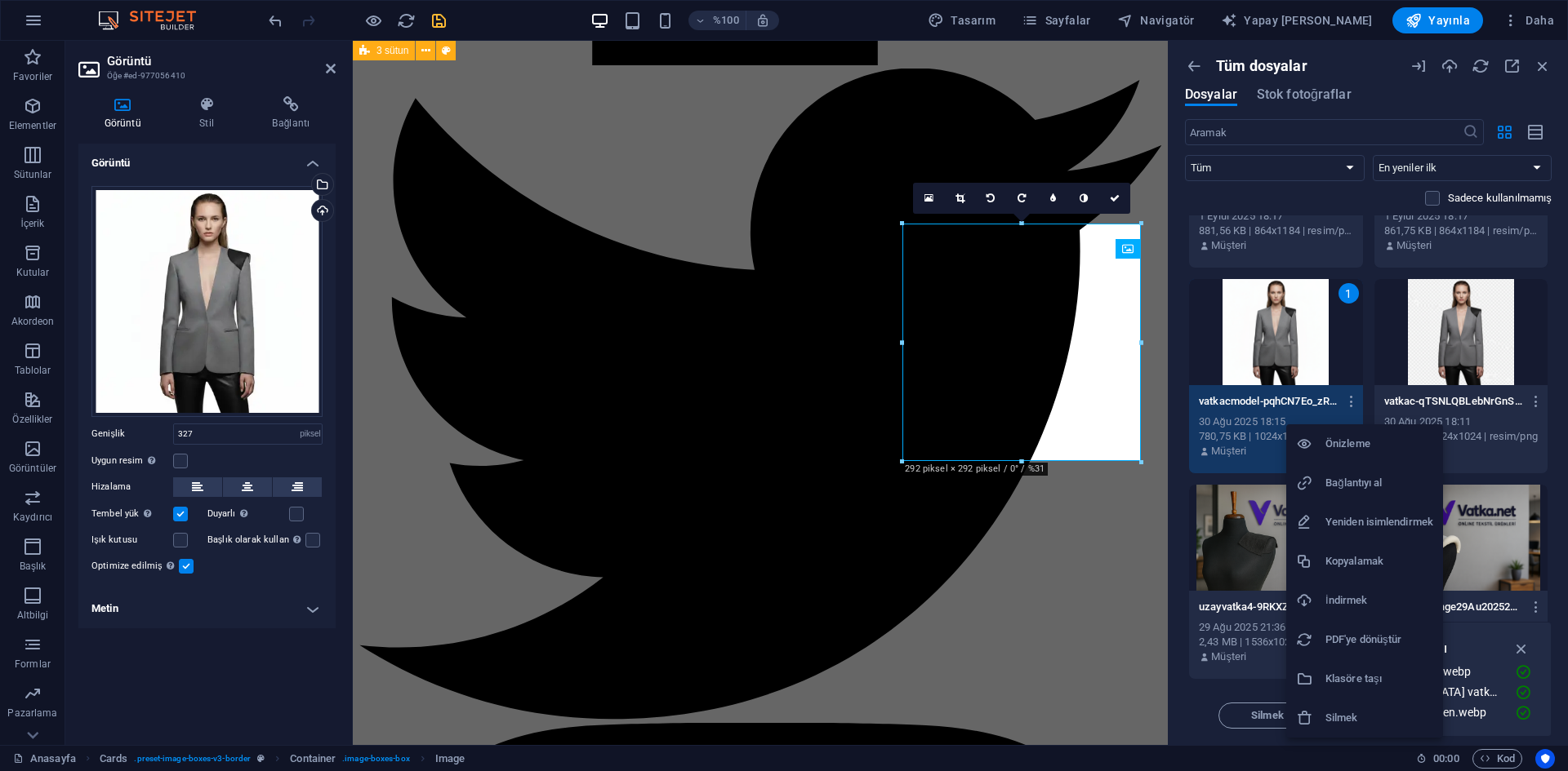
click at [1376, 596] on h6 "İndirmek" at bounding box center [1379, 601] width 108 height 20
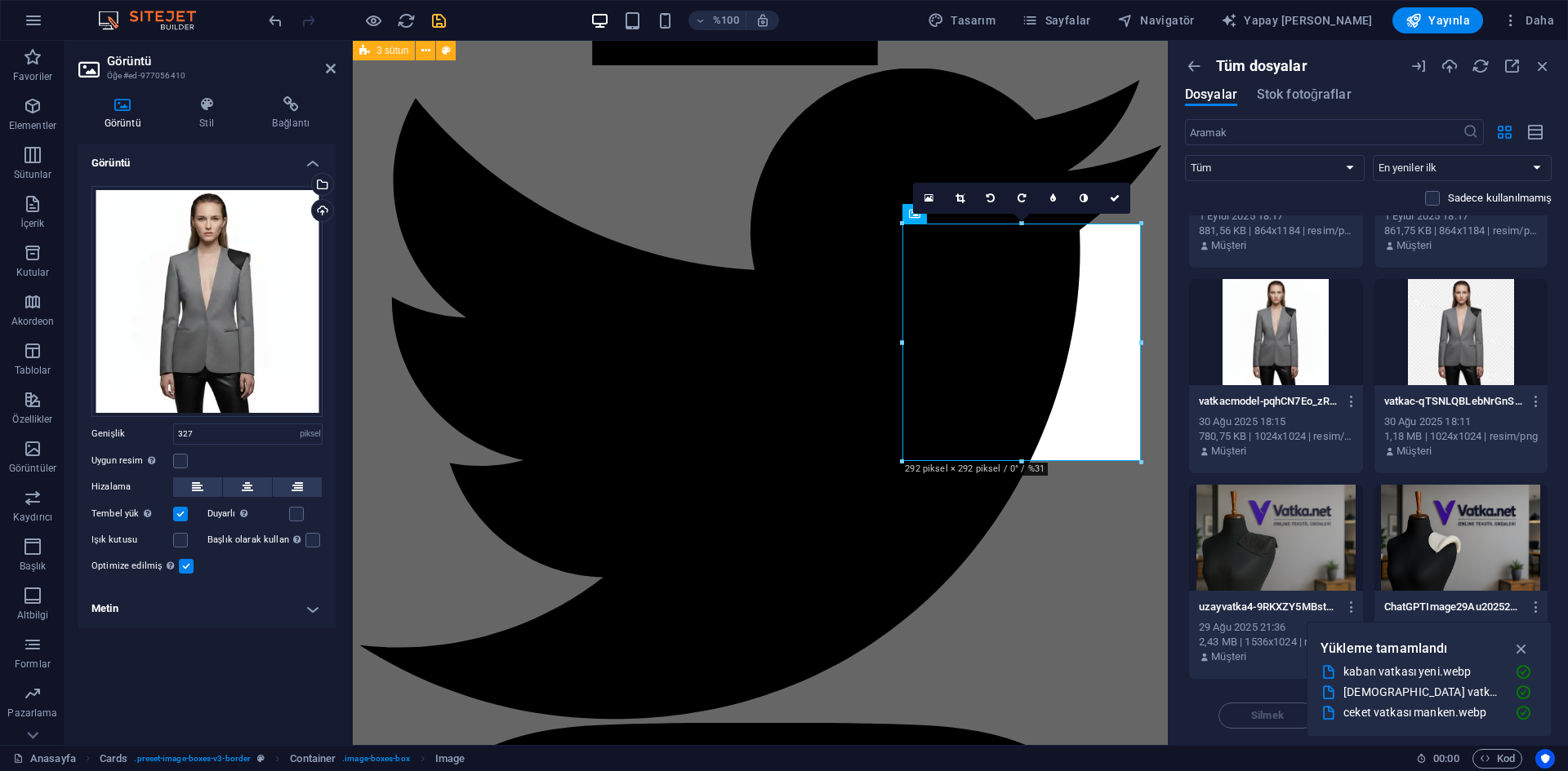
drag, startPoint x: 1494, startPoint y: 501, endPoint x: 1156, endPoint y: 506, distance: 338.0
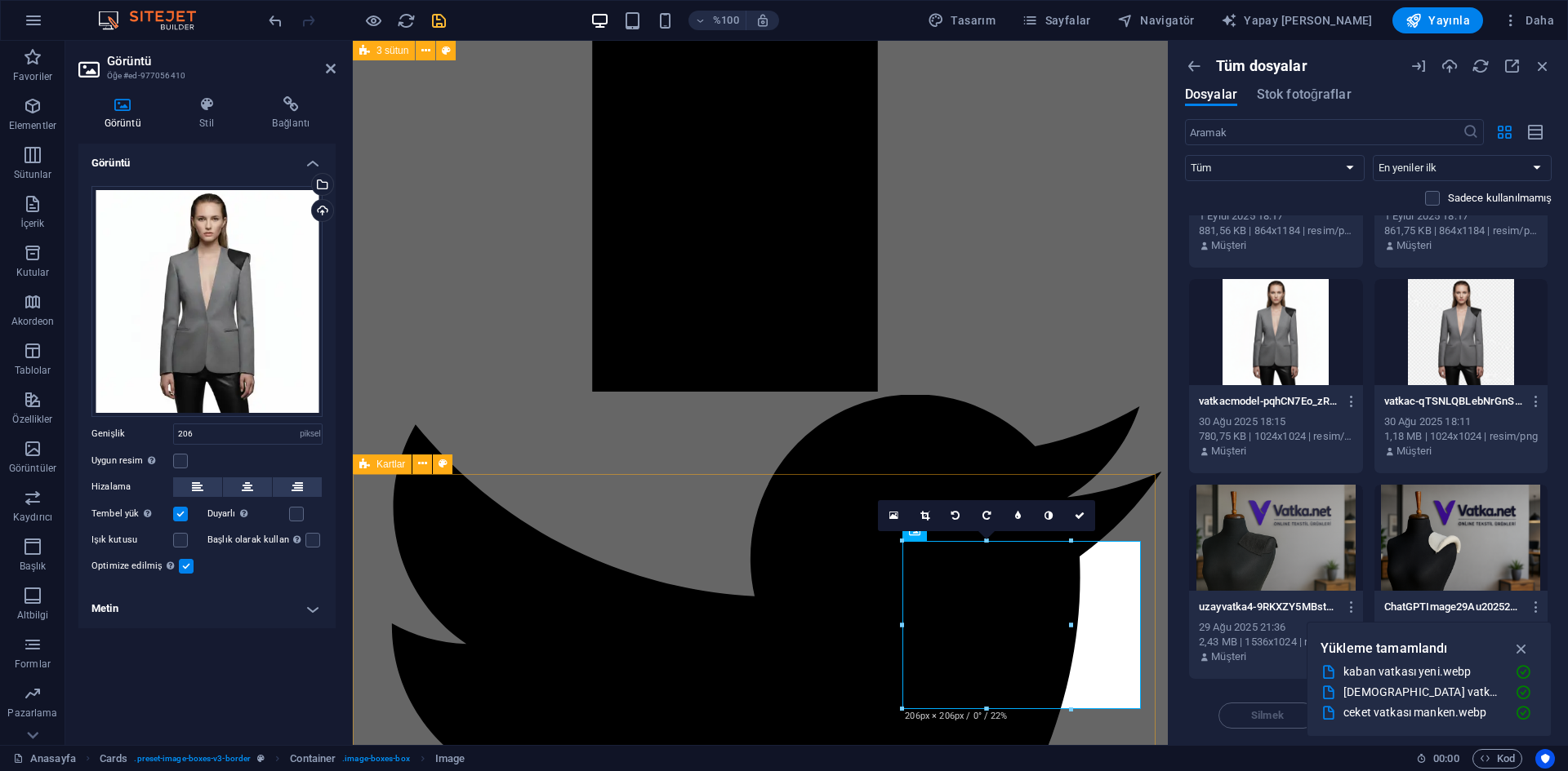
scroll to position [1713, 0]
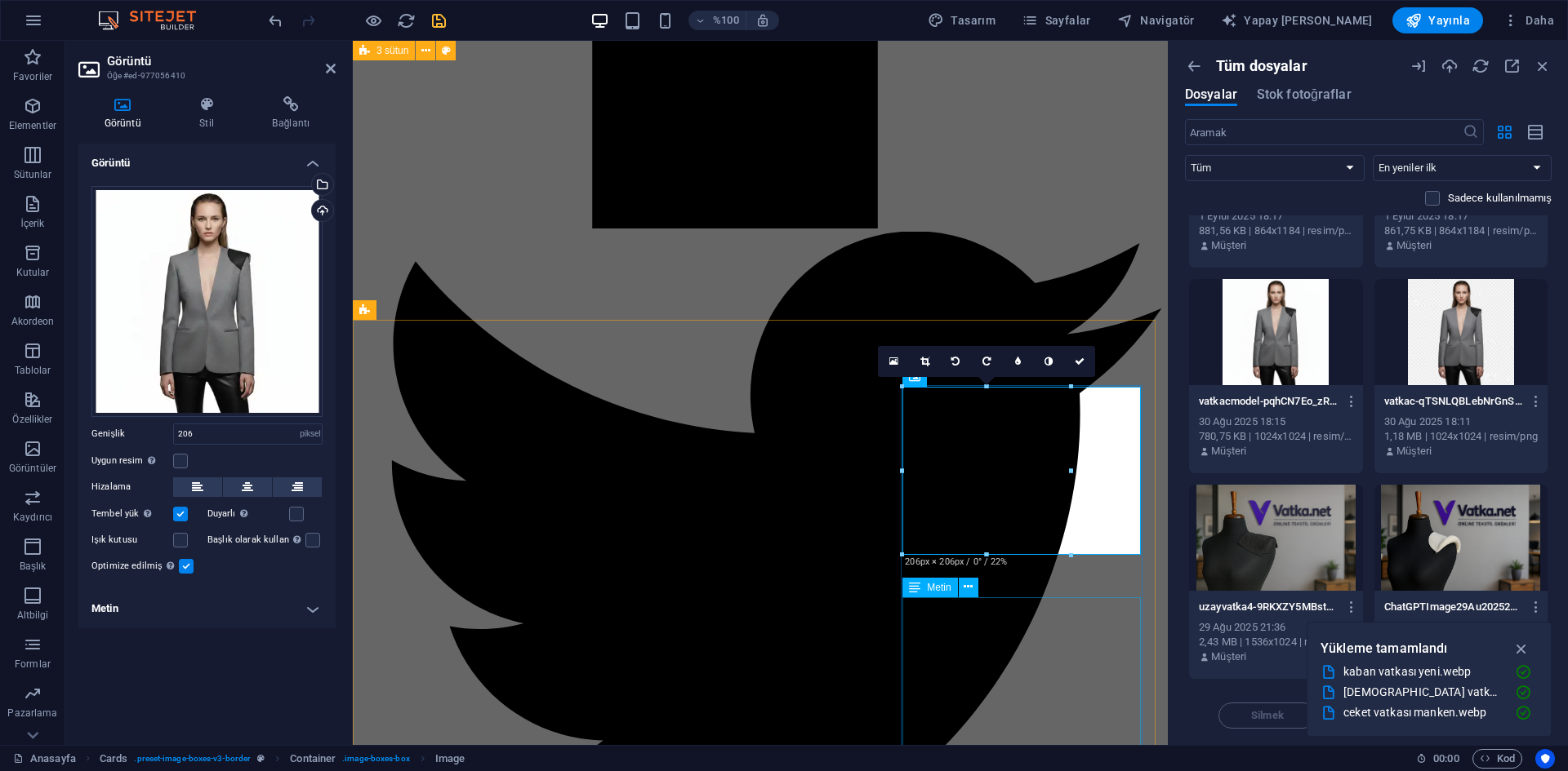
drag, startPoint x: 1426, startPoint y: 595, endPoint x: 1102, endPoint y: 627, distance: 325.6
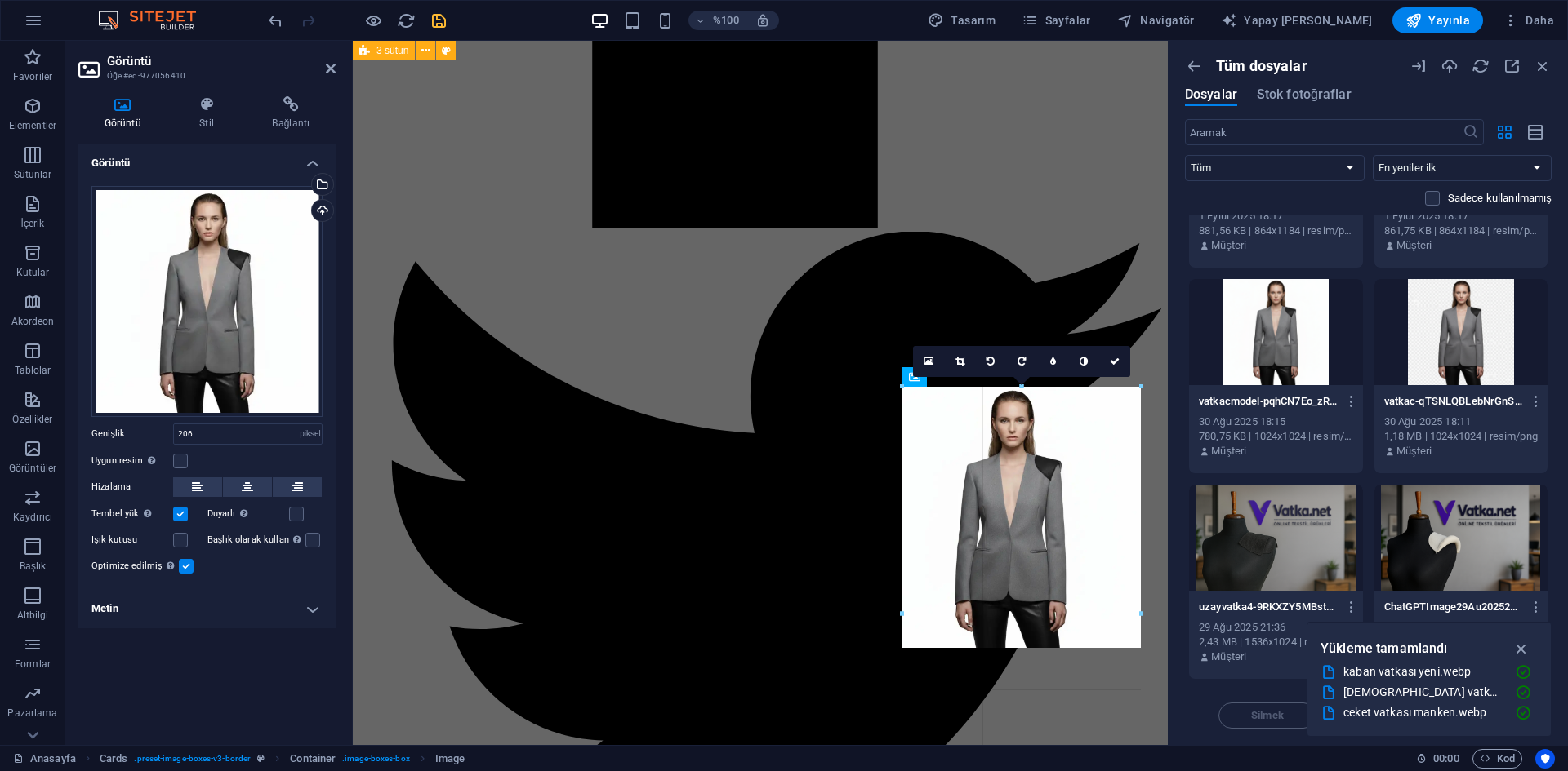
drag, startPoint x: 1071, startPoint y: 474, endPoint x: 1172, endPoint y: 508, distance: 106.6
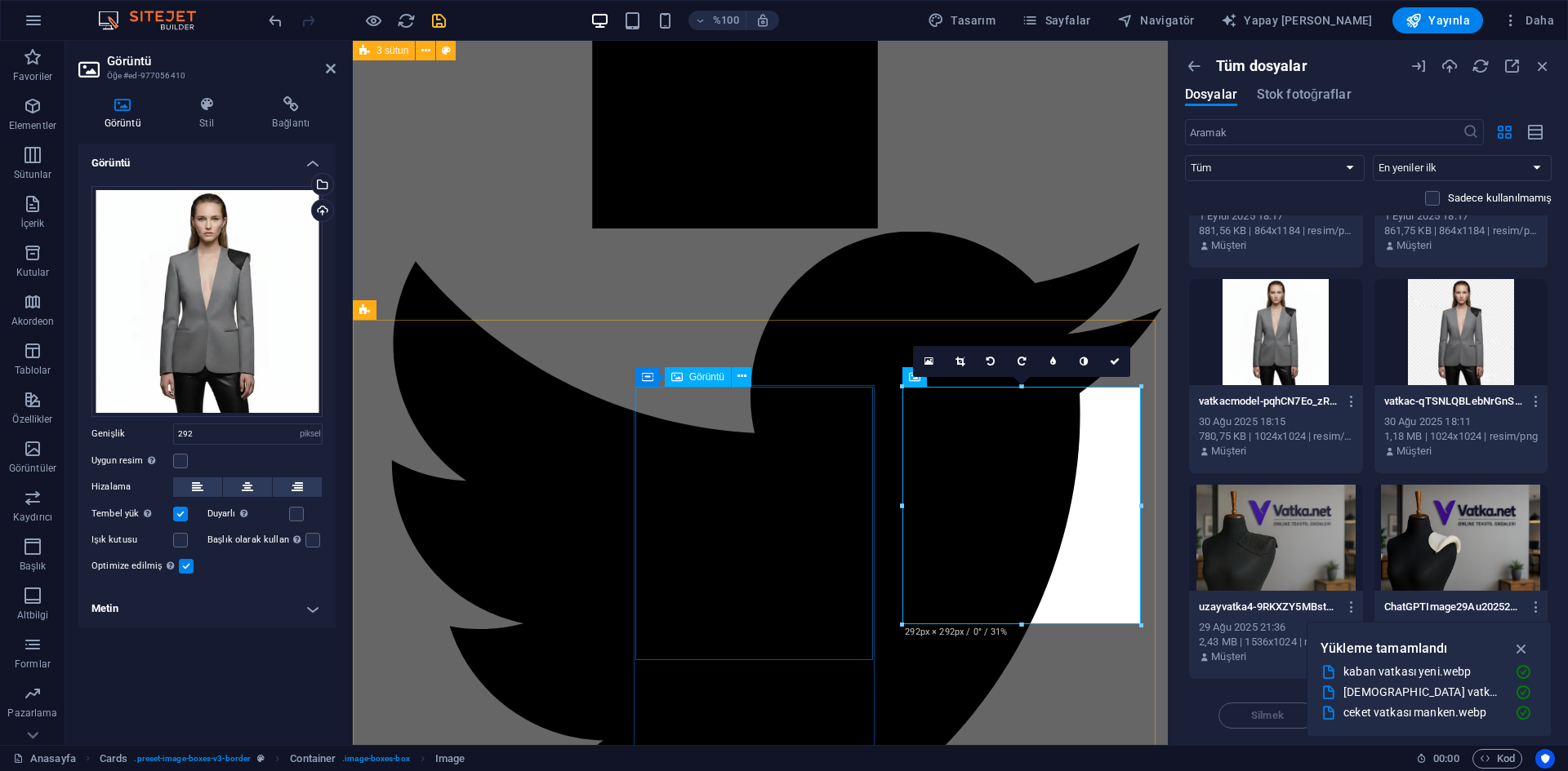
drag, startPoint x: 883, startPoint y: 513, endPoint x: 834, endPoint y: 528, distance: 51.2
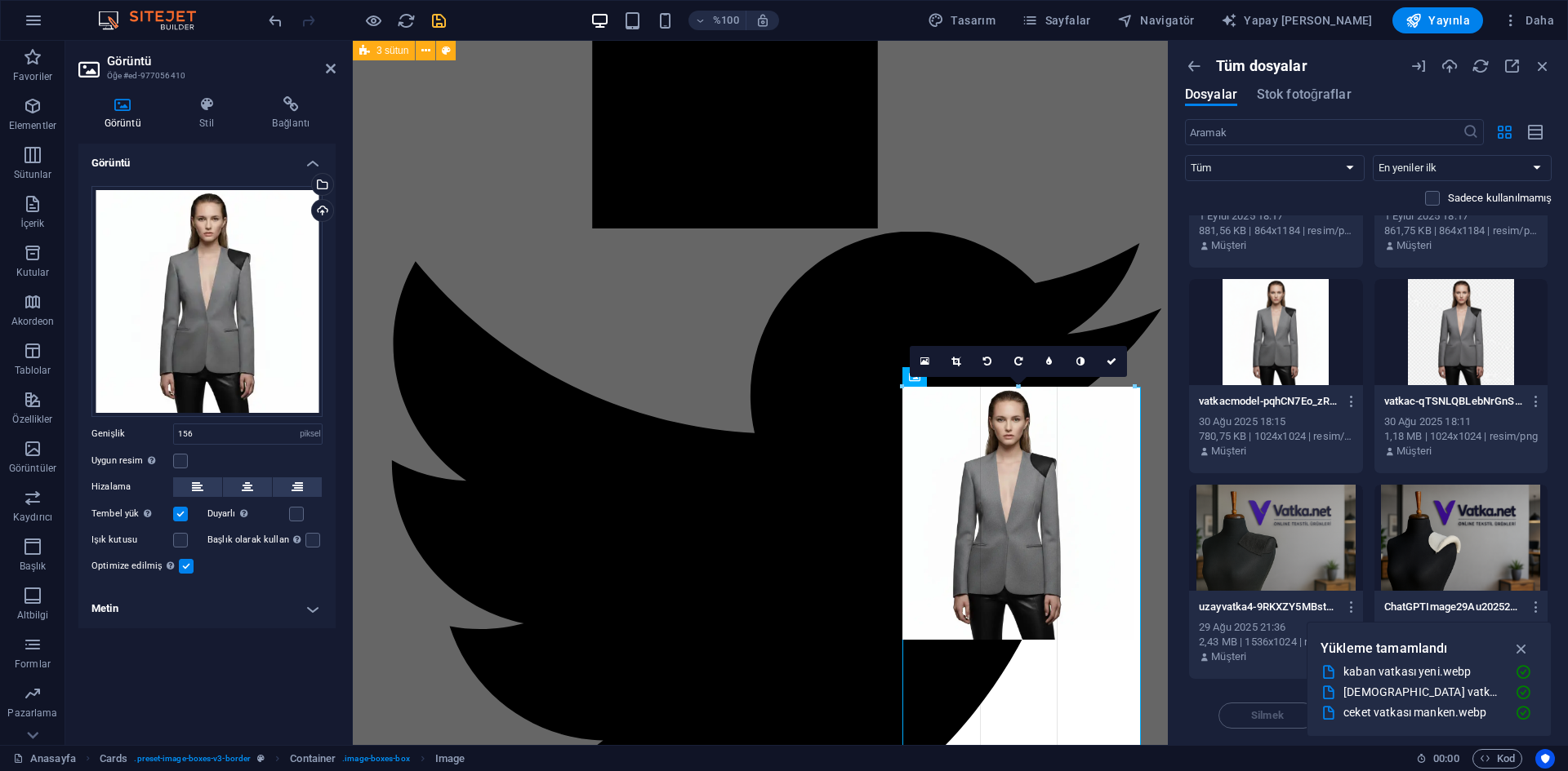
drag, startPoint x: 1032, startPoint y: 514, endPoint x: 1136, endPoint y: 630, distance: 155.8
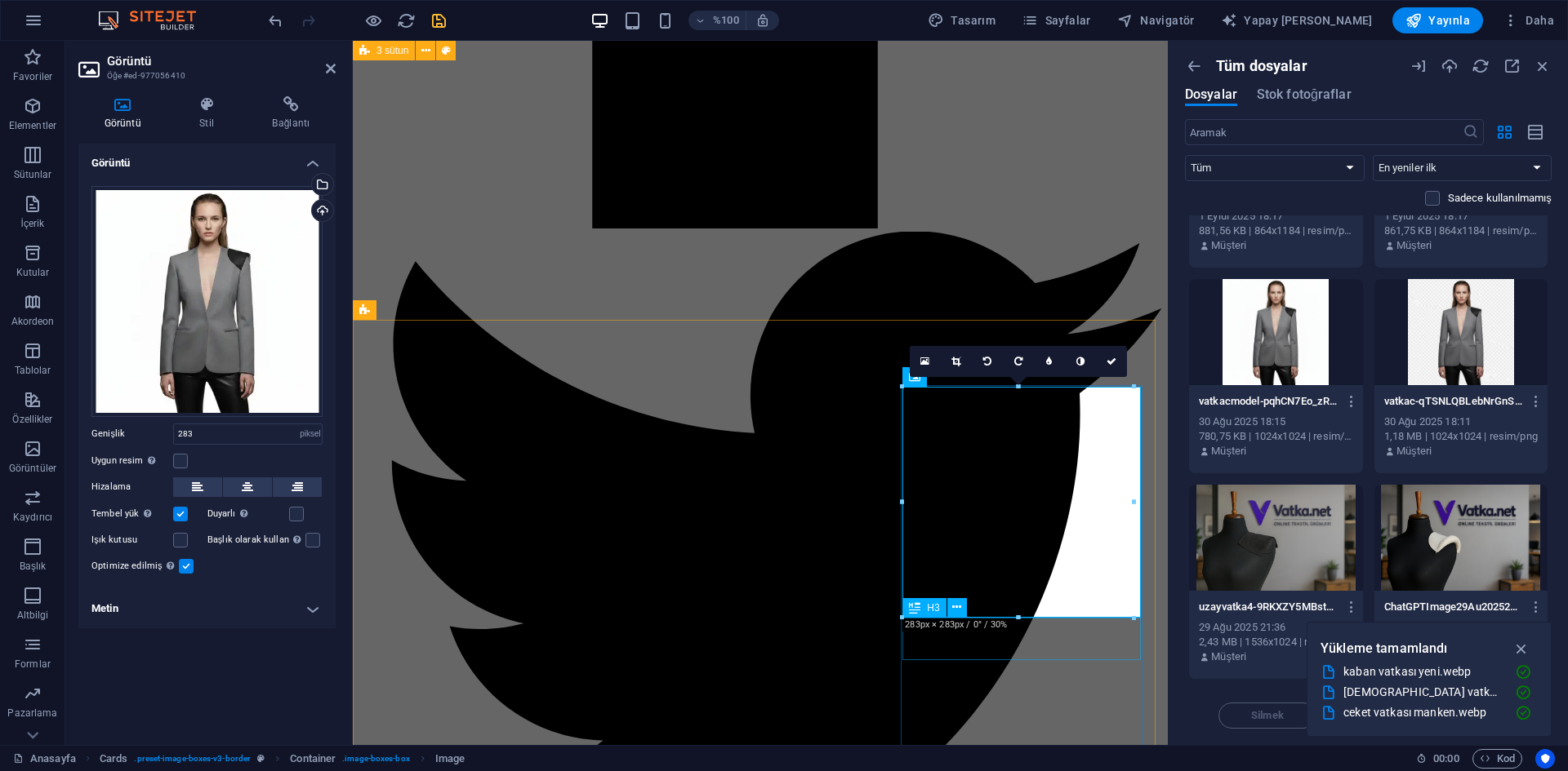
drag, startPoint x: 1368, startPoint y: 661, endPoint x: 1019, endPoint y: 651, distance: 349.1
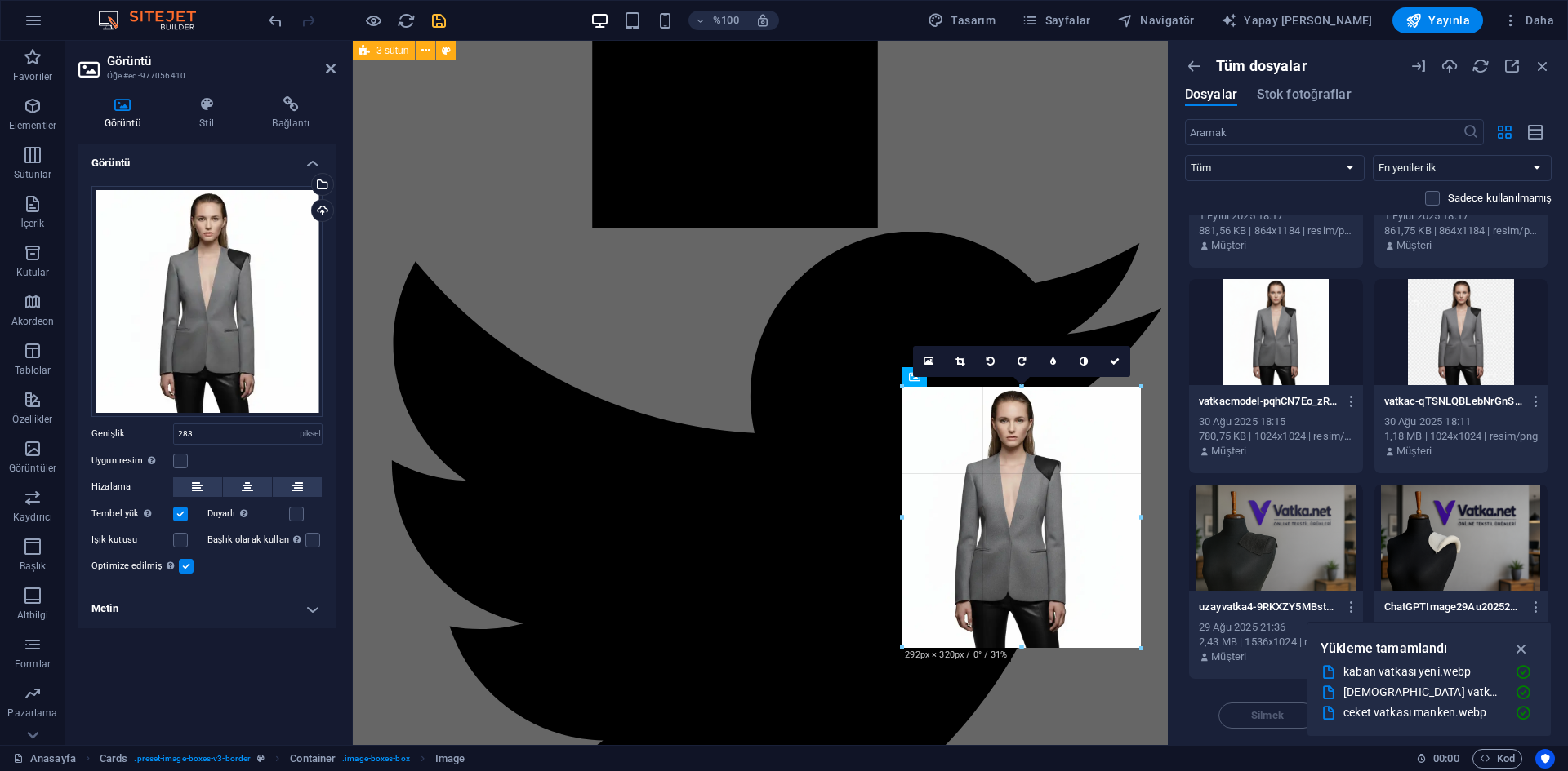
drag, startPoint x: 1019, startPoint y: 626, endPoint x: 1020, endPoint y: 649, distance: 23.0
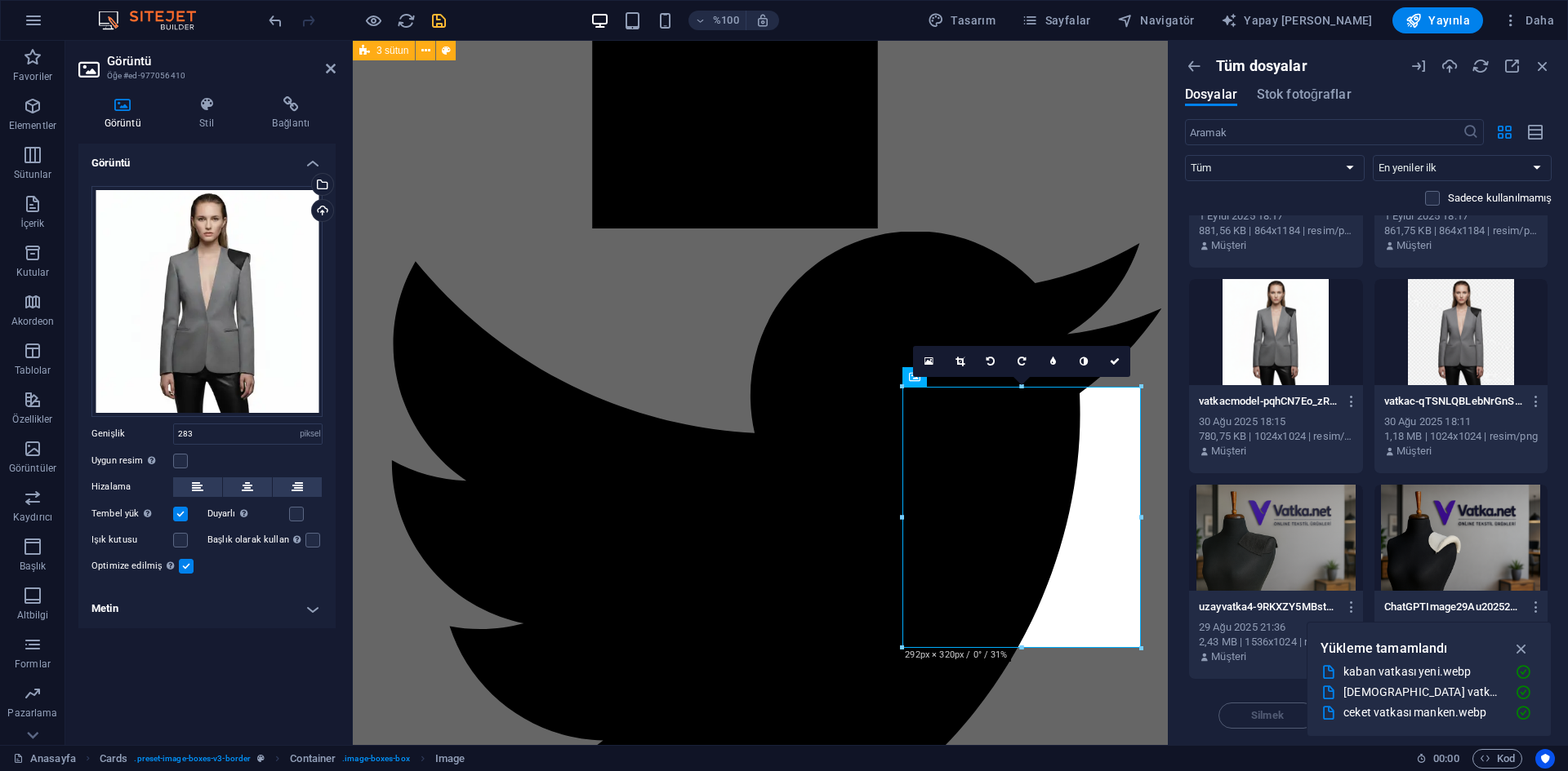
type input "292"
click at [1117, 369] on link at bounding box center [1114, 361] width 31 height 31
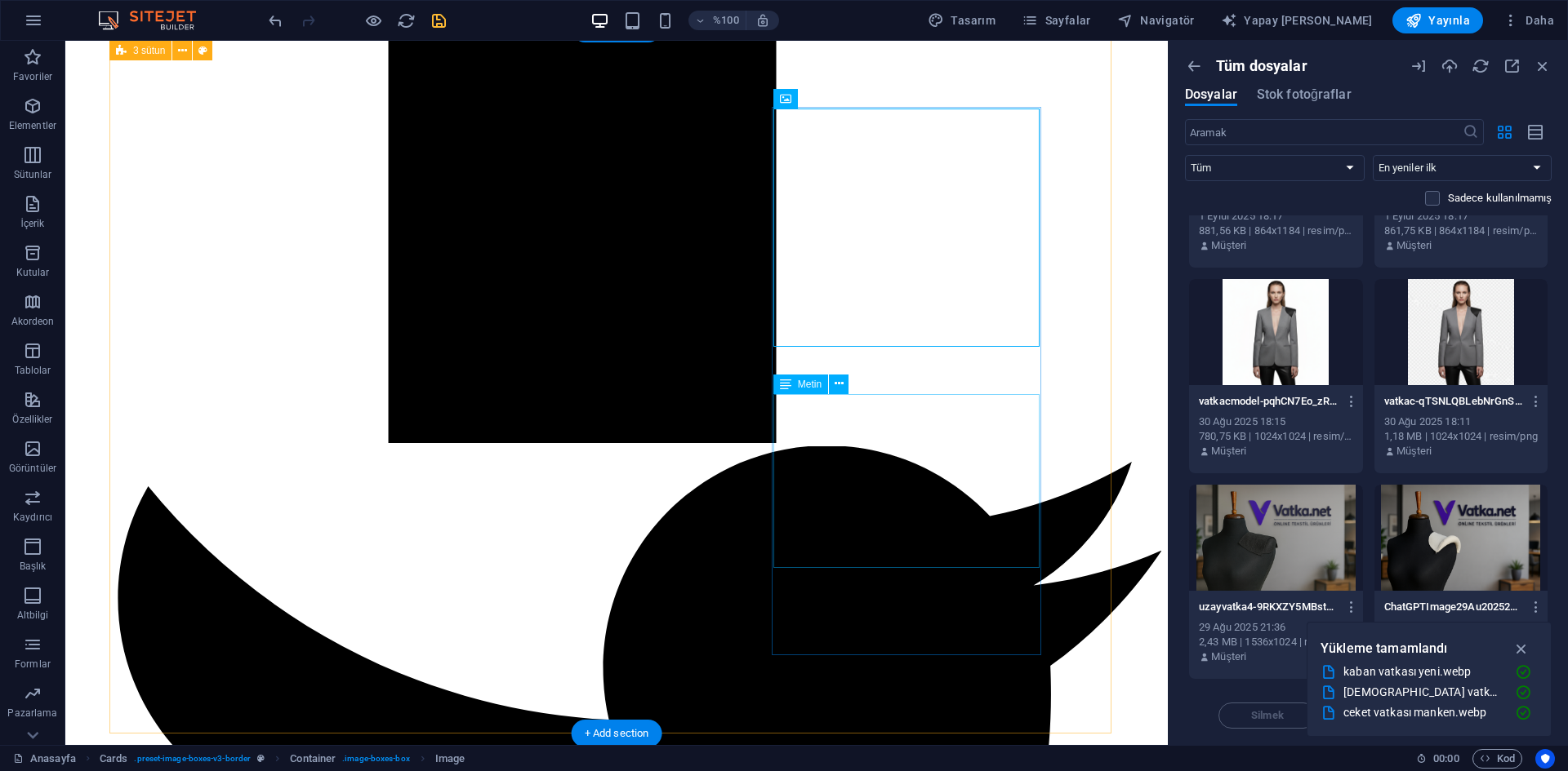
scroll to position [1897, 0]
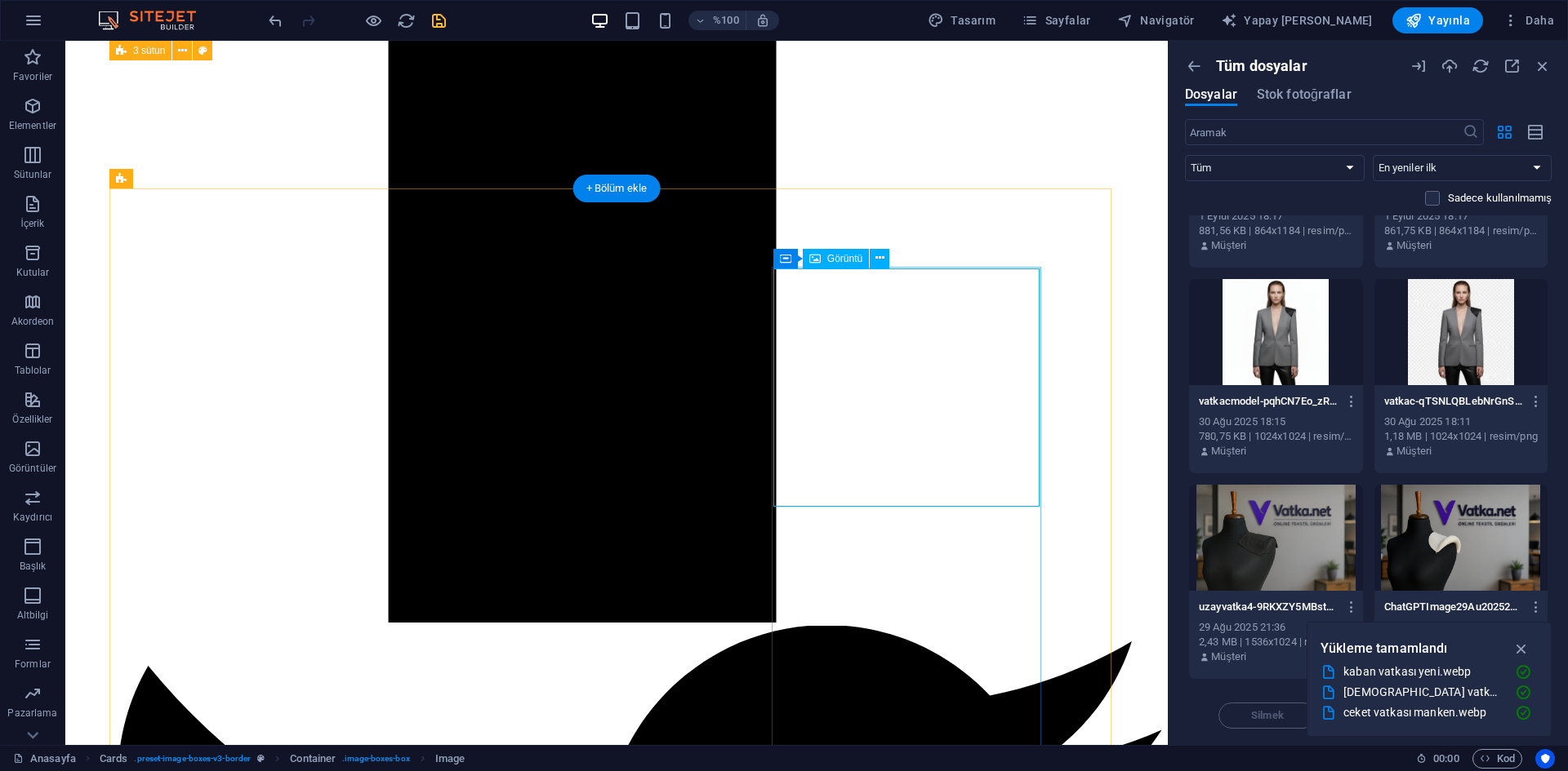
select select "px"
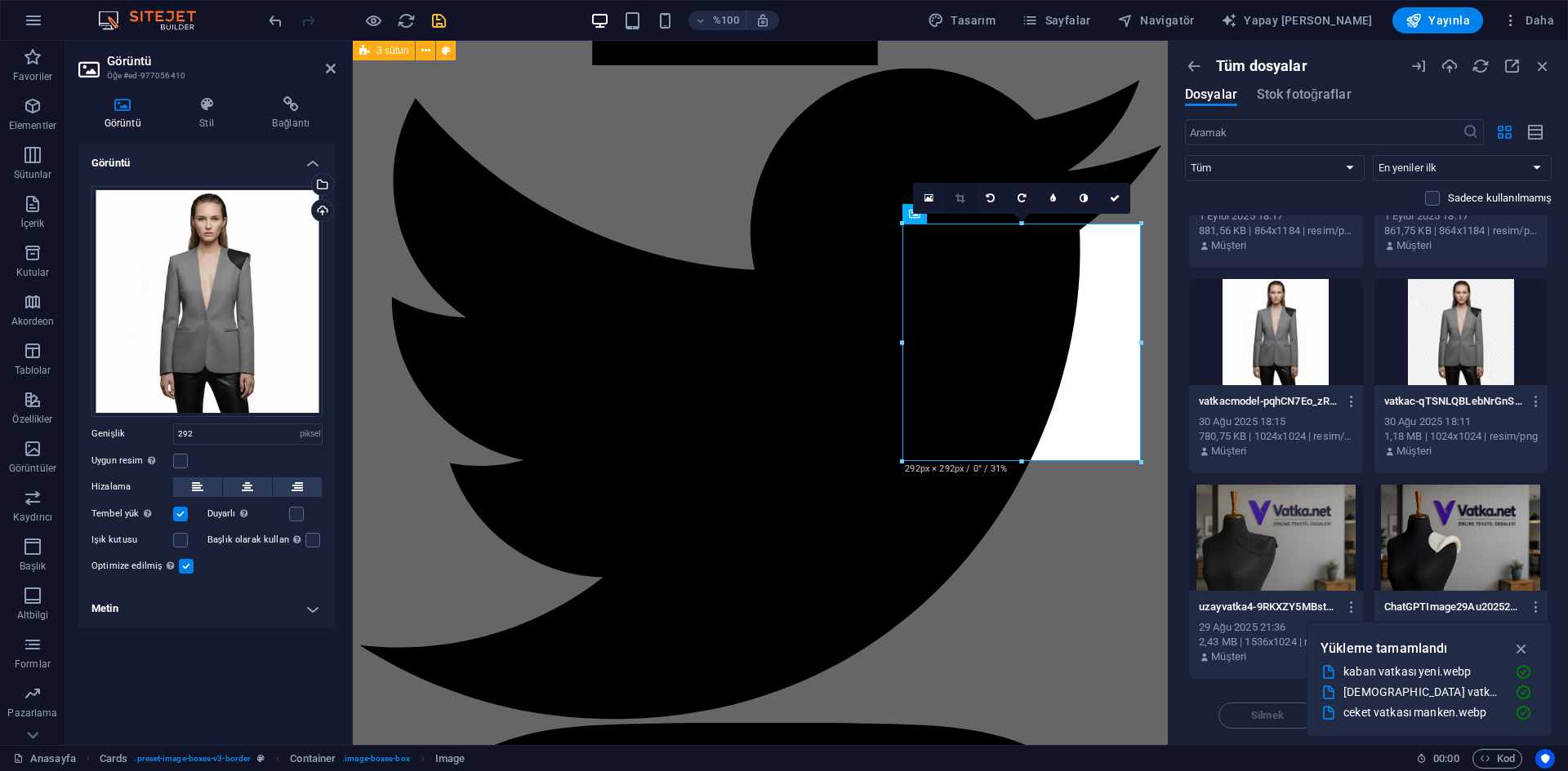
click at [952, 198] on link at bounding box center [959, 199] width 31 height 31
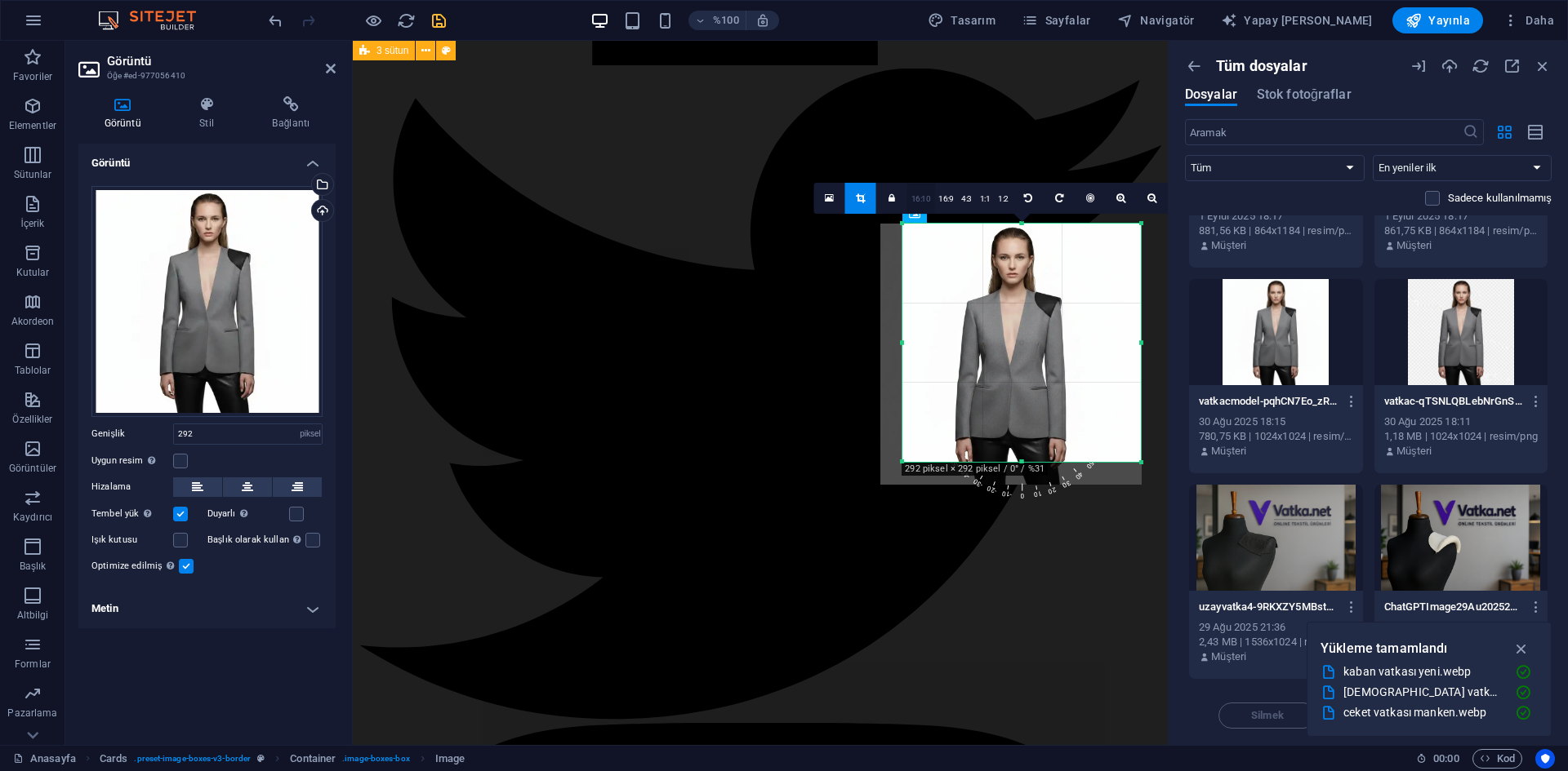
click at [909, 206] on link "16:10" at bounding box center [921, 199] width 27 height 31
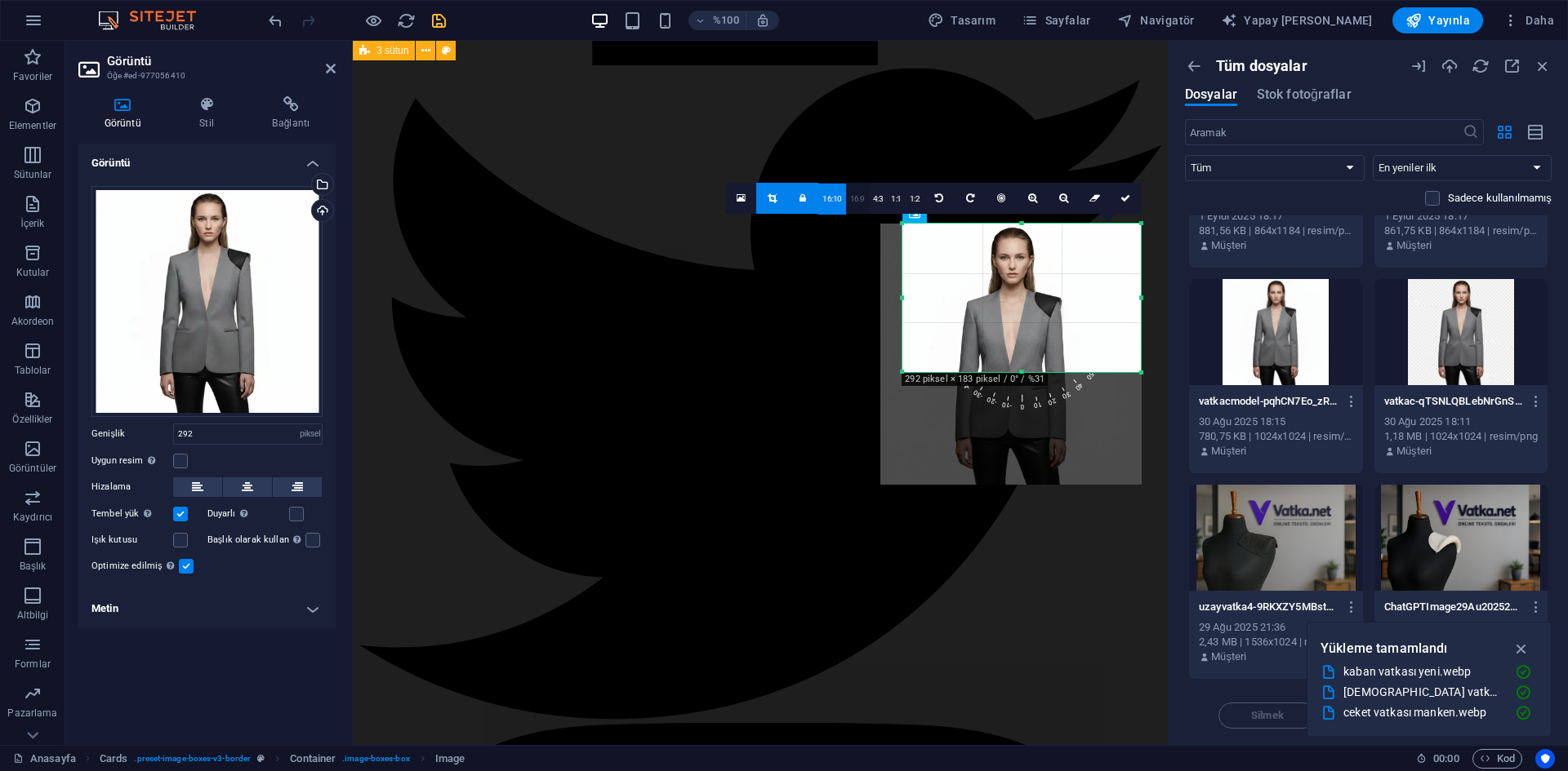
click at [848, 192] on link "16:9" at bounding box center [857, 199] width 23 height 31
click at [883, 192] on link "4:3" at bounding box center [877, 199] width 19 height 31
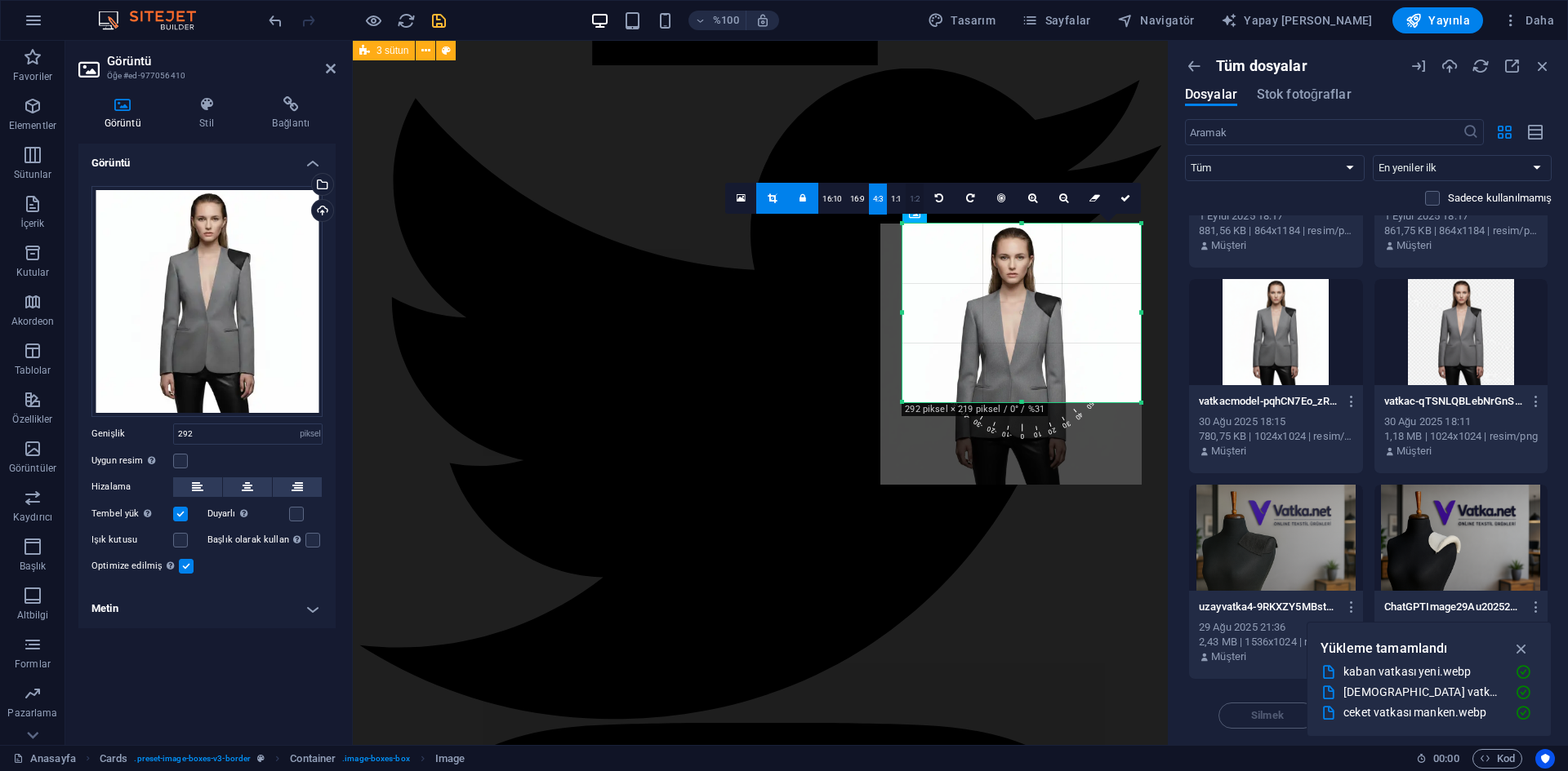
click at [907, 198] on link "1:2" at bounding box center [914, 199] width 19 height 31
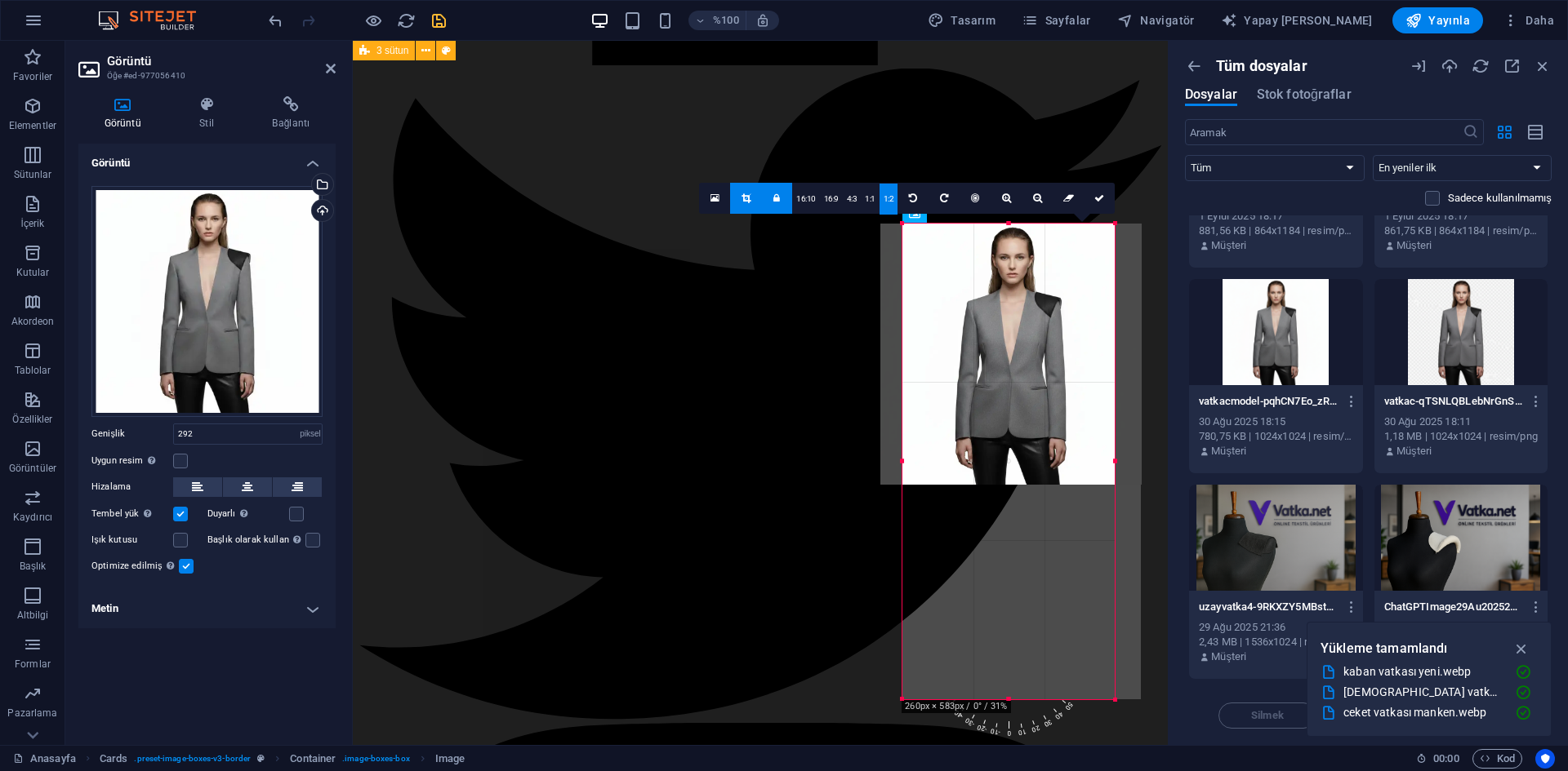
drag, startPoint x: 1030, startPoint y: 355, endPoint x: 1112, endPoint y: 380, distance: 85.7
click at [1112, 380] on div at bounding box center [1115, 461] width 6 height 476
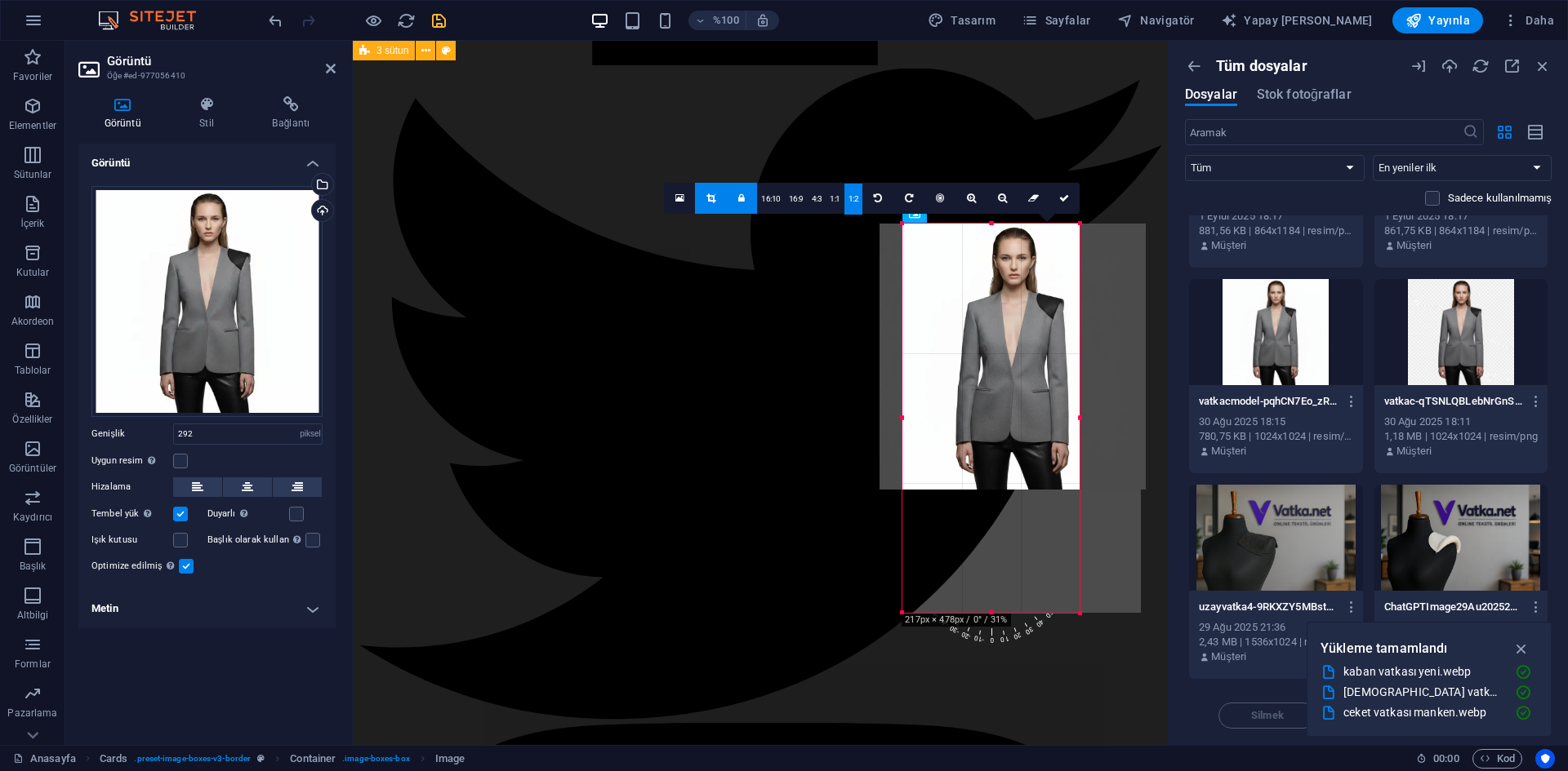
drag, startPoint x: 1021, startPoint y: 353, endPoint x: 1082, endPoint y: 344, distance: 61.7
click at [1082, 344] on div at bounding box center [1080, 418] width 6 height 390
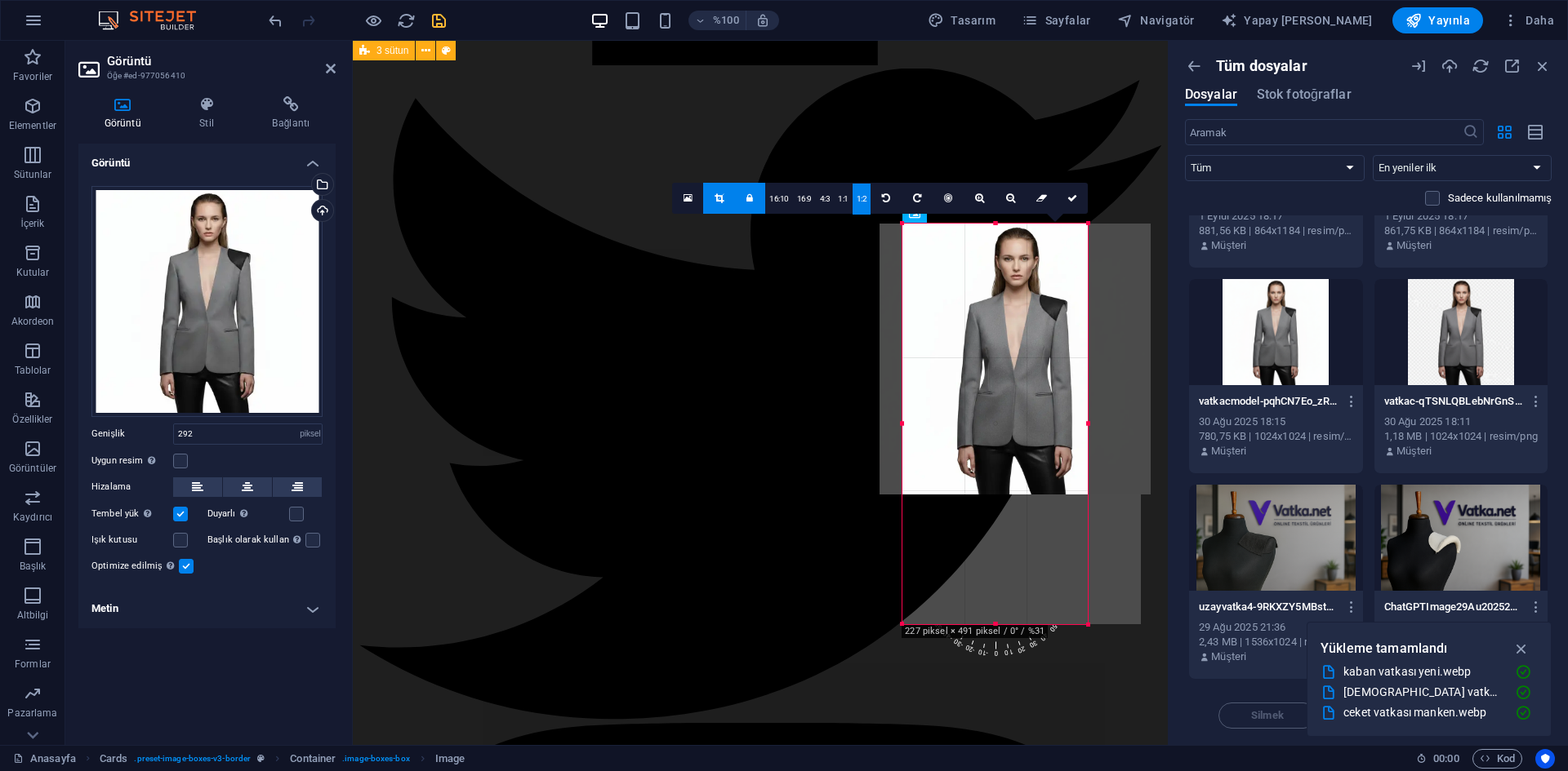
drag, startPoint x: 1025, startPoint y: 354, endPoint x: 1088, endPoint y: 359, distance: 63.2
click at [1088, 359] on div at bounding box center [1088, 423] width 6 height 401
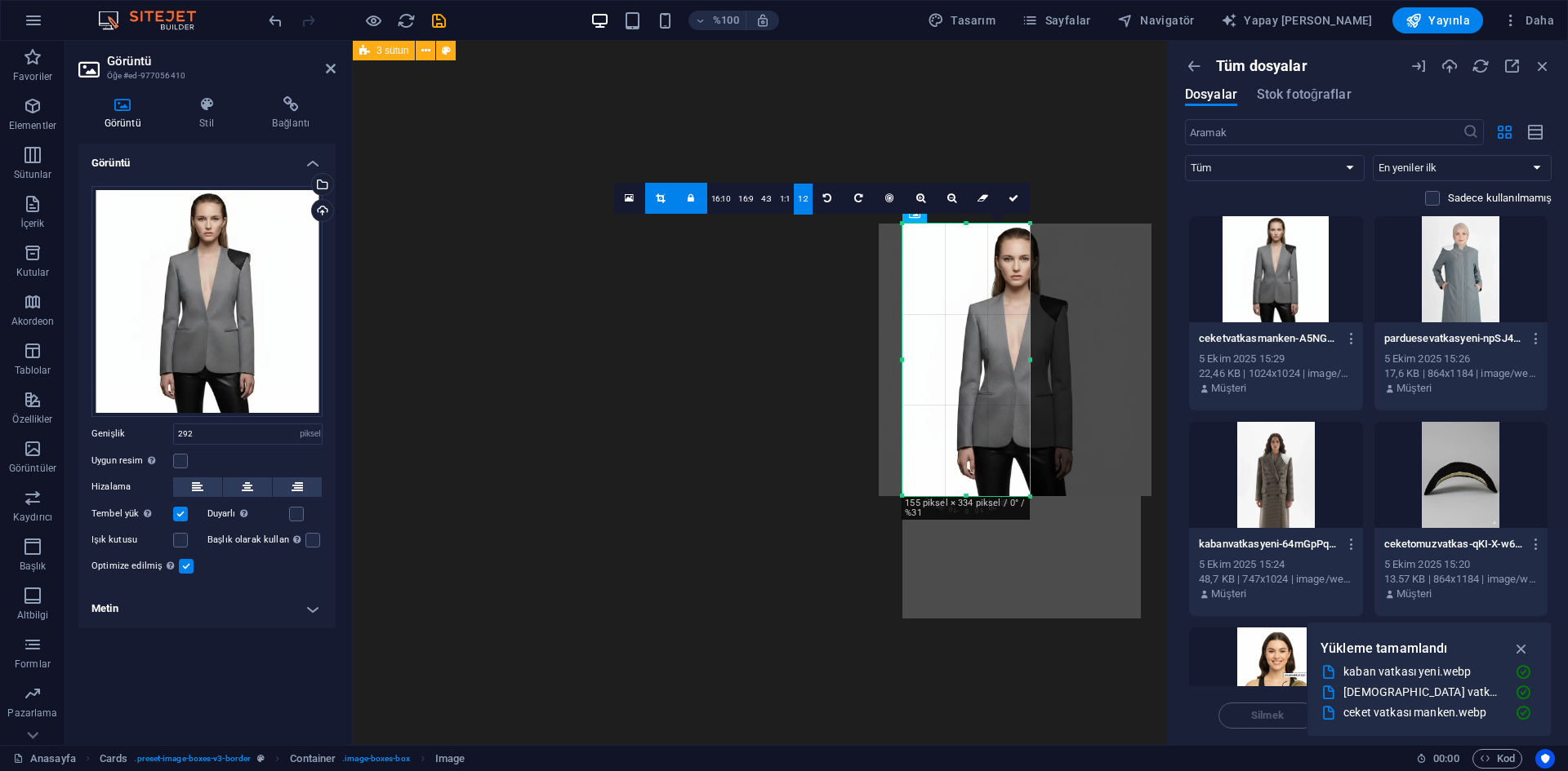
select select "px"
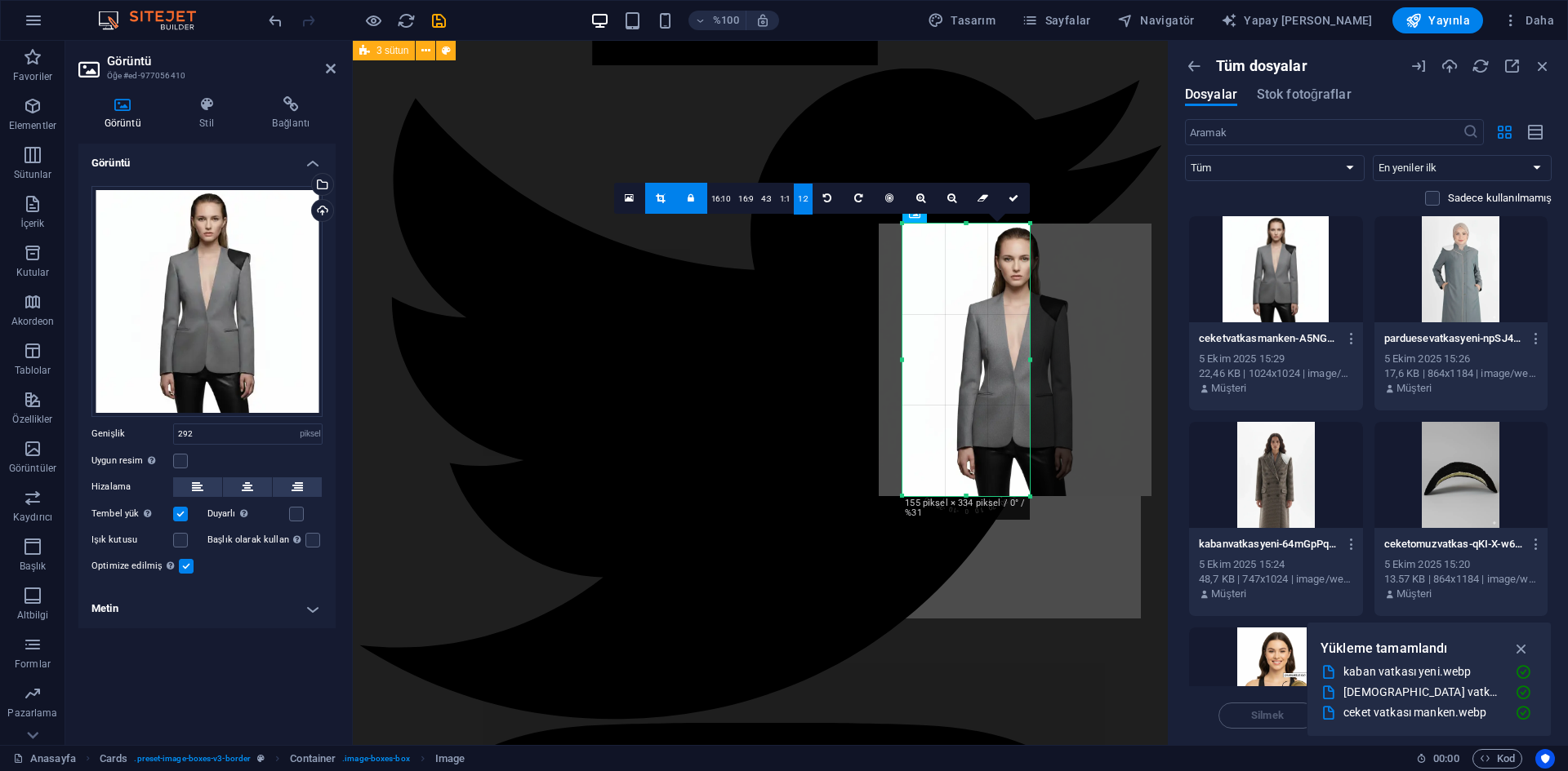
scroll to position [11866, 0]
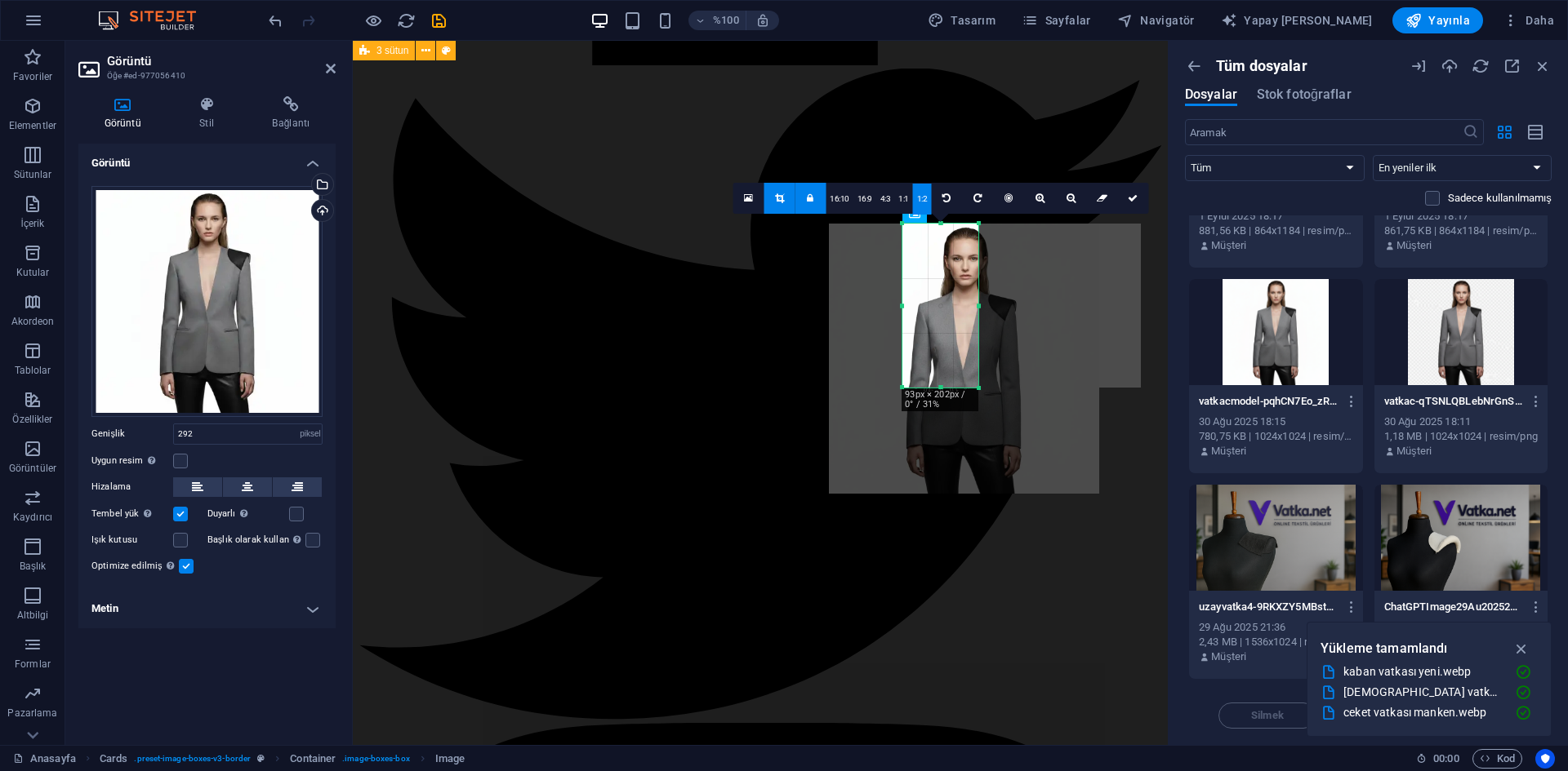
drag, startPoint x: 901, startPoint y: 364, endPoint x: 961, endPoint y: 350, distance: 61.6
click at [943, 361] on div "180 170 160 150 140 130 120 110 100 90 80 70 60 50 40 30 20 10 0 -10 -20 -30 -4…" at bounding box center [940, 306] width 75 height 165
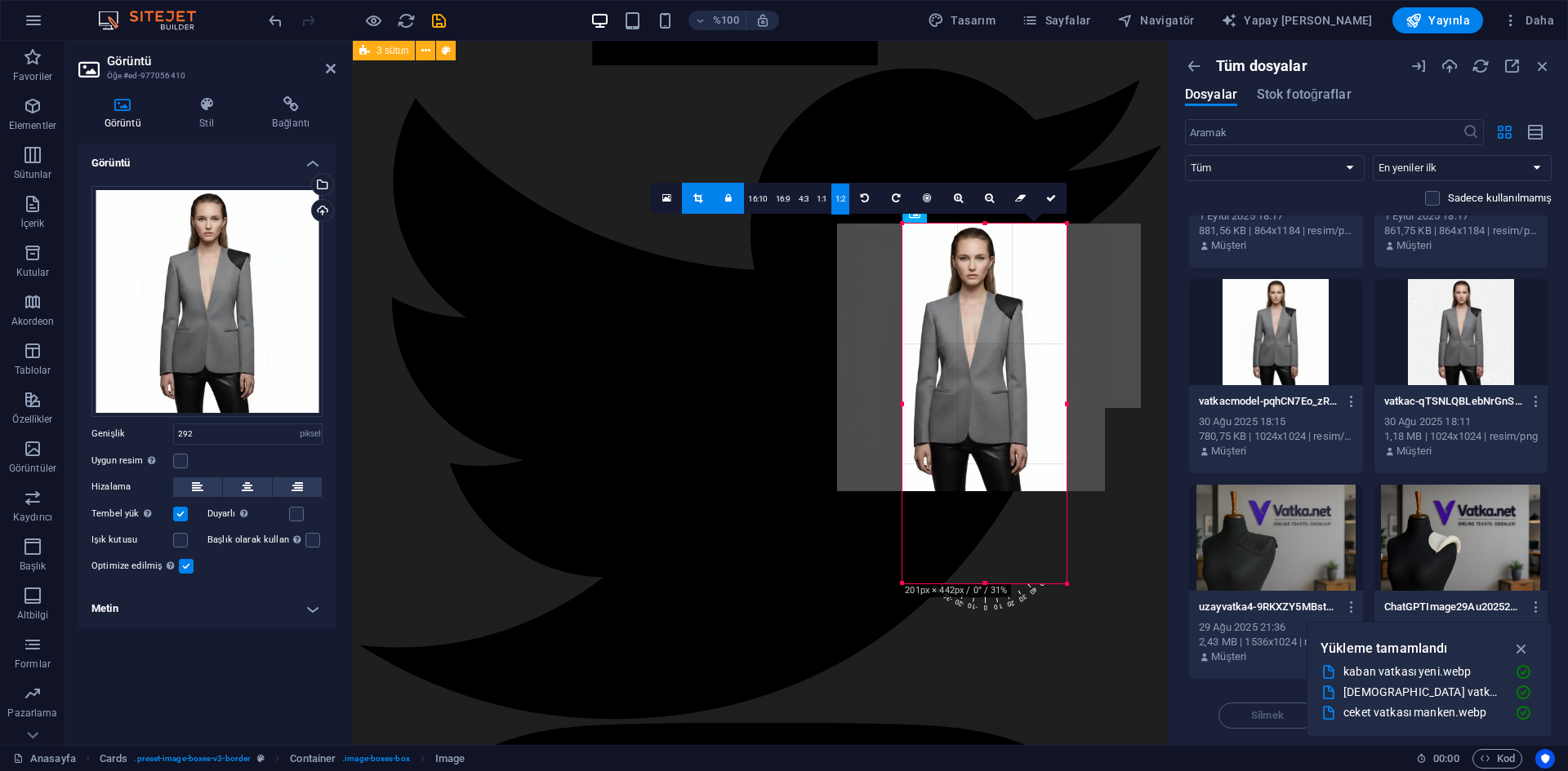
drag, startPoint x: 988, startPoint y: 316, endPoint x: 1054, endPoint y: 353, distance: 75.7
click at [1063, 353] on div at bounding box center [1066, 404] width 6 height 361
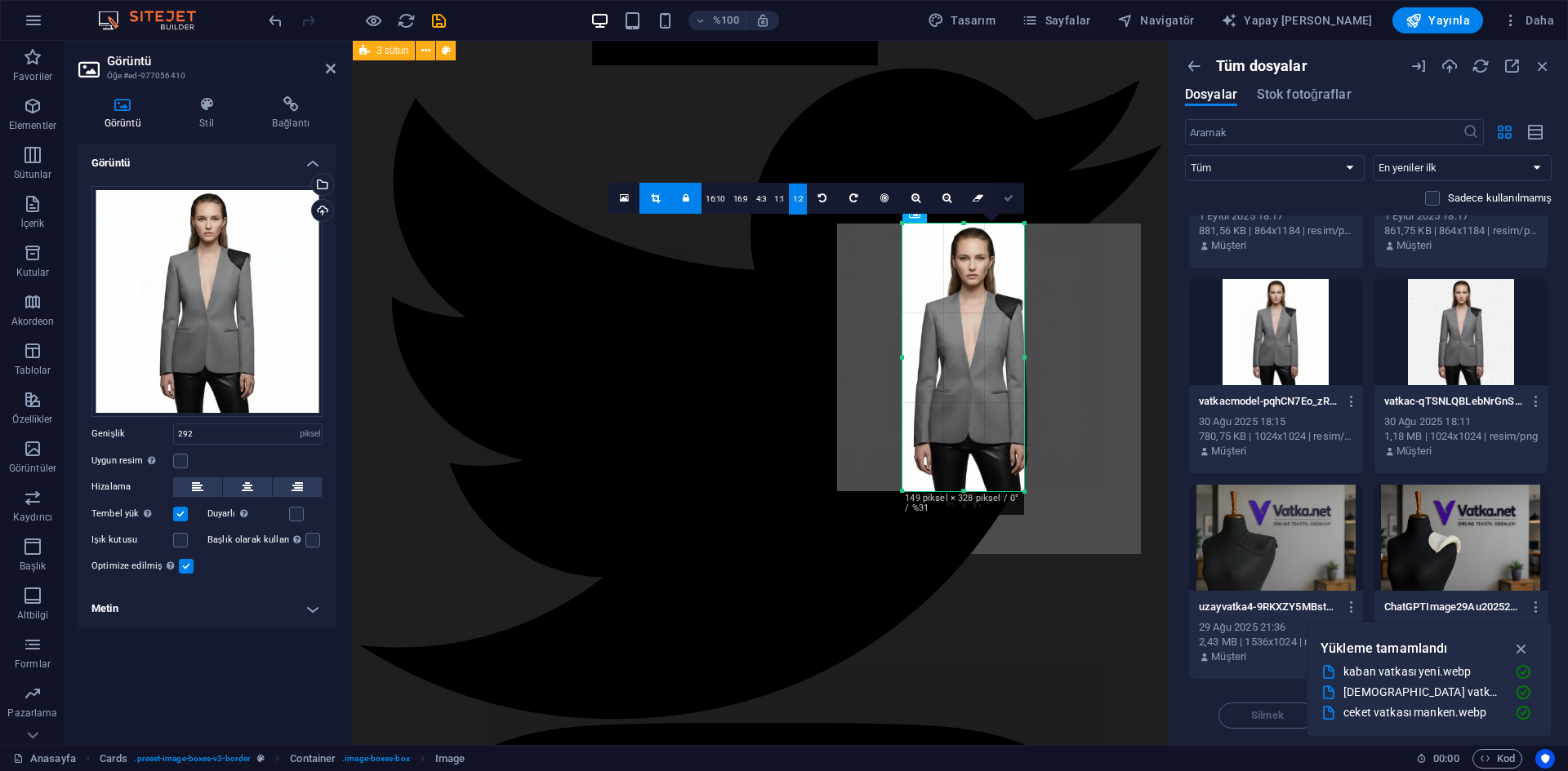
click at [1013, 208] on link at bounding box center [1008, 199] width 31 height 31
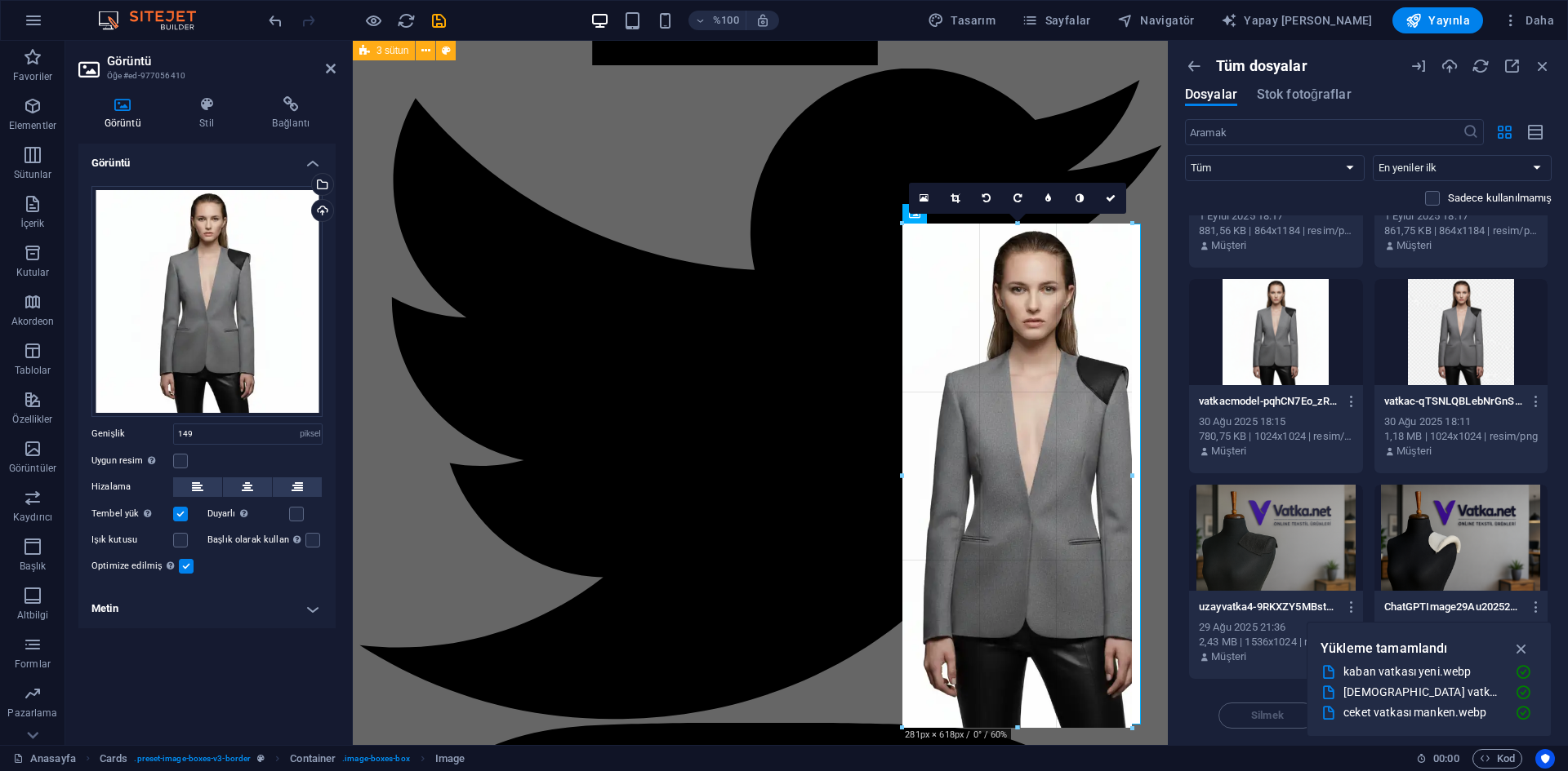
drag, startPoint x: 1024, startPoint y: 360, endPoint x: 765, endPoint y: 348, distance: 259.3
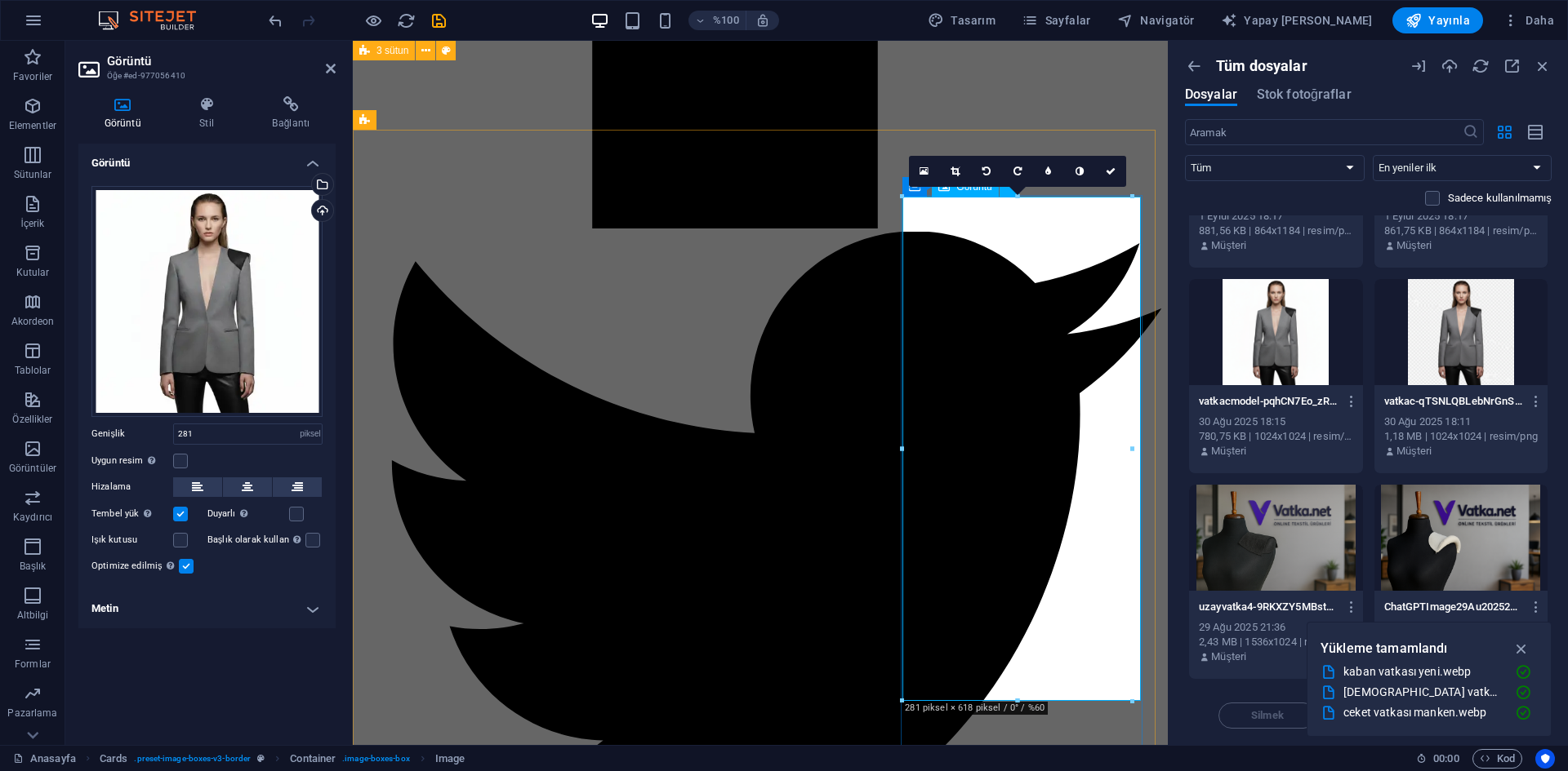
scroll to position [2041, 0]
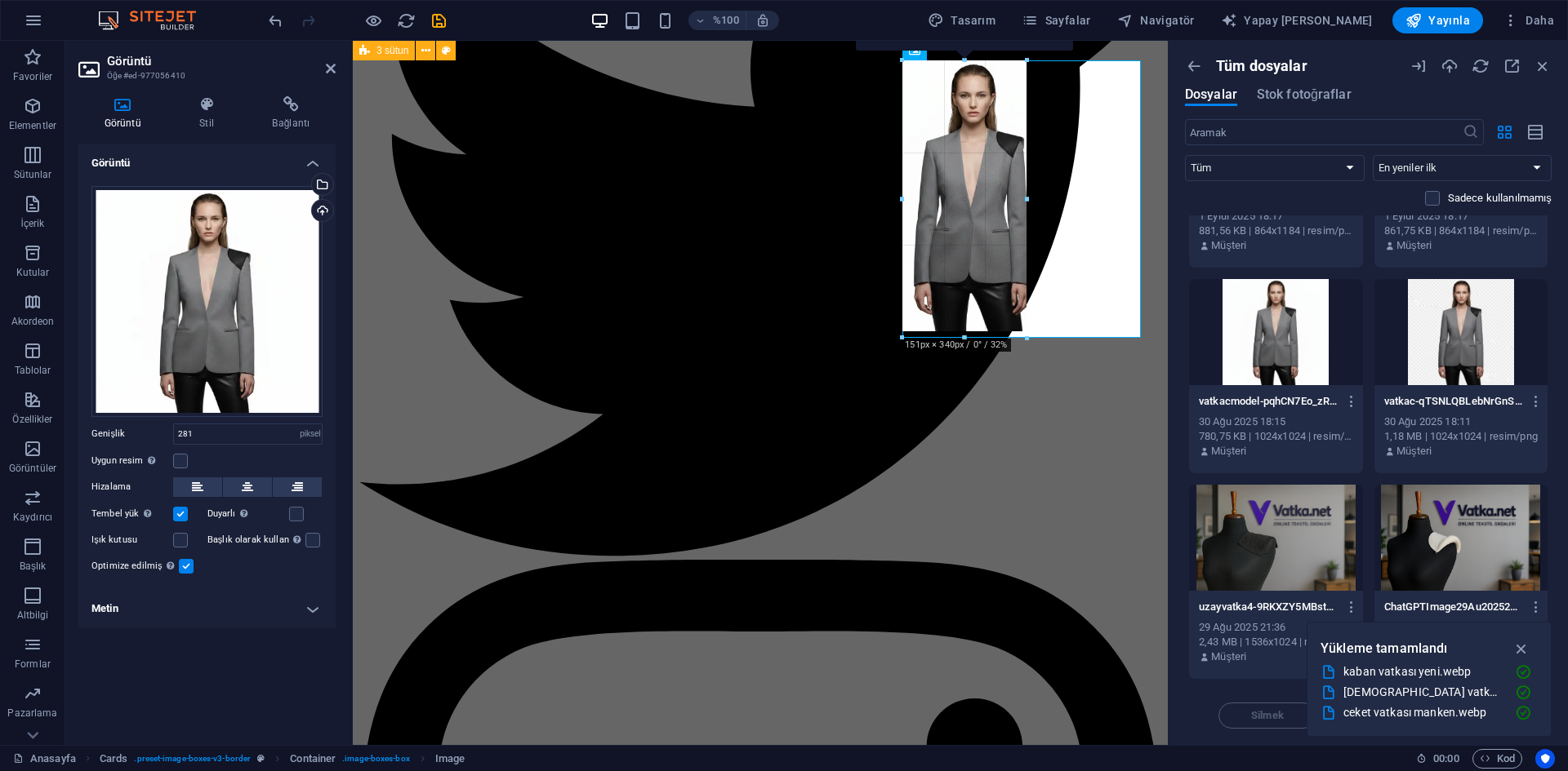
drag, startPoint x: 1013, startPoint y: 564, endPoint x: 579, endPoint y: 354, distance: 482.1
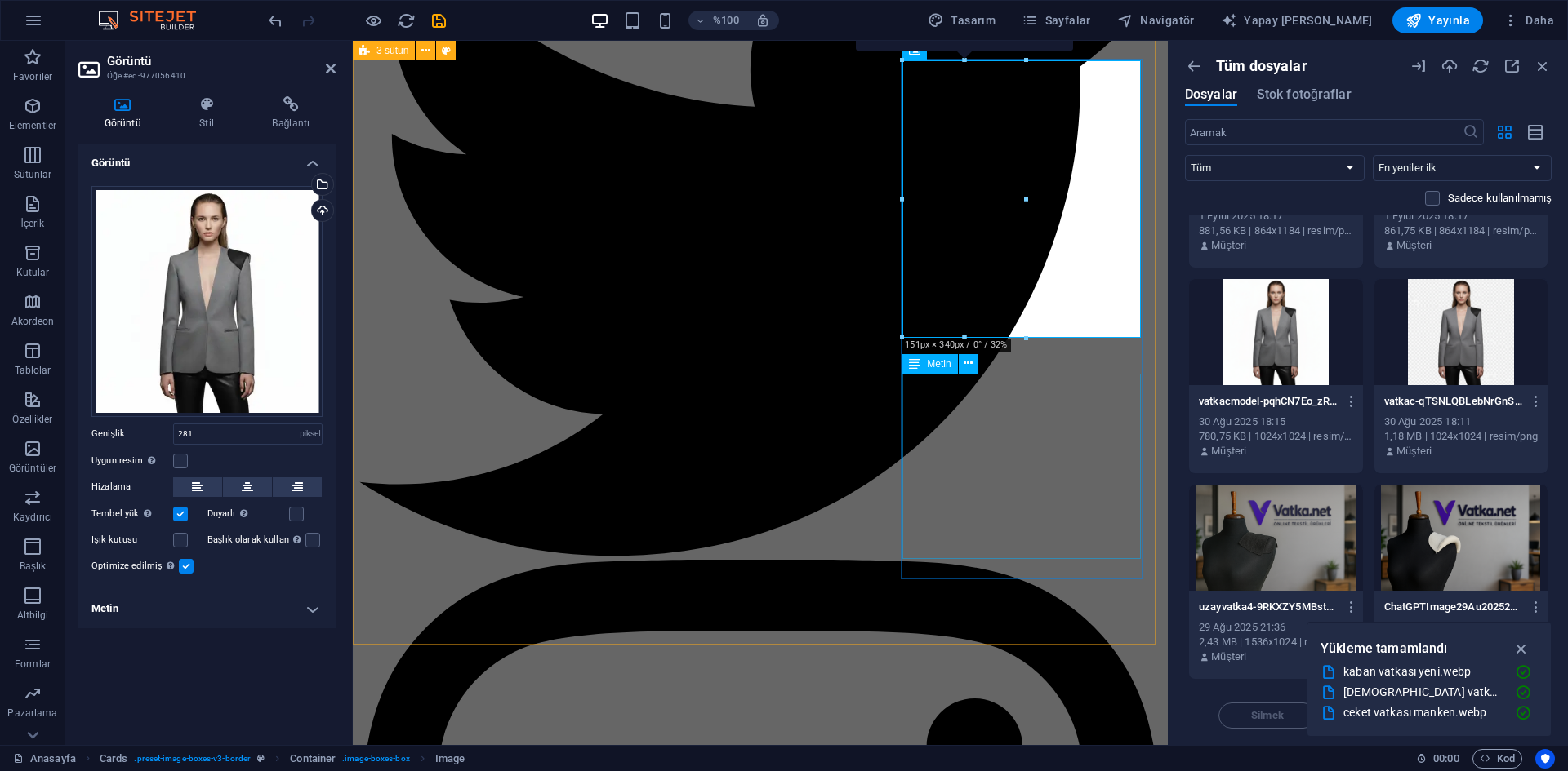
type input "151"
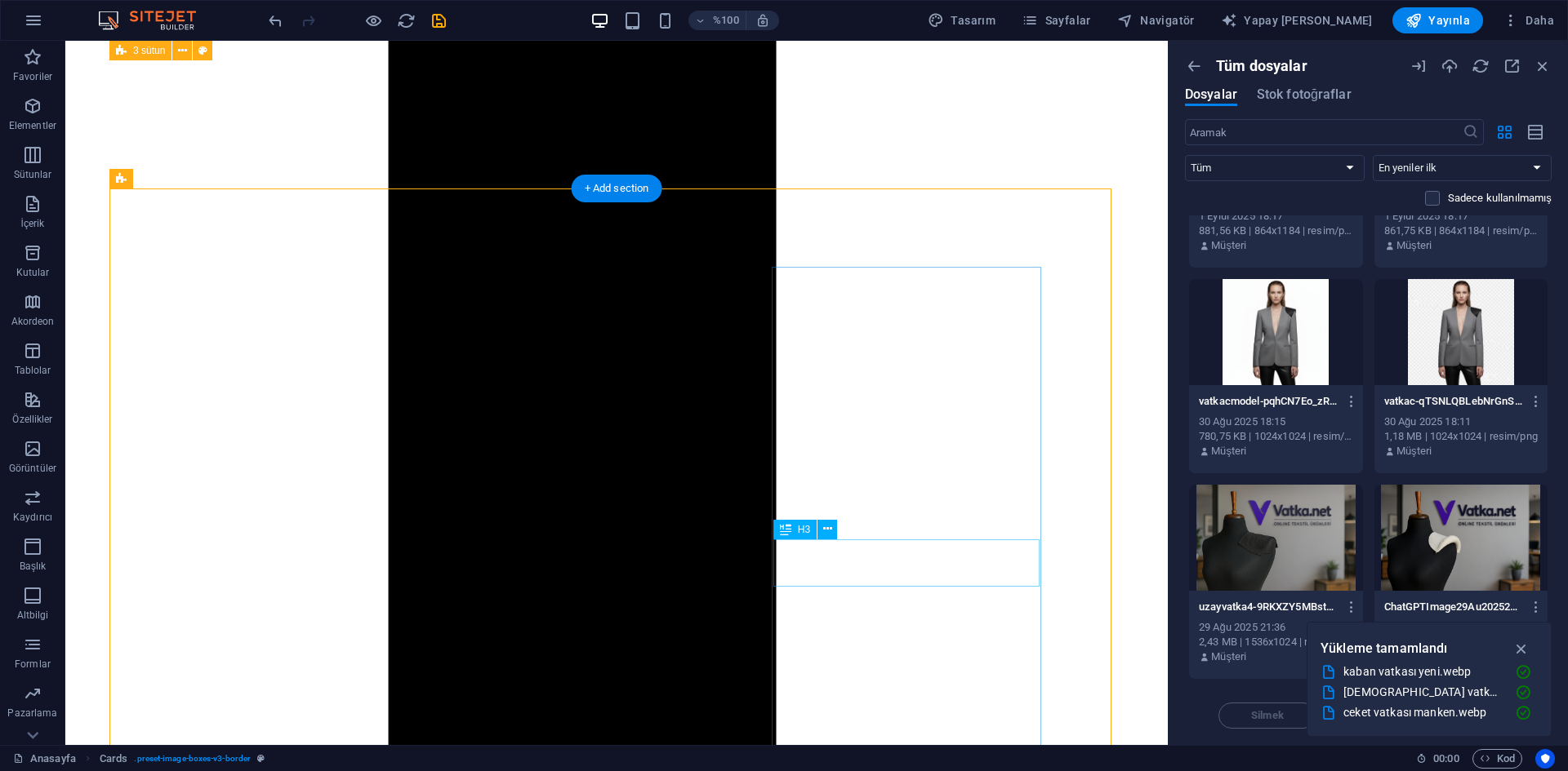
scroll to position [1897, 0]
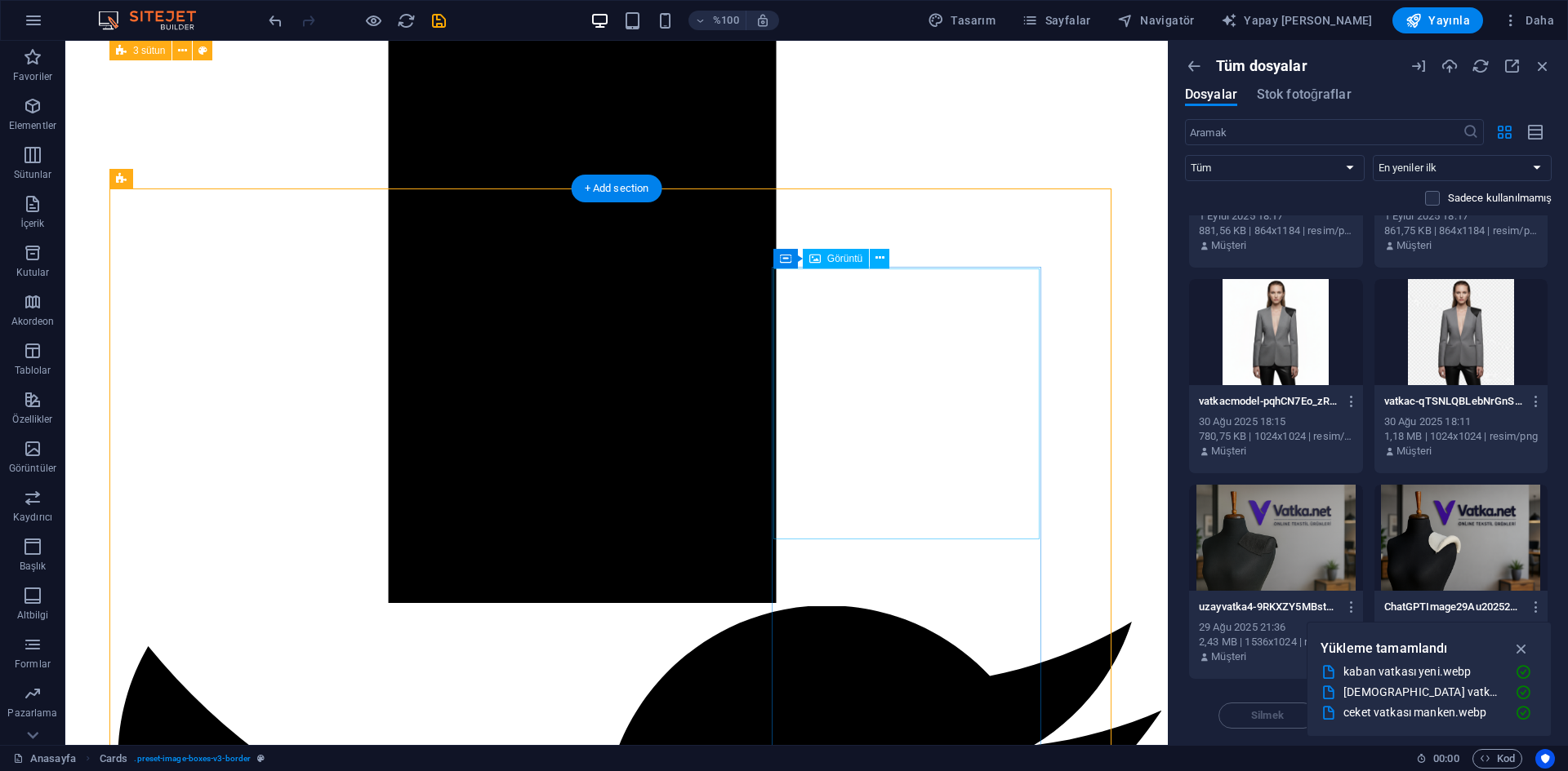
drag, startPoint x: 868, startPoint y: 429, endPoint x: 579, endPoint y: 432, distance: 289.0
select select "px"
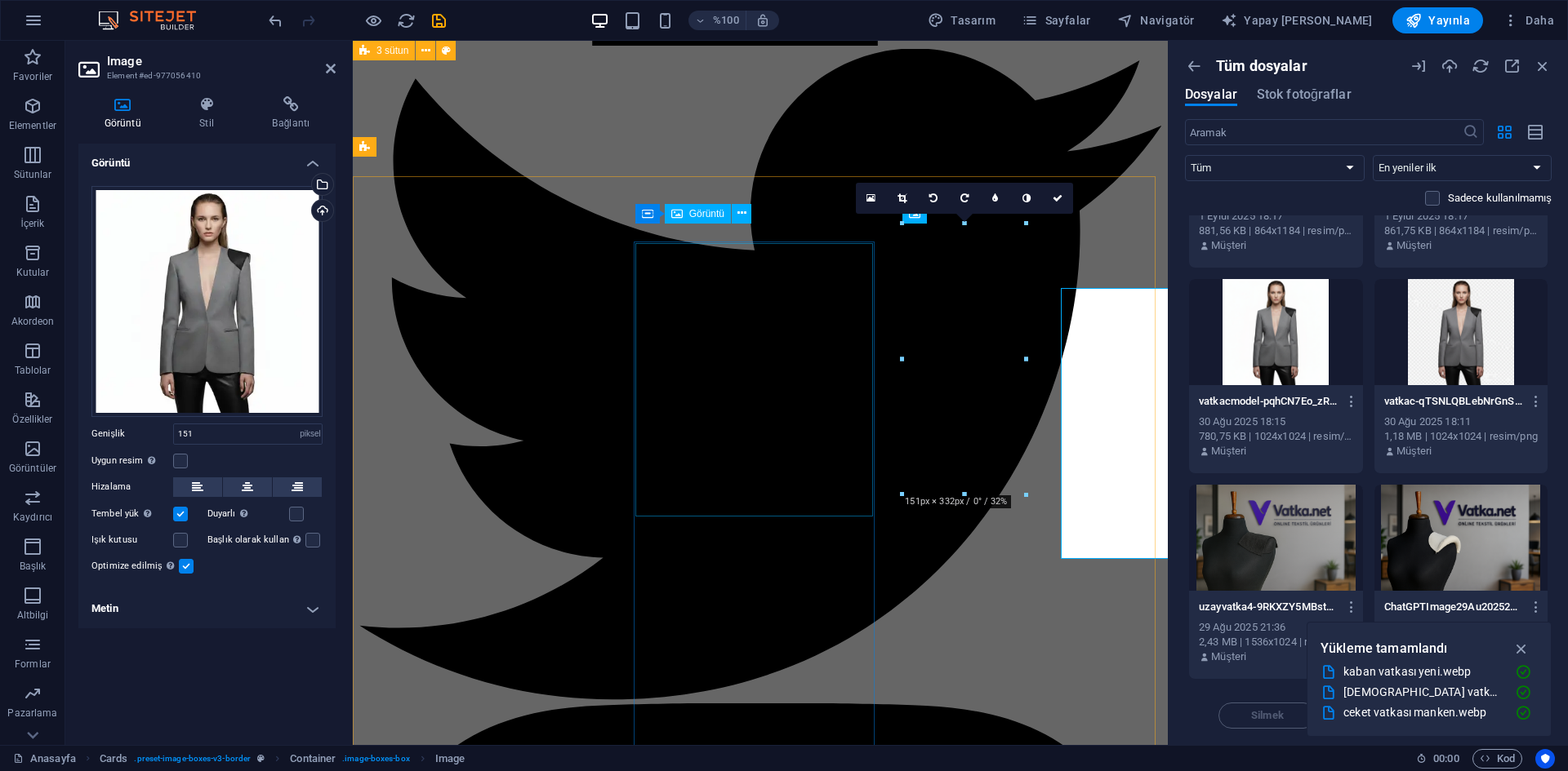
scroll to position [1877, 0]
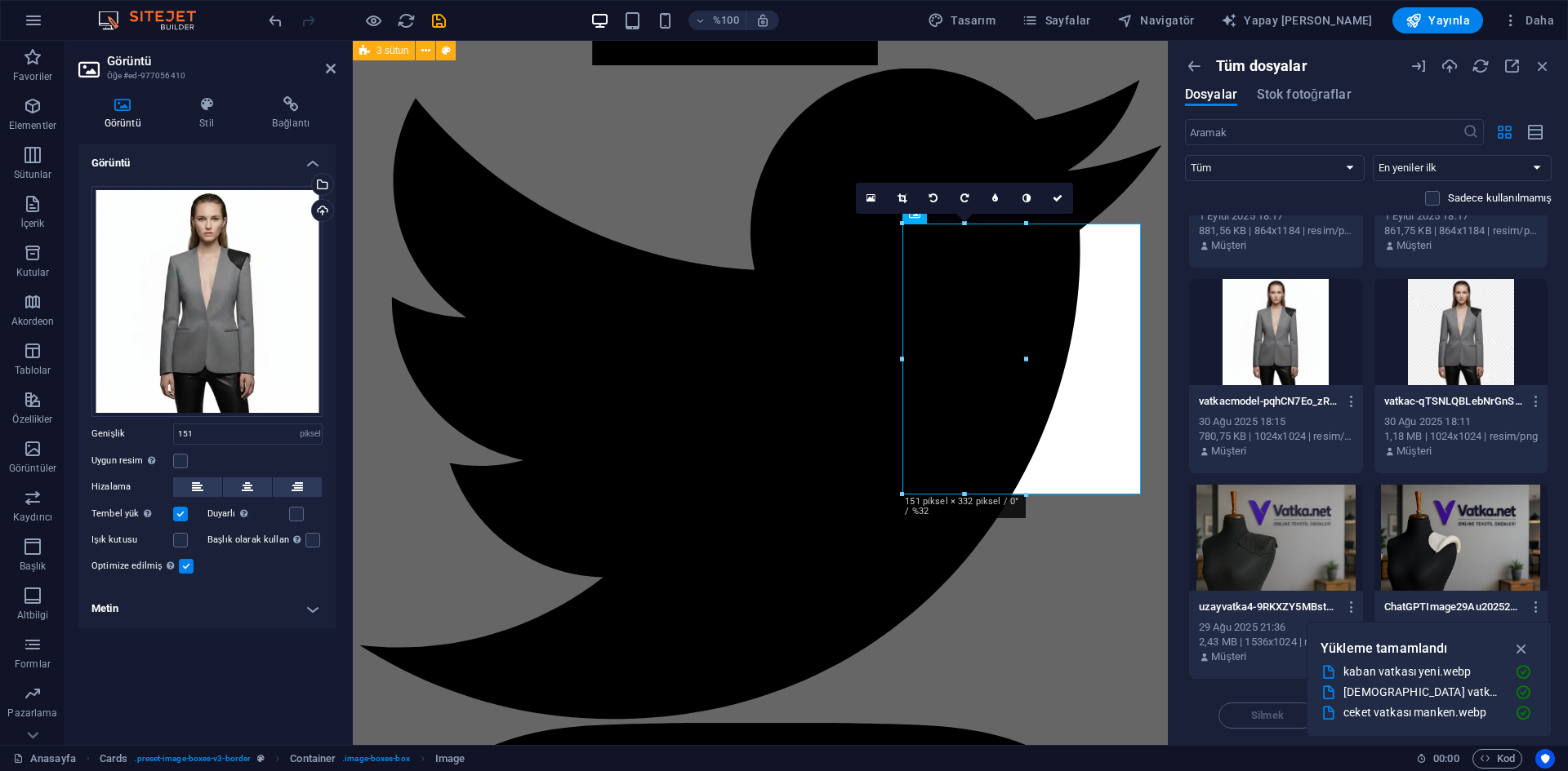
click at [904, 195] on icon at bounding box center [902, 198] width 9 height 10
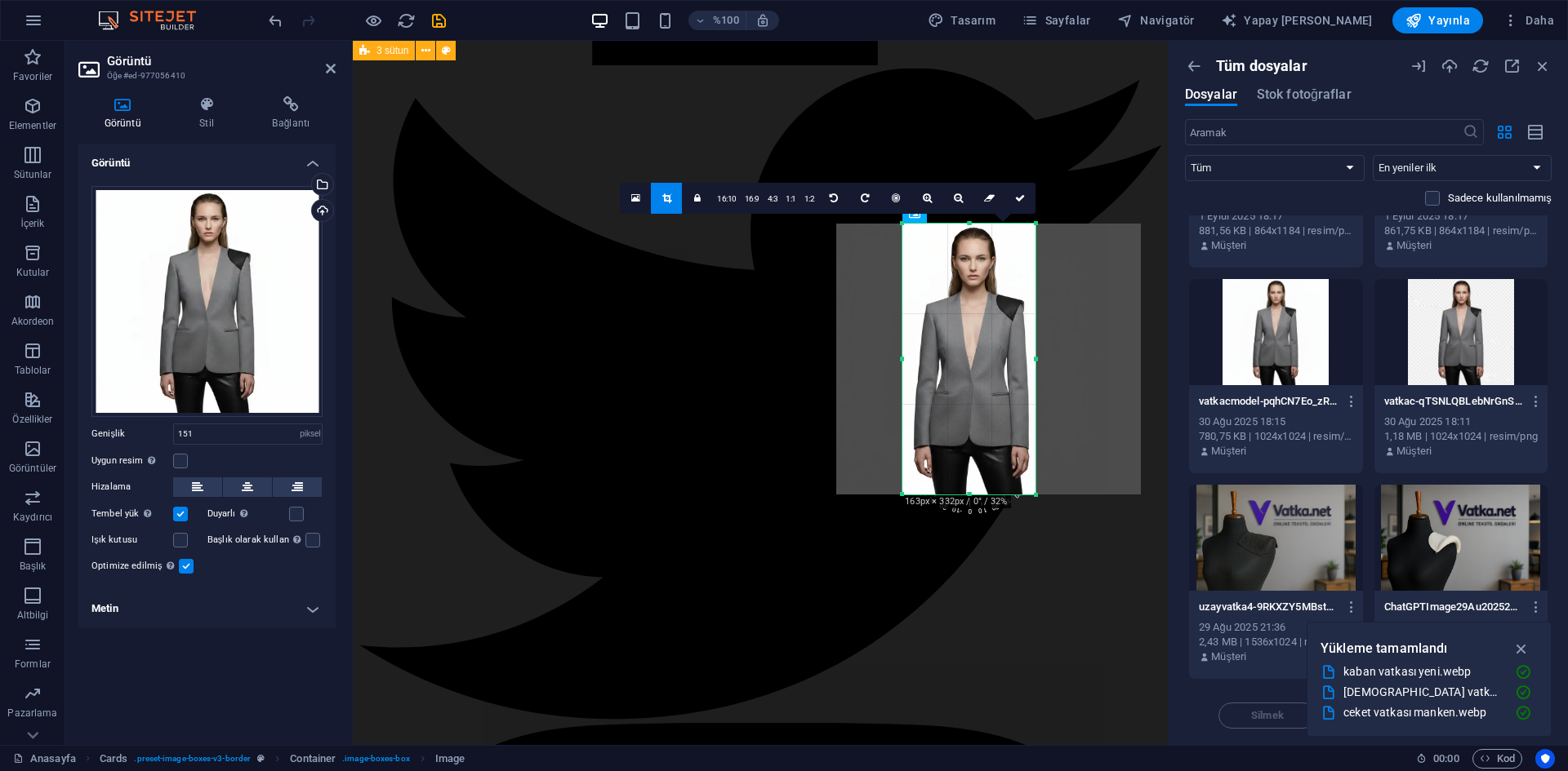
drag, startPoint x: 1028, startPoint y: 359, endPoint x: 1038, endPoint y: 364, distance: 11.2
click at [1038, 364] on div at bounding box center [1036, 359] width 6 height 271
drag, startPoint x: 1012, startPoint y: 194, endPoint x: 643, endPoint y: 192, distance: 369.0
click at [1012, 194] on link at bounding box center [1020, 199] width 31 height 31
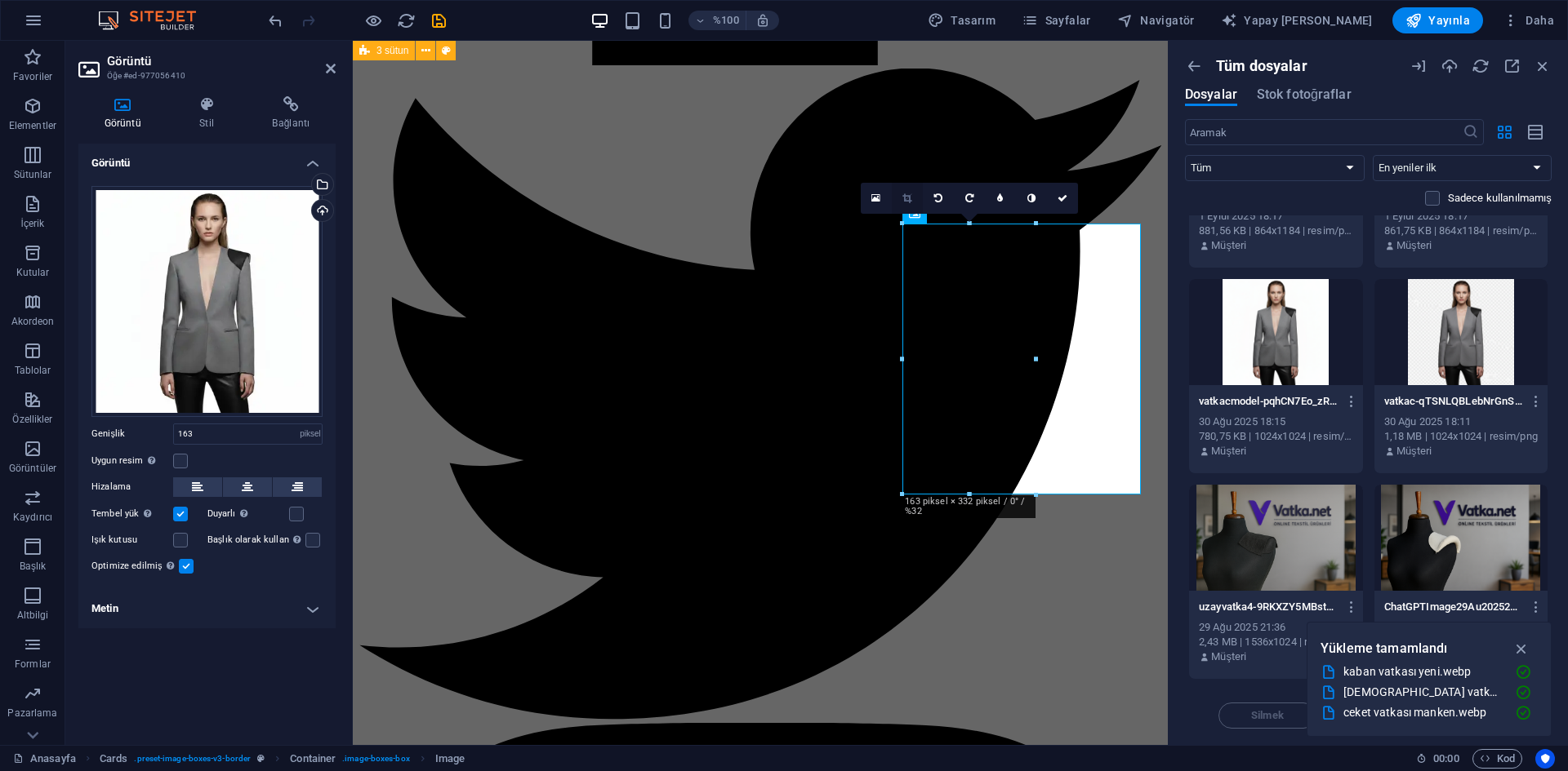
click at [906, 200] on icon at bounding box center [906, 198] width 9 height 10
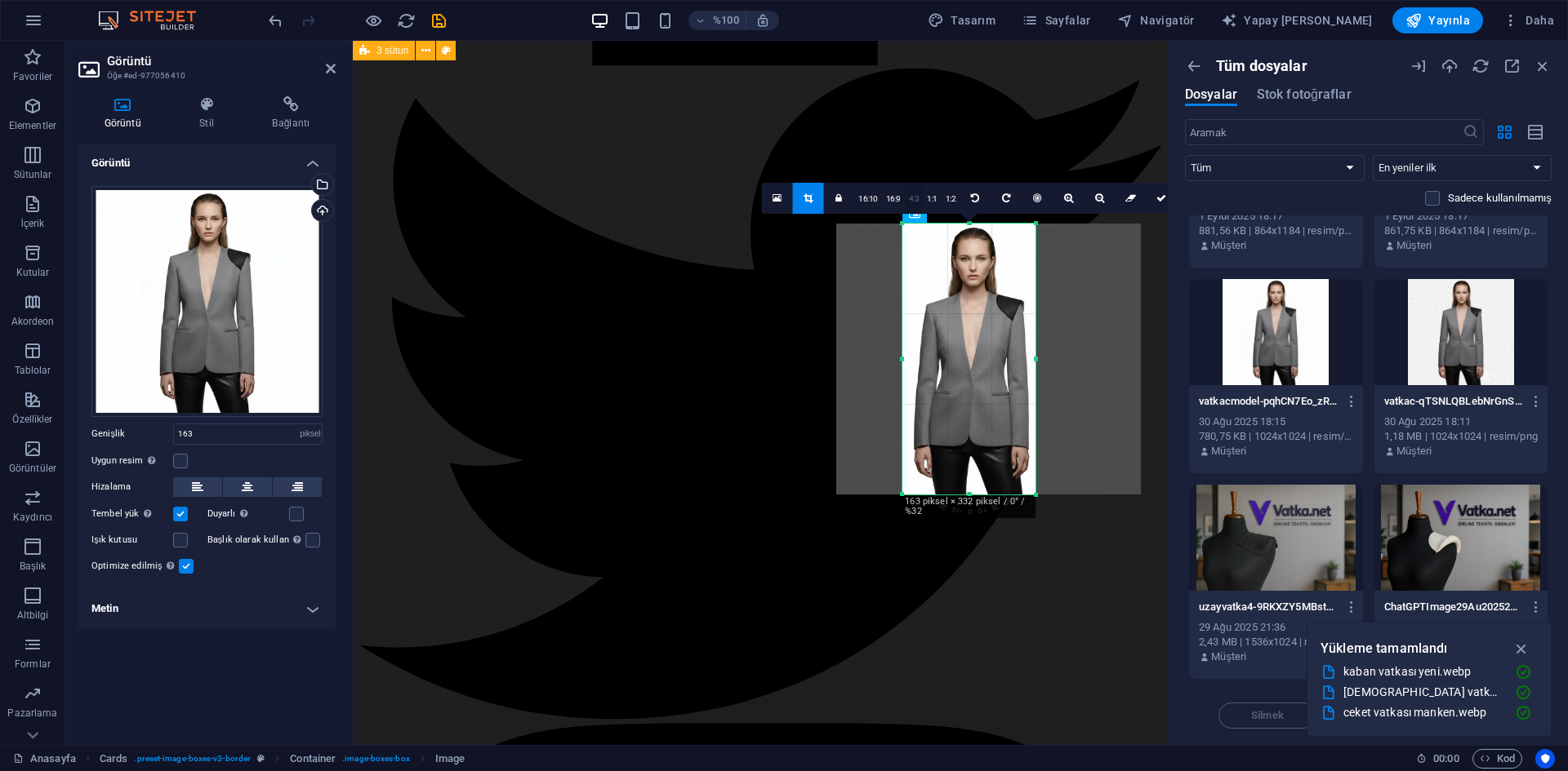
click at [915, 203] on font "4:3" at bounding box center [913, 198] width 11 height 9
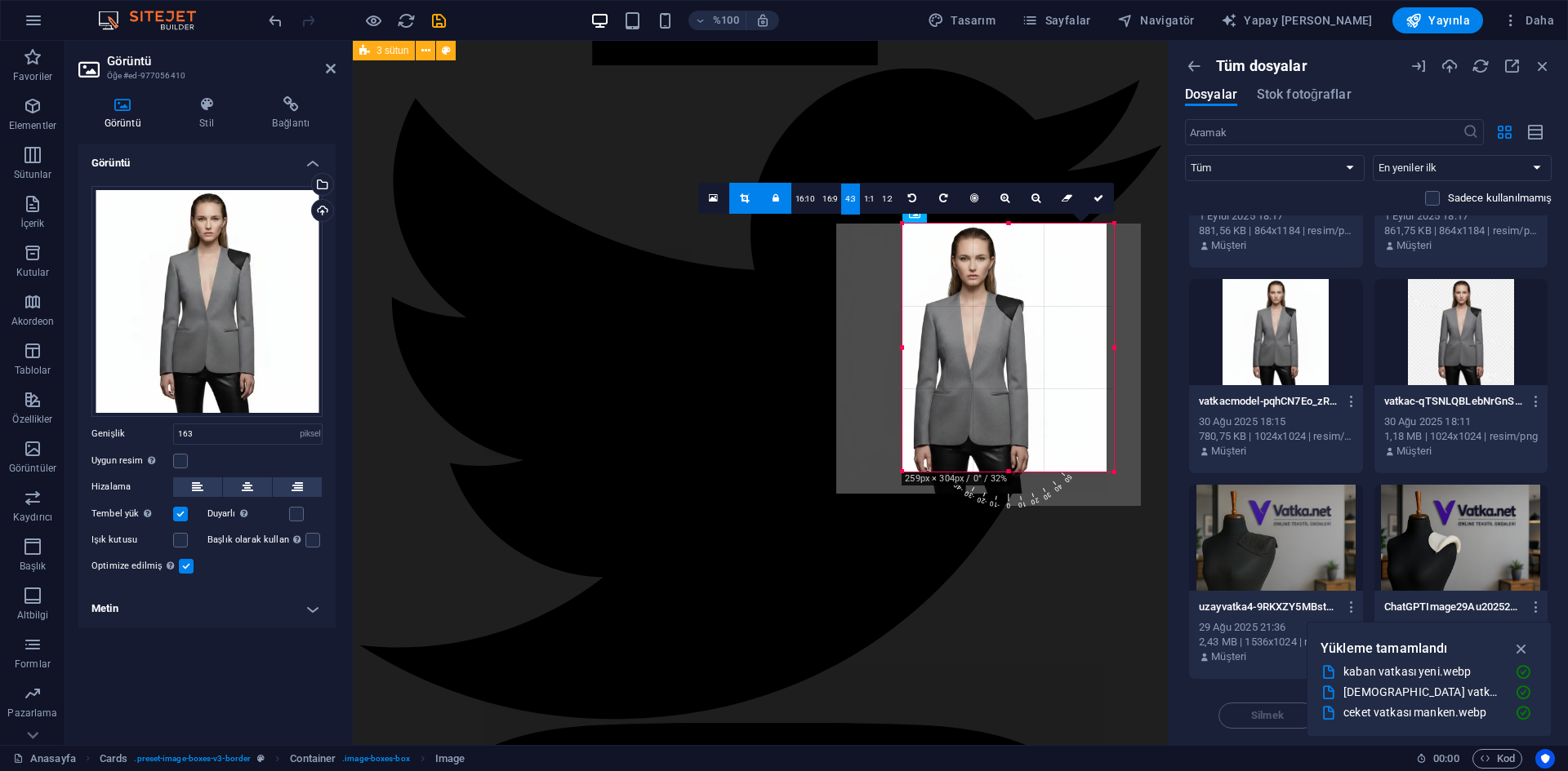
drag, startPoint x: 1035, startPoint y: 322, endPoint x: 1002, endPoint y: 470, distance: 151.6
click at [1002, 470] on div "180 170 160 150 140 130 120 110 100 90 80 70 60 50 40 30 20 10 0 -10 -20 -30 -4…" at bounding box center [1008, 347] width 212 height 248
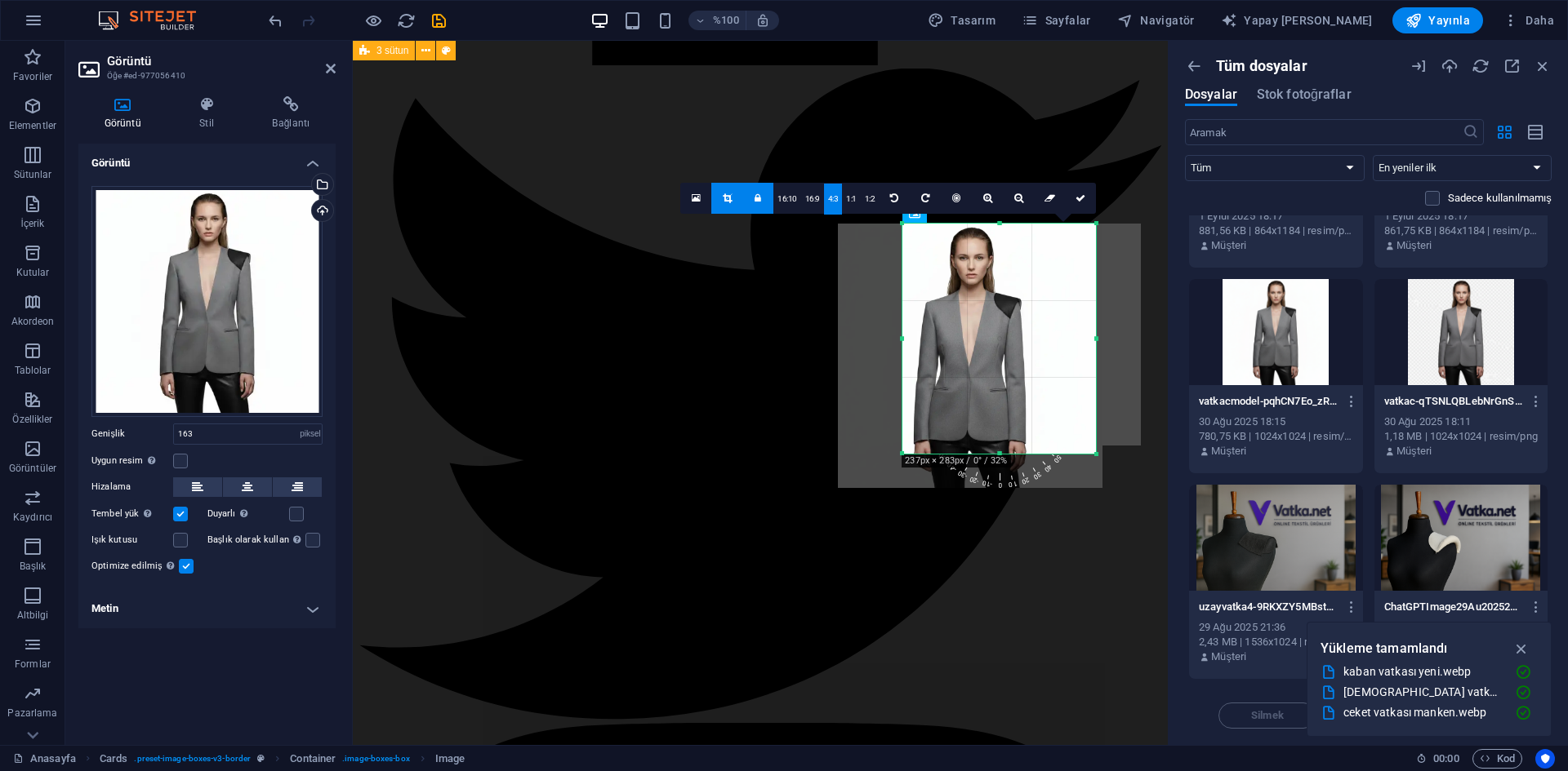
drag, startPoint x: 1108, startPoint y: 346, endPoint x: 1099, endPoint y: 368, distance: 23.8
click at [1099, 368] on div at bounding box center [1096, 339] width 6 height 231
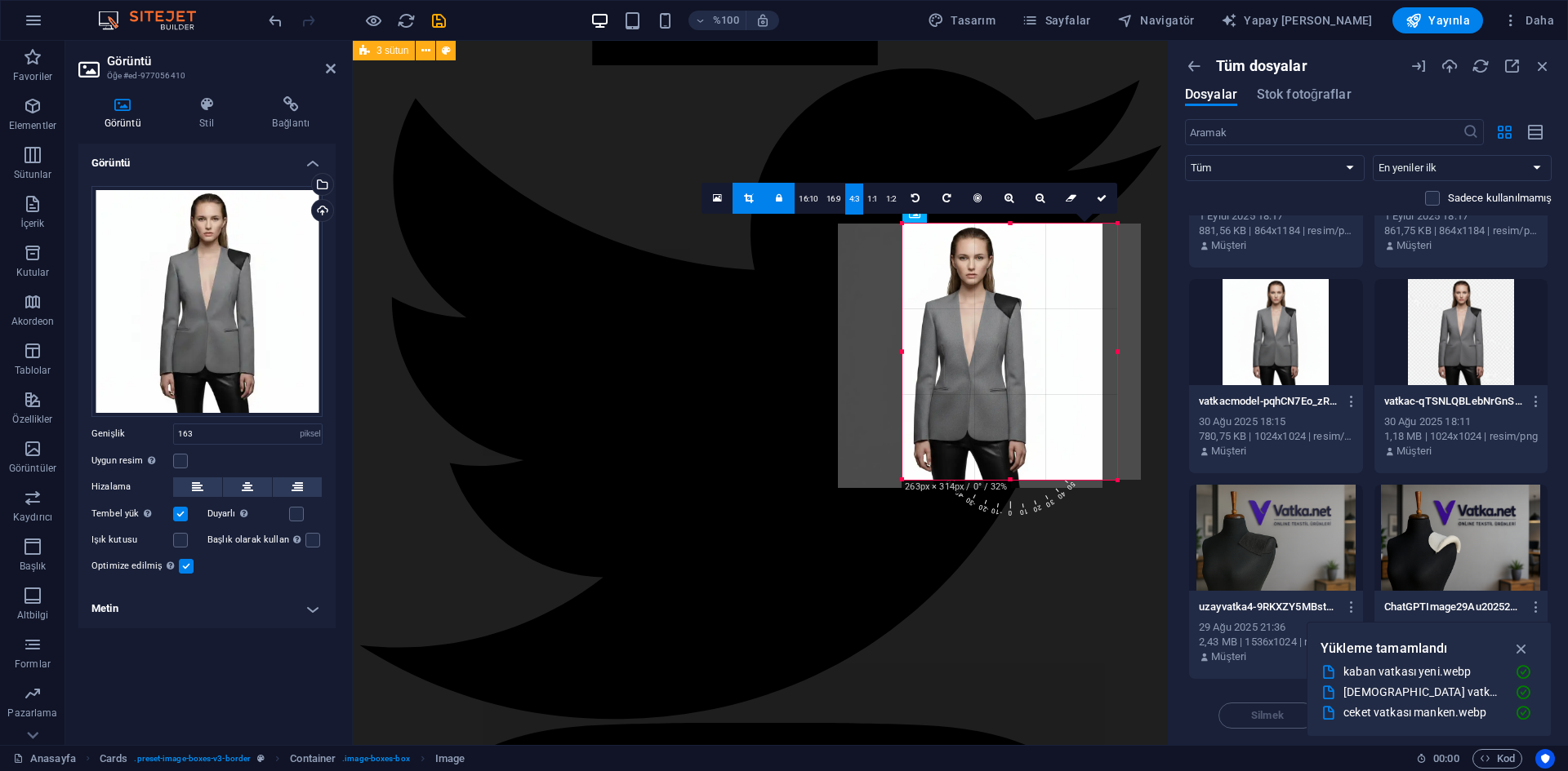
drag, startPoint x: 1001, startPoint y: 459, endPoint x: 998, endPoint y: 477, distance: 18.2
click at [998, 477] on div at bounding box center [1009, 480] width 215 height 6
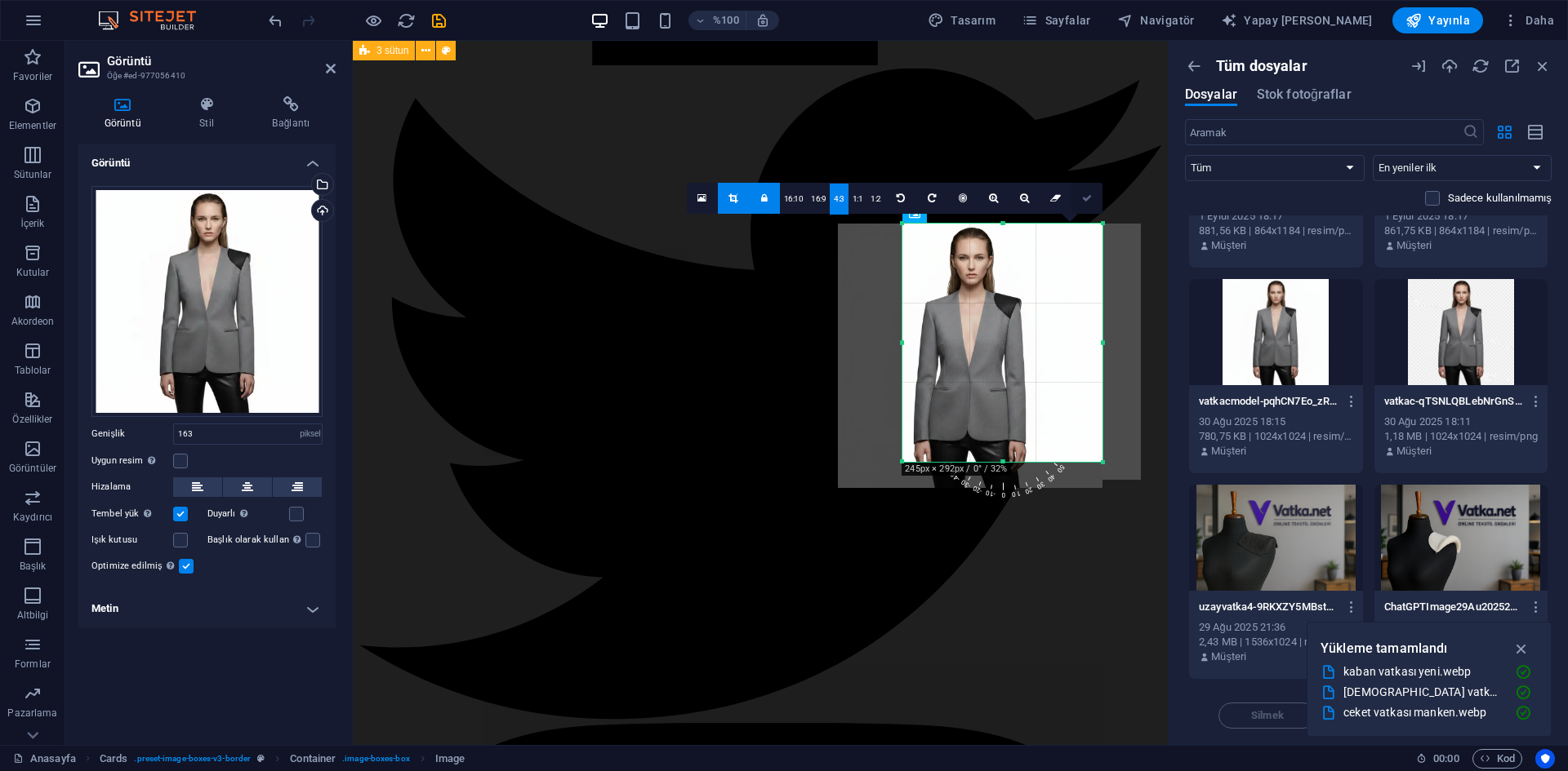
click at [1086, 202] on icon at bounding box center [1087, 198] width 10 height 10
type input "244"
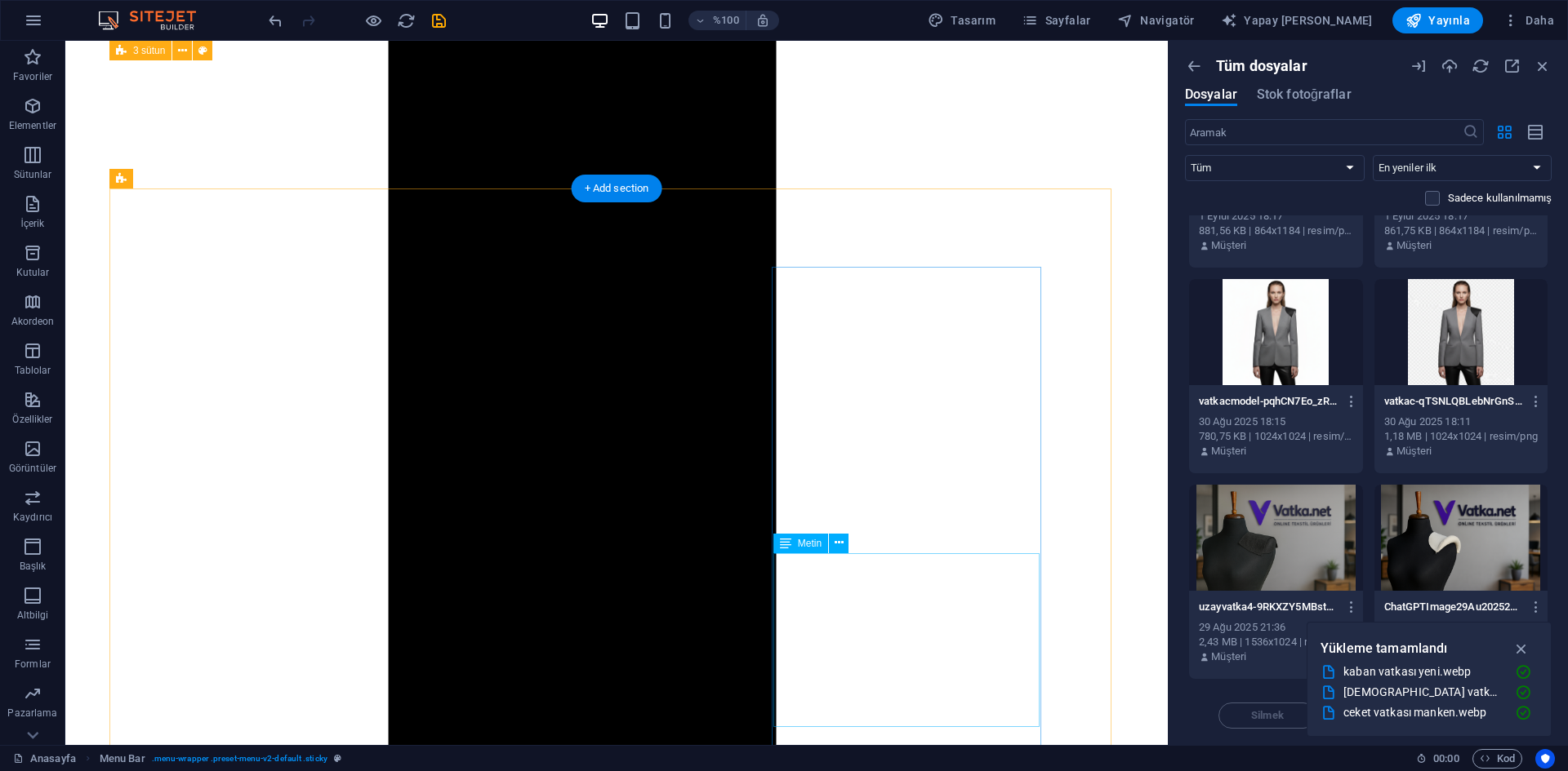
scroll to position [1897, 0]
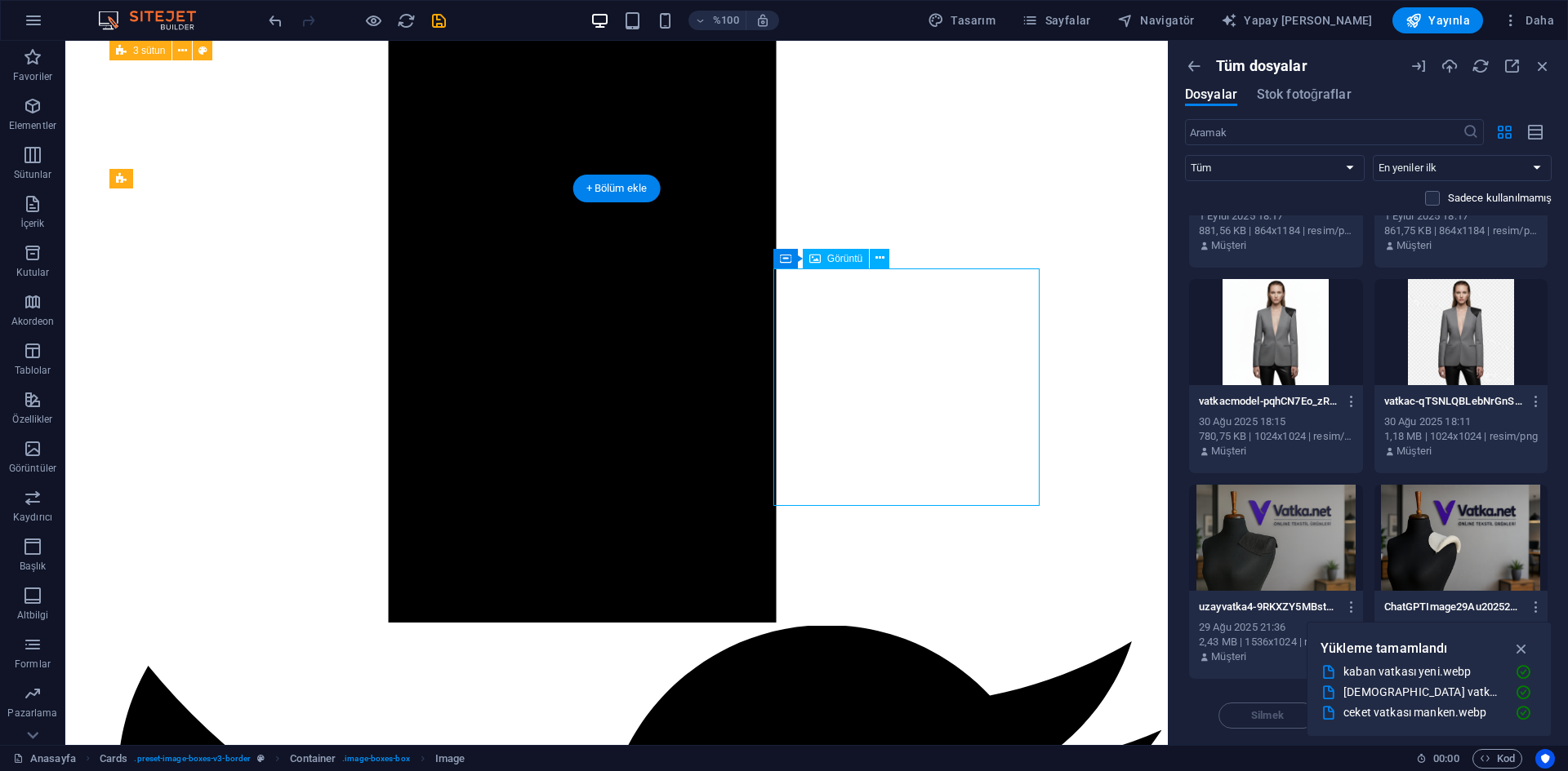
select select "px"
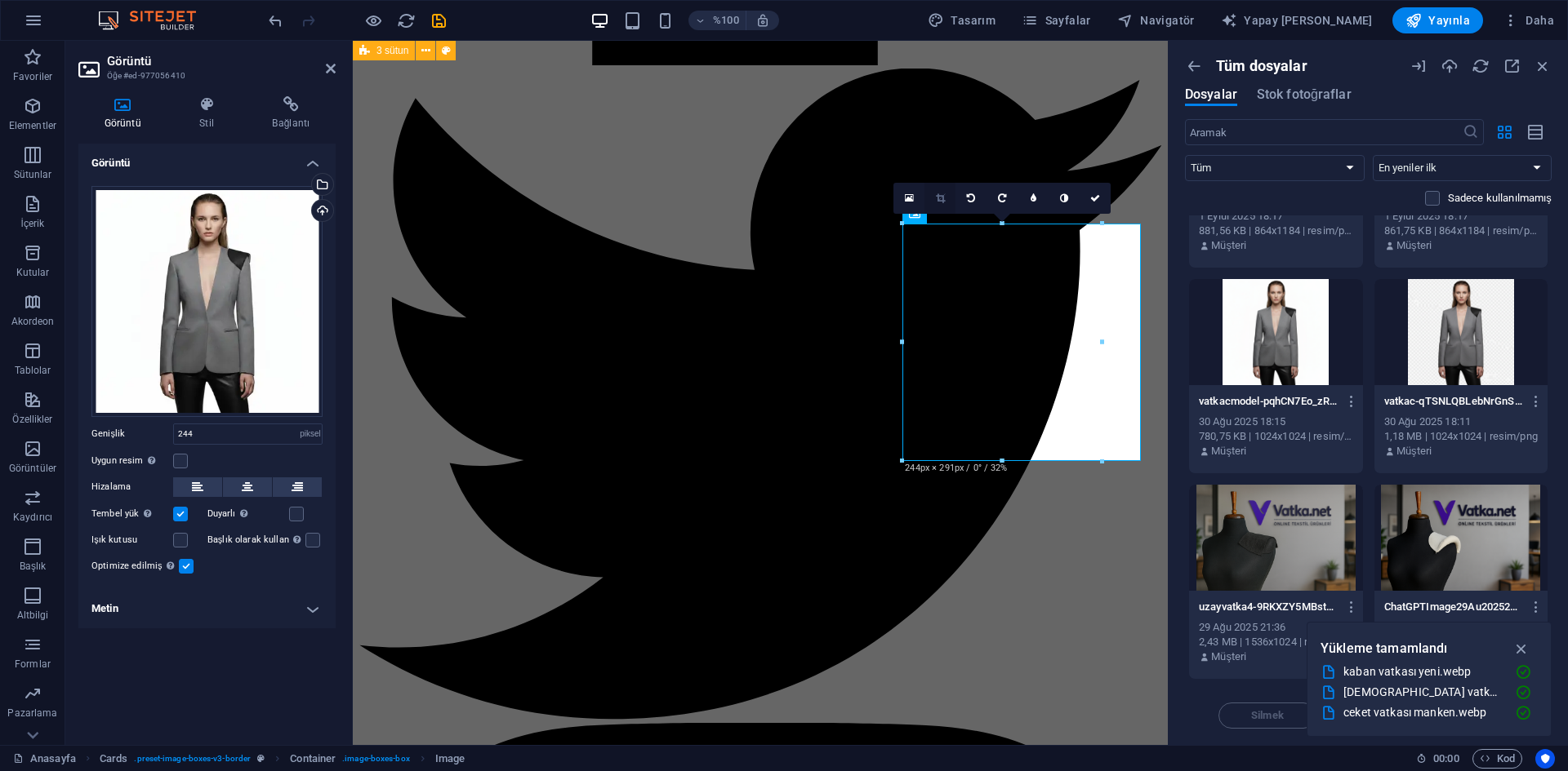
click at [938, 197] on icon at bounding box center [940, 198] width 9 height 10
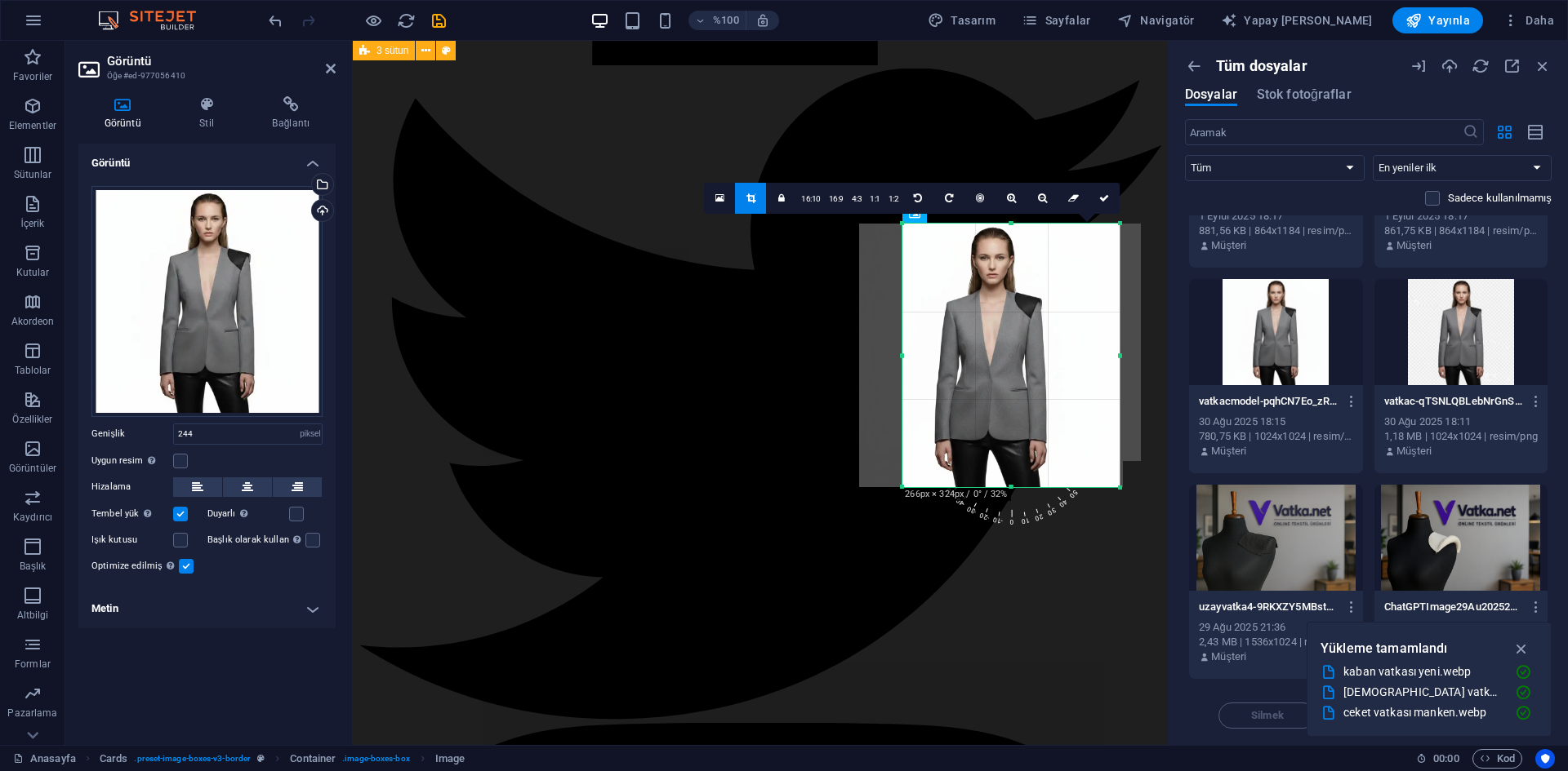
drag, startPoint x: 899, startPoint y: 461, endPoint x: 877, endPoint y: 492, distance: 38.0
click at [903, 488] on div "180 170 160 150 140 130 120 110 100 90 80 70 60 50 40 30 20 10 0 -10 -20 -30 -4…" at bounding box center [1011, 356] width 218 height 265
click at [1112, 205] on link at bounding box center [1108, 199] width 31 height 31
type input "270"
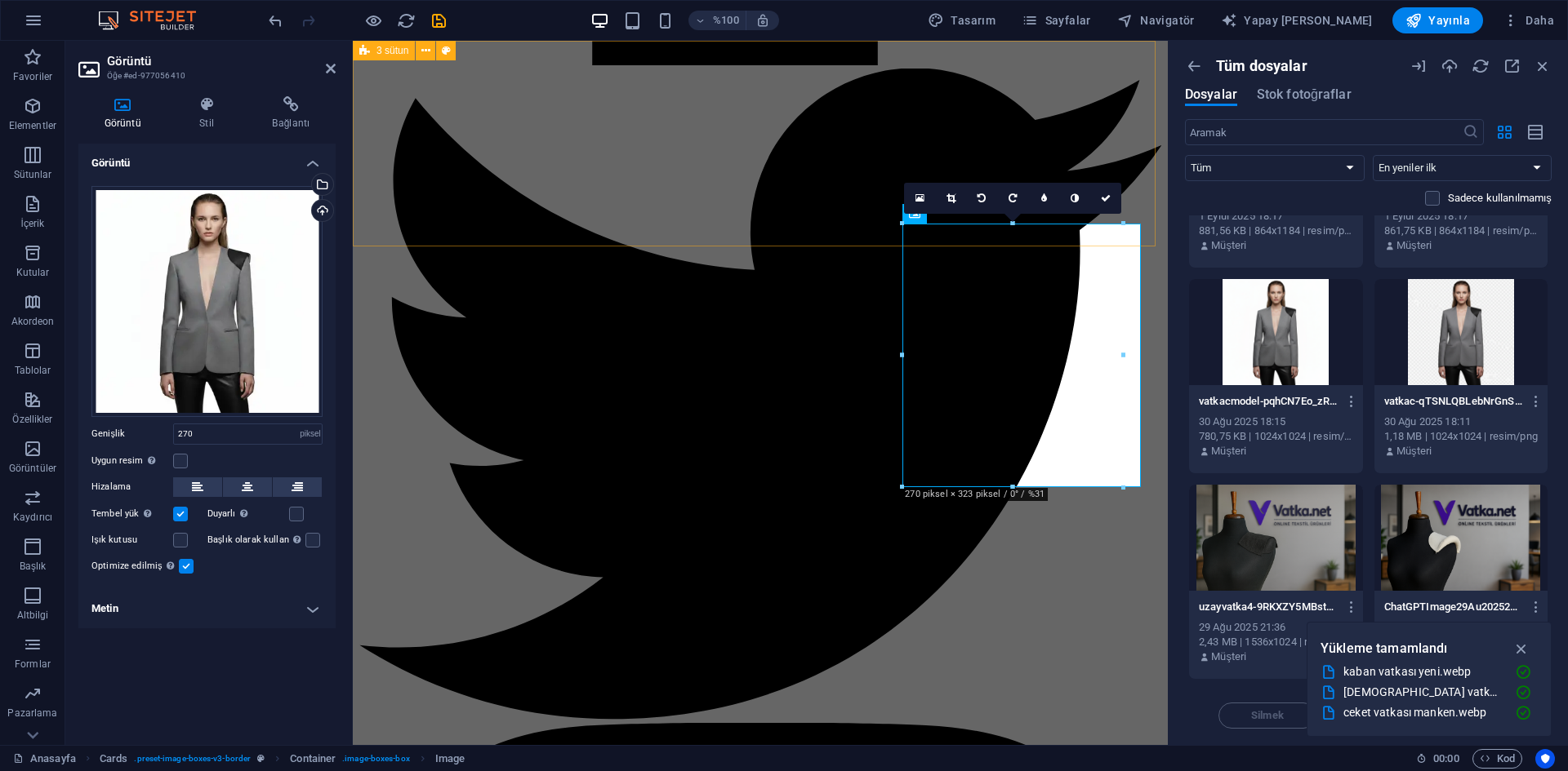
drag, startPoint x: 835, startPoint y: 199, endPoint x: 1318, endPoint y: 461, distance: 549.5
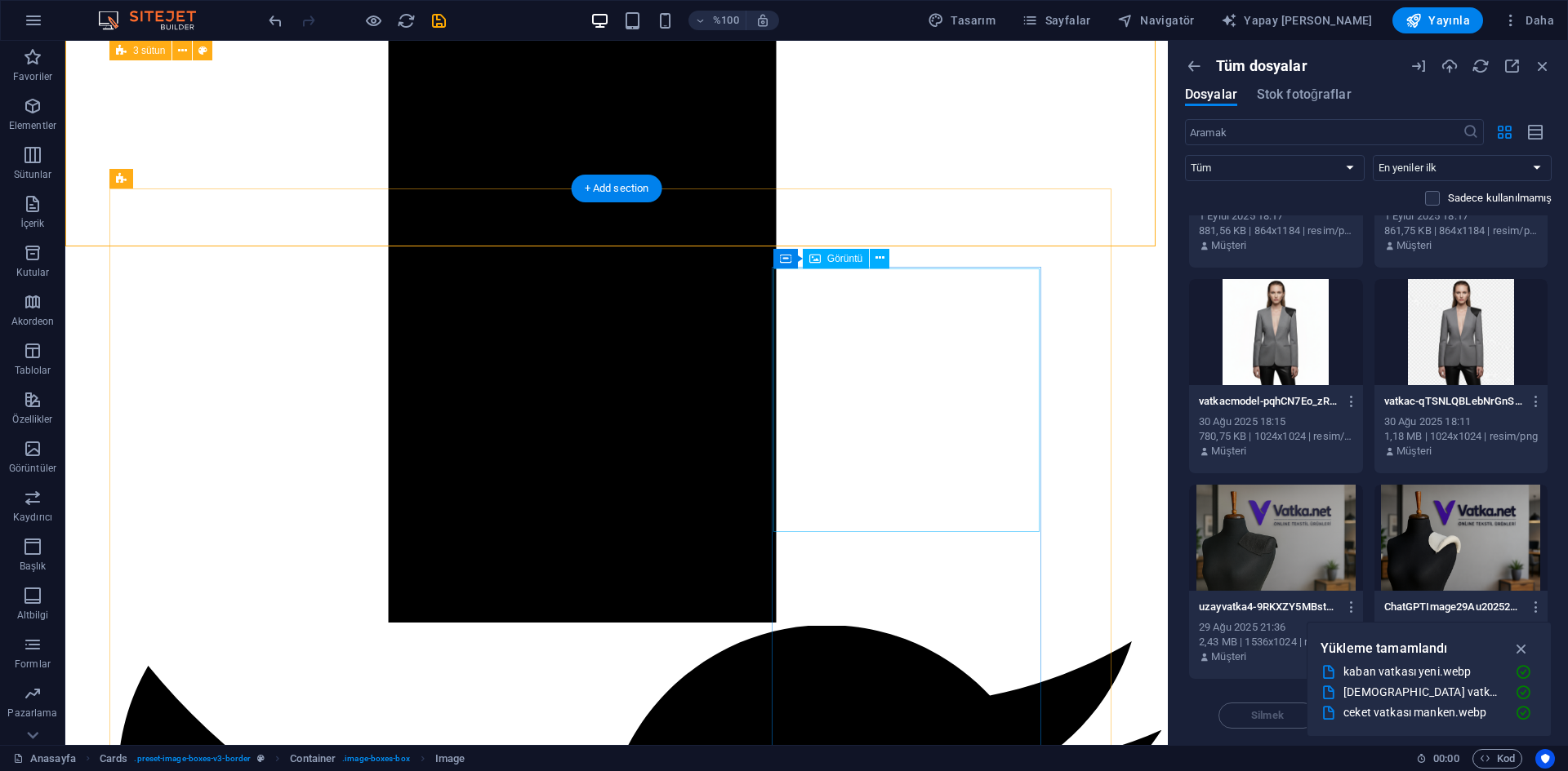
scroll to position [1897, 0]
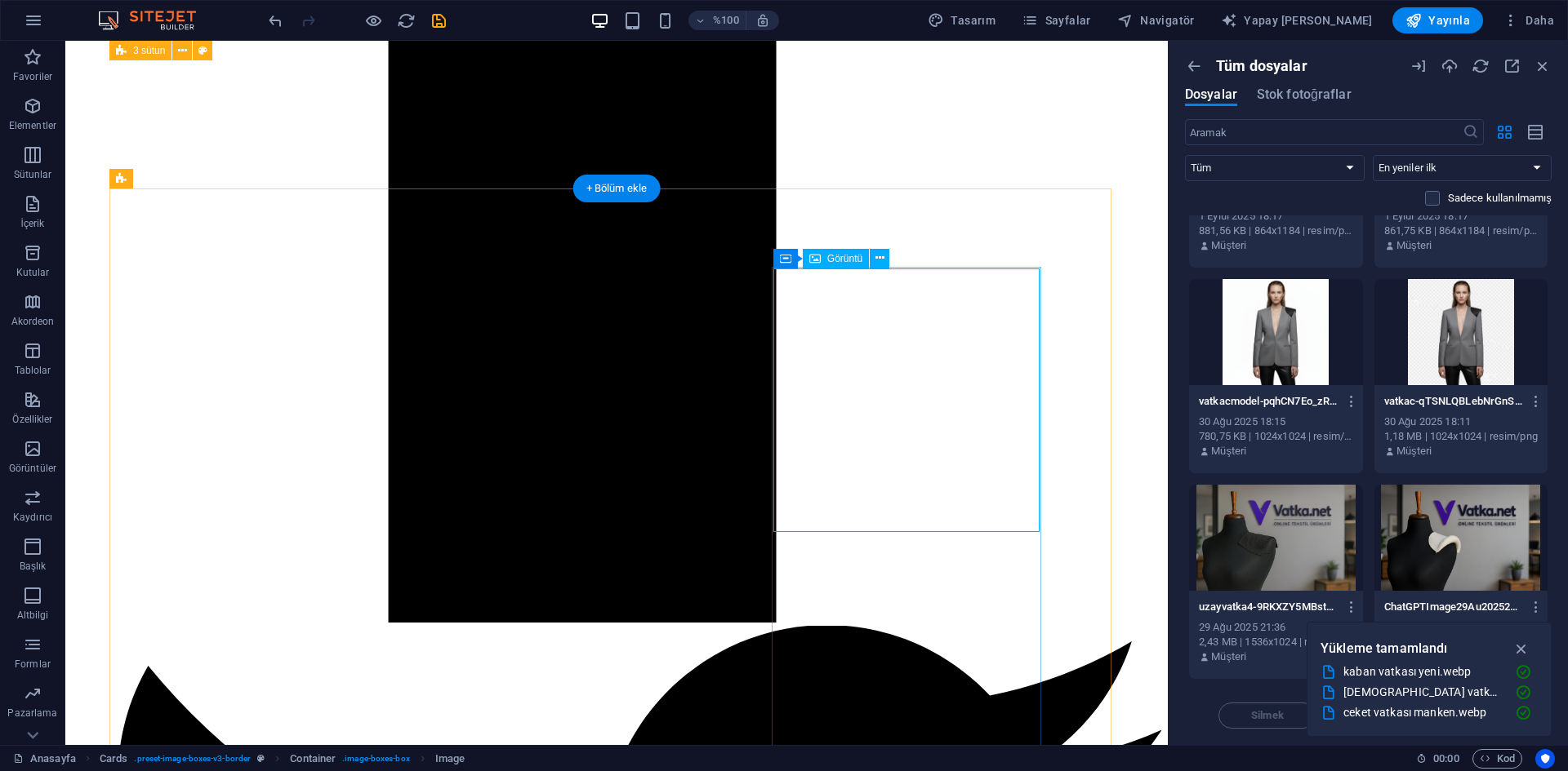
select select "px"
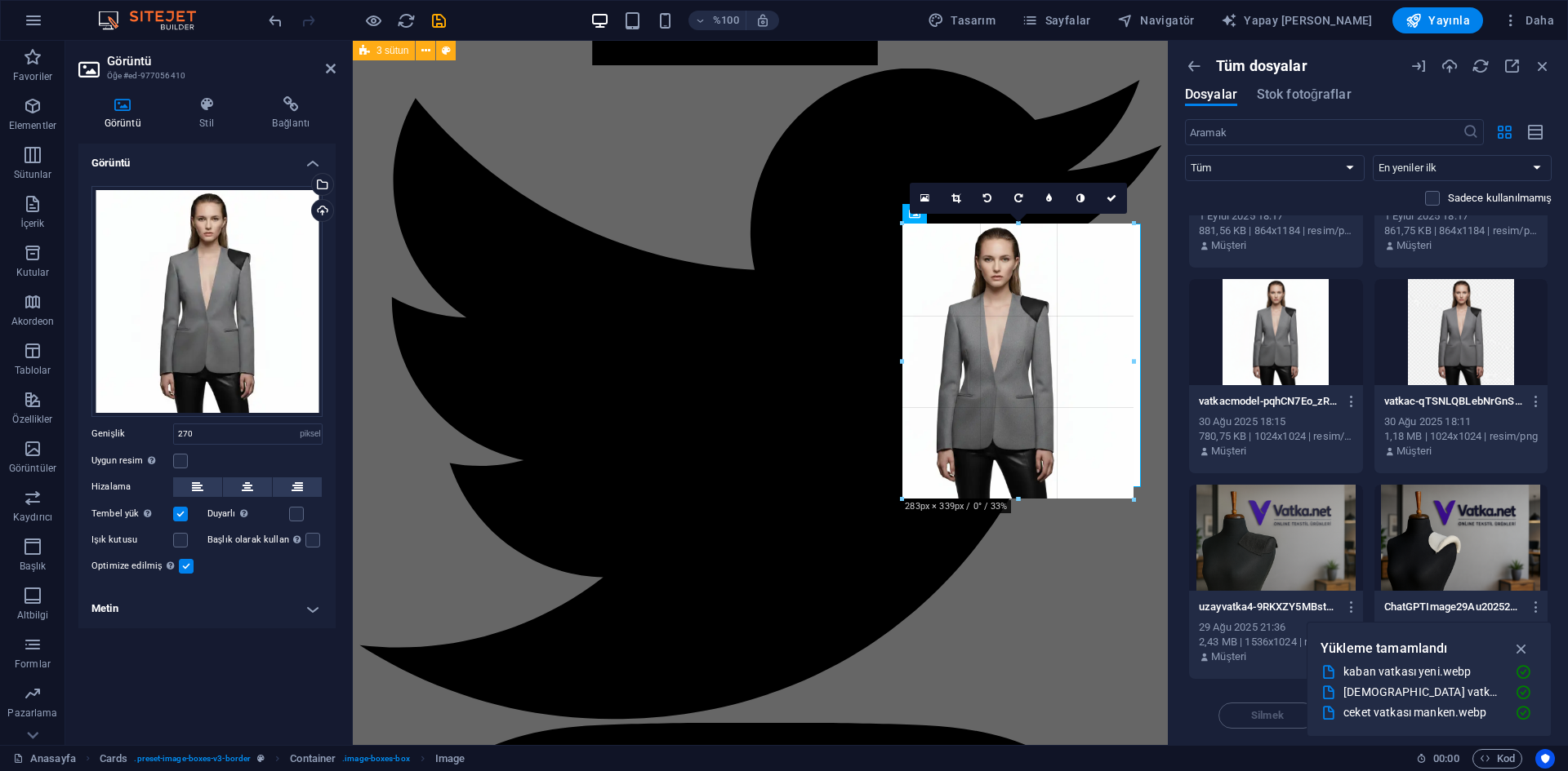
drag, startPoint x: 1012, startPoint y: 489, endPoint x: 664, endPoint y: 466, distance: 348.8
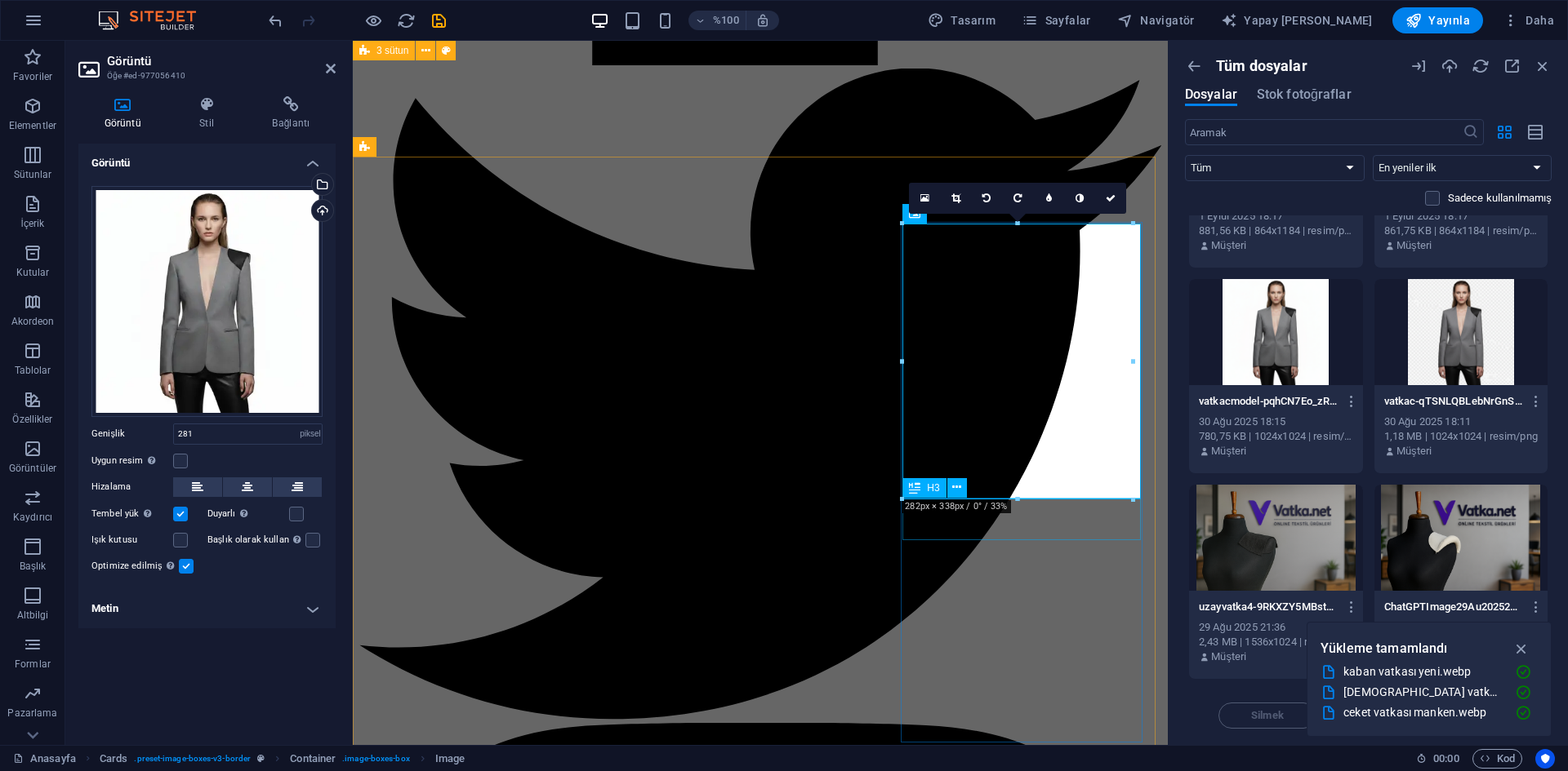
type input "281"
drag, startPoint x: 1102, startPoint y: 202, endPoint x: 934, endPoint y: 210, distance: 168.2
click at [1102, 202] on link at bounding box center [1110, 199] width 31 height 31
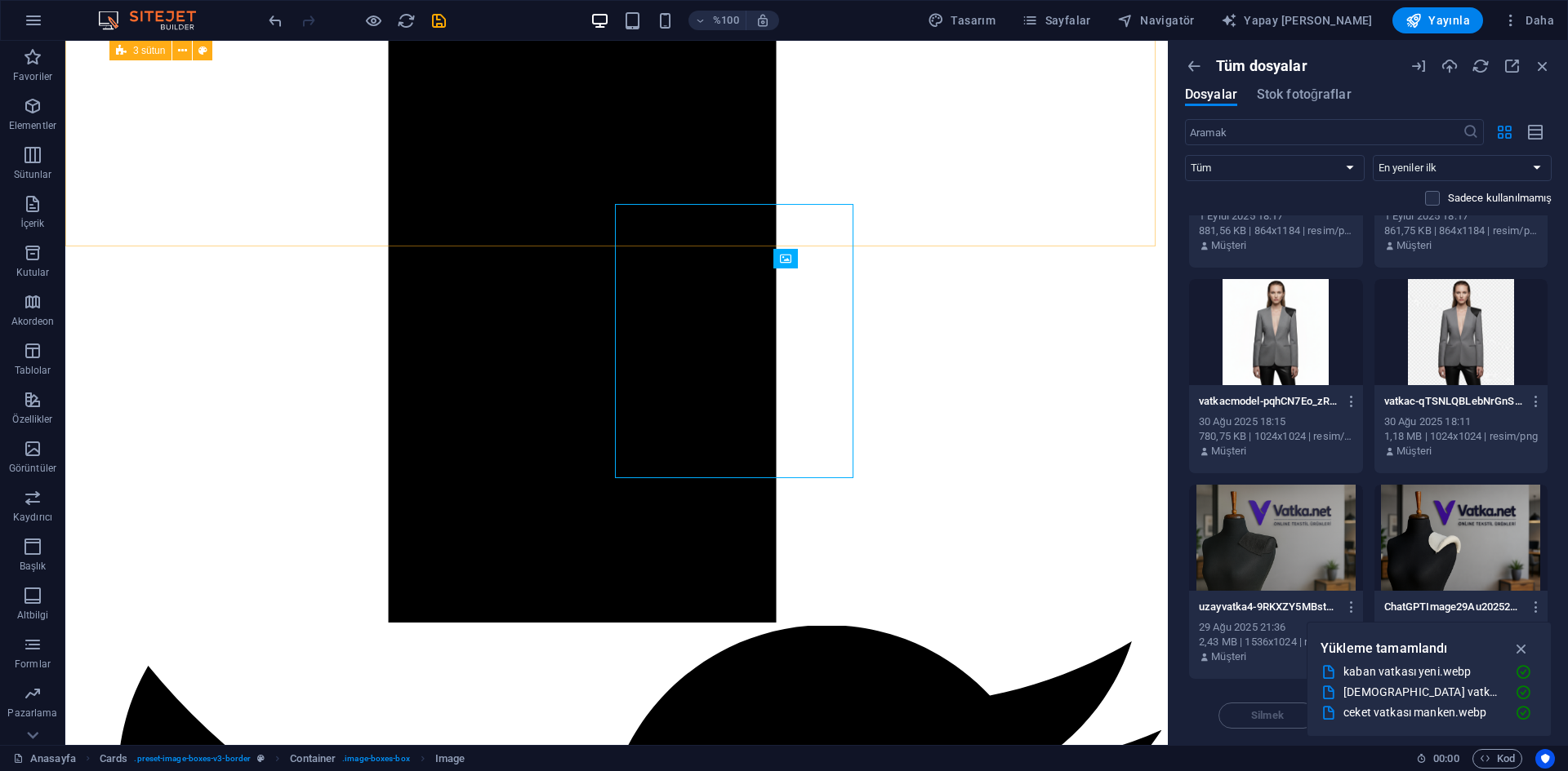
scroll to position [1897, 0]
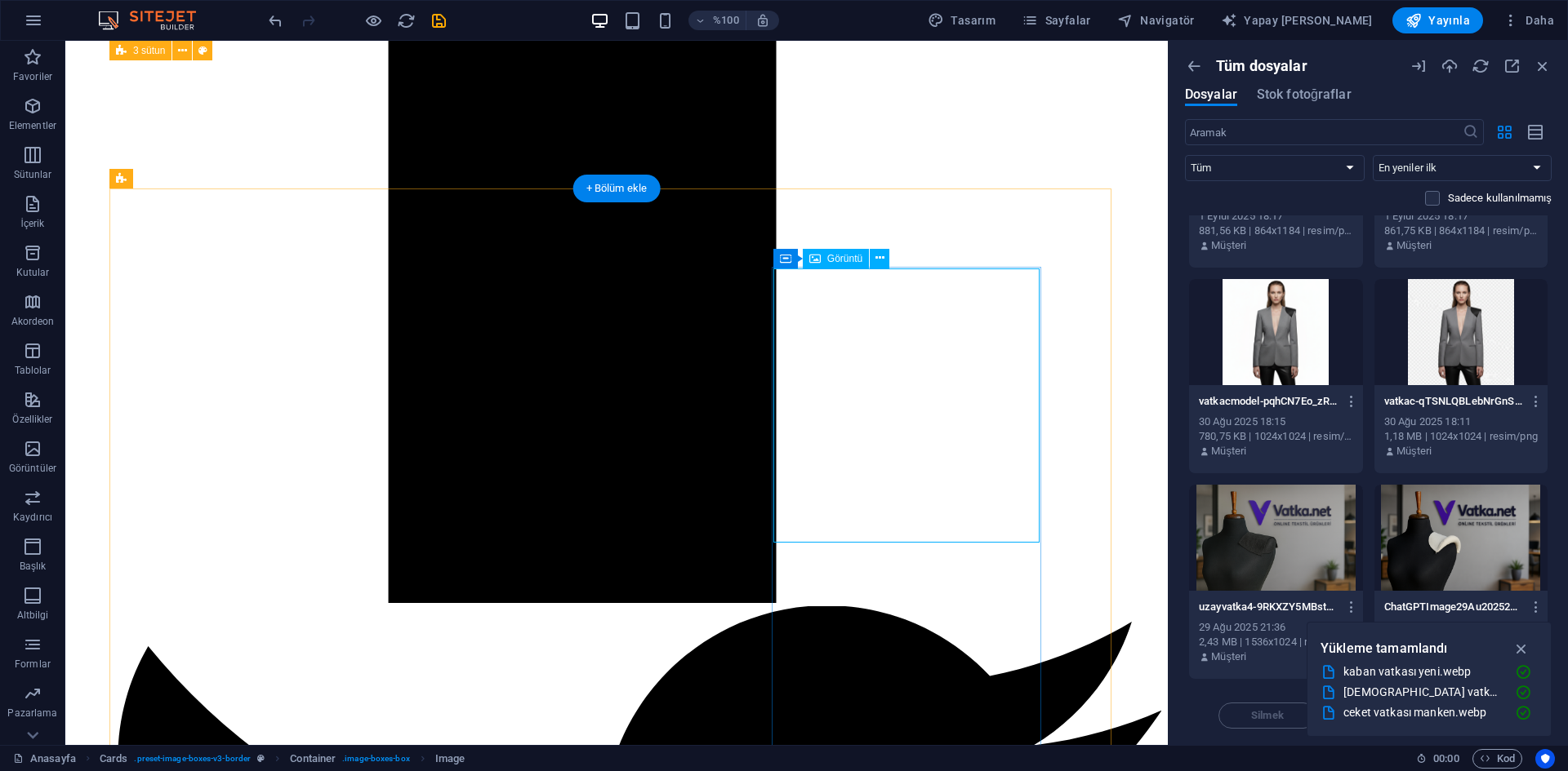
drag, startPoint x: 1004, startPoint y: 503, endPoint x: 702, endPoint y: 513, distance: 302.2
select select "px"
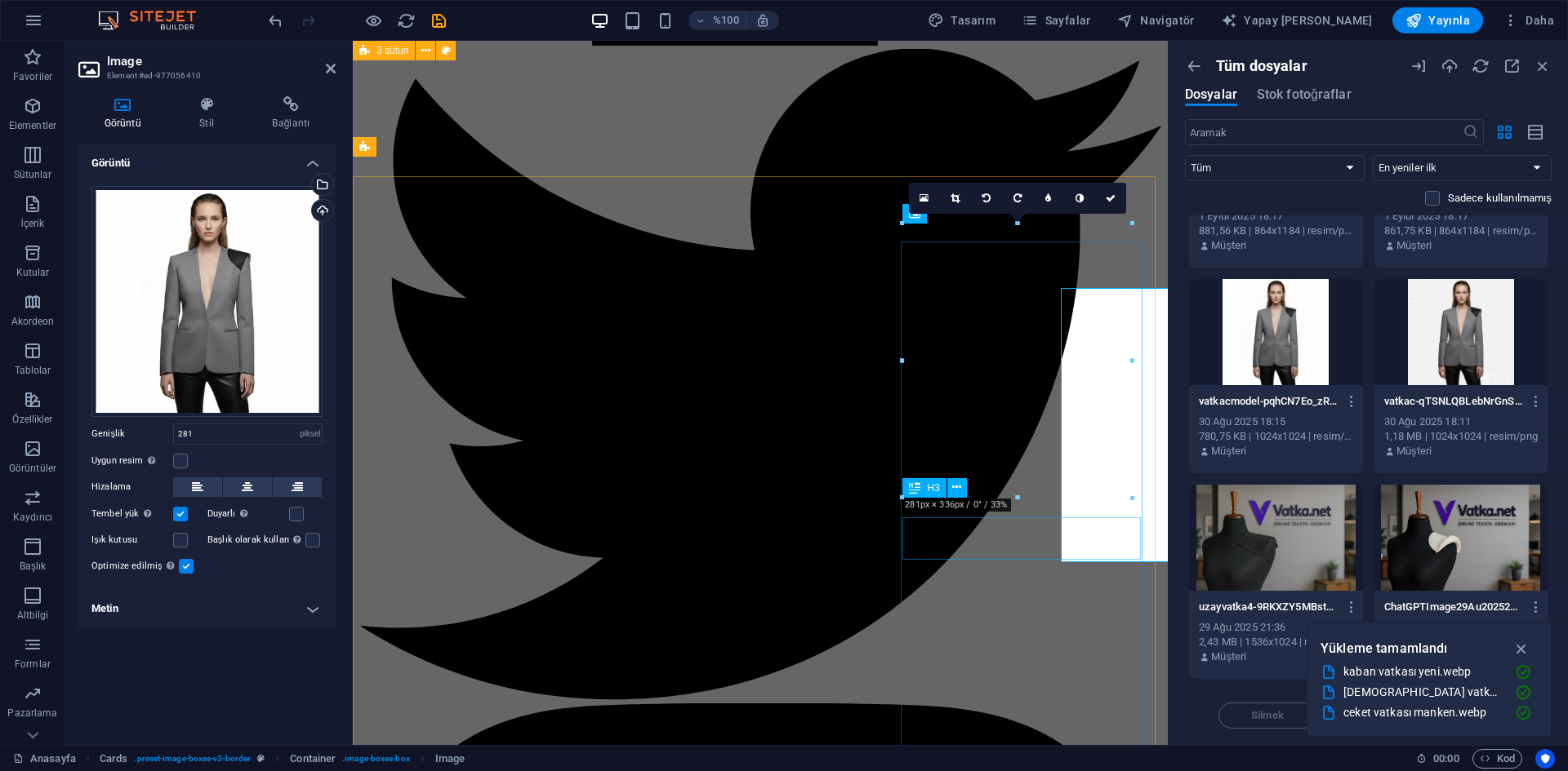
scroll to position [1877, 0]
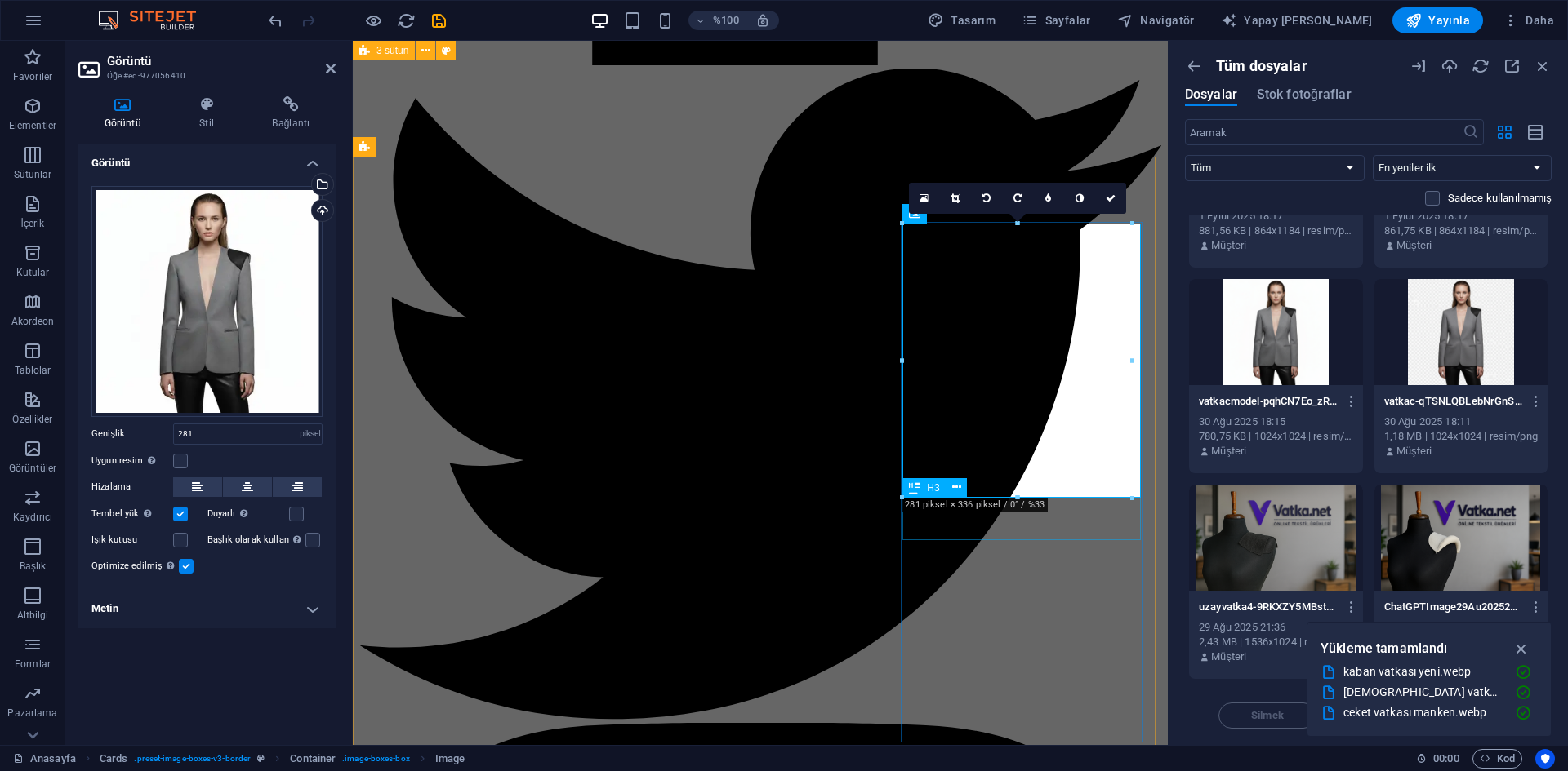
drag, startPoint x: 1019, startPoint y: 504, endPoint x: 1022, endPoint y: 513, distance: 9.5
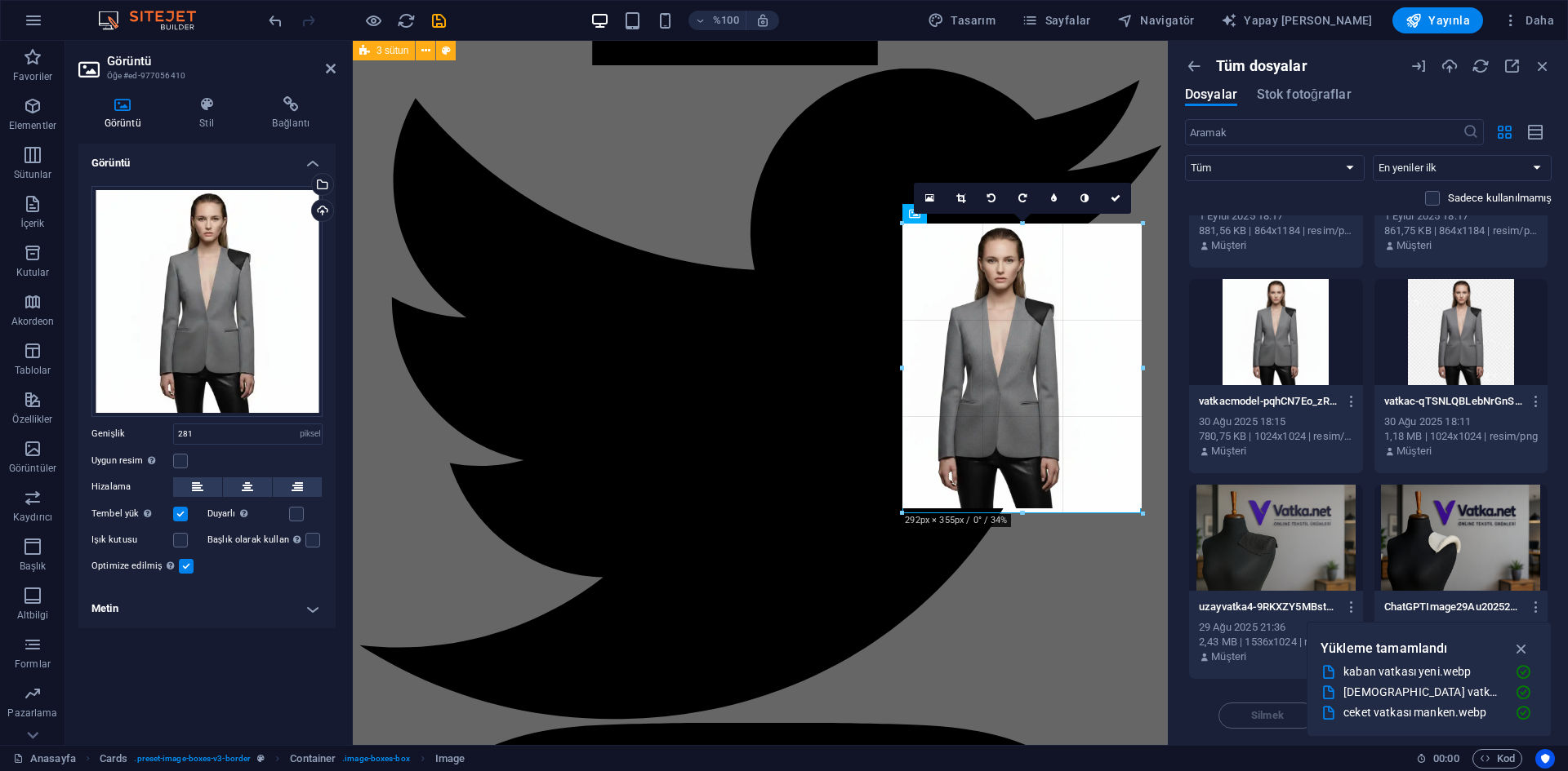
drag, startPoint x: 1133, startPoint y: 500, endPoint x: 738, endPoint y: 477, distance: 395.7
type input "287"
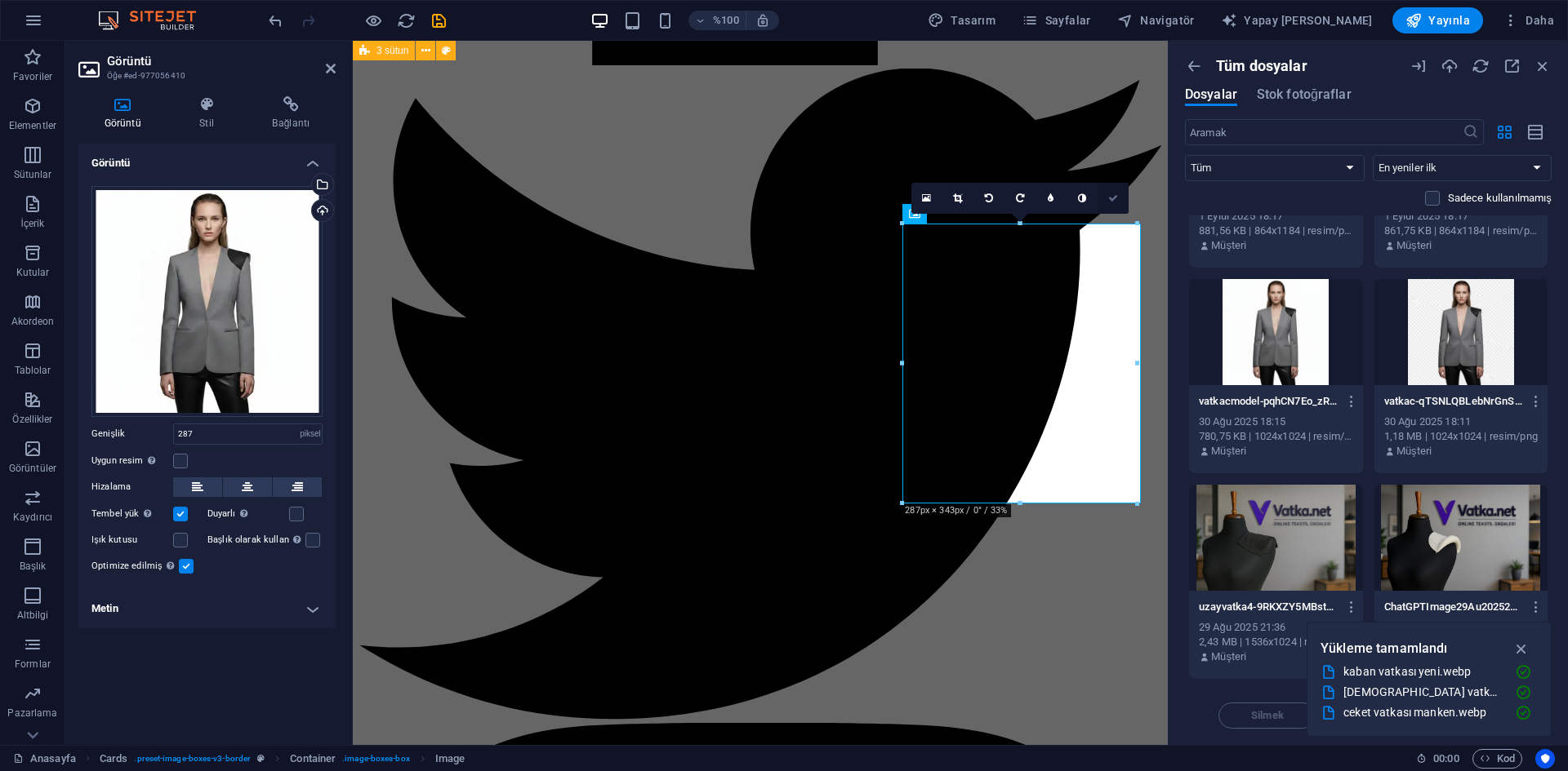
click at [1105, 203] on link at bounding box center [1113, 199] width 31 height 31
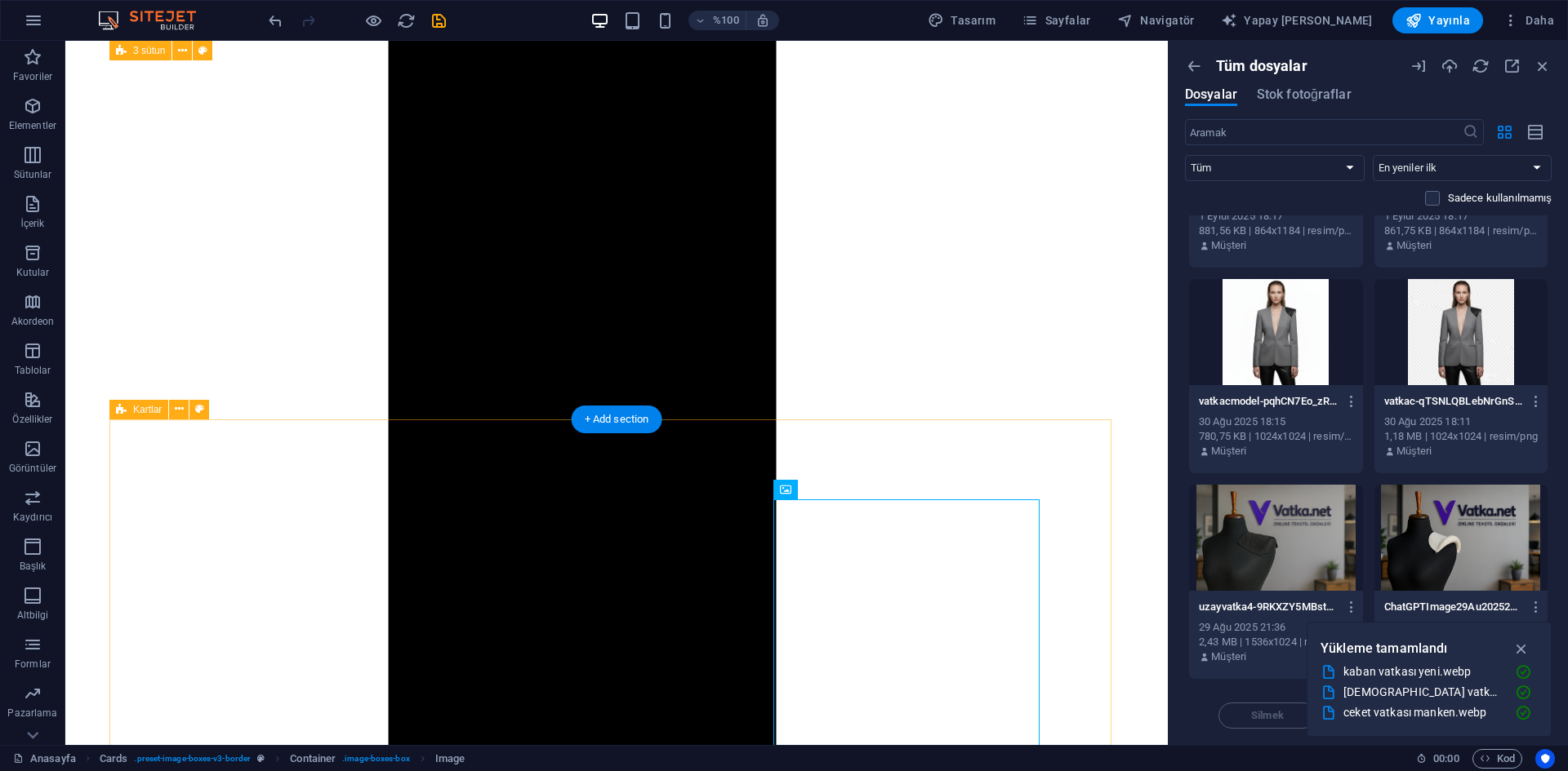
scroll to position [1897, 0]
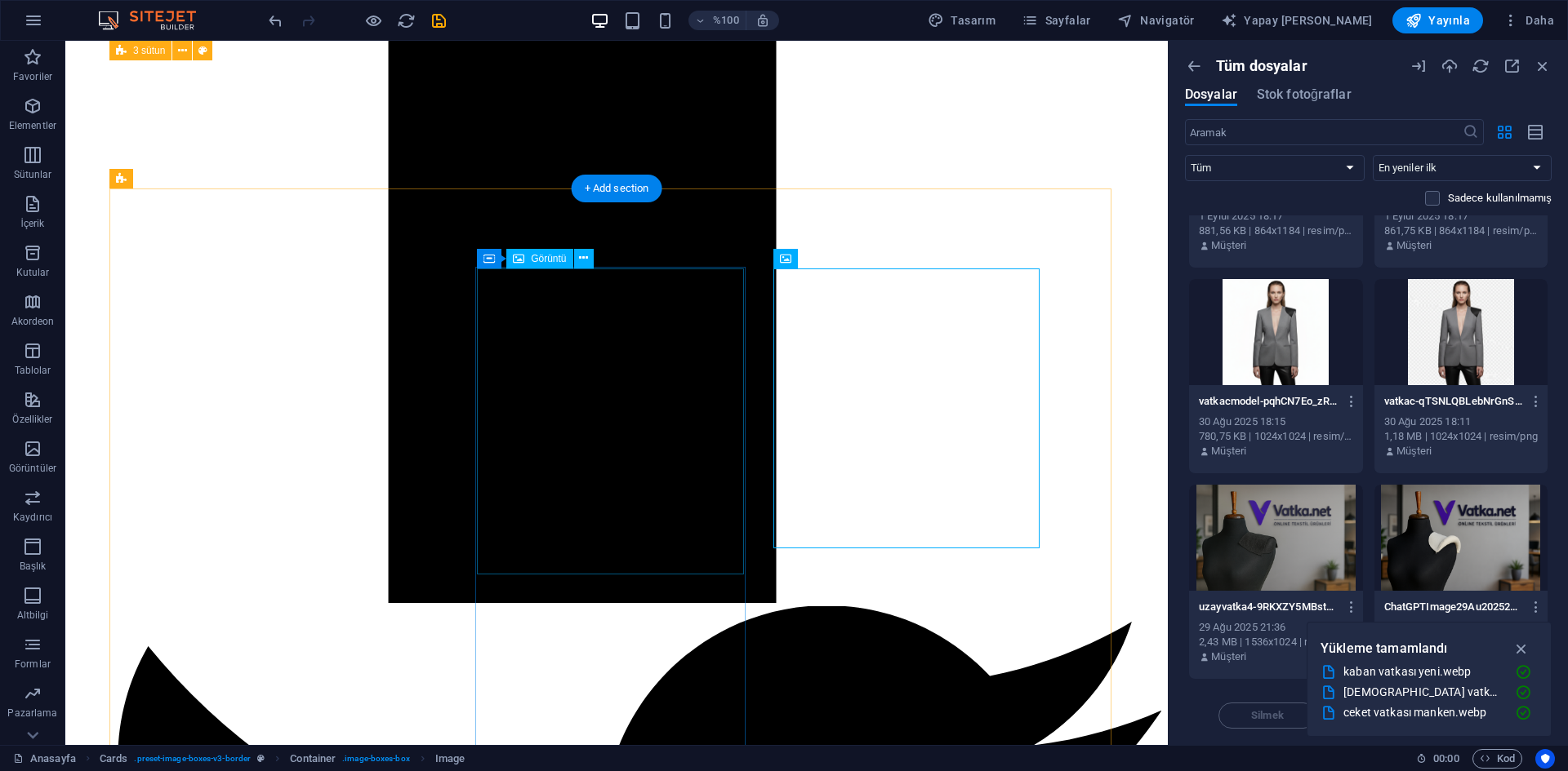
drag, startPoint x: 712, startPoint y: 491, endPoint x: 849, endPoint y: 571, distance: 158.6
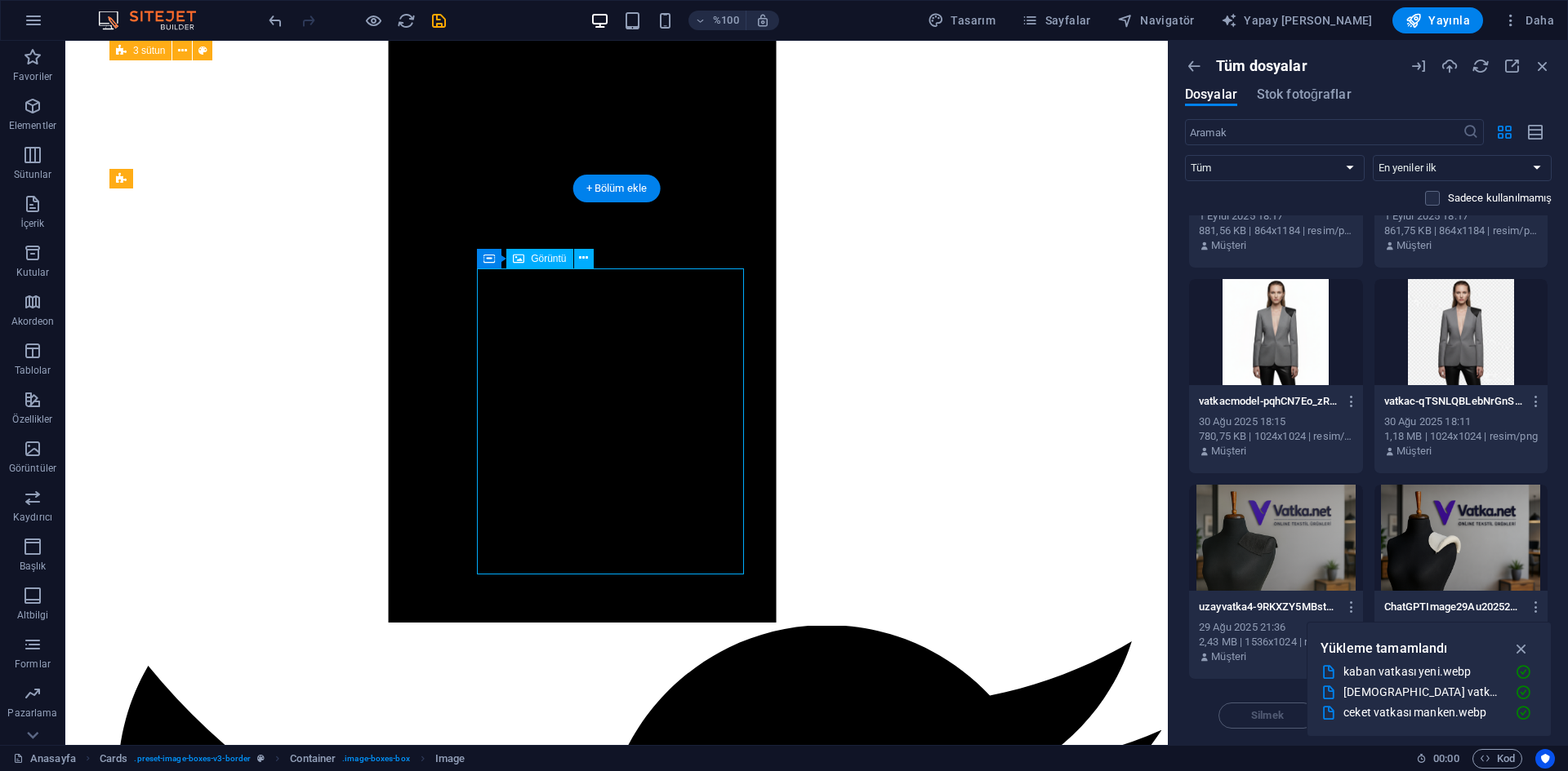
select select "px"
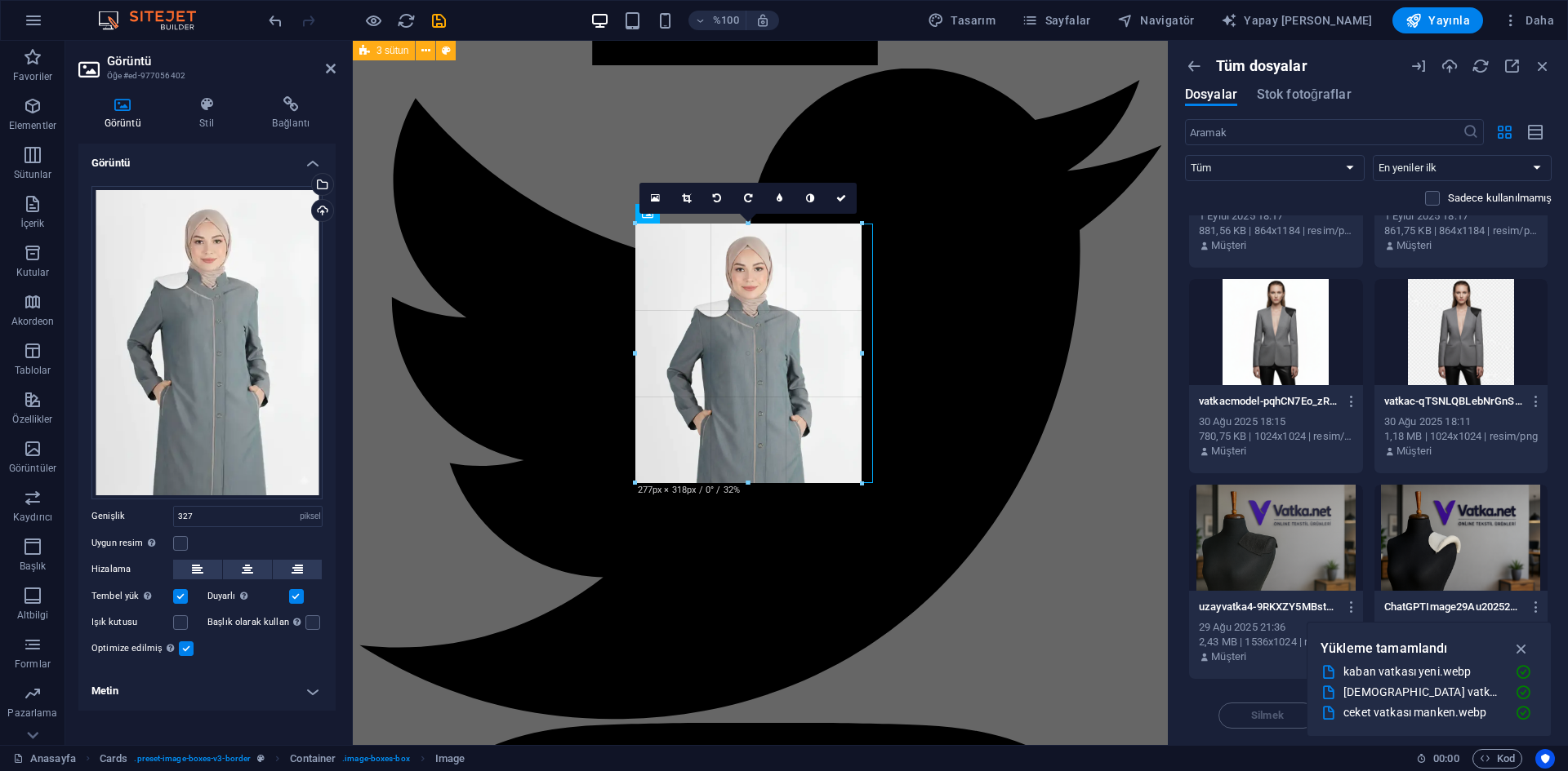
drag, startPoint x: 872, startPoint y: 499, endPoint x: 497, endPoint y: 430, distance: 381.3
type input "277"
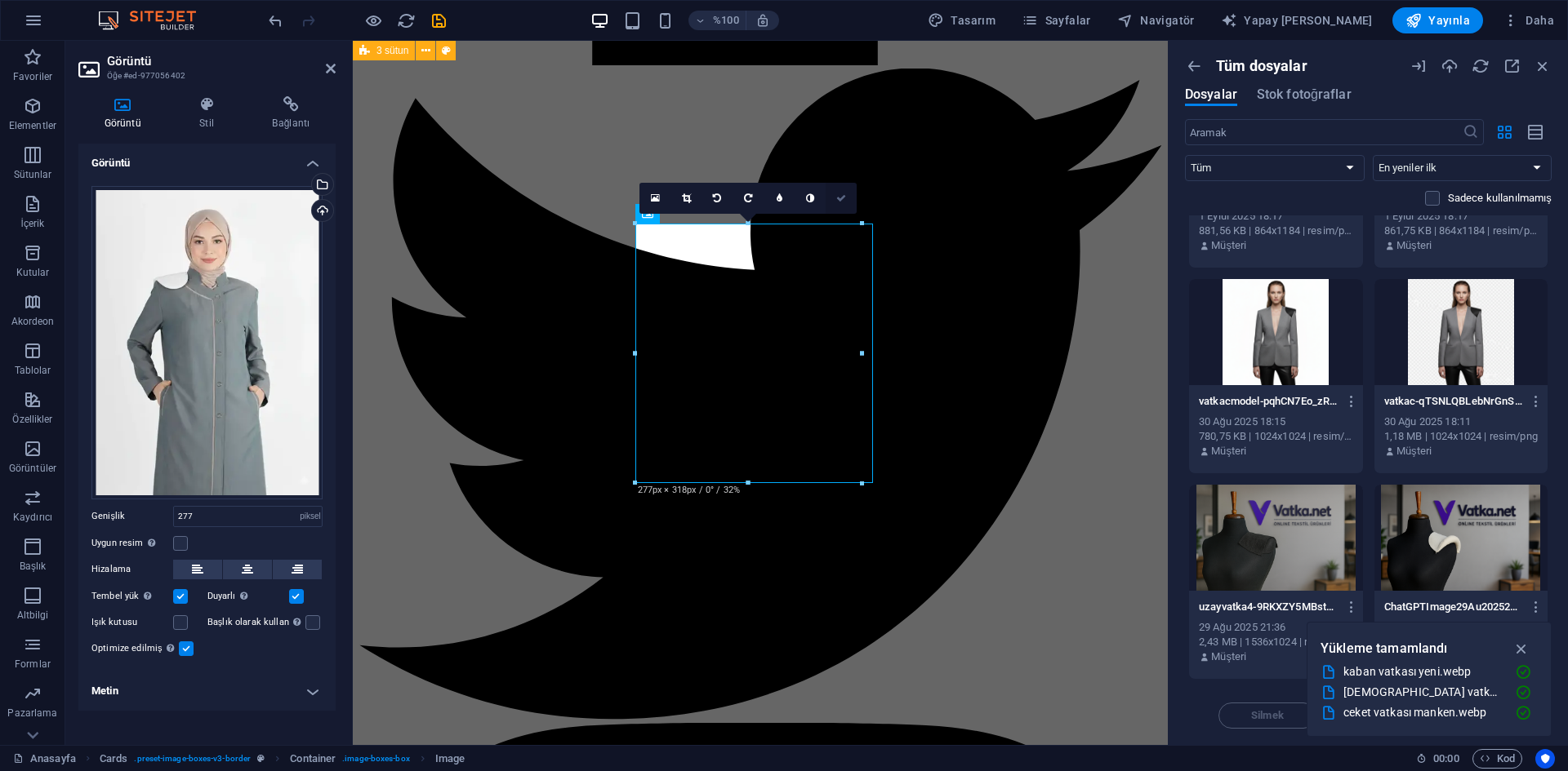
click at [841, 201] on icon at bounding box center [841, 198] width 10 height 10
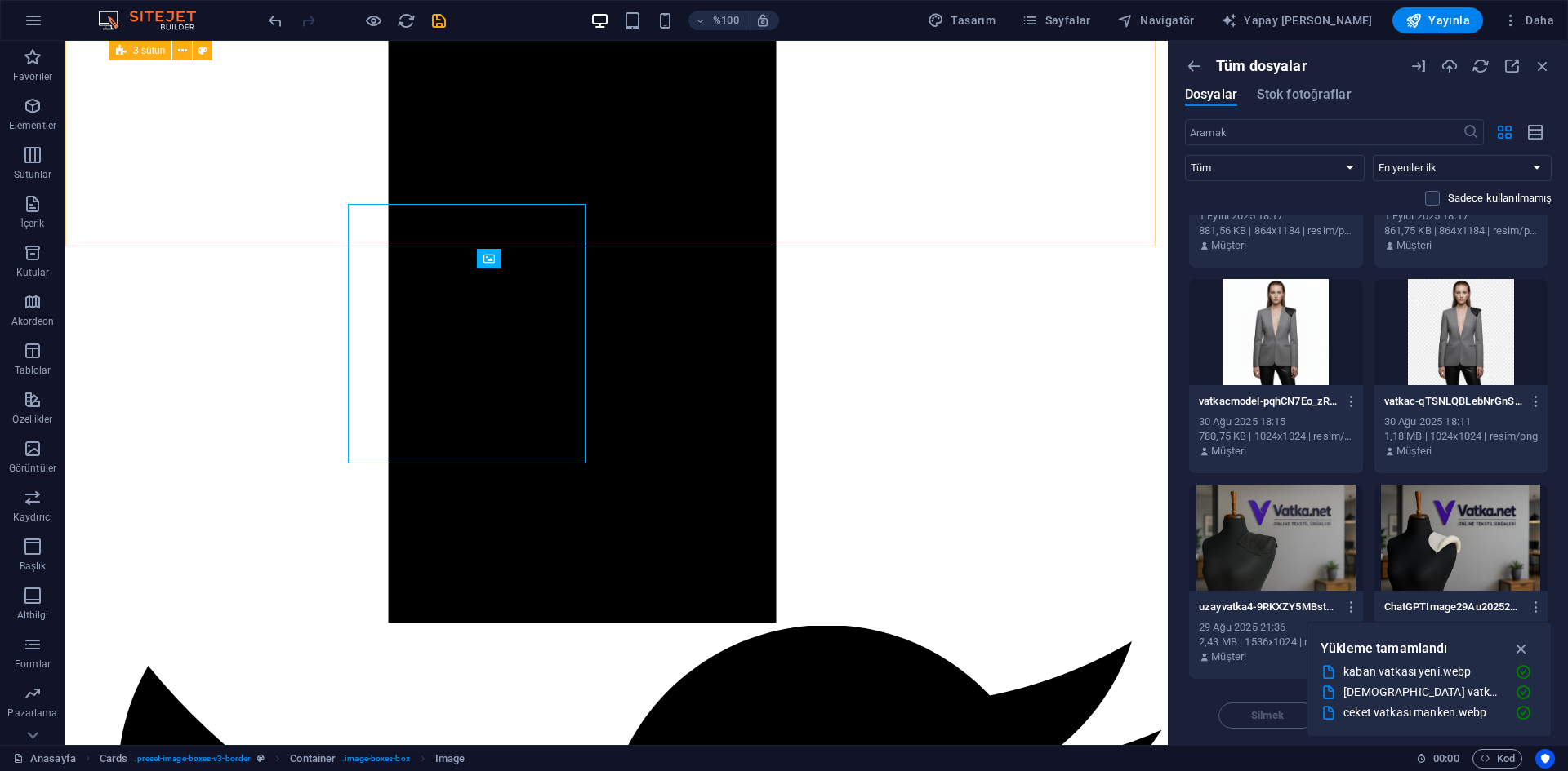
scroll to position [1897, 0]
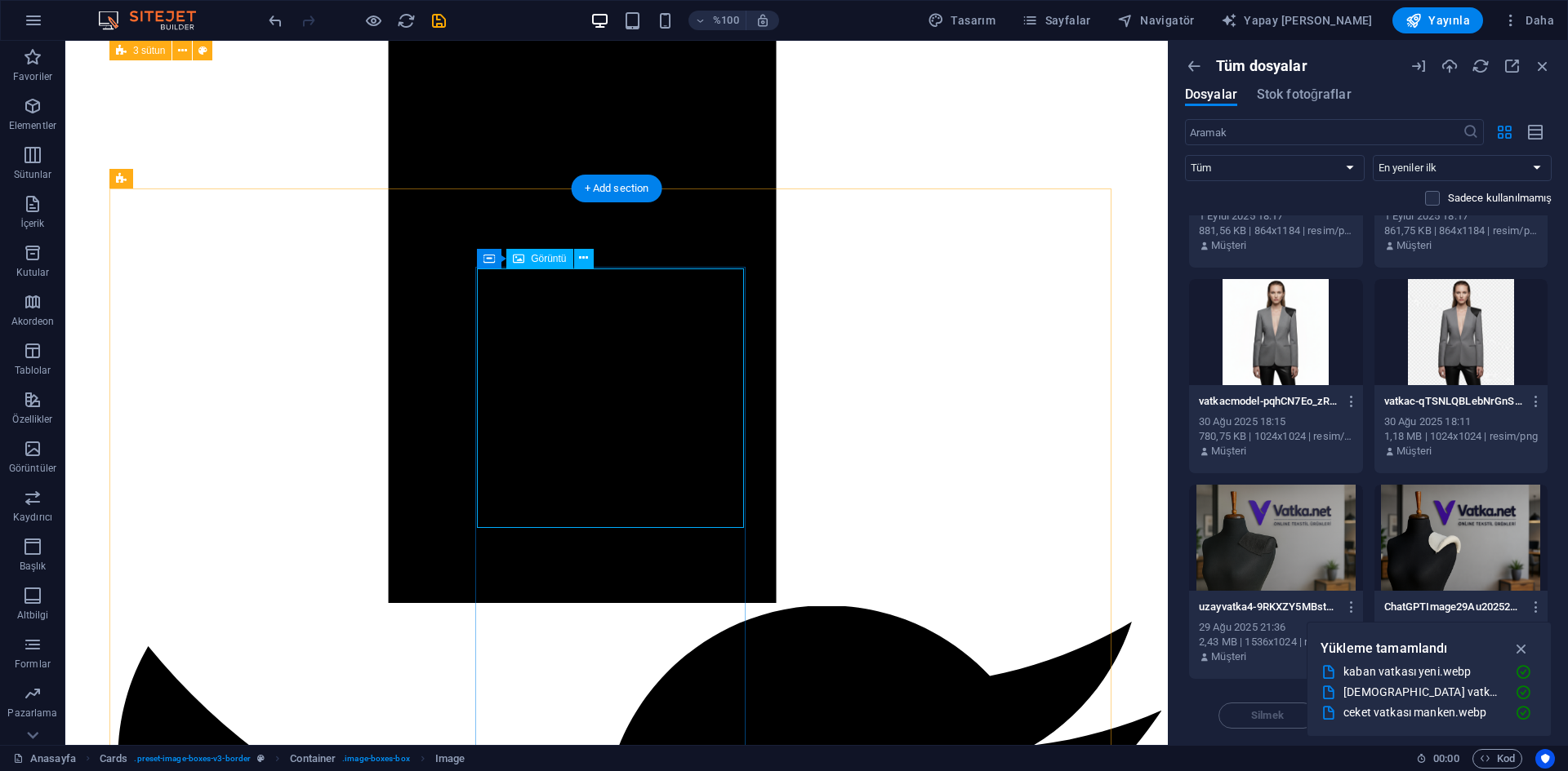
select select "px"
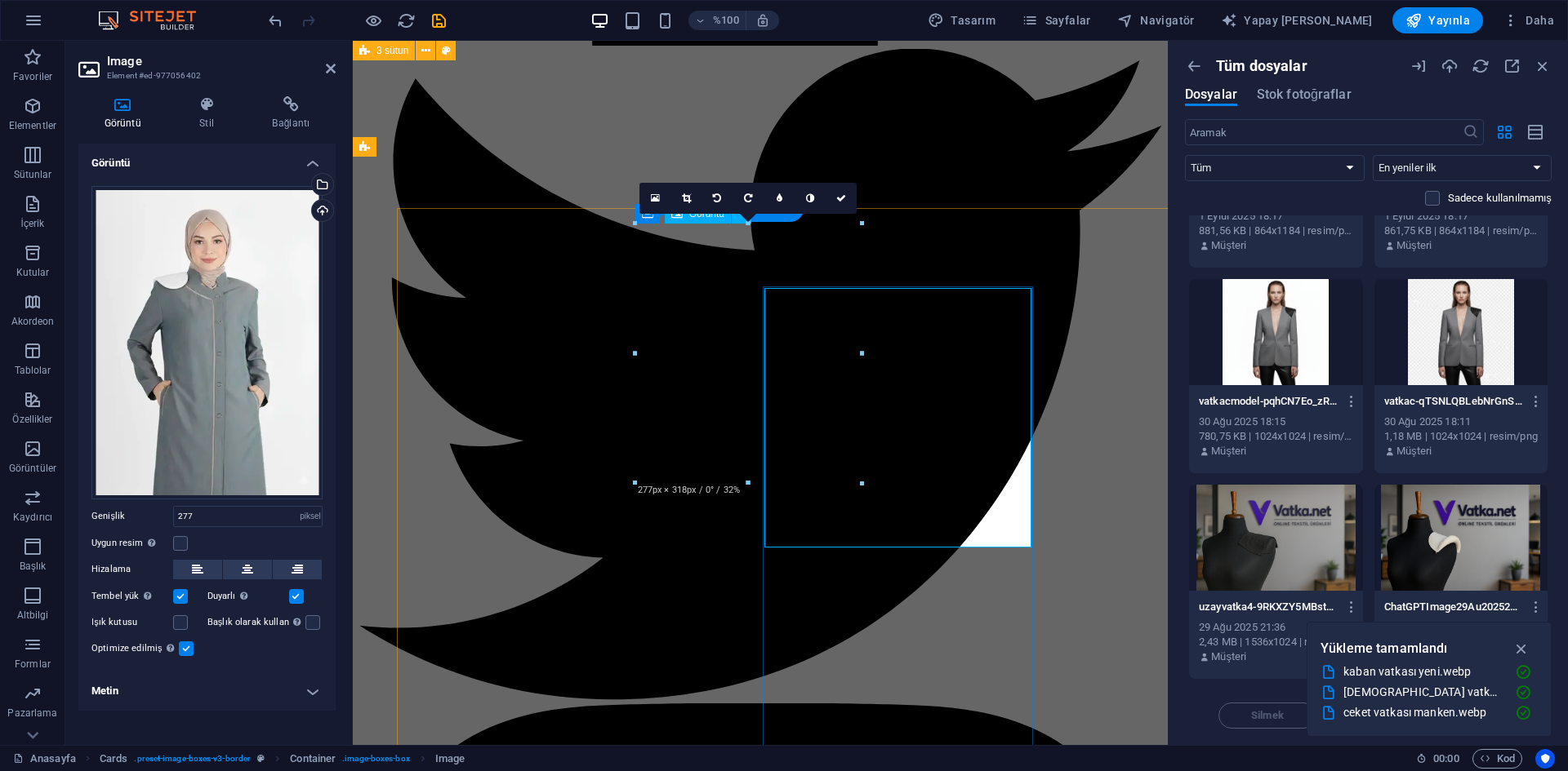
scroll to position [1877, 0]
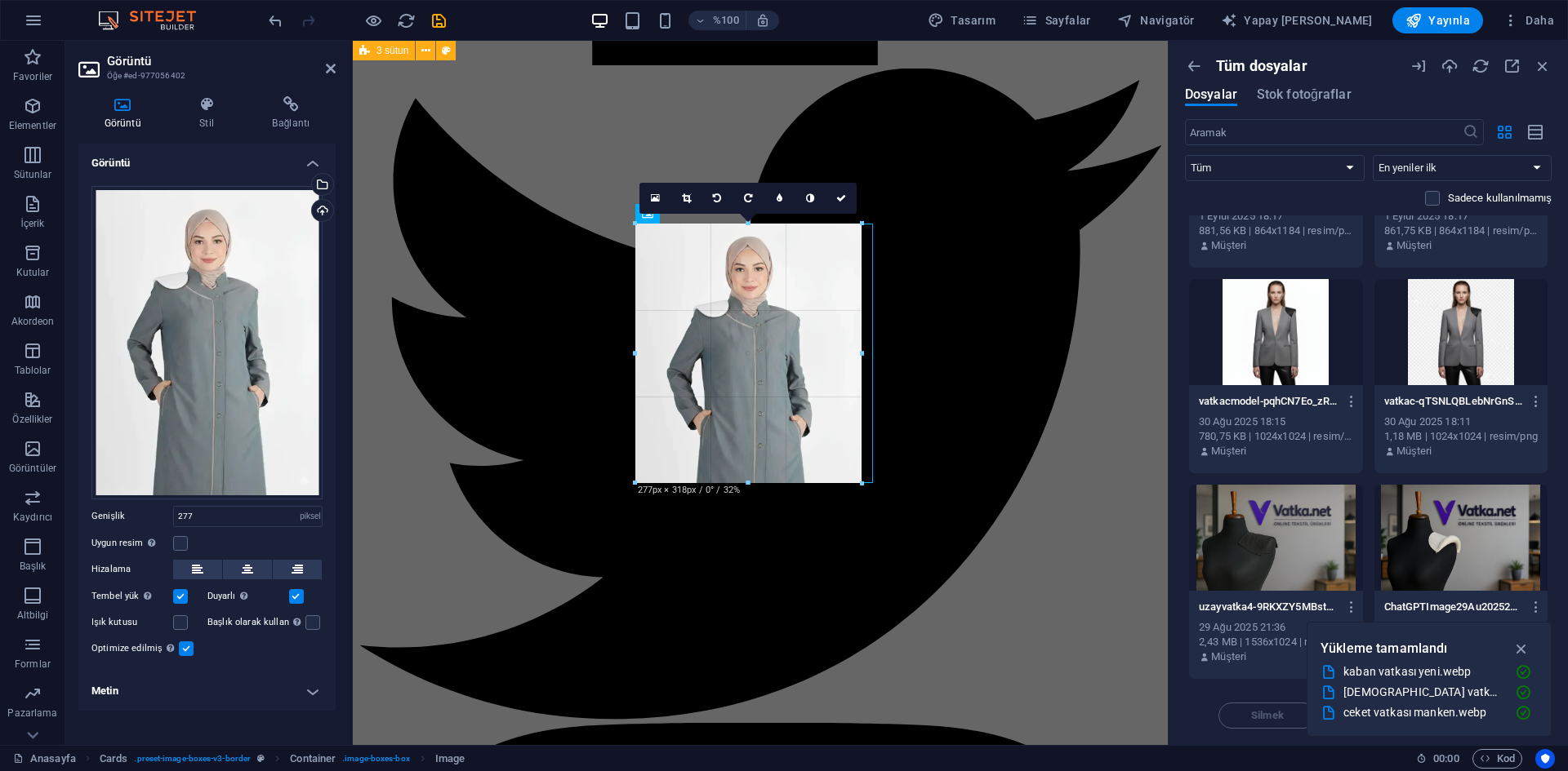
drag, startPoint x: 515, startPoint y: 311, endPoint x: 856, endPoint y: 354, distance: 343.7
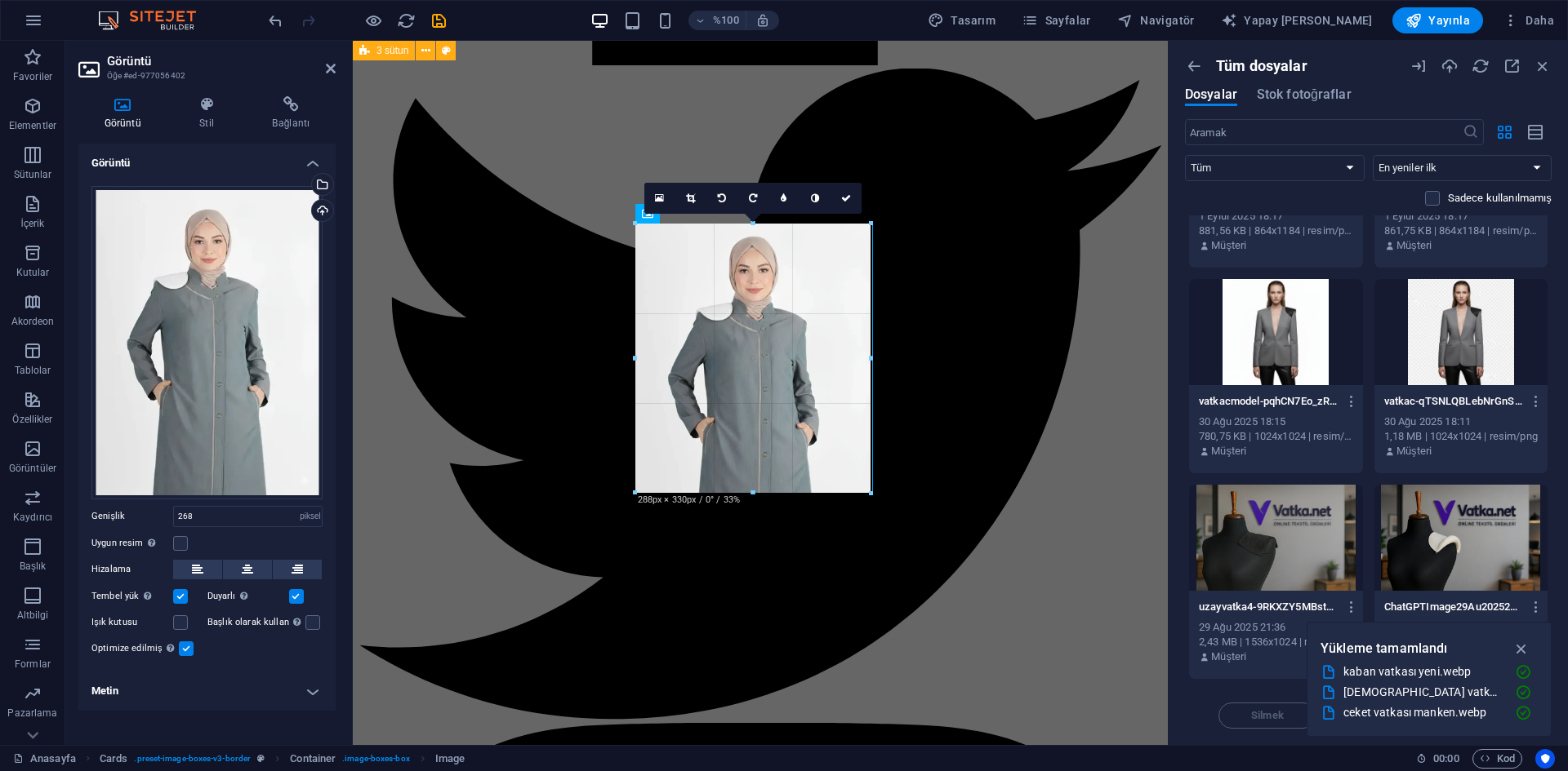
drag, startPoint x: 851, startPoint y: 352, endPoint x: 508, endPoint y: 319, distance: 344.6
type input "288"
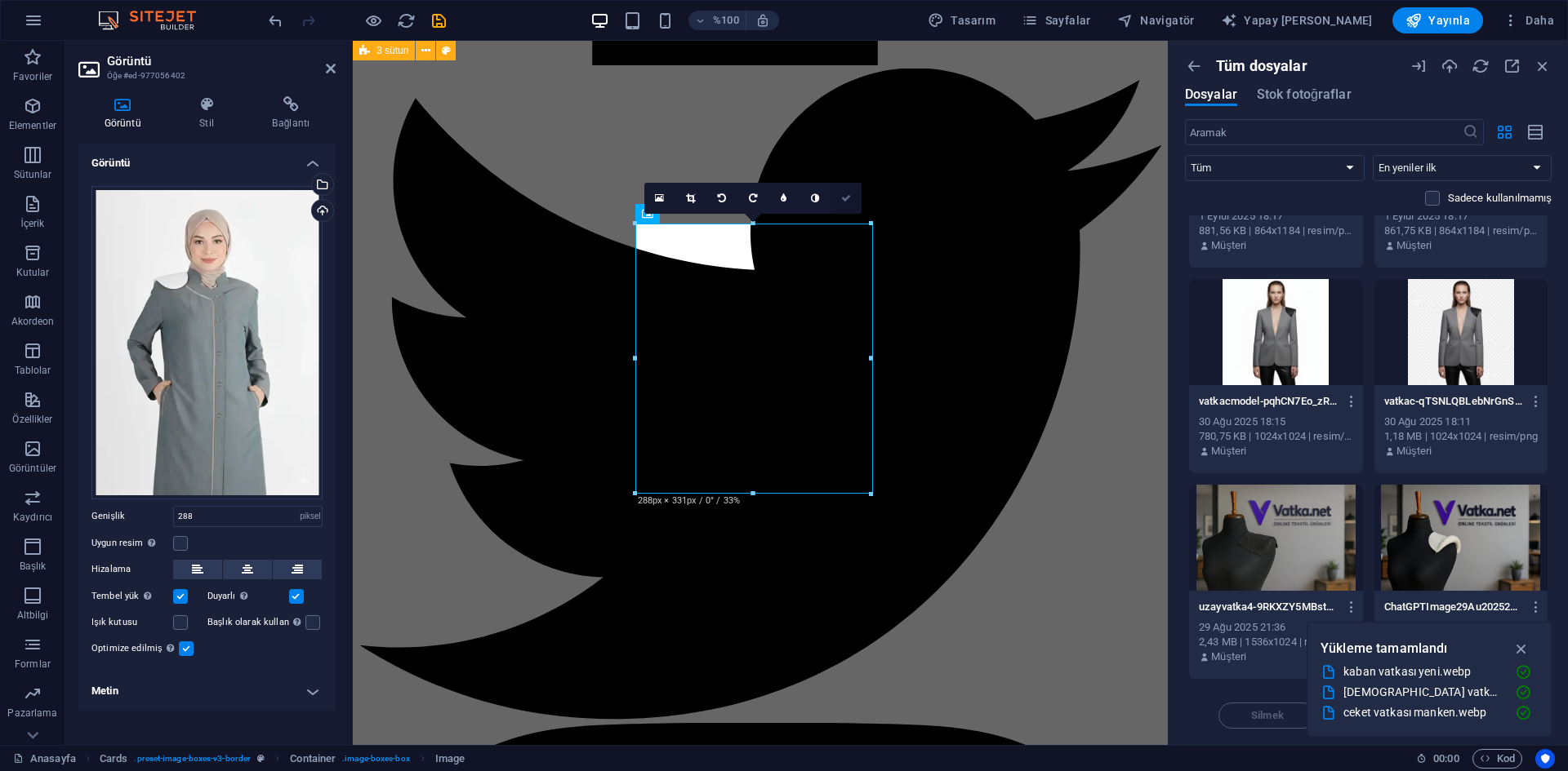
click at [846, 203] on icon at bounding box center [846, 198] width 10 height 10
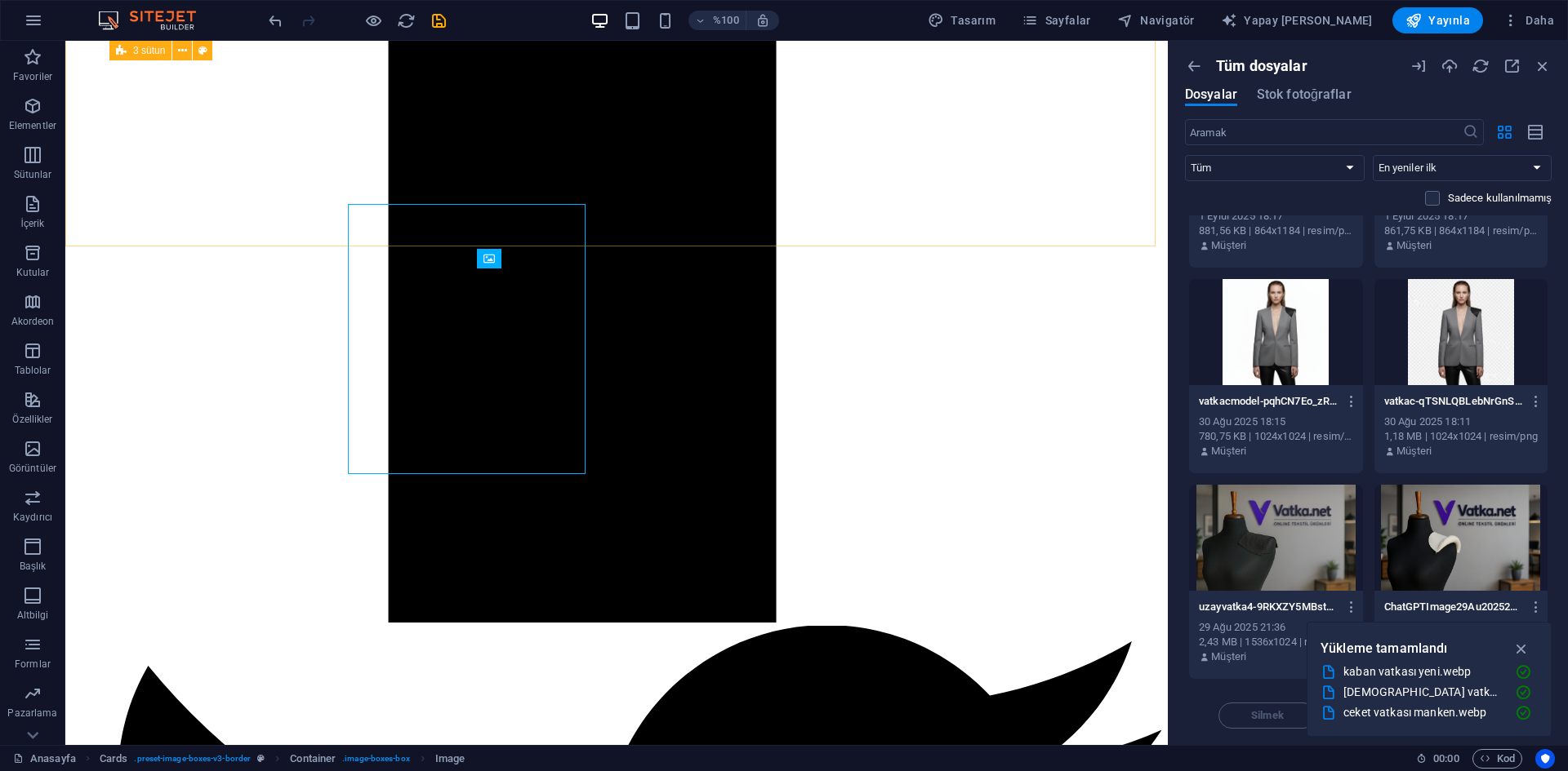
scroll to position [1897, 0]
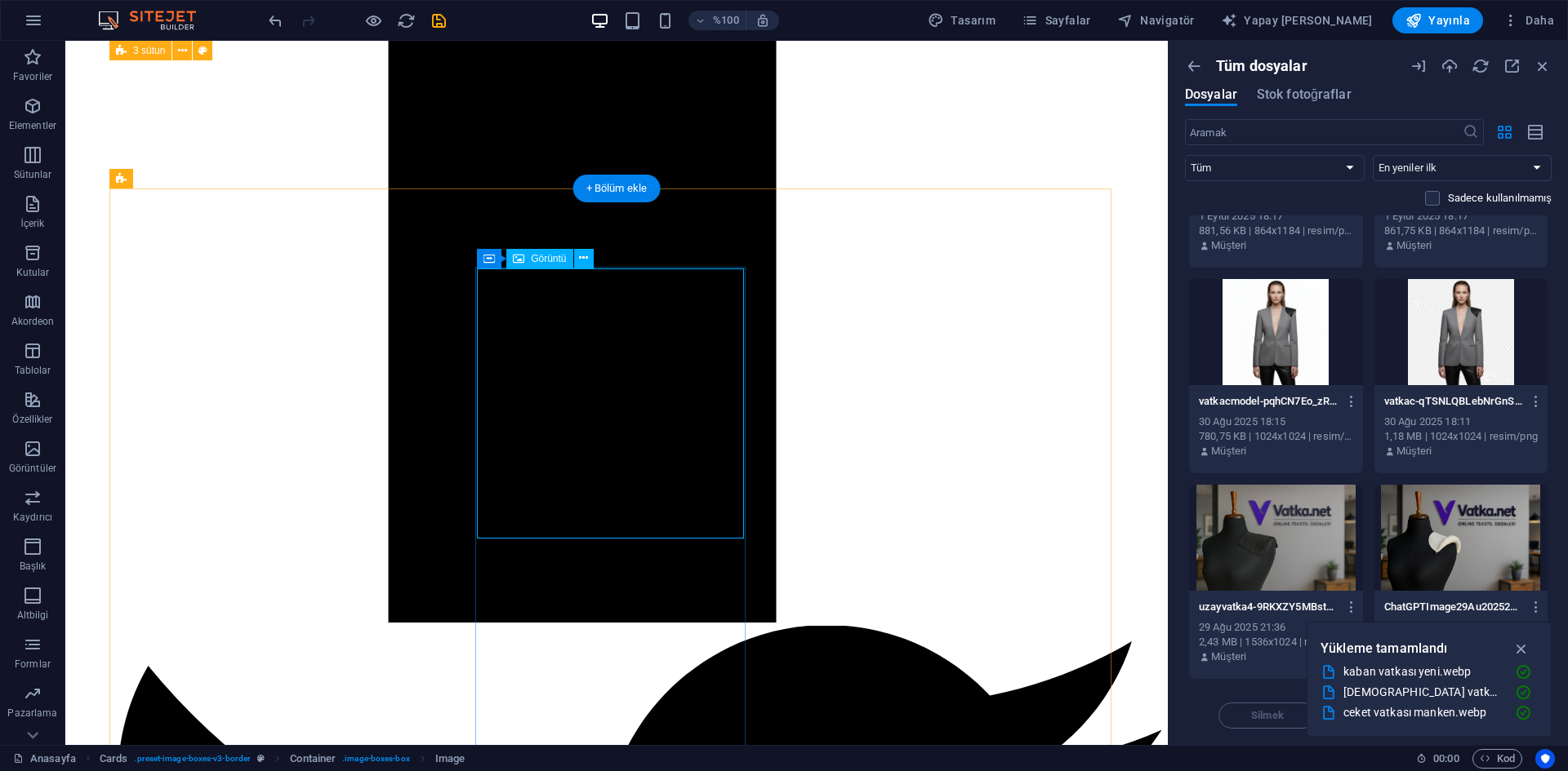
select select "px"
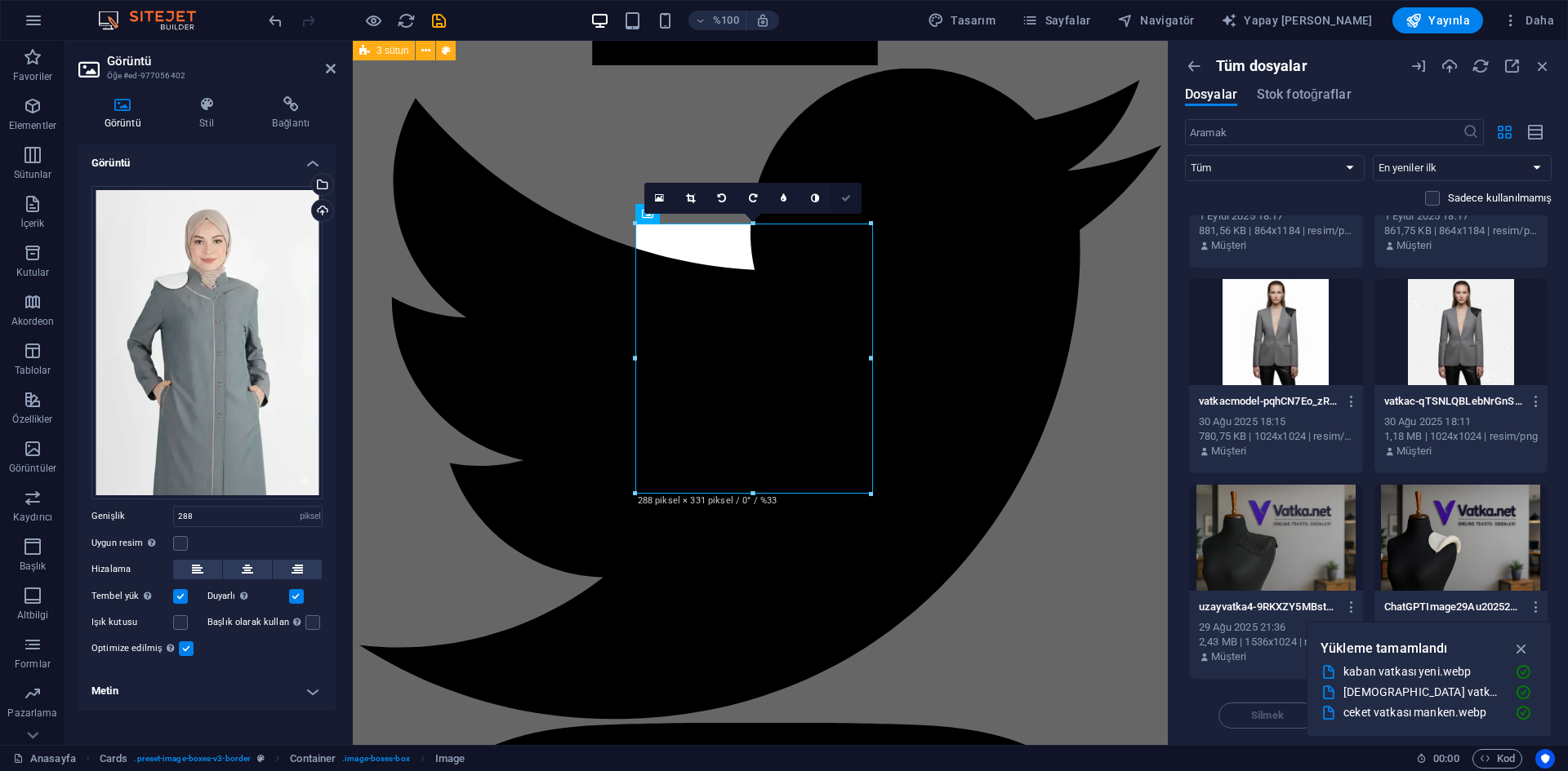
click at [843, 198] on icon at bounding box center [846, 198] width 10 height 10
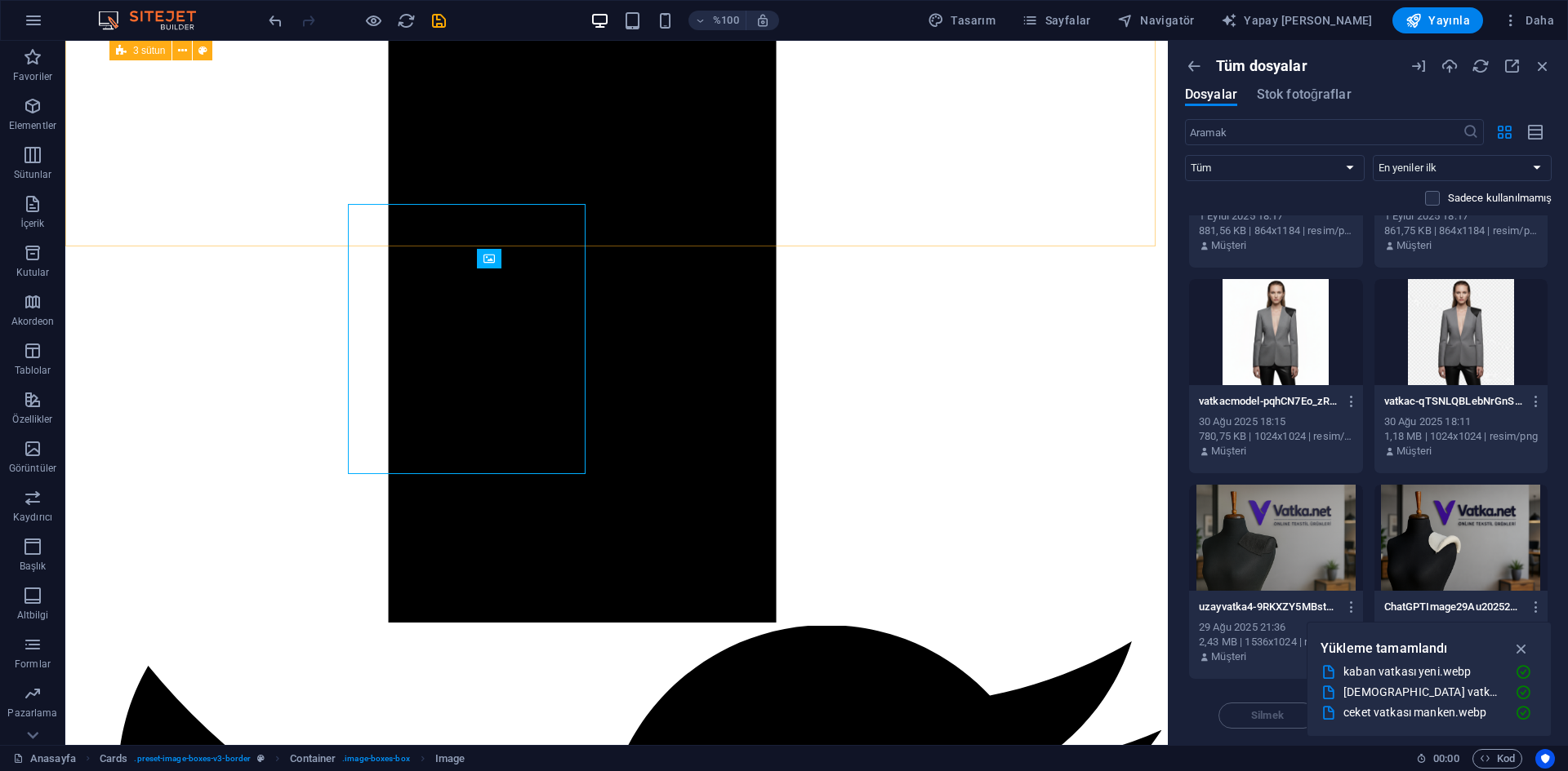
scroll to position [1897, 0]
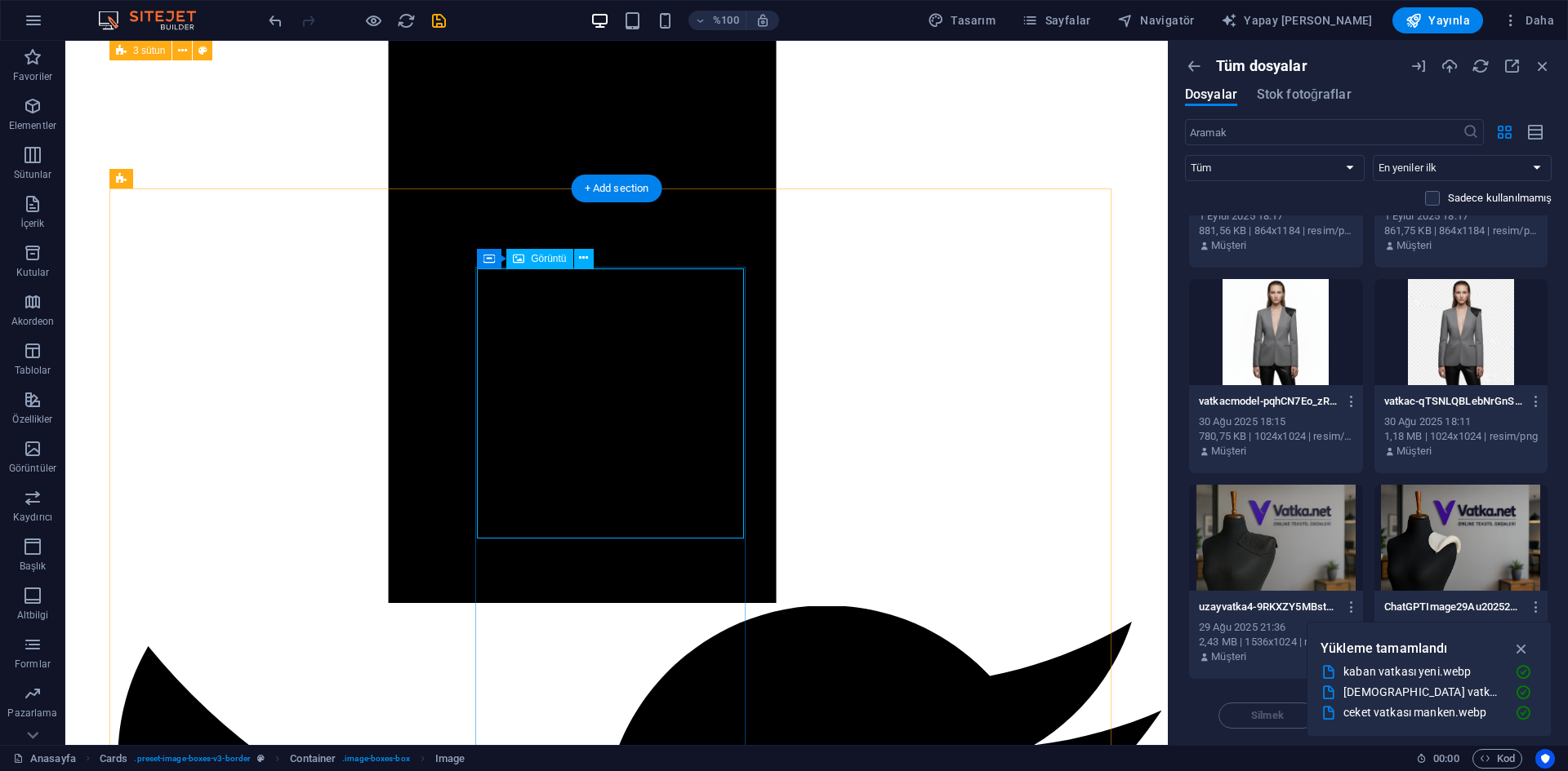
select select "px"
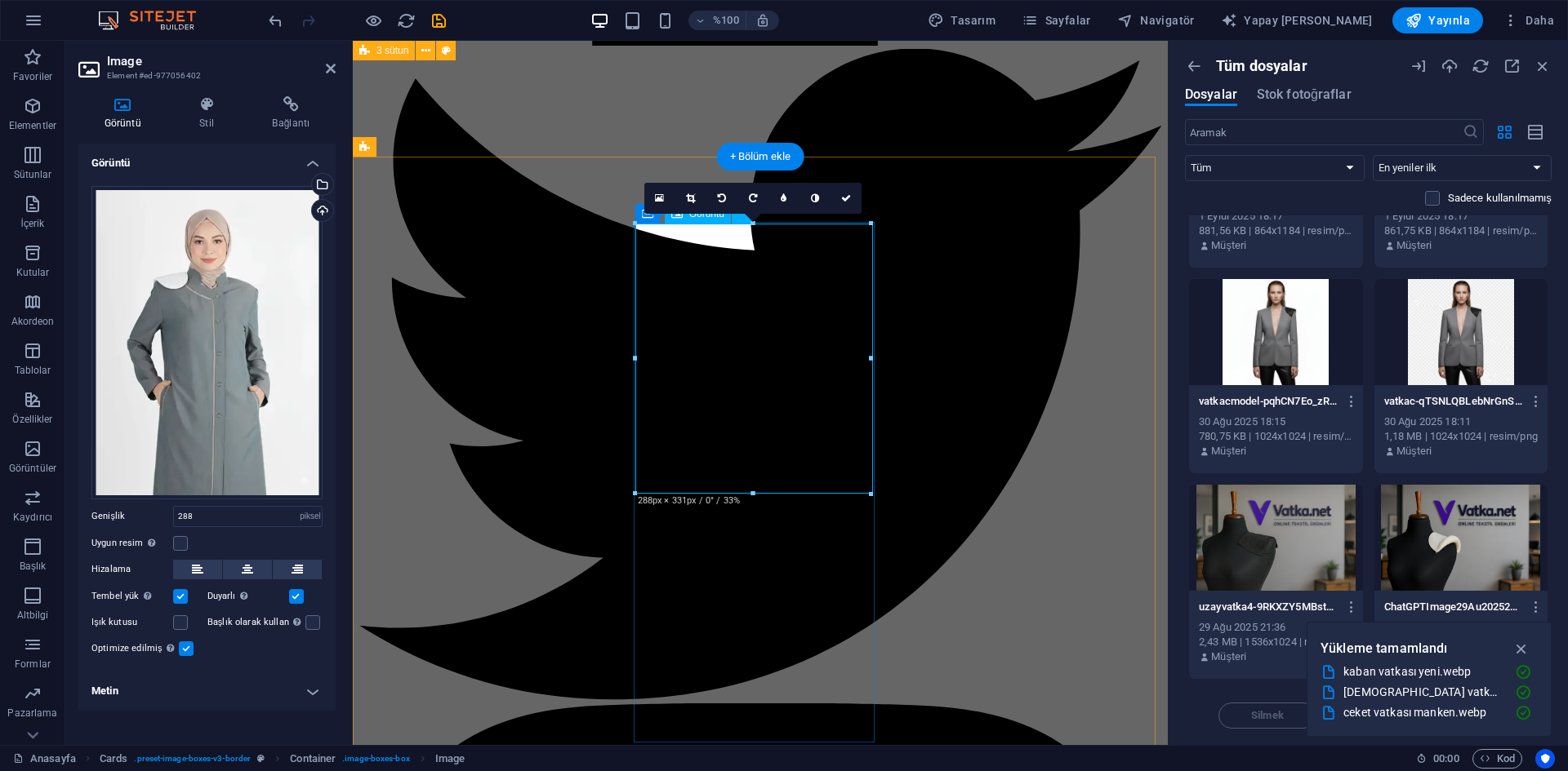
scroll to position [1877, 0]
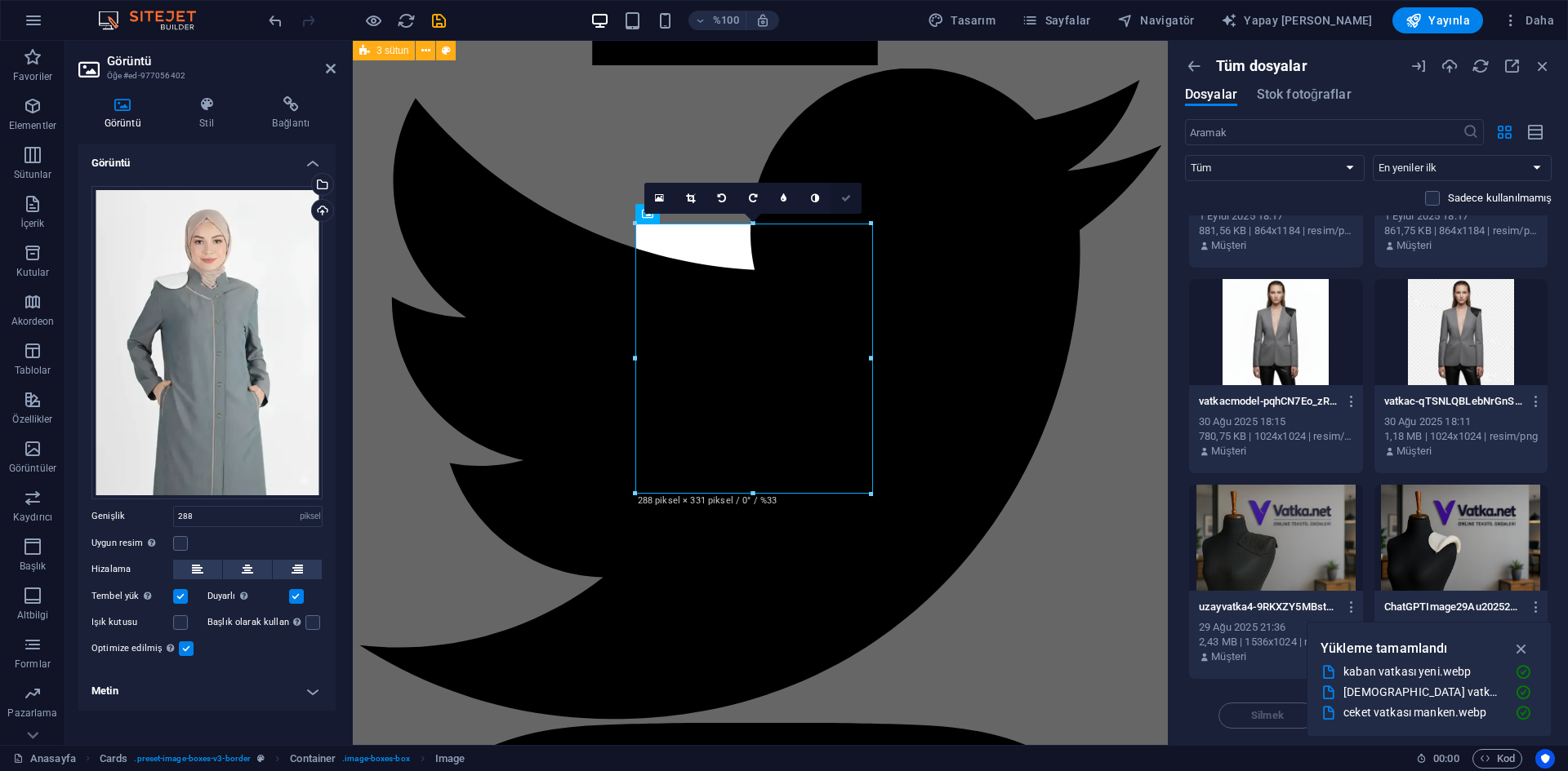
drag, startPoint x: 848, startPoint y: 193, endPoint x: 705, endPoint y: 179, distance: 143.7
click at [848, 193] on icon at bounding box center [846, 198] width 10 height 10
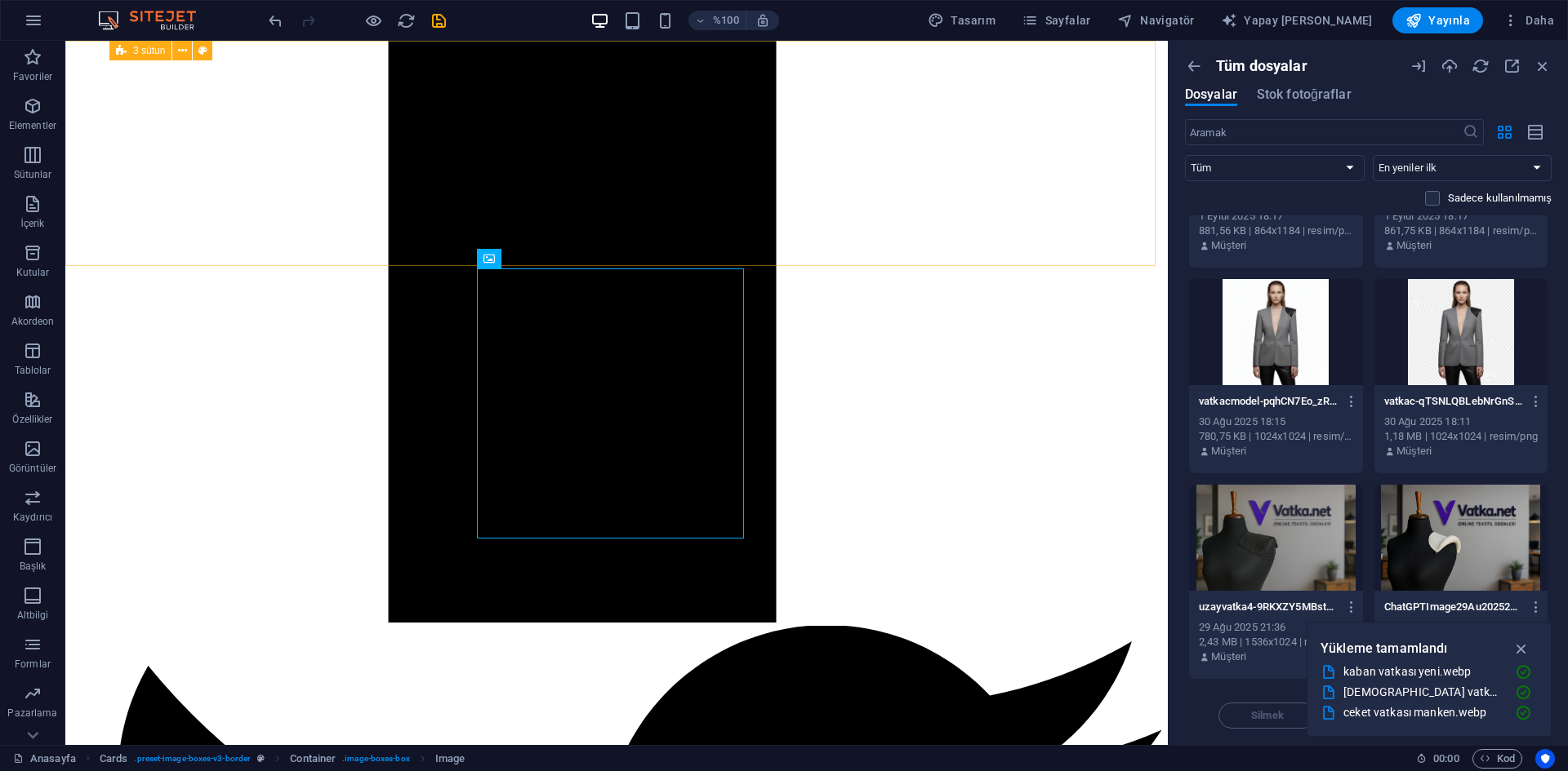
scroll to position [1897, 0]
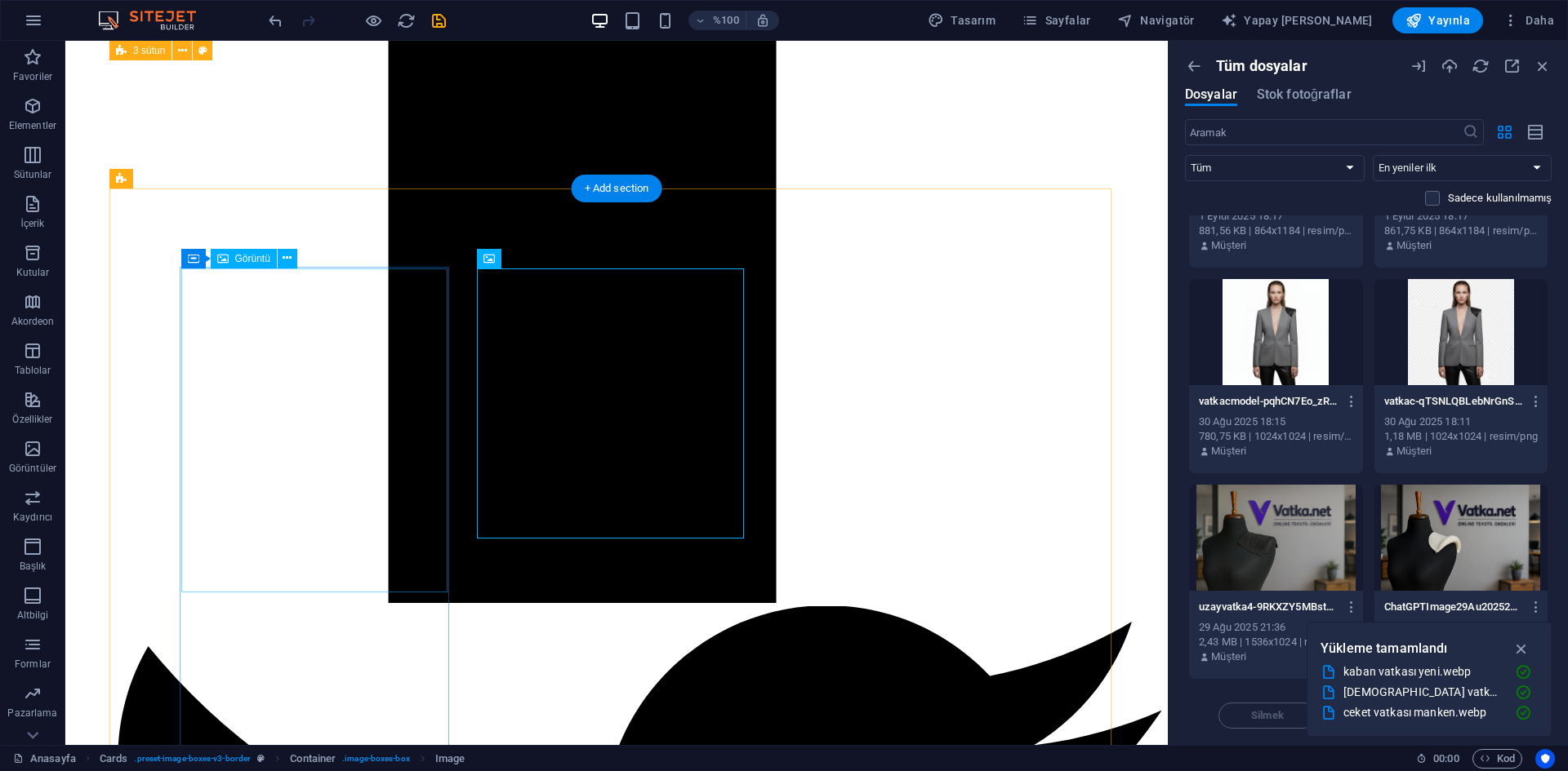
select select "px"
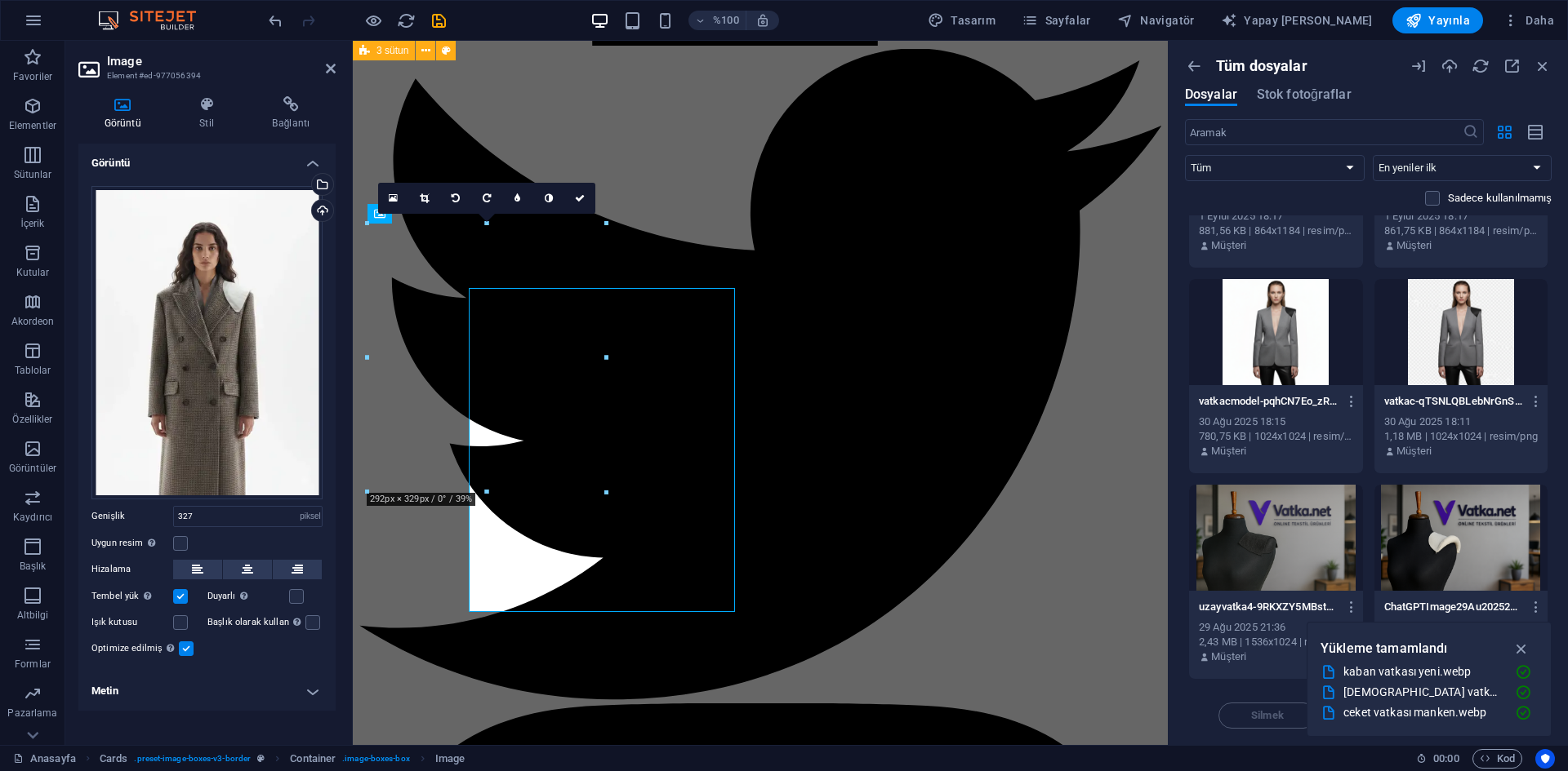
scroll to position [1877, 0]
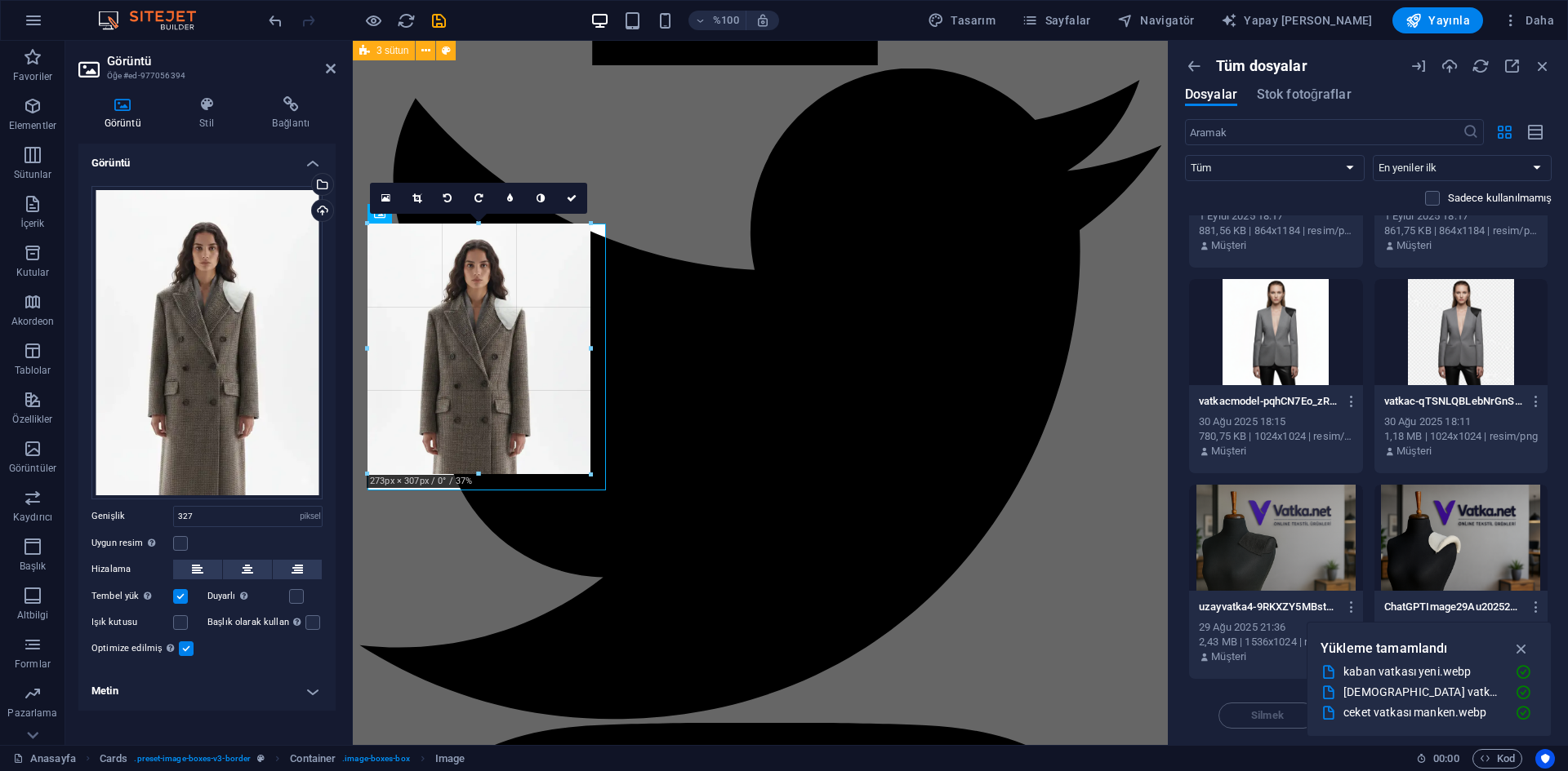
drag, startPoint x: 488, startPoint y: 492, endPoint x: 513, endPoint y: 473, distance: 31.4
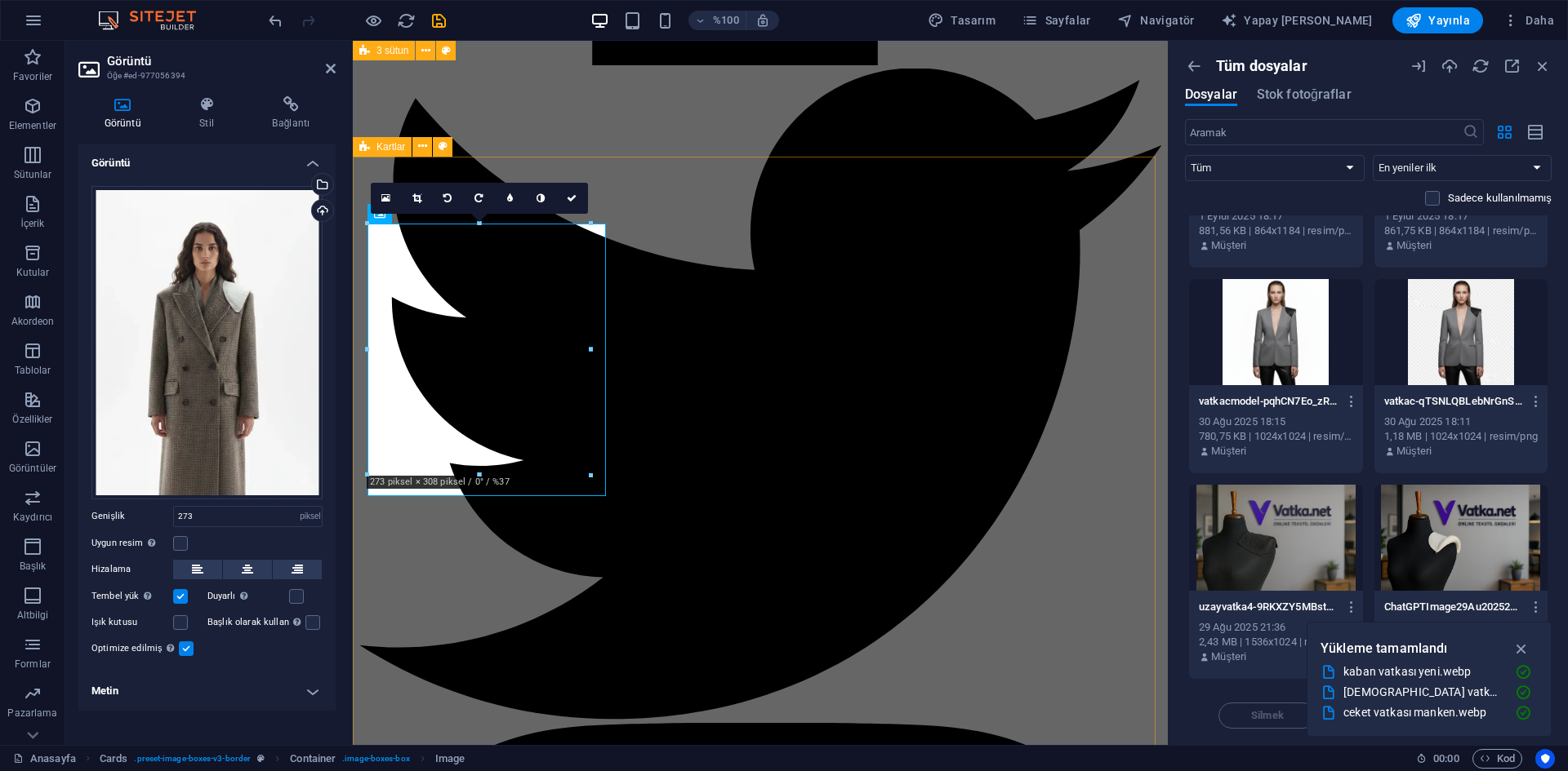
drag, startPoint x: 596, startPoint y: 349, endPoint x: 609, endPoint y: 348, distance: 13.0
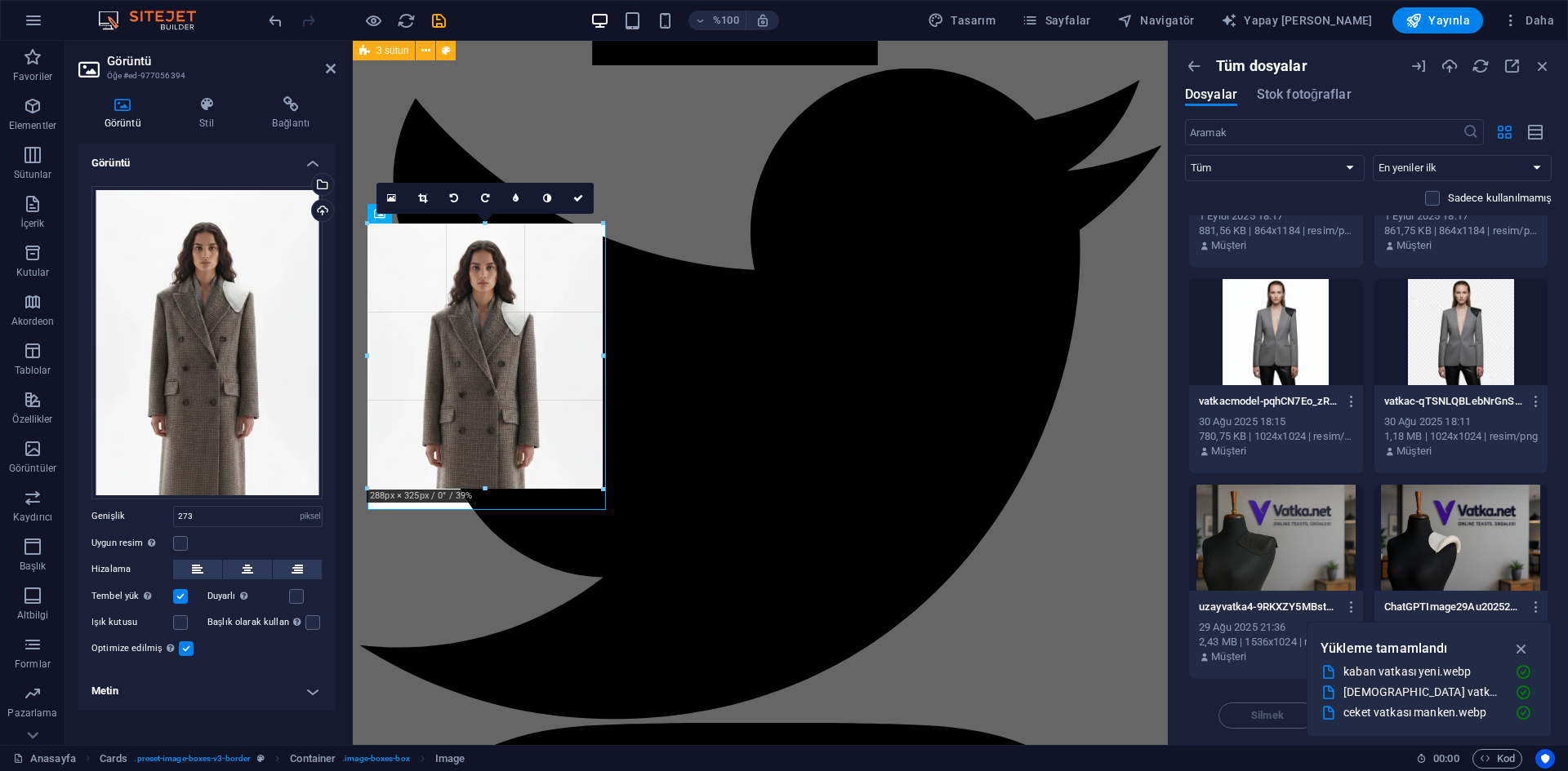
drag, startPoint x: 591, startPoint y: 348, endPoint x: 610, endPoint y: 353, distance: 19.6
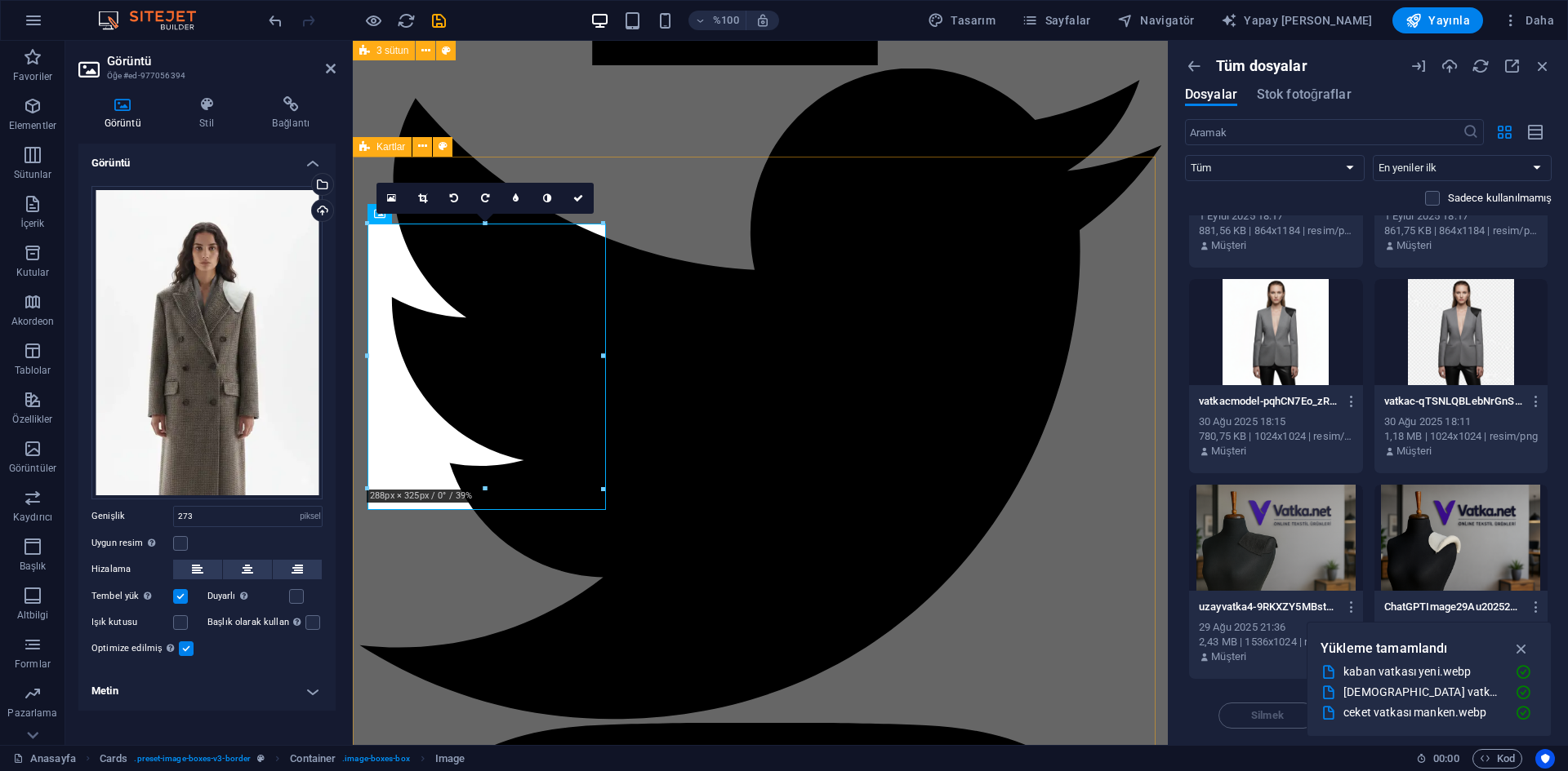
type input "288"
click at [580, 203] on link at bounding box center [578, 199] width 31 height 31
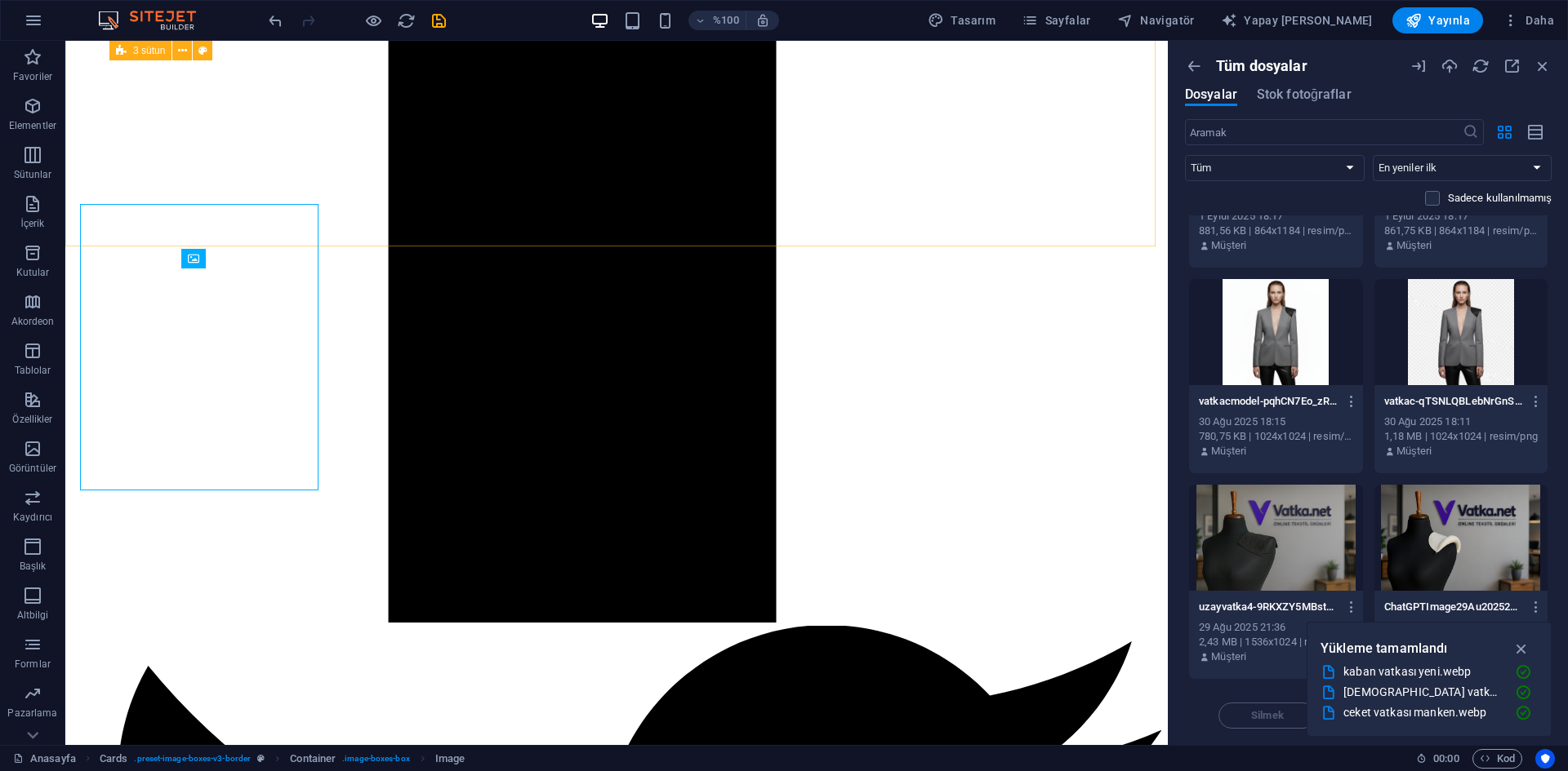
scroll to position [1897, 0]
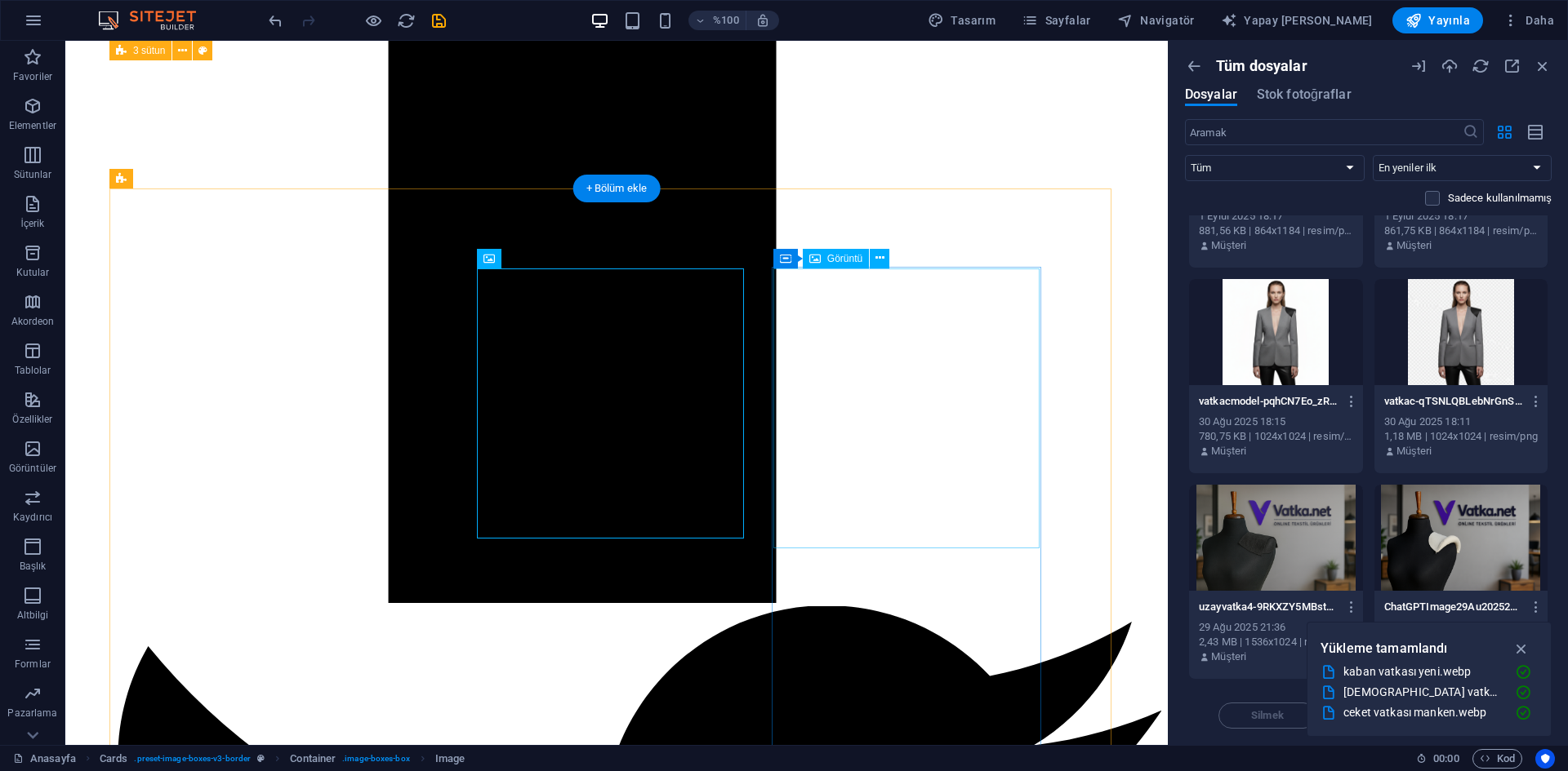
select select "px"
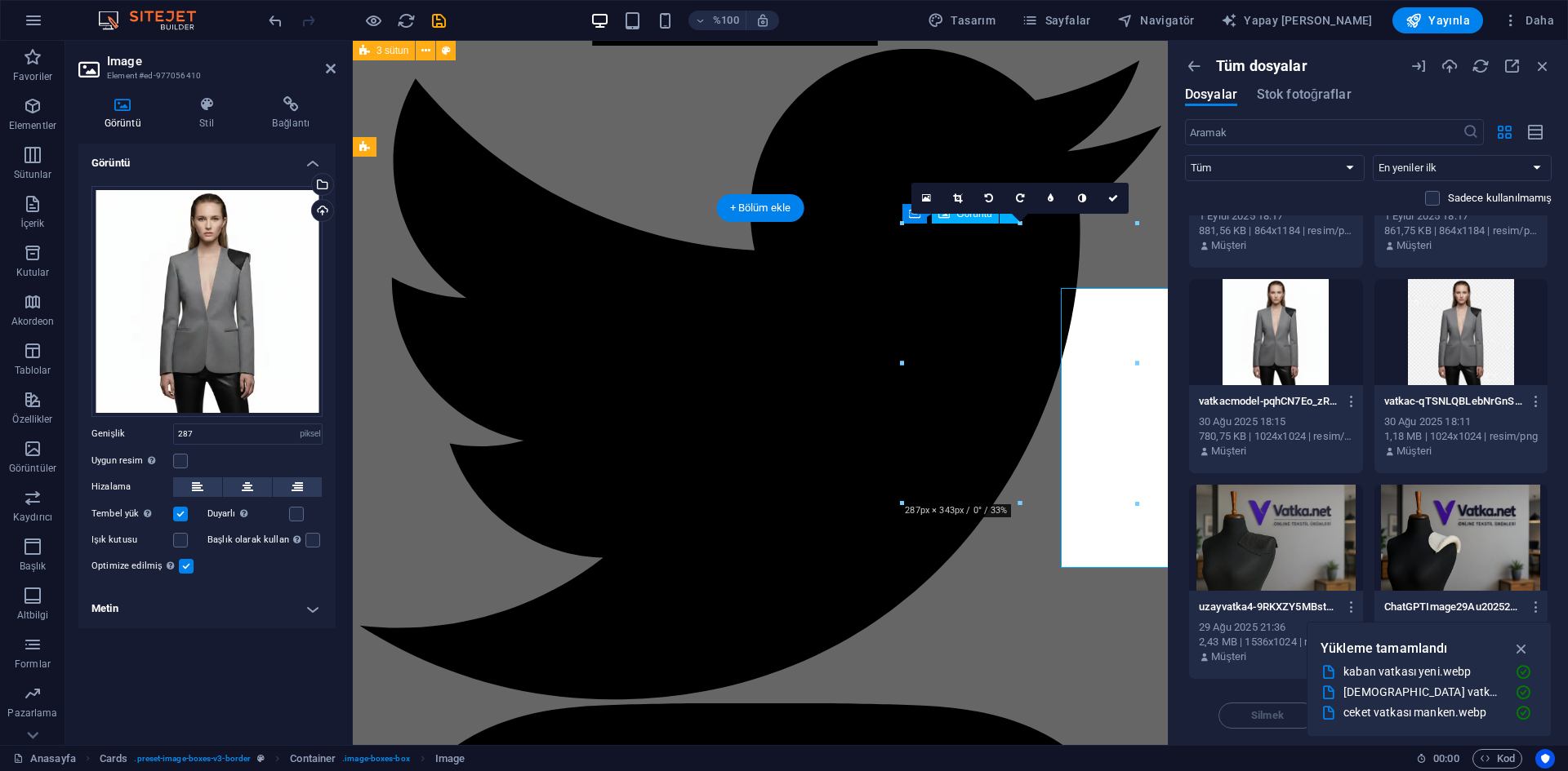
scroll to position [1877, 0]
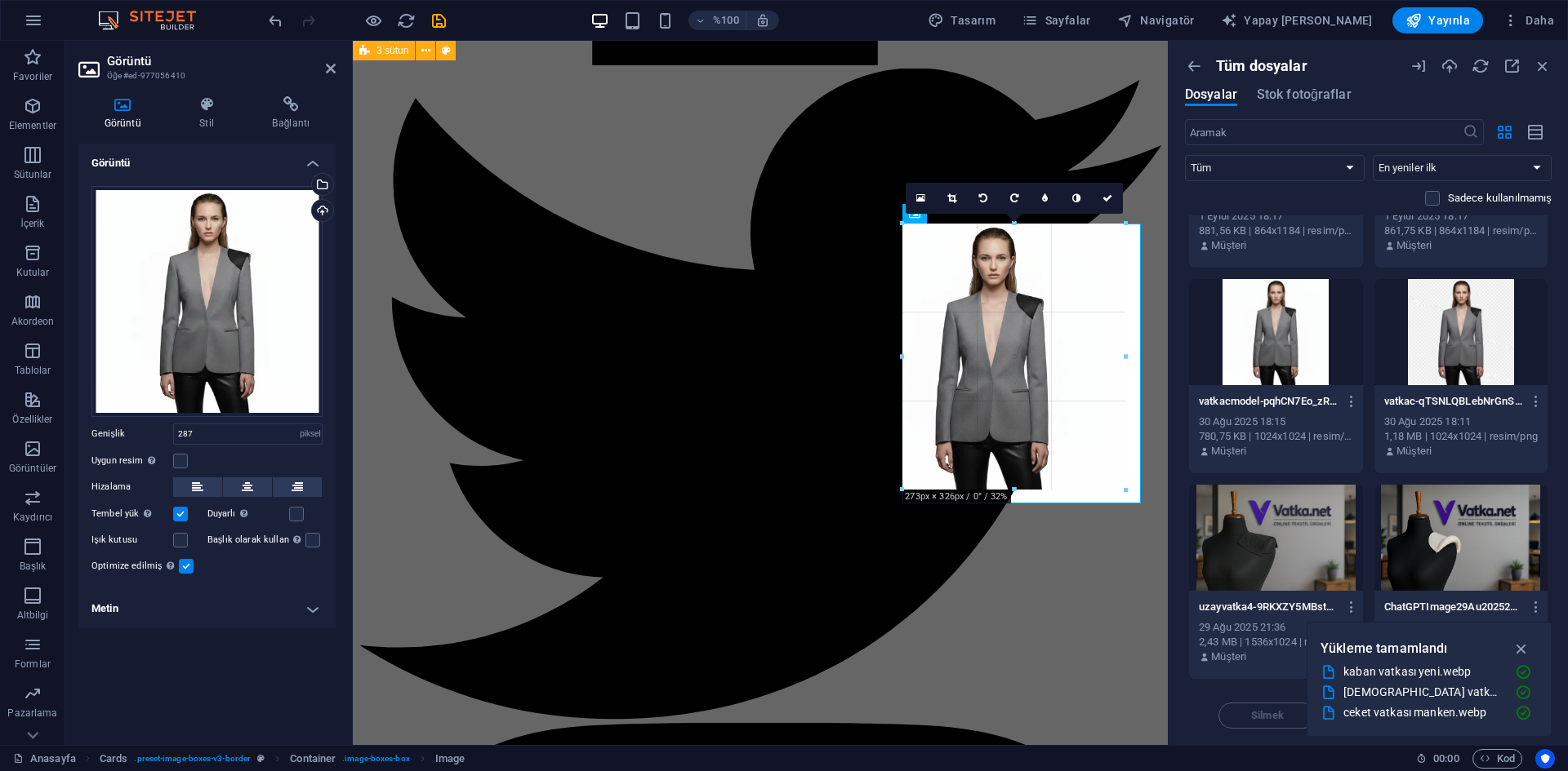
drag, startPoint x: 1020, startPoint y: 504, endPoint x: 1026, endPoint y: 490, distance: 15.2
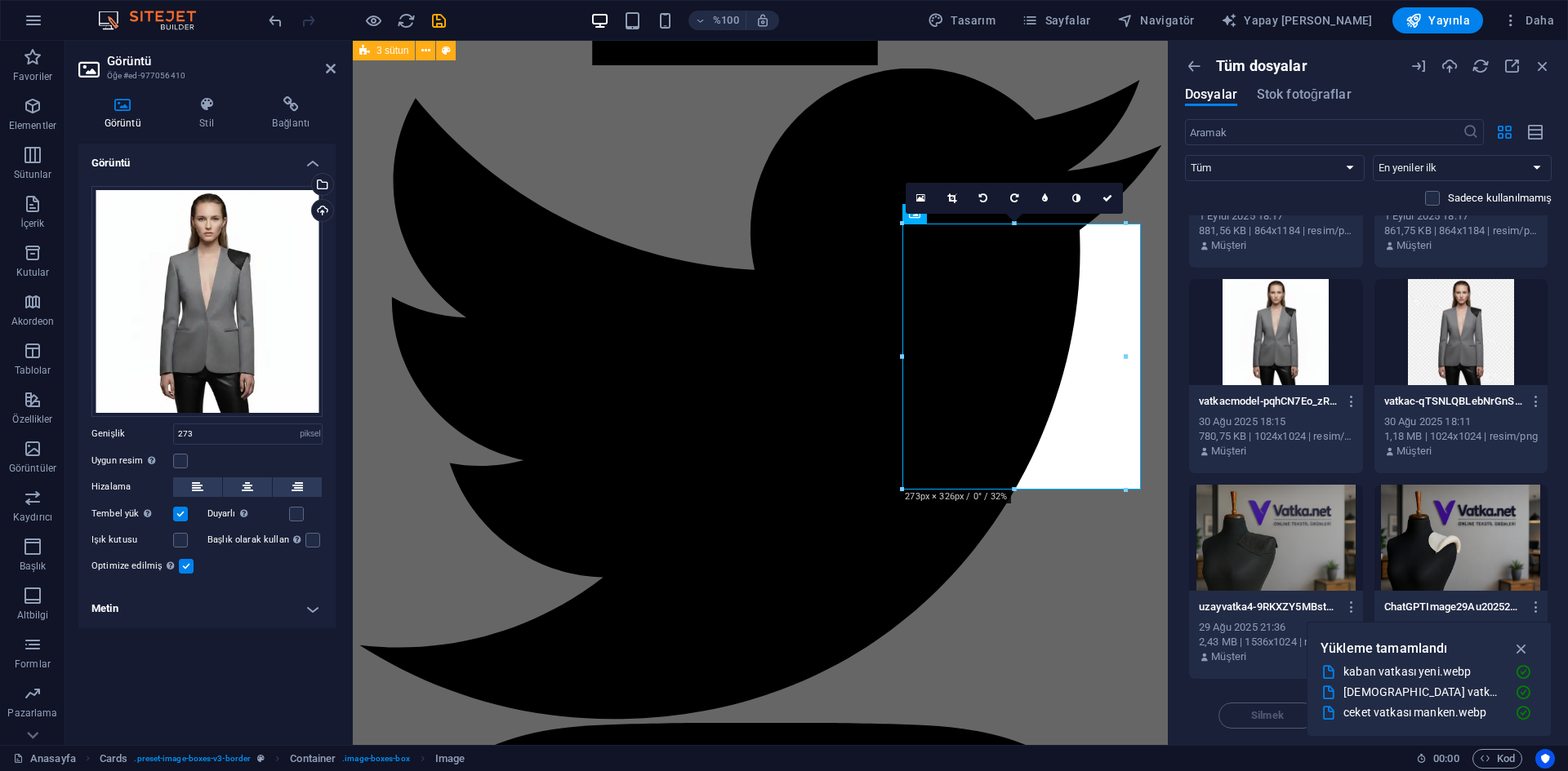
type input "273"
click at [1109, 203] on icon at bounding box center [1107, 198] width 10 height 10
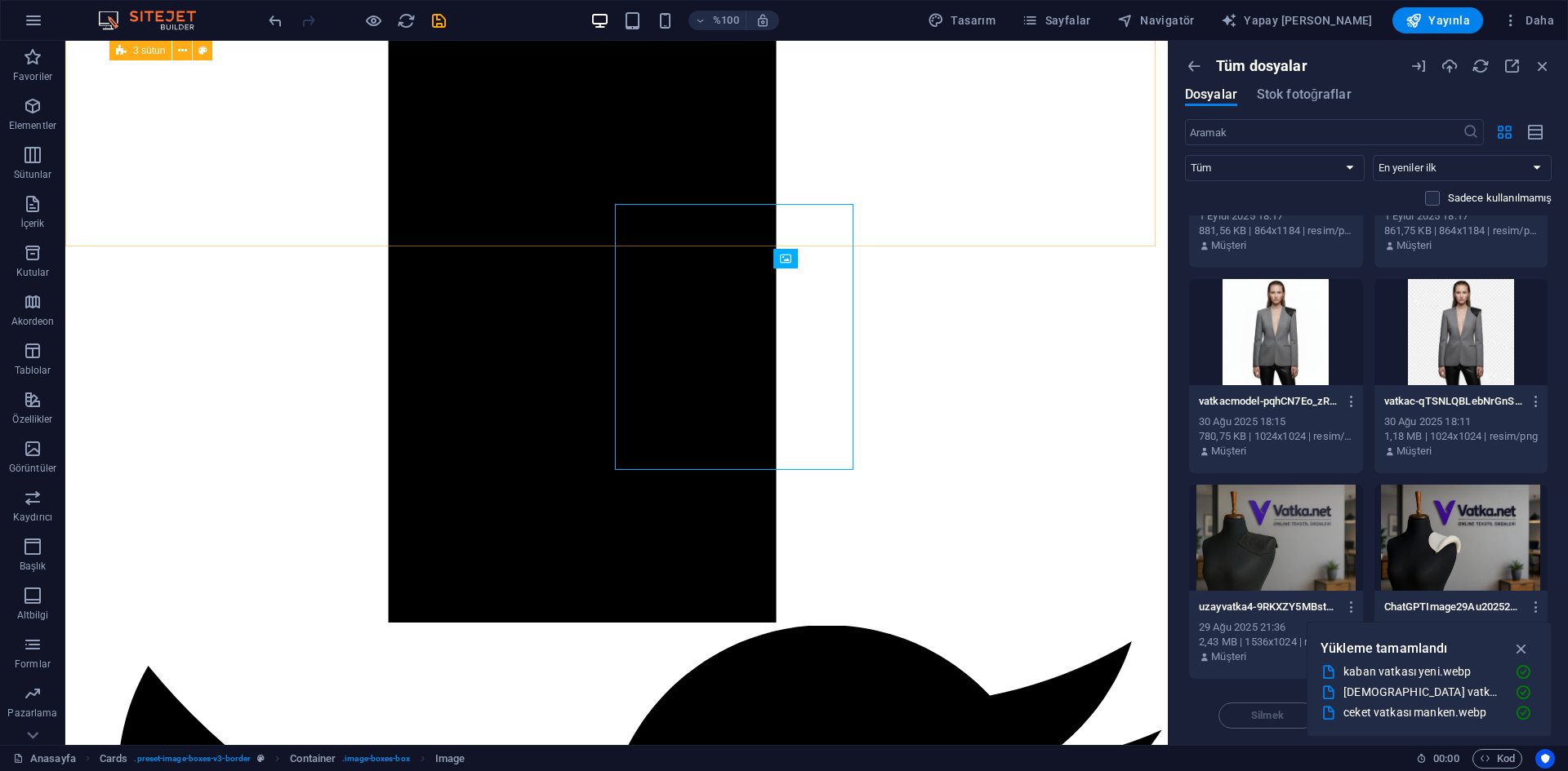
scroll to position [1897, 0]
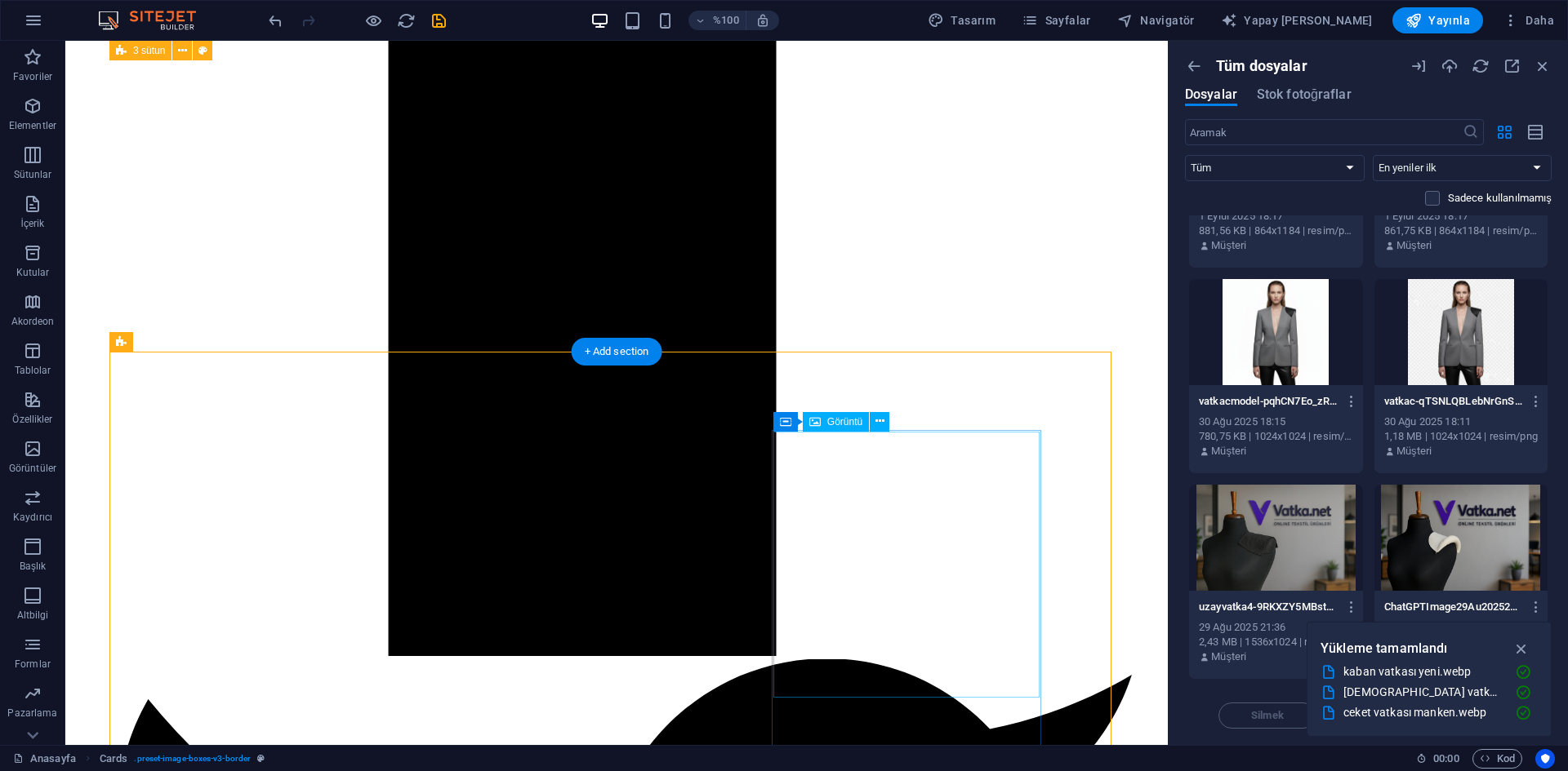
scroll to position [1733, 0]
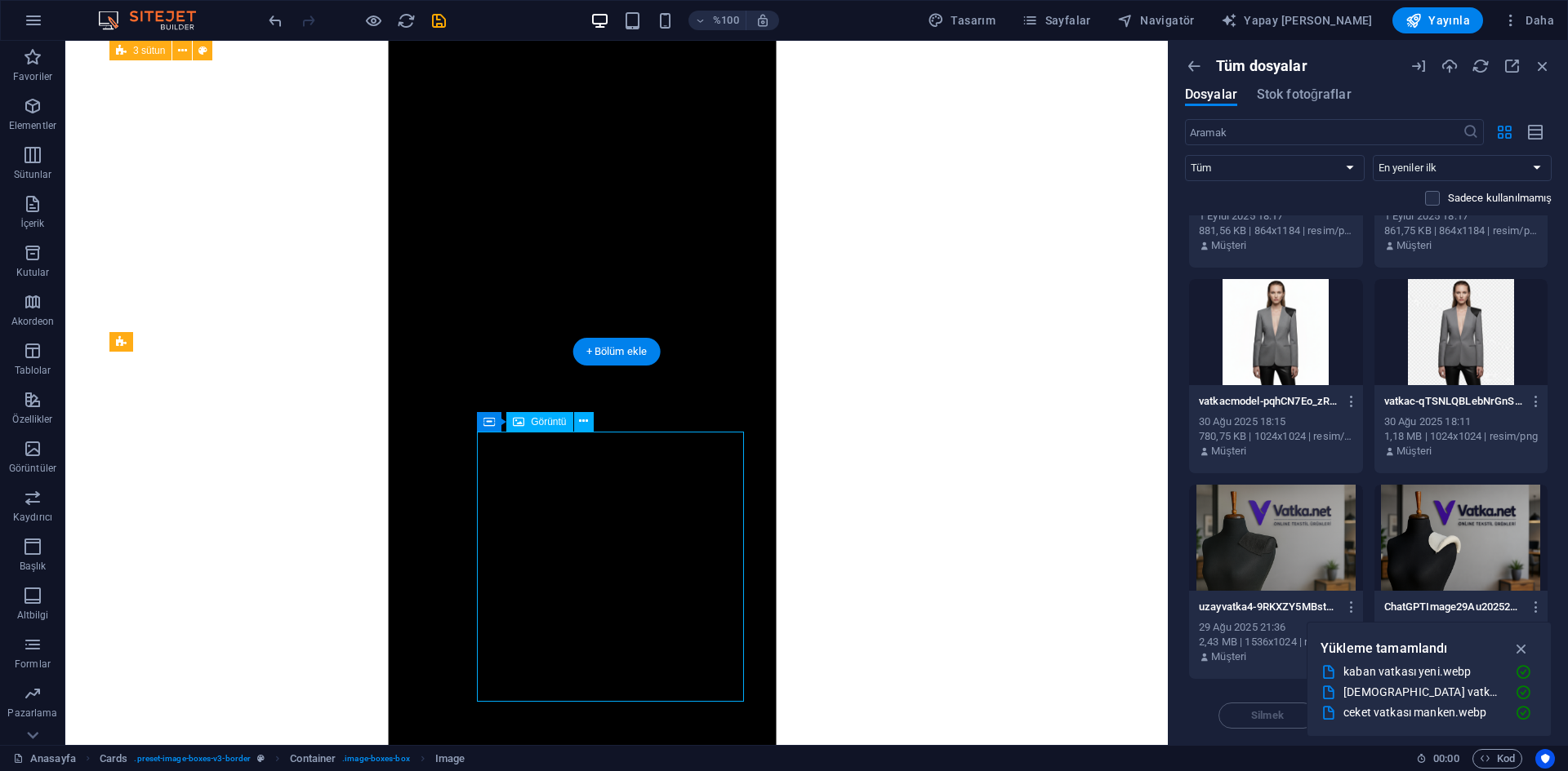
select select "px"
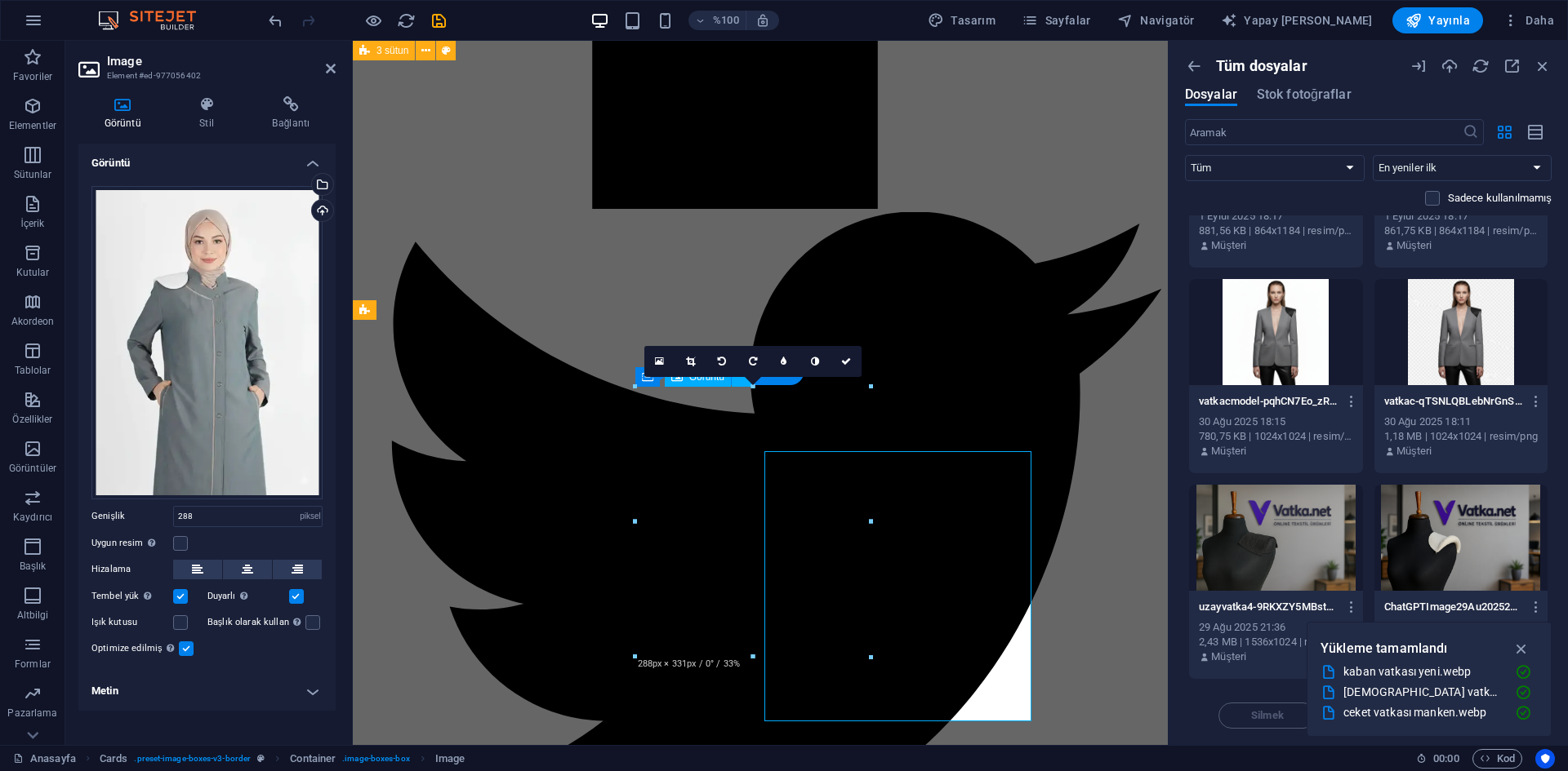
scroll to position [1713, 0]
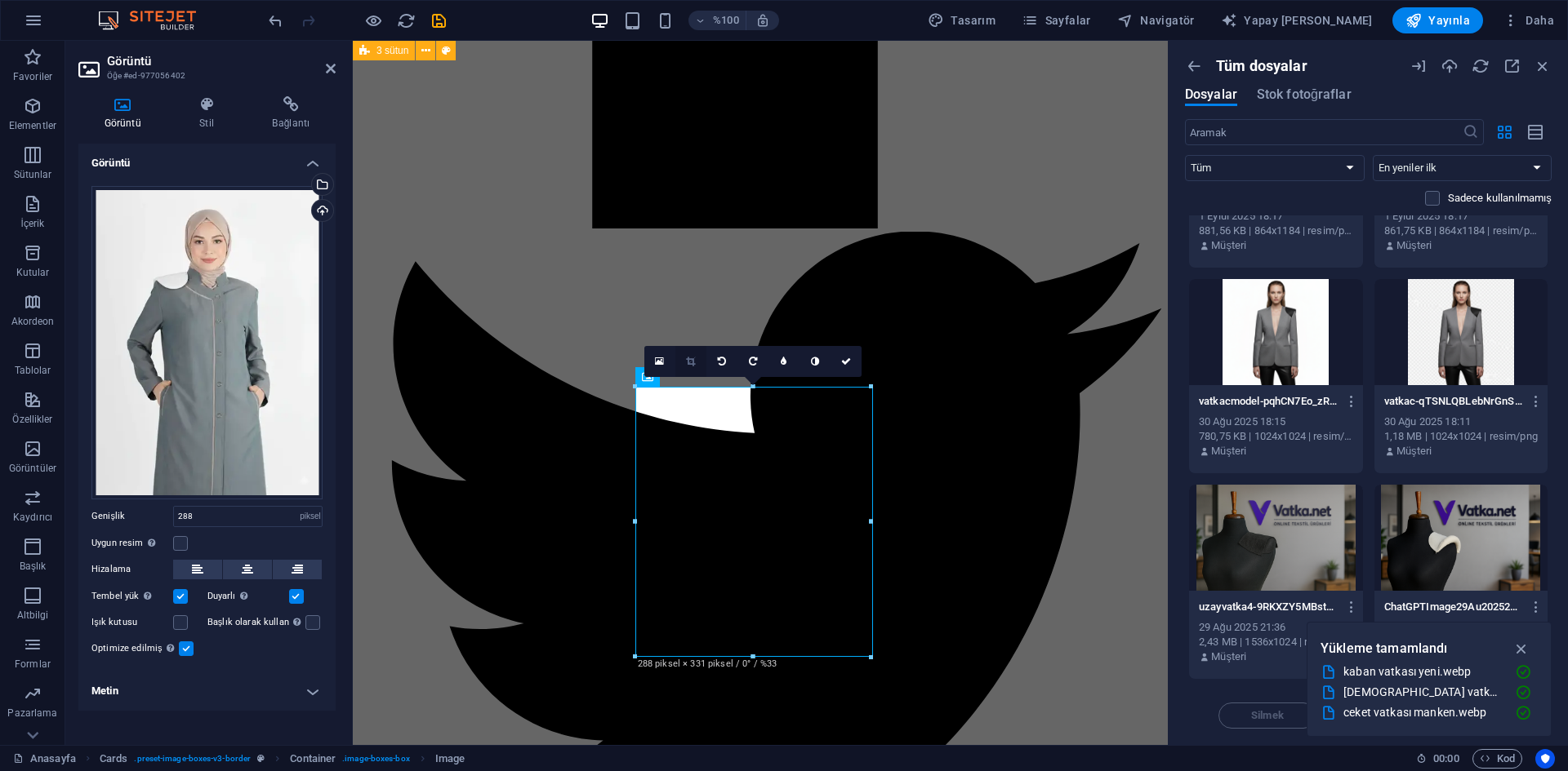
click at [697, 363] on link at bounding box center [691, 361] width 31 height 31
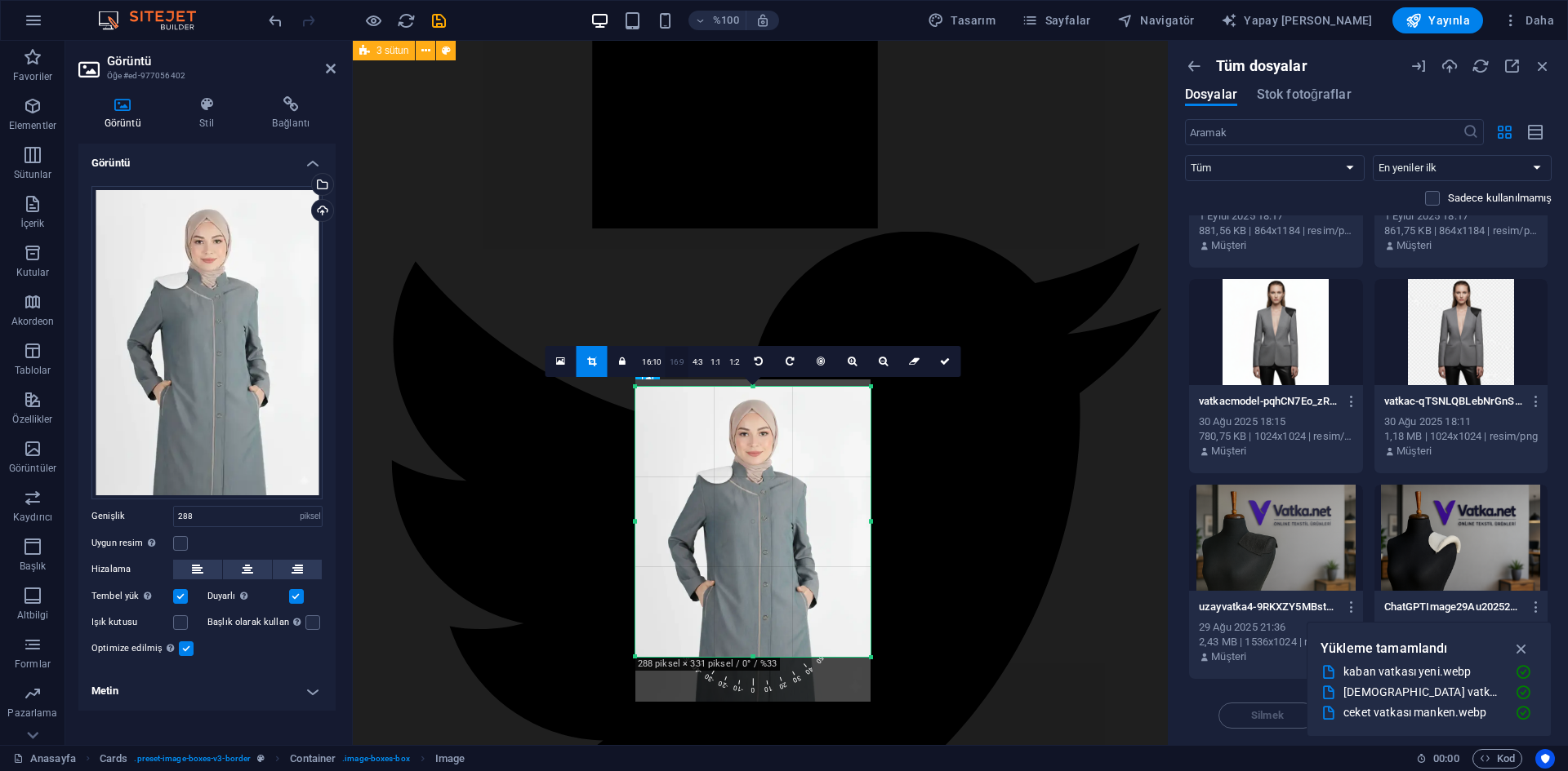
click at [675, 364] on font "16:9" at bounding box center [676, 361] width 15 height 9
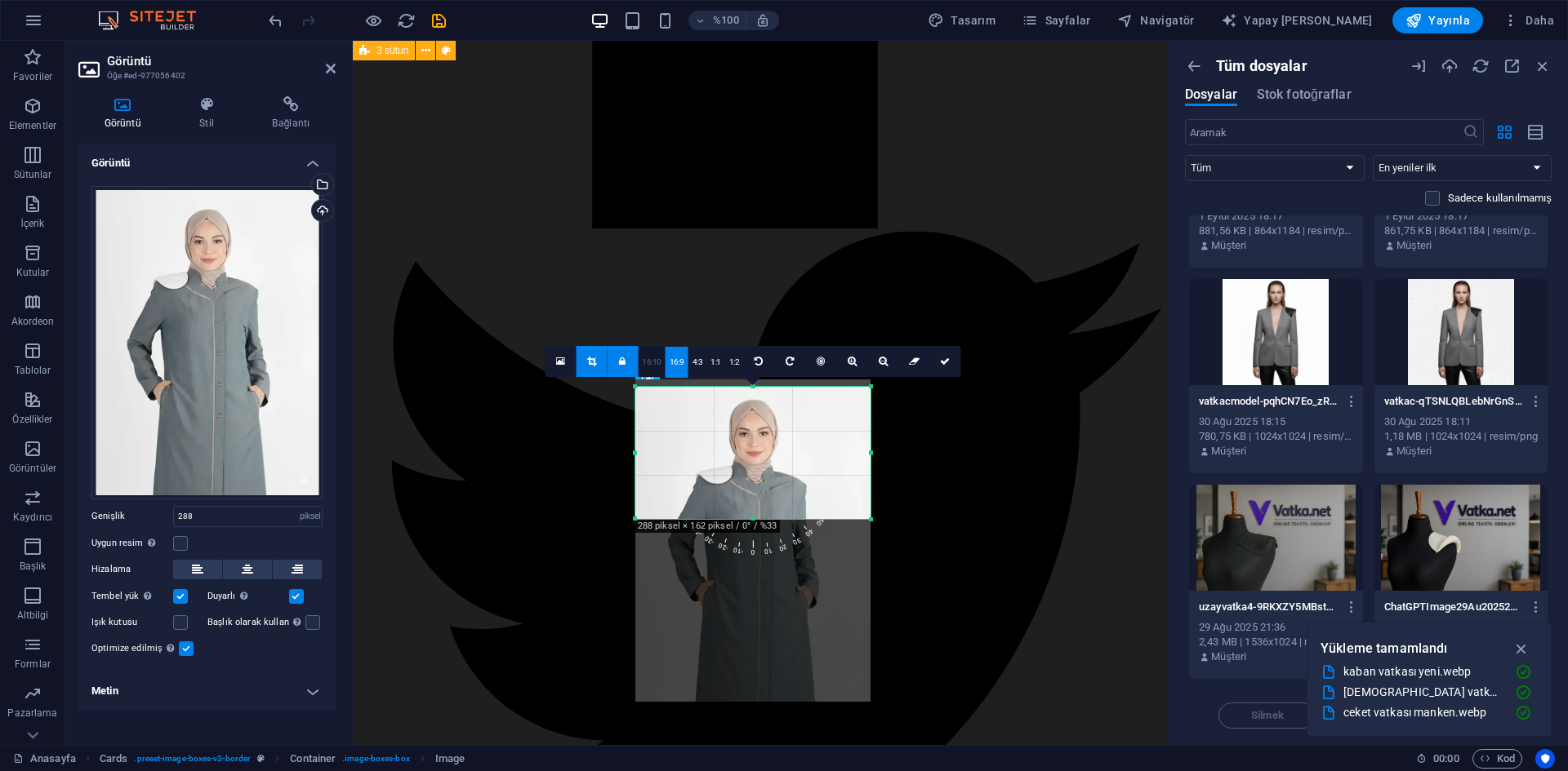
click at [640, 360] on link "16:10" at bounding box center [652, 362] width 27 height 31
click at [714, 366] on font "1:1" at bounding box center [715, 361] width 11 height 9
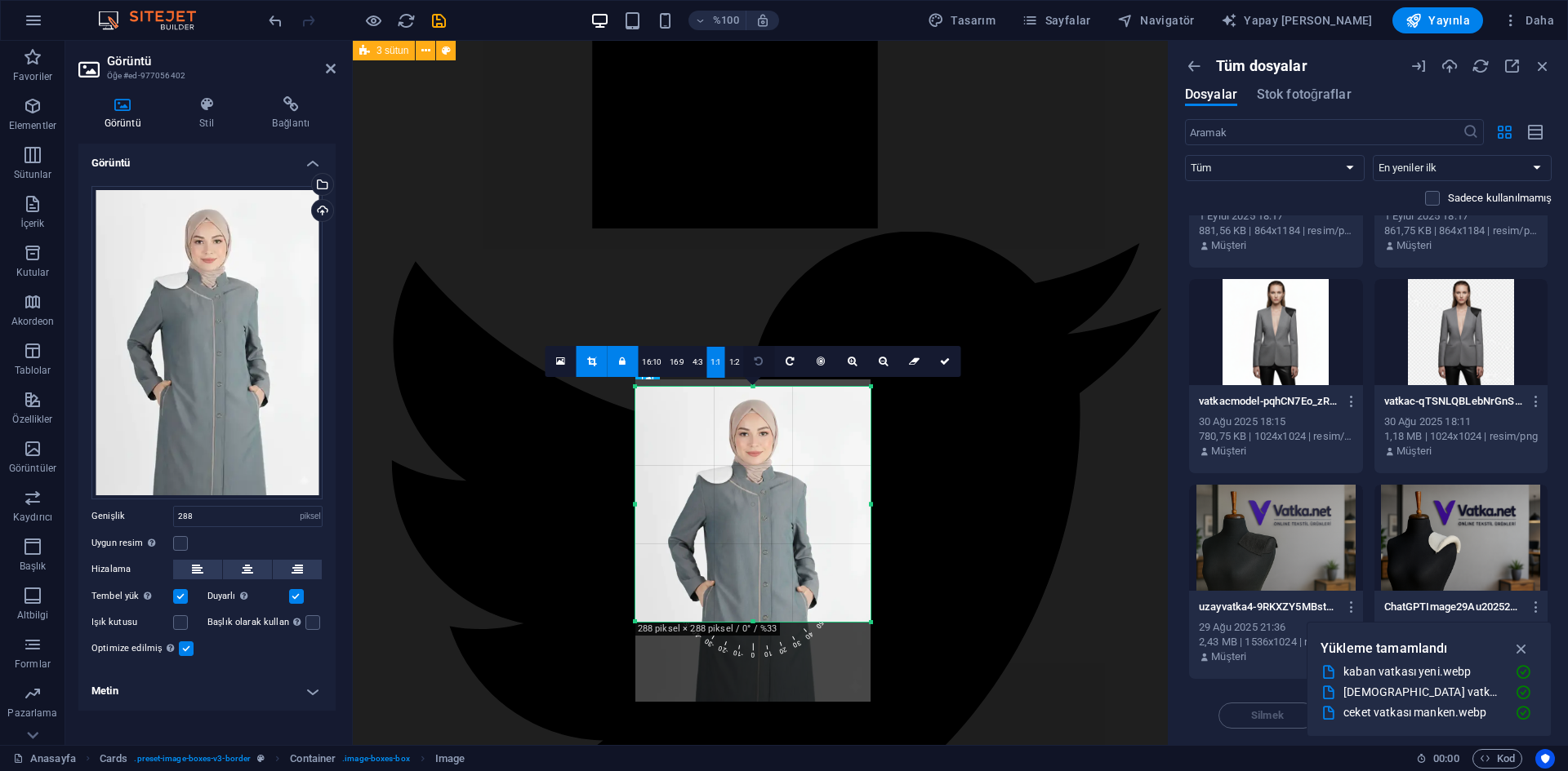
click at [749, 366] on link at bounding box center [759, 361] width 31 height 31
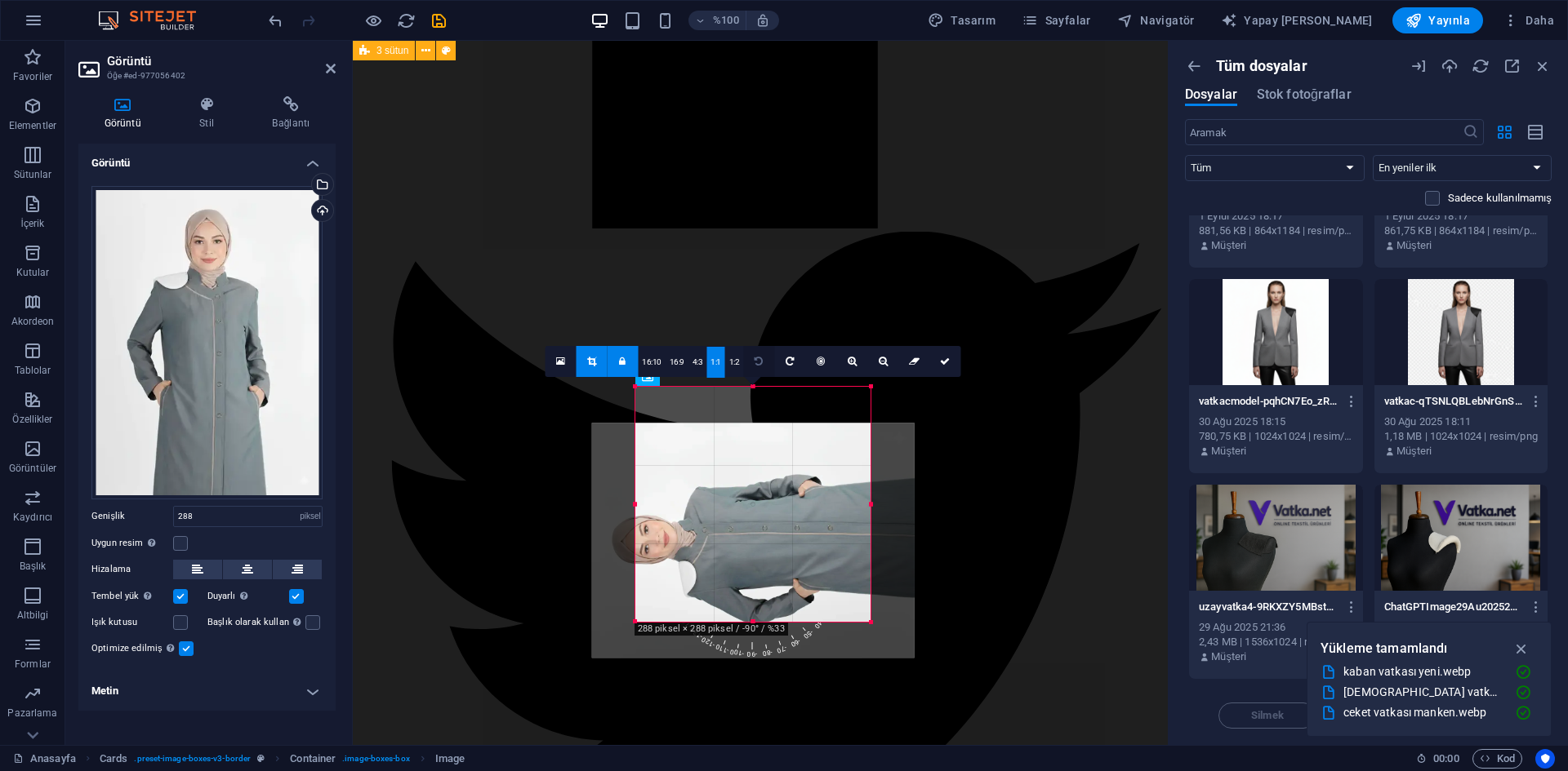
click at [749, 366] on link at bounding box center [759, 361] width 31 height 31
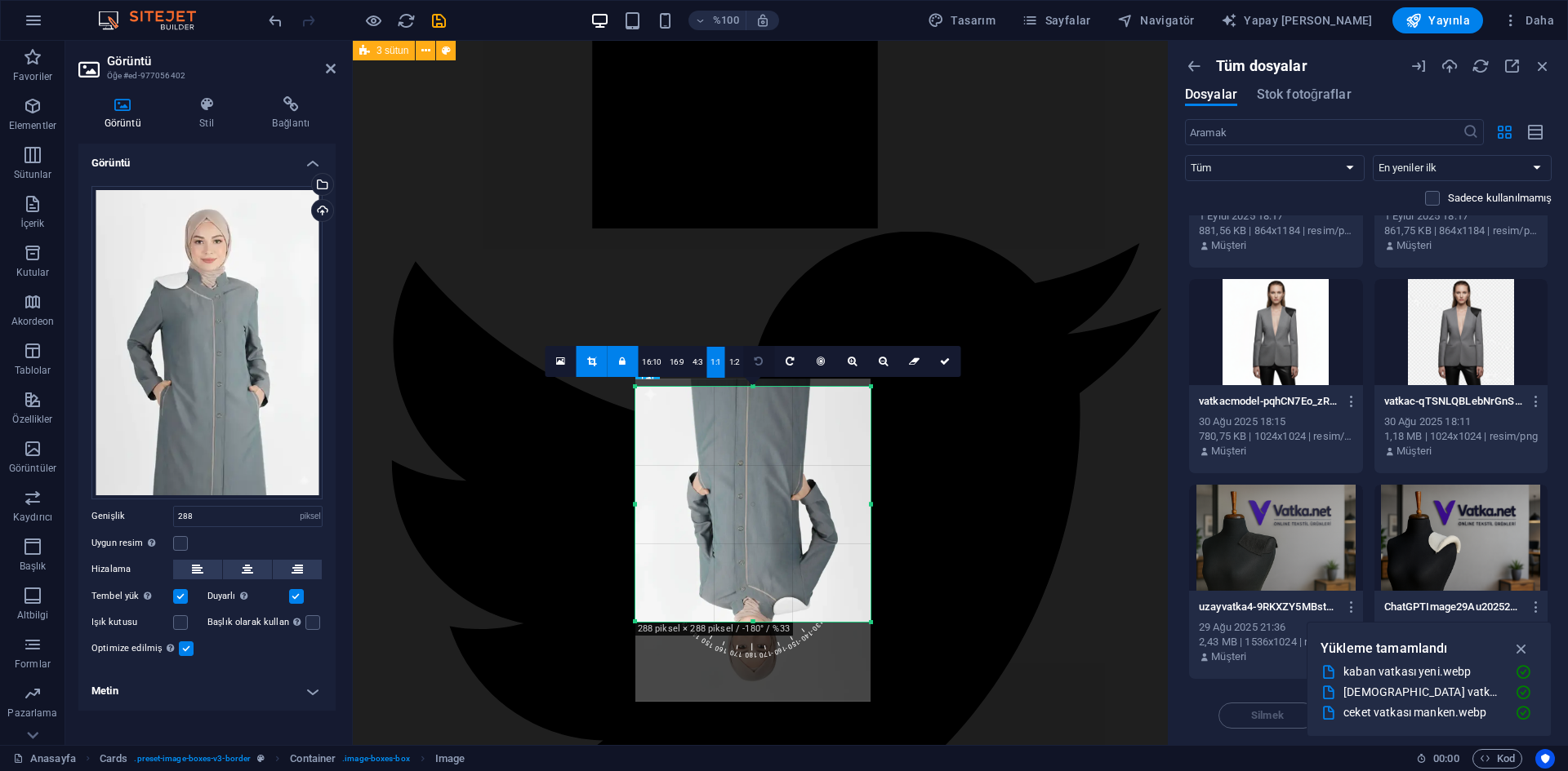
click at [749, 366] on link at bounding box center [759, 361] width 31 height 31
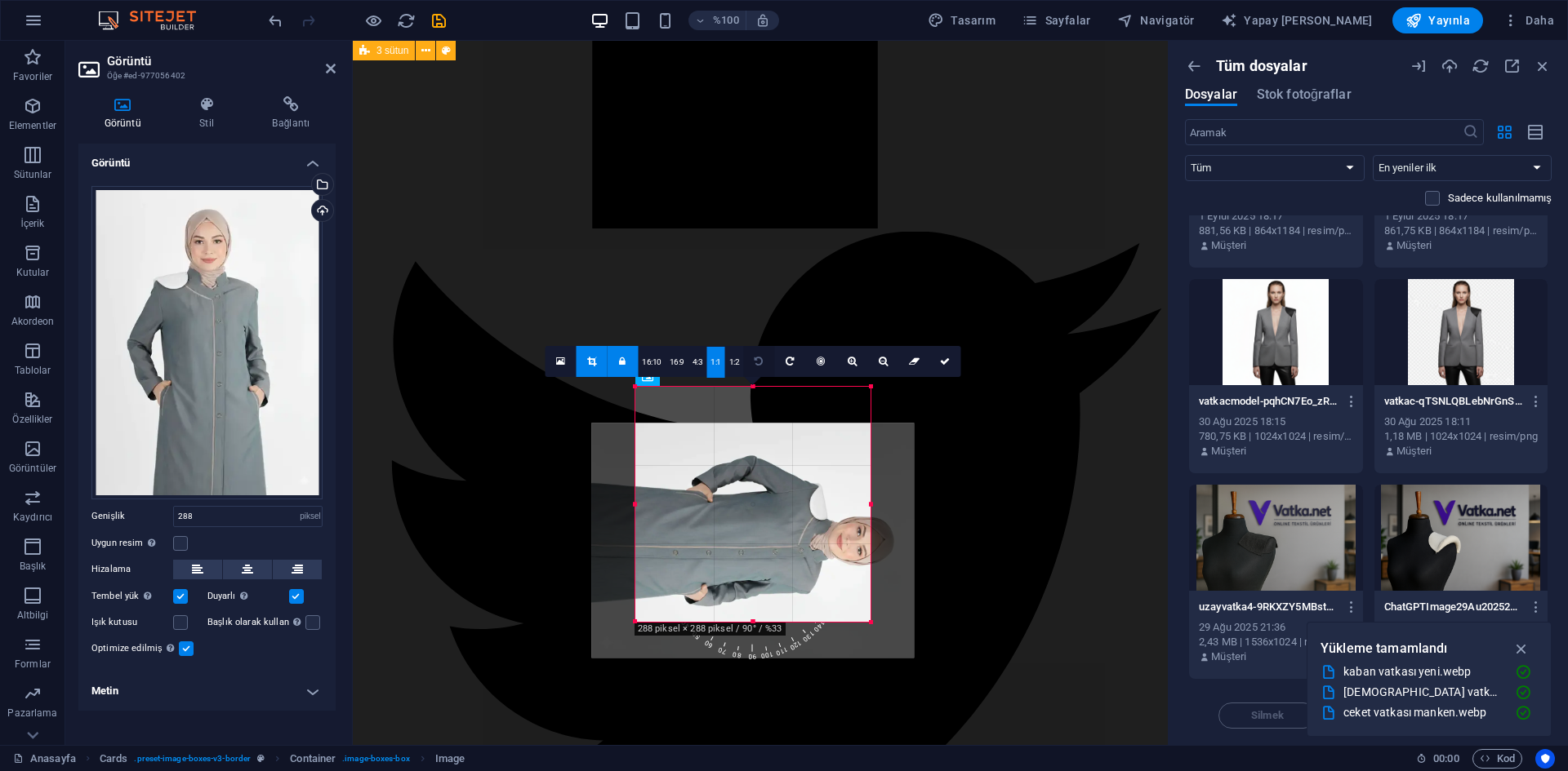
click at [749, 366] on link at bounding box center [759, 361] width 31 height 31
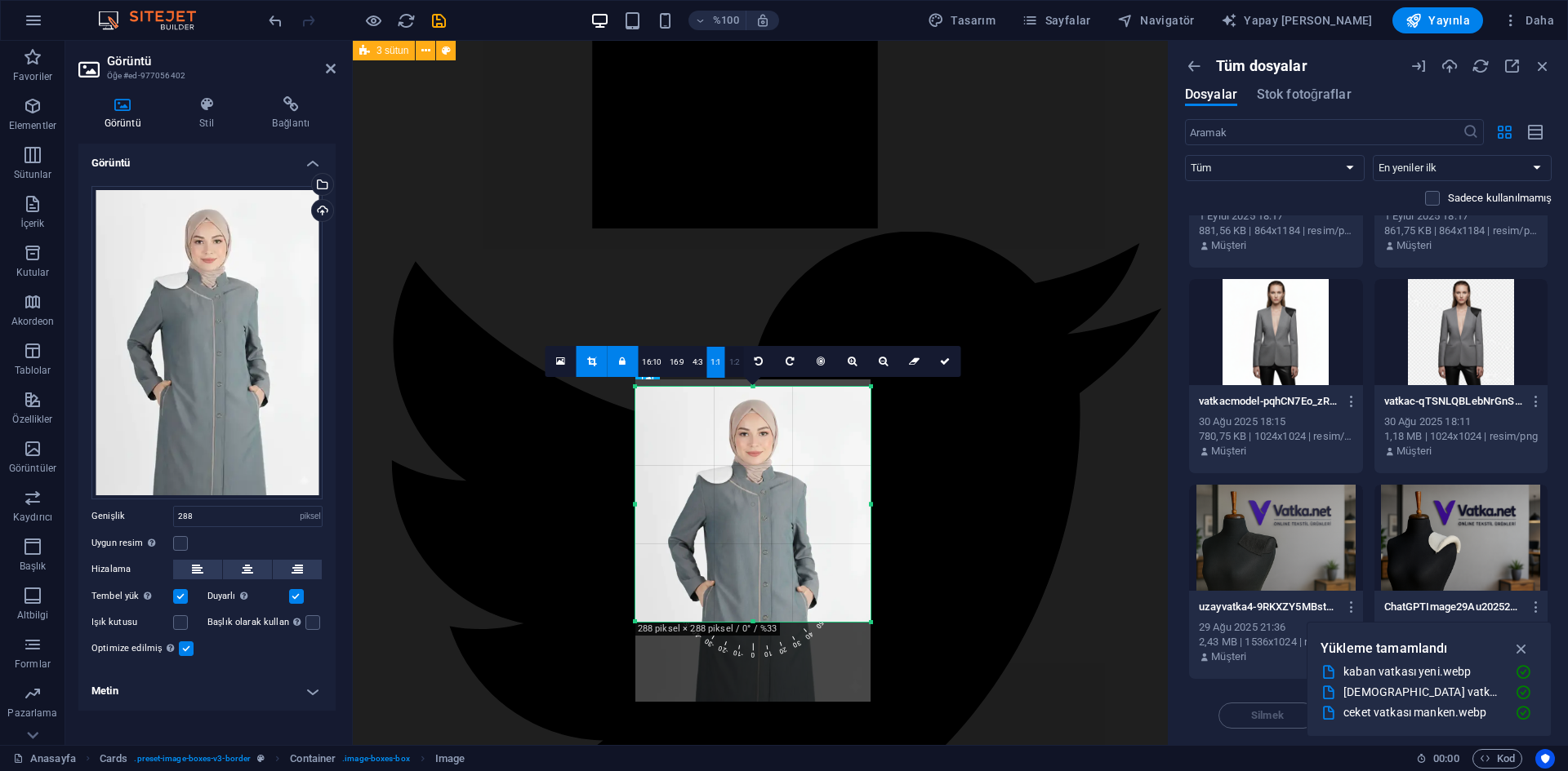
click at [736, 362] on font "1:2" at bounding box center [734, 361] width 11 height 9
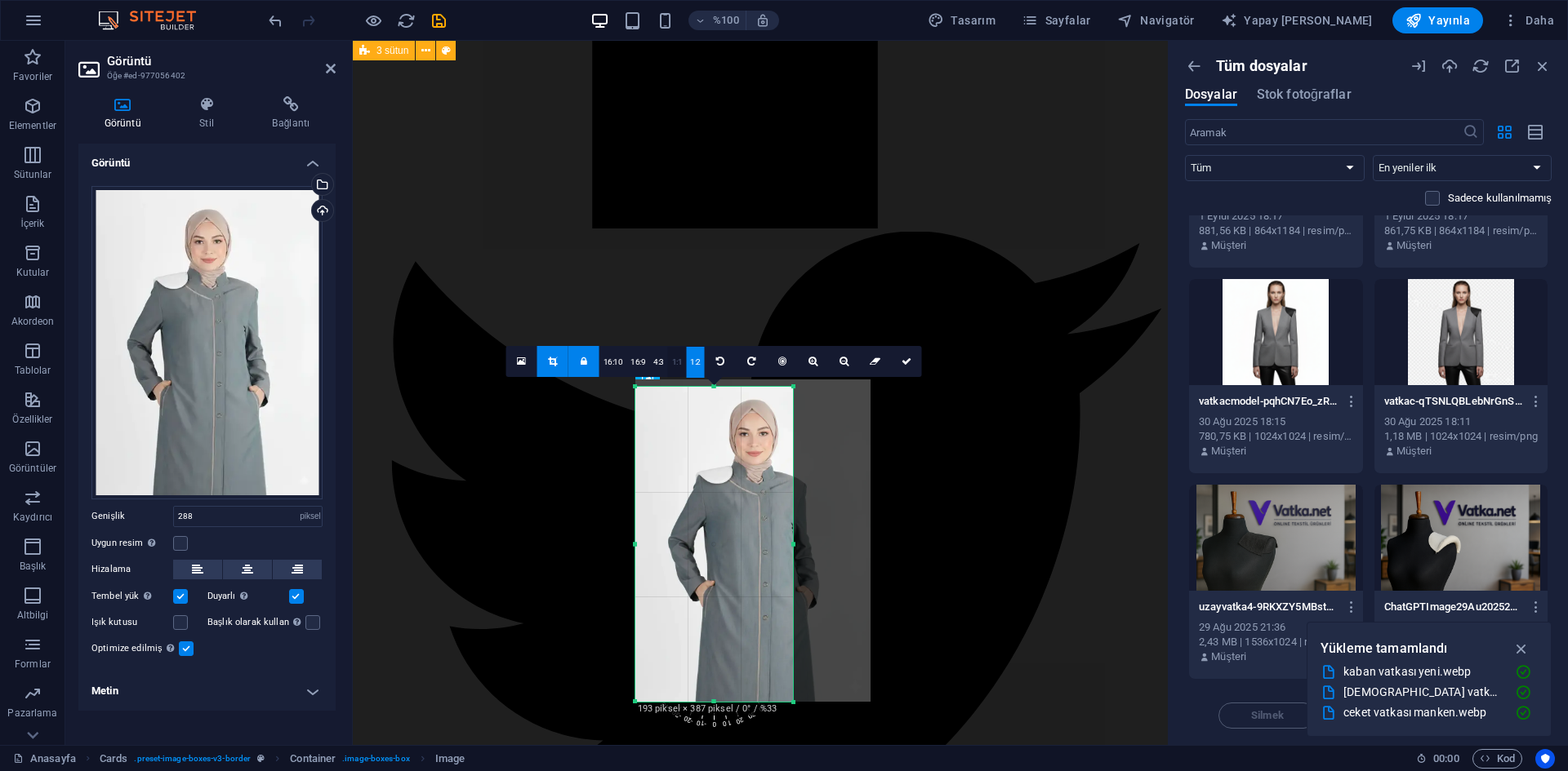
click at [672, 362] on font "1:1" at bounding box center [677, 361] width 11 height 9
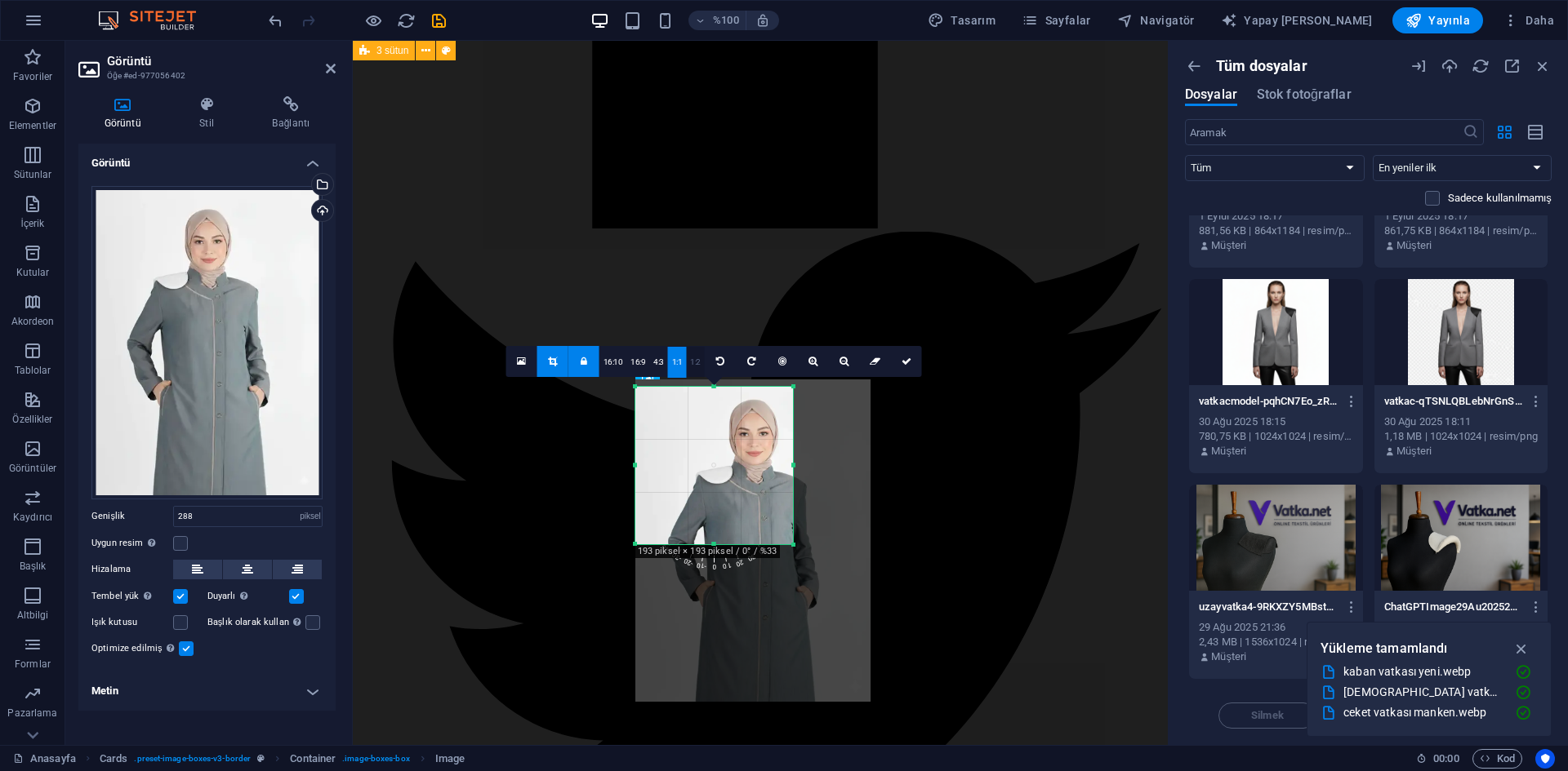
click at [695, 361] on font "1:2" at bounding box center [695, 361] width 11 height 9
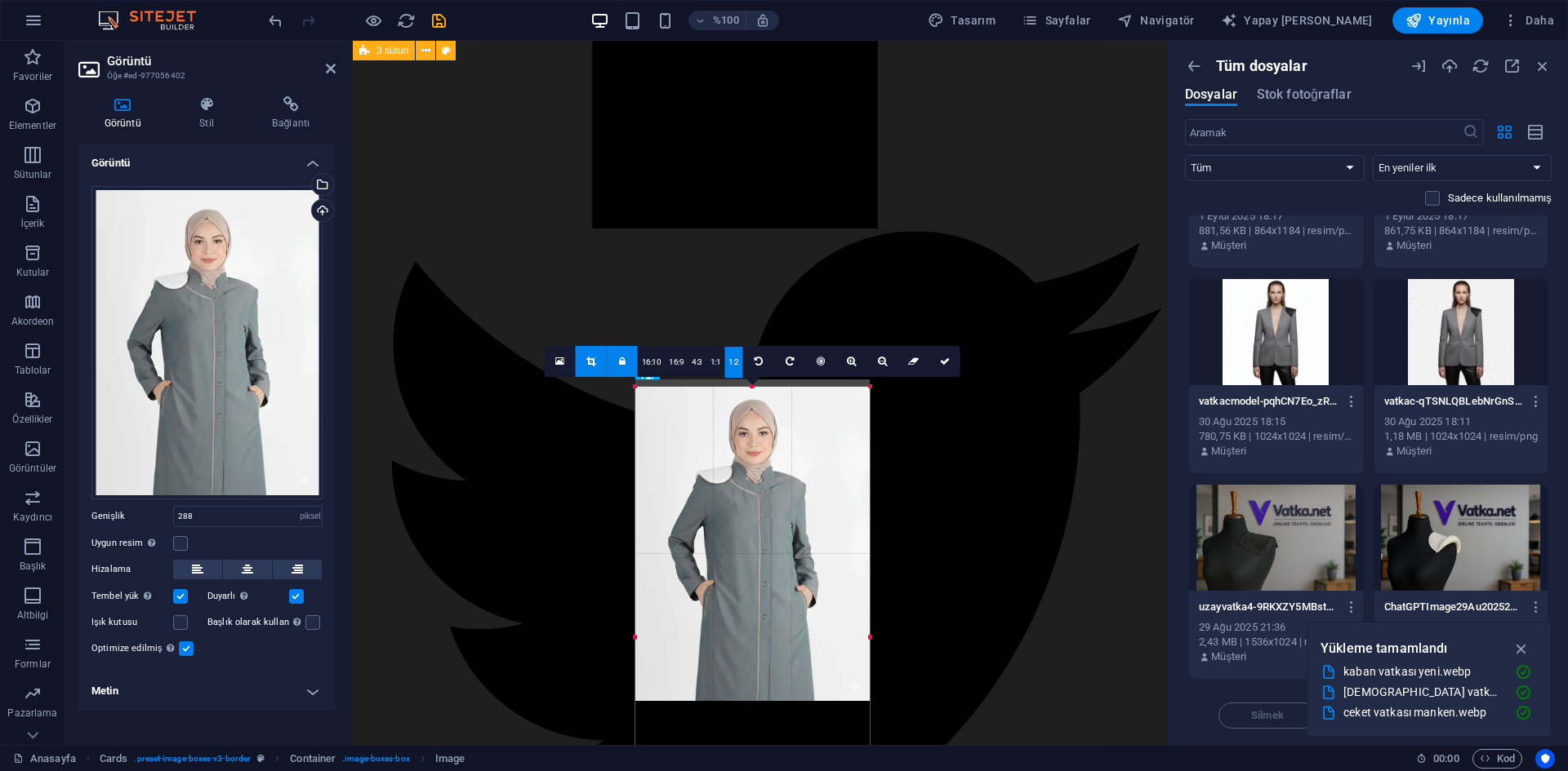
drag, startPoint x: 790, startPoint y: 545, endPoint x: 864, endPoint y: 529, distance: 75.7
click at [864, 529] on div "180 170 160 150 140 130 120 110 100 90 80 70 60 50 40 30 20 10 0 -10 -20 -30 -4…" at bounding box center [752, 638] width 234 height 502
drag, startPoint x: 780, startPoint y: 545, endPoint x: 866, endPoint y: 541, distance: 86.1
click at [866, 541] on div at bounding box center [869, 638] width 6 height 502
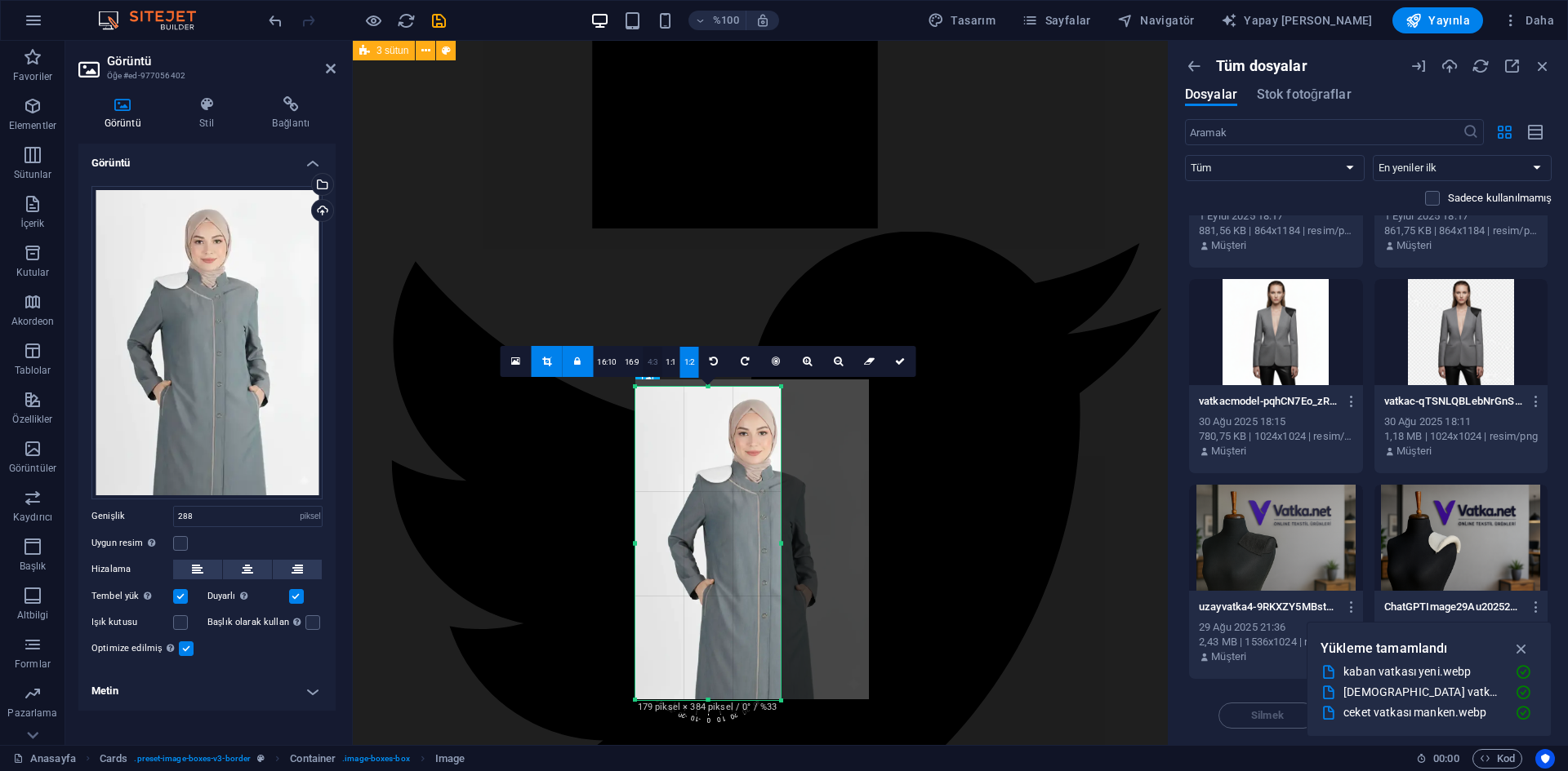
click at [648, 369] on link "4:3" at bounding box center [652, 362] width 19 height 31
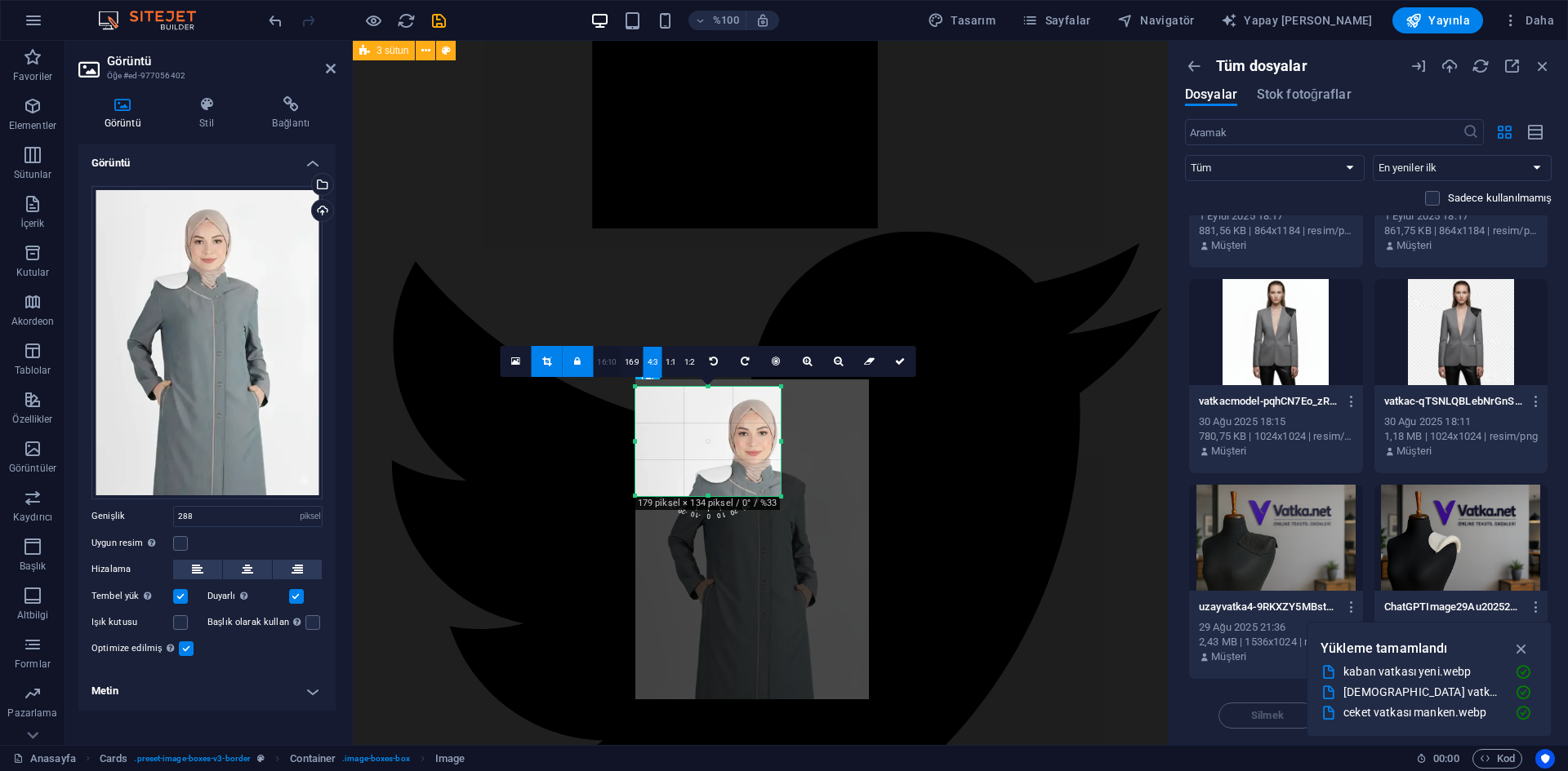
click at [602, 364] on font "16:10" at bounding box center [607, 361] width 20 height 9
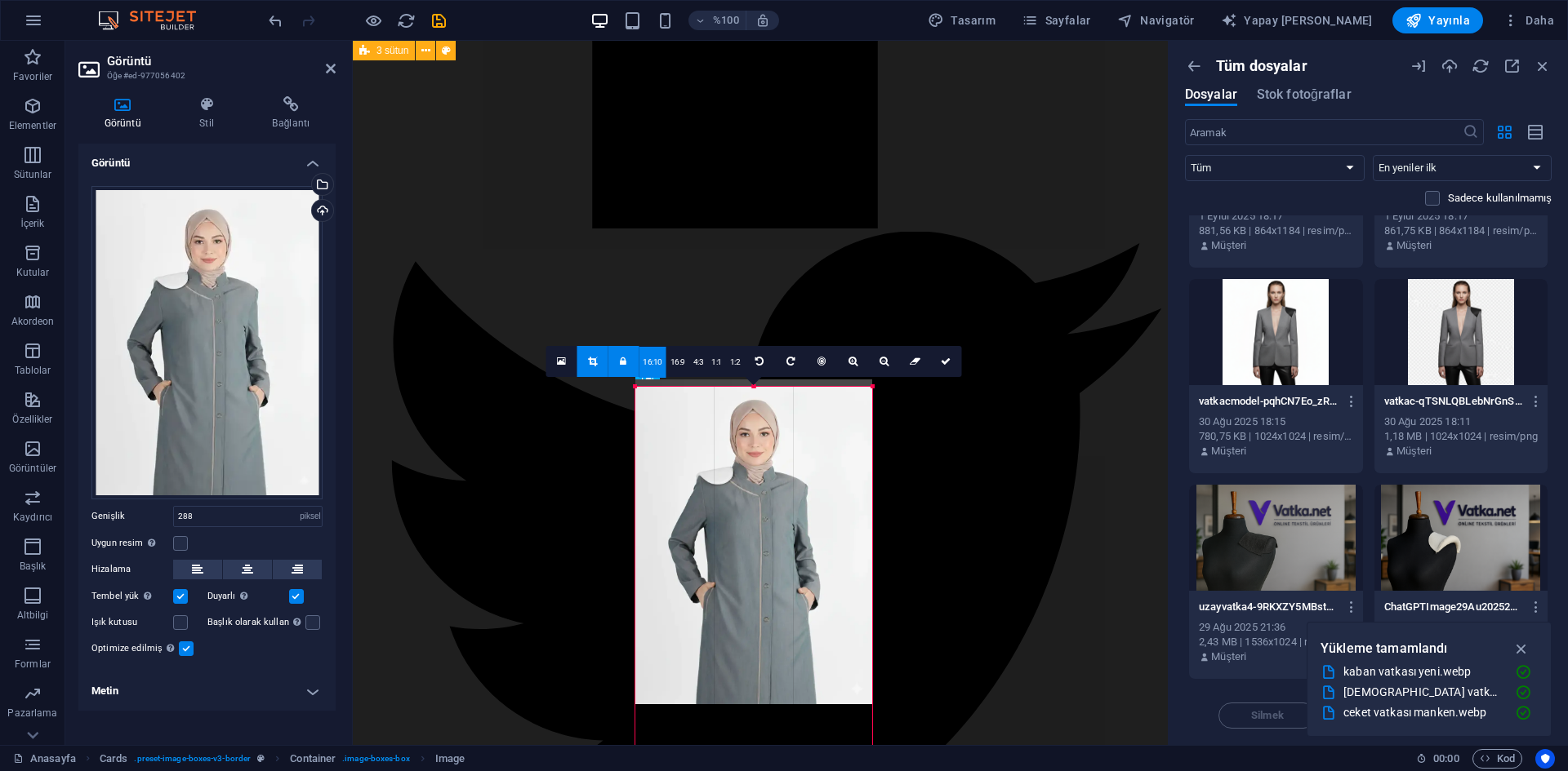
drag, startPoint x: 781, startPoint y: 479, endPoint x: 869, endPoint y: 682, distance: 221.3
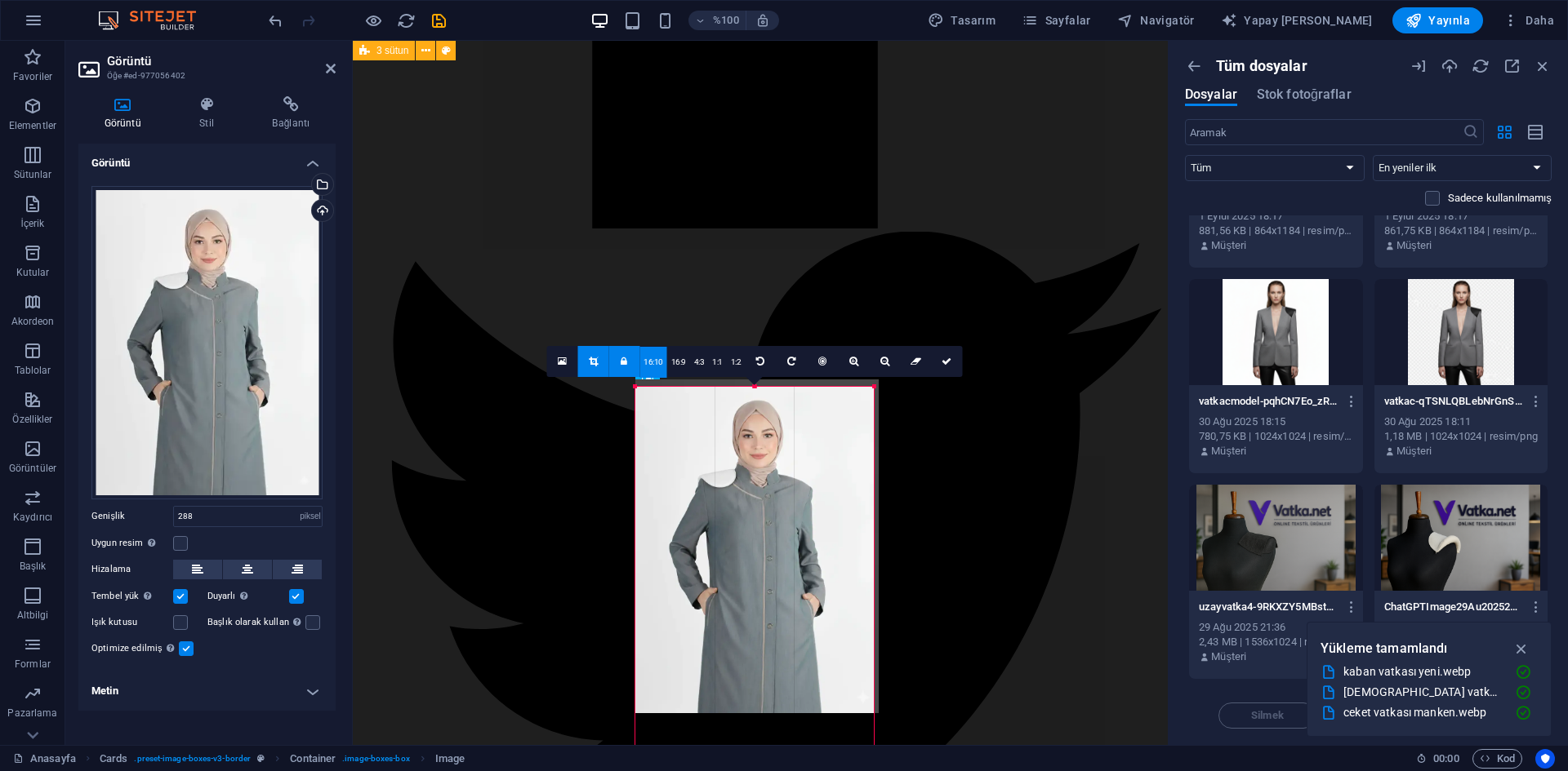
drag, startPoint x: 671, startPoint y: 545, endPoint x: 878, endPoint y: 546, distance: 207.0
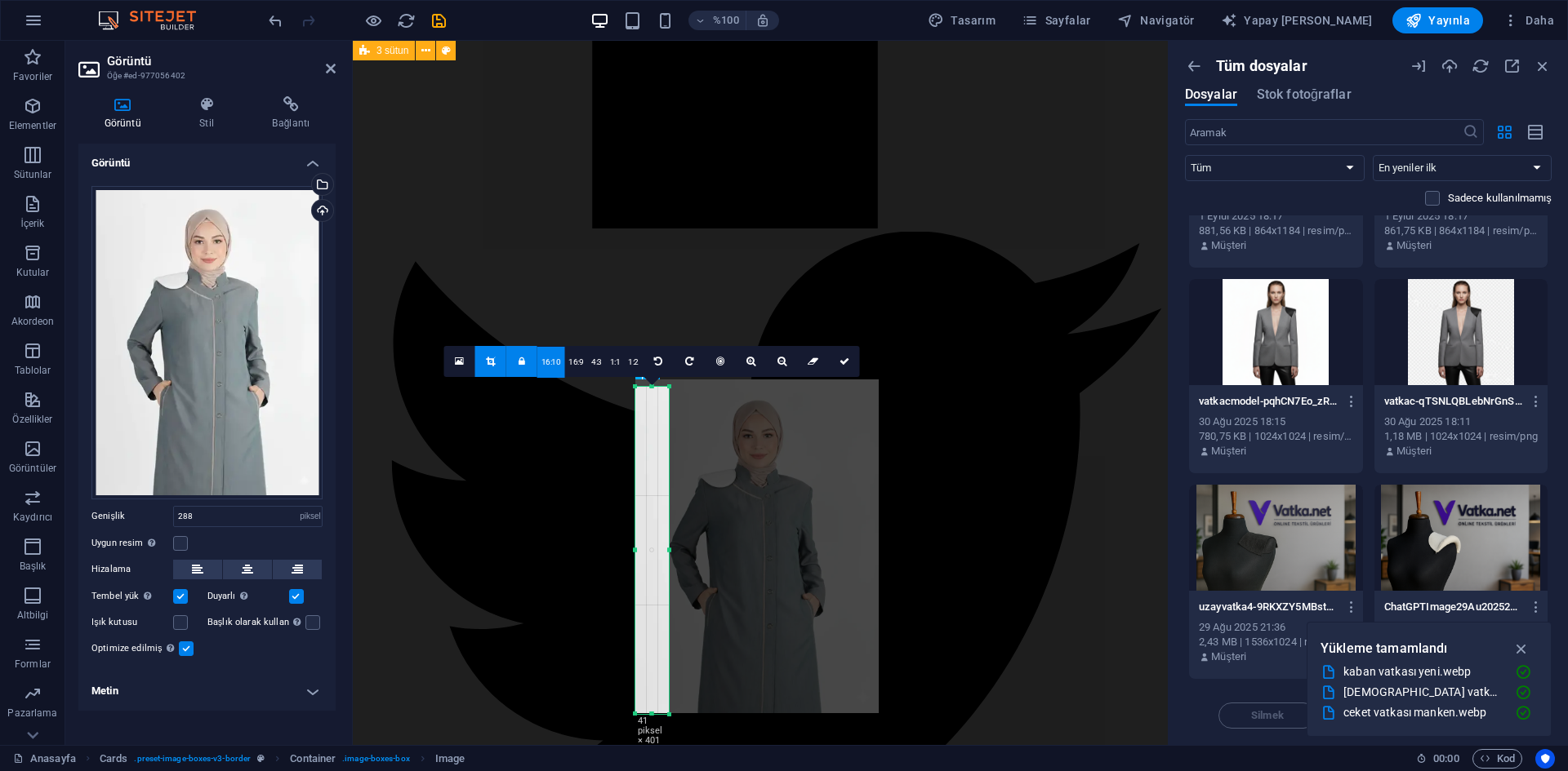
drag, startPoint x: 540, startPoint y: 314, endPoint x: 884, endPoint y: 393, distance: 353.0
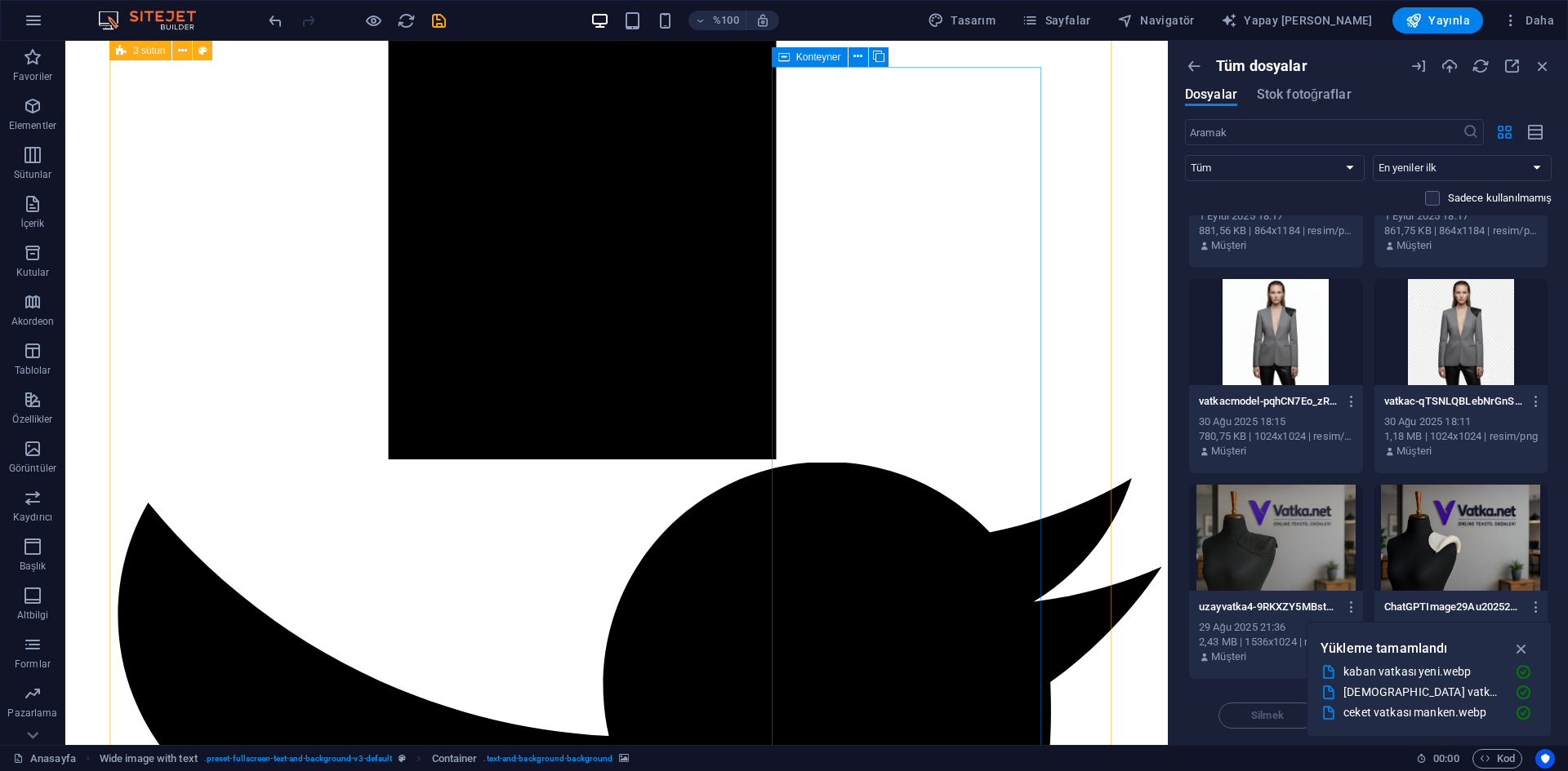
scroll to position [2203, 0]
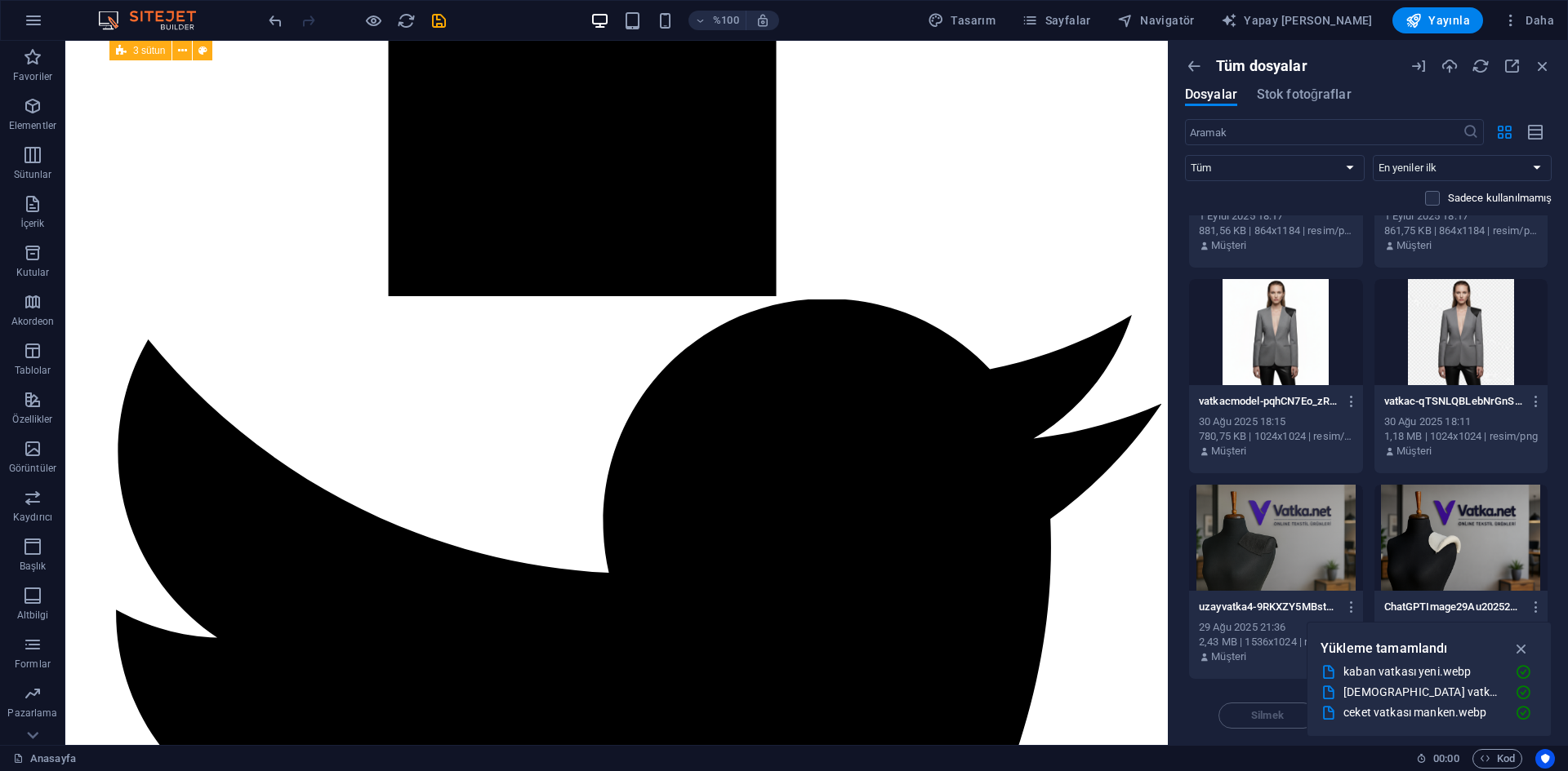
click at [262, 21] on div "%100 Tasarım Sayfalar Navigatör Yapay Zeka Yazarı Yayınla Daha" at bounding box center [784, 21] width 1566 height 39
click at [276, 20] on icon "geri al" at bounding box center [275, 21] width 19 height 19
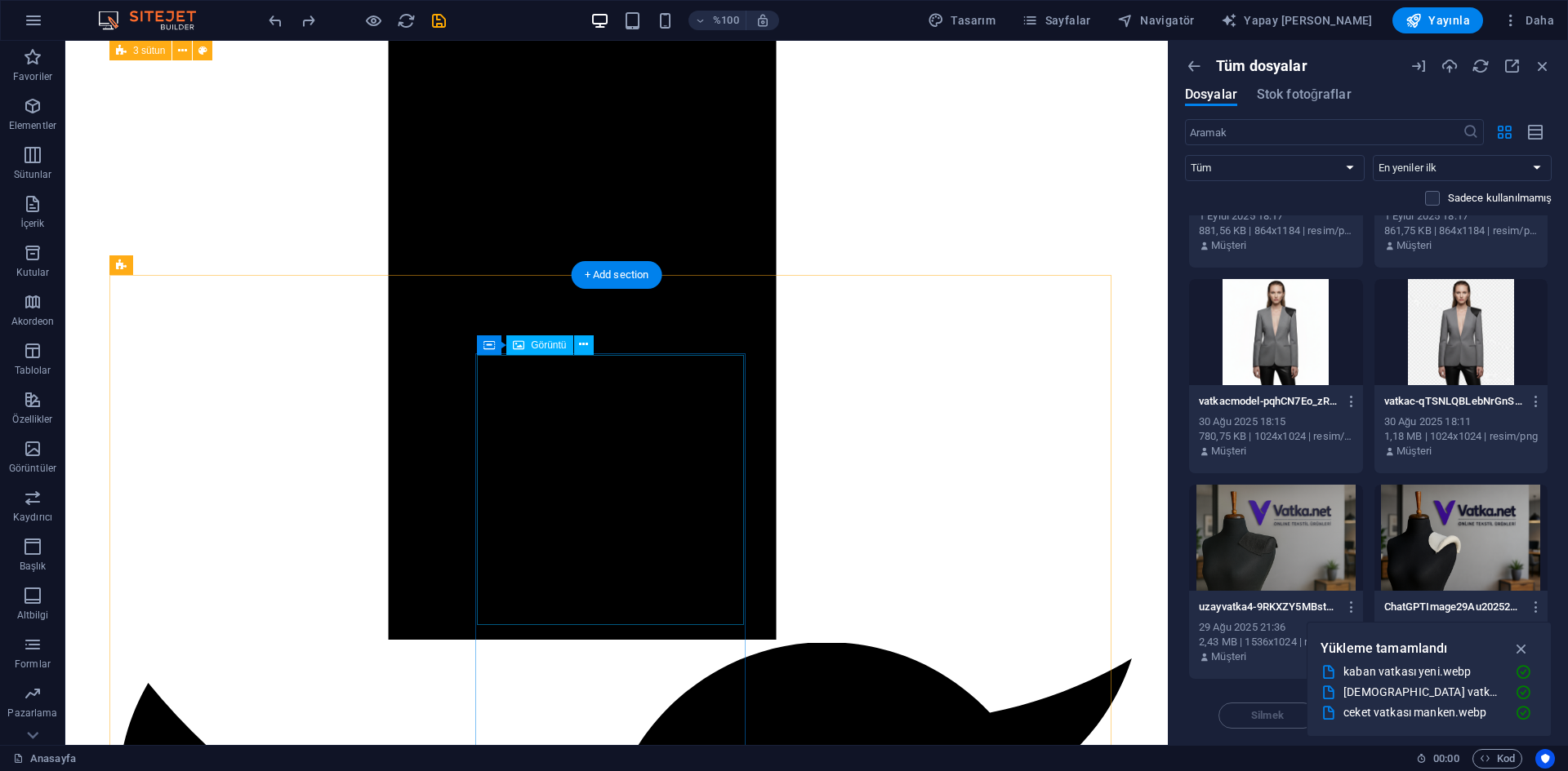
scroll to position [1713, 0]
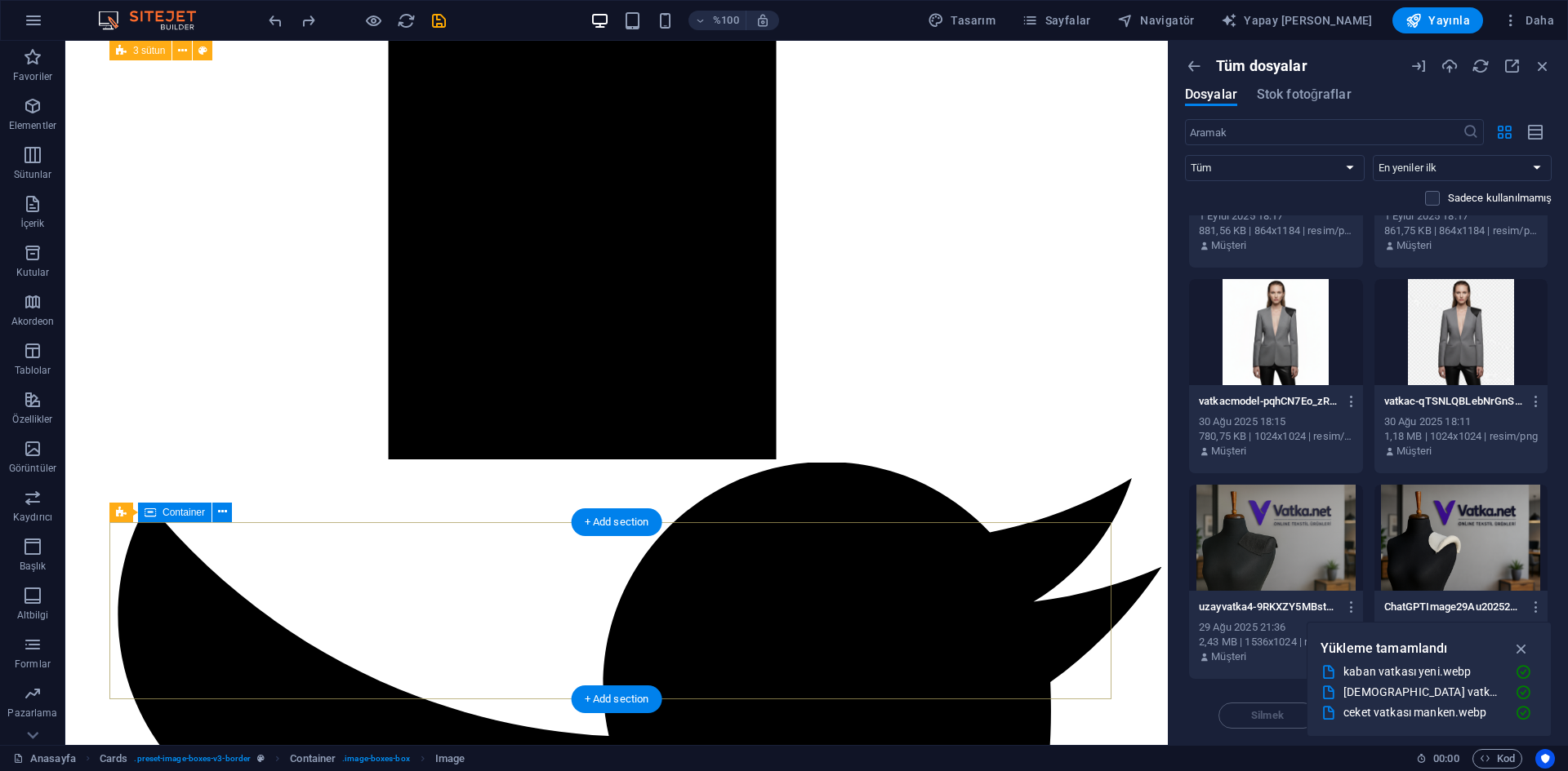
scroll to position [2688, 0]
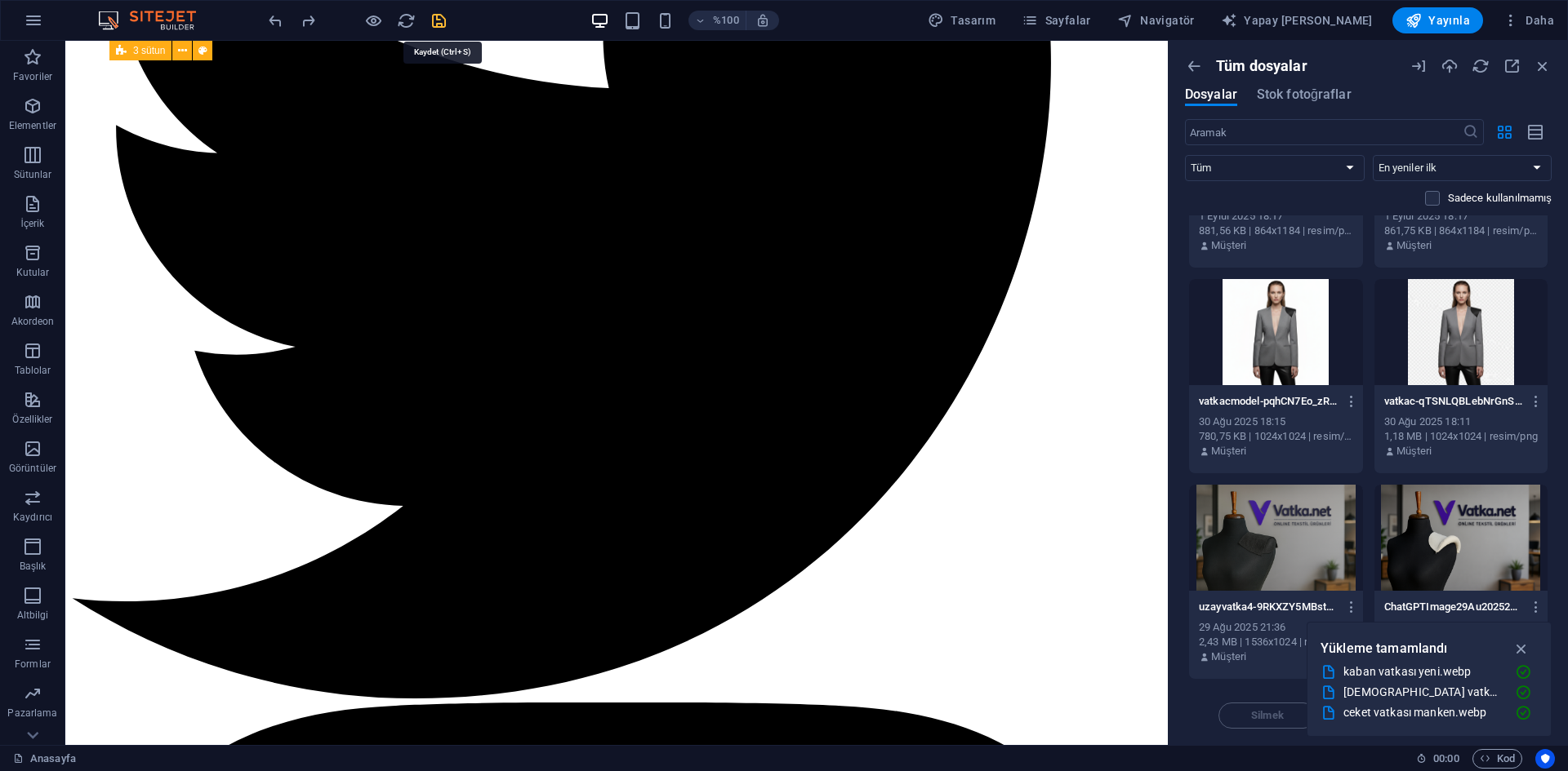
drag, startPoint x: 439, startPoint y: 22, endPoint x: 685, endPoint y: 159, distance: 281.6
click at [439, 22] on icon "kaydetmek" at bounding box center [438, 21] width 19 height 19
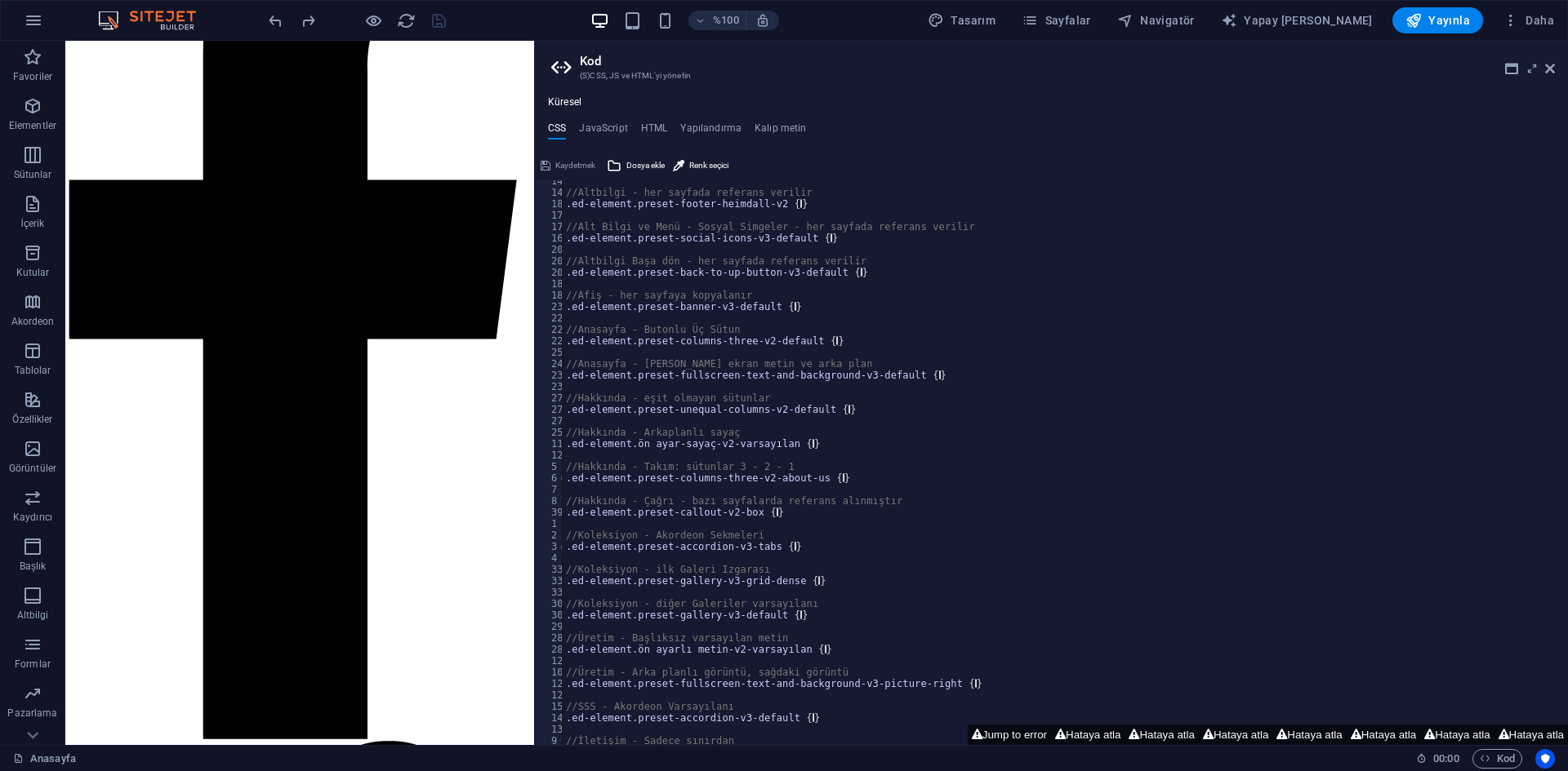
scroll to position [0, 0]
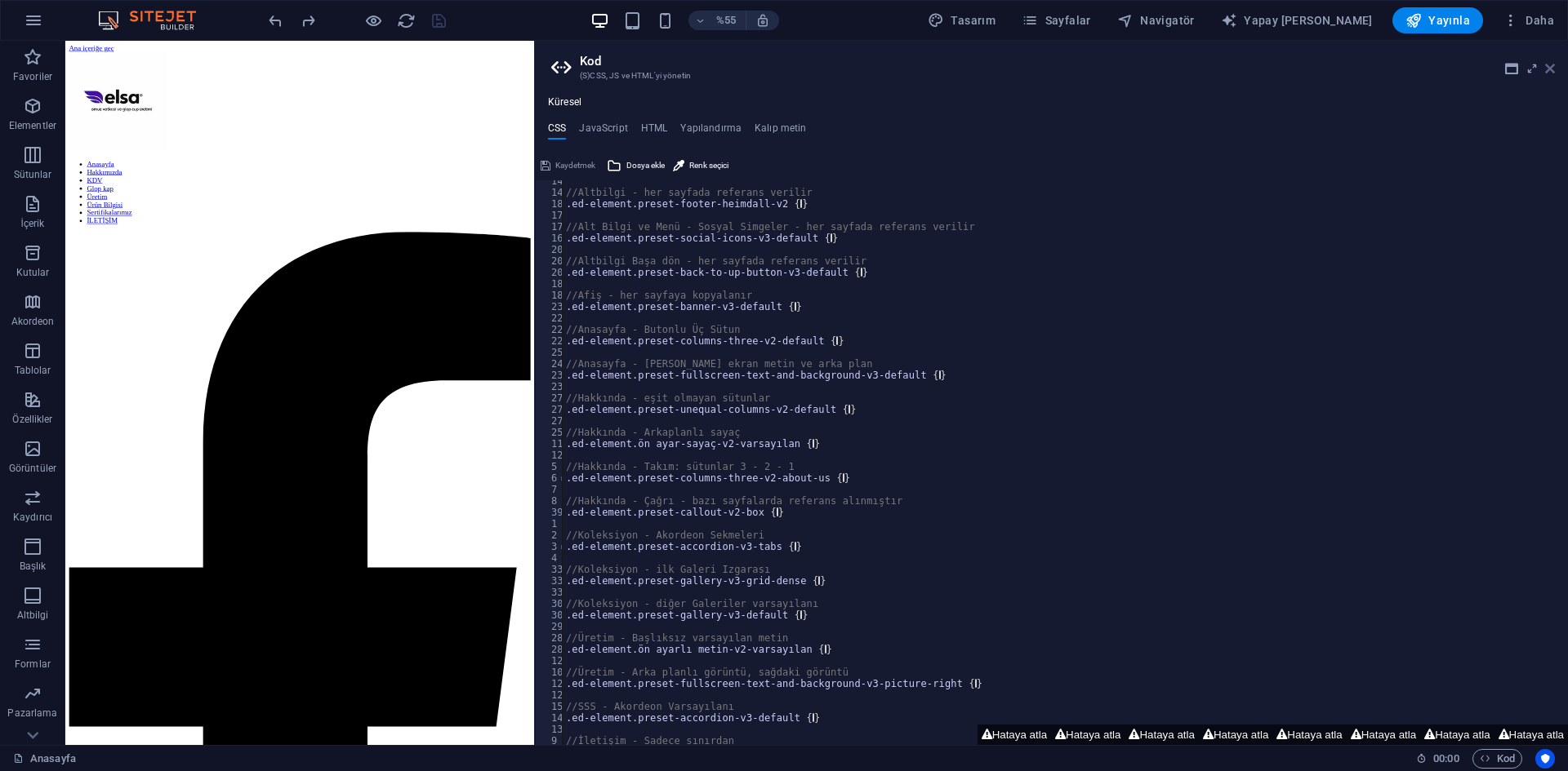
click at [1551, 73] on icon at bounding box center [1549, 68] width 10 height 13
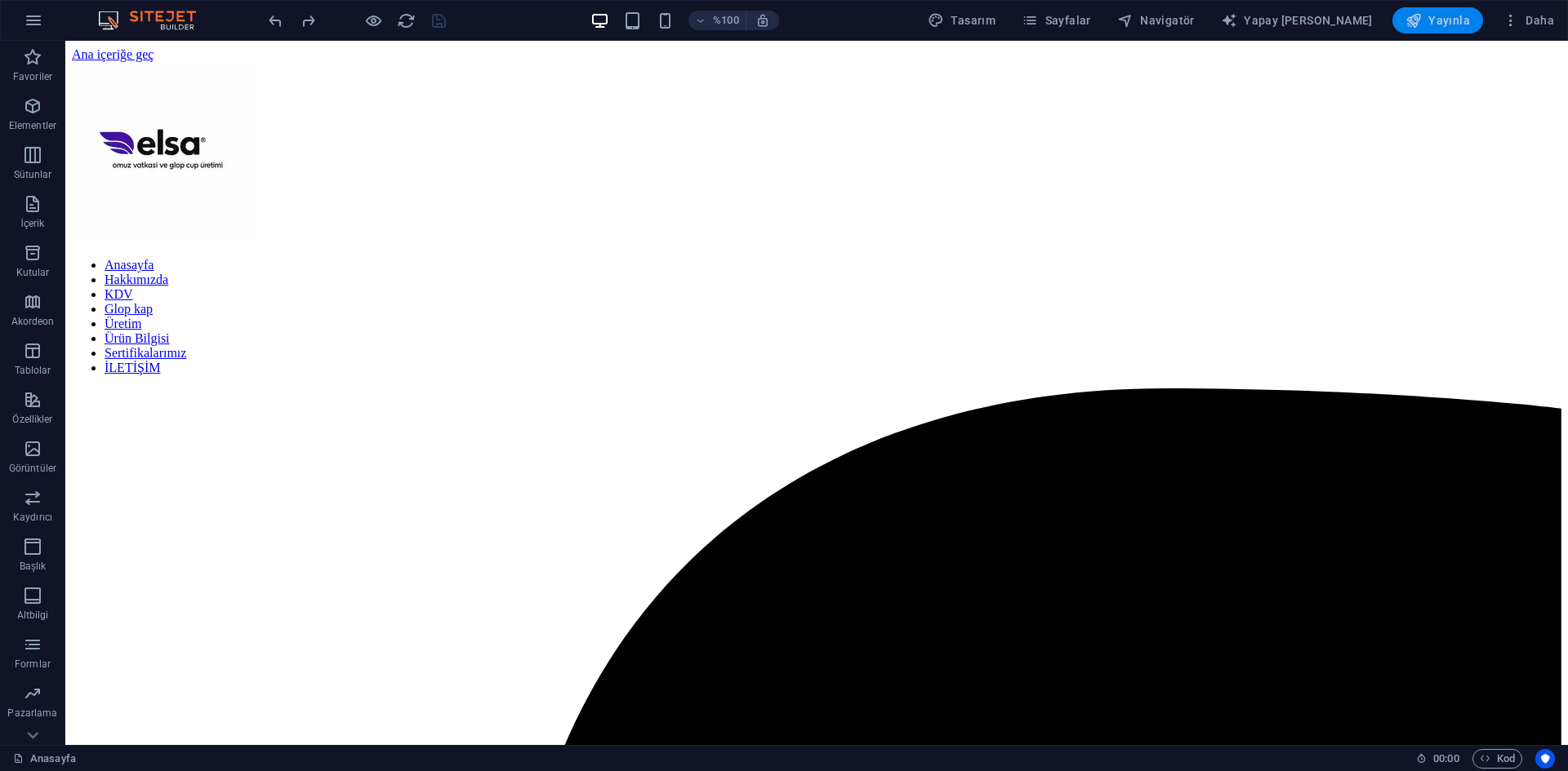
click at [1434, 25] on font "Yayınla" at bounding box center [1448, 20] width 41 height 13
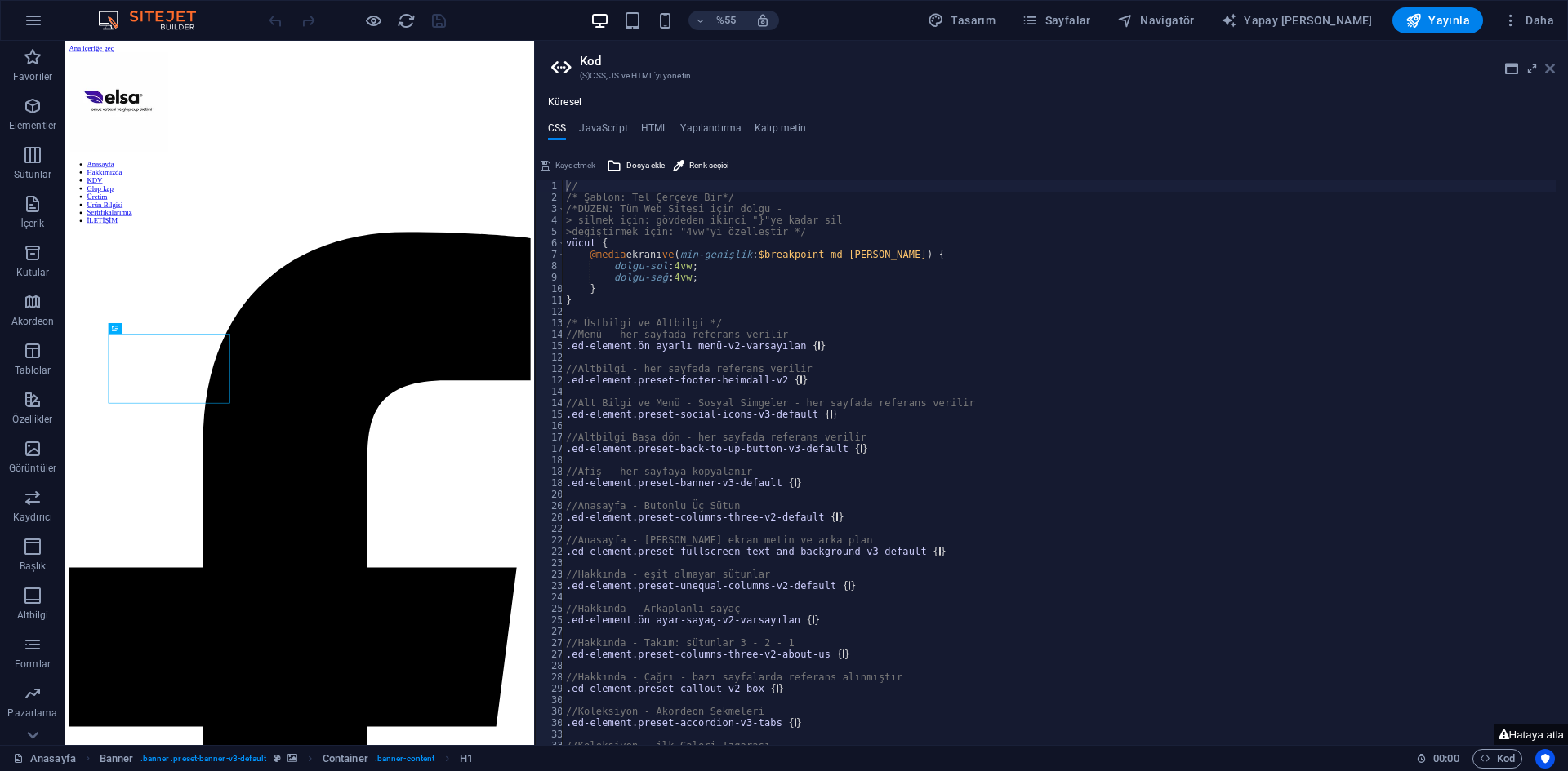
drag, startPoint x: 1548, startPoint y: 75, endPoint x: 1483, endPoint y: 34, distance: 76.9
click at [1548, 75] on link at bounding box center [1549, 69] width 10 height 14
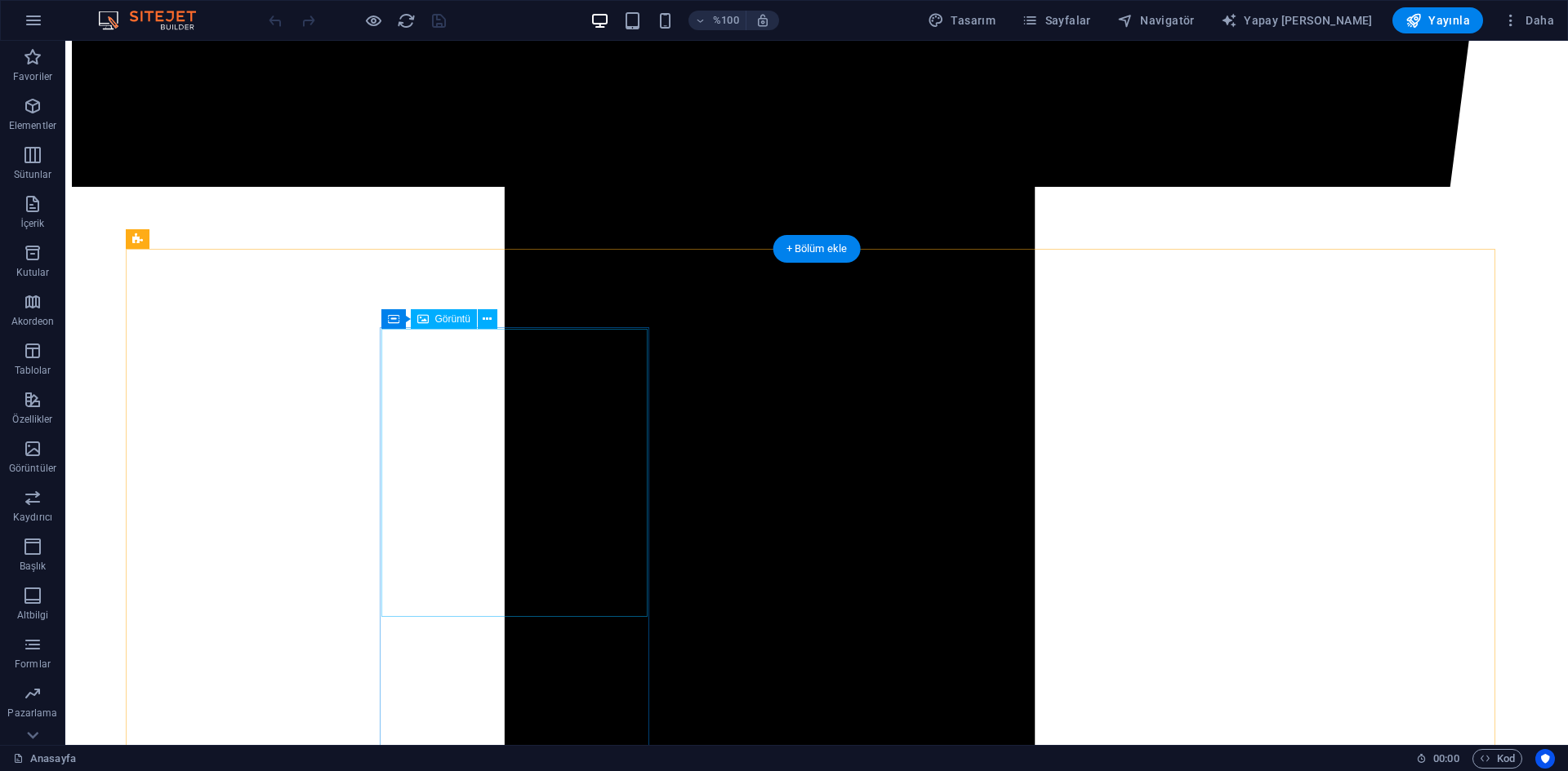
scroll to position [1796, 0]
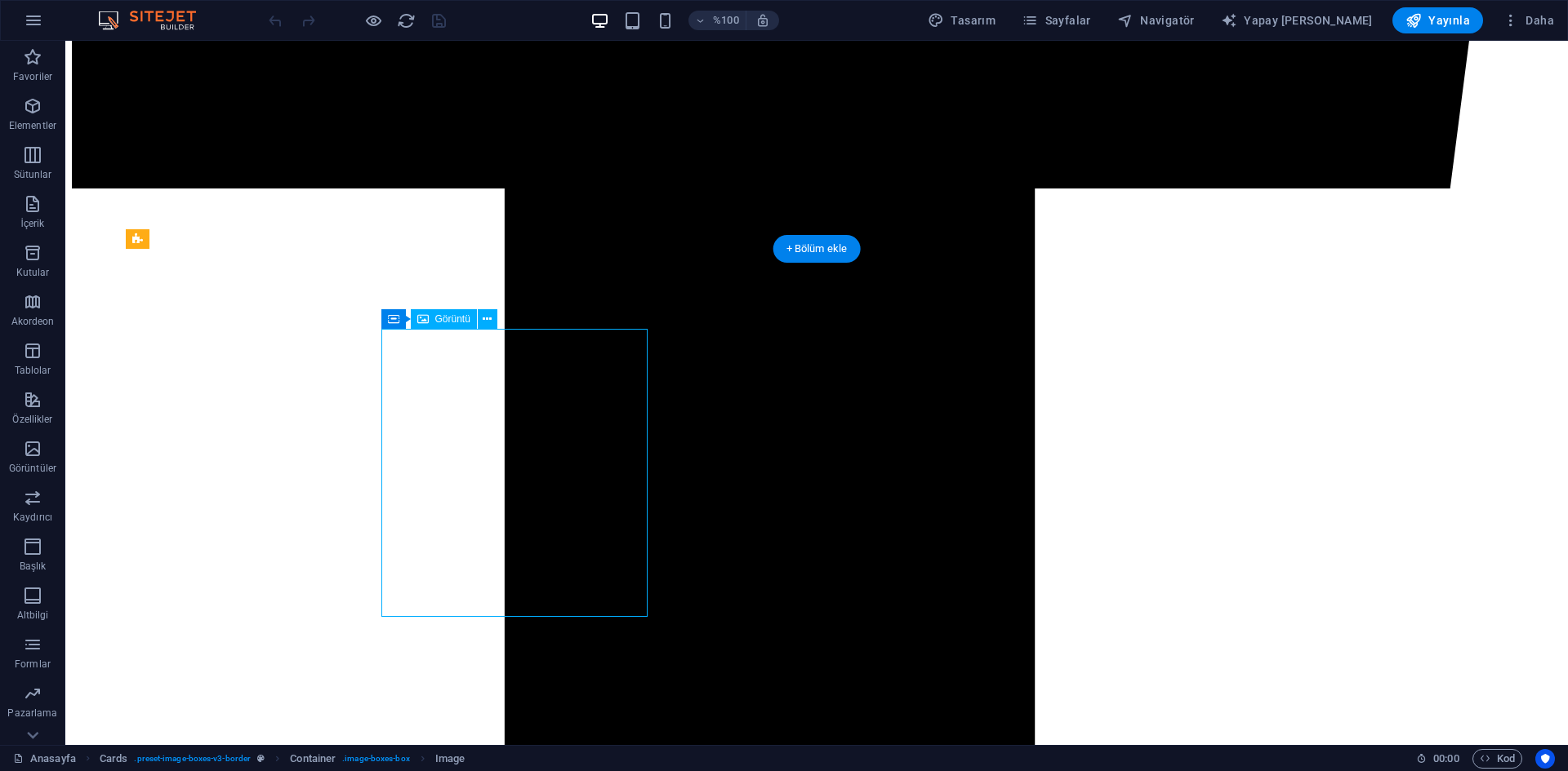
select select "px"
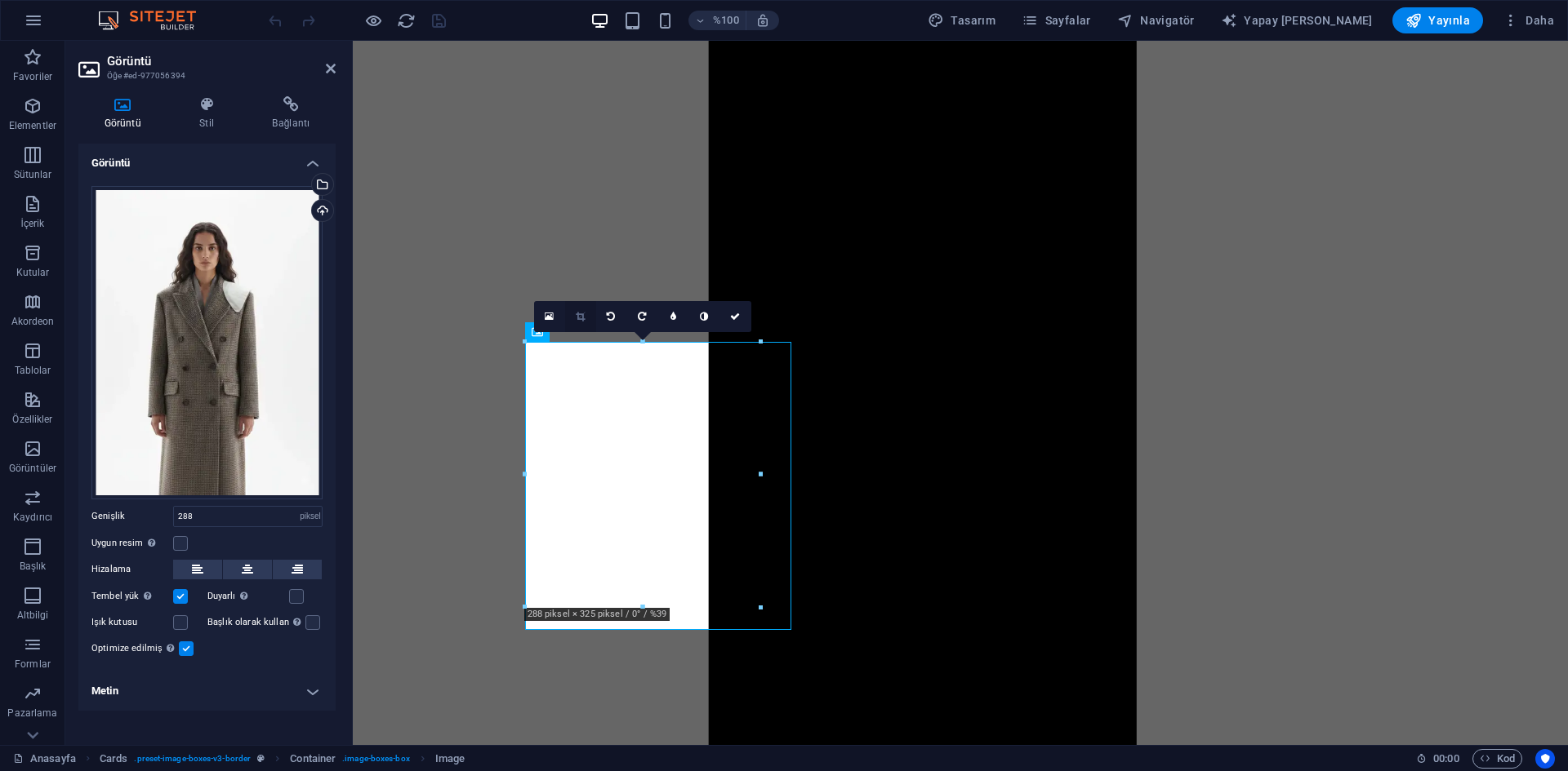
click at [574, 319] on link at bounding box center [580, 316] width 31 height 31
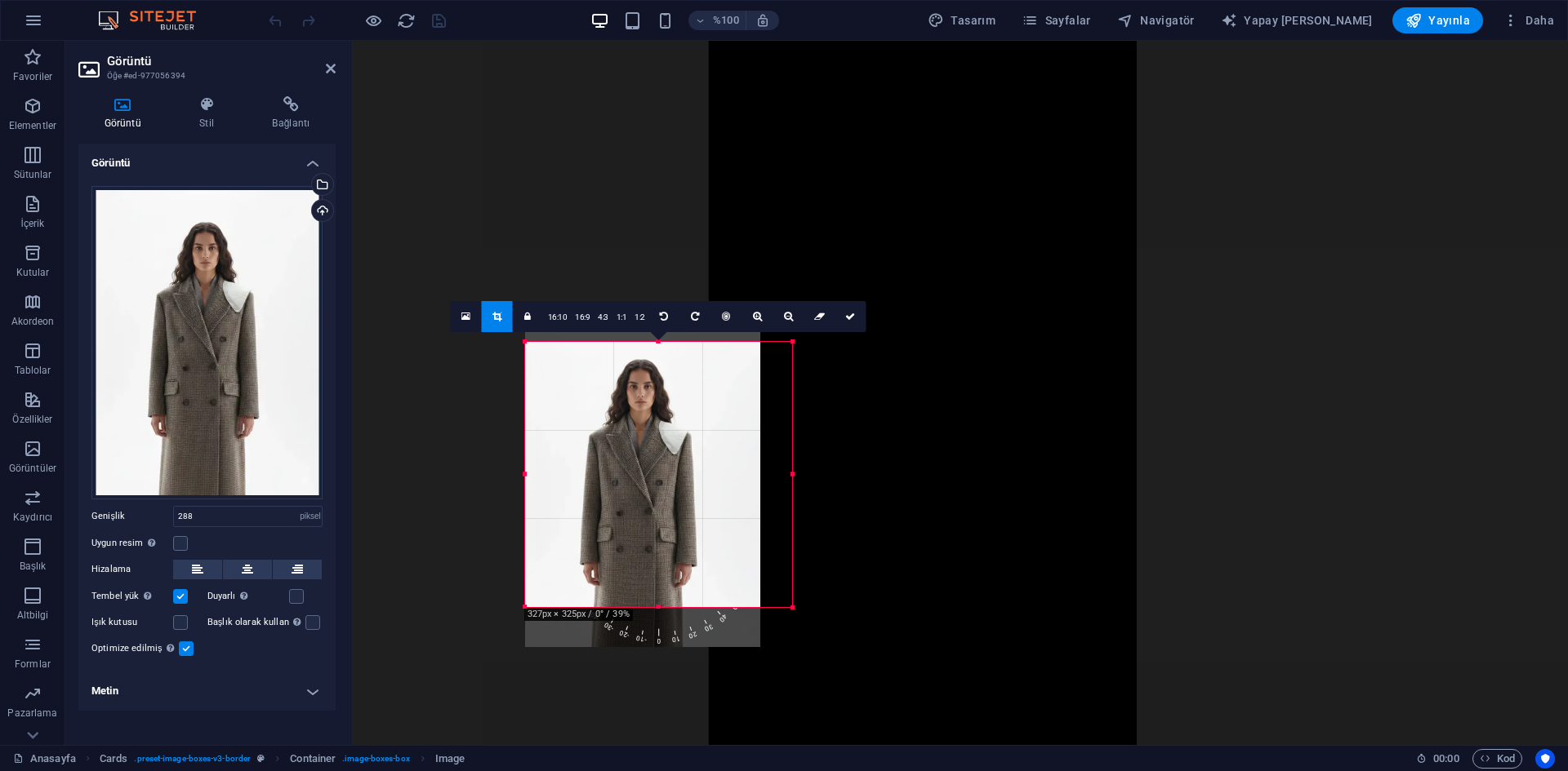
drag, startPoint x: 760, startPoint y: 475, endPoint x: 442, endPoint y: 448, distance: 319.1
click at [795, 488] on div at bounding box center [793, 474] width 6 height 265
drag, startPoint x: 761, startPoint y: 612, endPoint x: 445, endPoint y: 598, distance: 316.3
drag, startPoint x: 762, startPoint y: 489, endPoint x: 438, endPoint y: 443, distance: 327.2
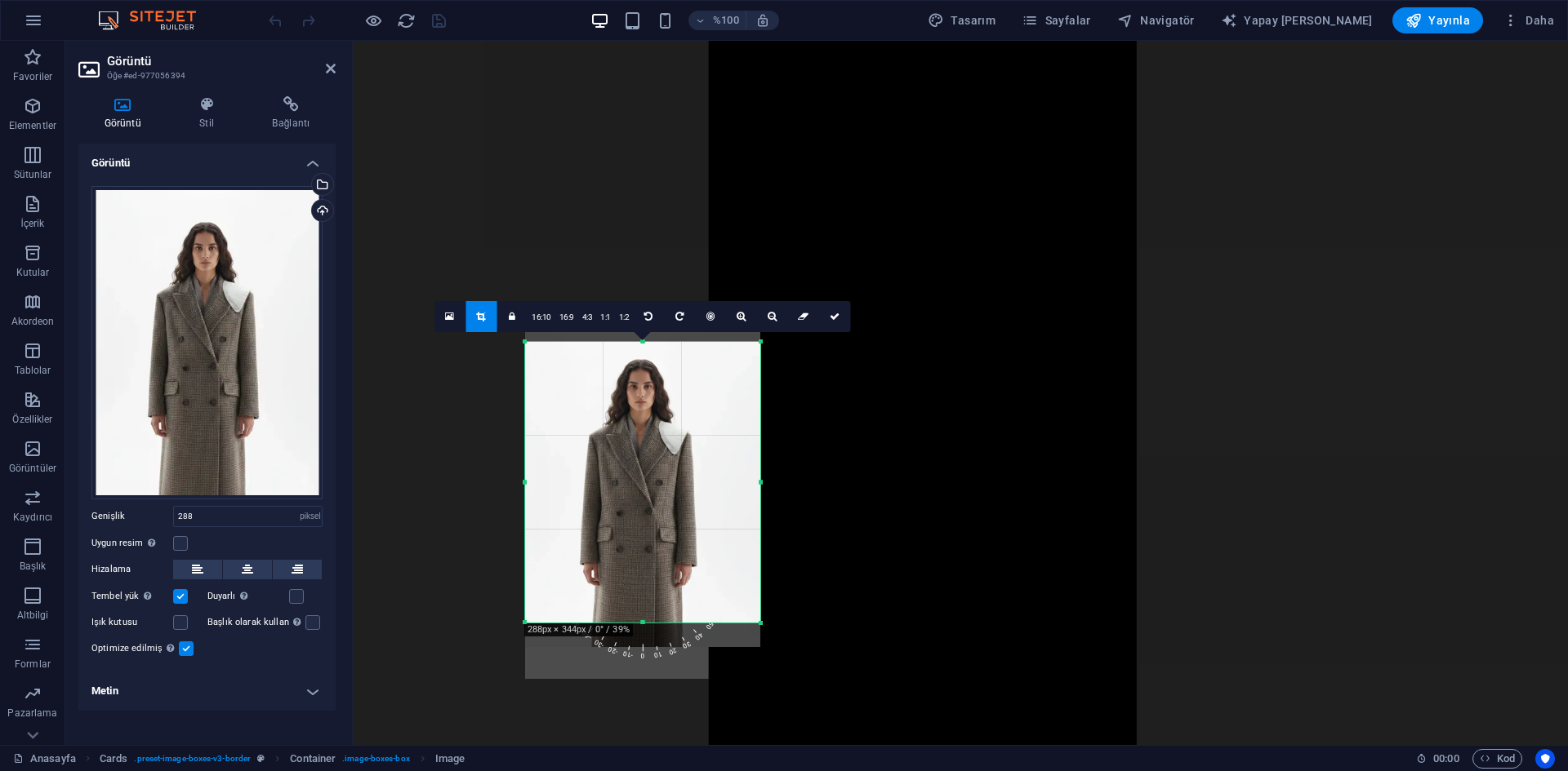
drag, startPoint x: 642, startPoint y: 632, endPoint x: 653, endPoint y: 621, distance: 15.6
click at [653, 621] on div at bounding box center [643, 623] width 235 height 6
click at [540, 316] on font "16:10" at bounding box center [541, 316] width 20 height 9
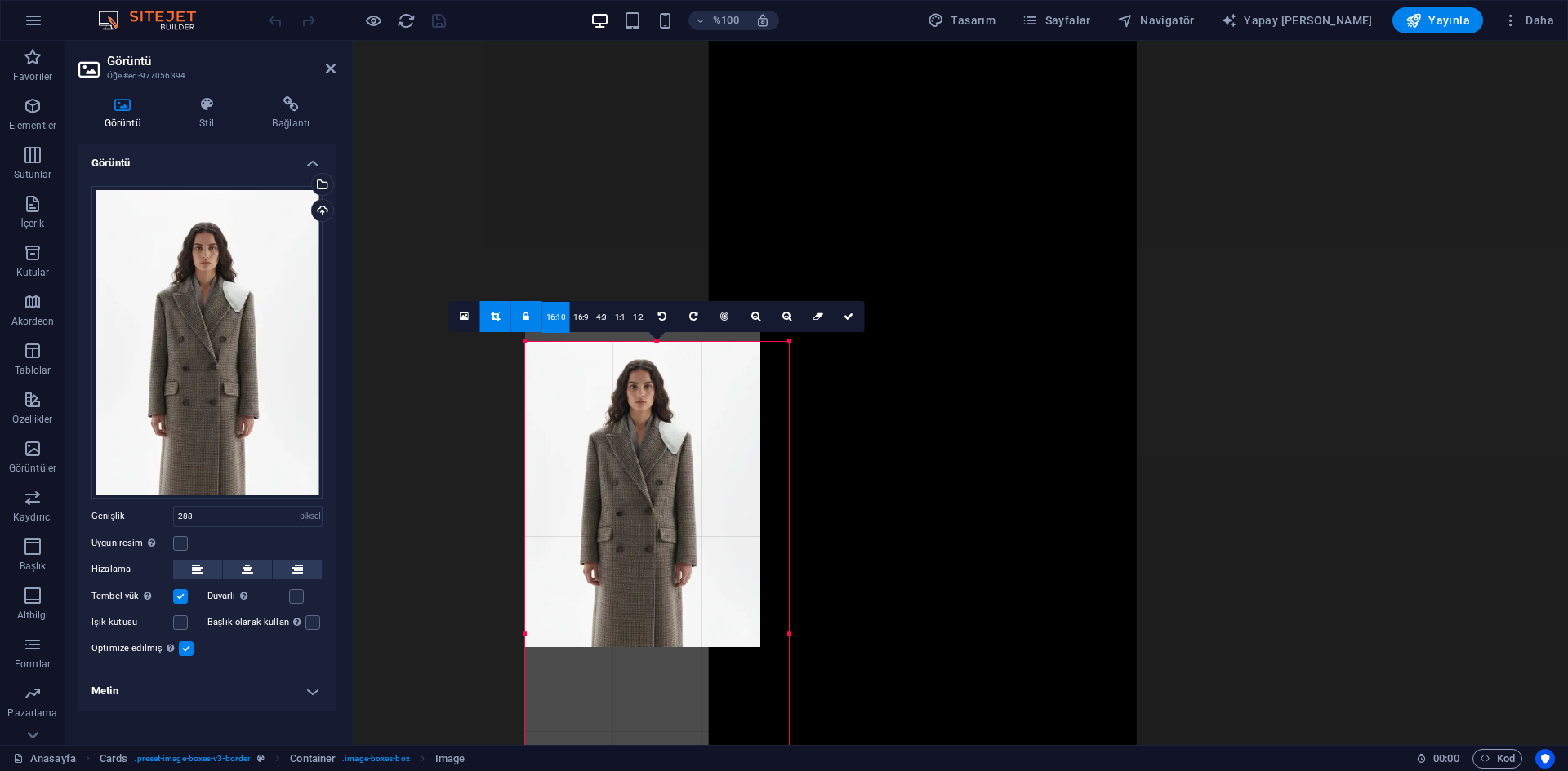
drag, startPoint x: 759, startPoint y: 417, endPoint x: 789, endPoint y: 423, distance: 30.6
click at [789, 423] on div at bounding box center [789, 634] width 6 height 584
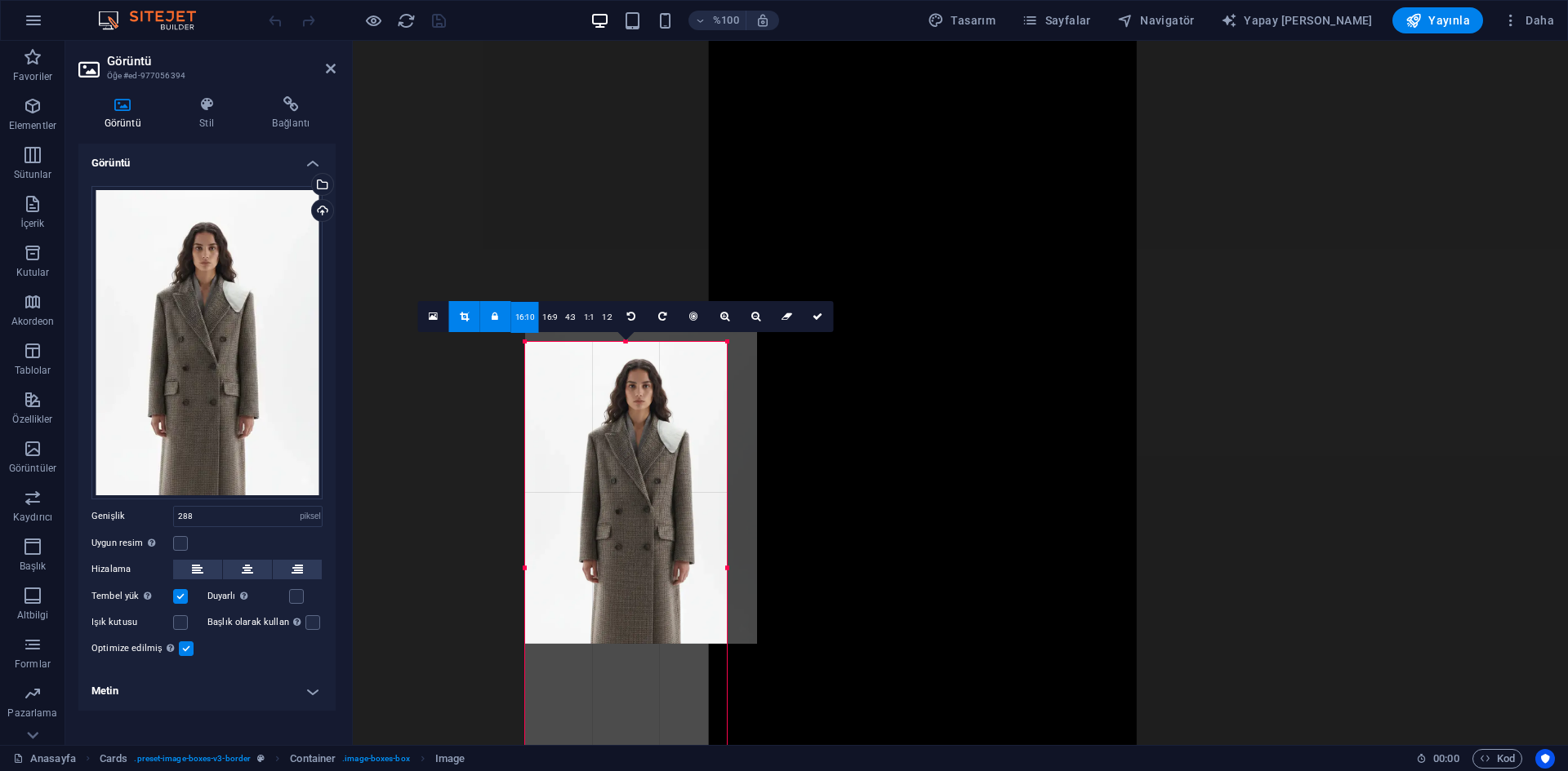
drag, startPoint x: 663, startPoint y: 494, endPoint x: 727, endPoint y: 502, distance: 64.5
click at [727, 502] on div at bounding box center [727, 568] width 6 height 453
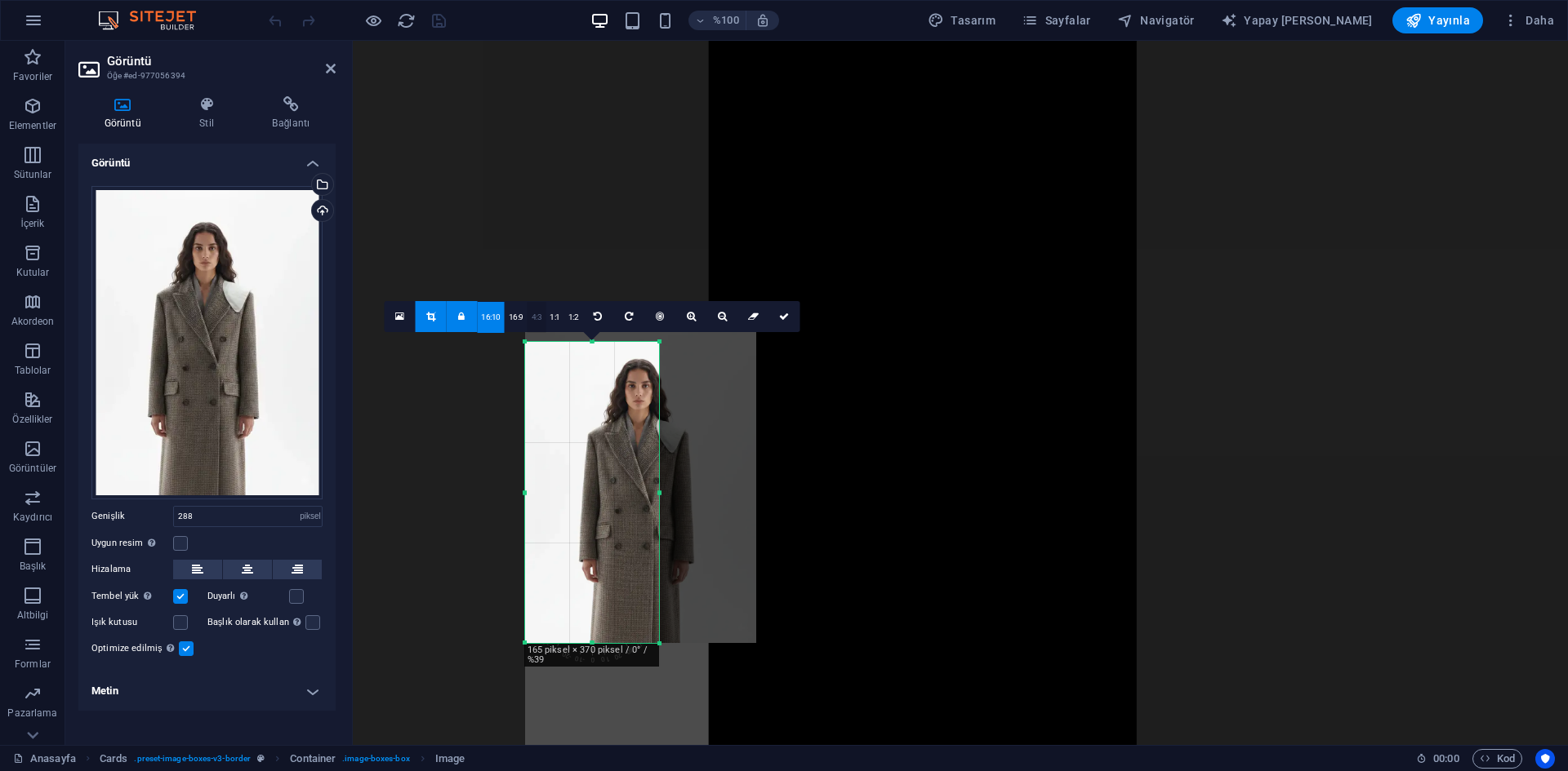
click at [538, 320] on font "4:3" at bounding box center [536, 316] width 11 height 9
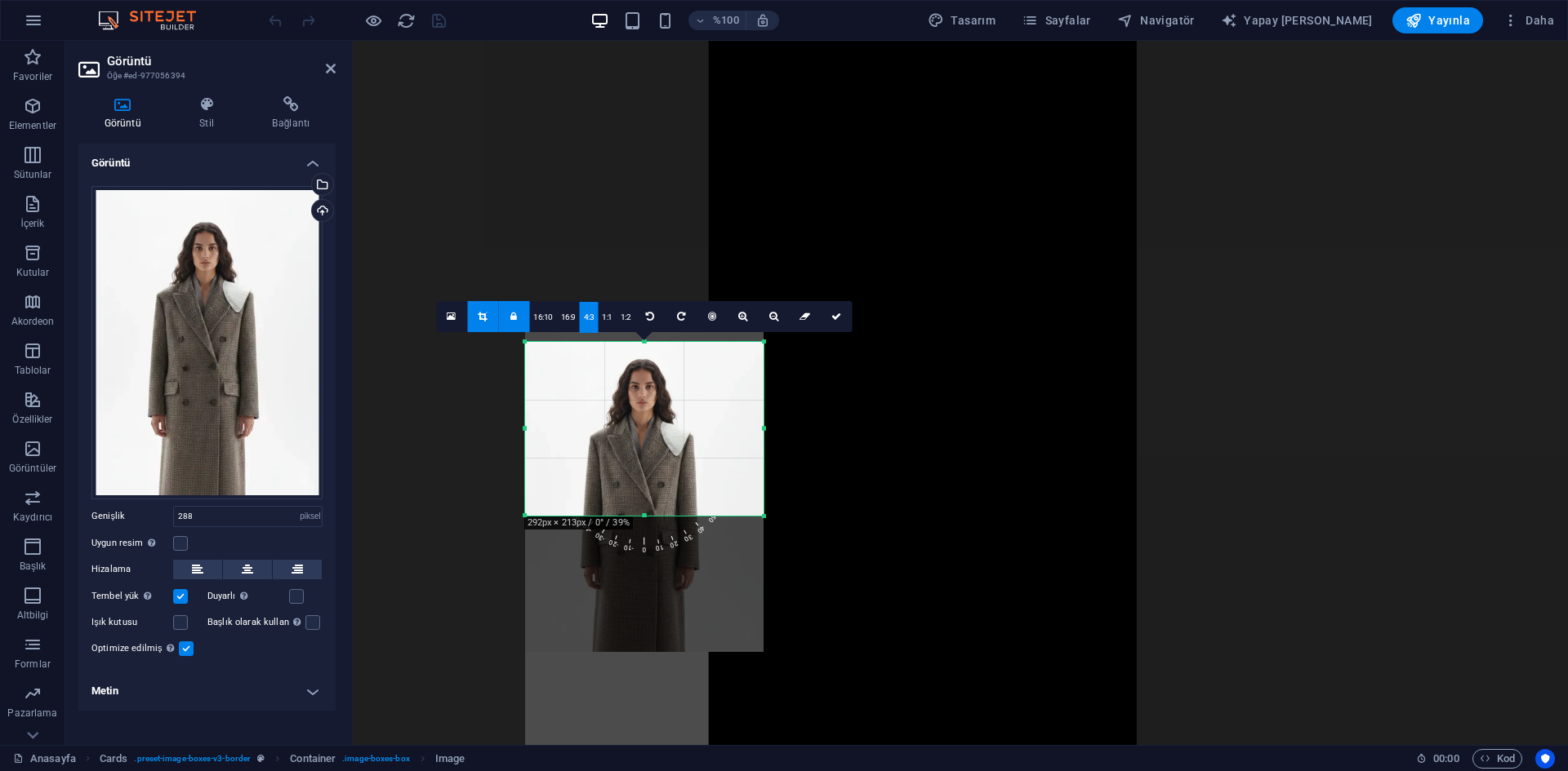
drag, startPoint x: 661, startPoint y: 389, endPoint x: 772, endPoint y: 448, distance: 125.7
click at [763, 448] on div "180 170 160 150 140 130 120 110 100 90 80 70 60 50 40 30 20 10 0 -10 -20 -30 -4…" at bounding box center [644, 428] width 238 height 173
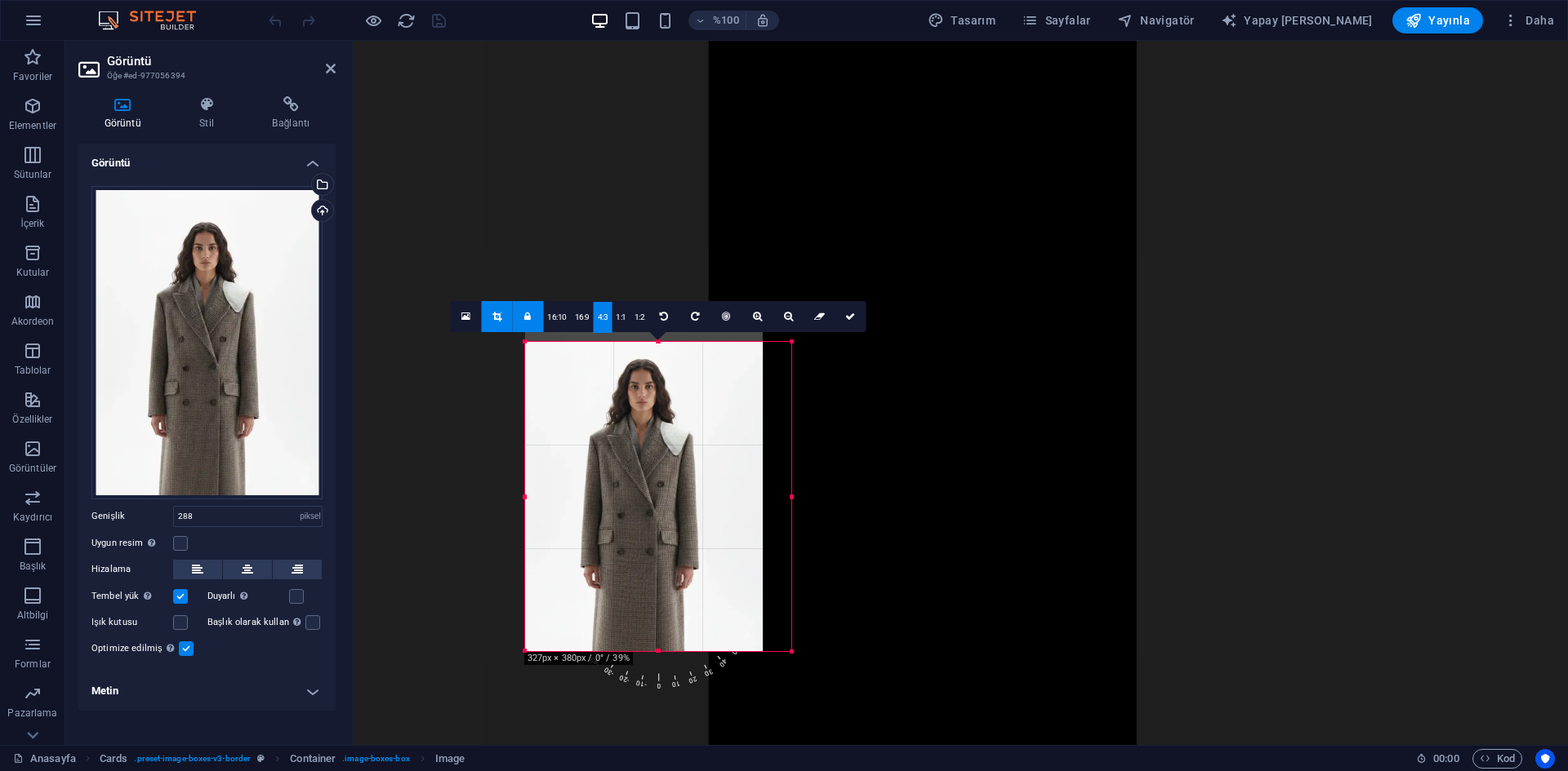
drag, startPoint x: 648, startPoint y: 516, endPoint x: 655, endPoint y: 652, distance: 136.2
click at [655, 652] on div at bounding box center [659, 651] width 267 height 6
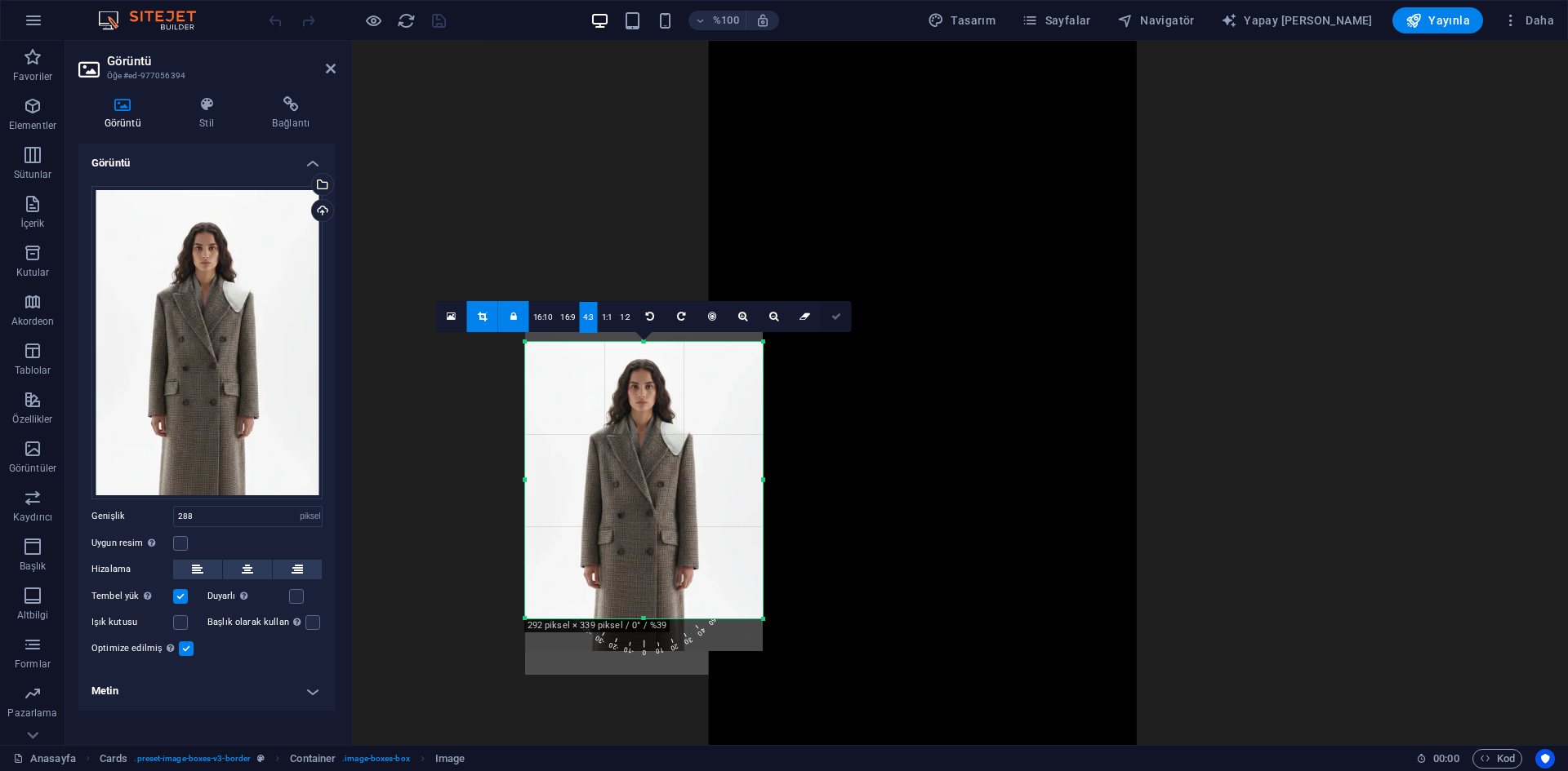
click at [837, 318] on icon at bounding box center [836, 316] width 10 height 10
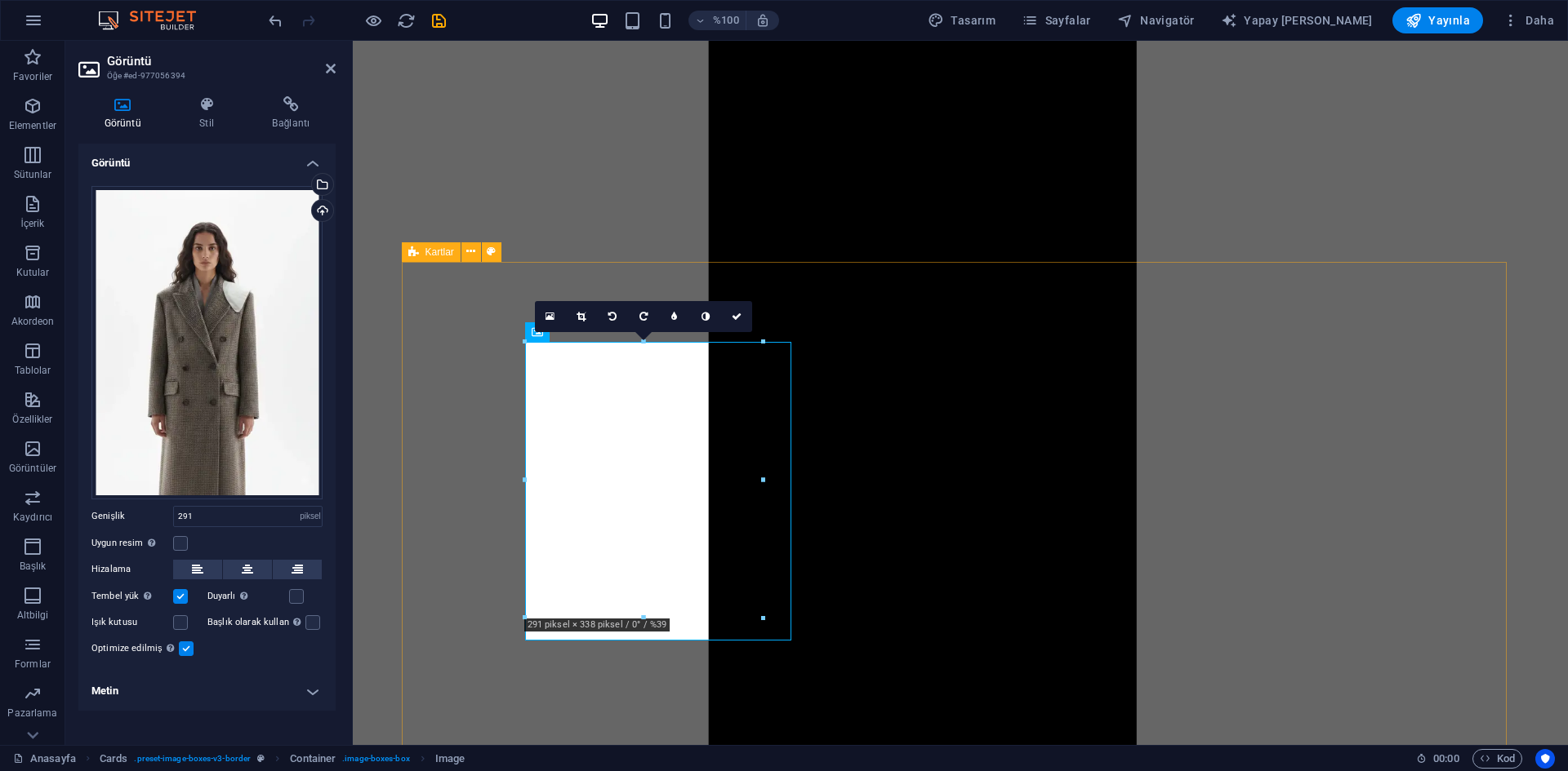
drag, startPoint x: 1117, startPoint y: 524, endPoint x: 796, endPoint y: 487, distance: 323.1
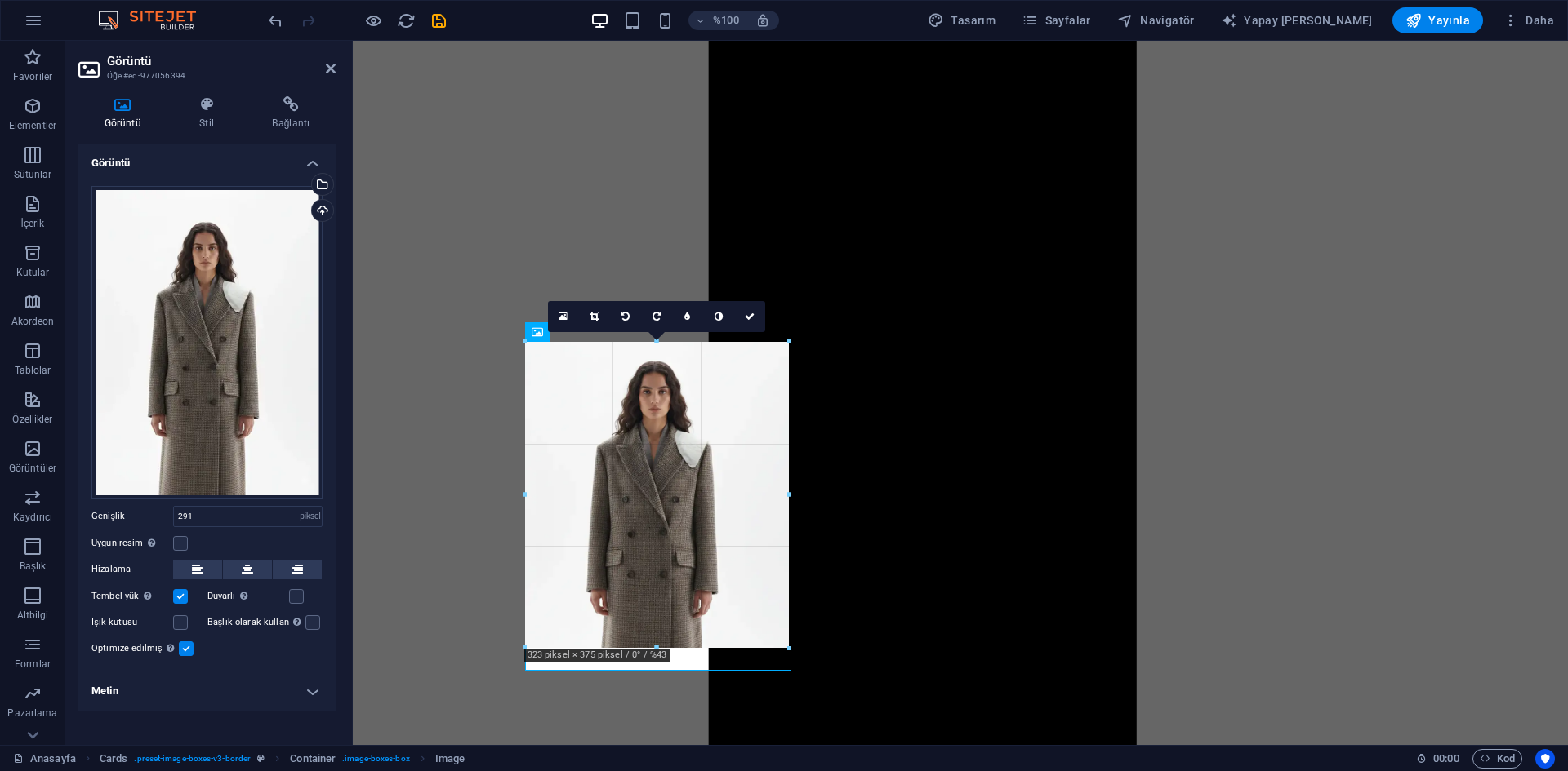
drag, startPoint x: 763, startPoint y: 478, endPoint x: 482, endPoint y: 482, distance: 281.0
type input "323"
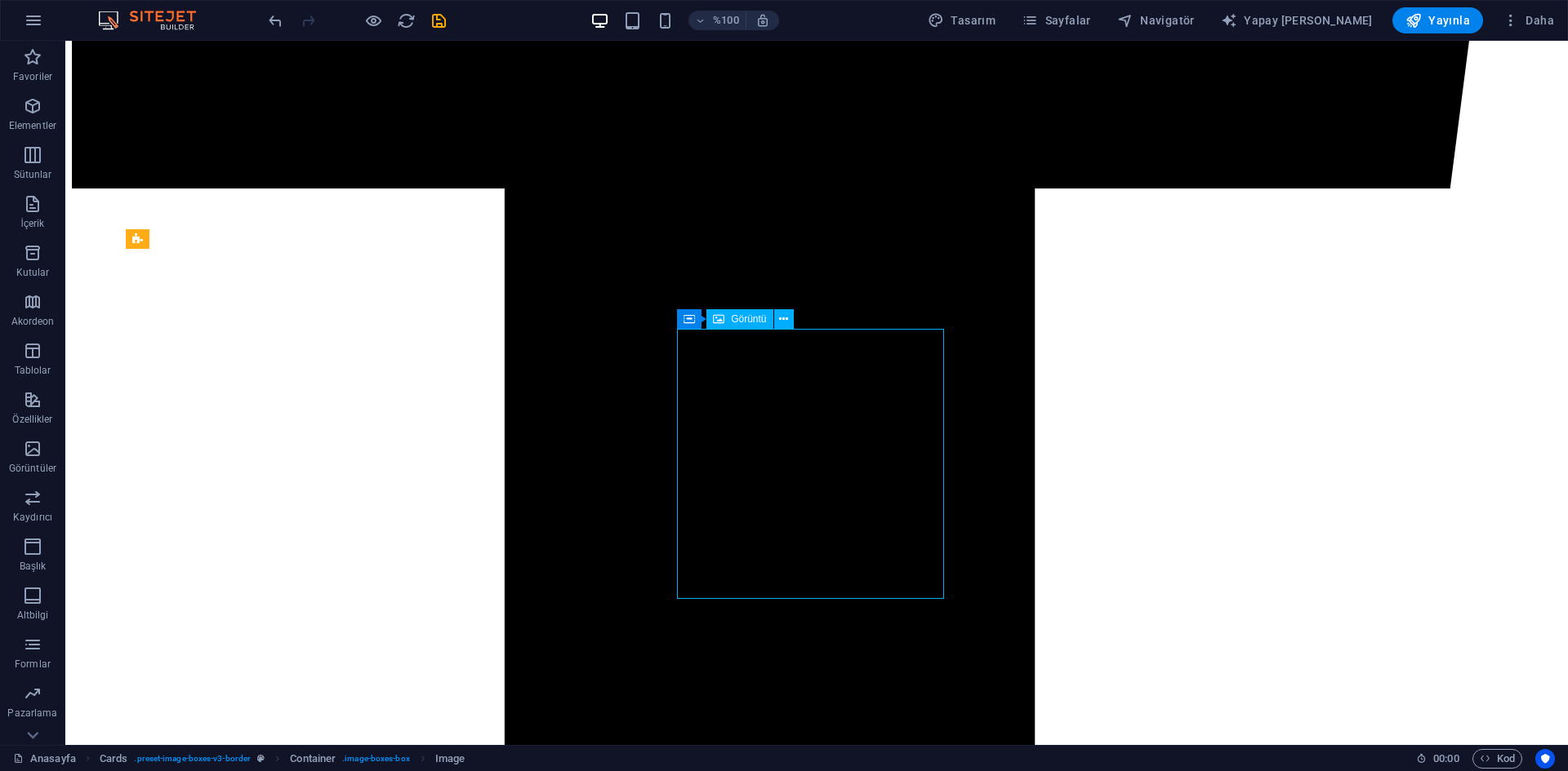
select select "px"
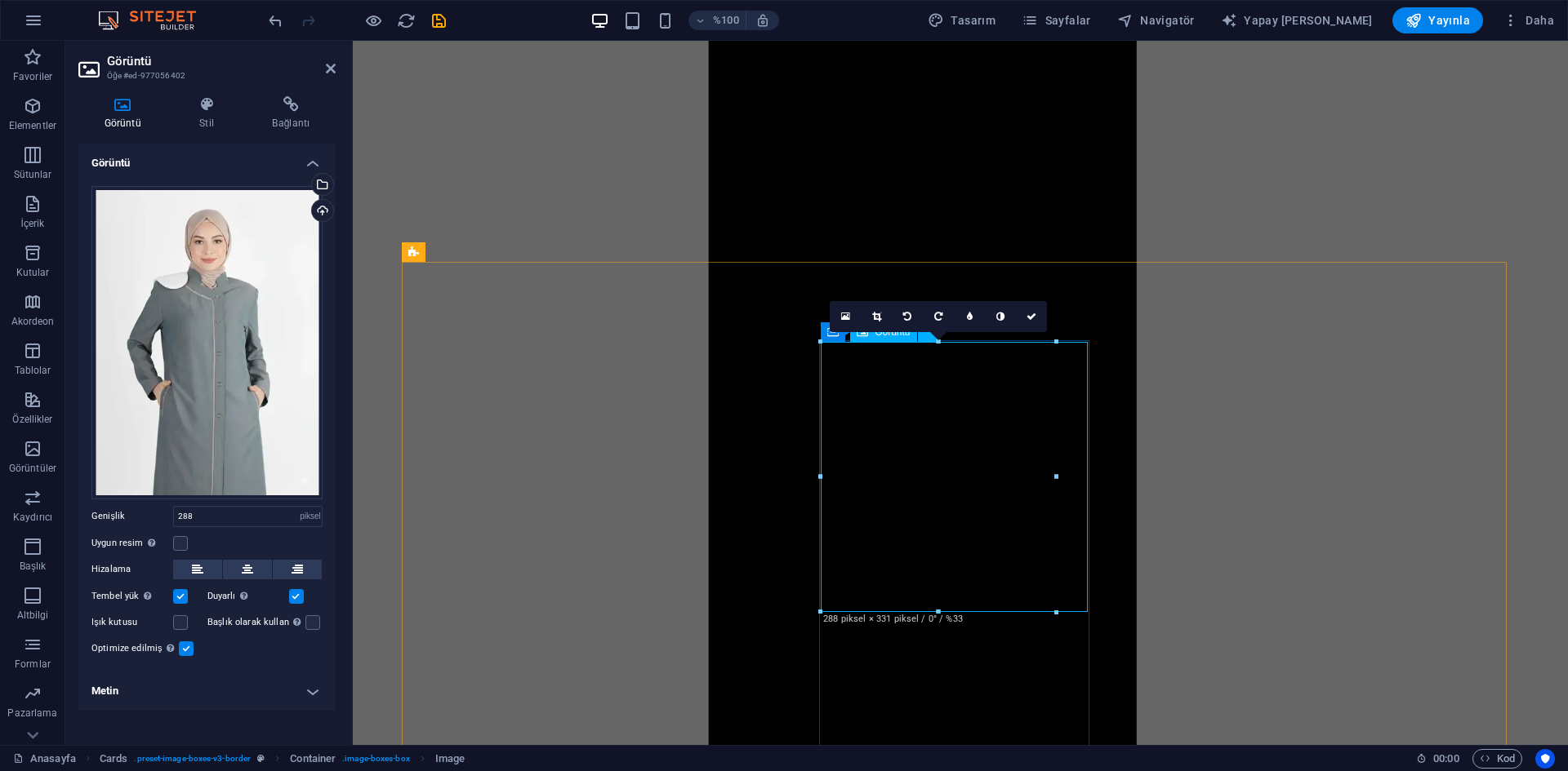
drag, startPoint x: 1411, startPoint y: 518, endPoint x: 1073, endPoint y: 492, distance: 339.0
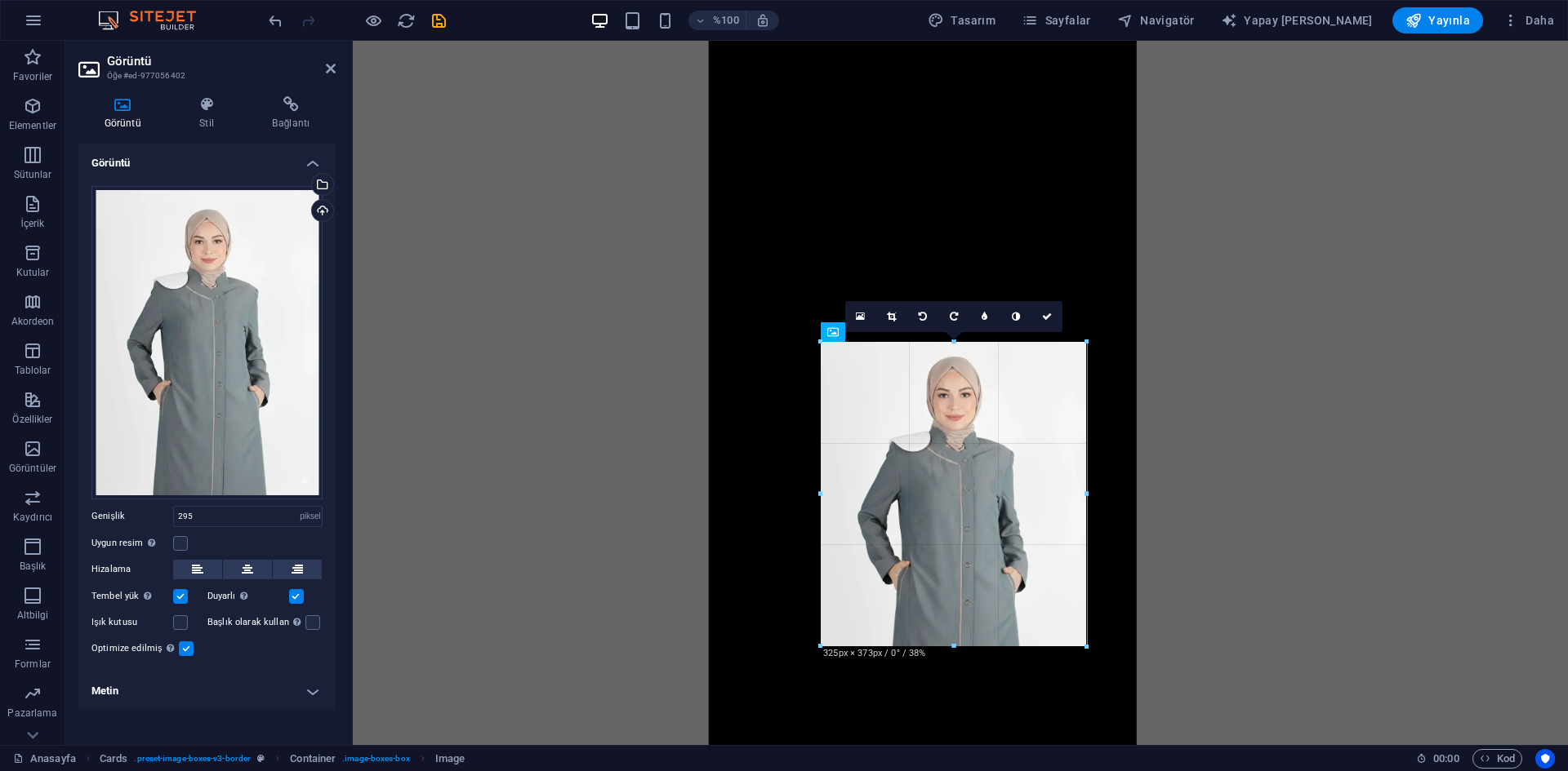
drag, startPoint x: 1059, startPoint y: 478, endPoint x: 1085, endPoint y: 495, distance: 31.1
type input "325"
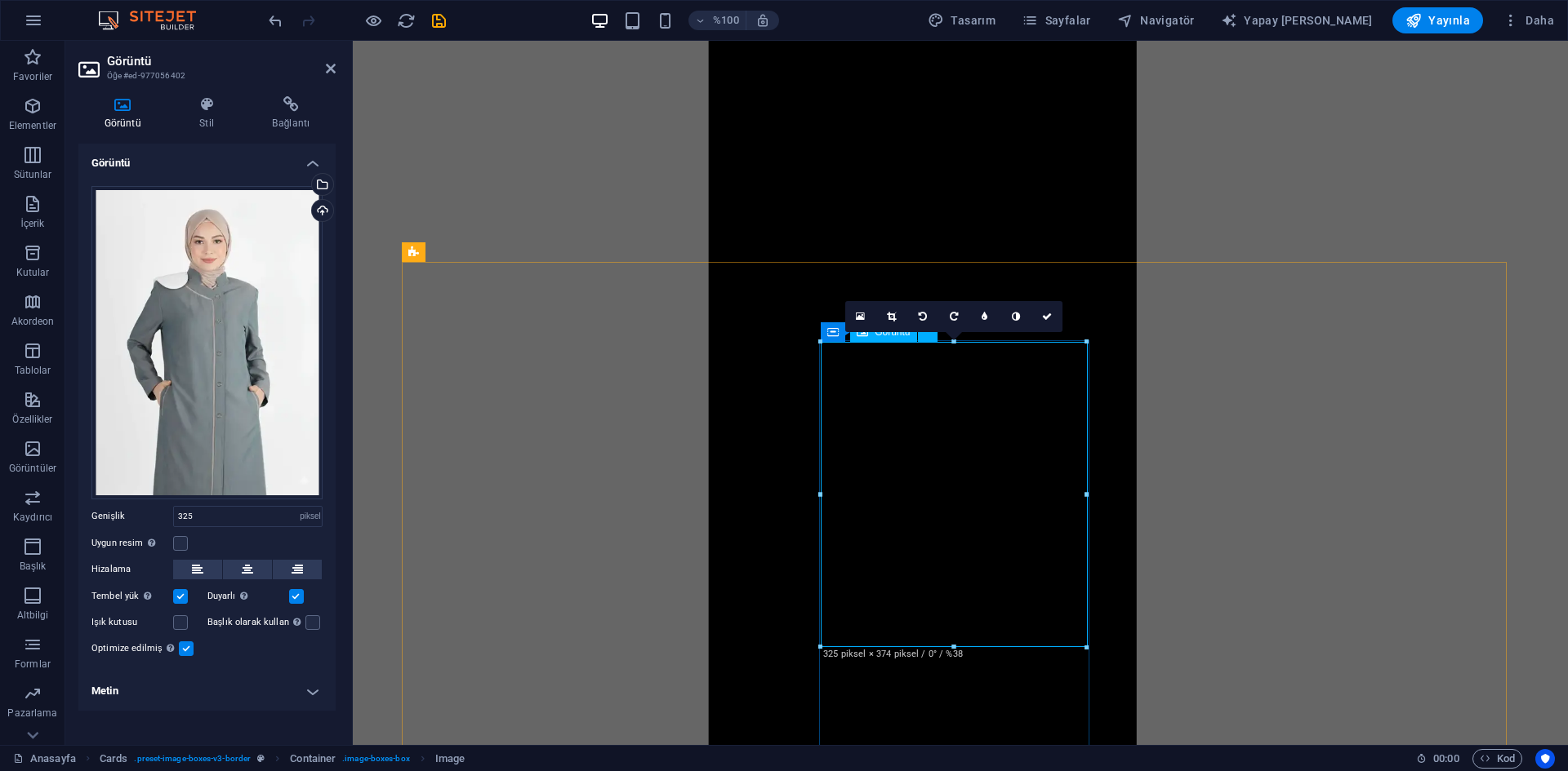
click at [1040, 313] on link at bounding box center [1047, 316] width 31 height 31
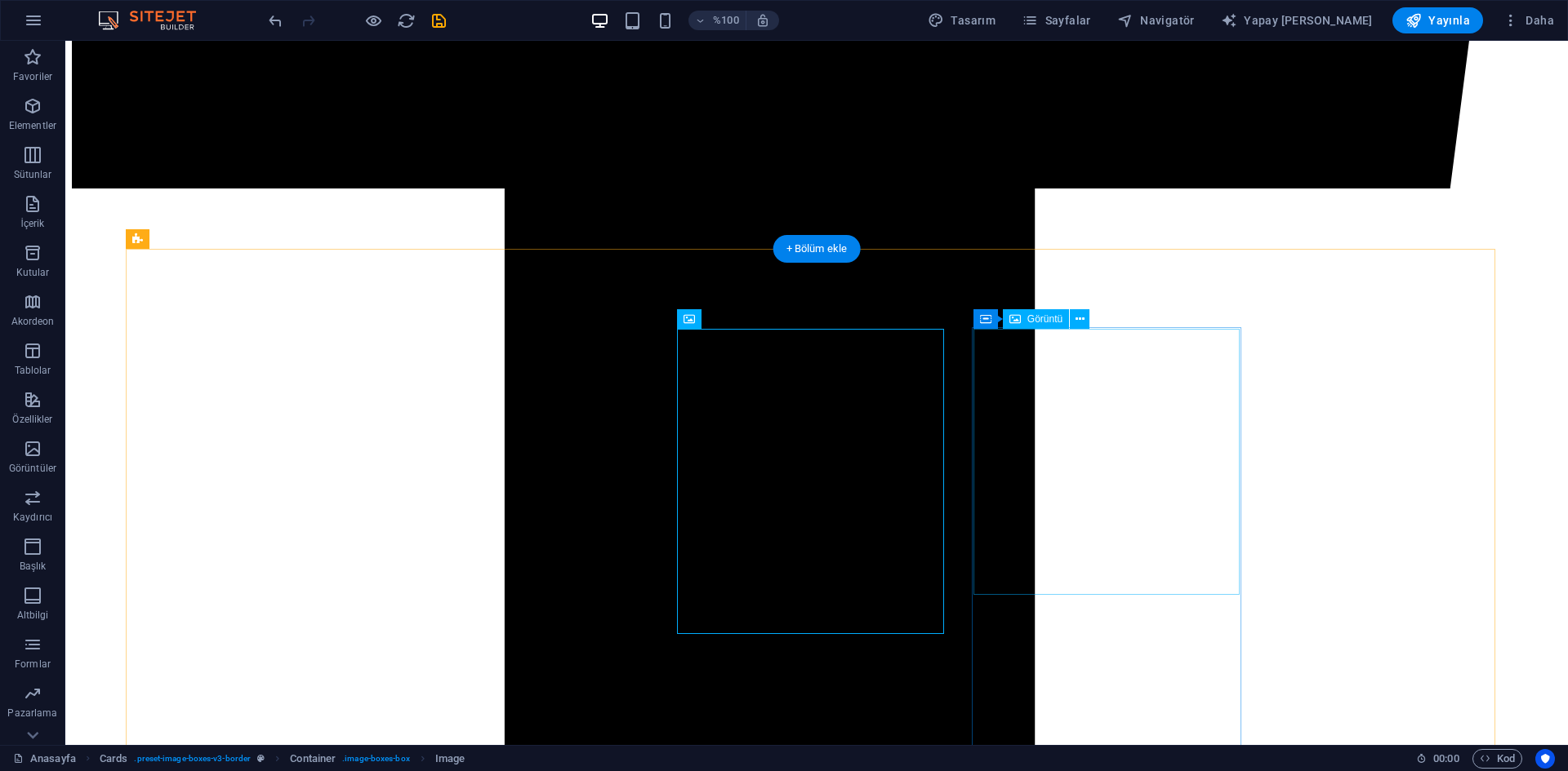
select select "px"
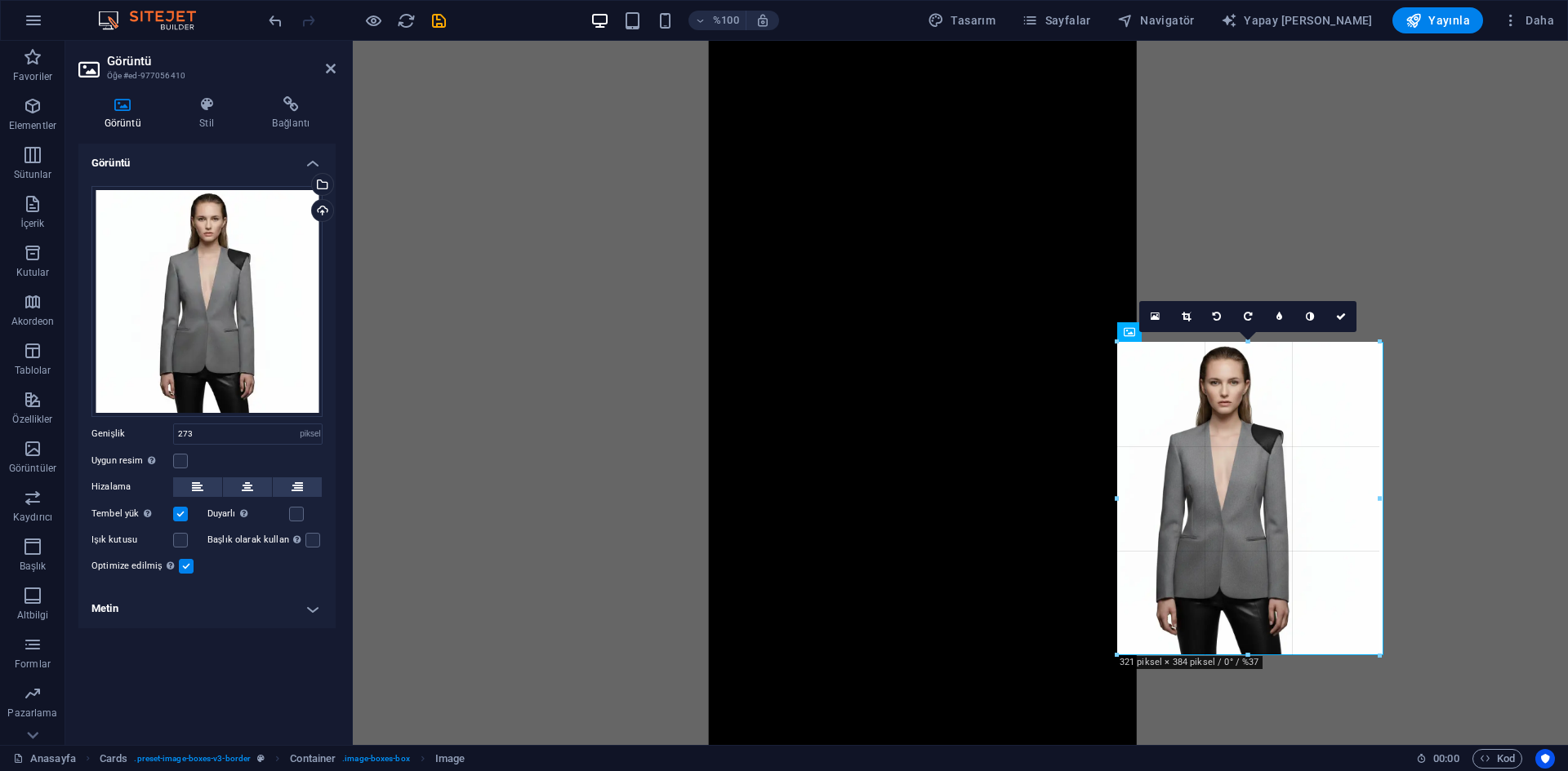
drag, startPoint x: 1341, startPoint y: 477, endPoint x: 1019, endPoint y: 453, distance: 322.9
type input "321"
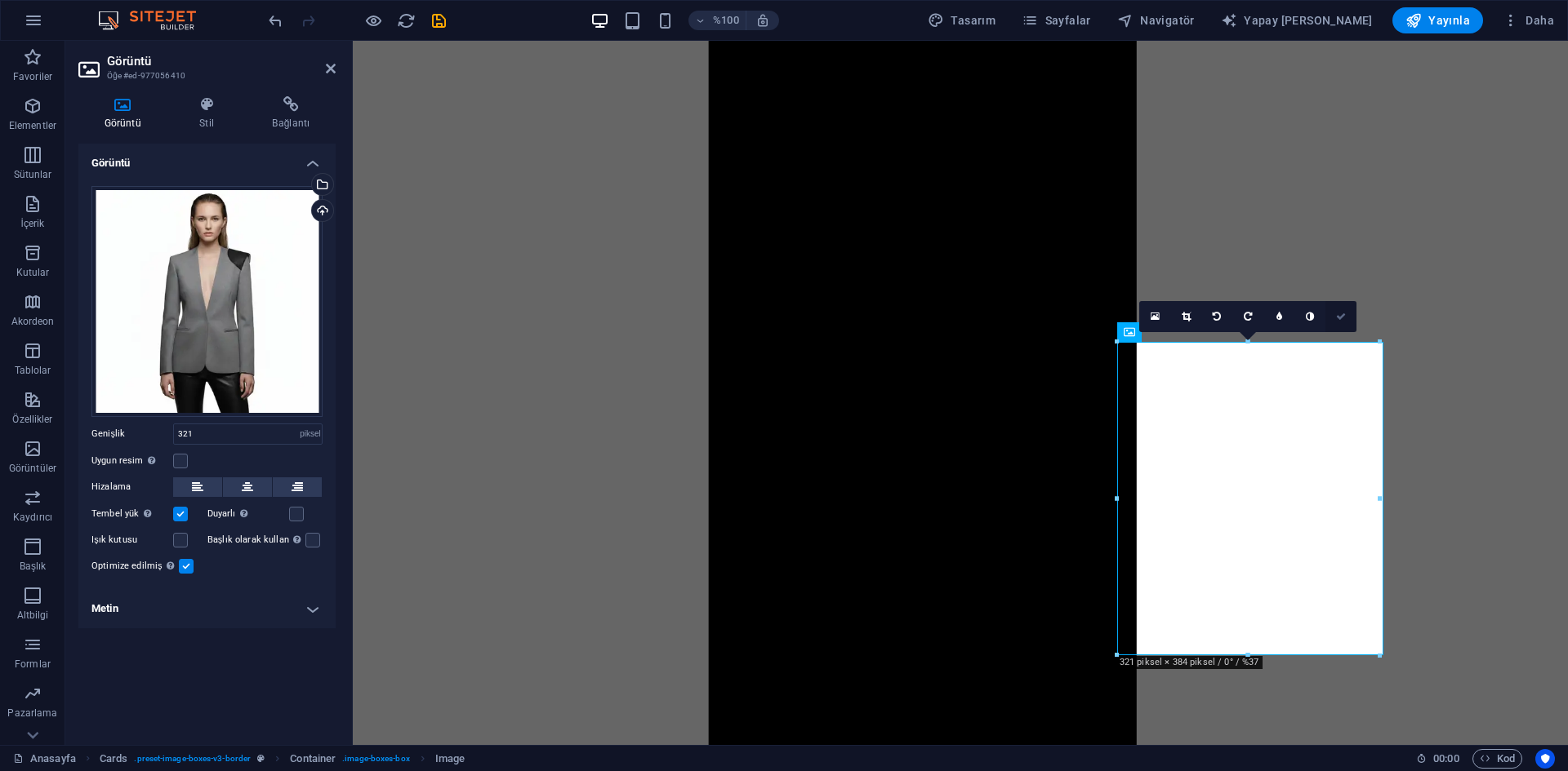
drag, startPoint x: 1337, startPoint y: 315, endPoint x: 1264, endPoint y: 286, distance: 78.5
click at [1337, 315] on icon at bounding box center [1341, 316] width 10 height 10
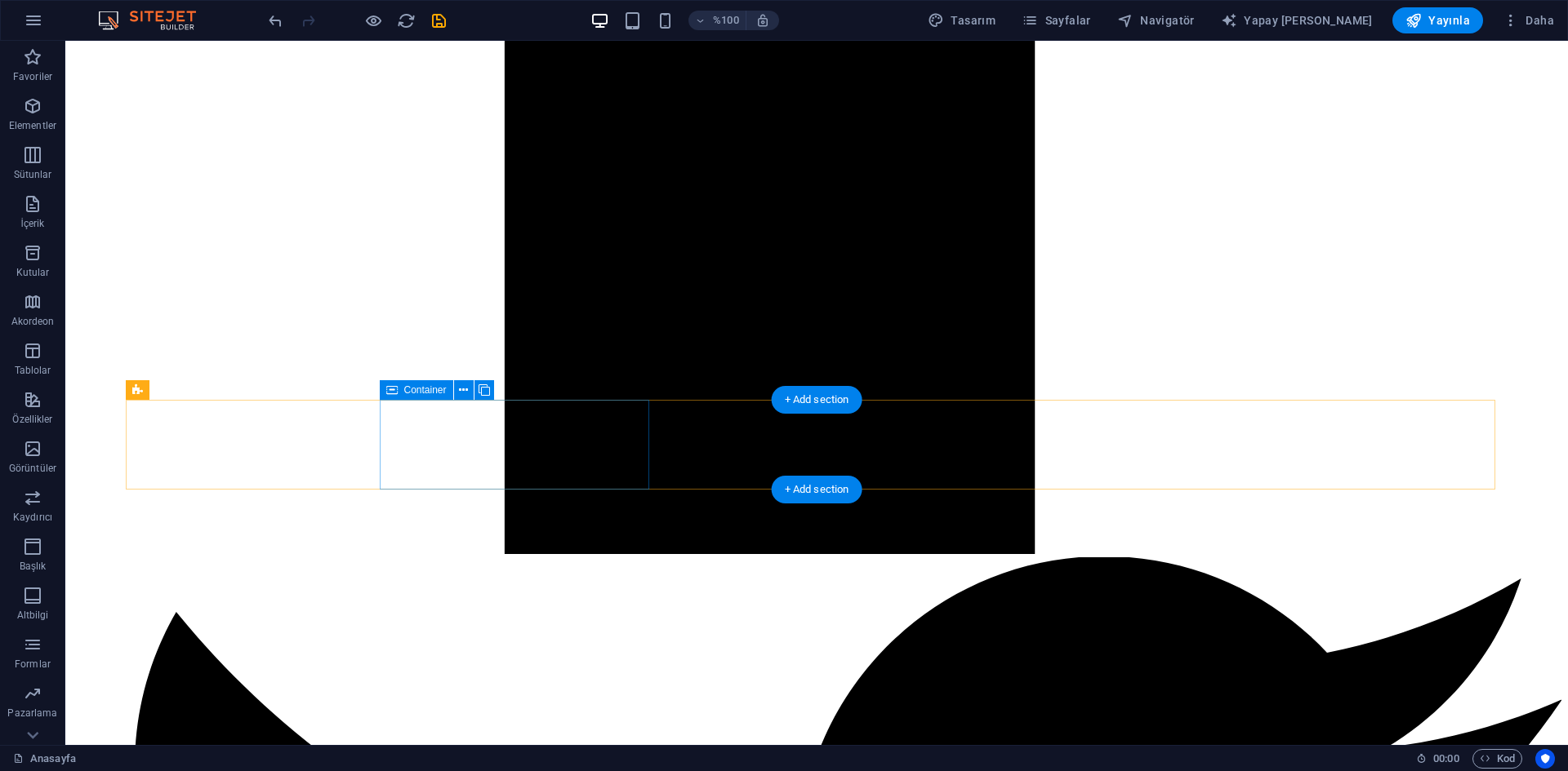
scroll to position [2730, 0]
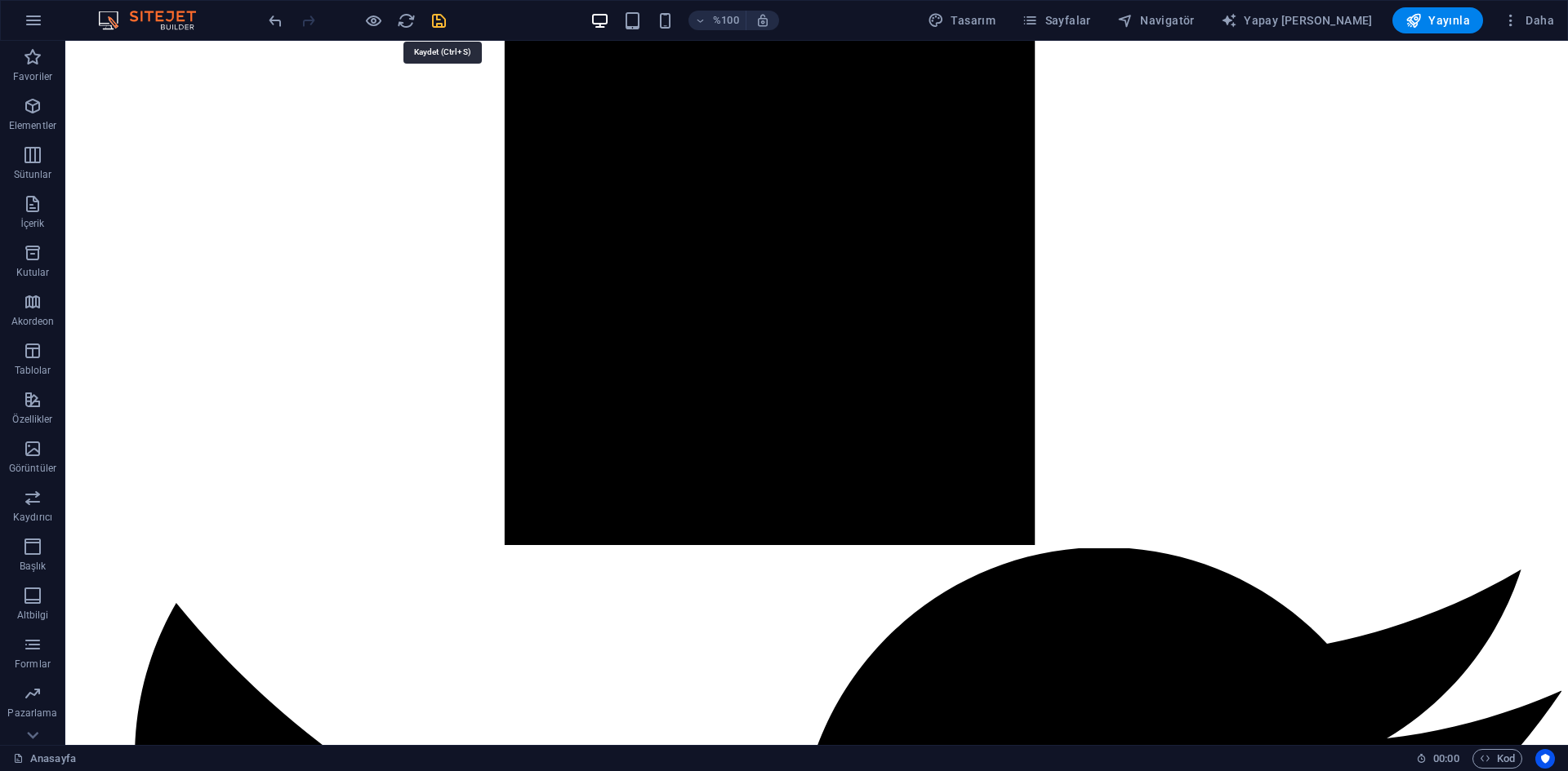
click at [434, 22] on icon "kaydetmek" at bounding box center [438, 21] width 19 height 19
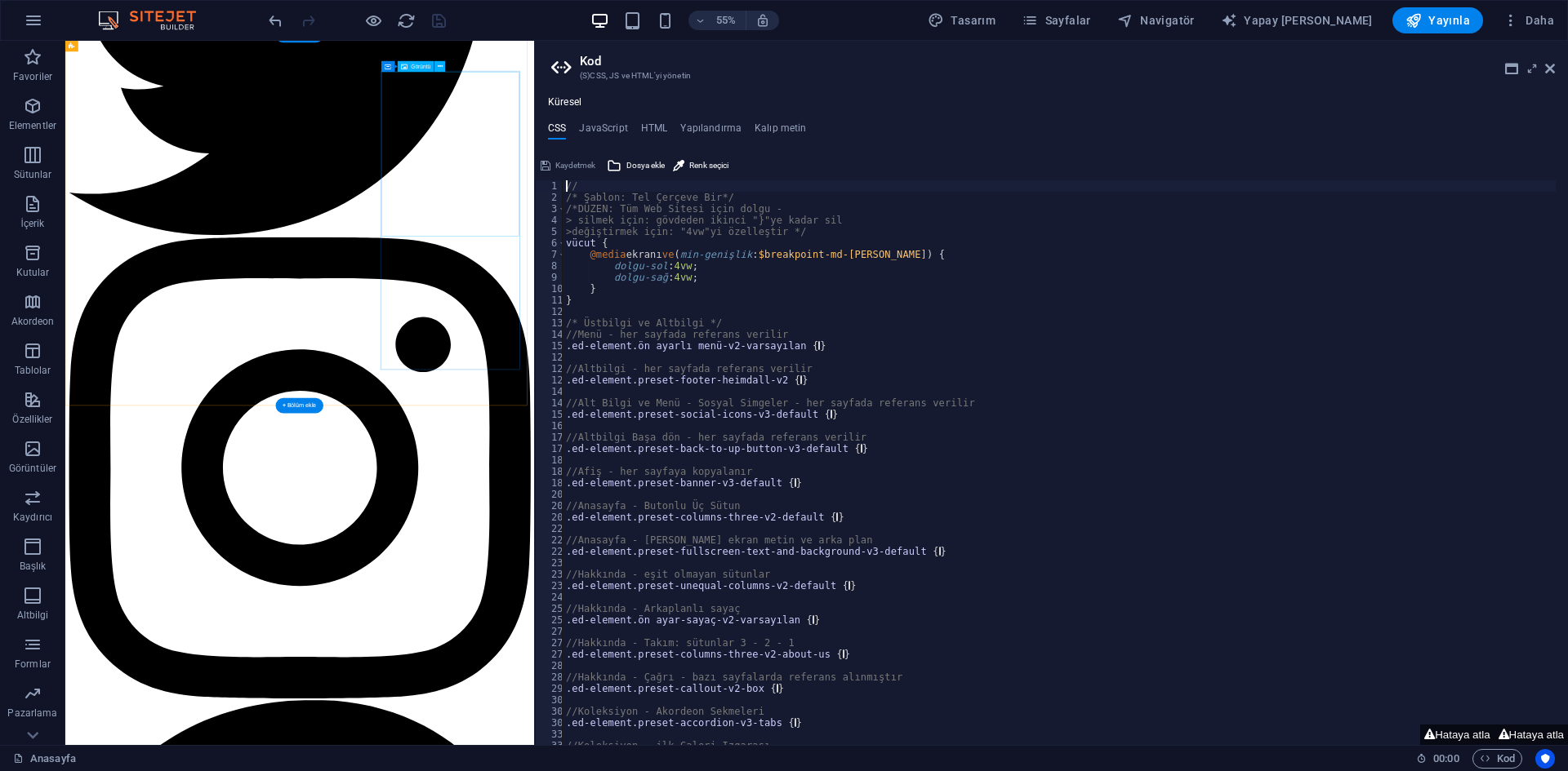
scroll to position [2305, 0]
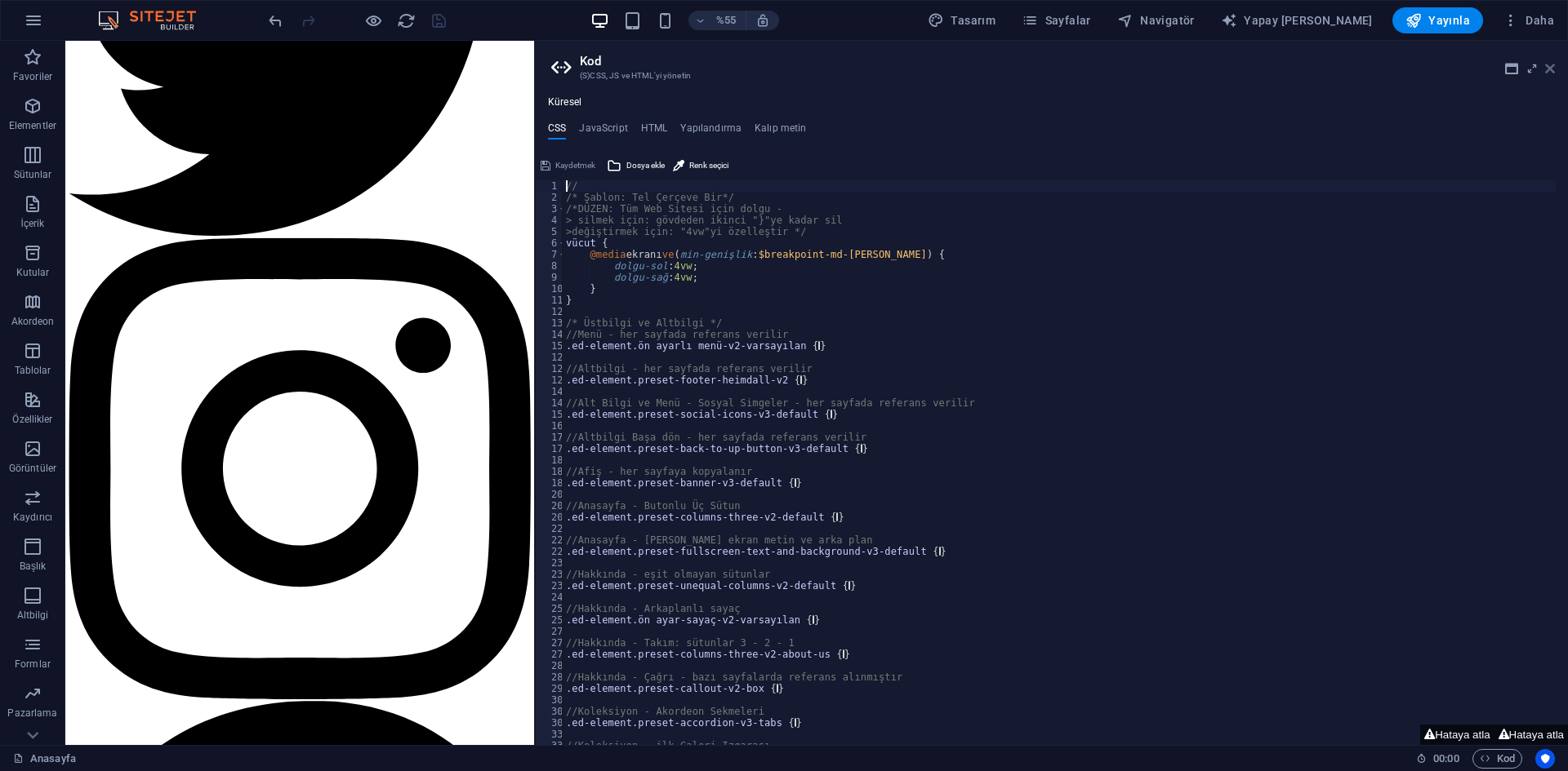
click at [1544, 73] on icon at bounding box center [1549, 68] width 10 height 13
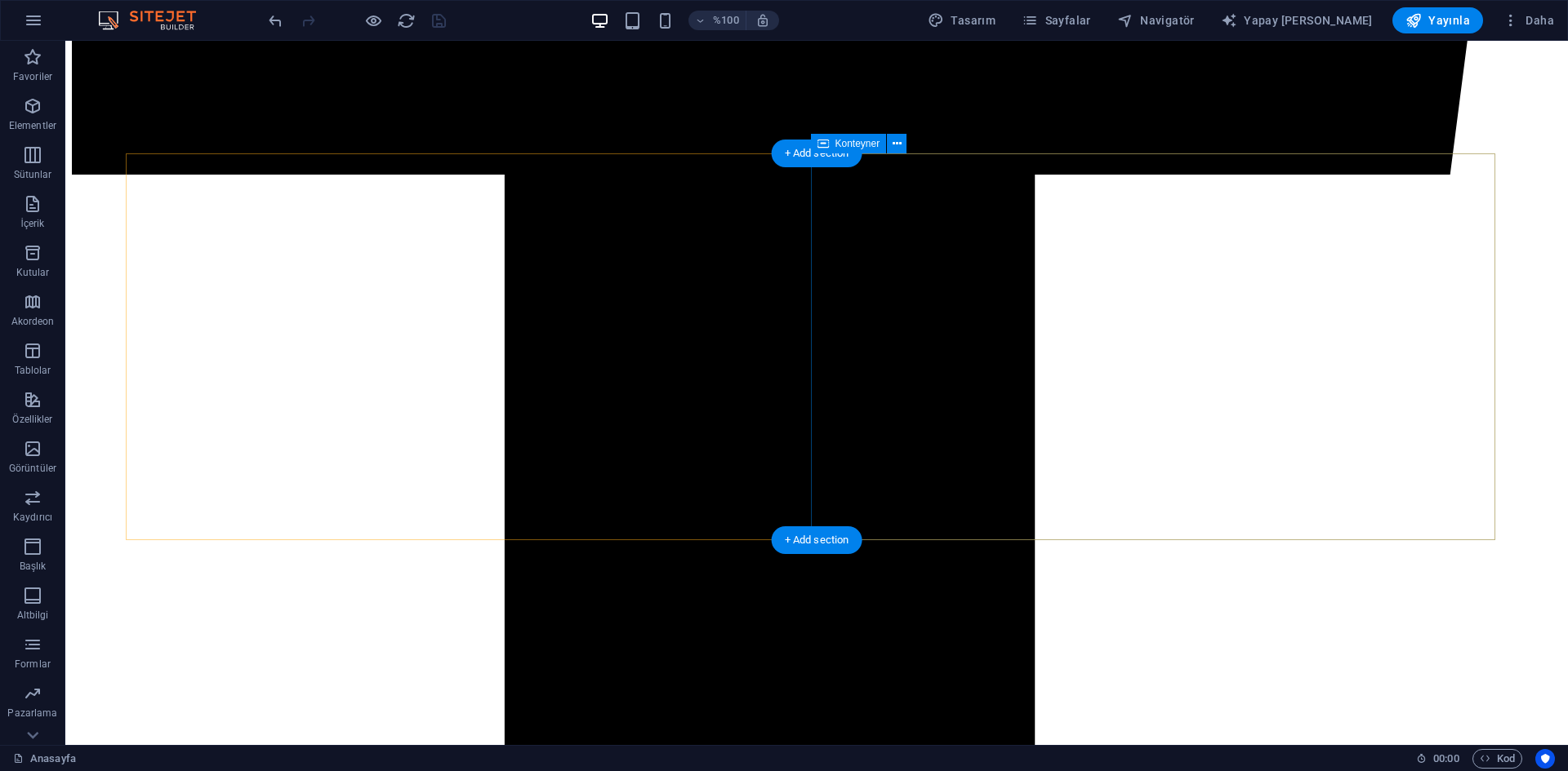
scroll to position [1495, 0]
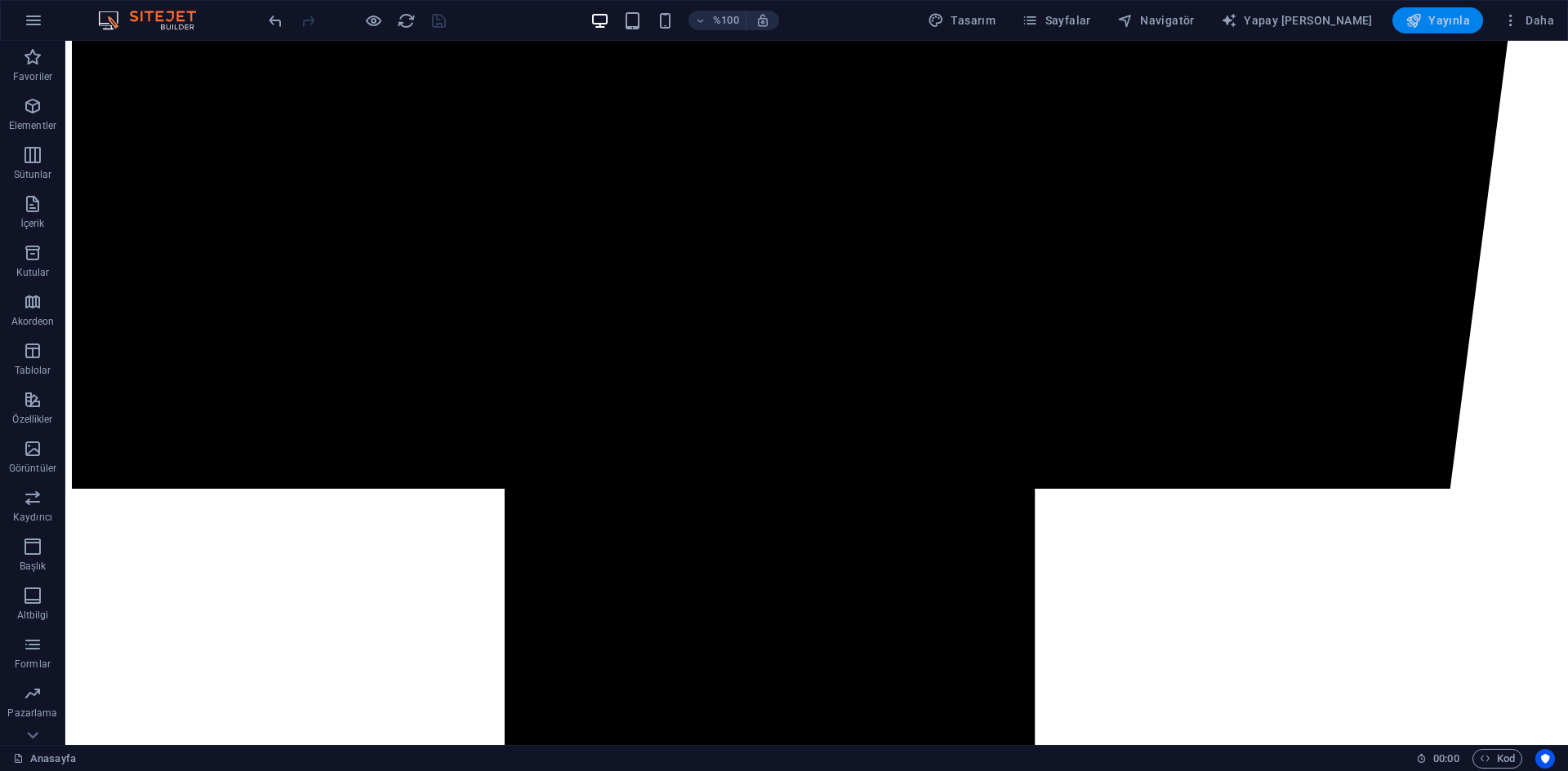
click at [1416, 19] on icon "button" at bounding box center [1413, 20] width 17 height 17
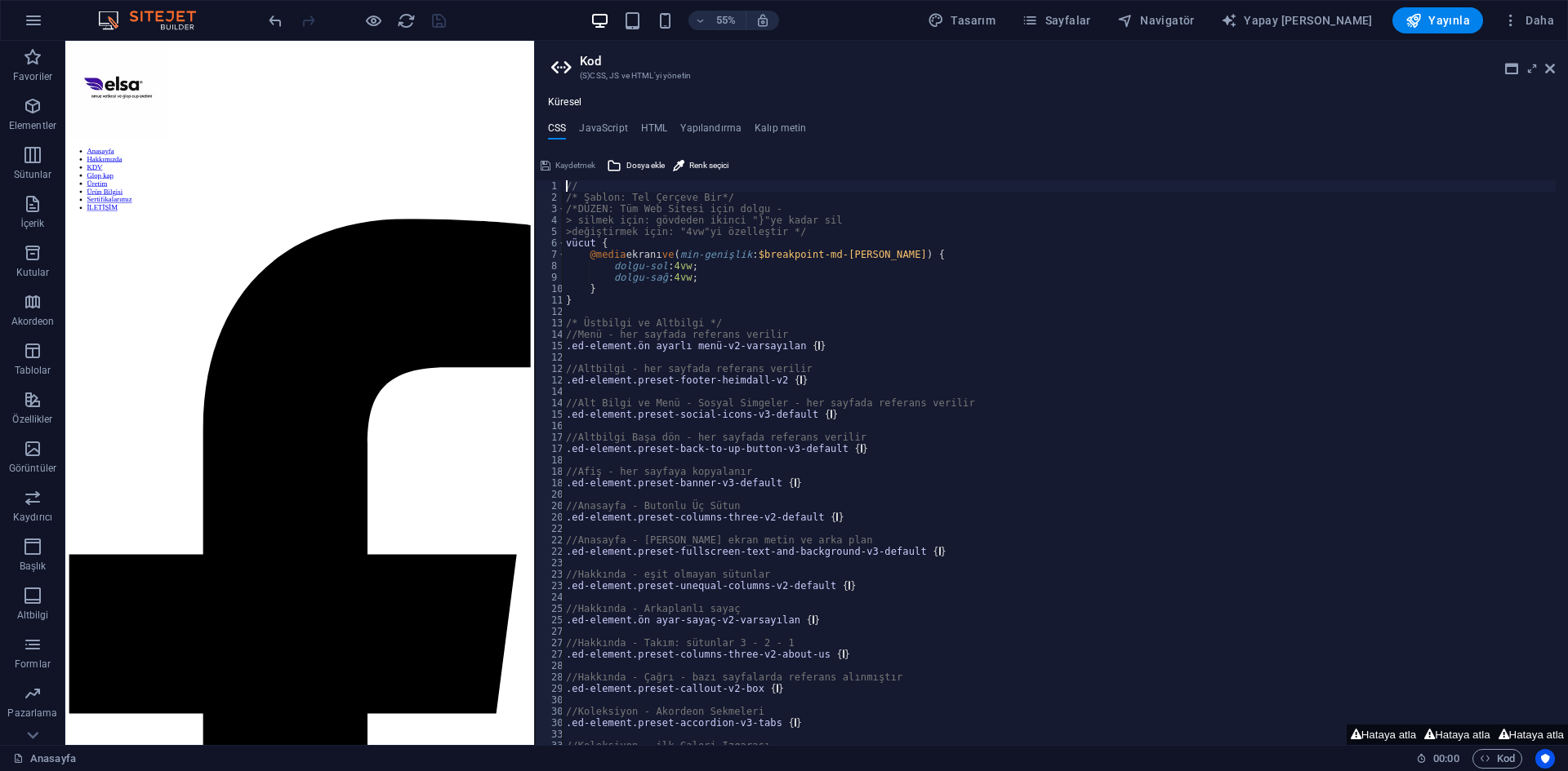
scroll to position [0, 0]
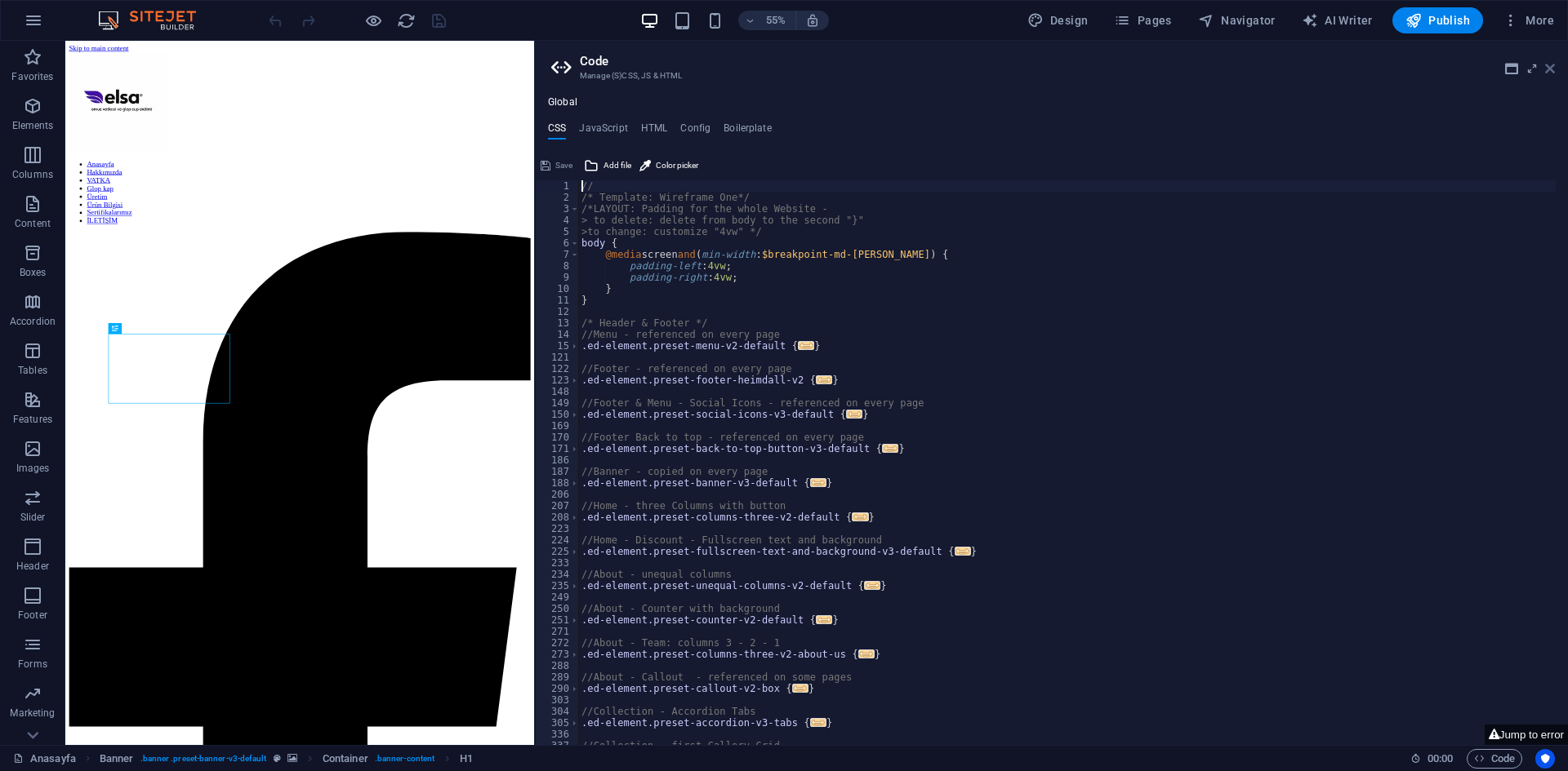
click at [1545, 71] on icon at bounding box center [1549, 68] width 10 height 13
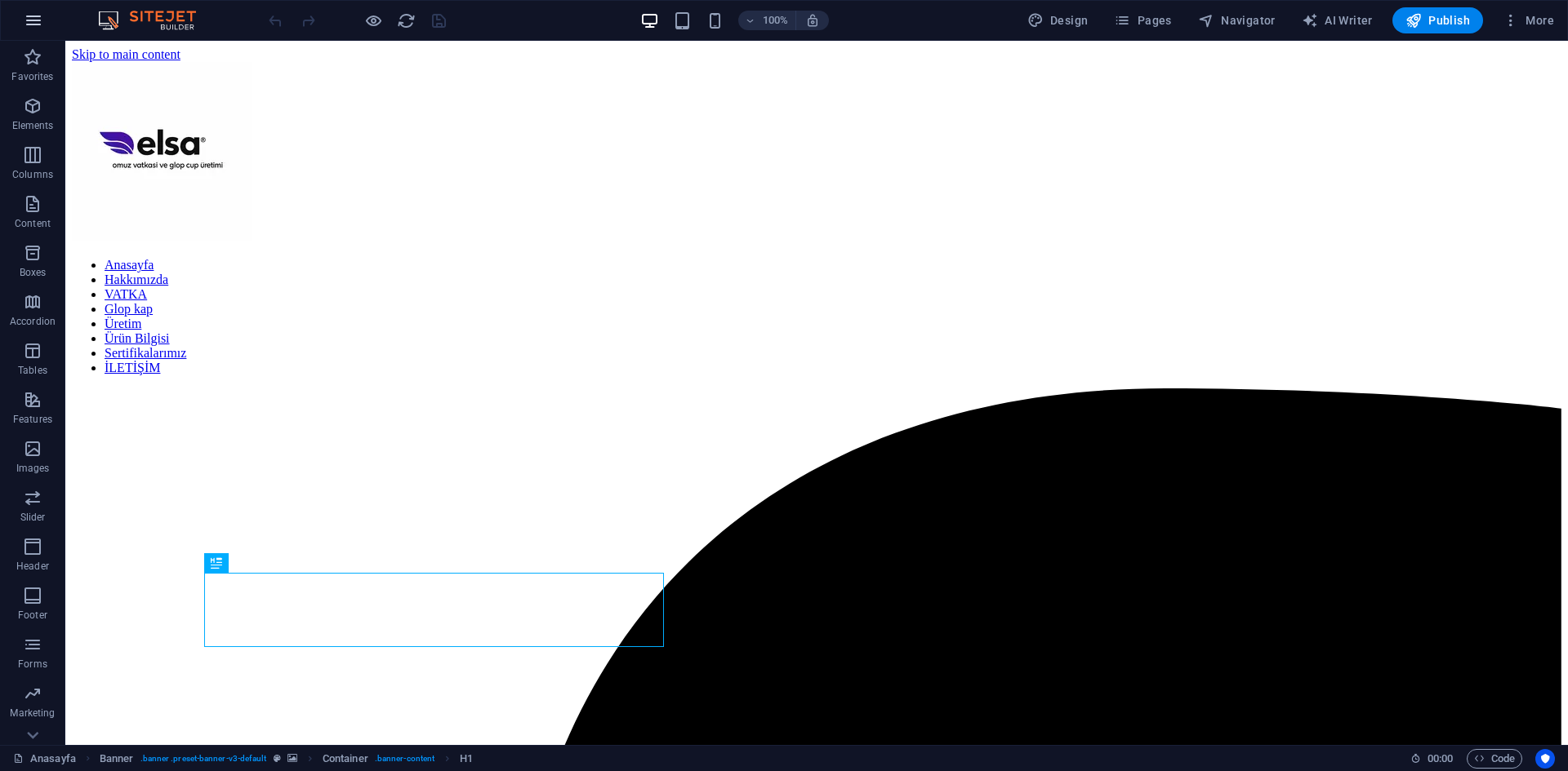
click at [28, 24] on icon "button" at bounding box center [33, 21] width 20 height 20
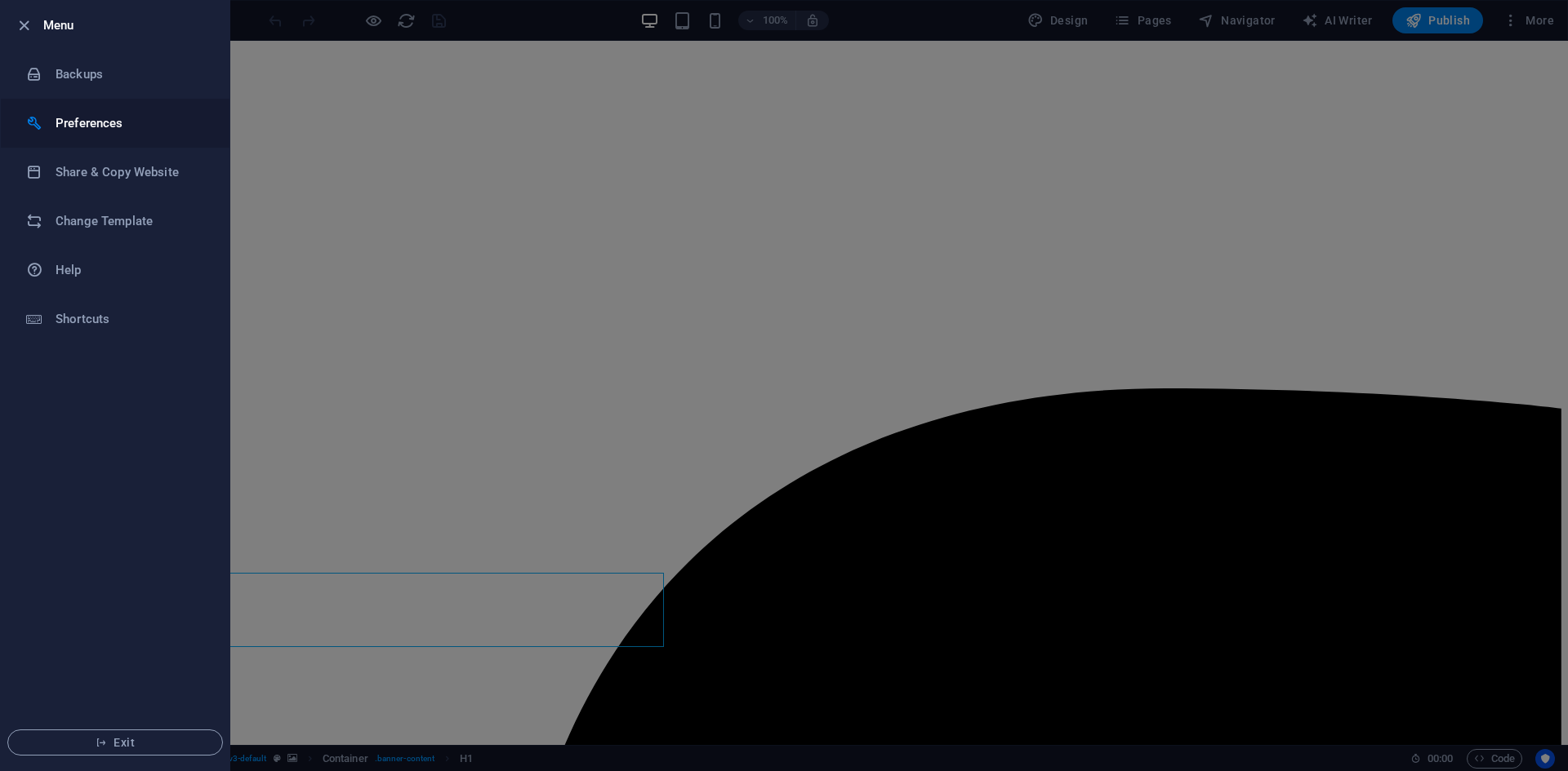
click at [126, 125] on h6 "Preferences" at bounding box center [131, 123] width 151 height 20
select select "all"
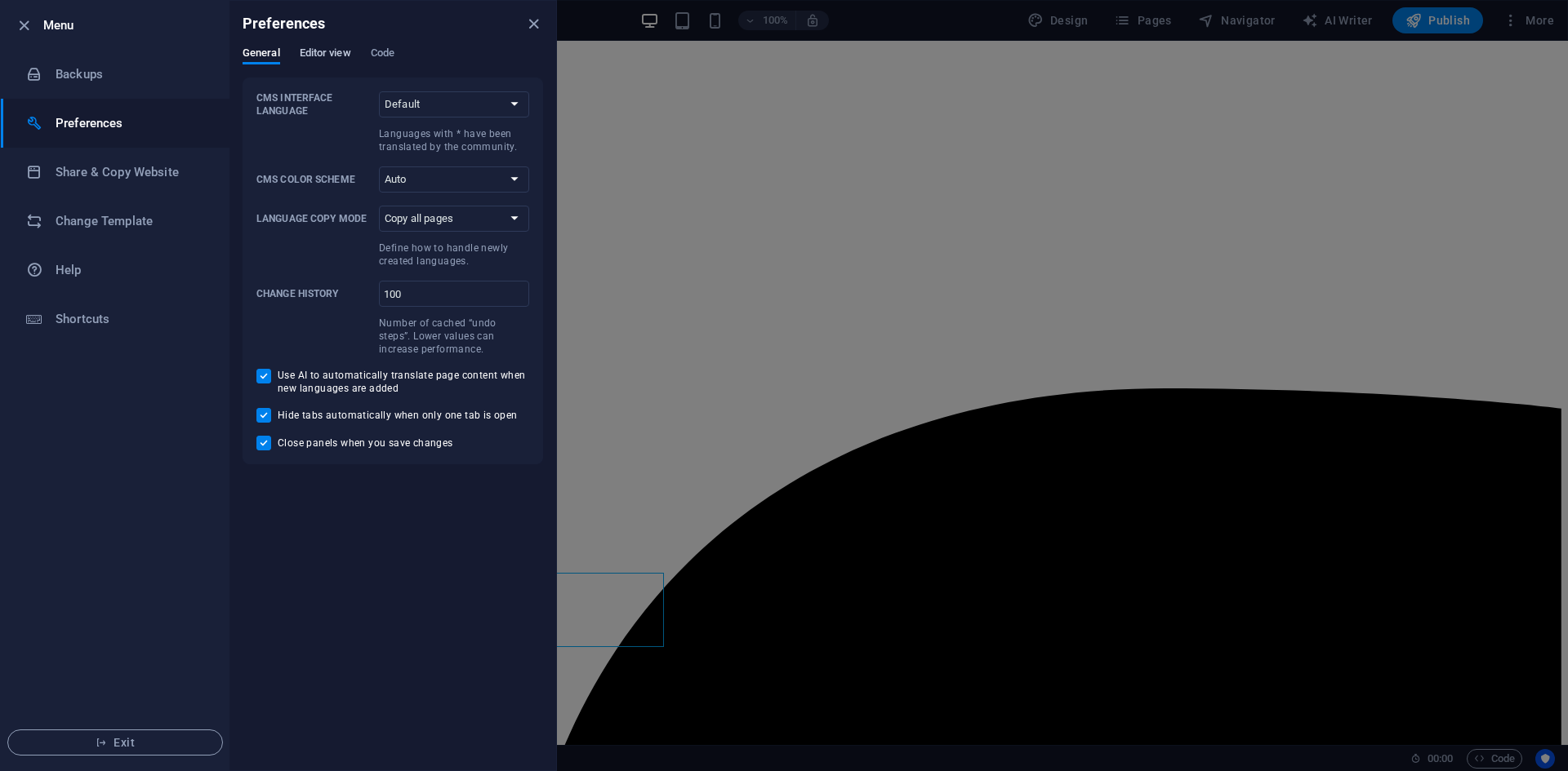
click at [316, 57] on span "Editor view" at bounding box center [325, 54] width 51 height 23
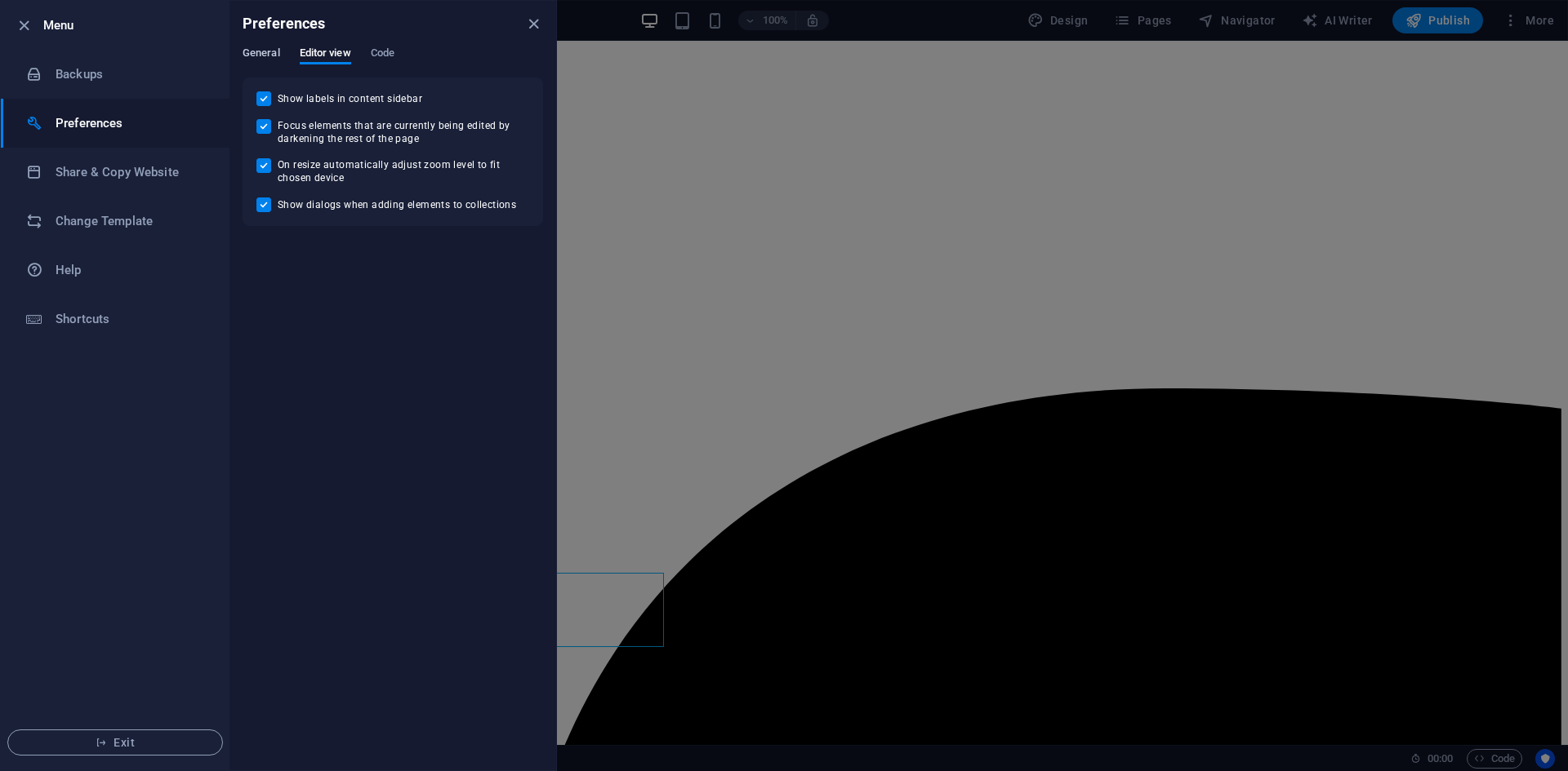
click at [250, 48] on span "General" at bounding box center [261, 54] width 37 height 23
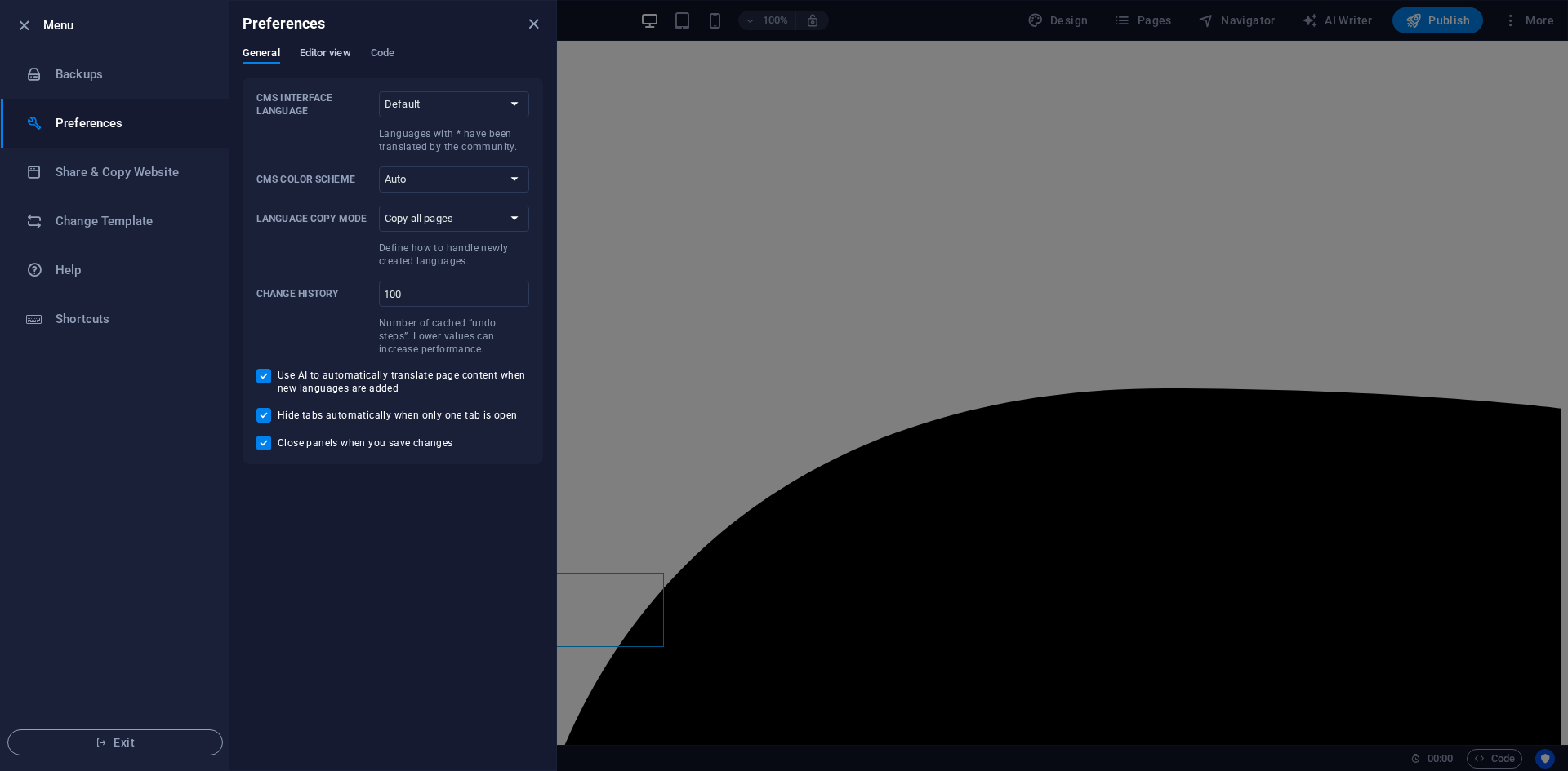
click at [325, 50] on span "Editor view" at bounding box center [325, 54] width 51 height 23
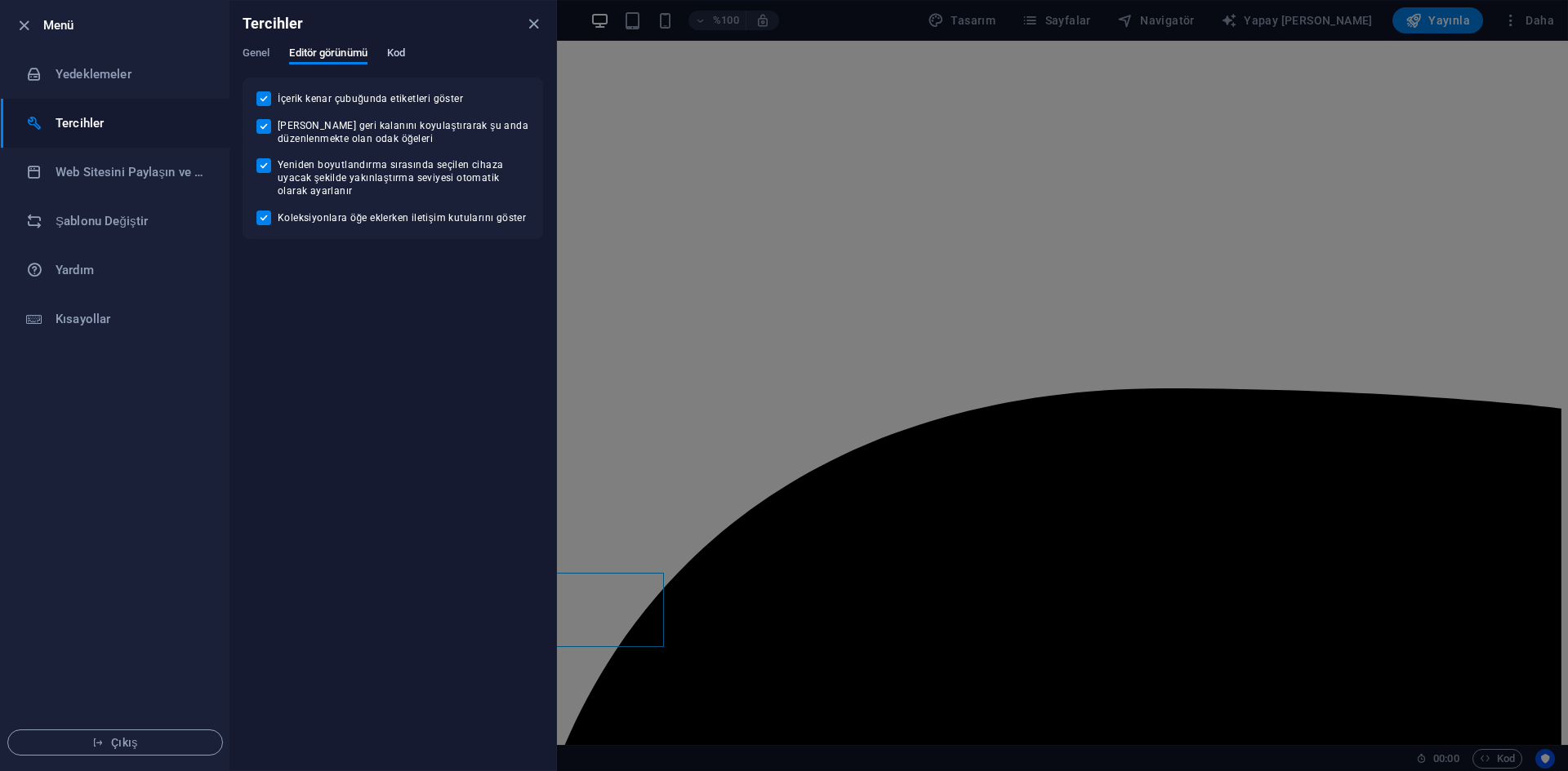
click at [403, 62] on button "Kod" at bounding box center [396, 55] width 18 height 18
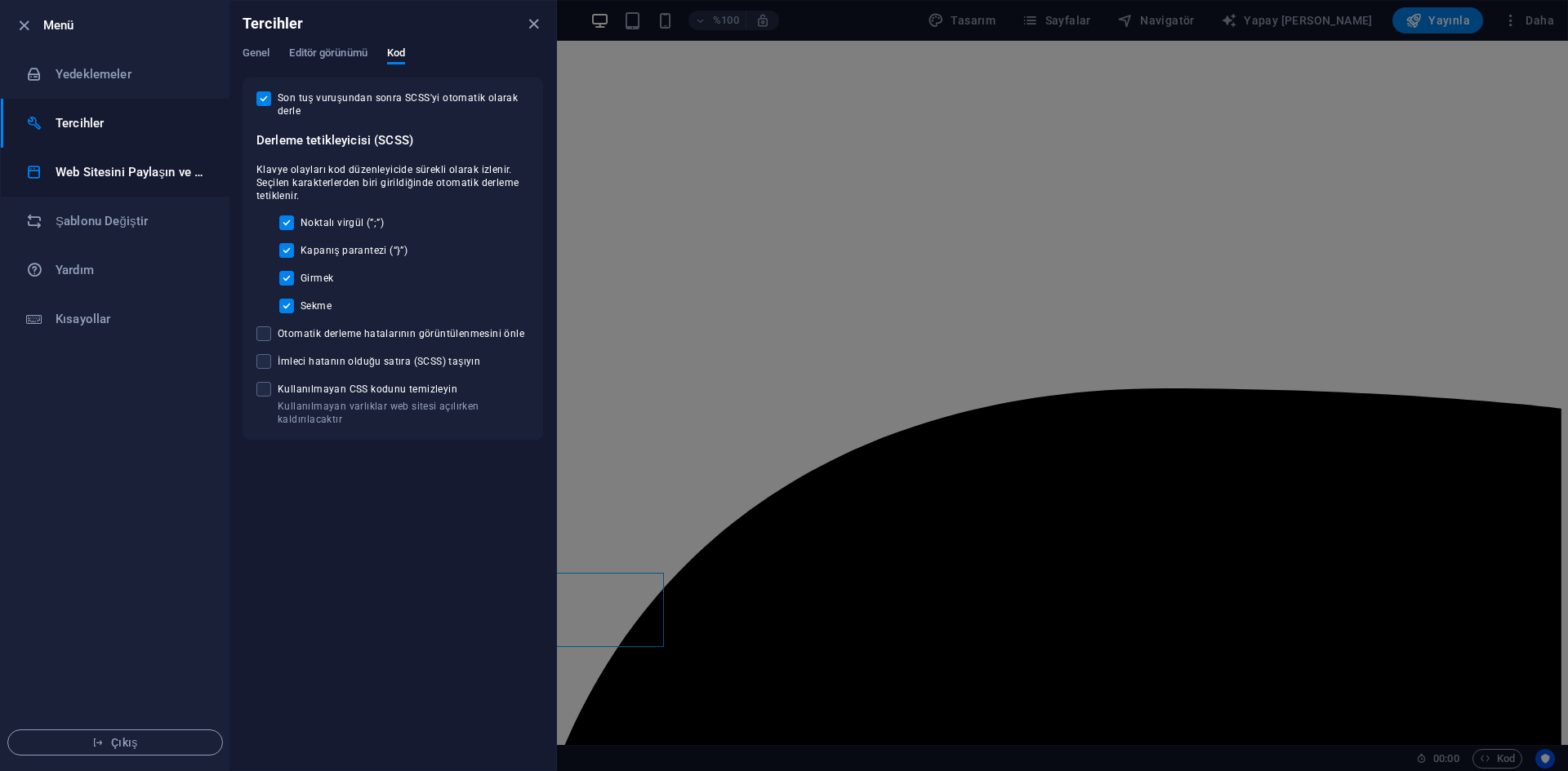
click at [159, 167] on font "Web Sitesini Paylaşın ve [GEOGRAPHIC_DATA]" at bounding box center [184, 171] width 258 height 15
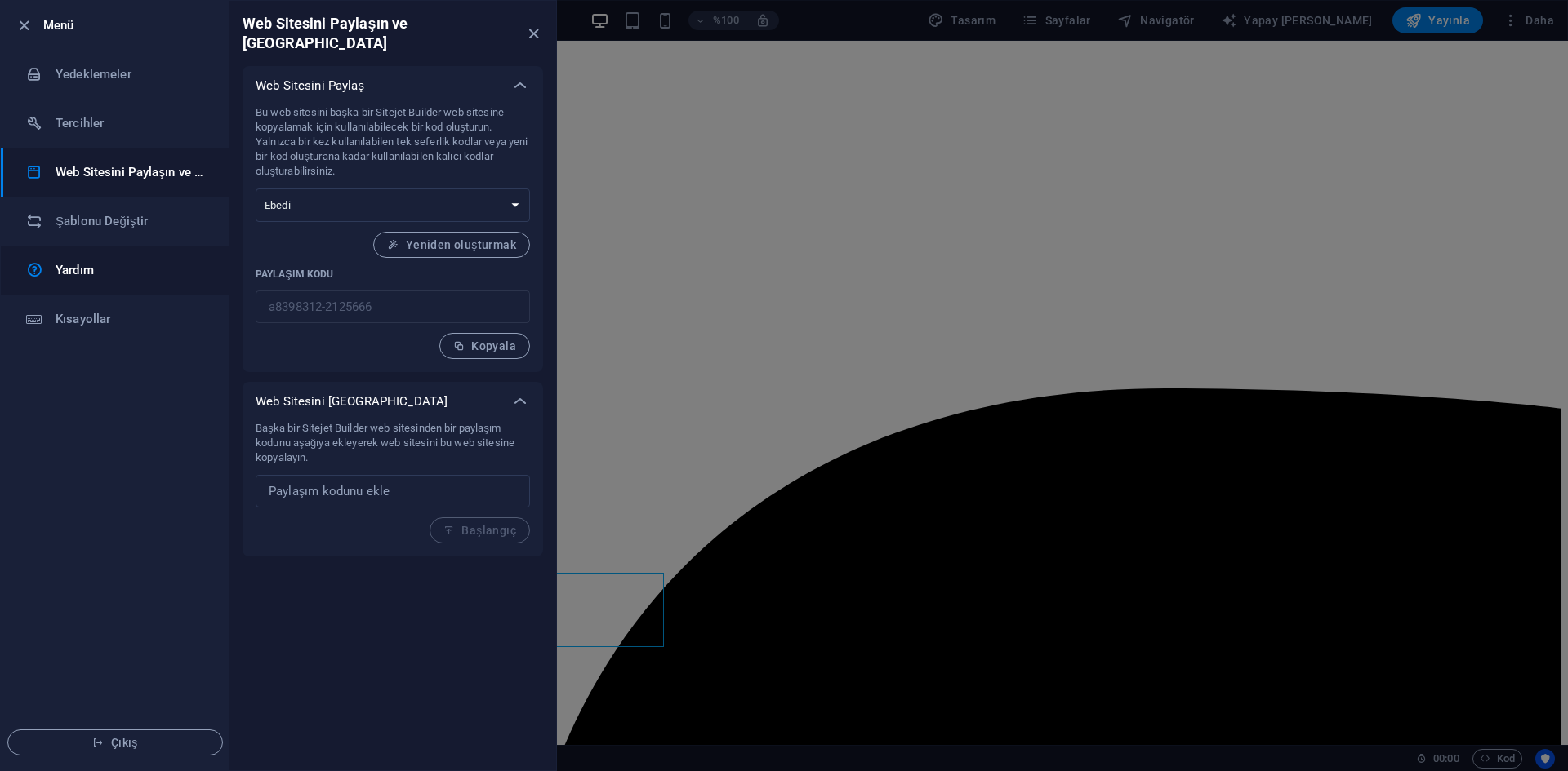
click at [114, 263] on h6 "Yardım" at bounding box center [131, 270] width 151 height 20
click at [532, 30] on icon "kapalı" at bounding box center [533, 33] width 19 height 19
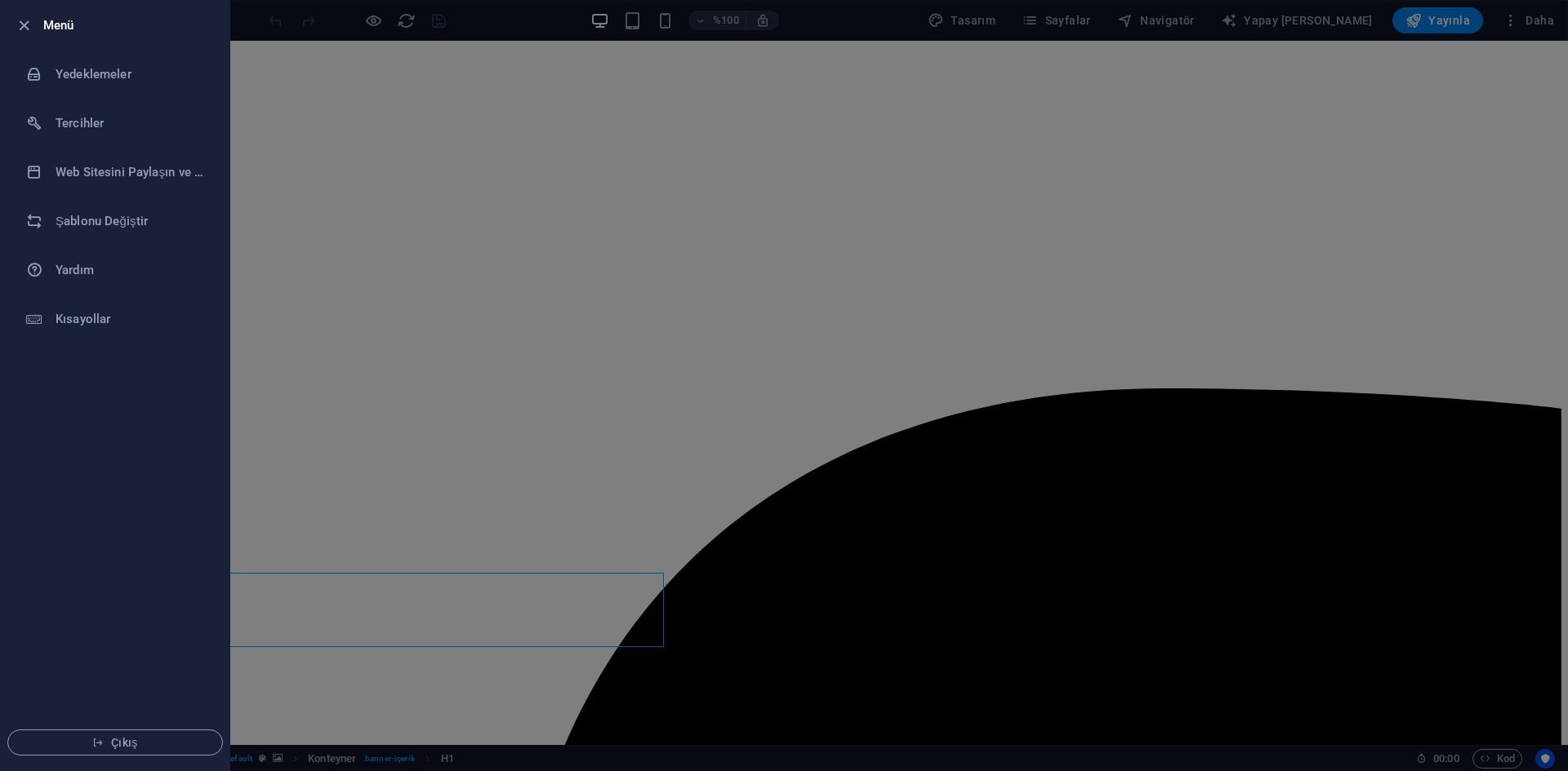
click at [659, 22] on div at bounding box center [784, 385] width 1568 height 771
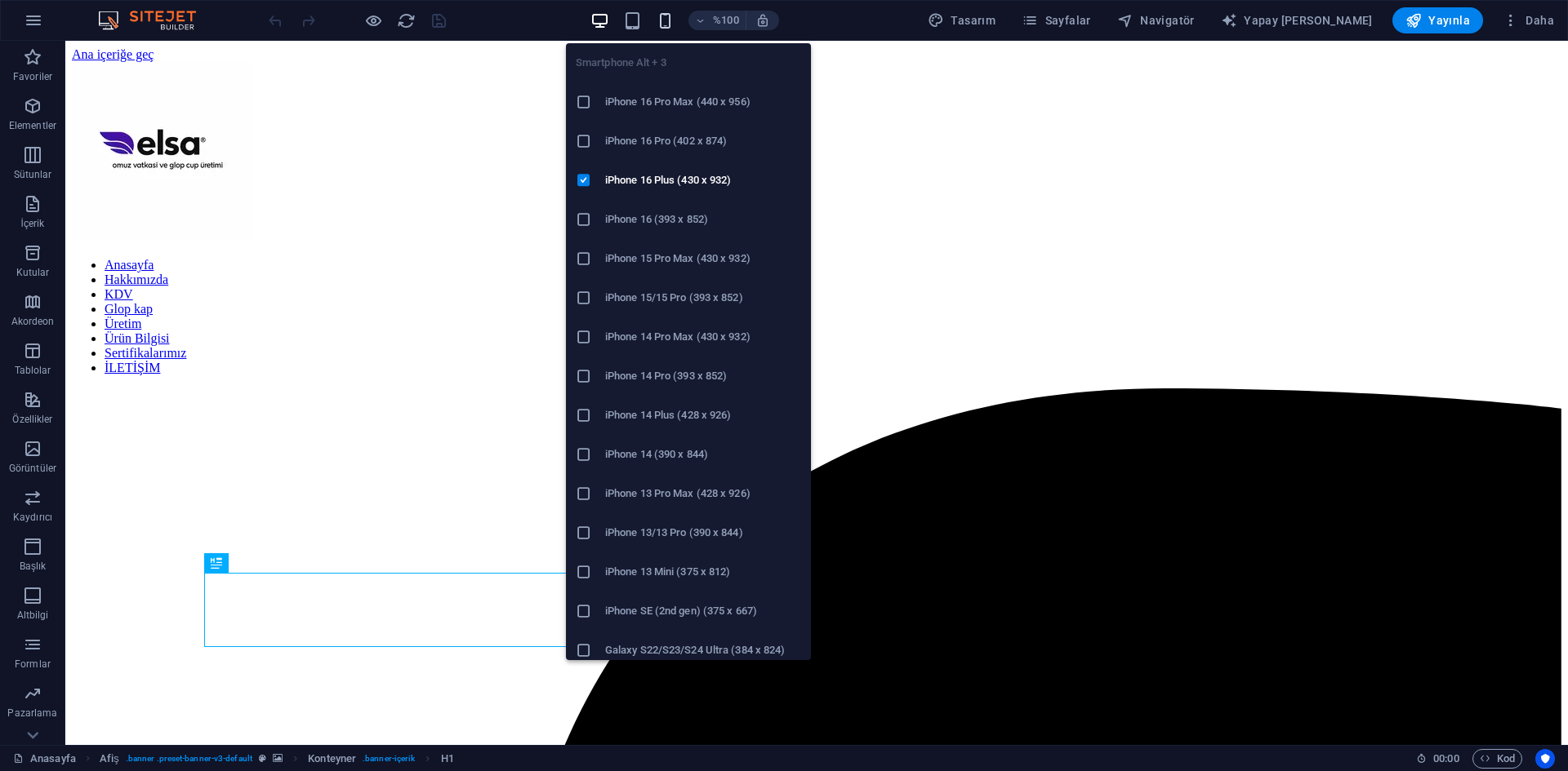
click at [674, 24] on icon "button" at bounding box center [664, 21] width 19 height 19
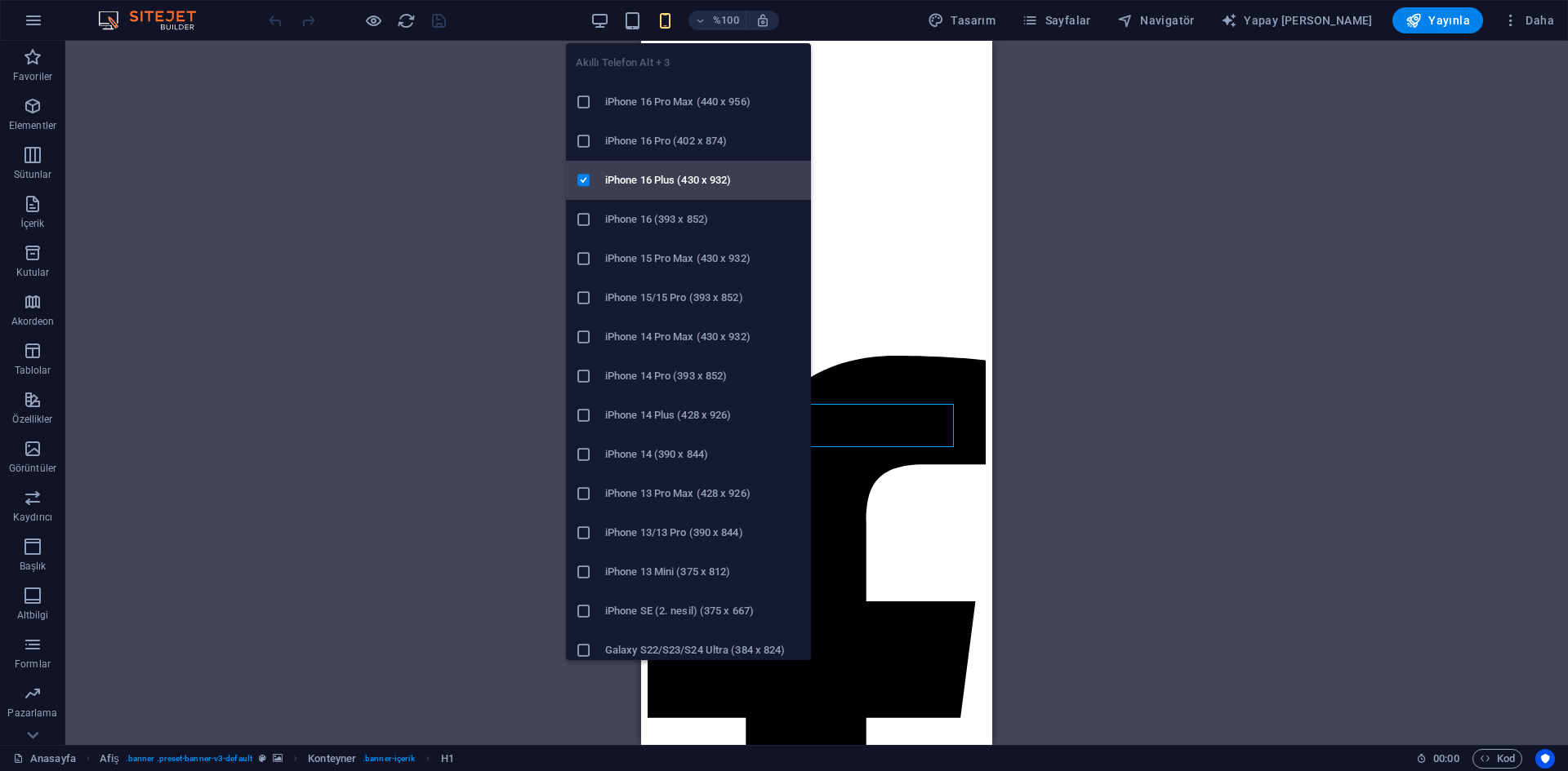
click at [661, 183] on font "iPhone 16 Plus (430 x 932)" at bounding box center [667, 179] width 125 height 12
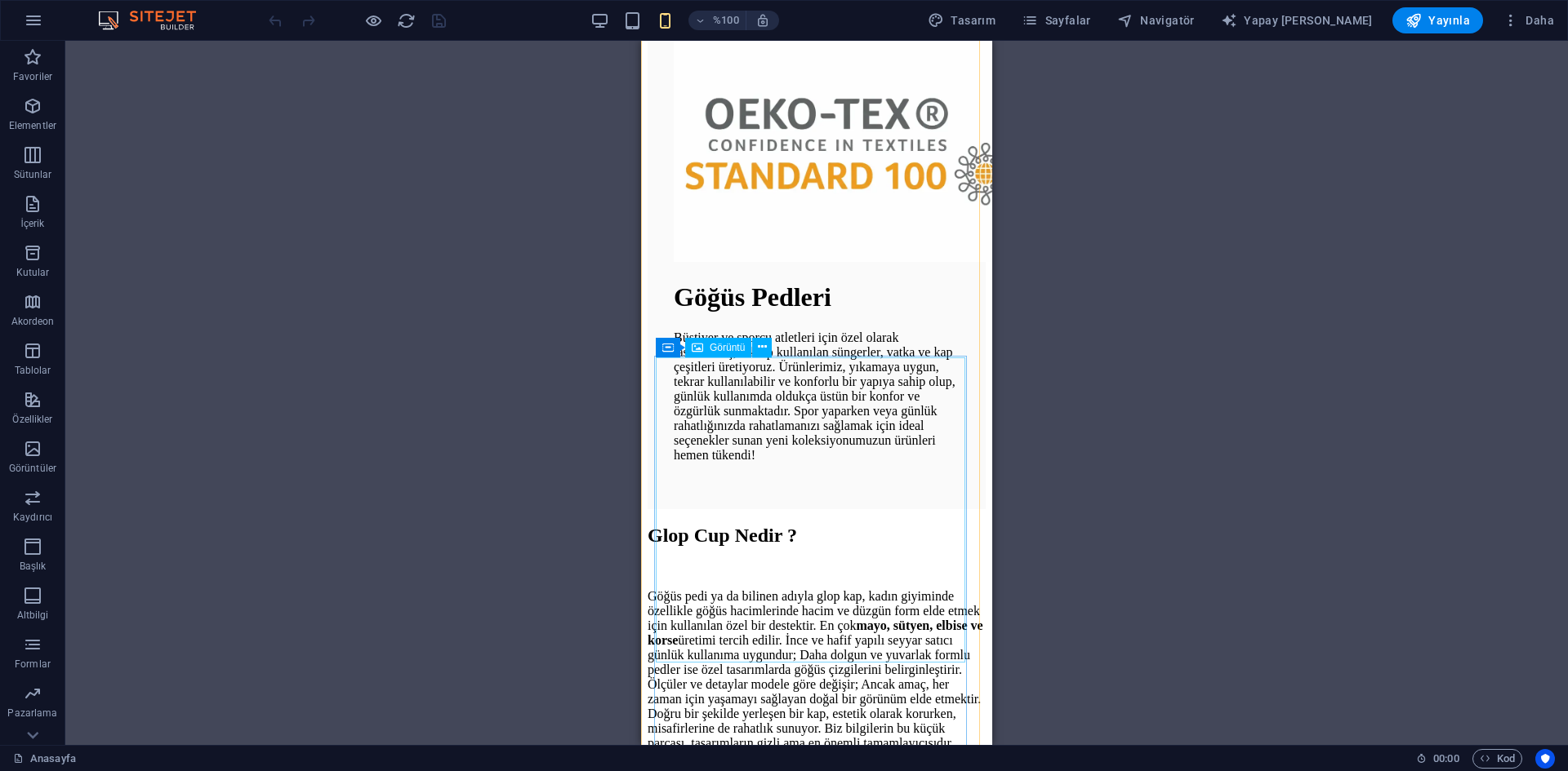
scroll to position [3119, 0]
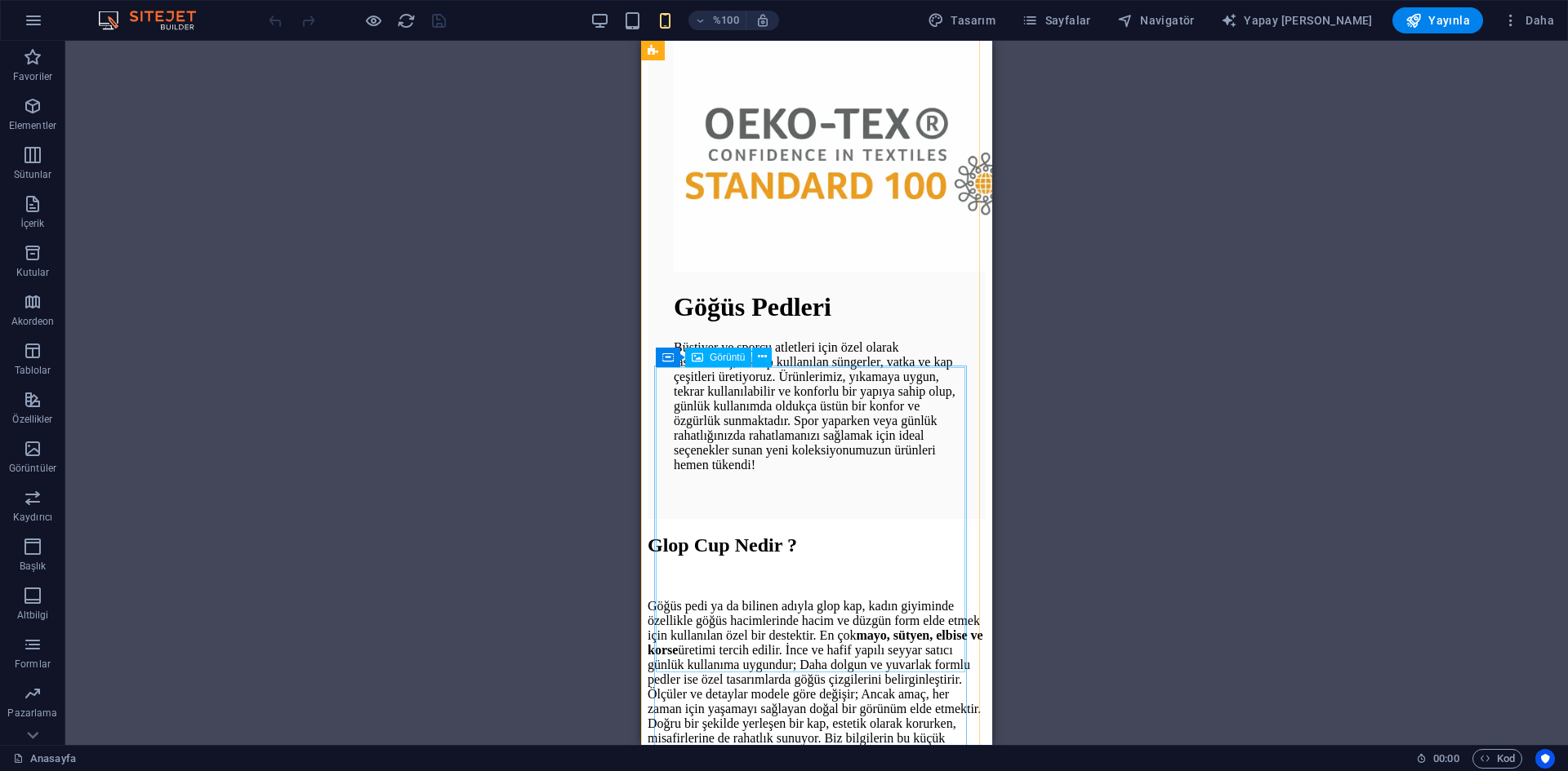
select select "px"
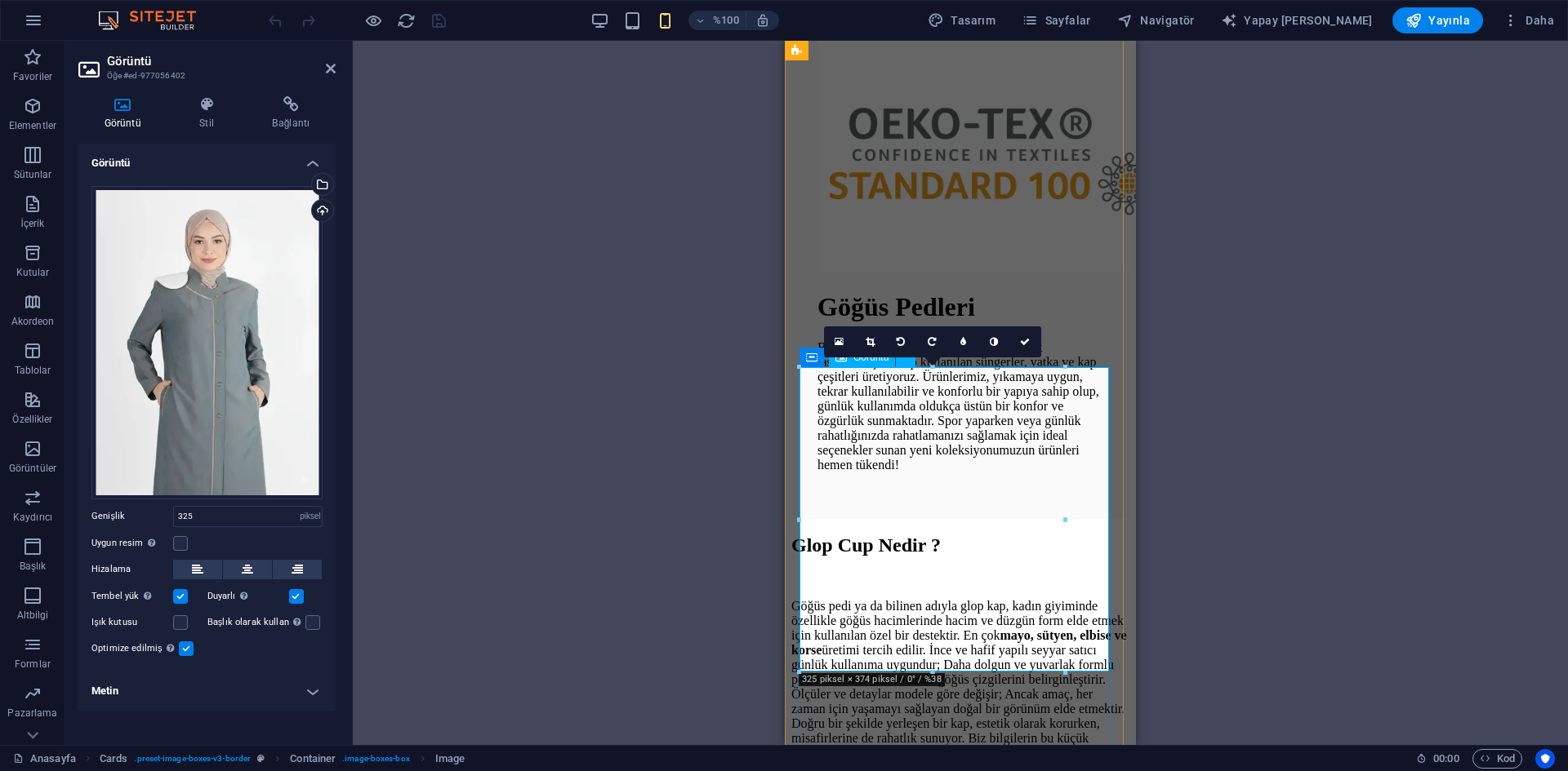
drag, startPoint x: 1850, startPoint y: 557, endPoint x: 1076, endPoint y: 525, distance: 774.7
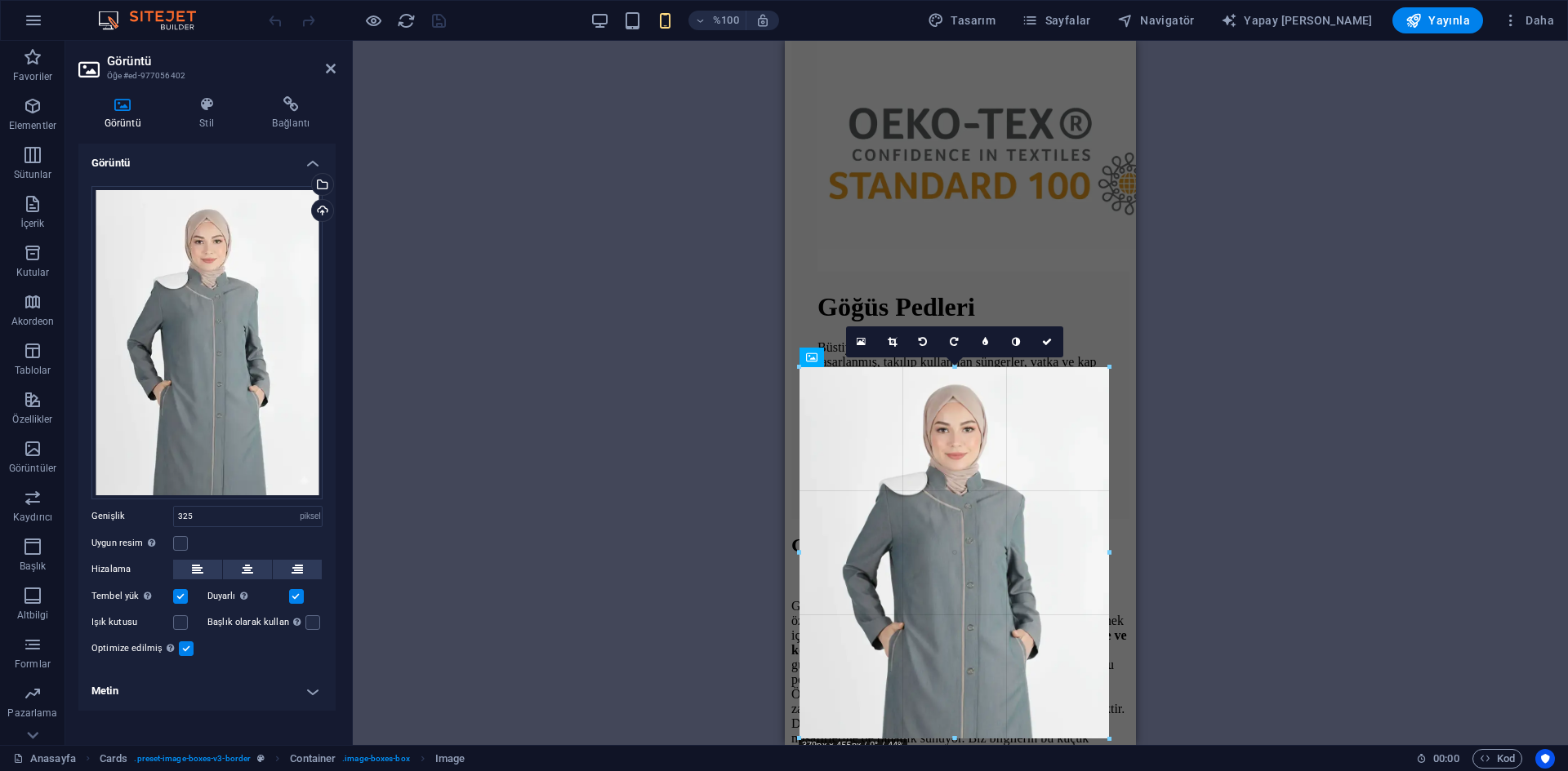
type input "379"
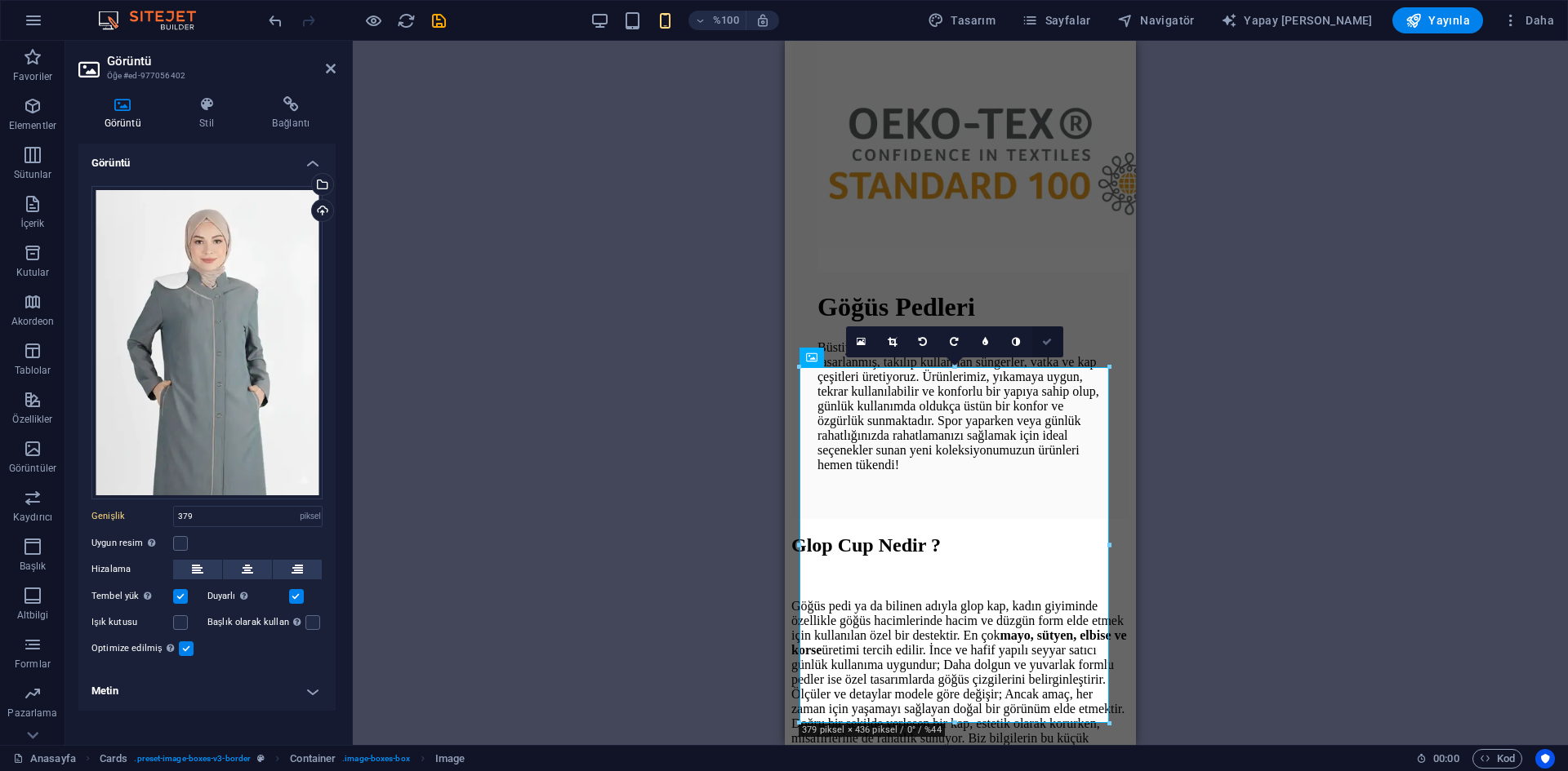
click at [1050, 341] on icon at bounding box center [1047, 342] width 10 height 10
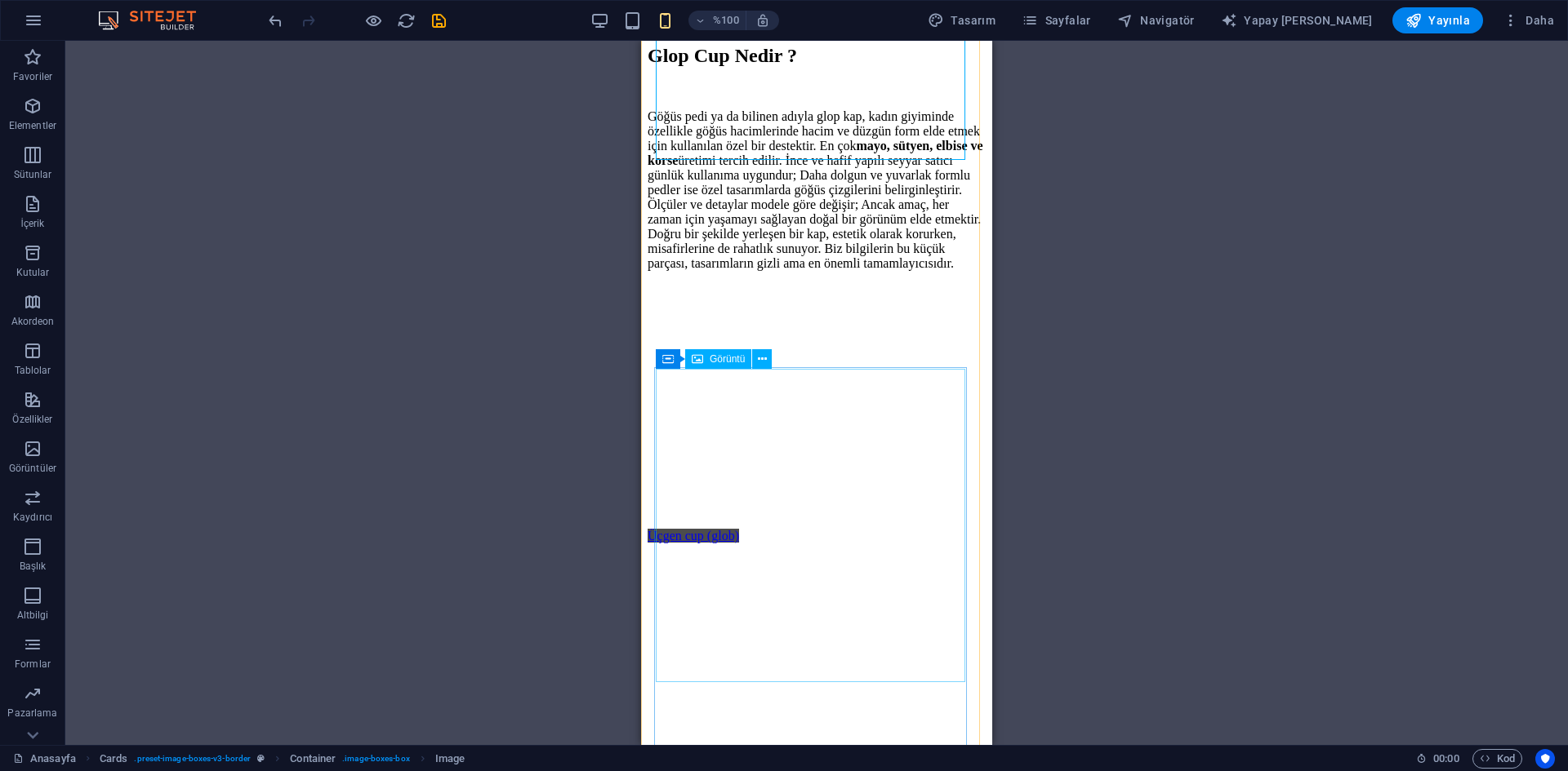
scroll to position [3772, 0]
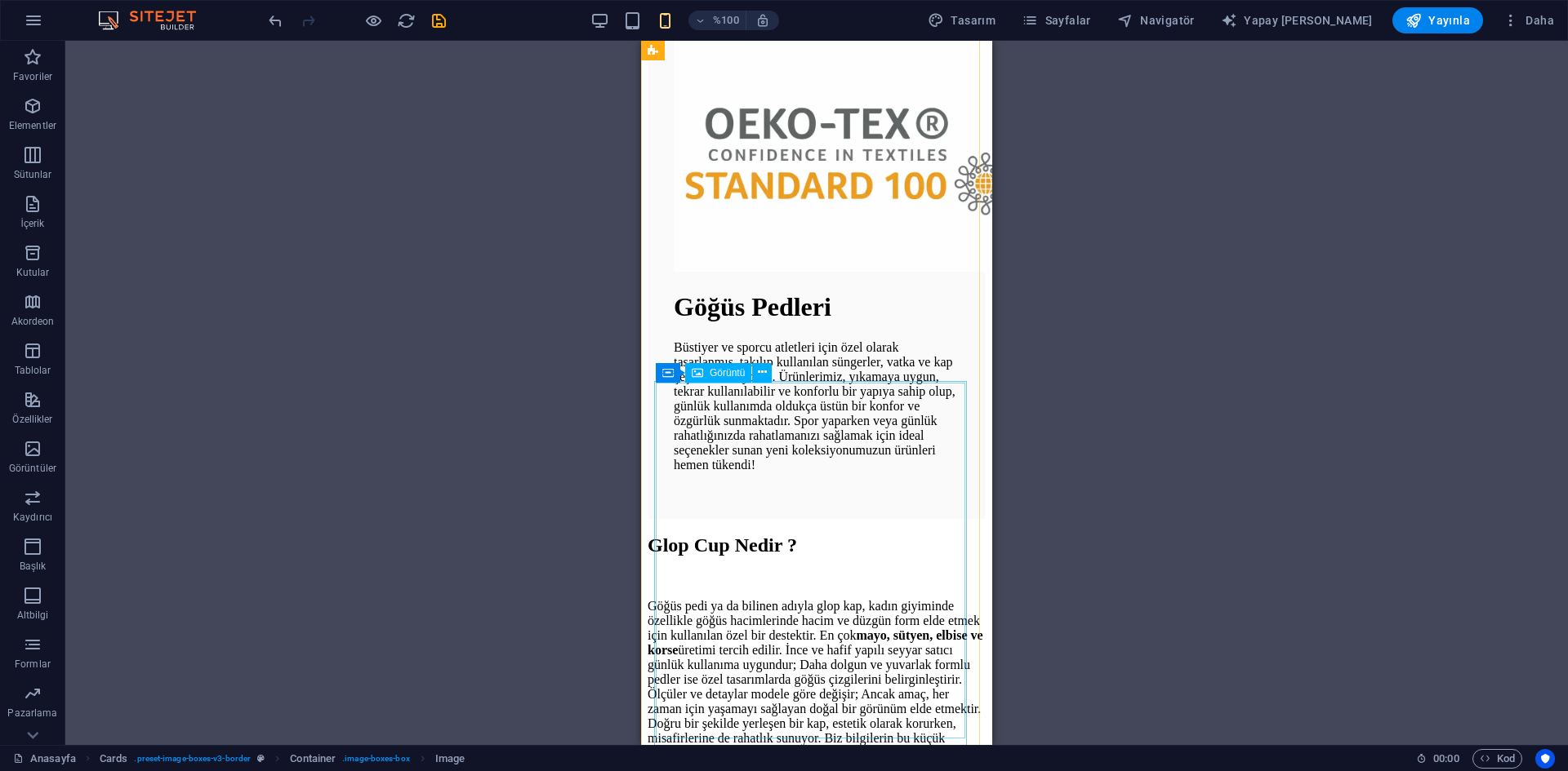
scroll to position [2793, 0]
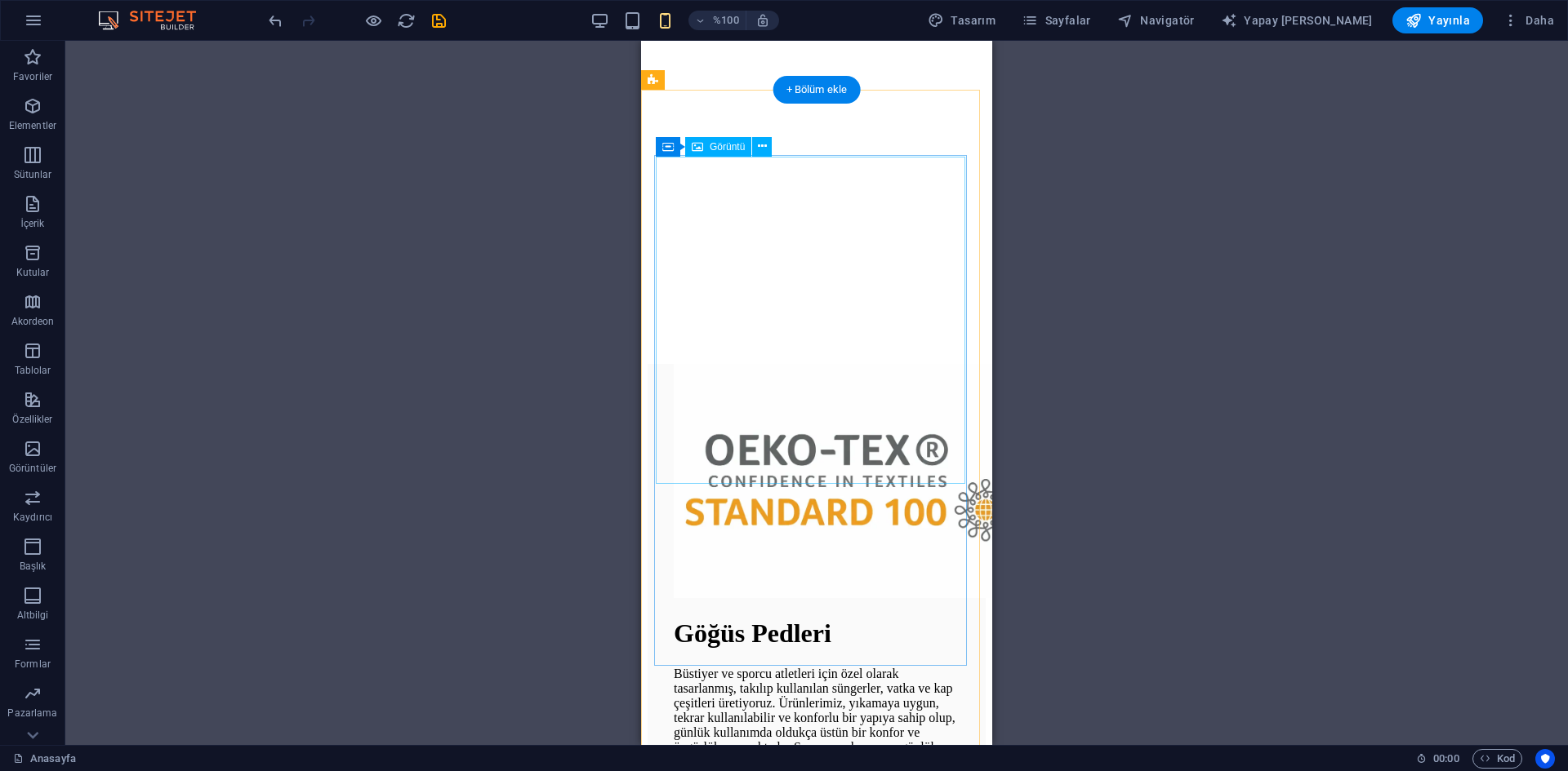
select select "px"
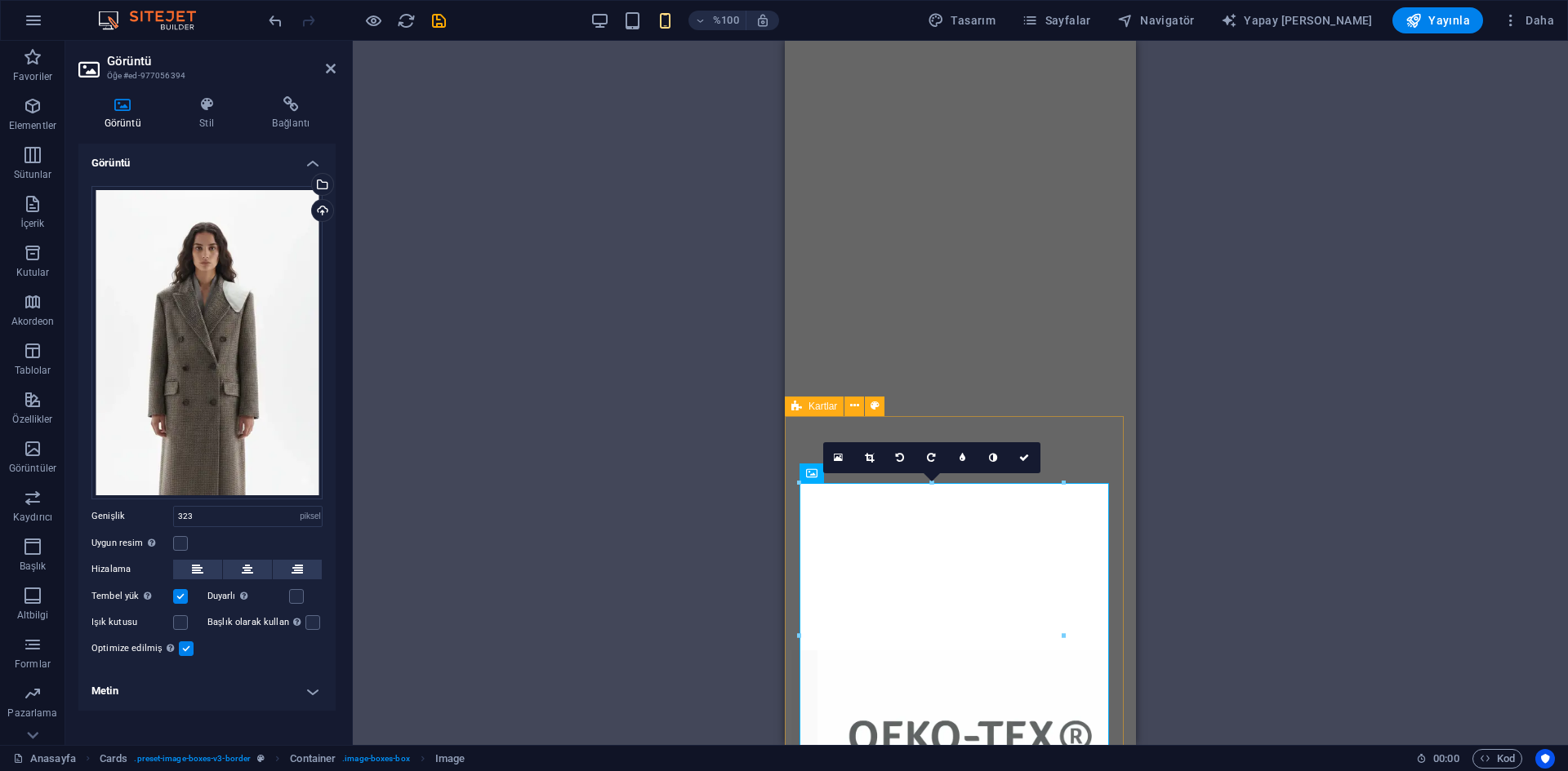
scroll to position [2467, 0]
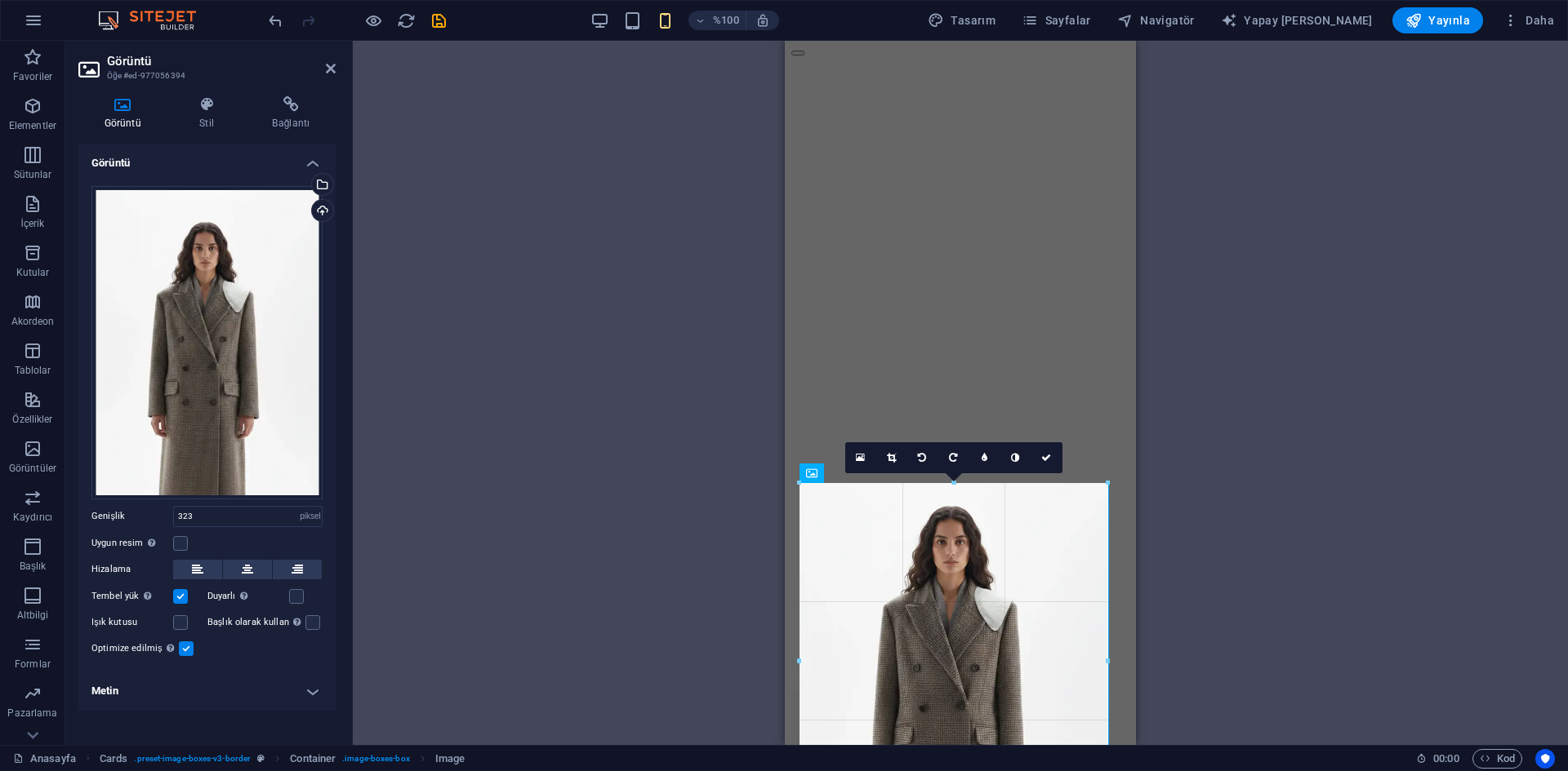
drag, startPoint x: 1060, startPoint y: 633, endPoint x: 1107, endPoint y: 636, distance: 47.1
type input "377"
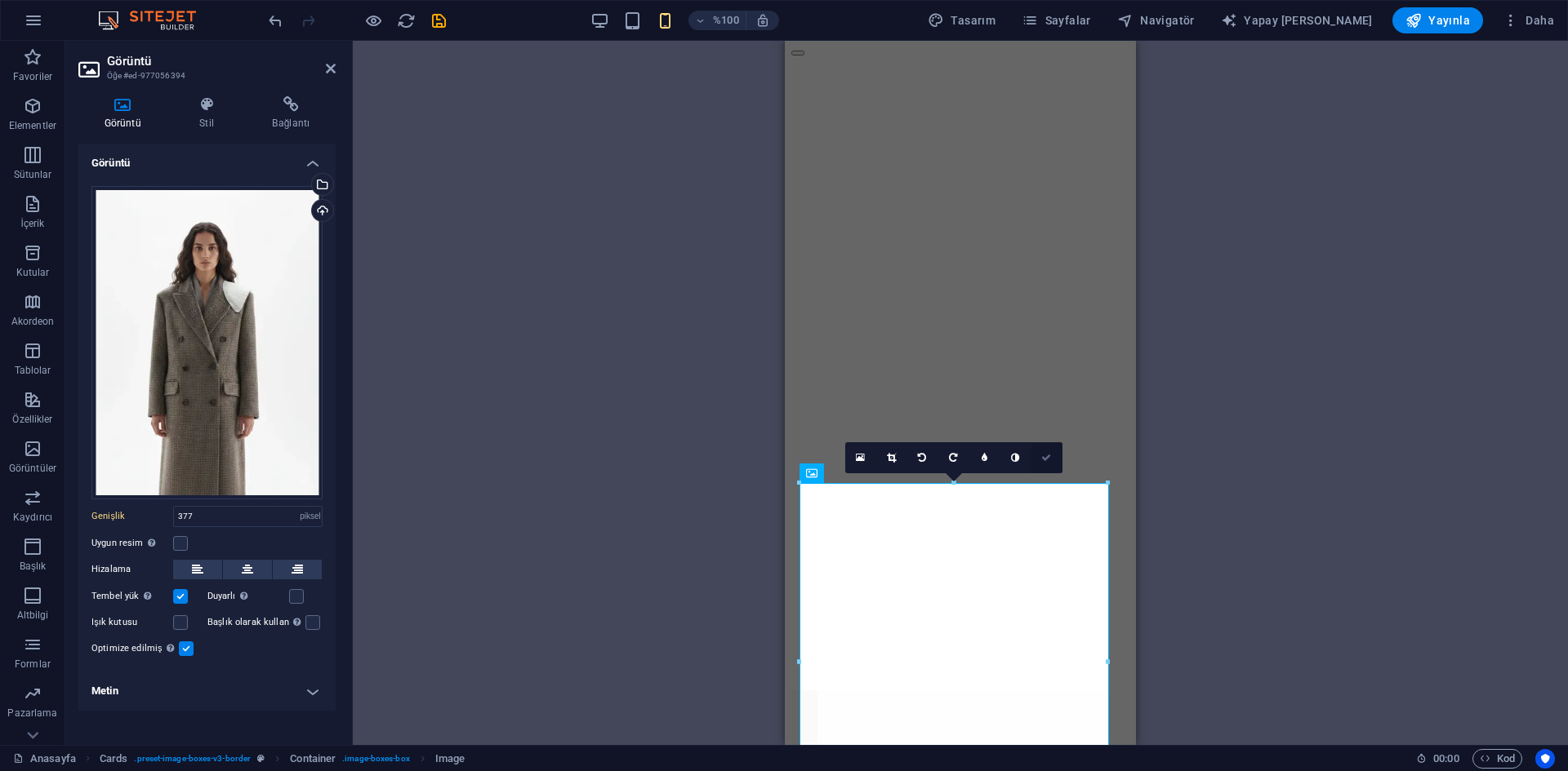
click at [1050, 457] on icon at bounding box center [1046, 458] width 10 height 10
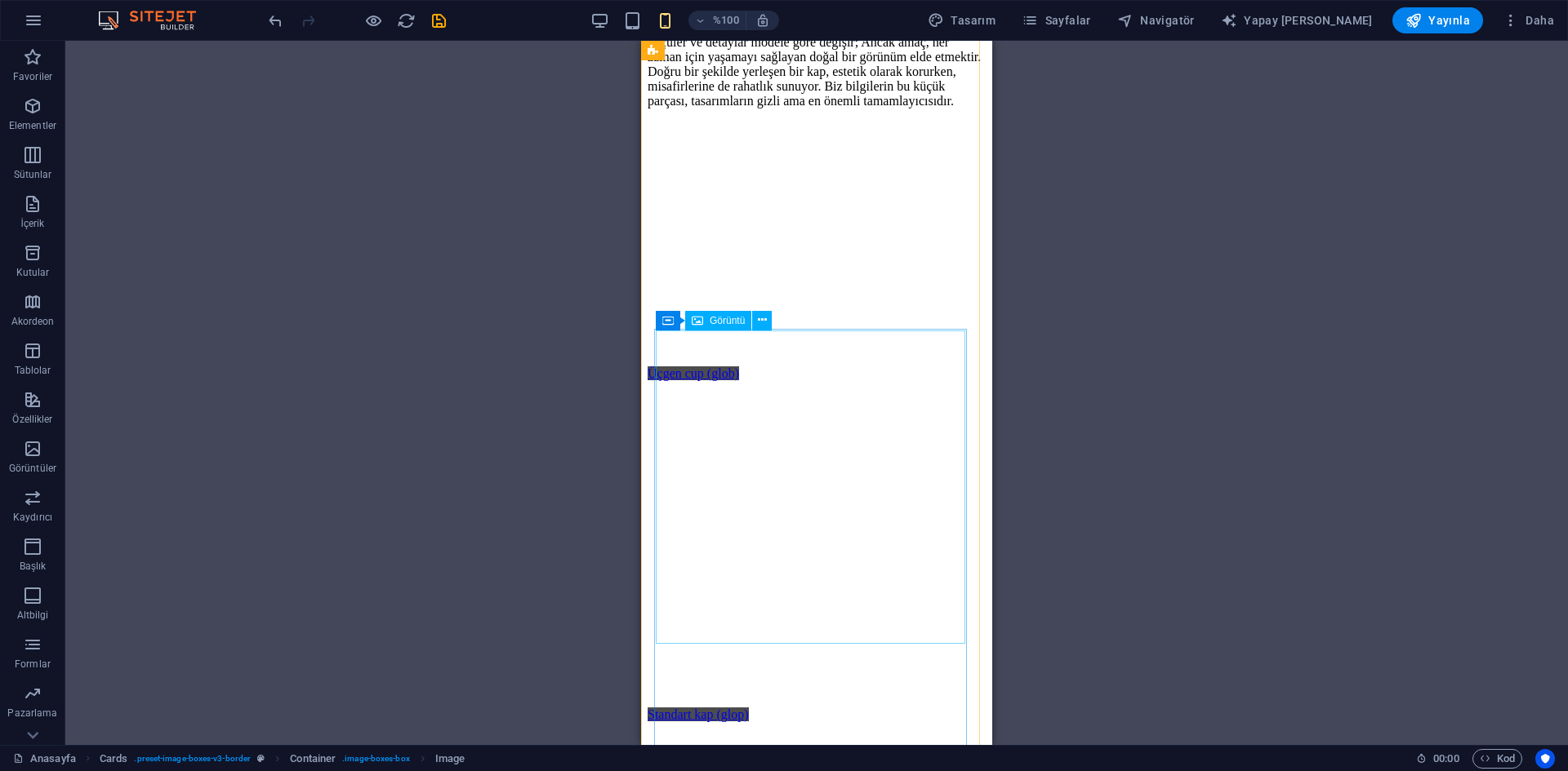
scroll to position [3772, 0]
select select "px"
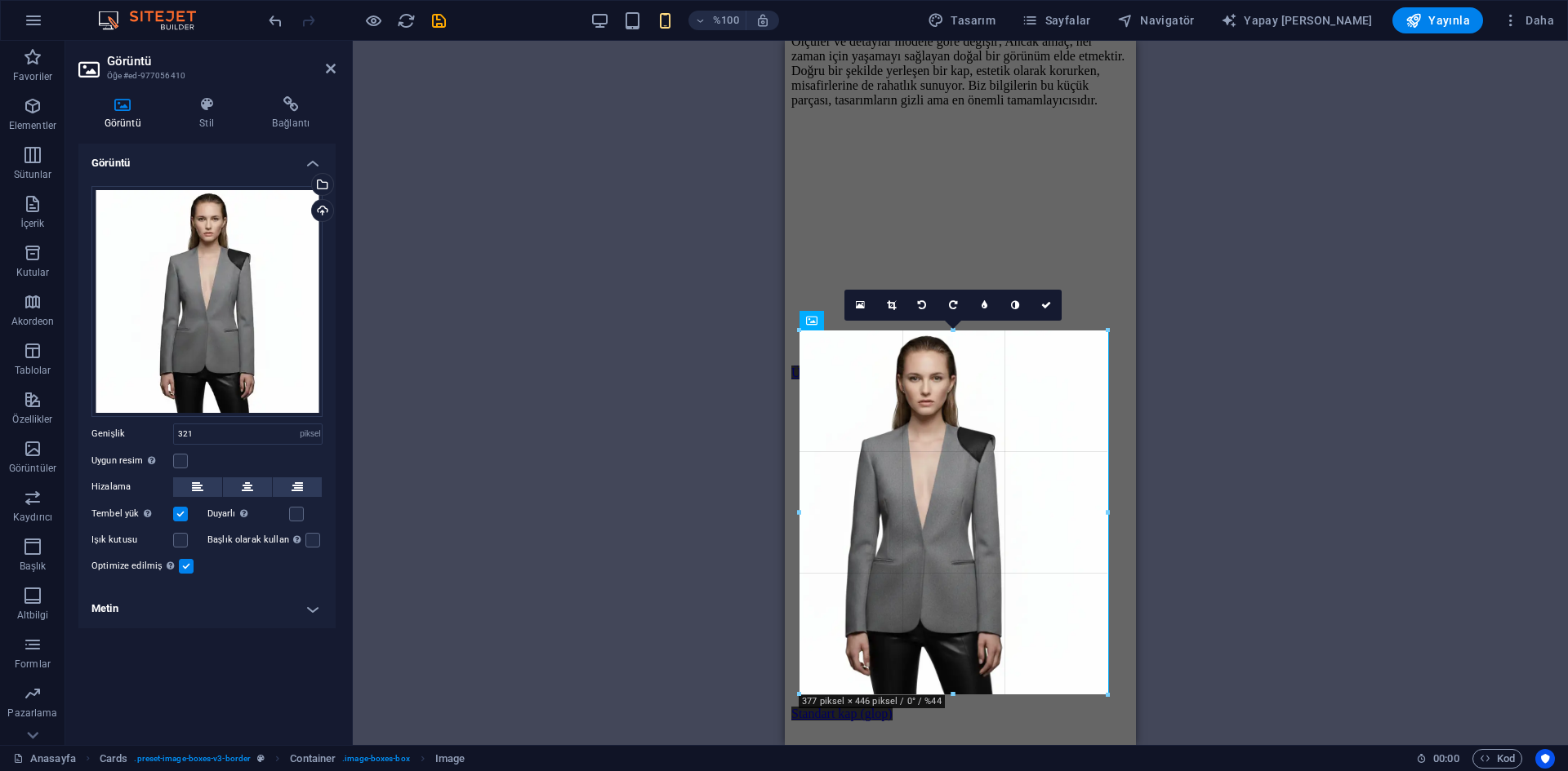
drag, startPoint x: 1059, startPoint y: 488, endPoint x: 1107, endPoint y: 501, distance: 49.7
type input "378"
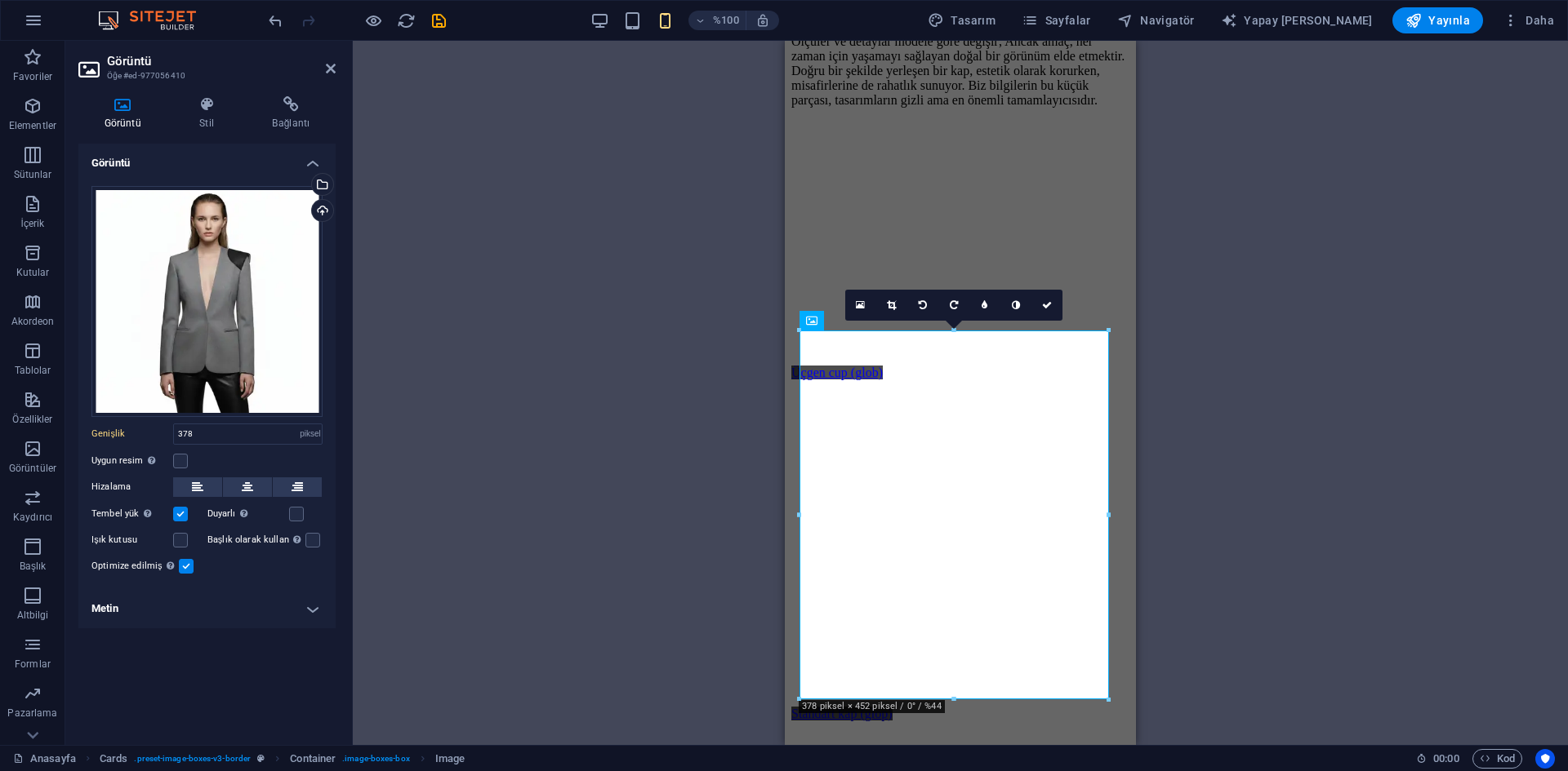
click at [1049, 307] on icon at bounding box center [1047, 306] width 10 height 10
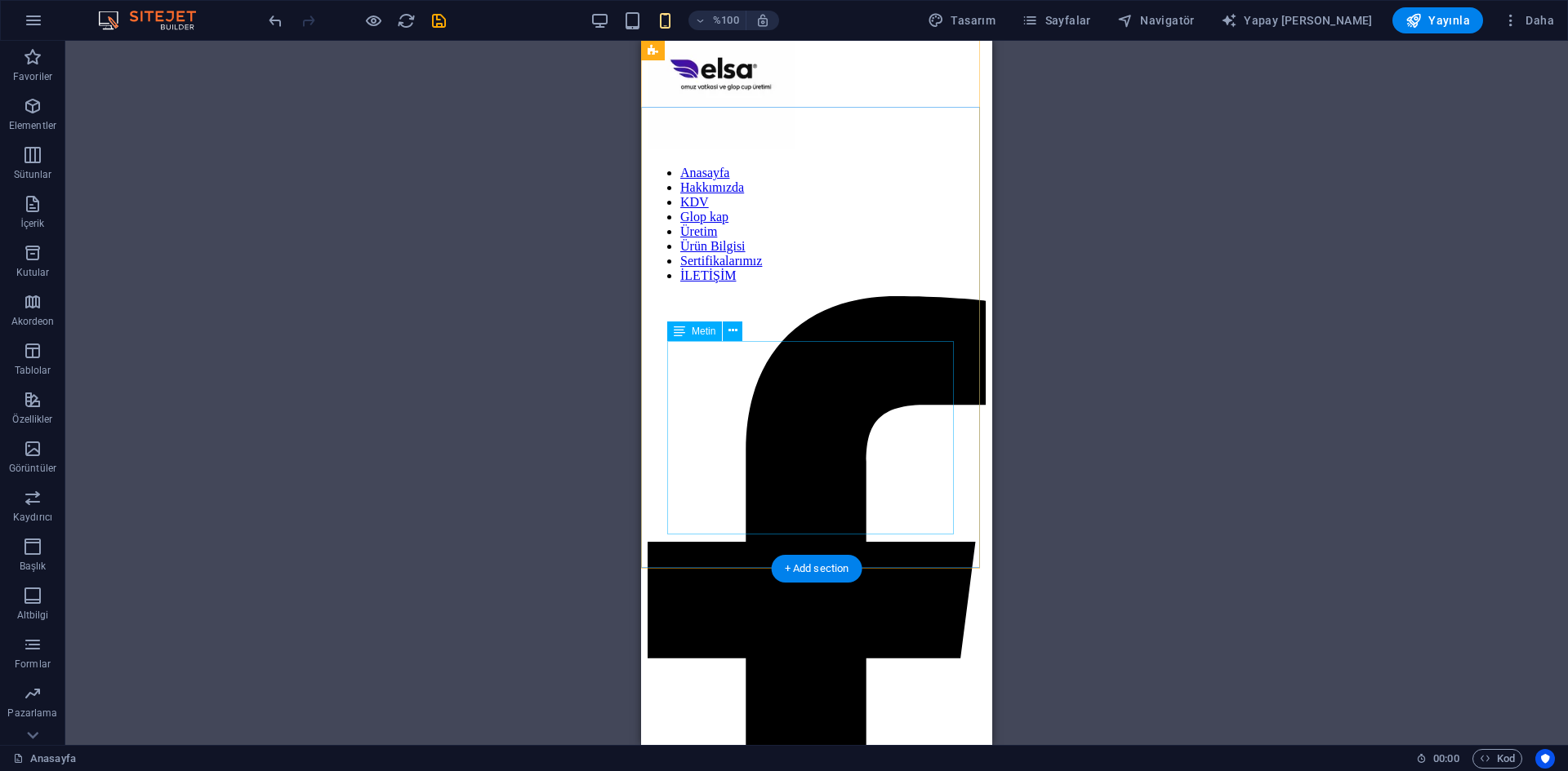
scroll to position [0, 0]
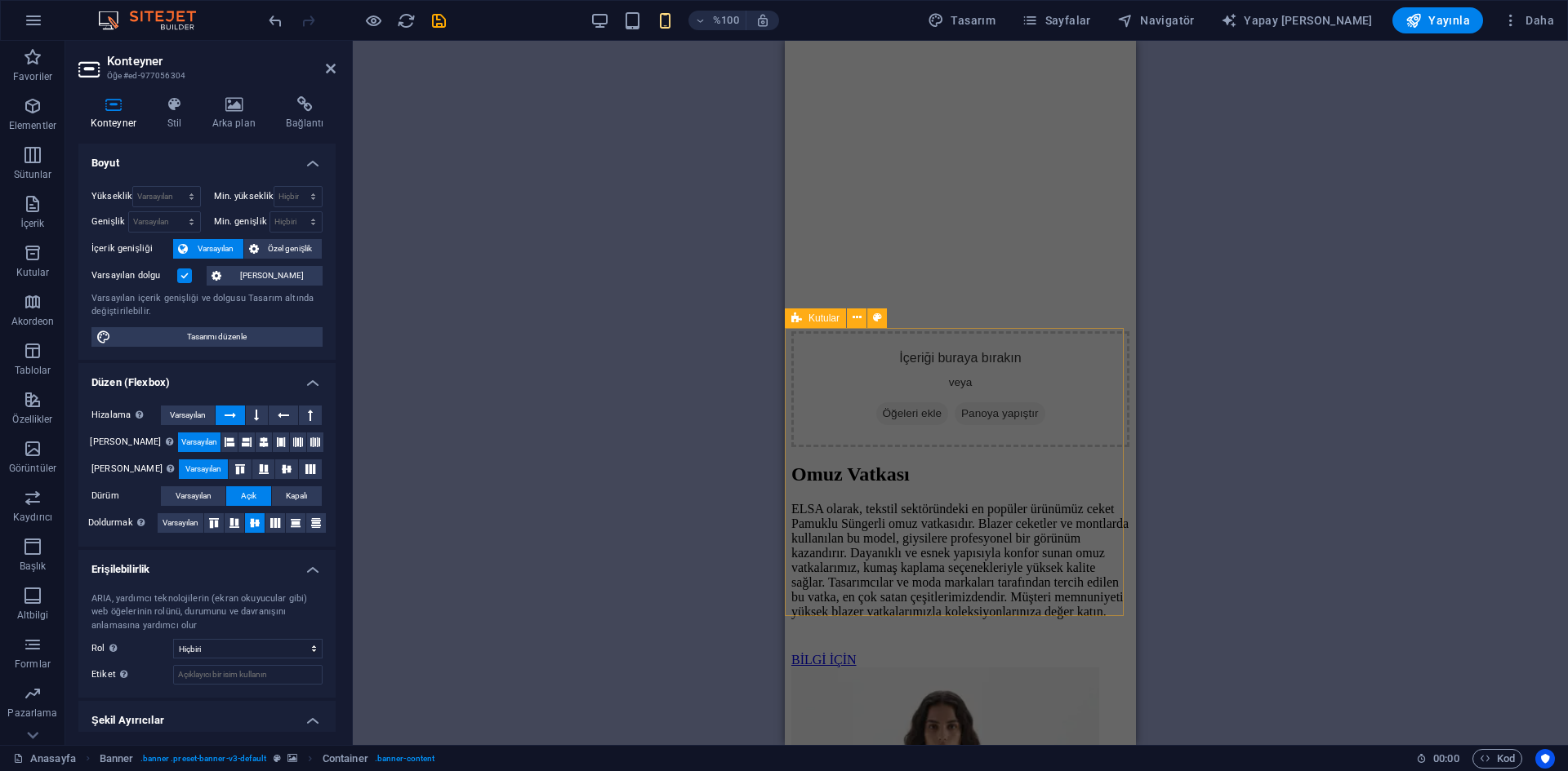
scroll to position [4909, 0]
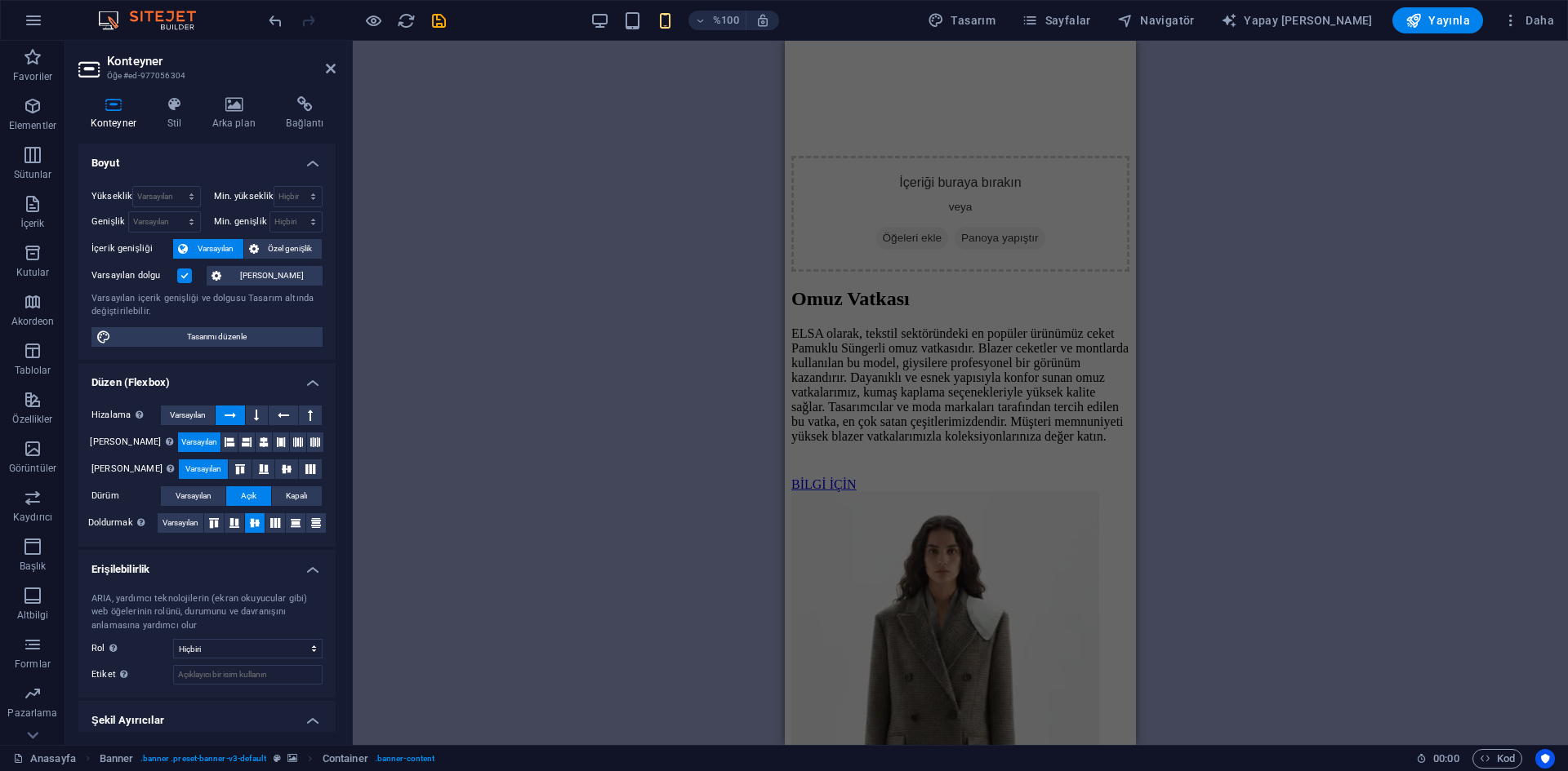
click at [442, 17] on icon "kaydetmek" at bounding box center [438, 21] width 19 height 19
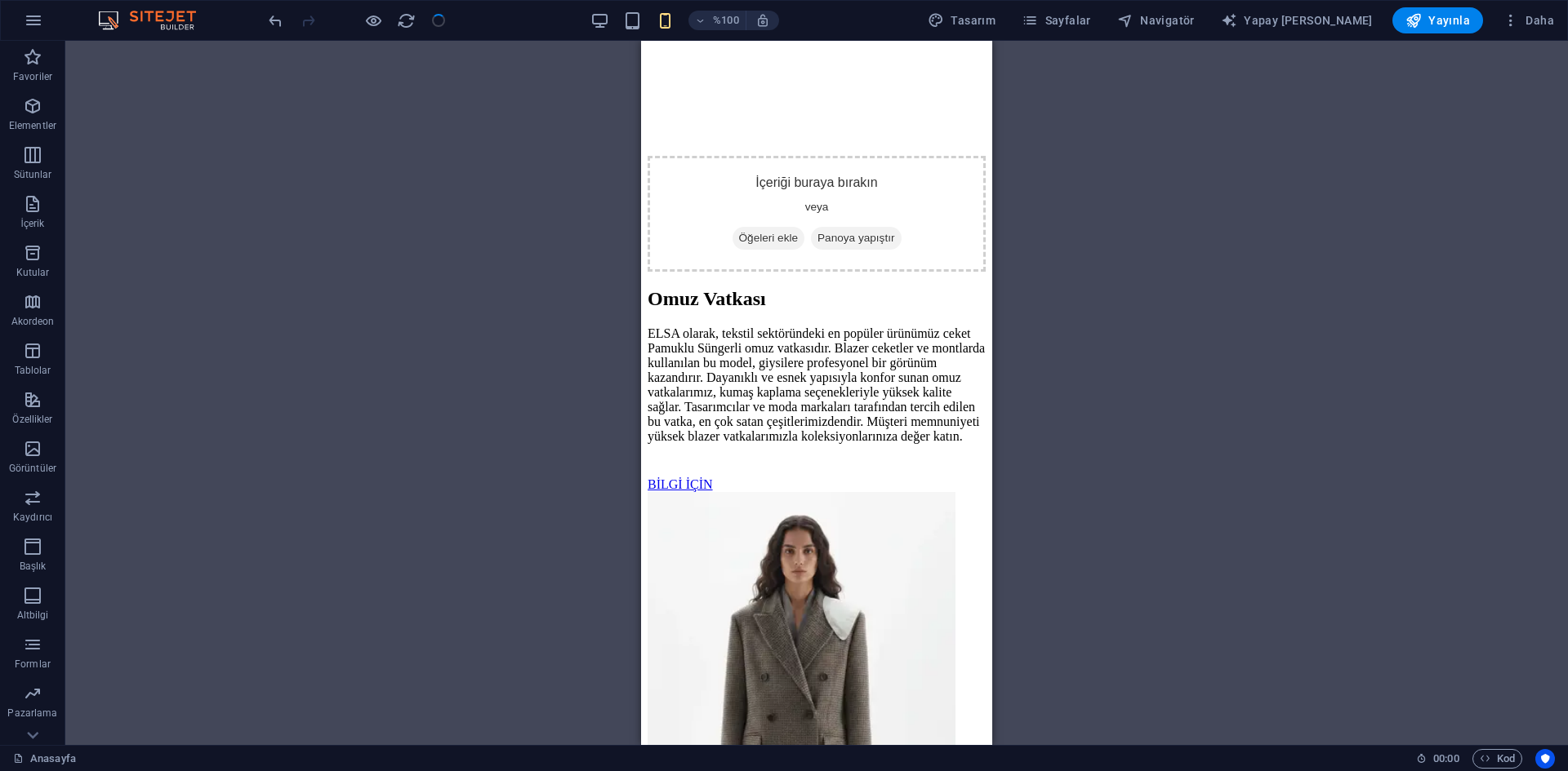
scroll to position [51, 0]
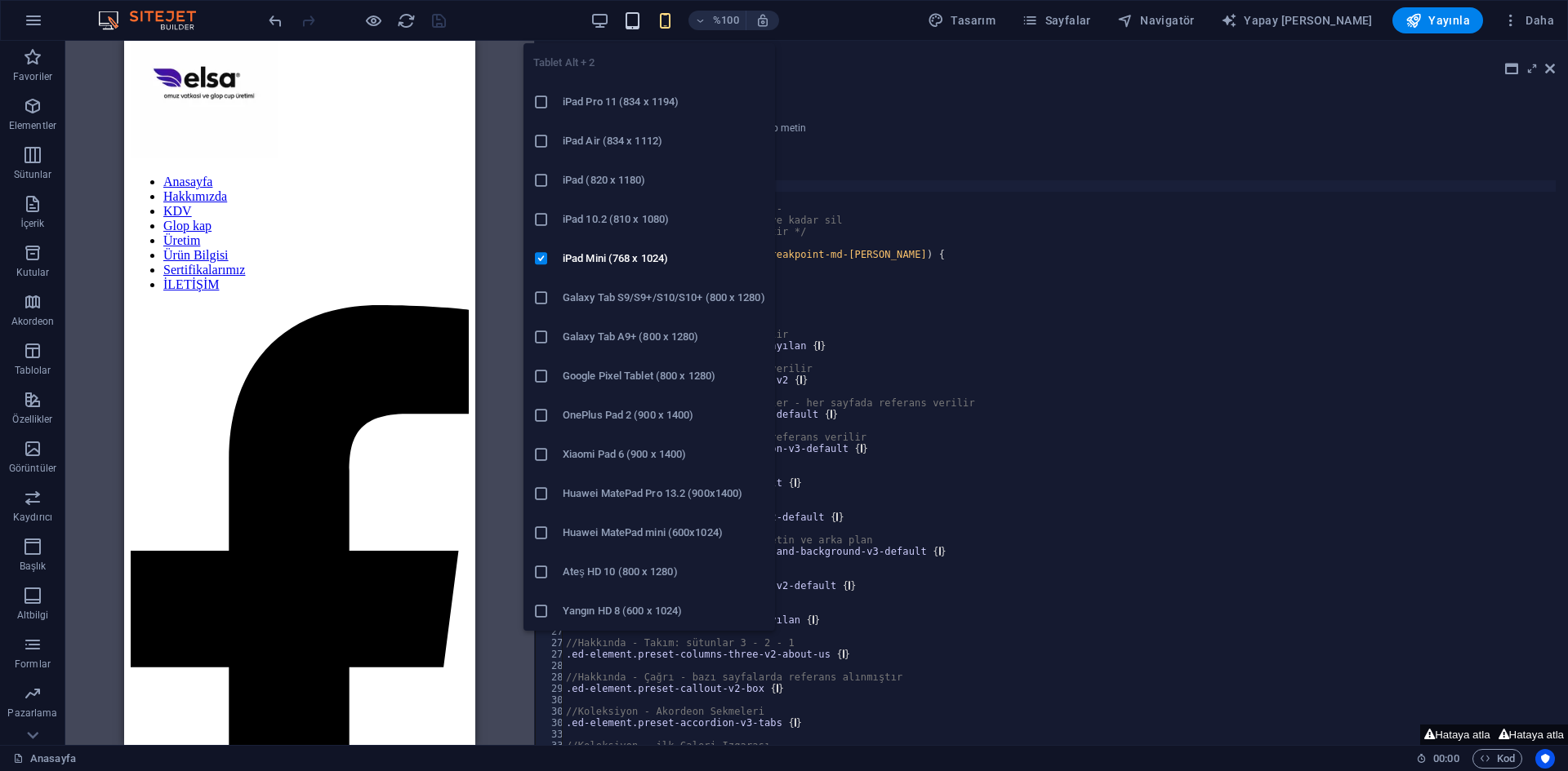
click at [642, 19] on icon "button" at bounding box center [632, 21] width 19 height 19
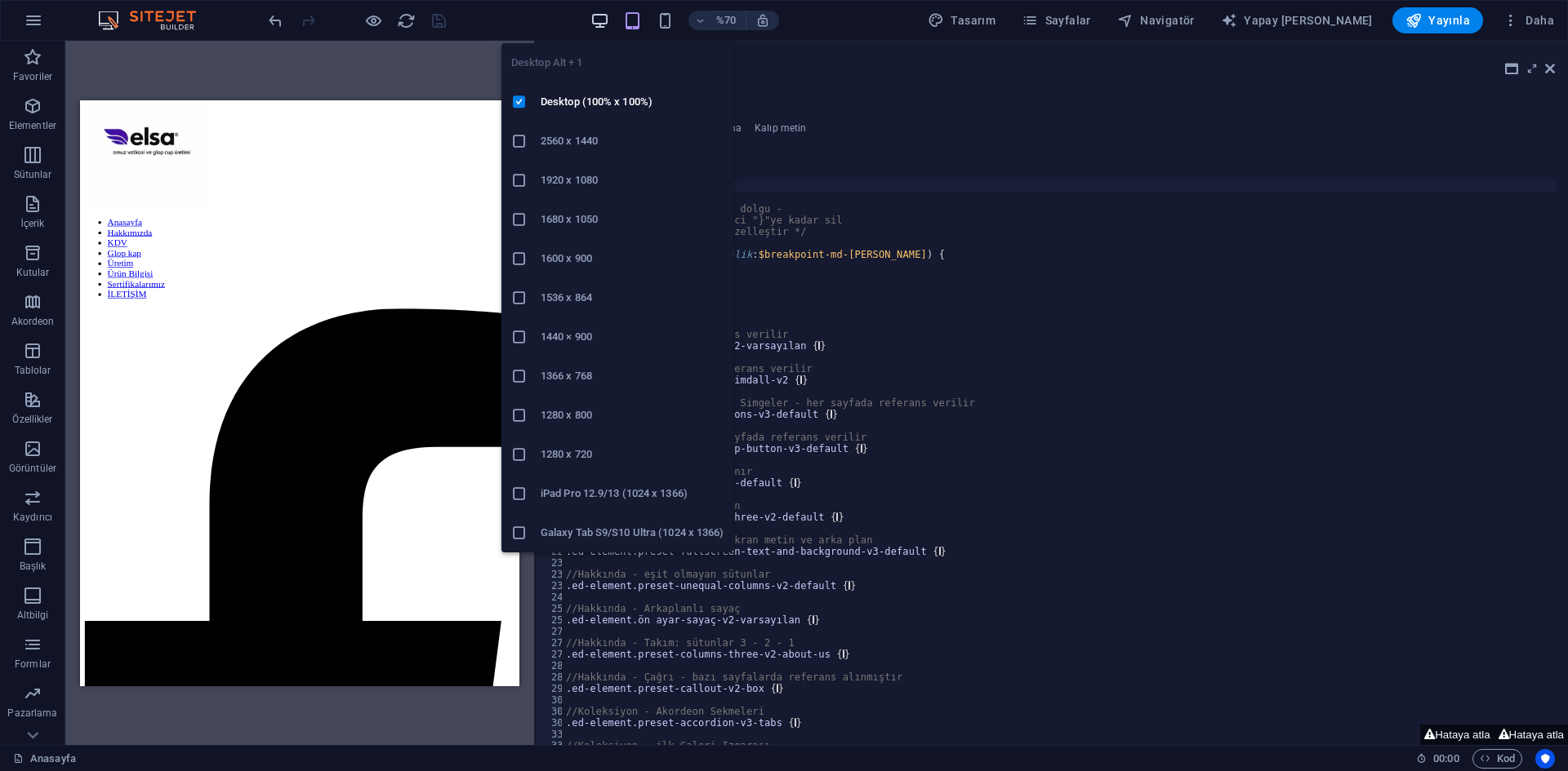
click at [609, 24] on icon "button" at bounding box center [599, 21] width 19 height 19
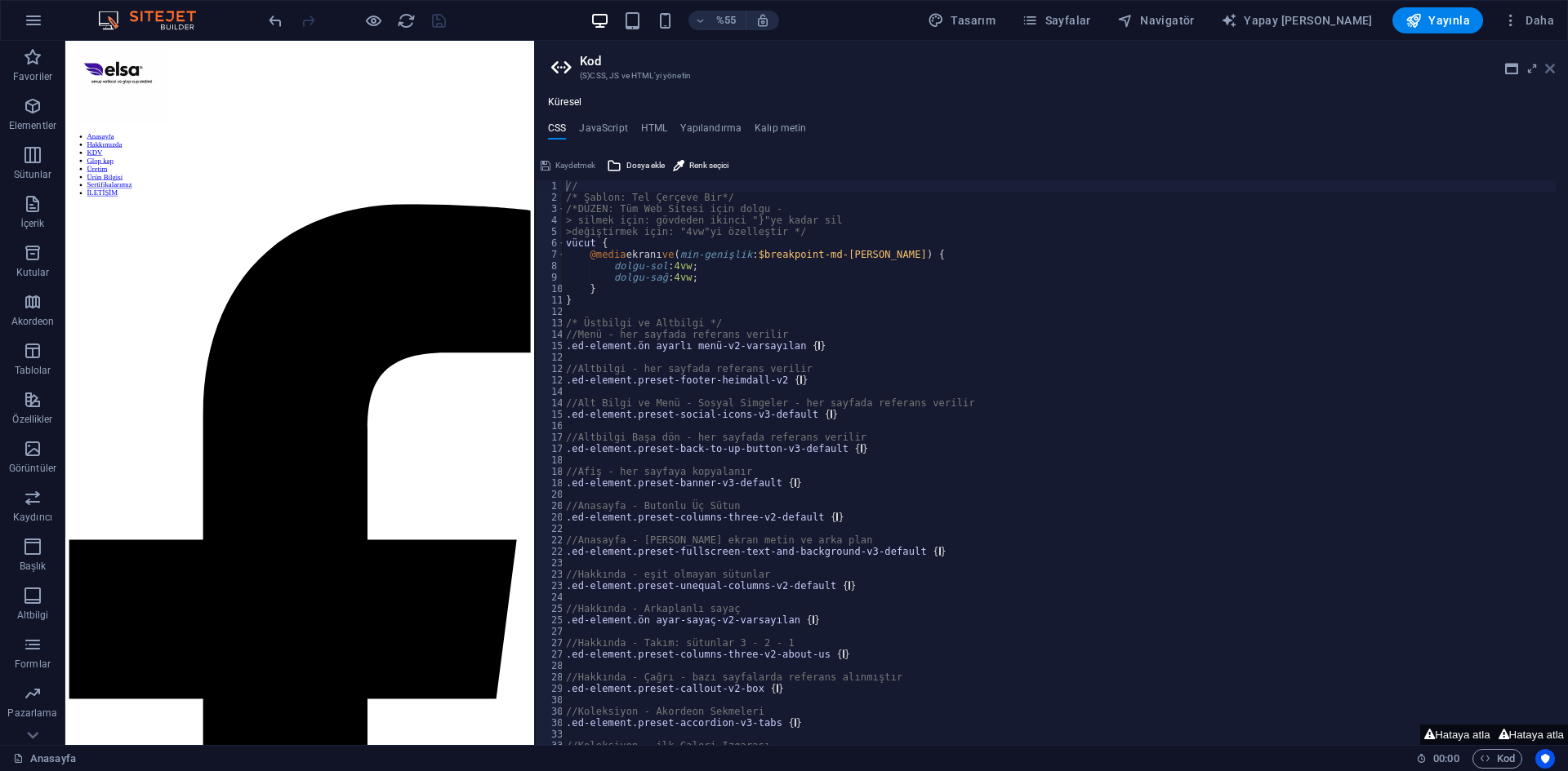
click at [1545, 70] on icon at bounding box center [1549, 68] width 10 height 13
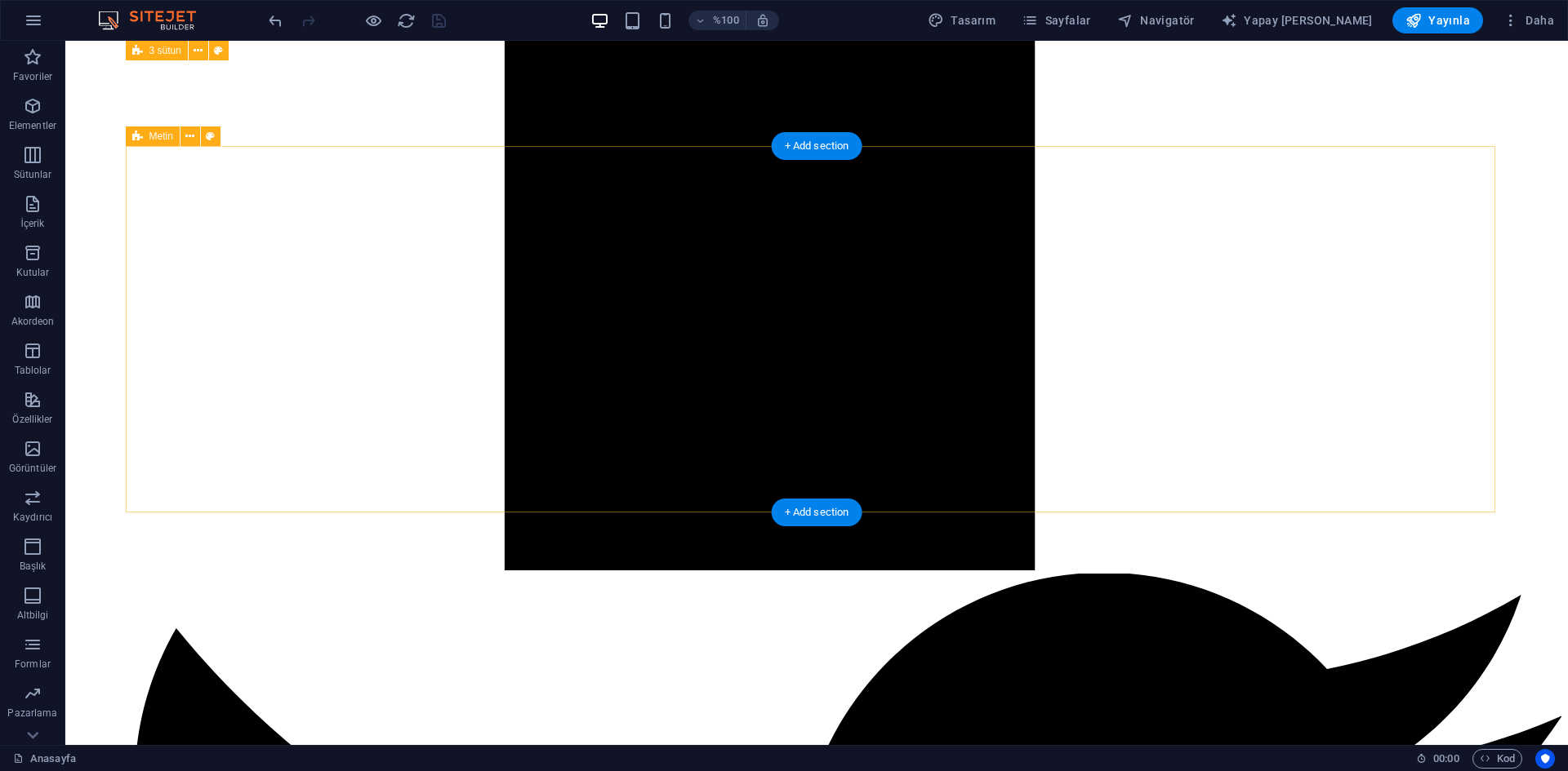
scroll to position [2051, 0]
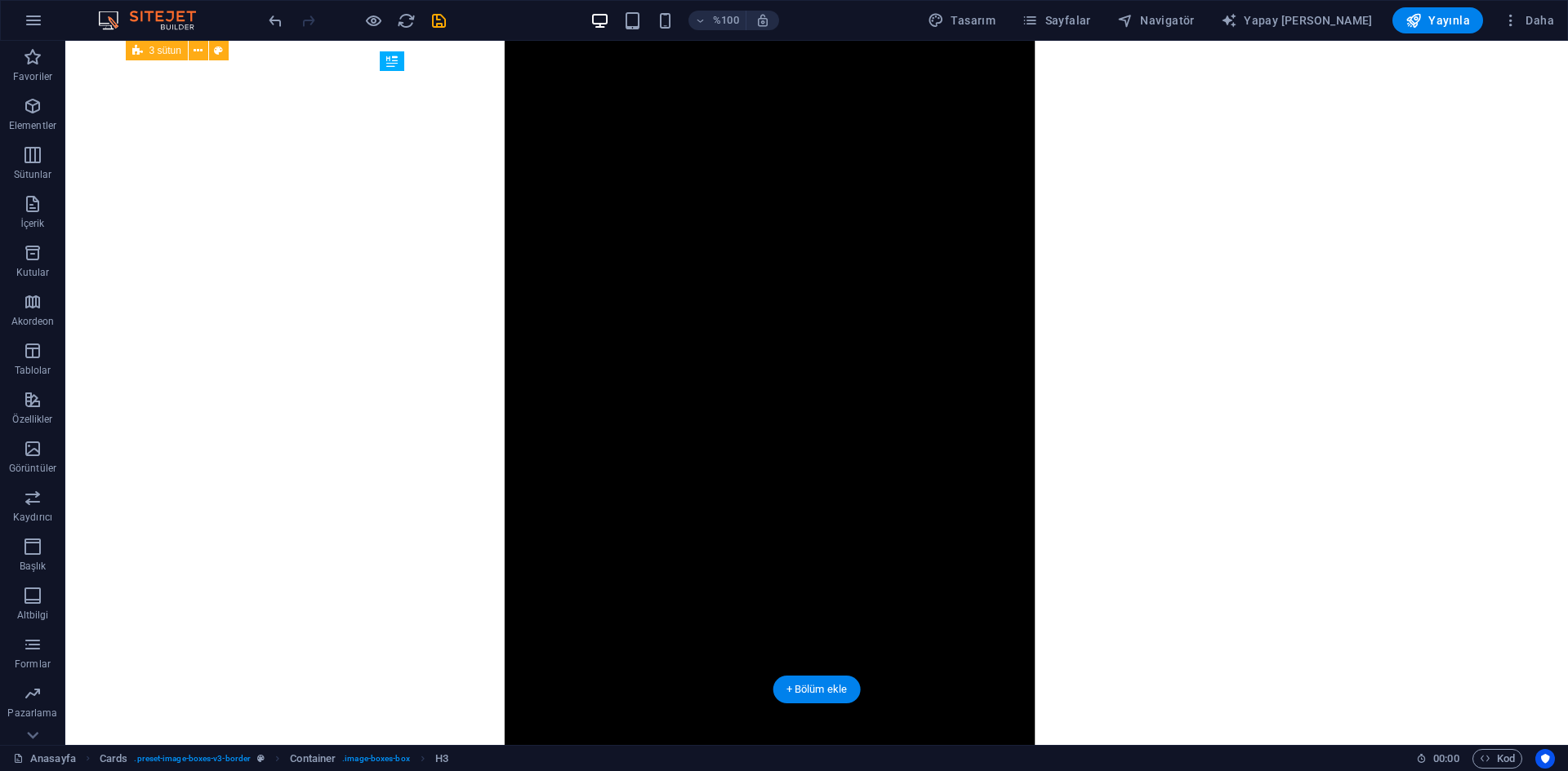
drag, startPoint x: 592, startPoint y: 435, endPoint x: 545, endPoint y: 422, distance: 48.8
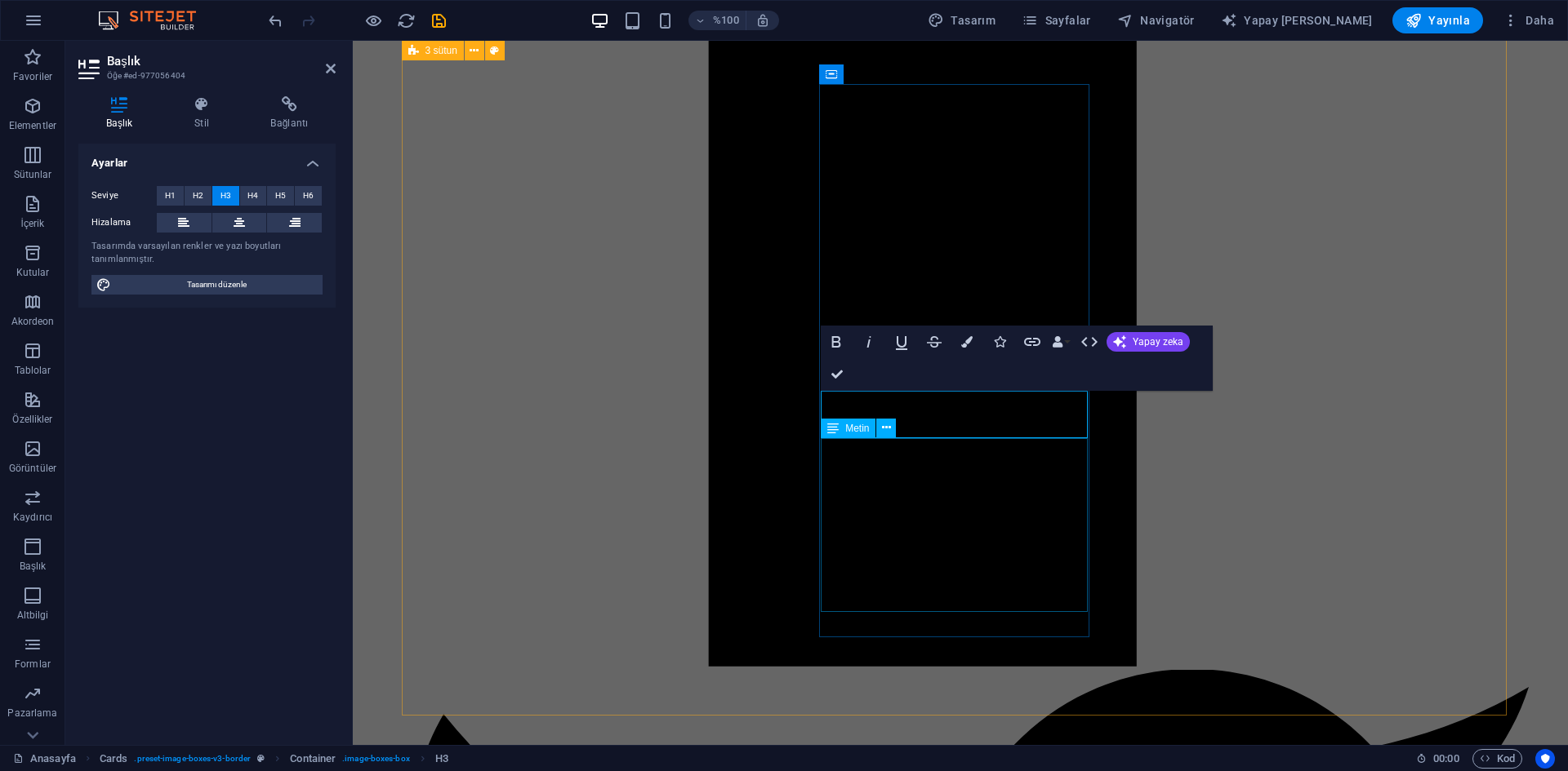
click at [844, 436] on div "Metin" at bounding box center [848, 428] width 55 height 20
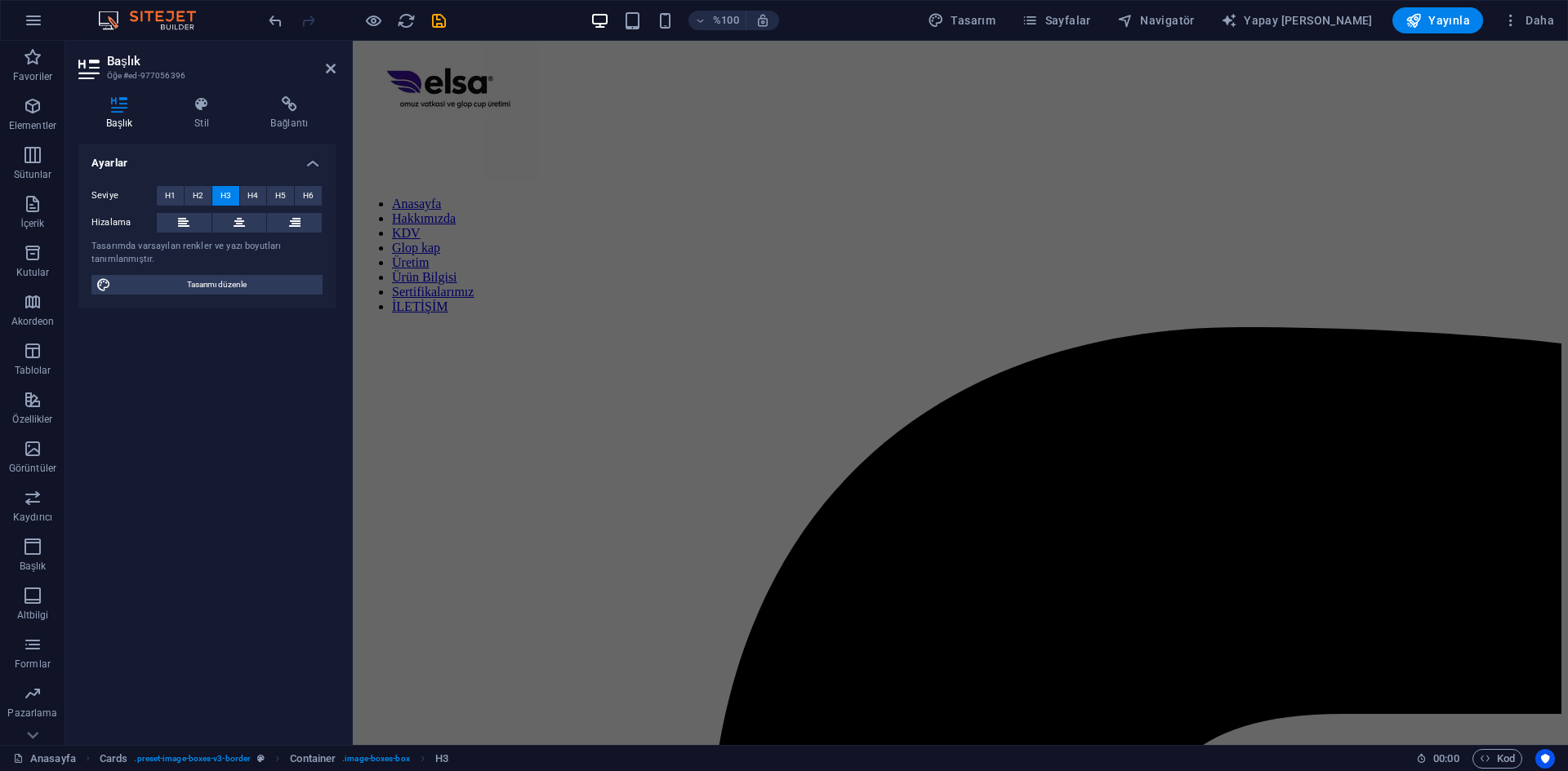
scroll to position [0, 0]
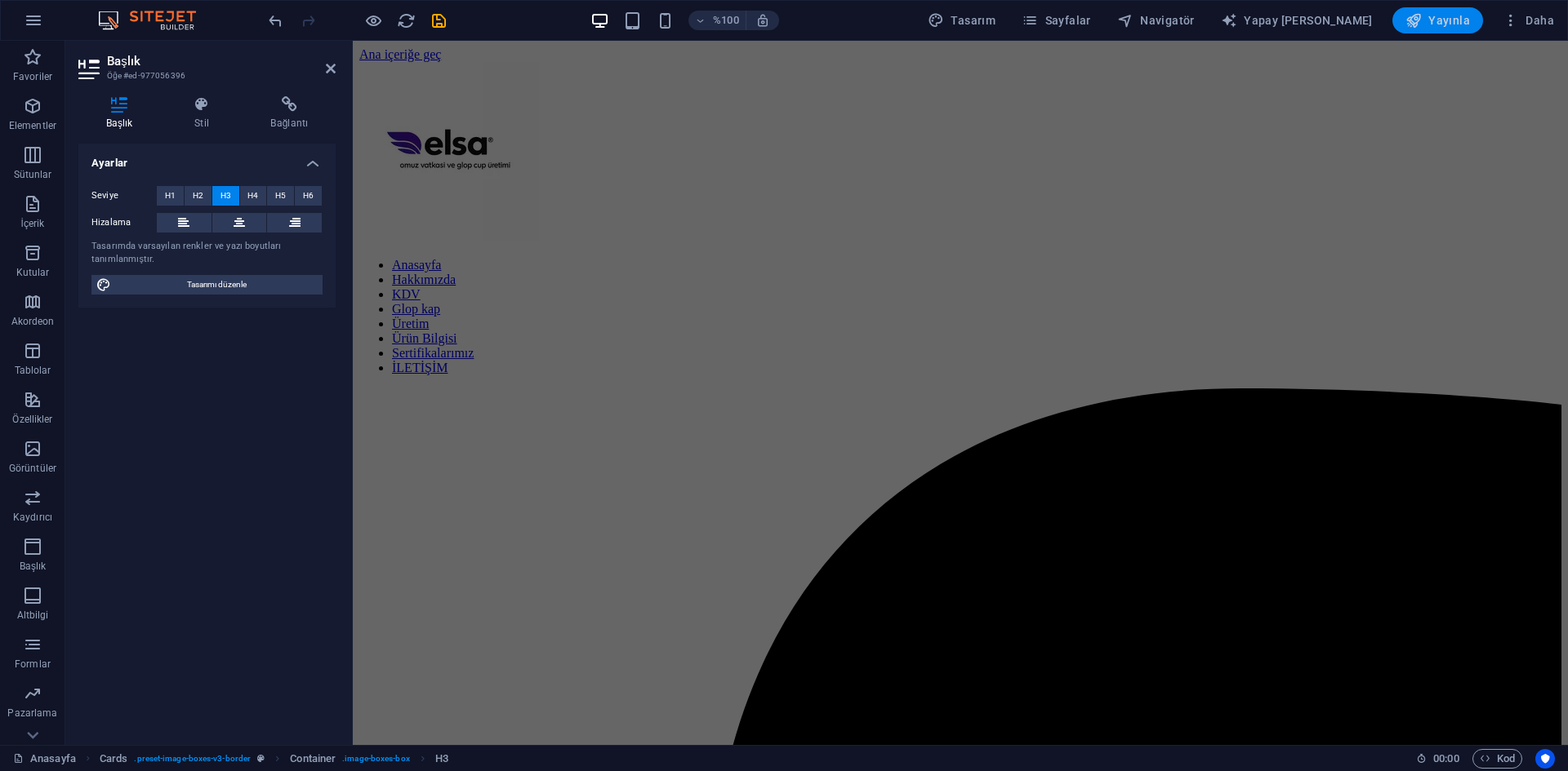
click at [1460, 29] on button "Yayınla" at bounding box center [1437, 20] width 90 height 26
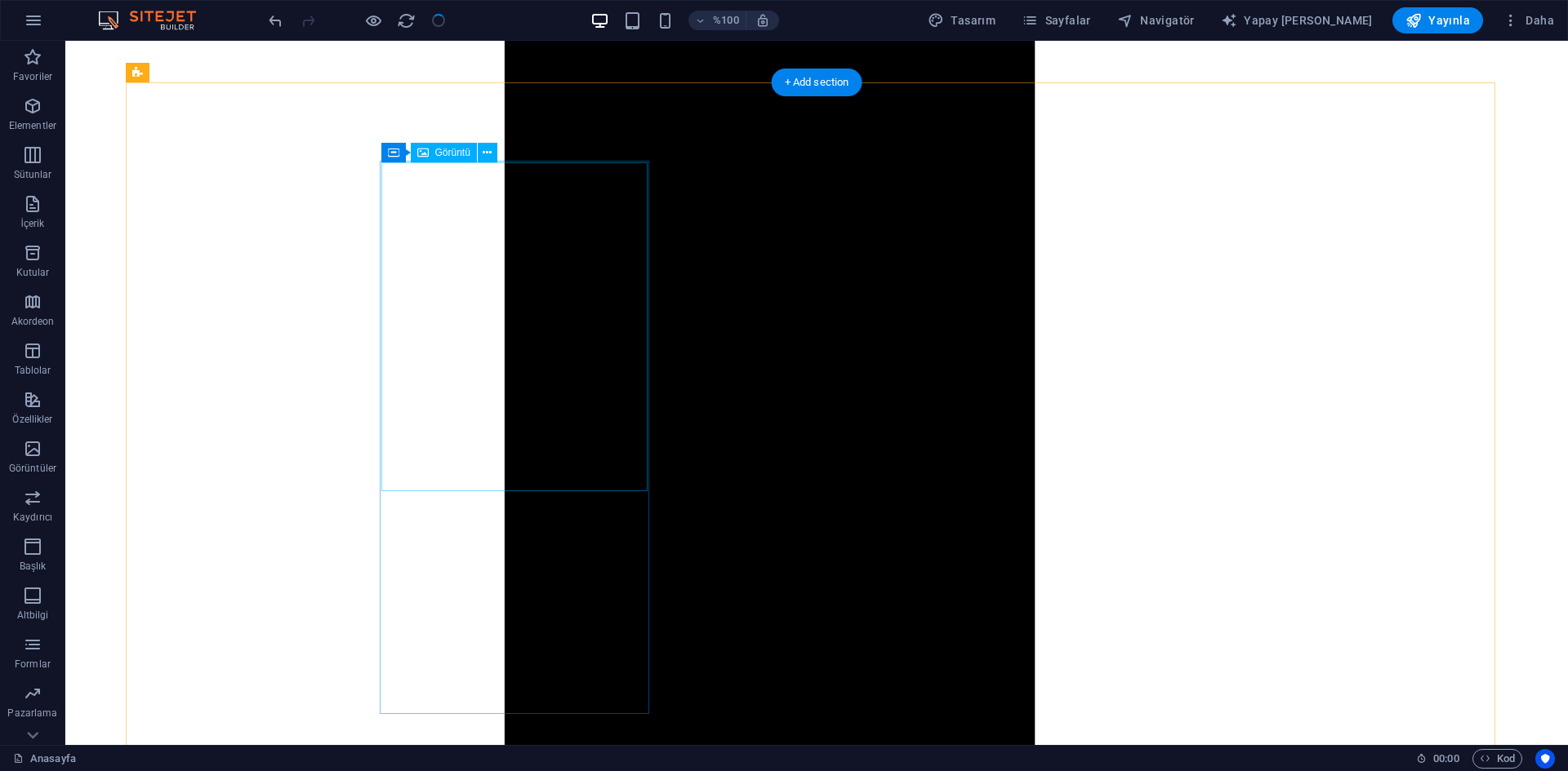
scroll to position [1764, 0]
